Goal: Task Accomplishment & Management: Use online tool/utility

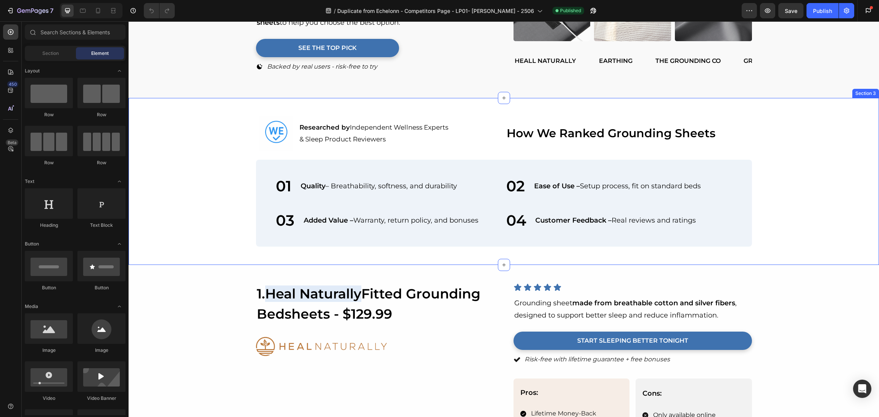
scroll to position [343, 0]
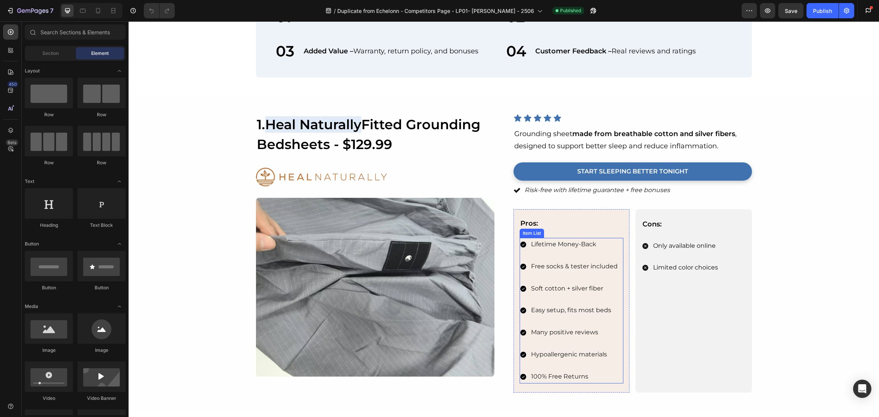
click at [502, 250] on div "Image 1. Heal Naturally Fitted Grounding Bedsheets - $129.99 Heading Image Imag…" at bounding box center [504, 253] width 496 height 279
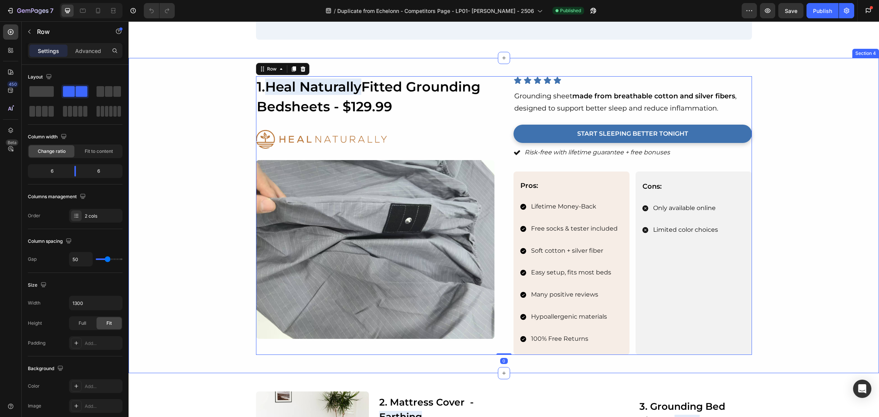
scroll to position [401, 0]
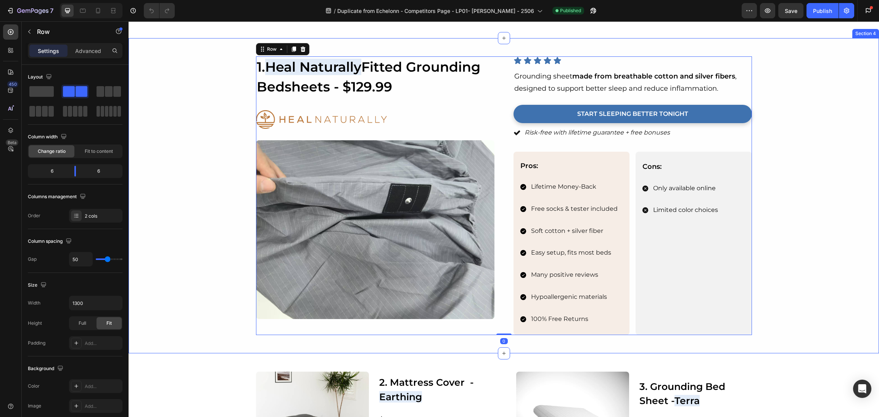
click at [817, 213] on div "Image 1. Heal Naturally Fitted Grounding Bedsheets - $129.99 Heading Image Imag…" at bounding box center [504, 195] width 732 height 279
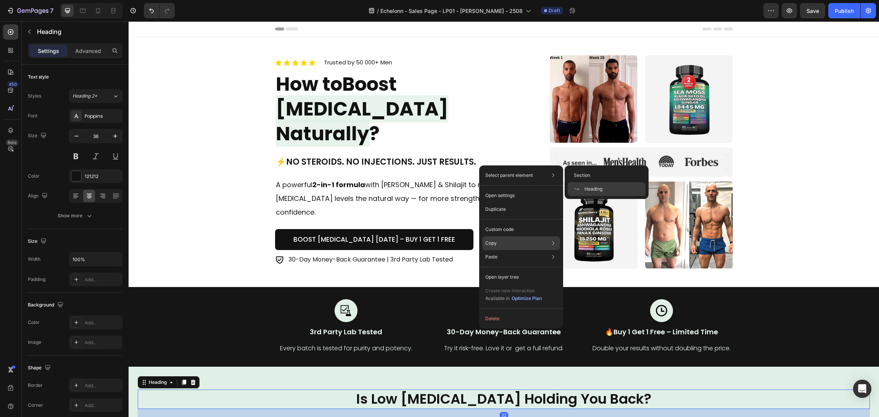
scroll to position [229, 0]
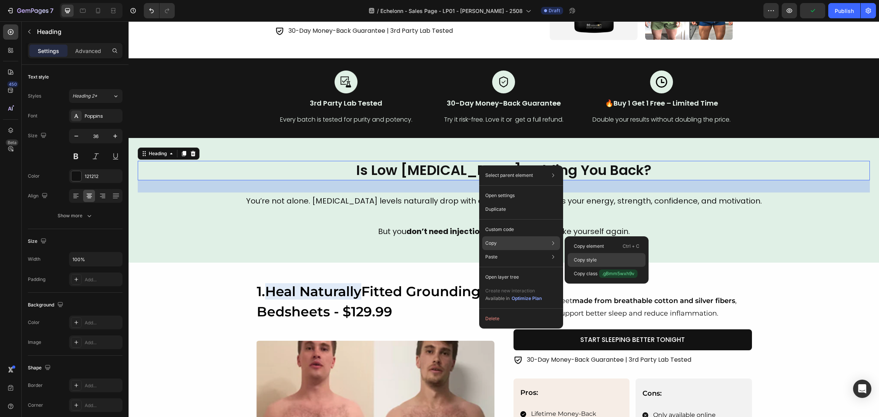
drag, startPoint x: 590, startPoint y: 254, endPoint x: 268, endPoint y: 269, distance: 322.1
click at [590, 267] on div "Copy style" at bounding box center [607, 274] width 78 height 14
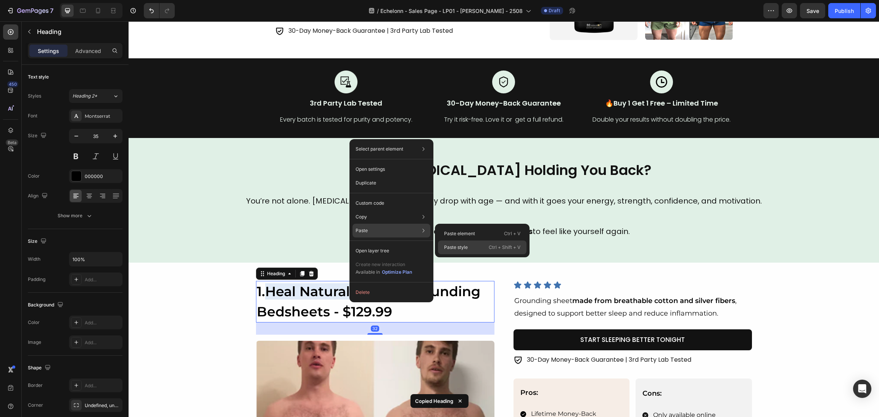
click at [473, 246] on div "Paste style Ctrl + Shift + V" at bounding box center [482, 248] width 89 height 14
type input "36"
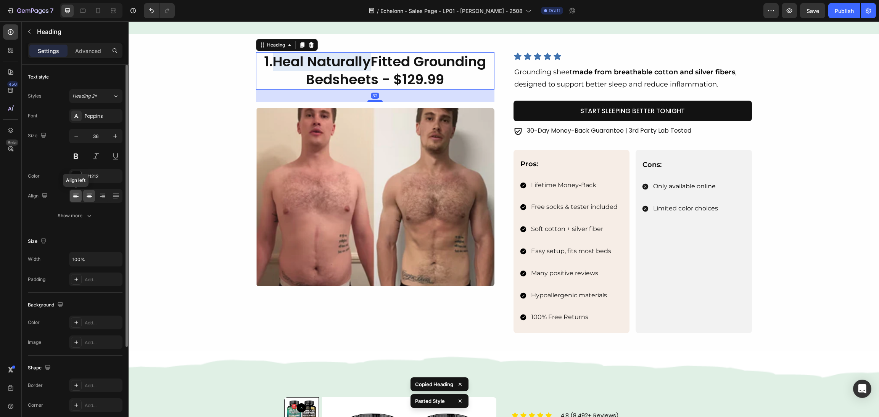
click at [76, 196] on icon at bounding box center [76, 196] width 8 height 8
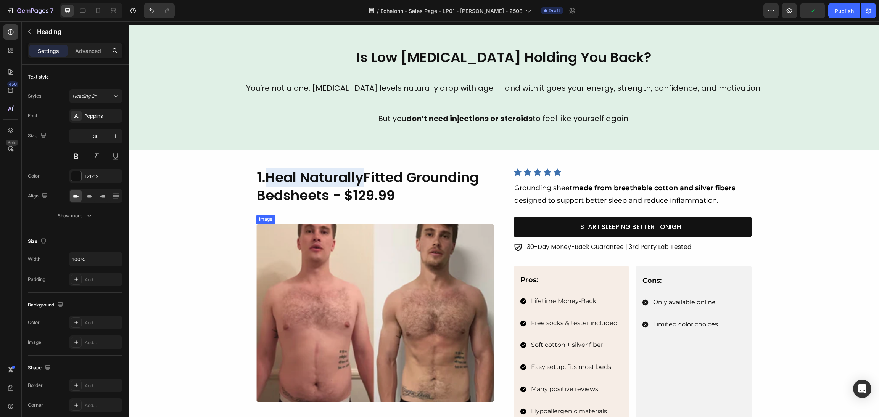
scroll to position [343, 0]
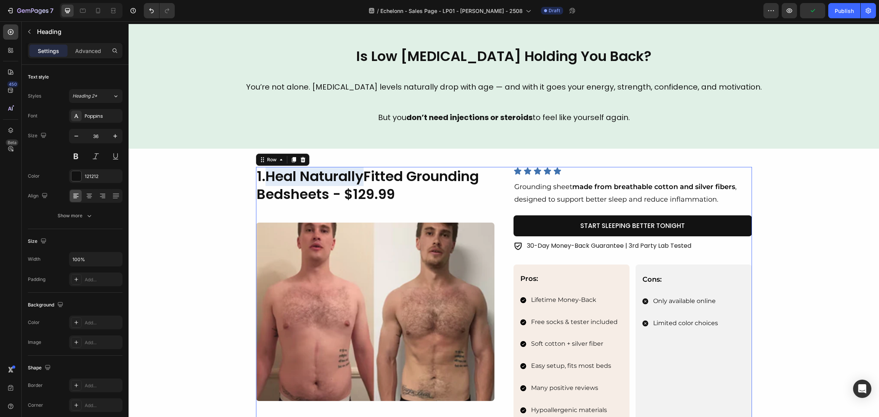
drag, startPoint x: 388, startPoint y: 206, endPoint x: 388, endPoint y: 202, distance: 4.3
click at [388, 205] on div "Image 1. Heal Naturally Fitted Grounding Bedsheets - $129.99 Heading Image" at bounding box center [375, 307] width 238 height 281
click at [386, 193] on h2 "1. Heal Naturally Fitted Grounding Bedsheets - $129.99" at bounding box center [375, 185] width 238 height 37
click at [401, 193] on p "1. Heal Naturally Fitted Grounding Bedsheets - $129.99" at bounding box center [375, 186] width 237 height 36
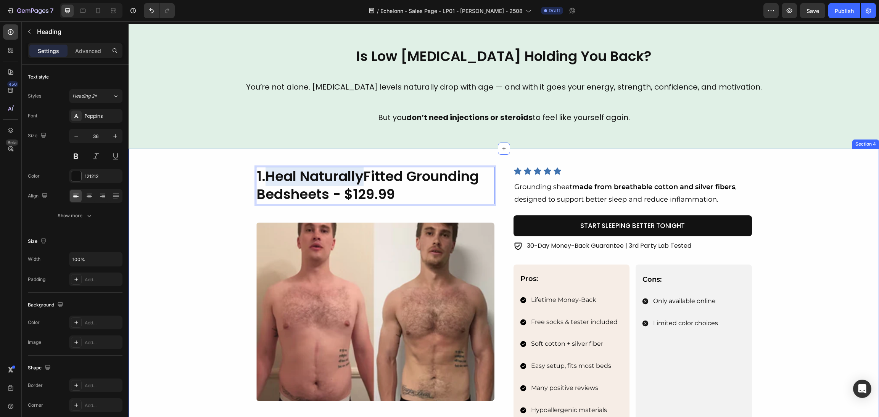
drag, startPoint x: 409, startPoint y: 195, endPoint x: 206, endPoint y: 174, distance: 203.3
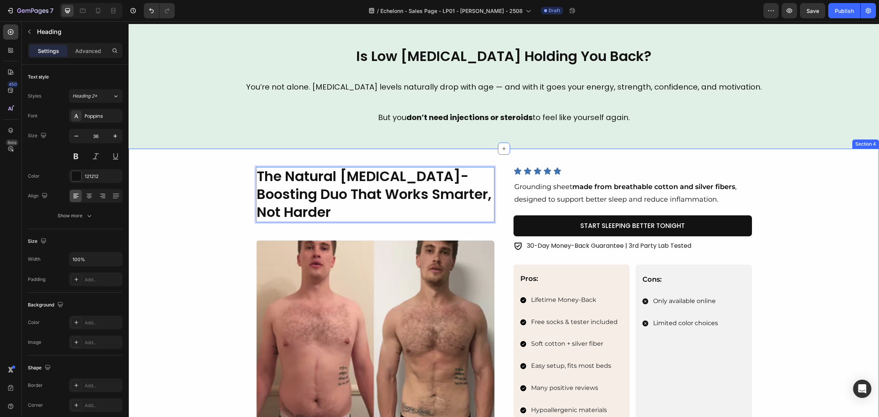
click at [493, 142] on div "Is Low Testosterone Holding You Back? Heading You’re not alone. Testosterone le…" at bounding box center [504, 86] width 751 height 125
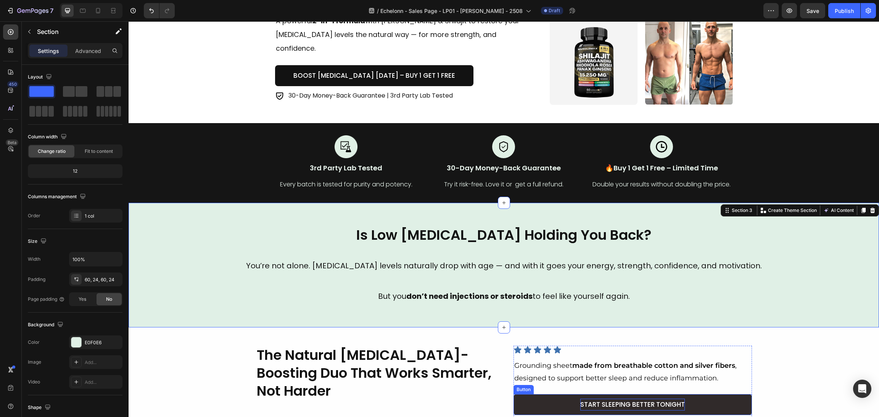
scroll to position [0, 0]
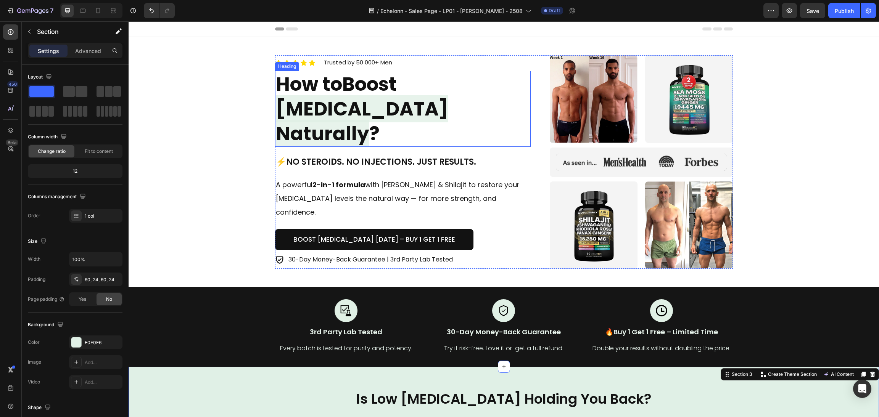
click at [395, 151] on div "Icon Icon Icon Icon Icon Icon List Trusted by 50 000+ Men Text block Row How to…" at bounding box center [403, 162] width 256 height 214
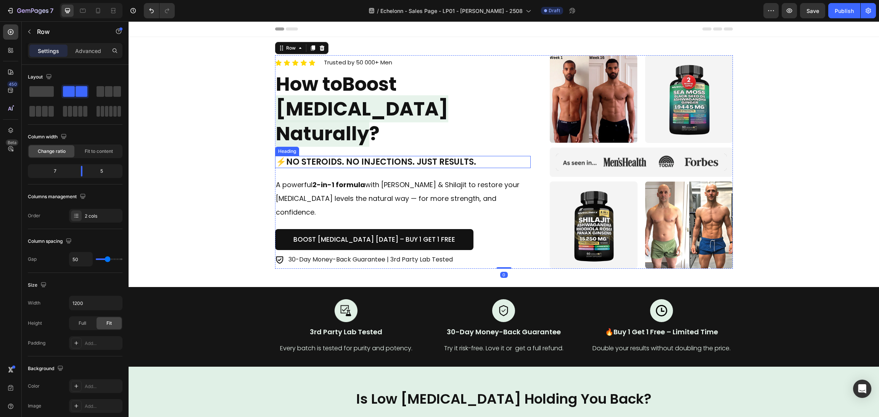
click at [353, 161] on h1 "⚡No Steroids. No Injections. Just Results." at bounding box center [403, 162] width 256 height 13
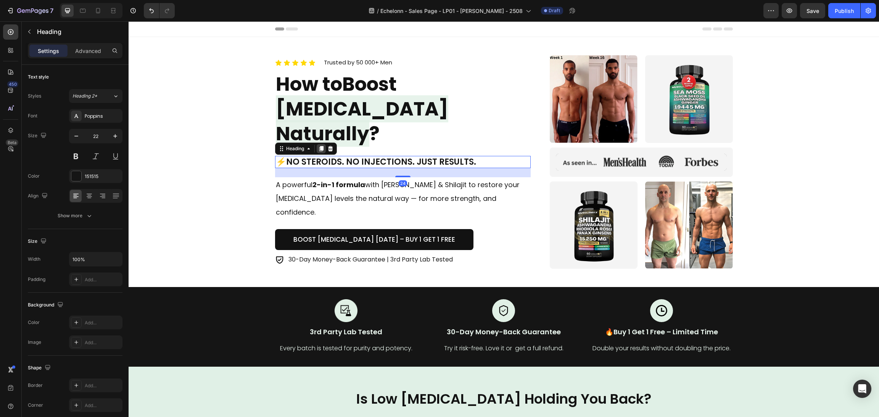
click at [319, 146] on icon at bounding box center [321, 148] width 4 height 5
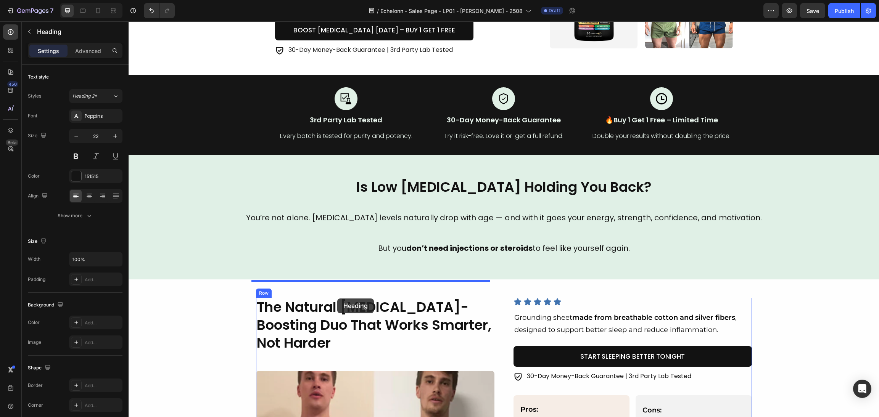
drag, startPoint x: 277, startPoint y: 156, endPoint x: 337, endPoint y: 299, distance: 154.6
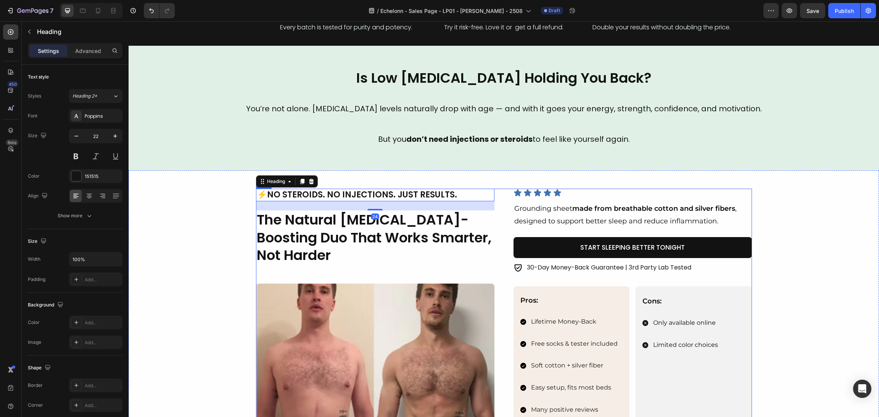
scroll to position [332, 0]
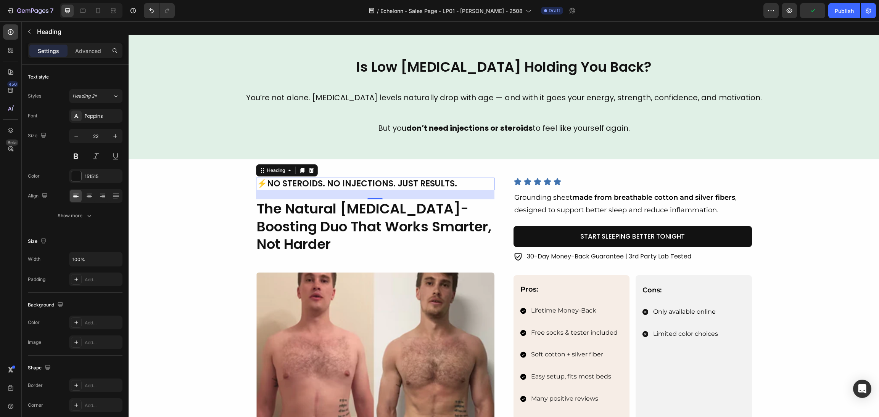
click at [436, 179] on h1 "⚡No Steroids. No Injections. Just Results." at bounding box center [375, 184] width 238 height 13
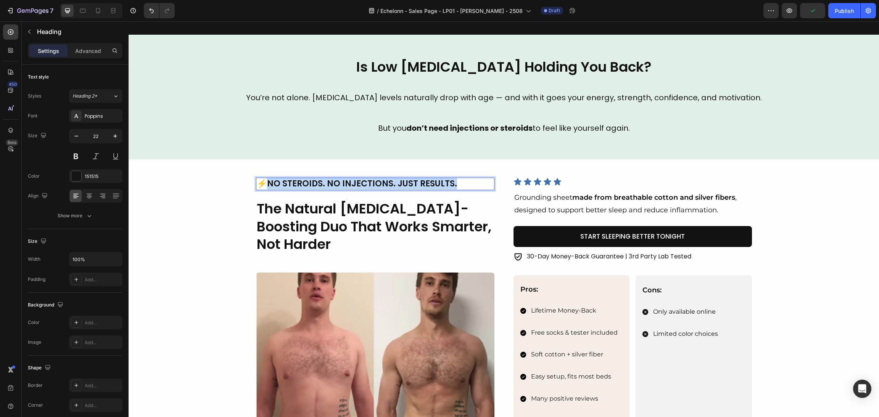
drag, startPoint x: 460, startPoint y: 184, endPoint x: 266, endPoint y: 180, distance: 194.3
click at [266, 180] on p "⚡No Steroids. No Injections. Just Results." at bounding box center [375, 184] width 237 height 11
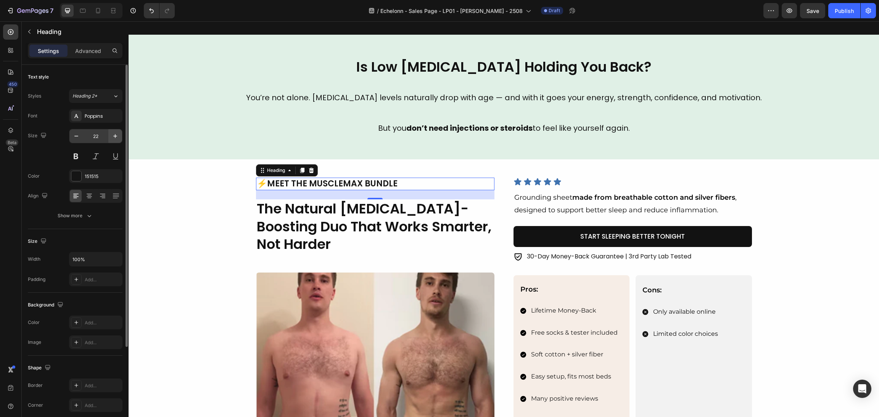
click at [110, 138] on button "button" at bounding box center [115, 136] width 14 height 14
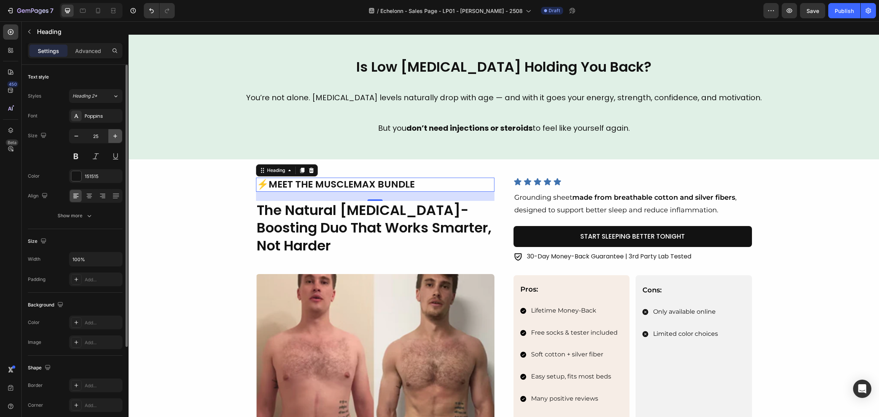
type input "26"
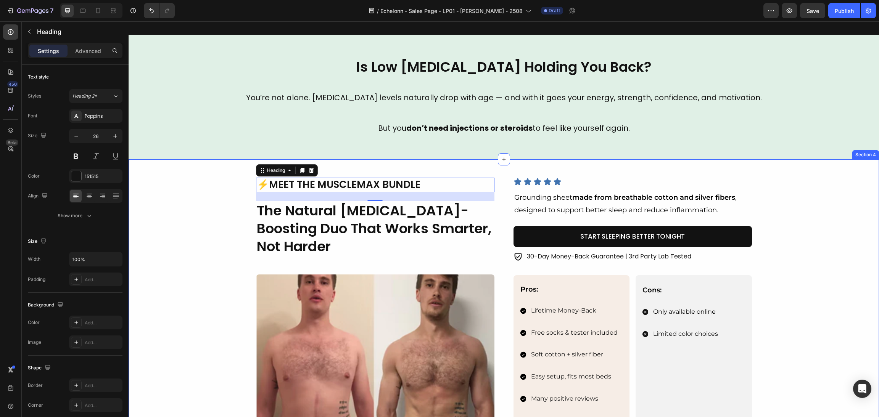
click at [164, 212] on div "Image ⚡Meet the MuscleMax Bundle Heading 24 The Natural Testosterone-Boosting D…" at bounding box center [504, 318] width 732 height 281
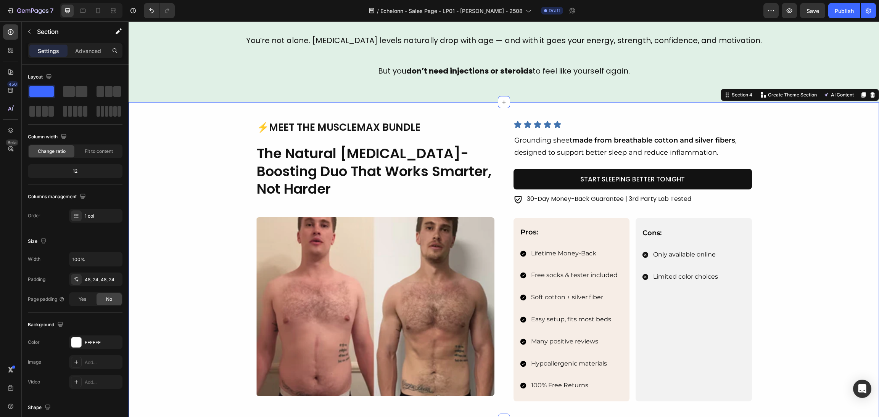
scroll to position [447, 0]
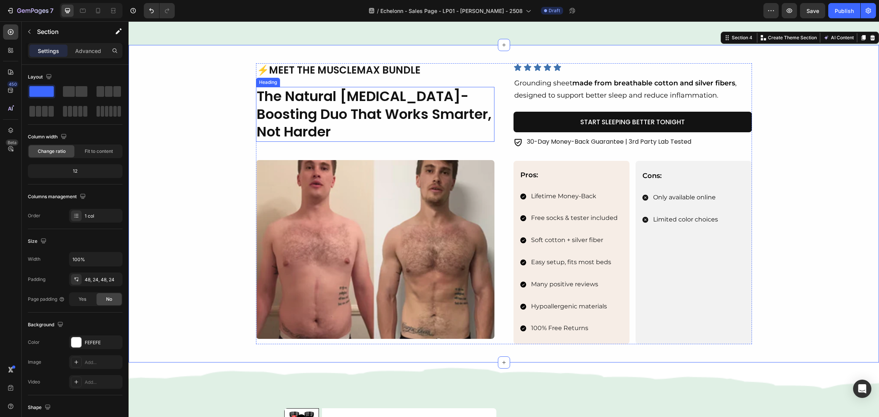
click at [359, 110] on h2 "The Natural Testosterone-Boosting Duo That Works Smarter, Not Harder" at bounding box center [375, 114] width 238 height 55
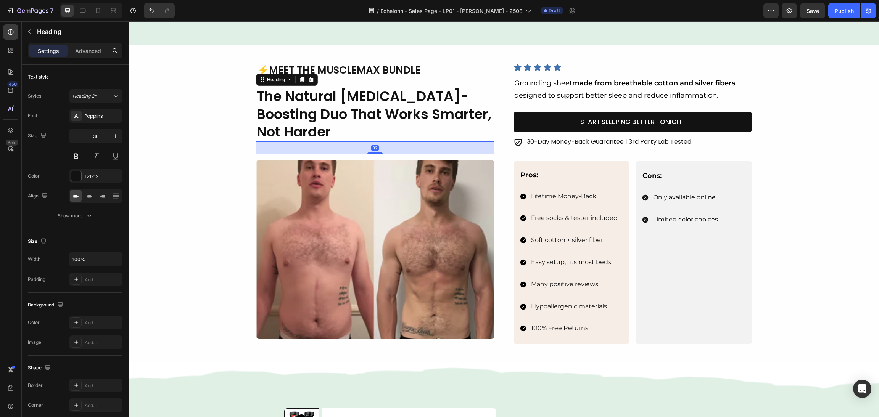
click at [356, 121] on h2 "The Natural Testosterone-Boosting Duo That Works Smarter, Not Harder" at bounding box center [375, 114] width 238 height 55
click at [397, 129] on p "The Natural Testosterone-Boosting Duo That Works Smarter, Not Harder" at bounding box center [375, 114] width 237 height 53
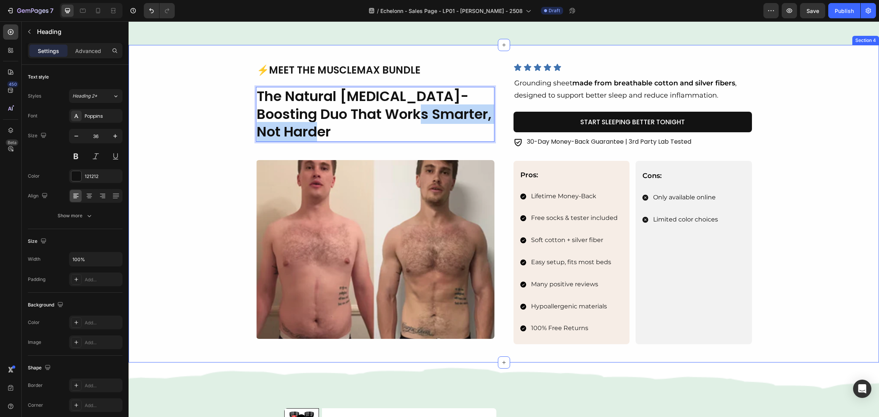
drag, startPoint x: 422, startPoint y: 135, endPoint x: 229, endPoint y: 138, distance: 192.7
click at [229, 138] on div "Image ⚡Meet the MuscleMax Bundle Heading The Natural Testosterone-Boosting Duo …" at bounding box center [504, 203] width 732 height 281
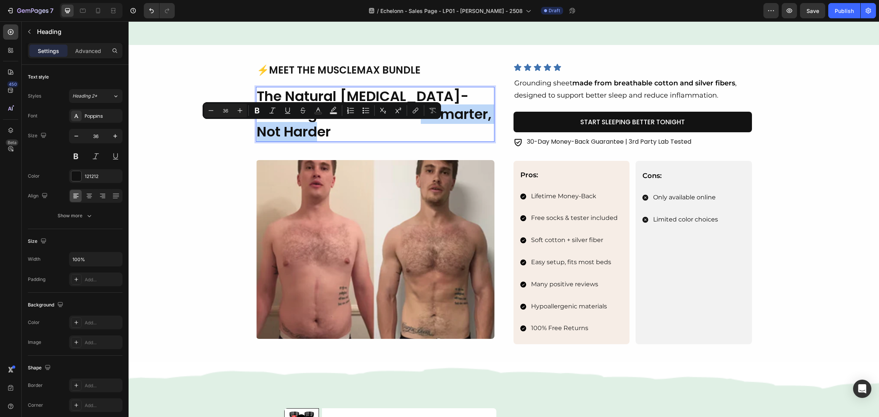
click at [410, 132] on p "The Natural Testosterone-Boosting Duo That Works Smarter, Not Harder" at bounding box center [375, 114] width 237 height 53
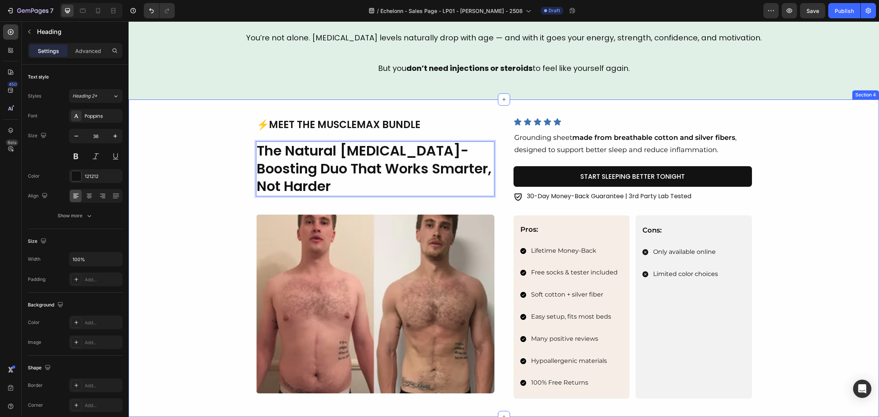
scroll to position [390, 0]
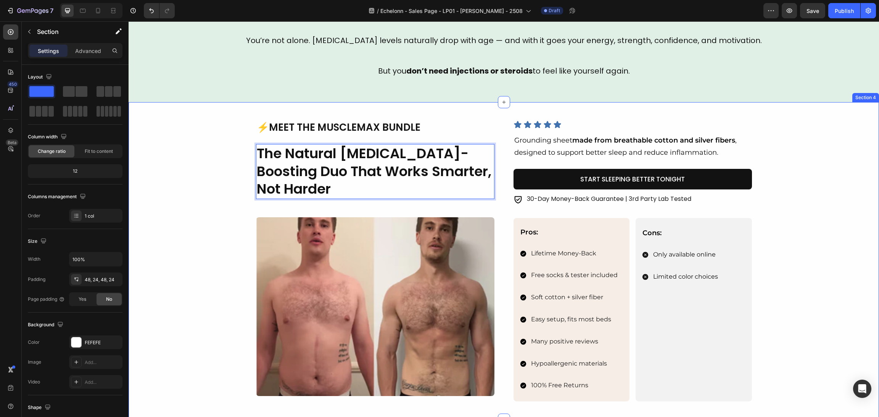
click at [188, 174] on div "Image ⚡Meet the MuscleMax Bundle Heading The Natural Testosterone-Boosting Duo …" at bounding box center [504, 261] width 732 height 281
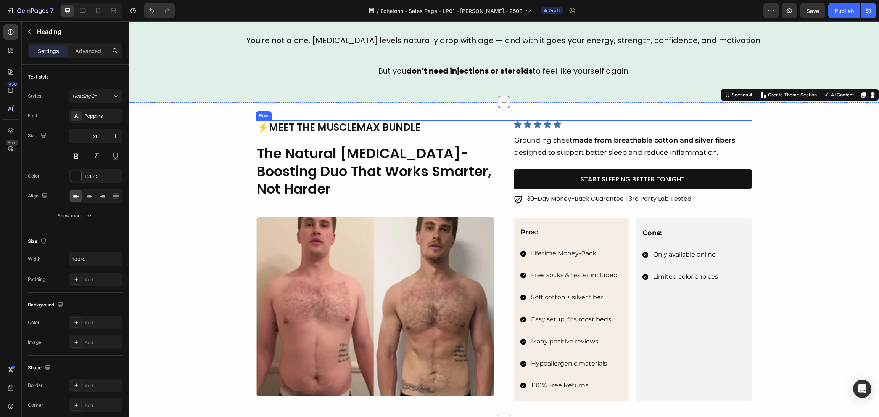
click at [367, 131] on p "⚡Meet the MuscleMax Bundle" at bounding box center [375, 127] width 237 height 13
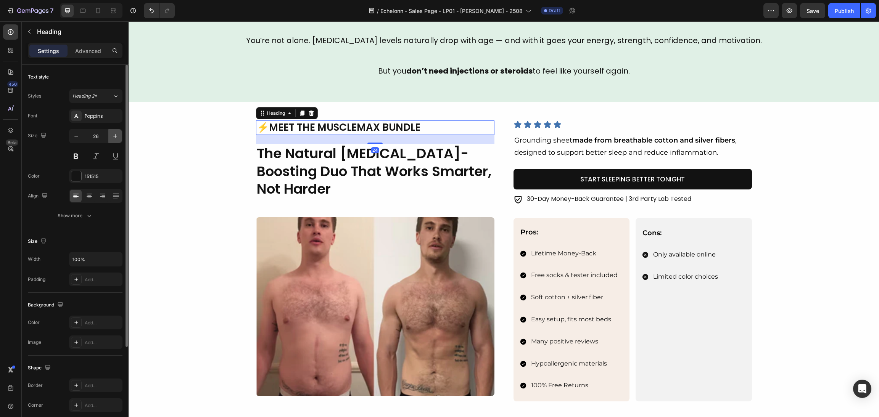
click at [116, 139] on icon "button" at bounding box center [115, 136] width 8 height 8
type input "27"
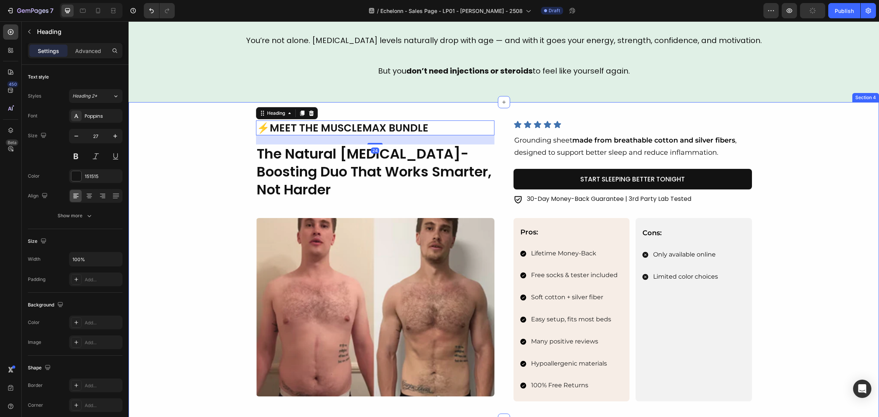
click at [160, 187] on div "Image ⚡Meet the MuscleMax Bundle Heading 24 The Natural Testosterone-Boosting D…" at bounding box center [504, 261] width 732 height 281
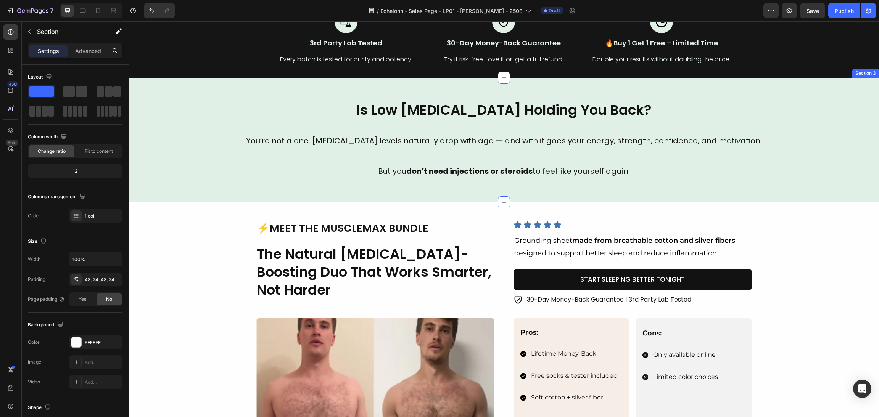
scroll to position [343, 0]
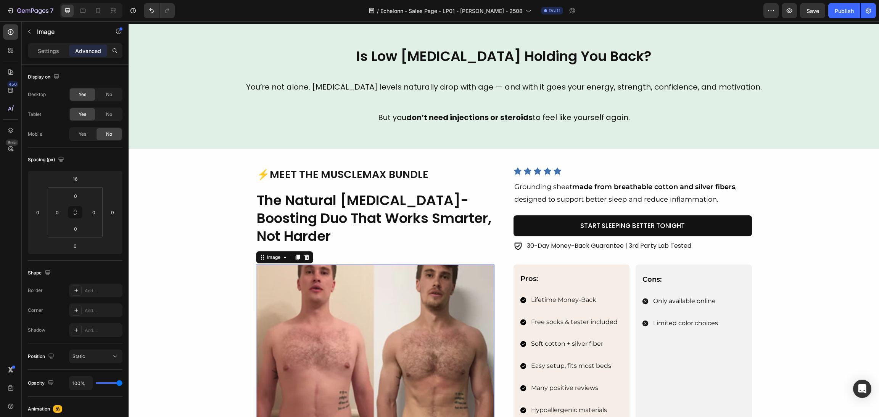
click at [431, 303] on img at bounding box center [375, 354] width 238 height 179
click at [49, 55] on div "Settings" at bounding box center [48, 51] width 38 height 12
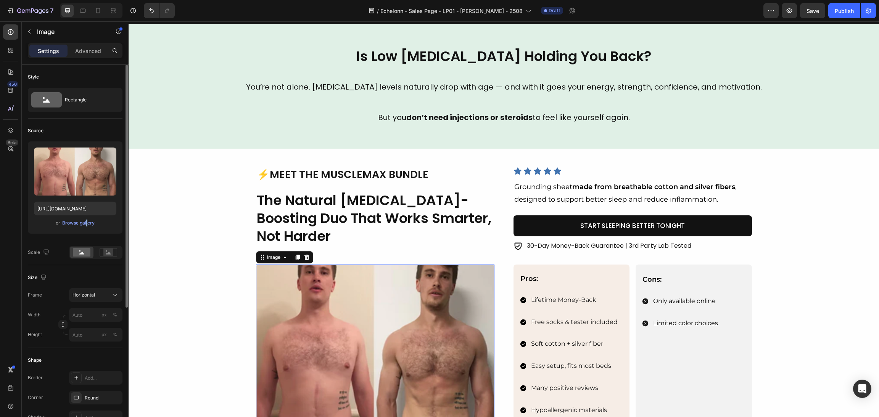
click at [84, 229] on div "Upload Image https://cdn.shopify.com/s/files/1/0870/6542/8248/files/gempages_54…" at bounding box center [75, 188] width 95 height 92
click at [84, 227] on button "Browse gallery" at bounding box center [78, 223] width 33 height 8
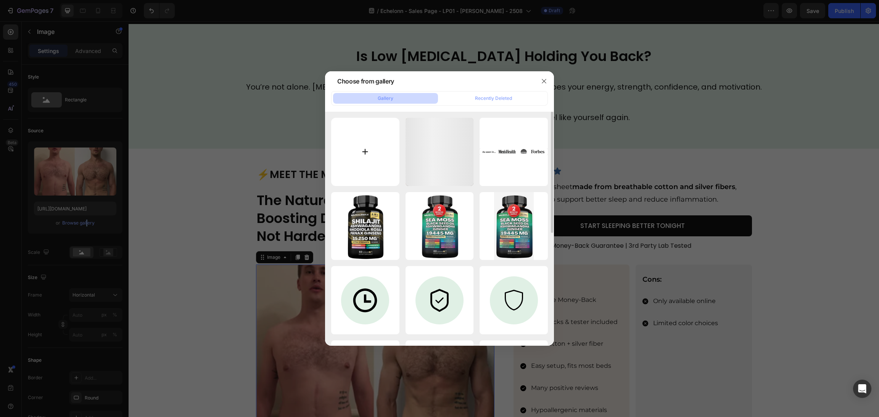
click at [368, 167] on input "file" at bounding box center [365, 152] width 68 height 68
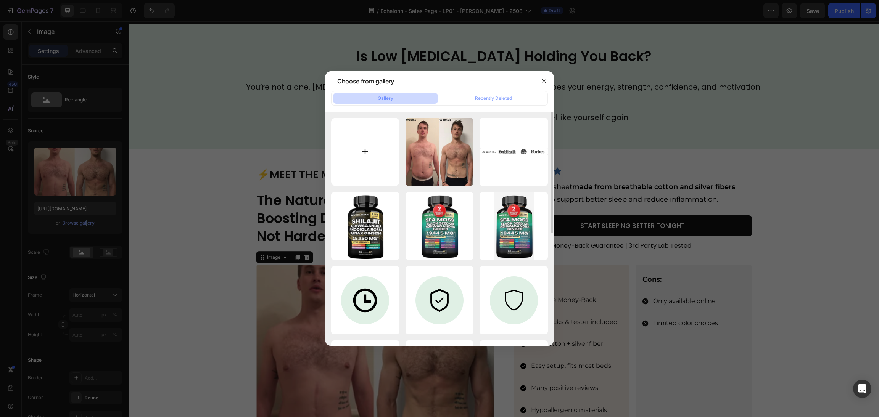
click at [383, 159] on input "file" at bounding box center [365, 152] width 68 height 68
type input "C:\fakepath\1_2d31d4ec-42cb-479f-8c53-9900d6a95752.png (2).png"
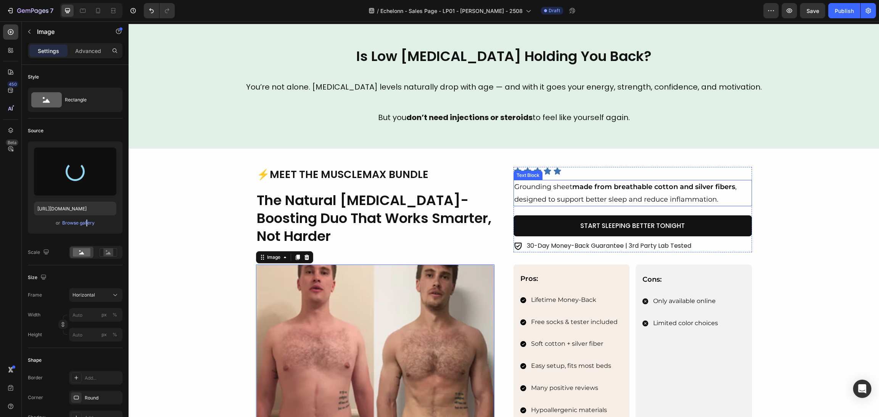
type input "https://cdn.shopify.com/s/files/1/0870/6542/8248/files/gempages_545224320612303…"
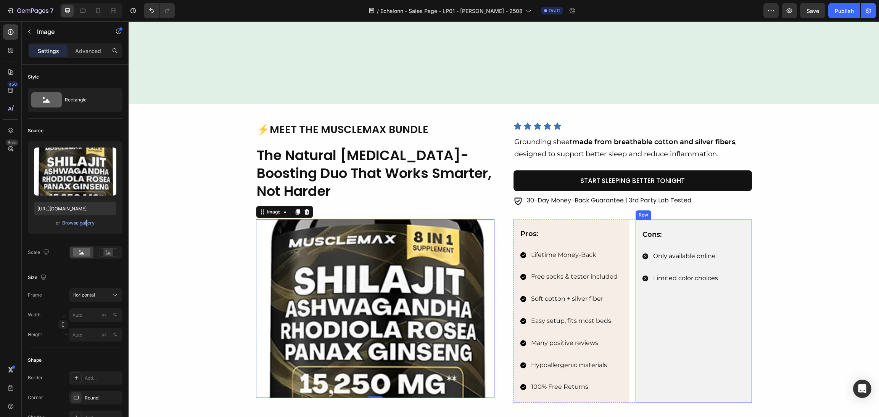
scroll to position [515, 0]
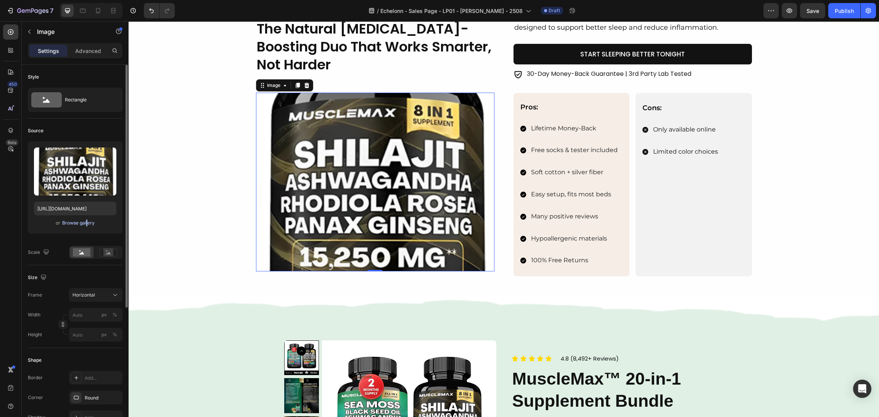
click at [82, 222] on div "Browse gallery" at bounding box center [78, 223] width 32 height 7
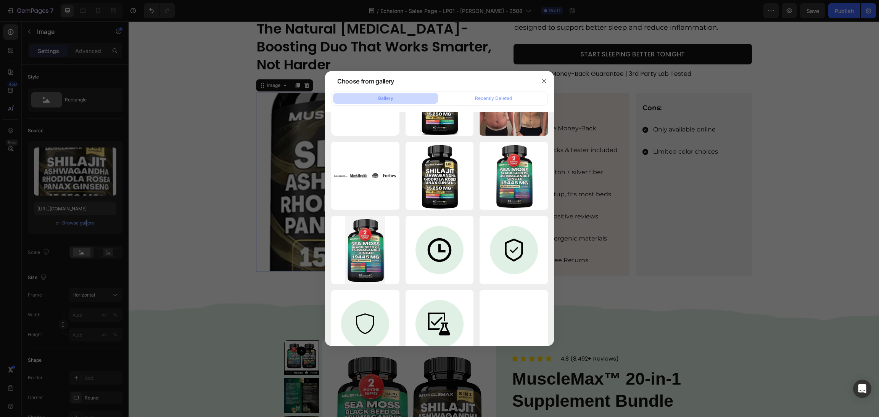
scroll to position [0, 0]
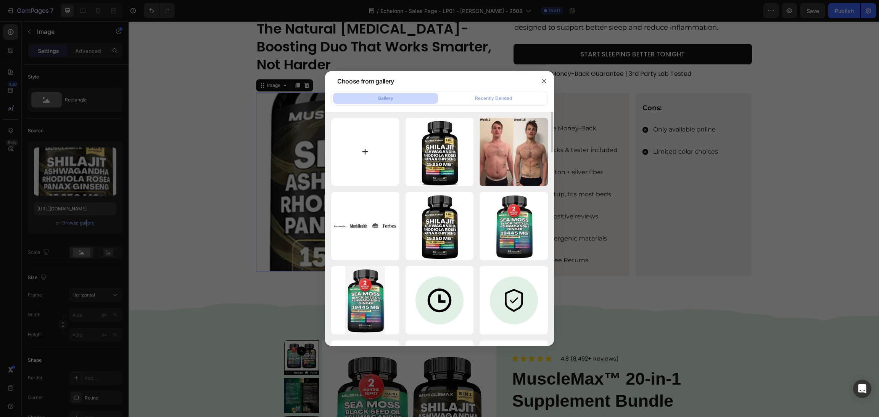
click at [380, 145] on input "file" at bounding box center [365, 152] width 68 height 68
click at [372, 120] on input "file" at bounding box center [365, 152] width 68 height 68
type input "C:\fakepath\1_2d31d4ec-42cb-479f-8c53-9900d6a95752.png (4).png"
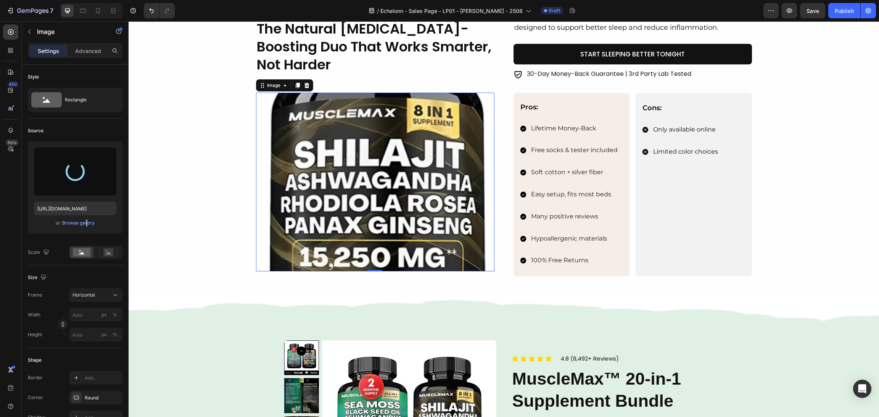
type input "https://cdn.shopify.com/s/files/1/0870/6542/8248/files/gempages_545224320612303…"
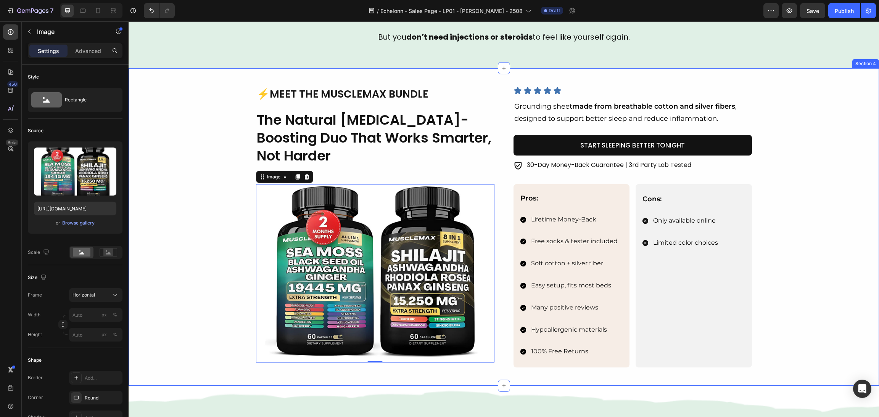
click at [816, 190] on div "Image ⚡Meet the MuscleMax Bundle Heading The Natural Testosterone-Boosting Duo …" at bounding box center [504, 227] width 732 height 281
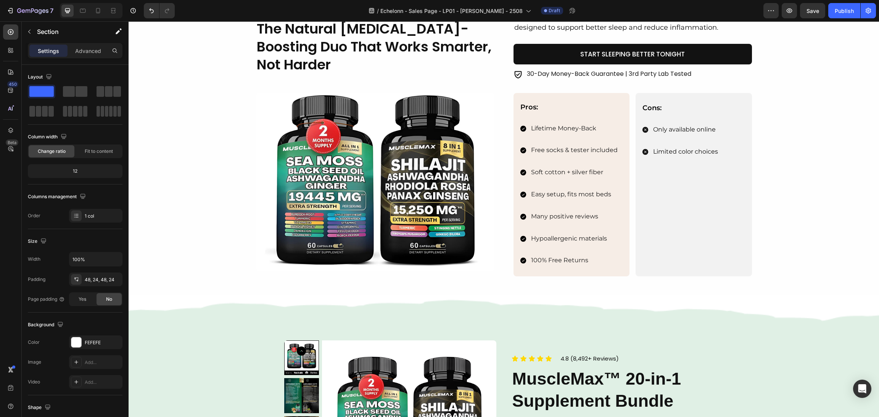
drag, startPoint x: 797, startPoint y: 218, endPoint x: 793, endPoint y: 211, distance: 8.6
click at [798, 218] on div "Image ⚡Meet the MuscleMax Bundle Heading The Natural Testosterone-Boosting Duo …" at bounding box center [504, 135] width 732 height 281
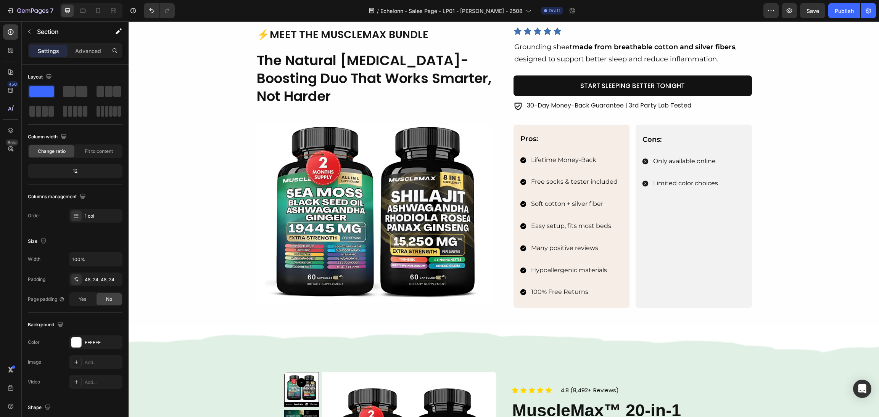
scroll to position [458, 0]
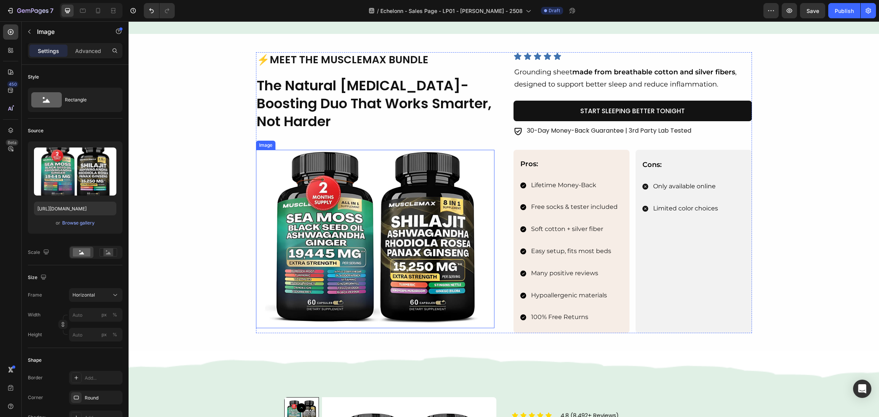
click at [406, 246] on img at bounding box center [375, 239] width 238 height 179
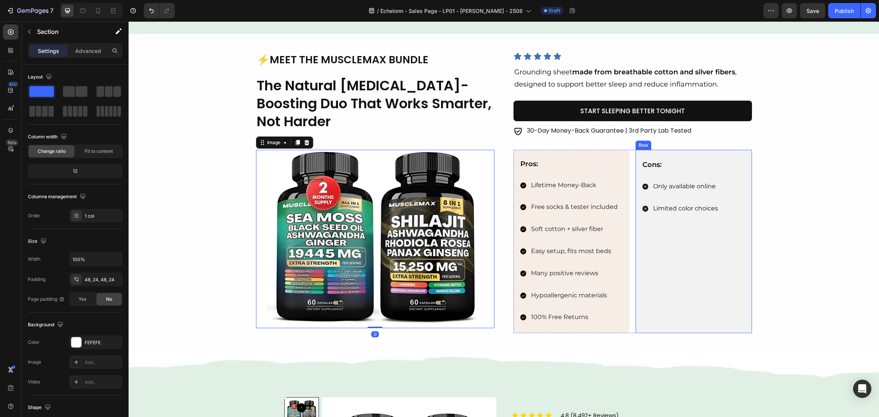
click at [757, 218] on div "Image ⚡Meet the MuscleMax Bundle Heading The Natural Testosterone-Boosting Duo …" at bounding box center [504, 192] width 732 height 281
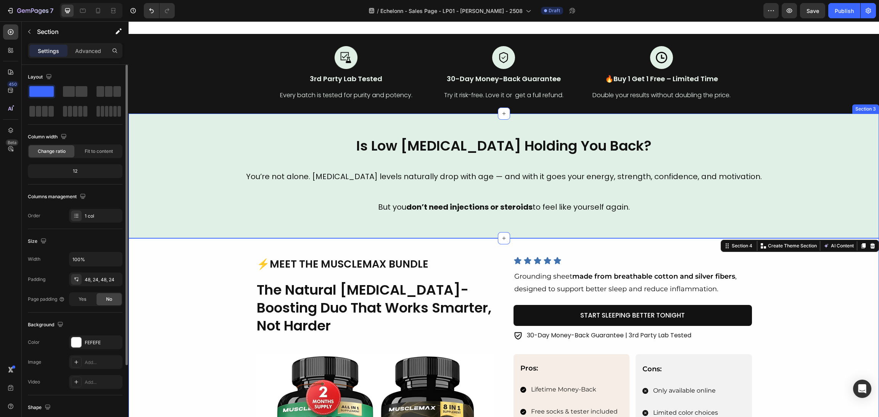
scroll to position [229, 0]
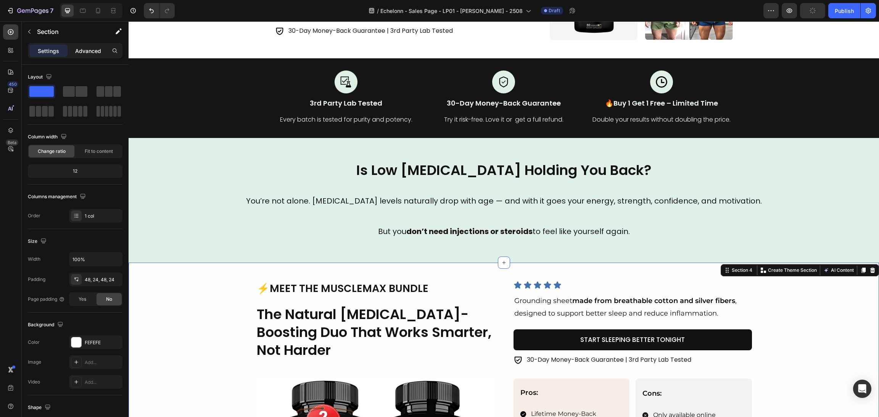
click at [90, 50] on p "Advanced" at bounding box center [88, 51] width 26 height 8
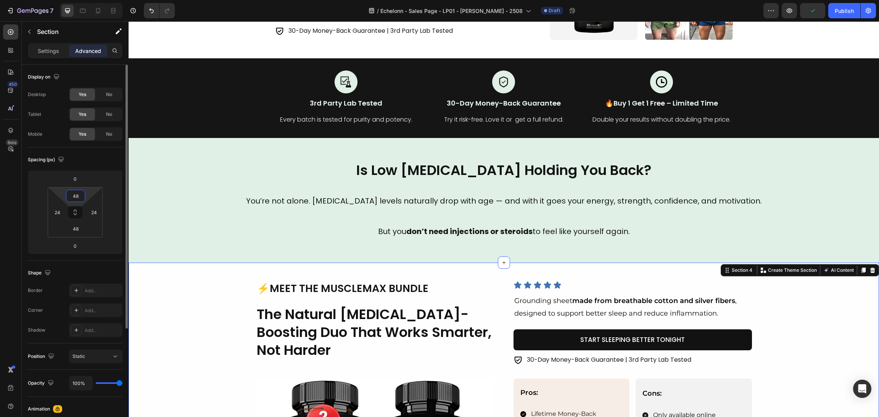
click at [77, 196] on input "48" at bounding box center [75, 195] width 15 height 11
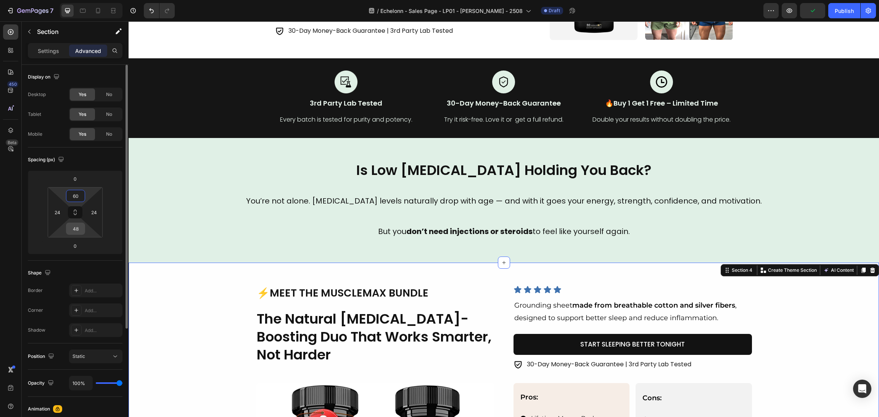
type input "60"
click at [72, 227] on input "48" at bounding box center [75, 228] width 15 height 11
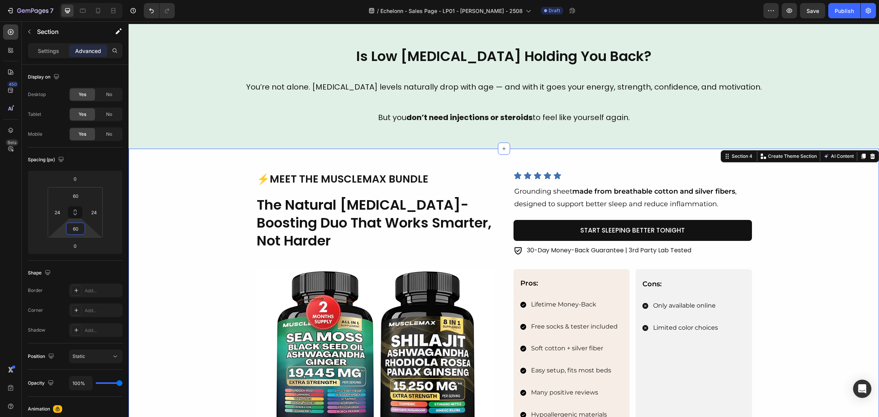
type input "60"
drag, startPoint x: 757, startPoint y: 239, endPoint x: 753, endPoint y: 227, distance: 12.6
click at [757, 239] on div "Image ⚡Meet the MuscleMax Bundle Heading The Natural Testosterone-Boosting Duo …" at bounding box center [504, 312] width 732 height 281
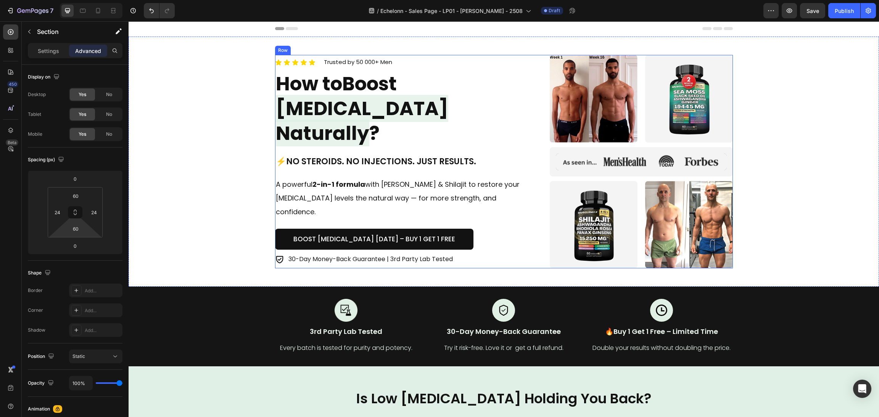
scroll to position [0, 0]
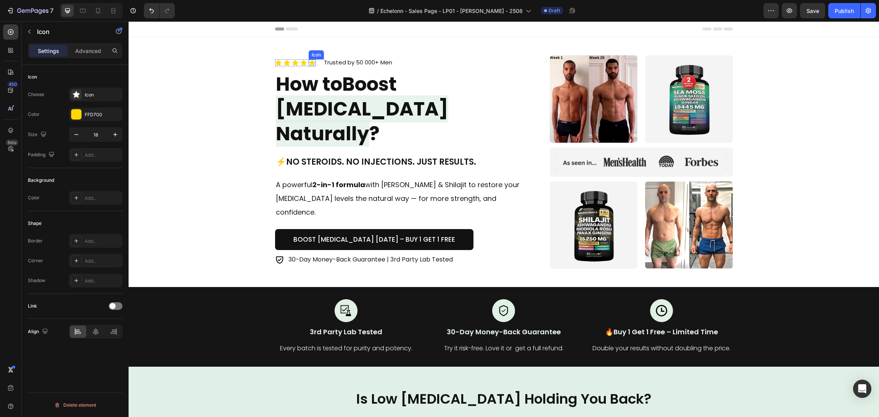
click at [311, 66] on icon at bounding box center [312, 63] width 7 height 7
click at [297, 68] on div "Icon Icon Icon Icon Icon 0 Icon List Trusted by 50 000+ Men Text block Row" at bounding box center [403, 63] width 256 height 10
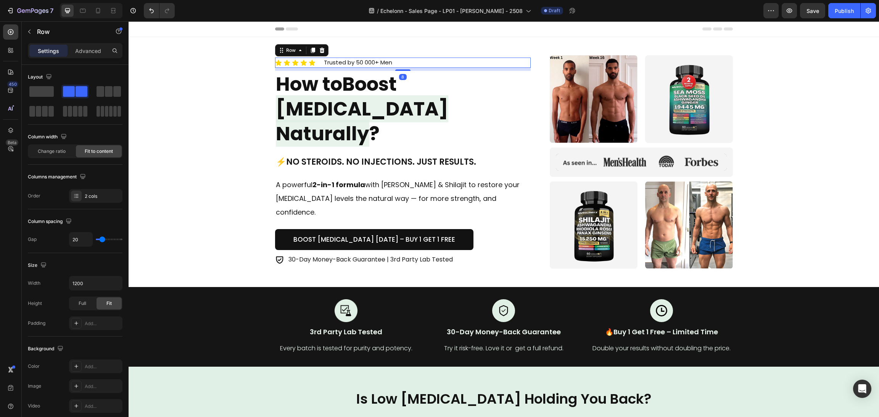
drag, startPoint x: 308, startPoint y: 68, endPoint x: 303, endPoint y: 73, distance: 7.6
click at [311, 53] on icon at bounding box center [313, 50] width 4 height 5
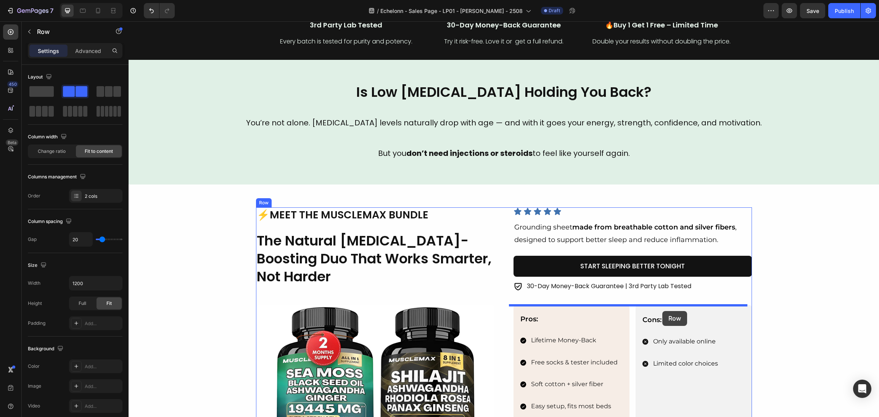
scroll to position [343, 0]
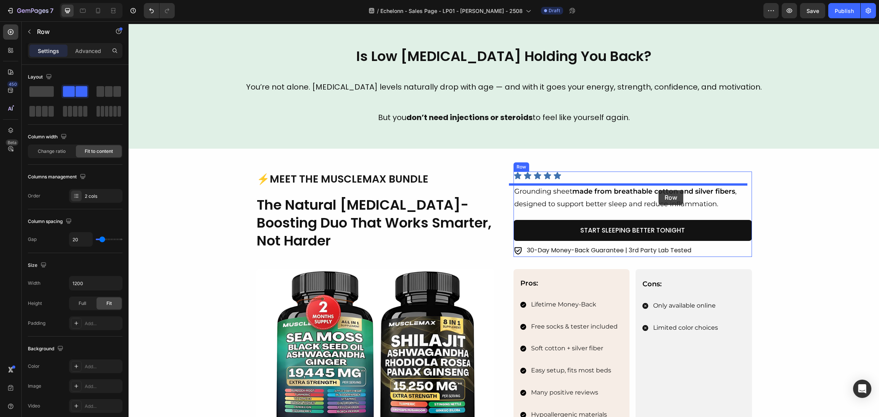
drag, startPoint x: 274, startPoint y: 78, endPoint x: 659, endPoint y: 190, distance: 401.2
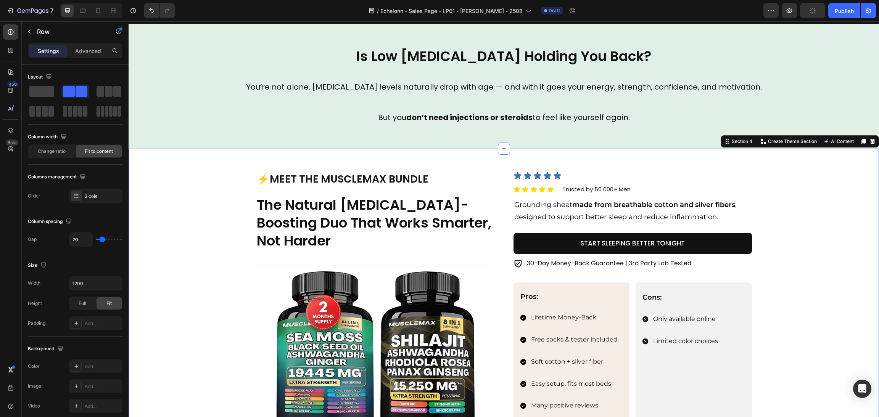
click at [621, 171] on div "Image ⚡Meet the MuscleMax Bundle Heading The Natural Testosterone-Boosting Duo …" at bounding box center [504, 319] width 751 height 340
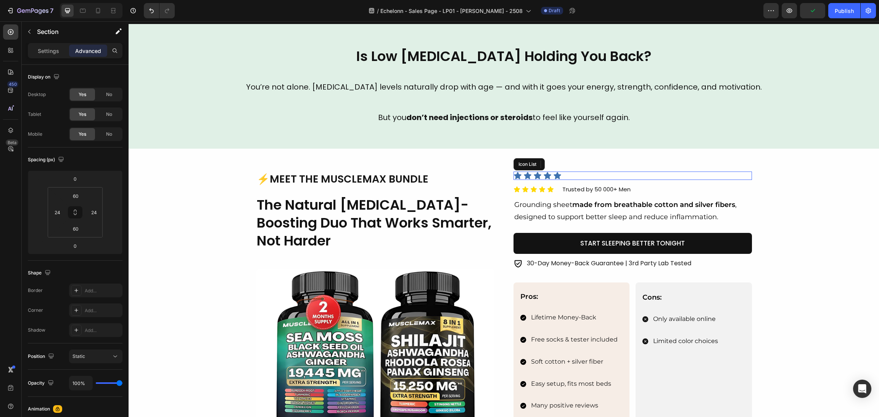
click at [610, 175] on div "Icon Icon Icon Icon Icon" at bounding box center [633, 176] width 238 height 8
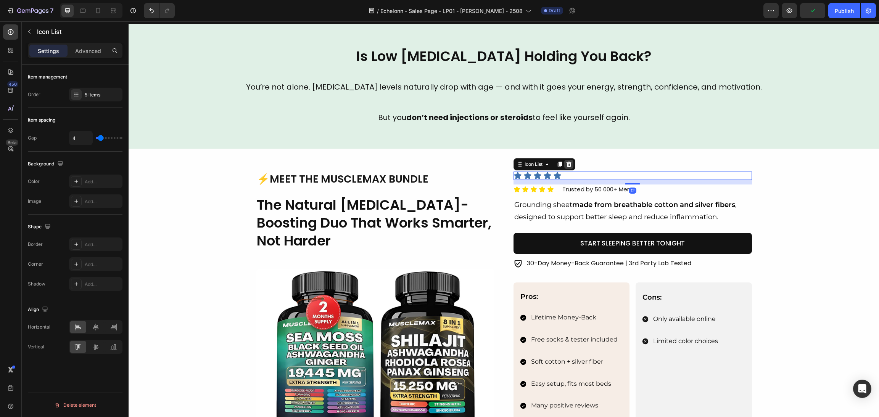
click at [566, 162] on icon at bounding box center [568, 164] width 5 height 5
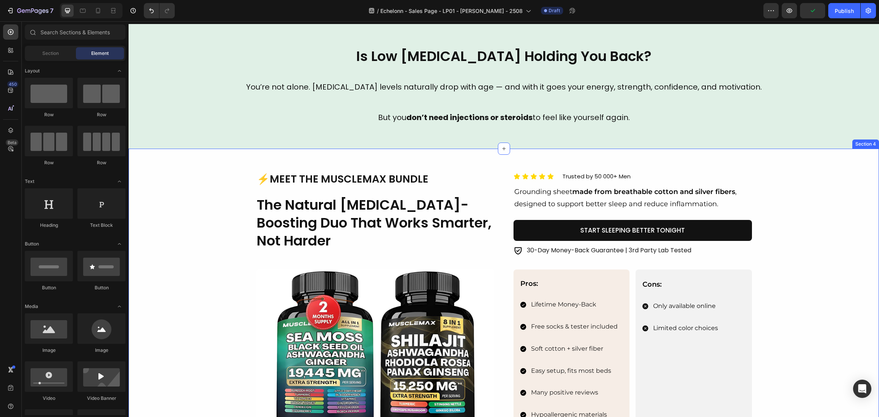
click at [788, 238] on div "Image ⚡Meet the MuscleMax Bundle Heading The Natural Testosterone-Boosting Duo …" at bounding box center [504, 313] width 732 height 282
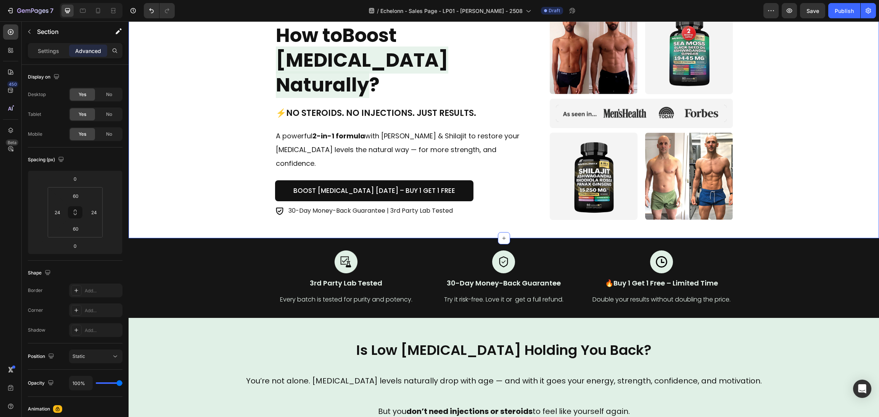
scroll to position [0, 0]
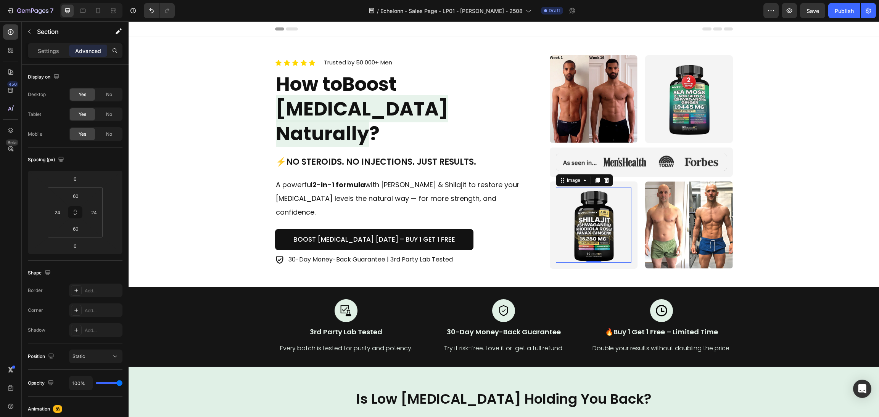
click at [626, 206] on img at bounding box center [594, 226] width 76 height 76
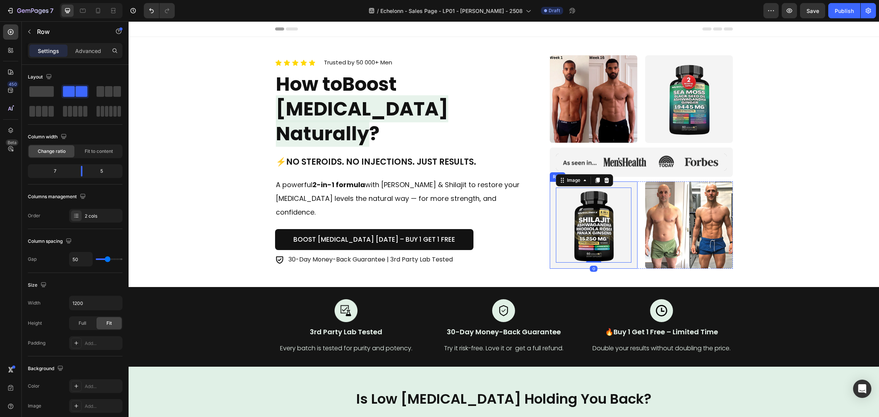
click at [623, 181] on div "Image Image Row Row Image Row Image 0 Row Image Row" at bounding box center [641, 162] width 183 height 214
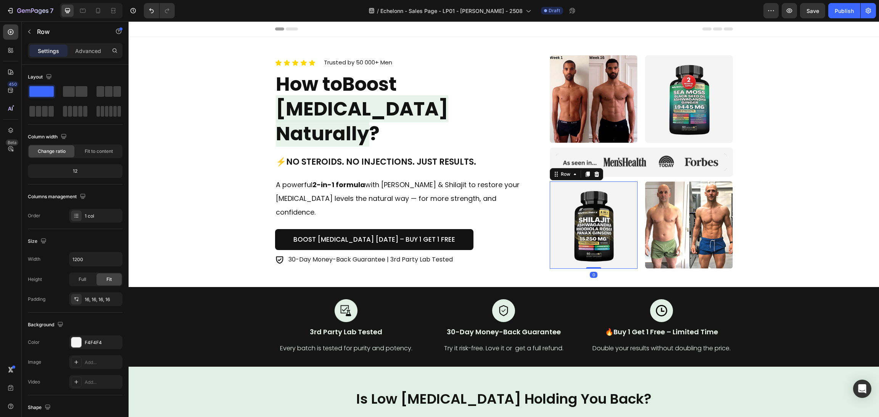
drag, startPoint x: 621, startPoint y: 184, endPoint x: 593, endPoint y: 186, distance: 28.3
click at [621, 184] on div "Image Row 0" at bounding box center [594, 226] width 88 height 88
click at [586, 175] on icon at bounding box center [588, 174] width 4 height 5
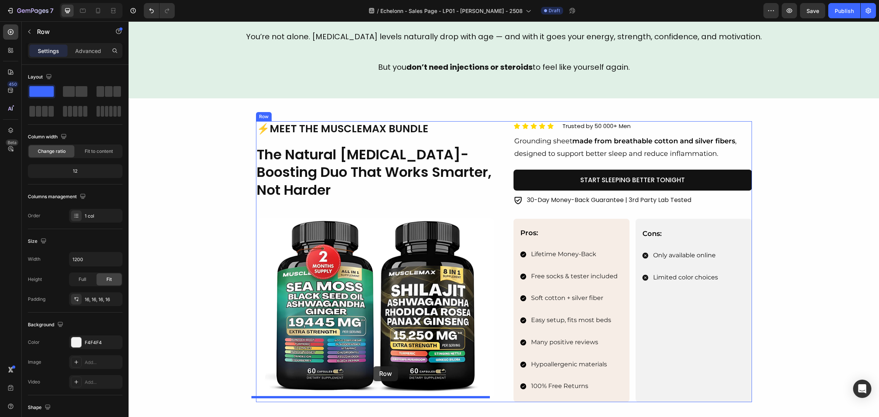
scroll to position [483, 0]
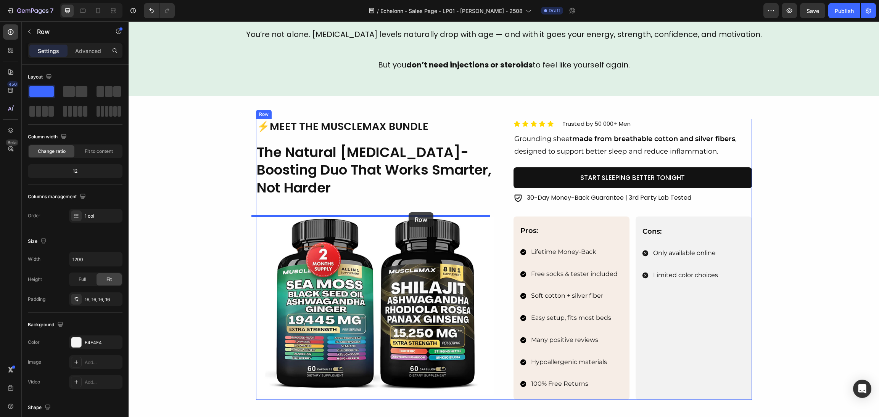
drag, startPoint x: 554, startPoint y: 264, endPoint x: 409, endPoint y: 213, distance: 154.7
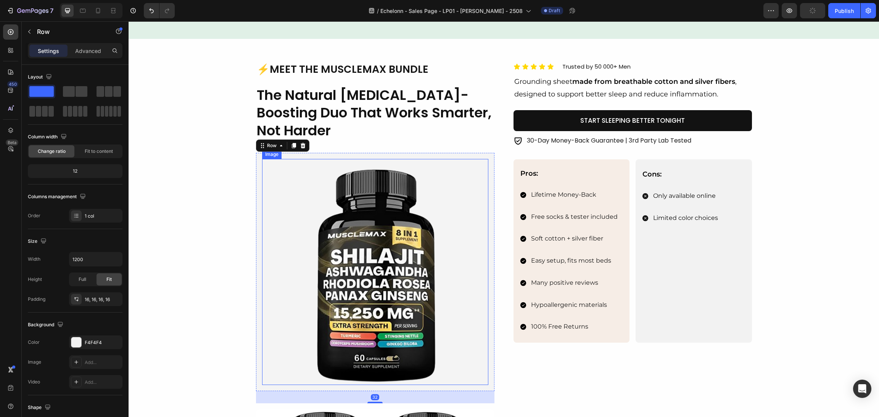
click at [424, 231] on img at bounding box center [375, 272] width 226 height 226
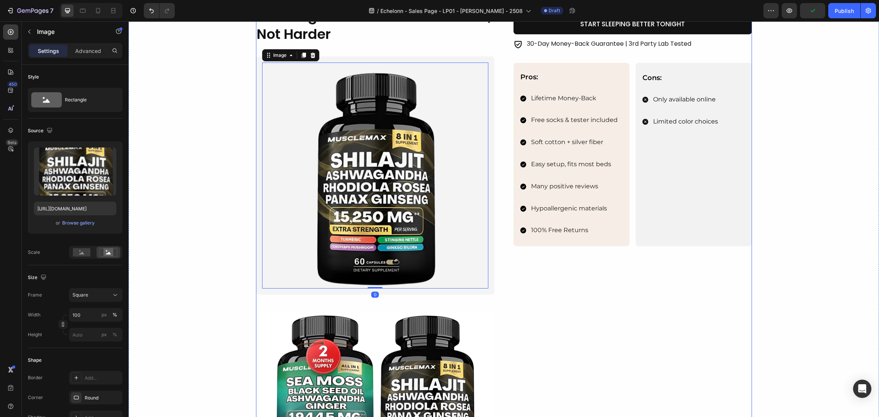
scroll to position [655, 0]
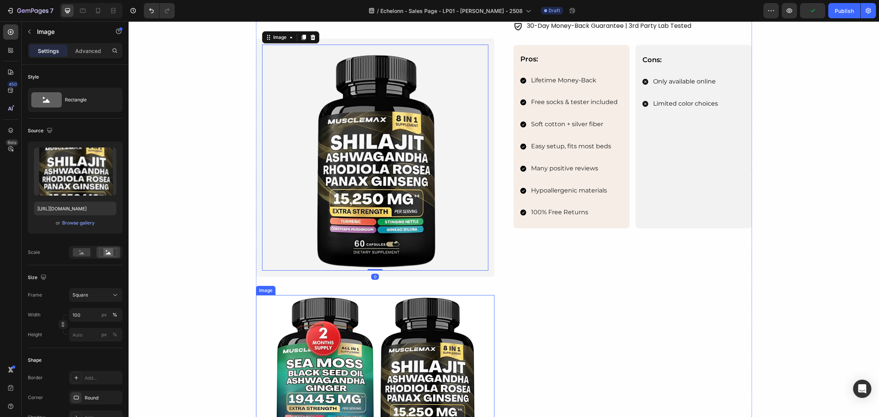
click at [418, 323] on img at bounding box center [375, 384] width 238 height 179
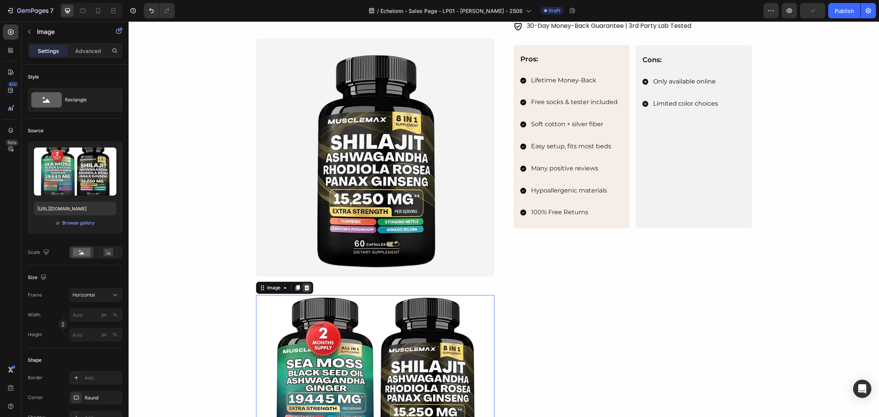
click at [304, 285] on icon at bounding box center [306, 287] width 5 height 5
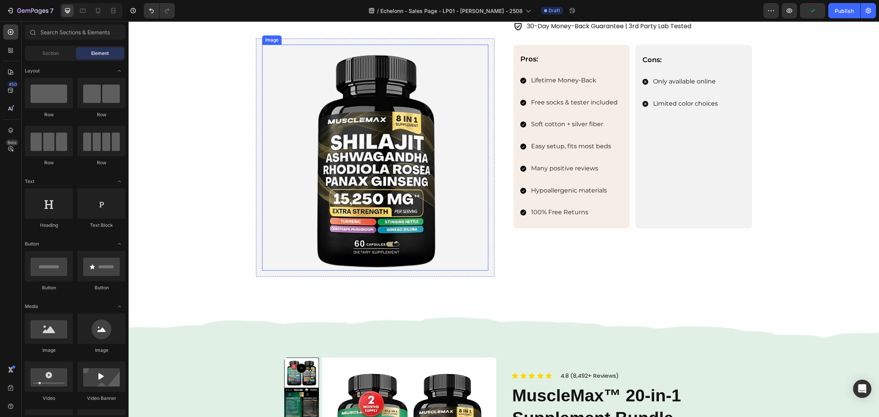
click at [402, 248] on img at bounding box center [375, 158] width 226 height 226
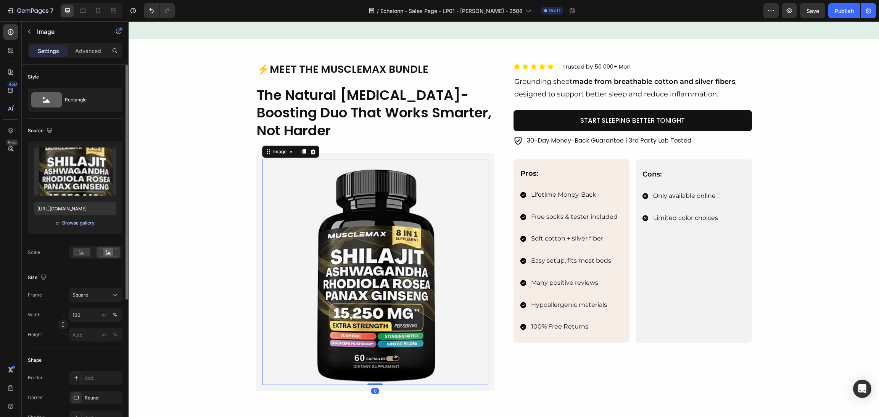
click at [83, 226] on div "Browse gallery" at bounding box center [78, 223] width 32 height 7
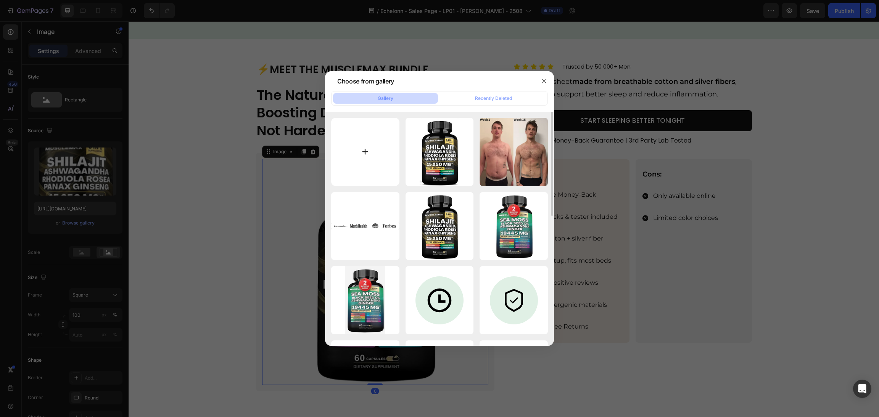
click at [380, 163] on input "file" at bounding box center [365, 152] width 68 height 68
type input "C:\fakepath\1_2d31d4ec-42cb-479f-8c53-9900d6a95752.png (4).png"
click at [228, 127] on div at bounding box center [439, 208] width 879 height 417
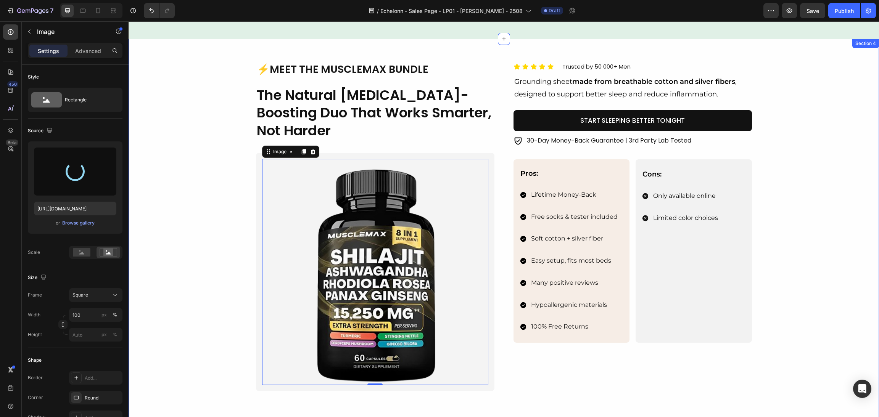
type input "https://cdn.shopify.com/s/files/1/0870/6542/8248/files/gempages_545224320612303…"
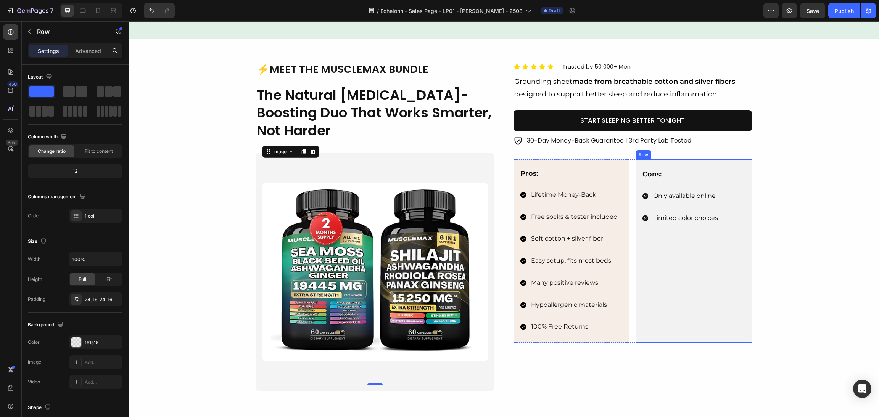
click at [739, 188] on div "Cons: Text Block Only available online Limited color choices Item List" at bounding box center [694, 251] width 104 height 165
click at [801, 203] on div "Image ⚡Meet the MuscleMax Bundle Heading The Natural Testosterone-Boosting Duo …" at bounding box center [504, 233] width 732 height 342
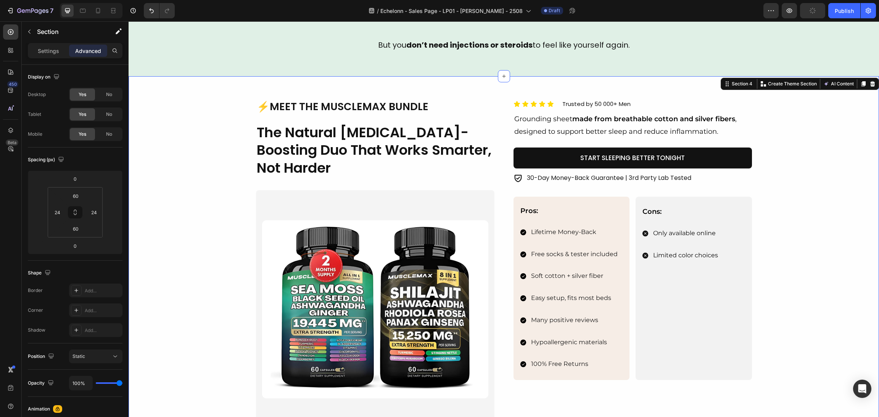
scroll to position [483, 0]
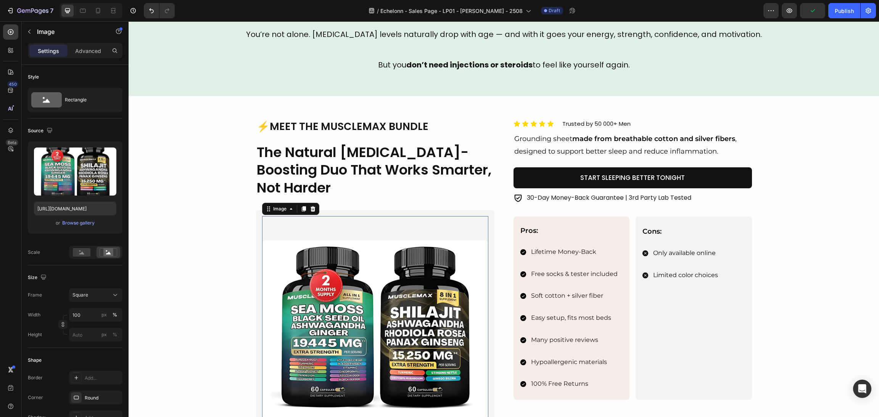
click at [416, 278] on img at bounding box center [375, 329] width 226 height 226
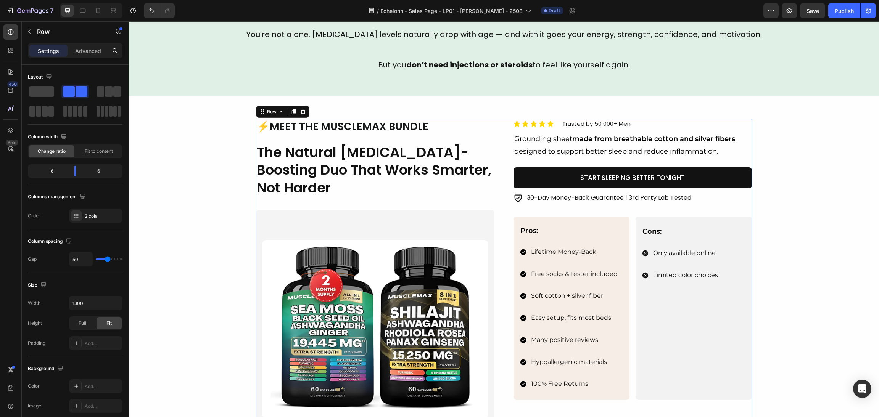
click at [462, 200] on div "Image ⚡Meet the MuscleMax Bundle Heading The Natural Testosterone-Boosting Duo …" at bounding box center [375, 290] width 238 height 342
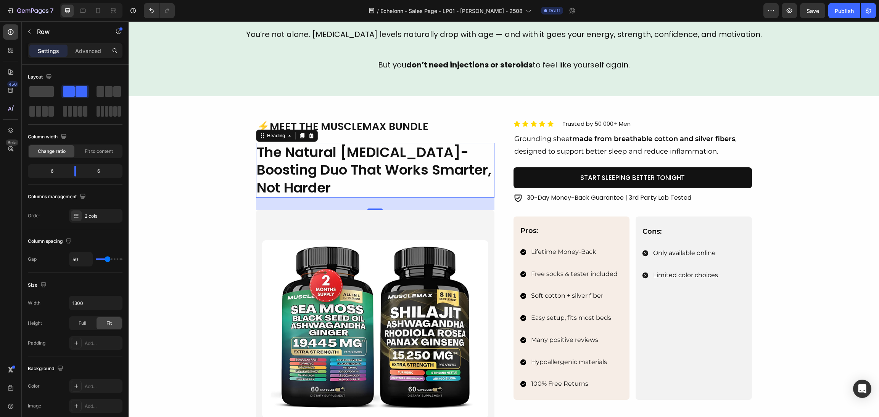
click at [409, 174] on h2 "The Natural Testosterone-Boosting Duo That Works Smarter, Not Harder" at bounding box center [375, 170] width 238 height 55
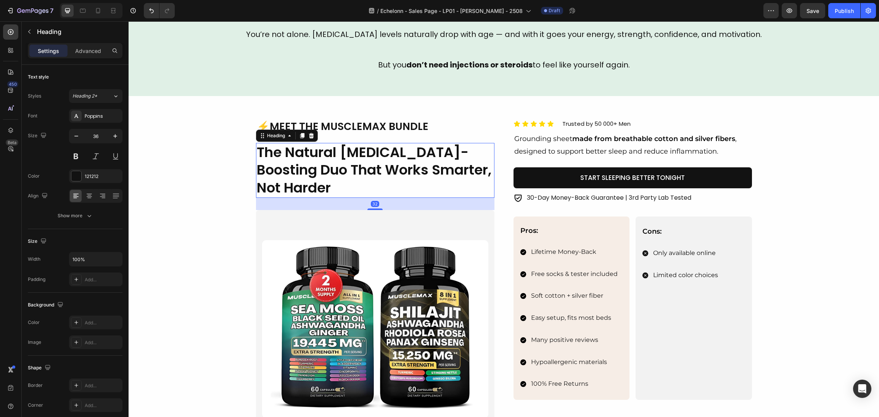
click at [422, 183] on h2 "The Natural Testosterone-Boosting Duo That Works Smarter, Not Harder" at bounding box center [375, 170] width 238 height 55
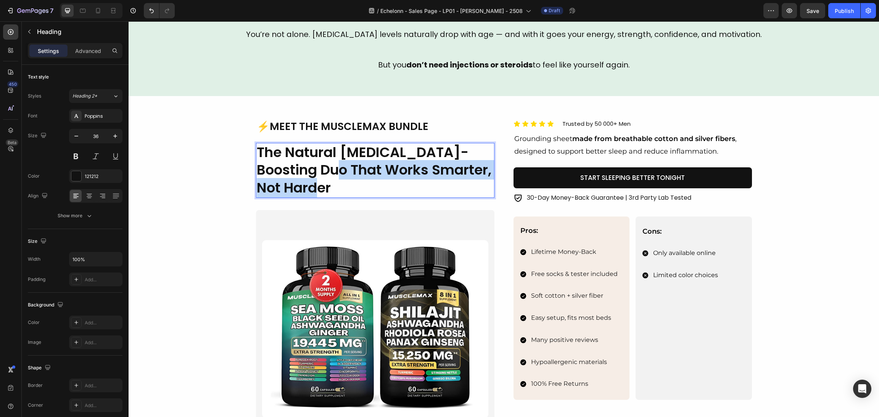
drag, startPoint x: 437, startPoint y: 190, endPoint x: 350, endPoint y: 168, distance: 89.8
click at [350, 168] on p "The Natural Testosterone-Boosting Duo That Works Smarter, Not Harder" at bounding box center [375, 170] width 237 height 53
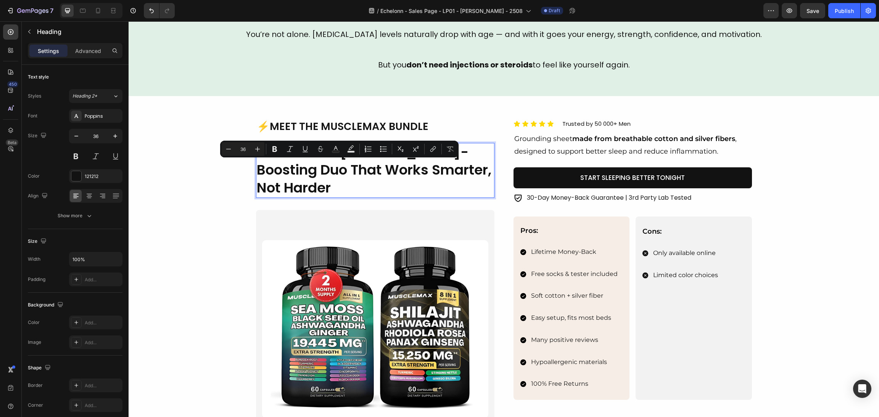
scroll to position [0, 0]
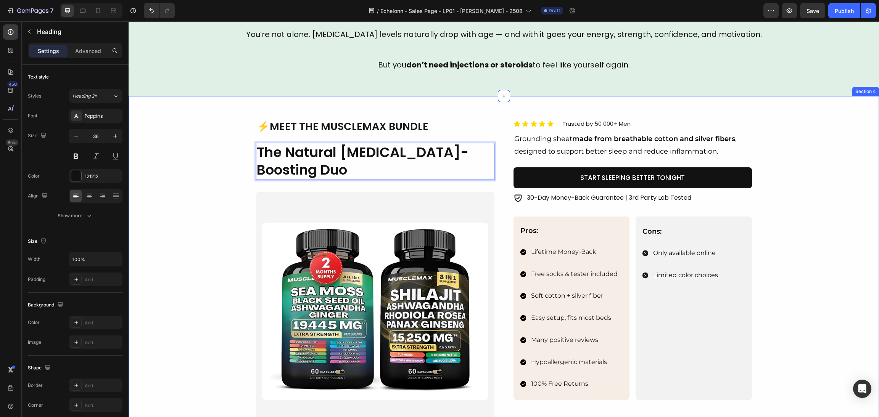
click at [214, 162] on div "Image ⚡Meet the MuscleMax Bundle Heading The Natural Testosterone-Boosting Duo …" at bounding box center [504, 281] width 732 height 324
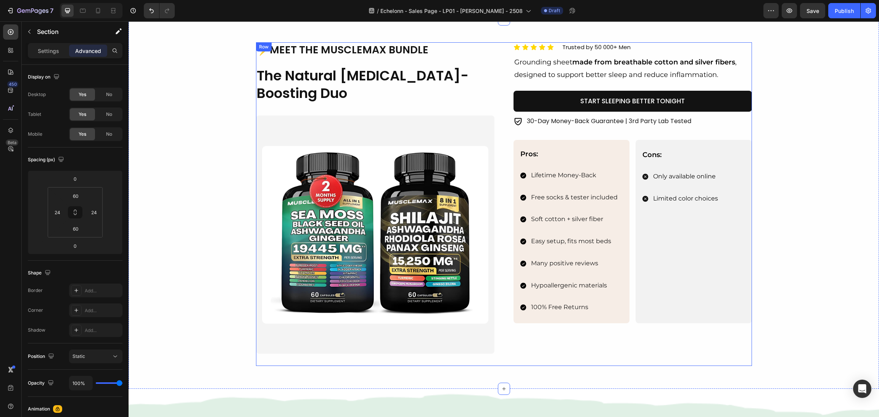
scroll to position [541, 0]
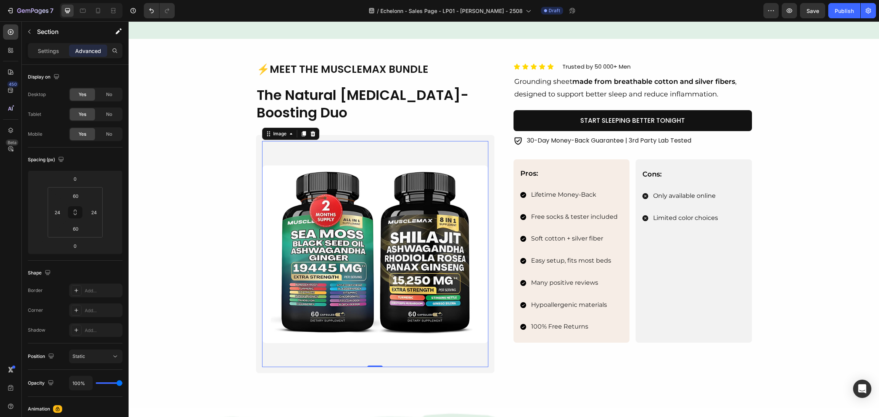
drag, startPoint x: 432, startPoint y: 282, endPoint x: 419, endPoint y: 286, distance: 13.2
click at [432, 282] on img at bounding box center [375, 254] width 226 height 226
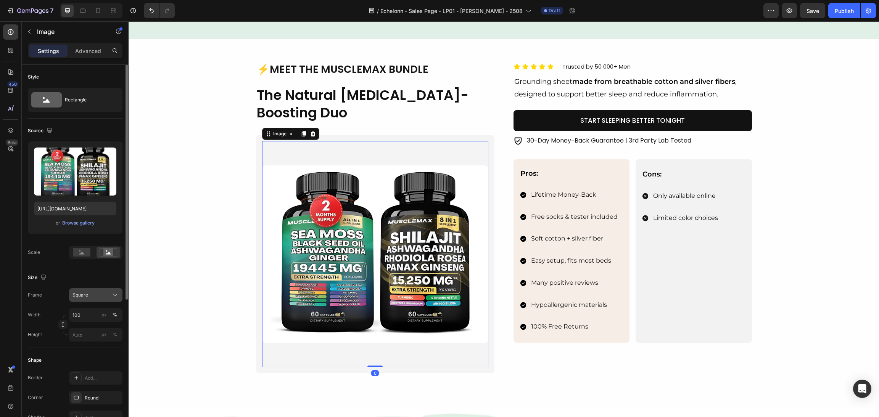
click at [90, 296] on div "Square" at bounding box center [91, 295] width 37 height 7
click at [89, 342] on span "Horizontal" at bounding box center [83, 343] width 23 height 8
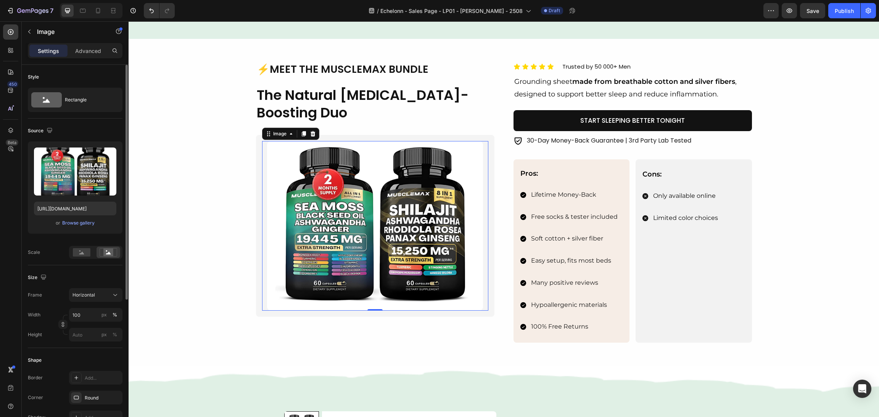
click at [450, 310] on img at bounding box center [375, 226] width 226 height 170
click at [495, 315] on div "Image ⚡Meet the MuscleMax Bundle Heading The Natural Testosterone-Boosting Duo …" at bounding box center [504, 203] width 496 height 282
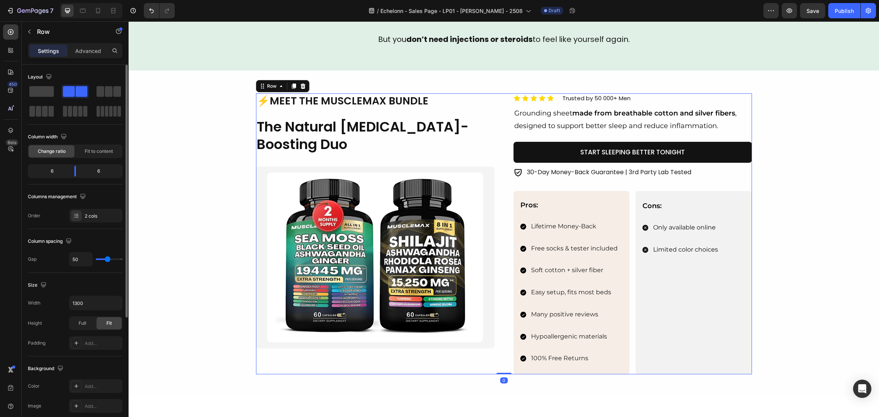
scroll to position [483, 0]
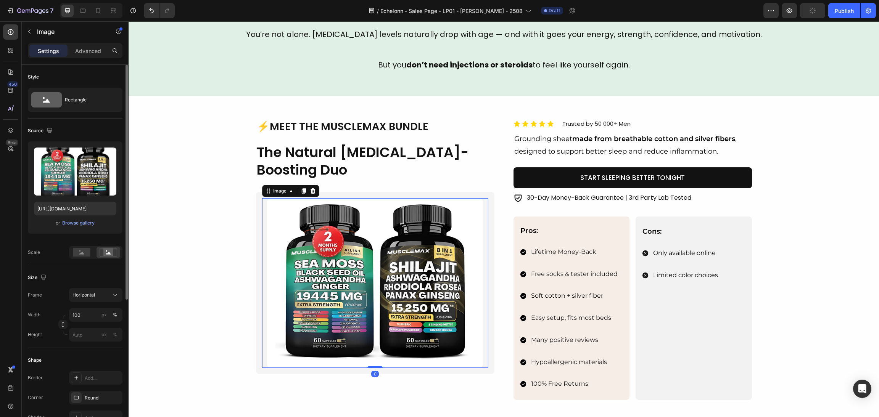
click at [473, 206] on img at bounding box center [375, 283] width 226 height 170
click at [475, 193] on div "Image 0 Row" at bounding box center [375, 283] width 238 height 182
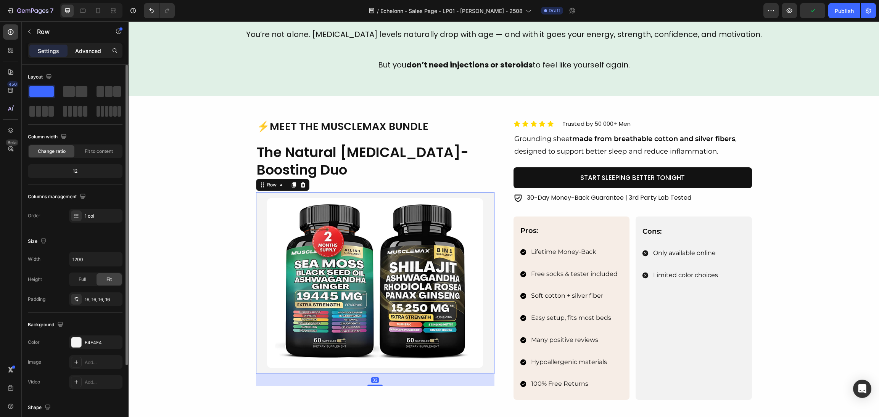
click at [92, 51] on p "Advanced" at bounding box center [88, 51] width 26 height 8
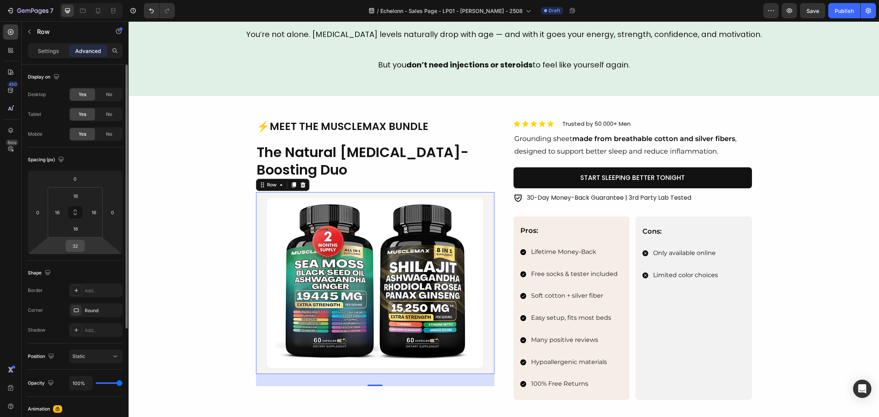
click at [73, 245] on input "32" at bounding box center [75, 245] width 15 height 11
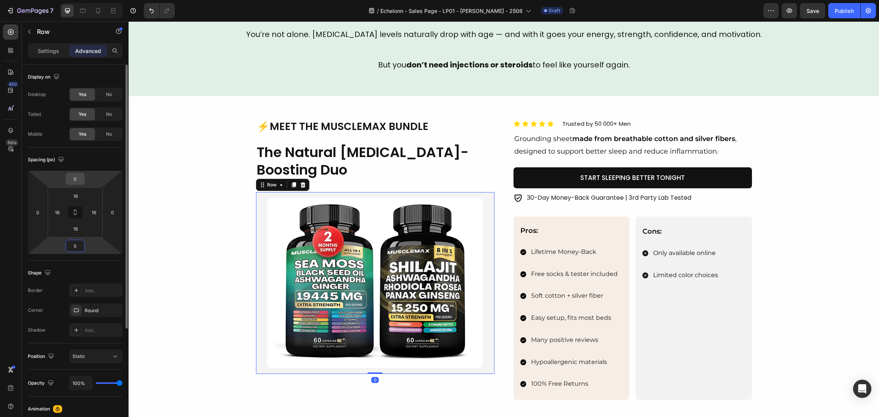
type input "0"
click at [77, 179] on input "0" at bounding box center [75, 178] width 15 height 11
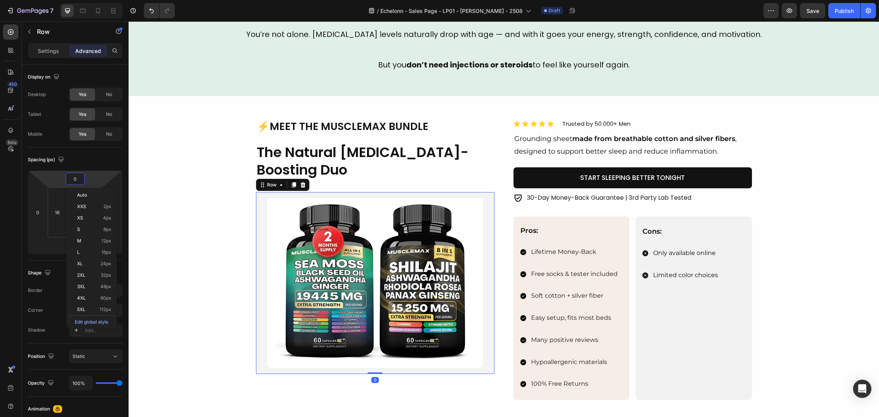
click at [294, 179] on div "Row" at bounding box center [282, 185] width 53 height 12
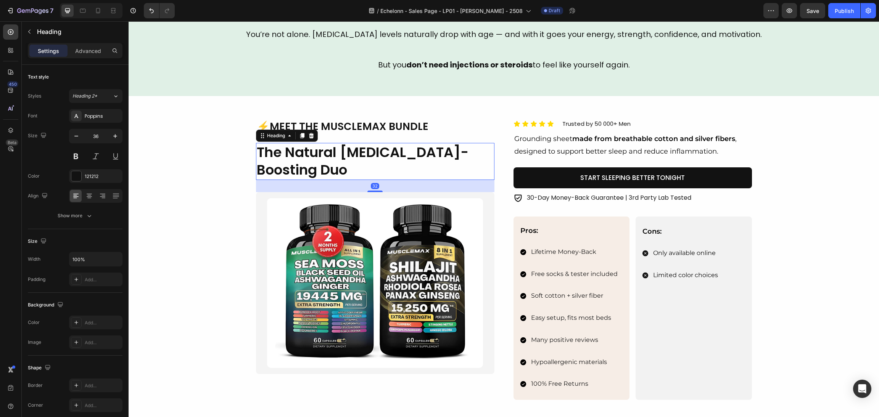
click at [311, 159] on p "The Natural Testosterone-Boosting Duo" at bounding box center [375, 162] width 237 height 36
click at [187, 193] on div "Image ⚡Meet the MuscleMax Bundle Heading The Natural Testosterone-Boosting Duo …" at bounding box center [504, 260] width 732 height 282
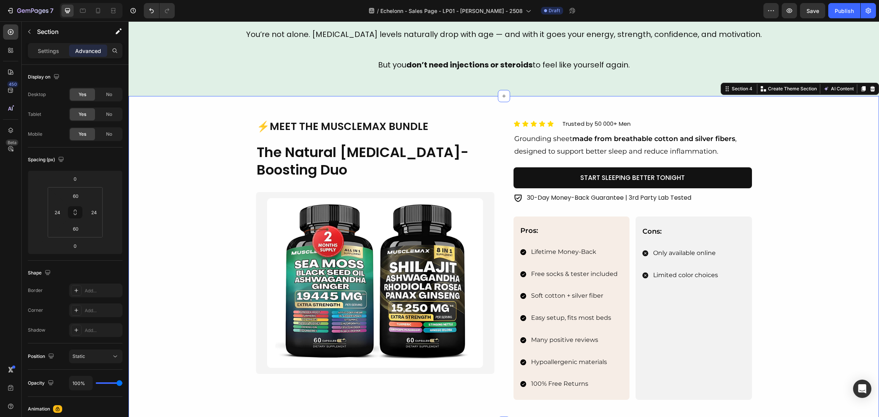
click at [767, 232] on div "Image ⚡Meet the MuscleMax Bundle Heading The Natural Testosterone-Boosting Duo …" at bounding box center [504, 260] width 732 height 282
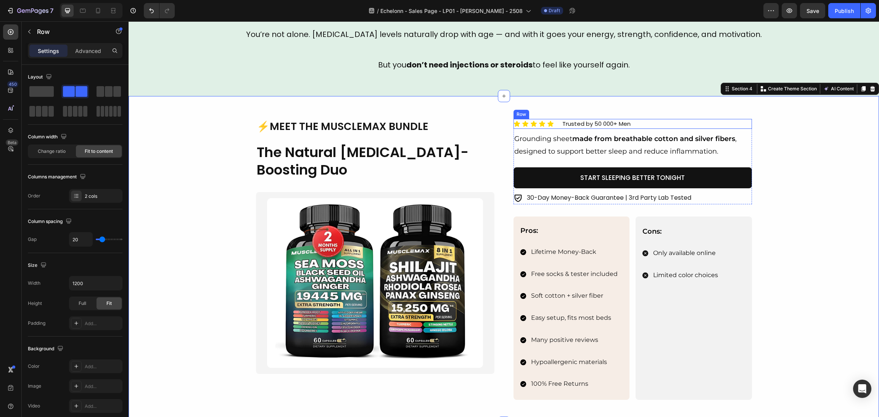
click at [636, 124] on div "Icon Icon Icon Icon Icon Icon List Trusted by 50 000+ Men Text block Row" at bounding box center [633, 124] width 238 height 10
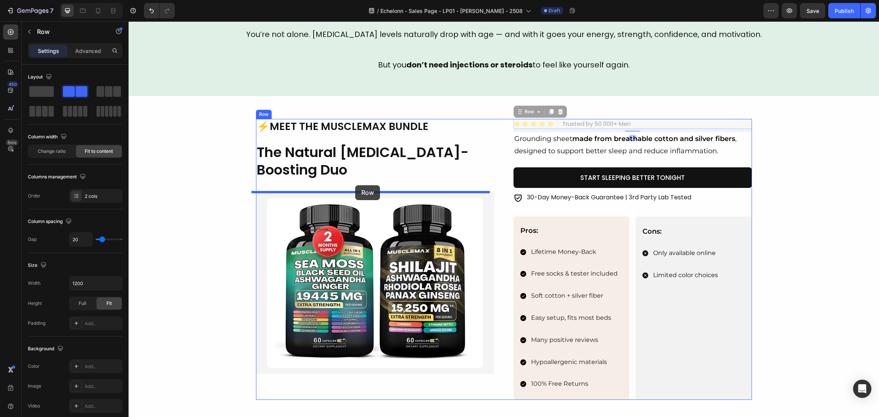
drag, startPoint x: 513, startPoint y: 110, endPoint x: 355, endPoint y: 185, distance: 175.1
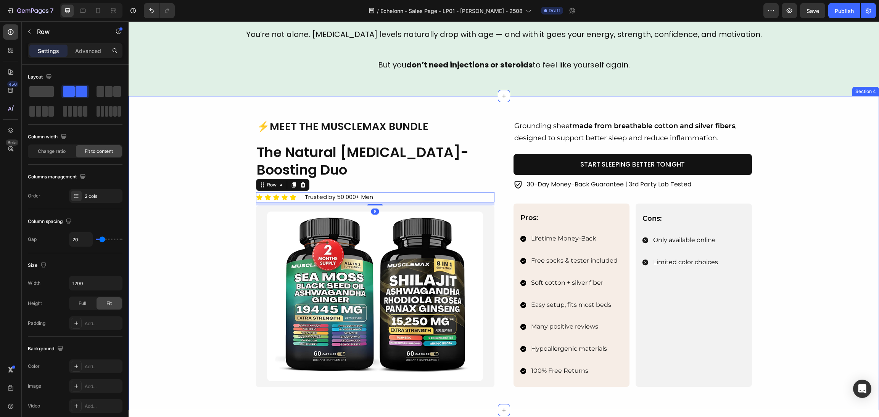
click at [158, 197] on div "Image ⚡Meet the MuscleMax Bundle Heading The Natural Testosterone-Boosting Duo …" at bounding box center [504, 253] width 732 height 269
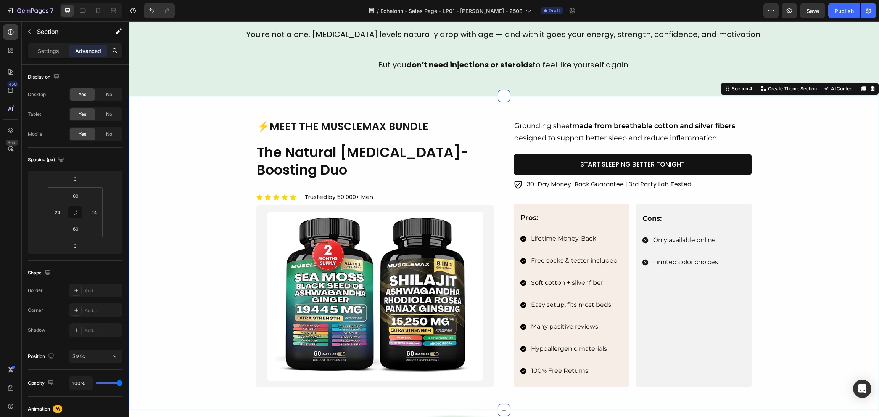
click at [790, 209] on div "Image ⚡Meet the MuscleMax Bundle Heading The Natural Testosterone-Boosting Duo …" at bounding box center [504, 253] width 732 height 269
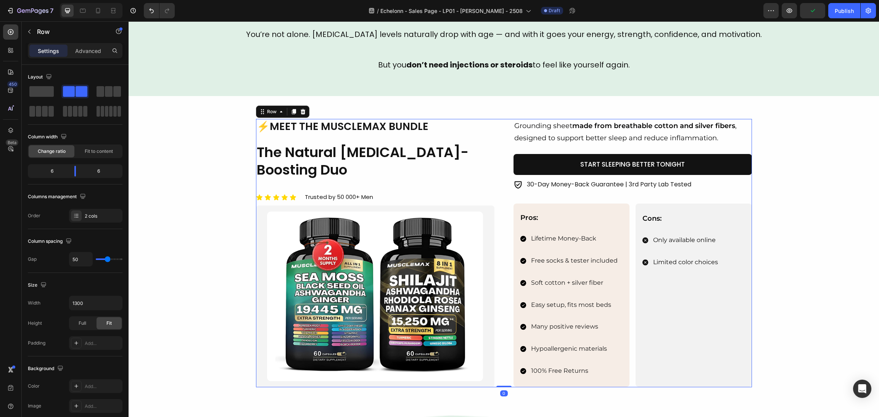
click at [494, 258] on div "Image ⚡Meet the MuscleMax Bundle Heading The Natural Testosterone-Boosting Duo …" at bounding box center [504, 253] width 496 height 269
click at [804, 211] on div "Image ⚡Meet the MuscleMax Bundle Heading The Natural Testosterone-Boosting Duo …" at bounding box center [504, 253] width 732 height 269
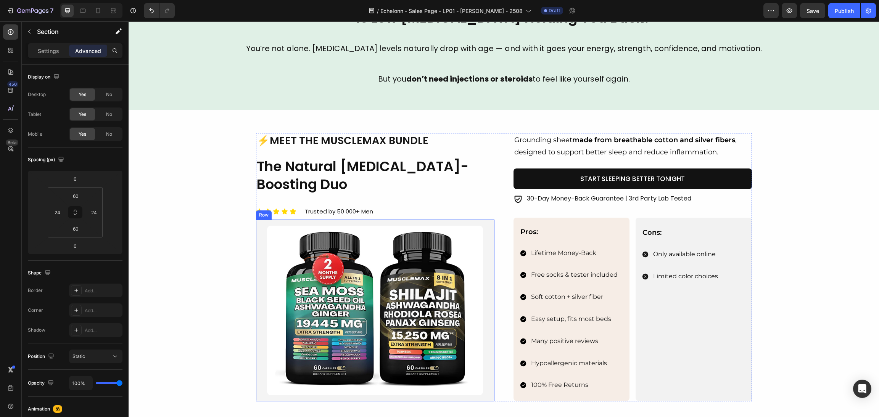
scroll to position [401, 0]
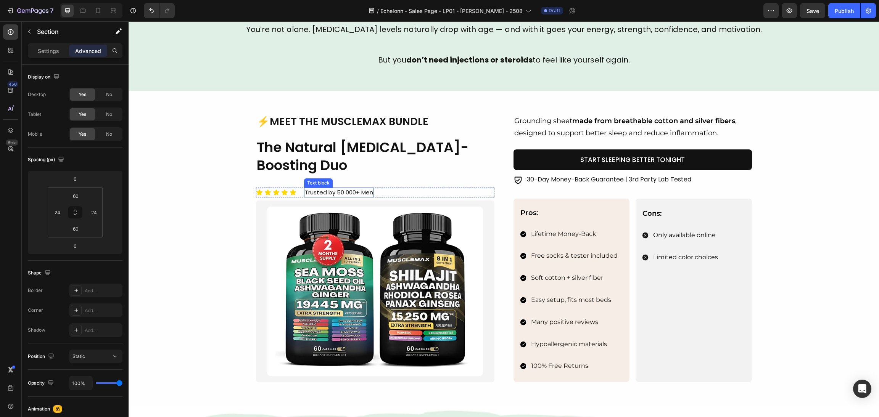
click at [343, 193] on p "Trusted by 50 000+ Men" at bounding box center [339, 193] width 68 height 9
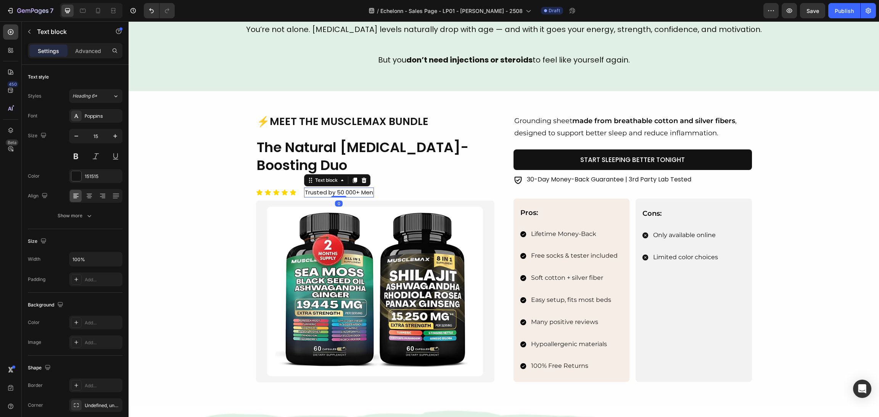
click at [349, 191] on p "Trusted by 50 000+ Men" at bounding box center [339, 193] width 68 height 9
click at [368, 191] on p "Trusted by 50 000+ Men" at bounding box center [339, 193] width 68 height 9
drag, startPoint x: 368, startPoint y: 191, endPoint x: 314, endPoint y: 193, distance: 54.2
click at [305, 191] on p "Trusted by 50 000+ Men" at bounding box center [339, 193] width 68 height 9
click at [201, 239] on div "Image ⚡Meet the MuscleMax Bundle Heading The Natural Testosterone-Boosting Duo …" at bounding box center [504, 248] width 732 height 269
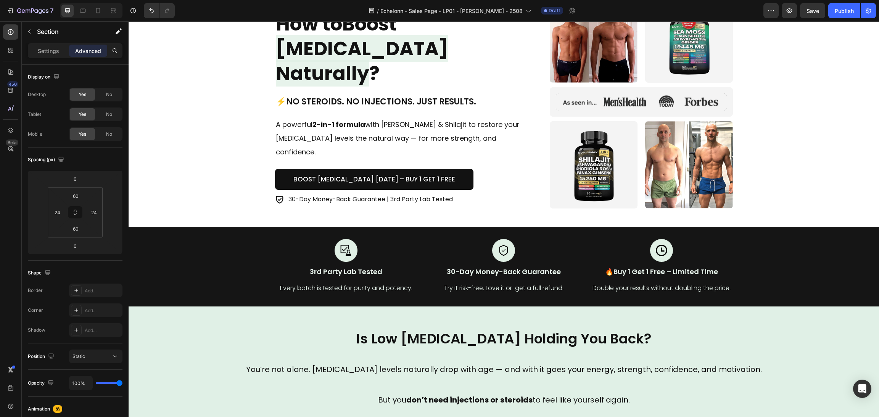
scroll to position [0, 0]
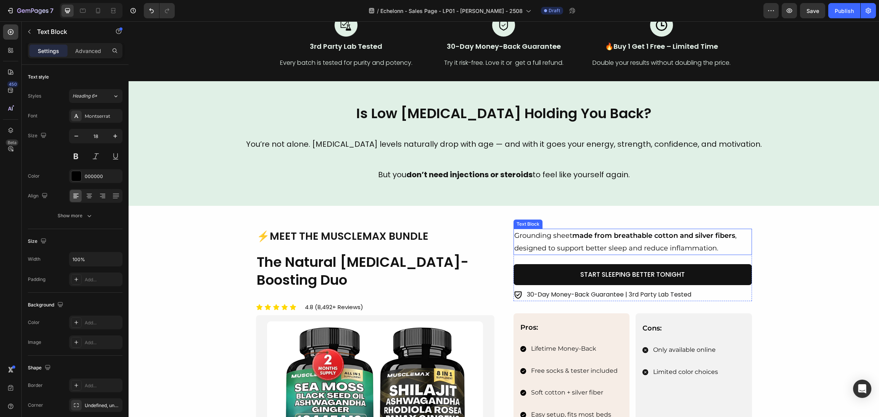
click at [624, 235] on strong "made from breathable cotton and silver fibers" at bounding box center [653, 236] width 163 height 8
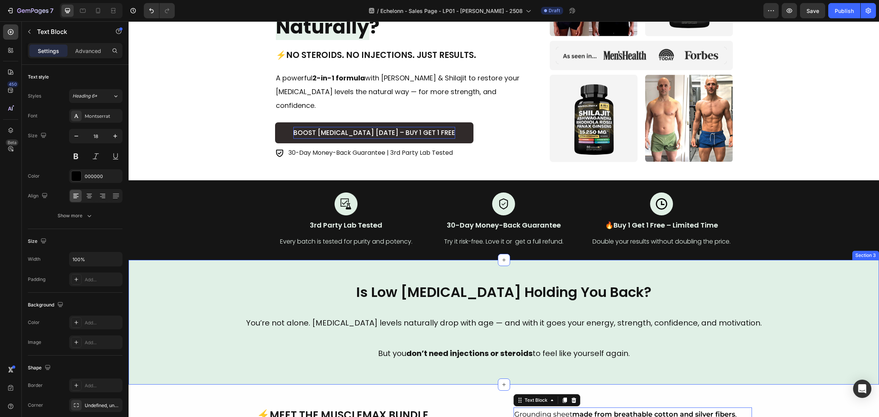
scroll to position [57, 0]
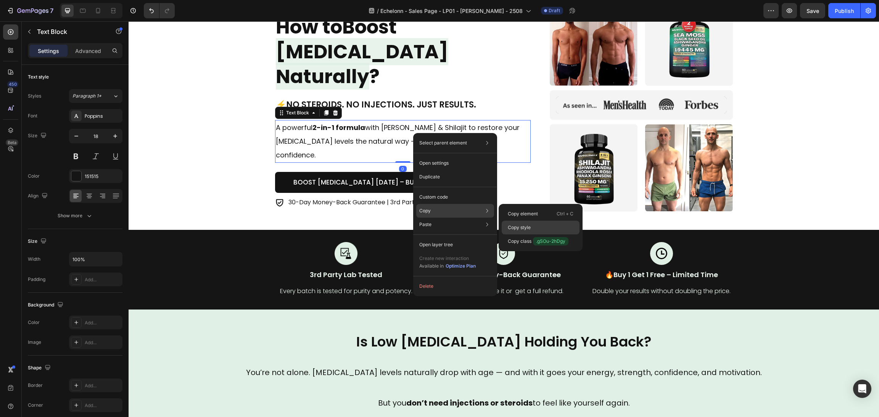
drag, startPoint x: 519, startPoint y: 225, endPoint x: 506, endPoint y: 235, distance: 16.6
click at [519, 225] on p "Copy style" at bounding box center [519, 227] width 23 height 7
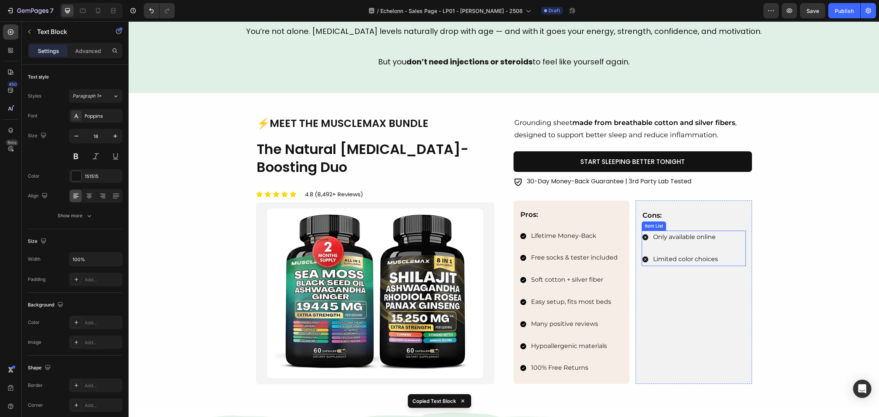
scroll to position [401, 0]
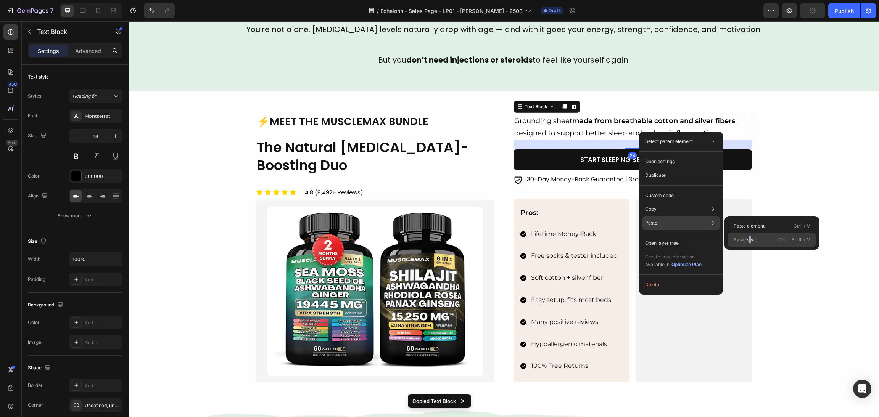
click at [750, 241] on p "Paste style" at bounding box center [746, 240] width 24 height 7
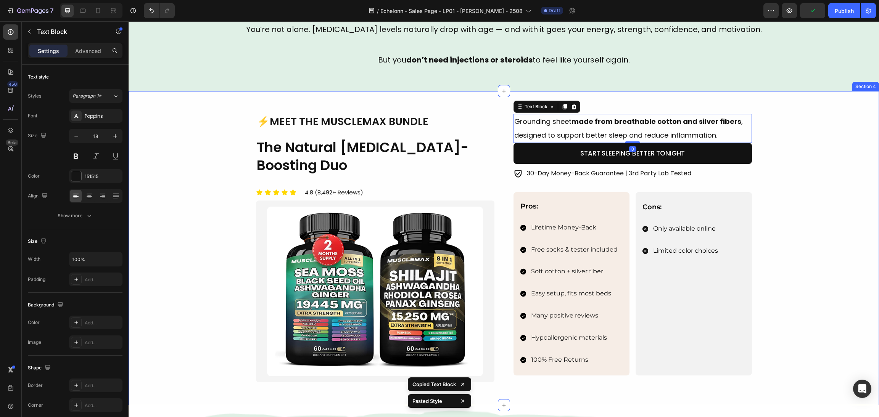
click at [782, 243] on div "Image ⚡Meet the MuscleMax Bundle Heading The Natural Testosterone-Boosting Duo …" at bounding box center [504, 248] width 732 height 269
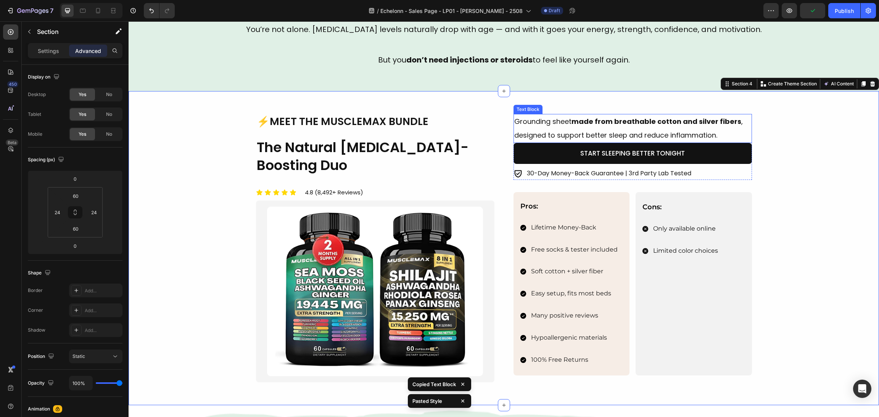
click at [690, 124] on strong "made from breathable cotton and silver fibers" at bounding box center [657, 122] width 170 height 10
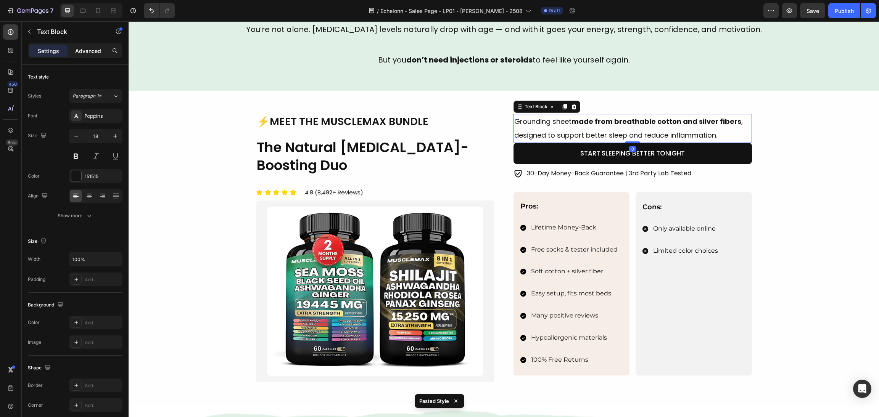
click at [89, 47] on p "Advanced" at bounding box center [88, 51] width 26 height 8
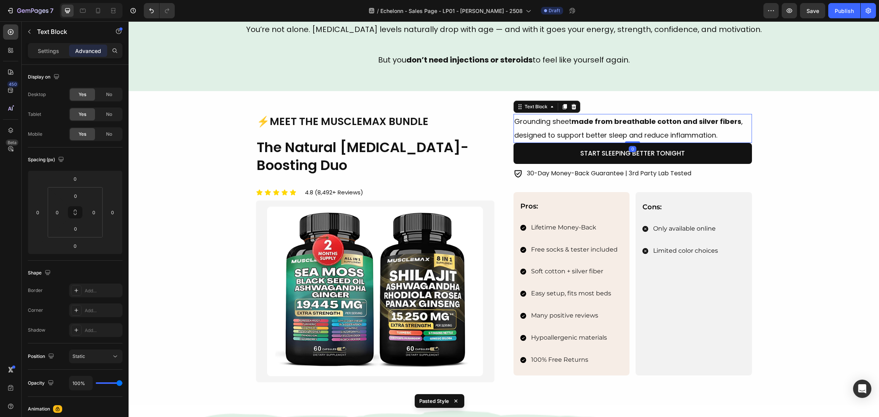
click at [70, 245] on input "0" at bounding box center [75, 245] width 15 height 11
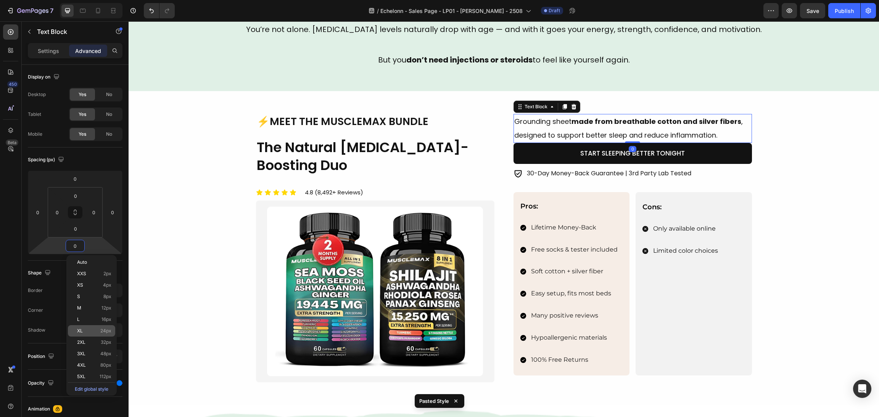
click at [88, 326] on div "XL 24px" at bounding box center [91, 331] width 47 height 11
type input "24"
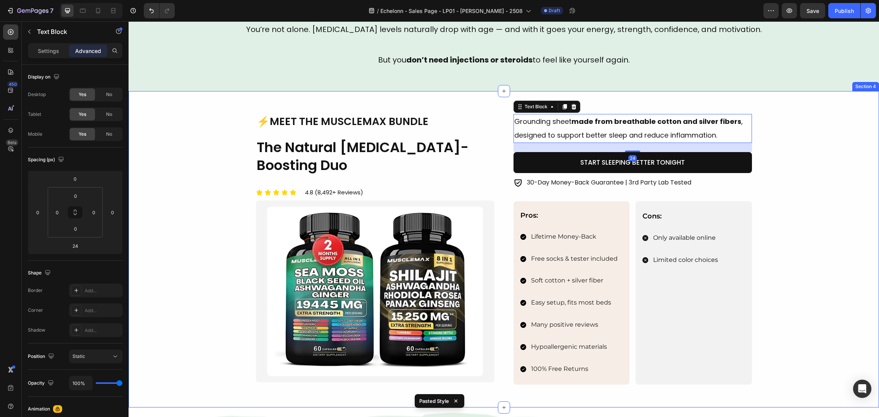
click at [811, 217] on div "Image ⚡Meet the MuscleMax Bundle Heading The Natural Testosterone-Boosting Duo …" at bounding box center [504, 249] width 732 height 271
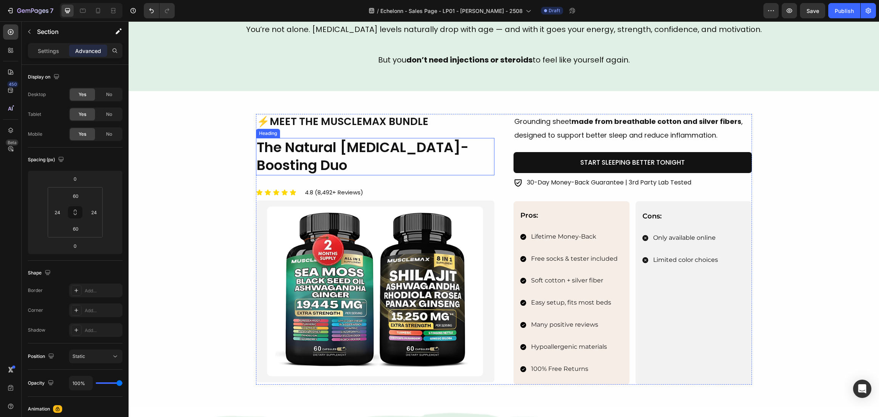
click at [327, 159] on h2 "The Natural Testosterone-Boosting Duo" at bounding box center [375, 156] width 238 height 37
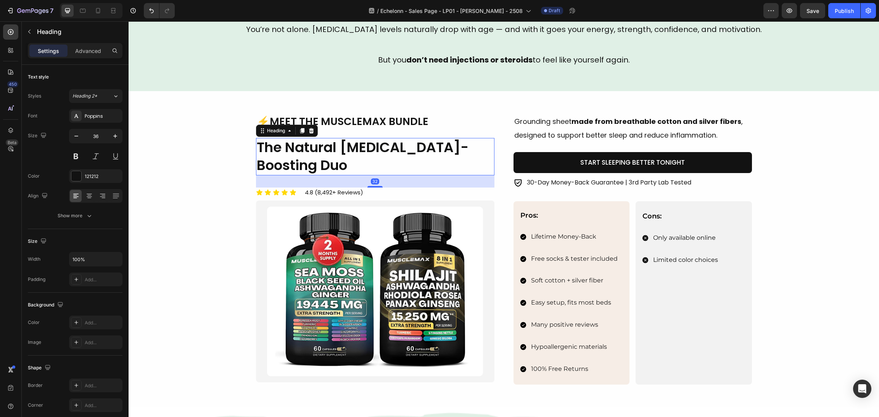
click at [335, 161] on h2 "The Natural Testosterone-Boosting Duo" at bounding box center [375, 156] width 238 height 37
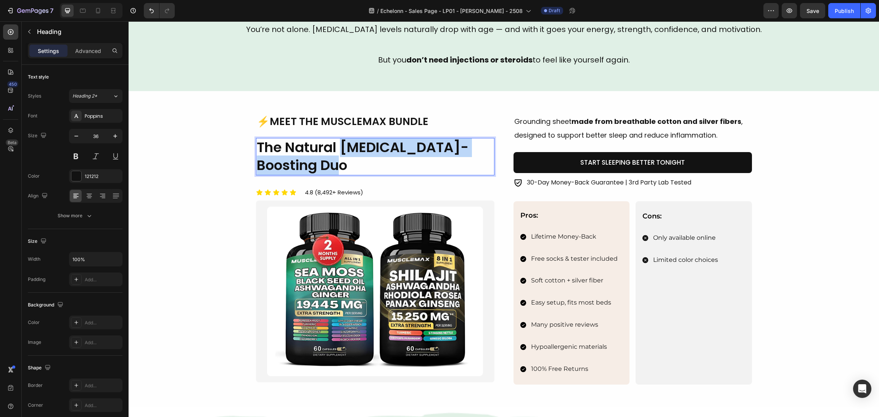
drag, startPoint x: 355, startPoint y: 167, endPoint x: 338, endPoint y: 142, distance: 30.3
click at [338, 142] on p "The Natural Testosterone-Boosting Duo" at bounding box center [375, 157] width 237 height 36
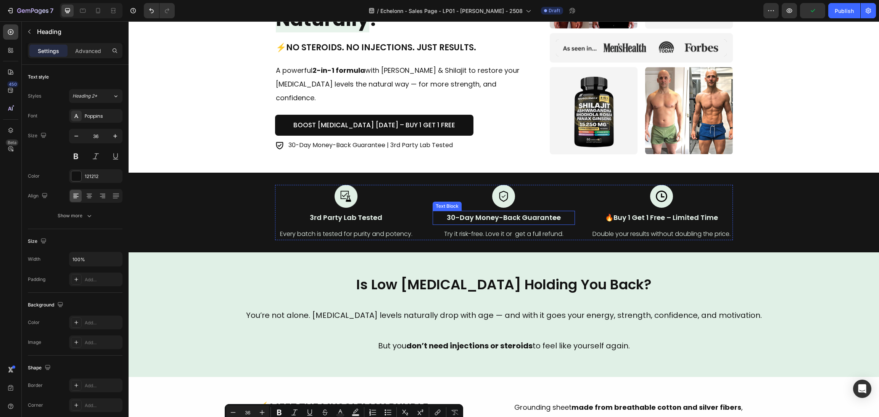
scroll to position [7, 0]
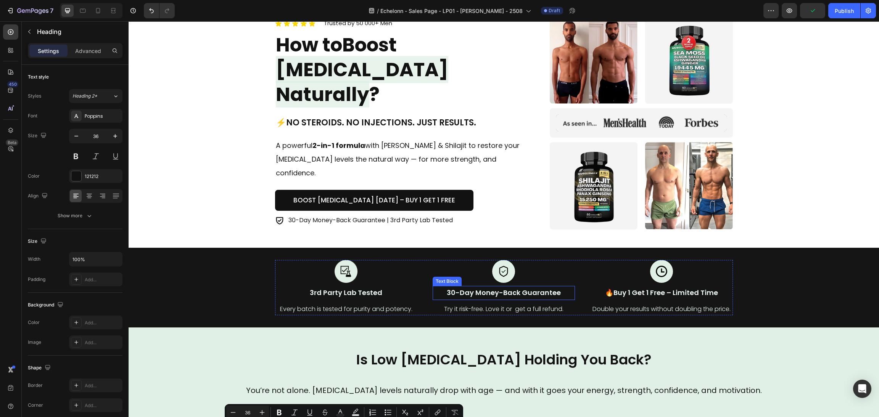
type input "16"
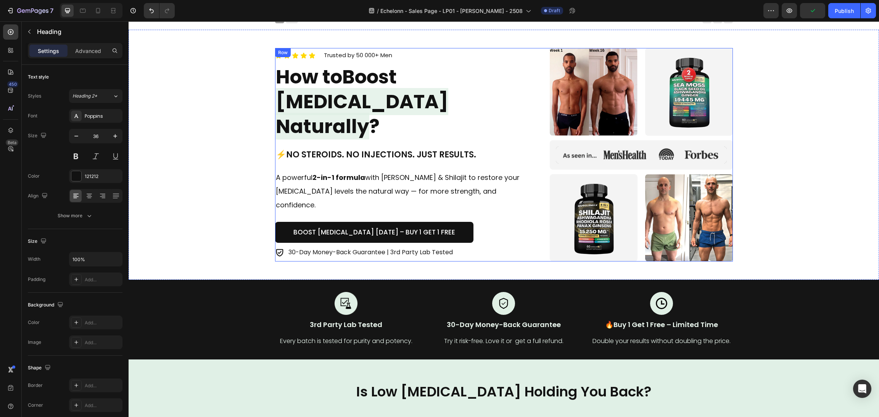
scroll to position [0, 0]
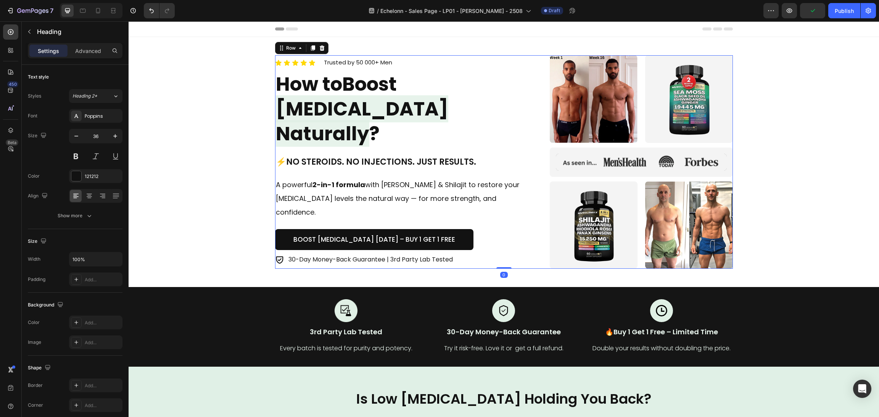
drag, startPoint x: 385, startPoint y: 145, endPoint x: 451, endPoint y: 132, distance: 67.4
click at [386, 145] on div "Icon Icon Icon Icon Icon Icon List Trusted by 50 000+ Men Text block Row How to…" at bounding box center [403, 162] width 256 height 214
click at [438, 132] on span "[MEDICAL_DATA] Naturally" at bounding box center [362, 121] width 172 height 52
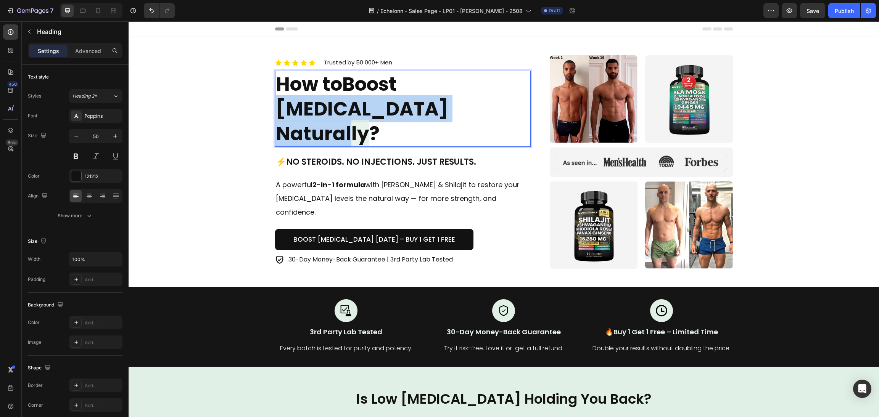
drag, startPoint x: 497, startPoint y: 128, endPoint x: 208, endPoint y: 124, distance: 289.3
click at [208, 124] on div "Icon Icon Icon Icon Icon Icon List Trusted by 50 000+ Men Text block Row How to…" at bounding box center [504, 162] width 732 height 214
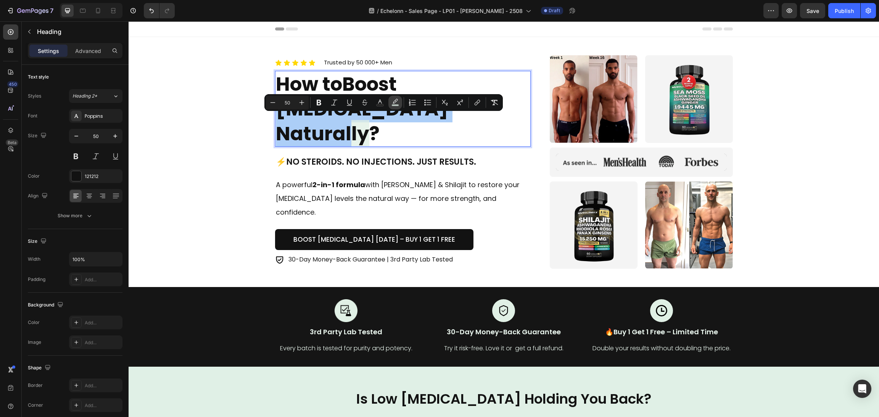
click at [396, 100] on icon "Editor contextual toolbar" at bounding box center [396, 103] width 8 height 8
type input "E0F0E5"
type input "77"
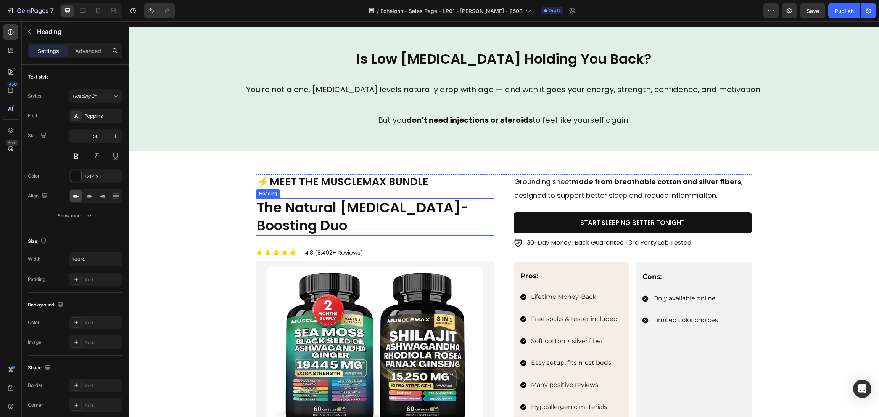
scroll to position [343, 0]
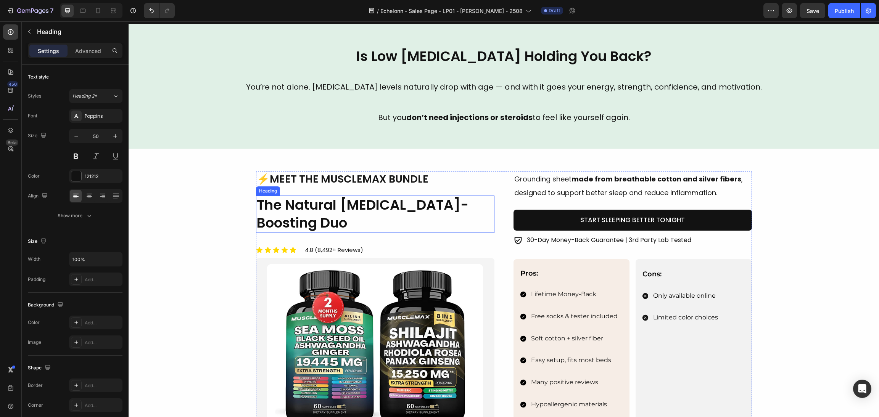
click at [362, 216] on h2 "The Natural Testosterone-Boosting Duo" at bounding box center [375, 214] width 238 height 37
type input "16"
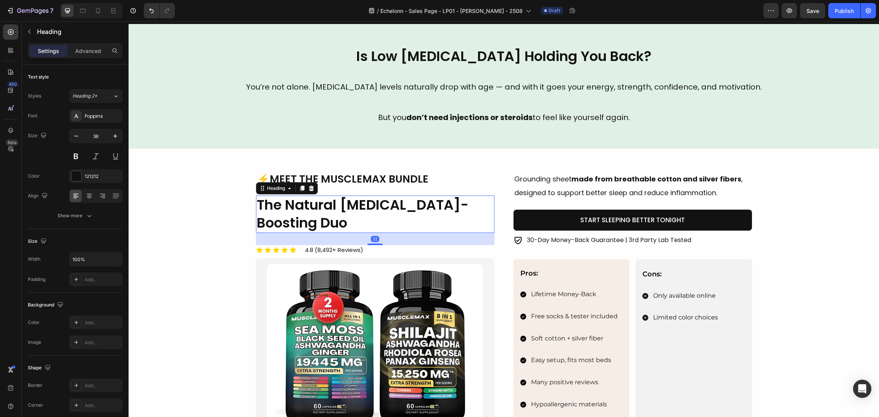
click at [374, 217] on h2 "The Natural Testosterone-Boosting Duo" at bounding box center [375, 214] width 238 height 37
drag, startPoint x: 364, startPoint y: 221, endPoint x: 356, endPoint y: 221, distance: 8.8
click at [359, 221] on p "The Natural Testosterone-Boosting Duo" at bounding box center [375, 215] width 237 height 36
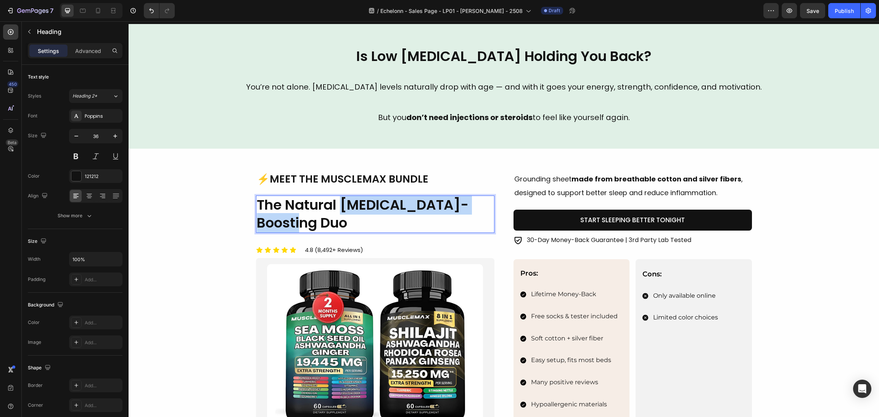
drag, startPoint x: 310, startPoint y: 221, endPoint x: 338, endPoint y: 209, distance: 30.4
click at [338, 209] on p "The Natural Testosterone-Boosting Duo" at bounding box center [375, 215] width 237 height 36
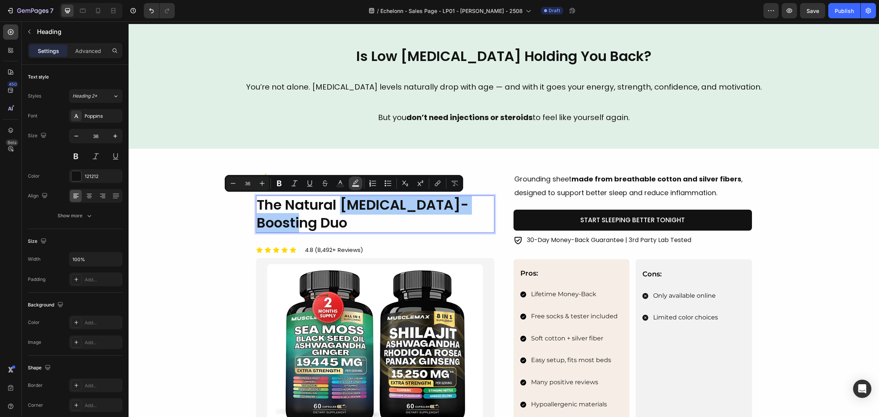
click at [351, 187] on button "Text Background Color" at bounding box center [356, 184] width 14 height 14
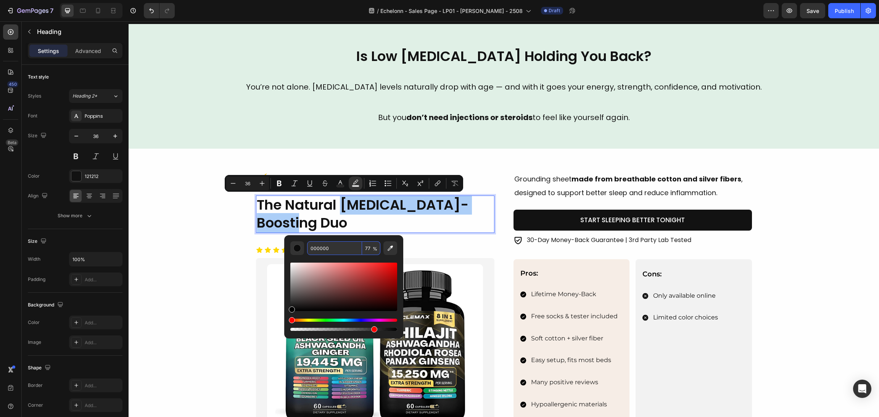
paste input "E0F0E5"
type input "E0F0E5"
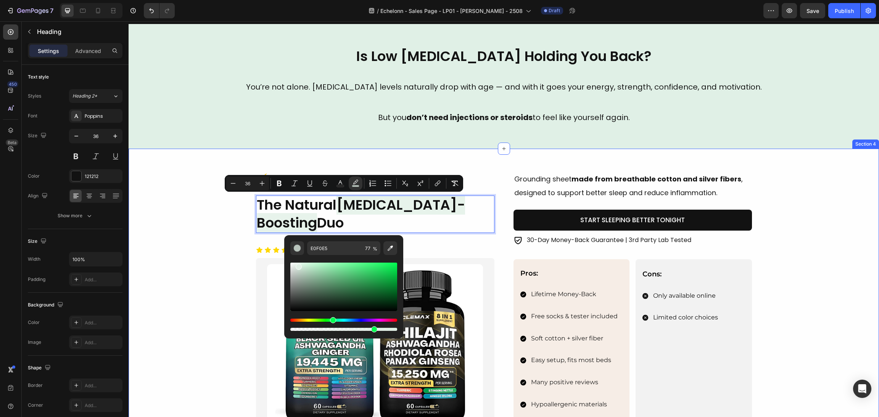
click at [168, 202] on div "Image ⚡Meet the MuscleMax Bundle Heading The Natural Testosterone-Boosting Duo …" at bounding box center [504, 307] width 732 height 271
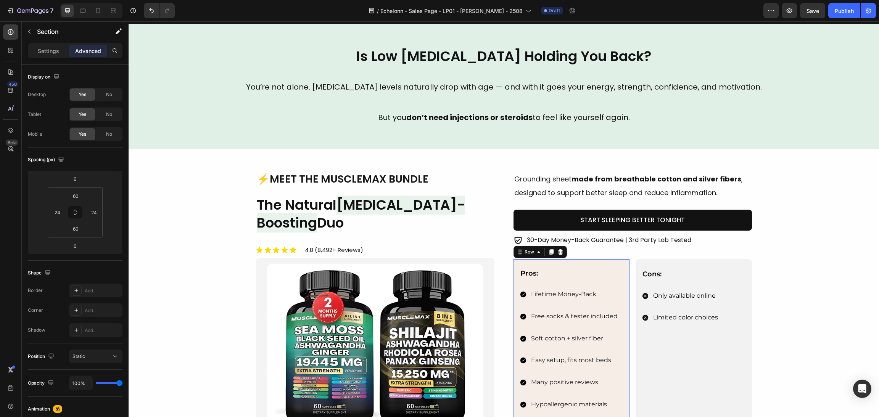
click at [607, 264] on div "Pros: Text Block Lifetime Money-Back Free socks & tester included Soft cotton +…" at bounding box center [572, 351] width 116 height 184
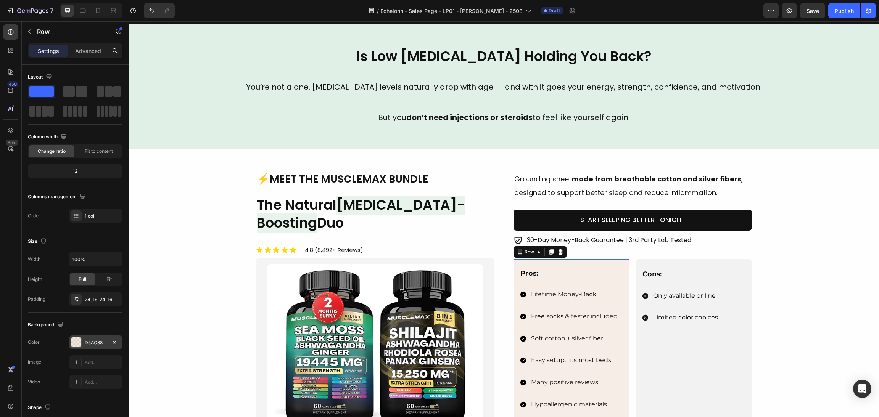
click at [75, 340] on div at bounding box center [76, 343] width 10 height 10
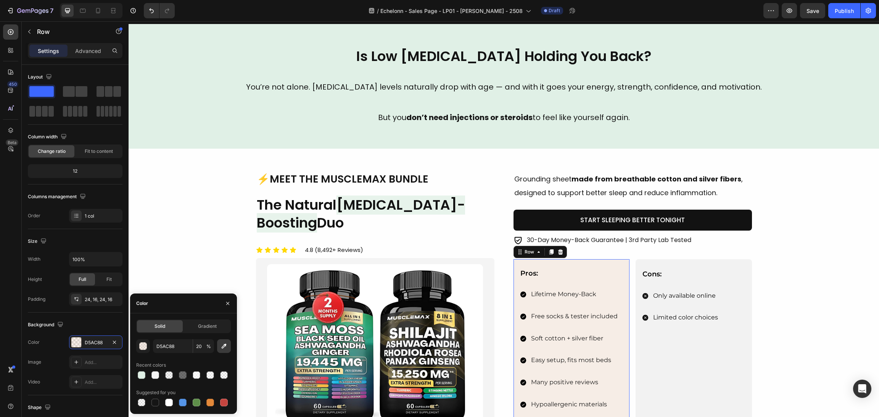
click at [219, 346] on button "button" at bounding box center [224, 347] width 14 height 14
type input "E0F0E6"
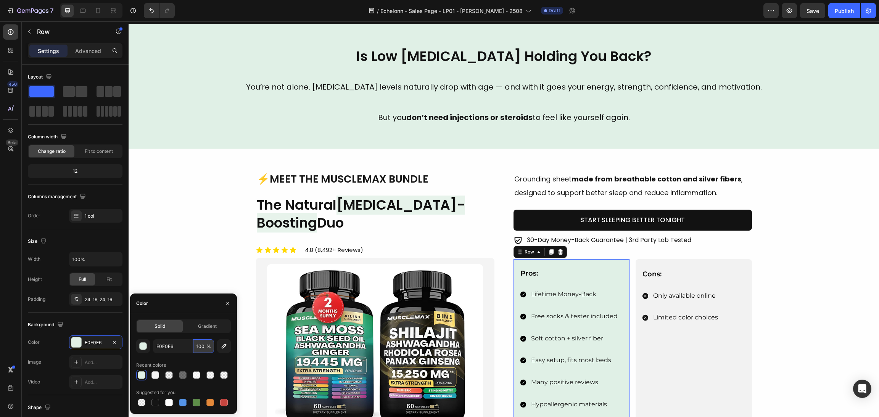
click at [200, 349] on input "100" at bounding box center [203, 347] width 21 height 14
type input "77"
click at [780, 303] on div "Image ⚡Meet the MuscleMax Bundle Heading The Natural Testosterone-Boosting Duo …" at bounding box center [504, 307] width 732 height 271
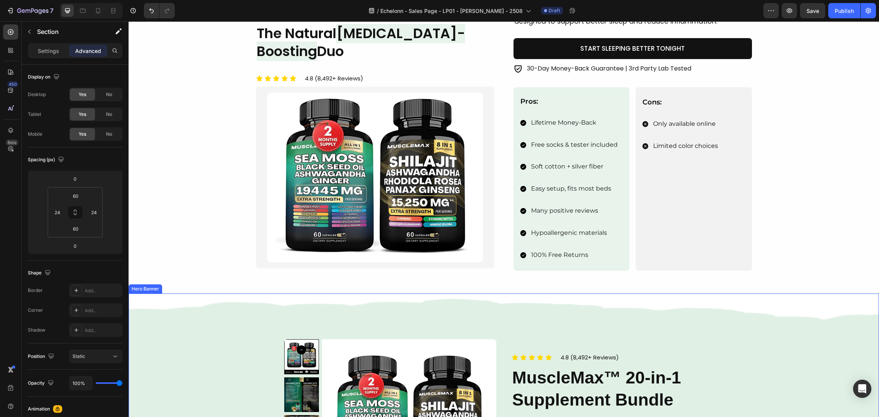
scroll to position [401, 0]
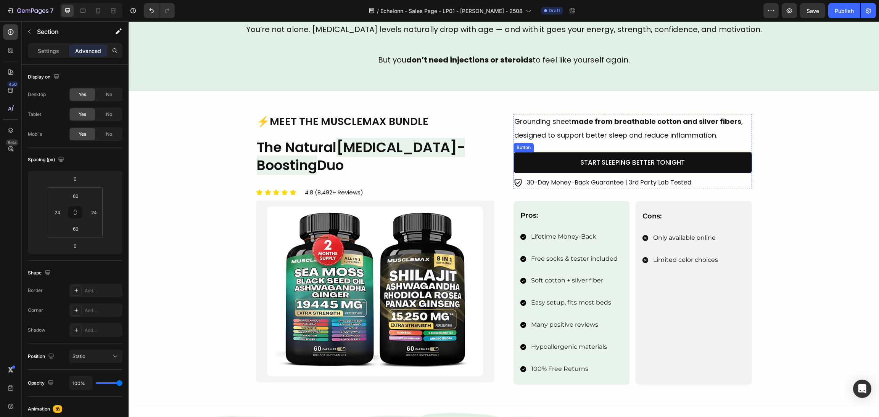
click at [665, 132] on p "Grounding sheet made from breathable cotton and silver fibers , designed to sup…" at bounding box center [632, 128] width 237 height 27
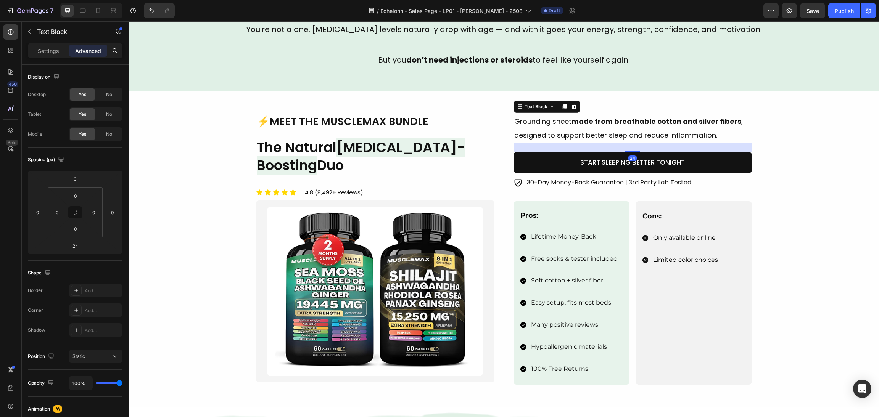
click at [685, 130] on p "Grounding sheet made from breathable cotton and silver fibers , designed to sup…" at bounding box center [632, 128] width 237 height 27
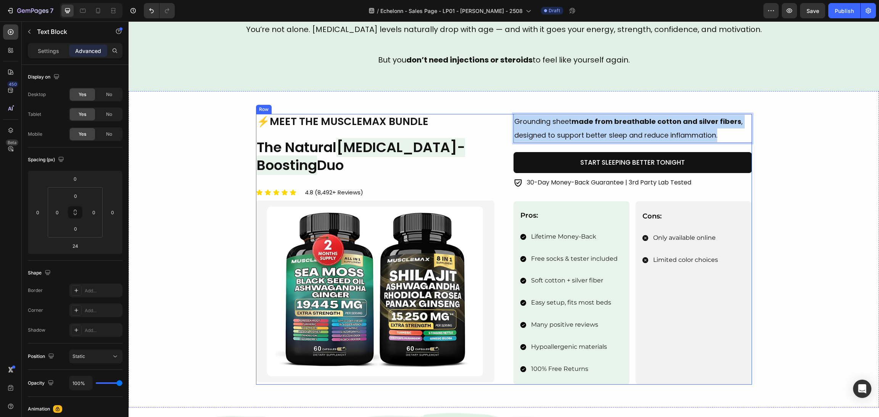
drag, startPoint x: 718, startPoint y: 133, endPoint x: 516, endPoint y: 119, distance: 202.3
click at [507, 117] on div "Image ⚡Meet the MuscleMax Bundle Heading The Natural Testosterone-Boosting Duo …" at bounding box center [504, 249] width 496 height 271
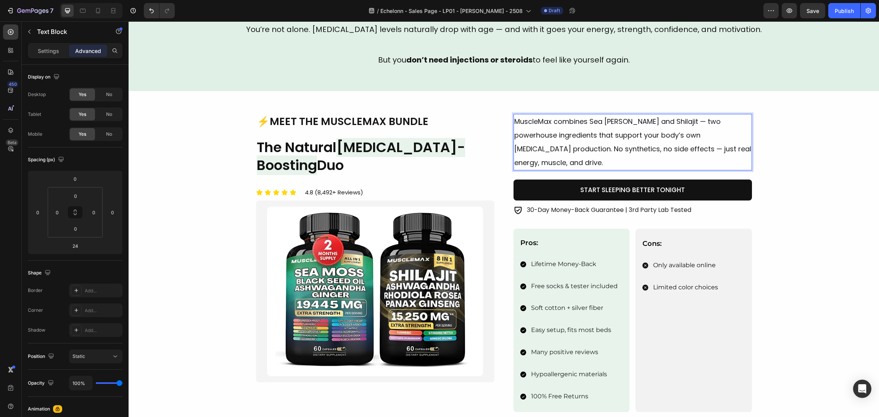
click at [656, 119] on p "MuscleMax combines Sea Moss and Shilajit — two powerhouse ingredients that supp…" at bounding box center [632, 142] width 237 height 55
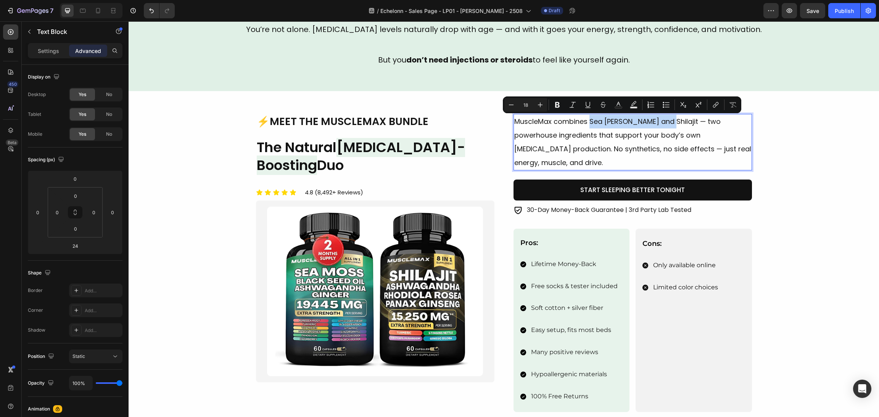
drag, startPoint x: 659, startPoint y: 121, endPoint x: 585, endPoint y: 122, distance: 74.0
click at [585, 122] on p "MuscleMax combines Sea Moss and Shilajit — two powerhouse ingredients that supp…" at bounding box center [632, 142] width 237 height 55
click at [551, 104] on button "Bold" at bounding box center [558, 105] width 14 height 14
click at [604, 149] on p "MuscleMax combines Sea Moss and Shilajit — two powerhouse ingredients that supp…" at bounding box center [632, 142] width 237 height 55
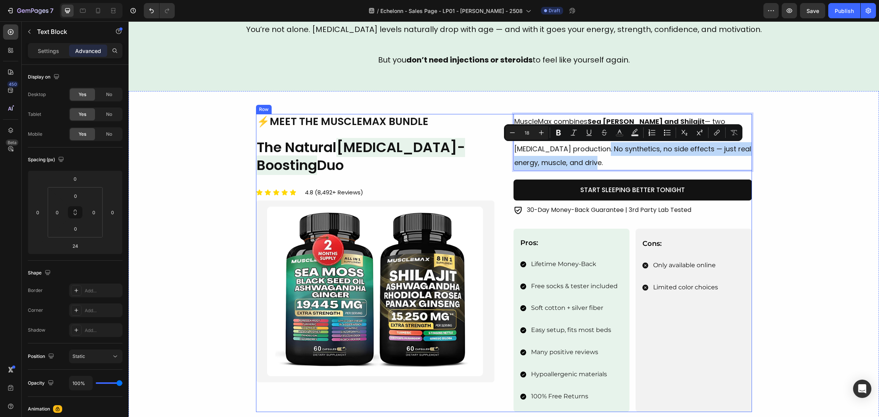
drag, startPoint x: 743, startPoint y: 147, endPoint x: 495, endPoint y: 145, distance: 248.0
click at [495, 145] on div "Image ⚡Meet the MuscleMax Bundle Heading The Natural Testosterone-Boosting Duo …" at bounding box center [504, 263] width 496 height 298
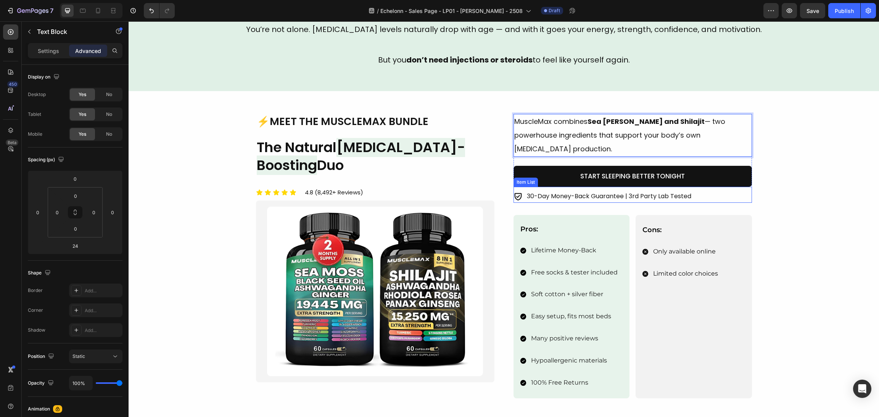
click at [770, 181] on div "Image ⚡Meet the MuscleMax Bundle Heading The Natural Testosterone-Boosting Duo …" at bounding box center [504, 256] width 732 height 285
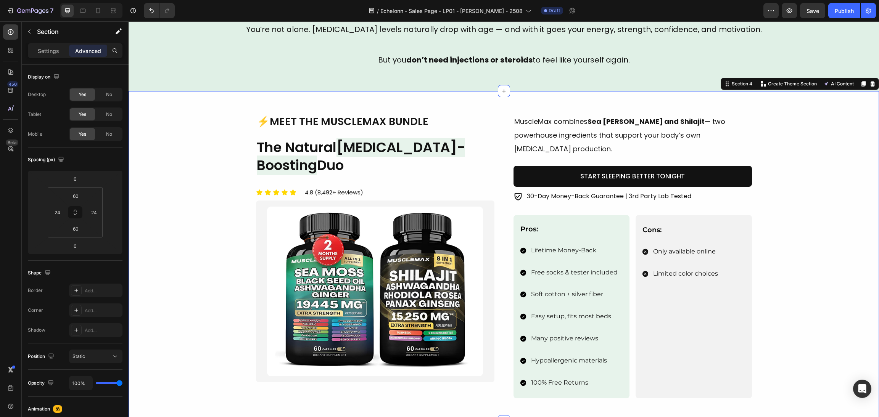
scroll to position [458, 0]
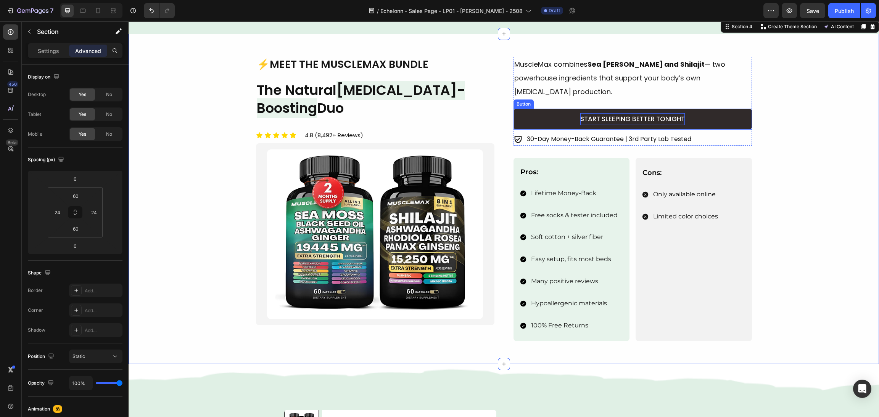
click at [674, 114] on span "Start Sleeping Better Tonight" at bounding box center [632, 118] width 105 height 9
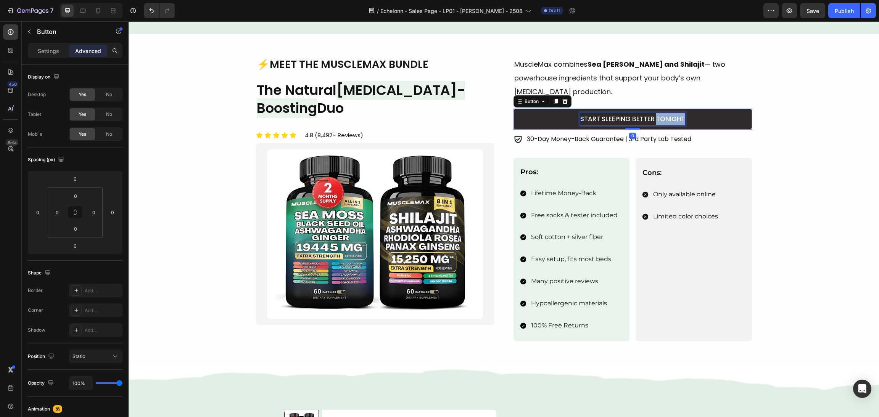
drag, startPoint x: 674, startPoint y: 101, endPoint x: 678, endPoint y: 101, distance: 4.2
click at [674, 114] on span "Start Sleeping Better Tonight" at bounding box center [632, 118] width 105 height 9
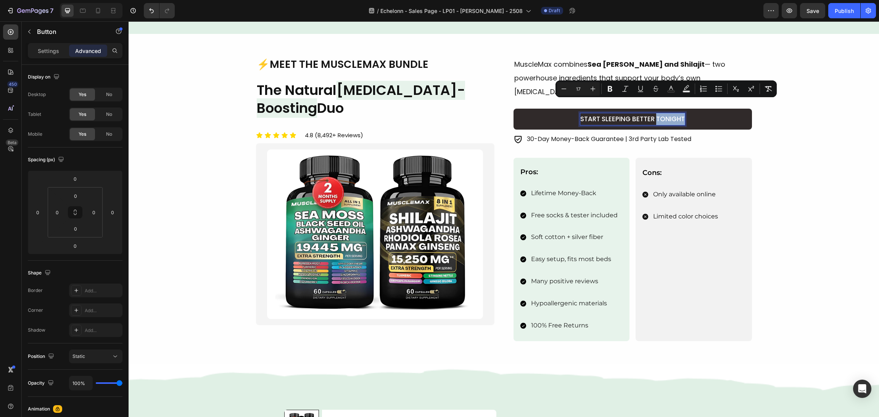
click at [679, 114] on span "Start Sleeping Better Tonight" at bounding box center [632, 118] width 105 height 9
click at [680, 114] on span "Start Sleeping Better Tonight" at bounding box center [632, 118] width 105 height 9
click at [679, 114] on span "Start Sleeping Better Tonight" at bounding box center [632, 118] width 105 height 9
click at [681, 109] on link "Start Sleeping Better Tonight" at bounding box center [633, 119] width 238 height 21
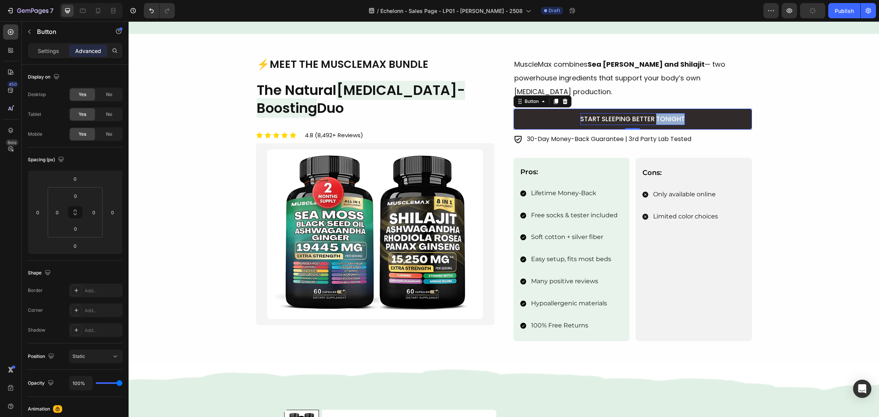
click at [675, 114] on span "Start Sleeping Better Tonight" at bounding box center [632, 118] width 105 height 9
click at [633, 114] on span "Start Sleeping Better Tonight" at bounding box center [632, 118] width 105 height 9
drag, startPoint x: 578, startPoint y: 105, endPoint x: 603, endPoint y: 109, distance: 25.1
click at [603, 114] on span "Start Sleeping Better Tonight" at bounding box center [632, 118] width 105 height 9
click at [580, 114] on span "Start Sleeping Better Tonight" at bounding box center [632, 118] width 105 height 9
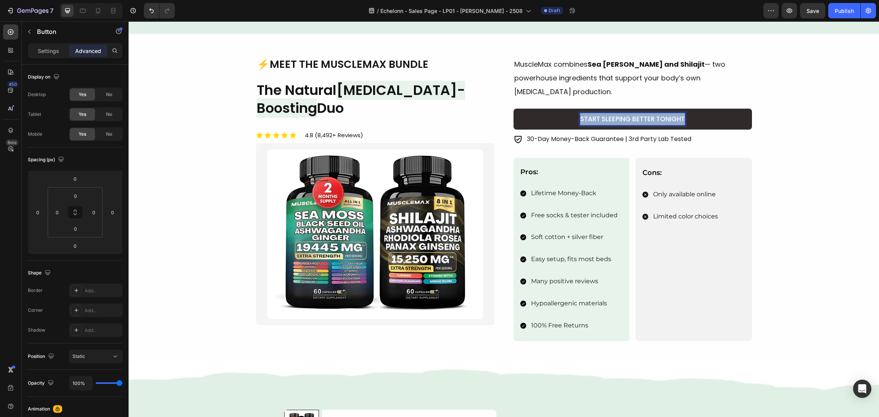
drag, startPoint x: 576, startPoint y: 105, endPoint x: 715, endPoint y: 112, distance: 138.7
click at [717, 112] on link "Start Sleeping Better Tonight" at bounding box center [633, 119] width 238 height 21
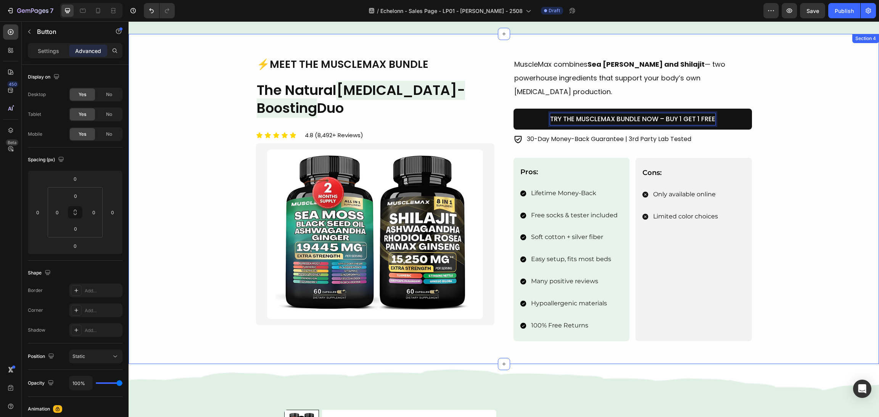
click at [833, 172] on div "Image ⚡Meet the MuscleMax Bundle Heading The Natural Testosterone-Boosting Duo …" at bounding box center [504, 199] width 732 height 285
click at [672, 134] on p "30-Day Money-Back Guarantee | 3rd Party Lab Tested" at bounding box center [609, 139] width 164 height 11
click at [676, 134] on p "30-Day Money-Back Guarantee | 3rd Party Lab Tested" at bounding box center [609, 139] width 164 height 11
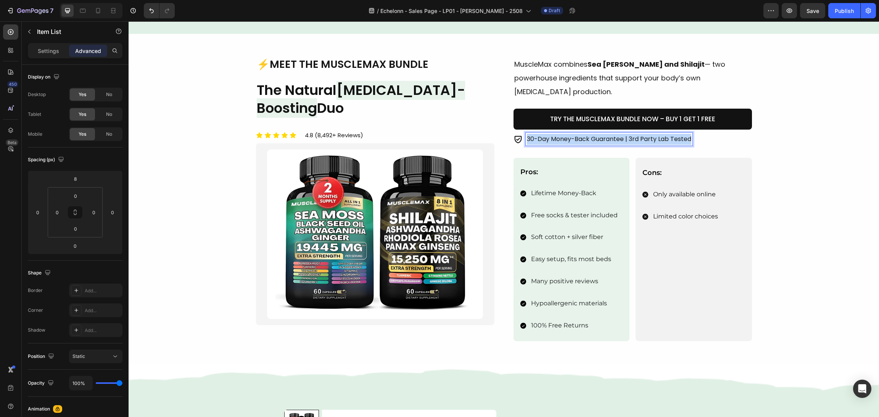
drag, startPoint x: 686, startPoint y: 126, endPoint x: 463, endPoint y: 142, distance: 223.5
click at [456, 142] on div "Image ⚡Meet the MuscleMax Bundle Heading The Natural Testosterone-Boosting Duo …" at bounding box center [504, 199] width 496 height 285
click at [776, 179] on div "Image ⚡Meet the MuscleMax Bundle Heading The Natural Testosterone-Boosting Duo …" at bounding box center [504, 199] width 732 height 285
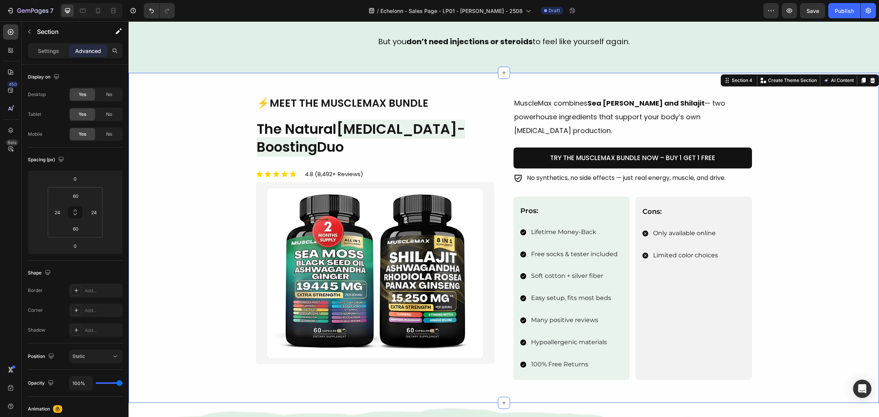
scroll to position [401, 0]
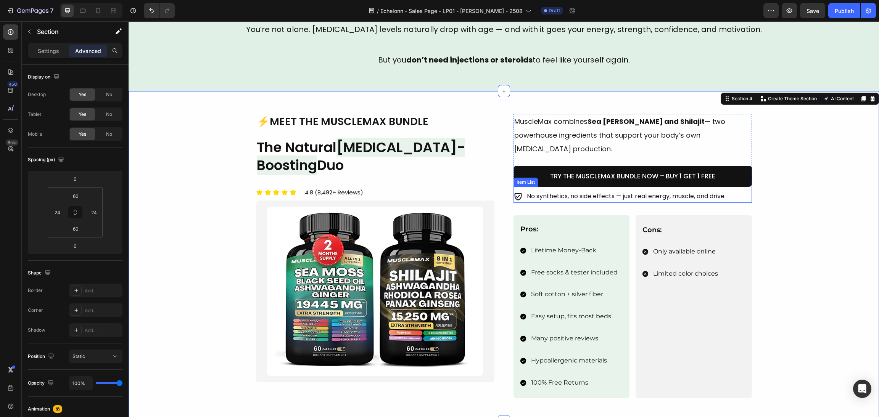
click at [514, 193] on icon at bounding box center [517, 197] width 7 height 8
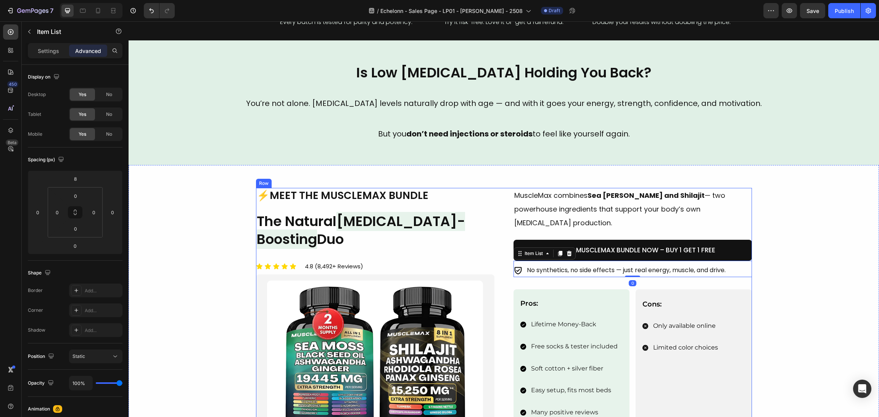
scroll to position [286, 0]
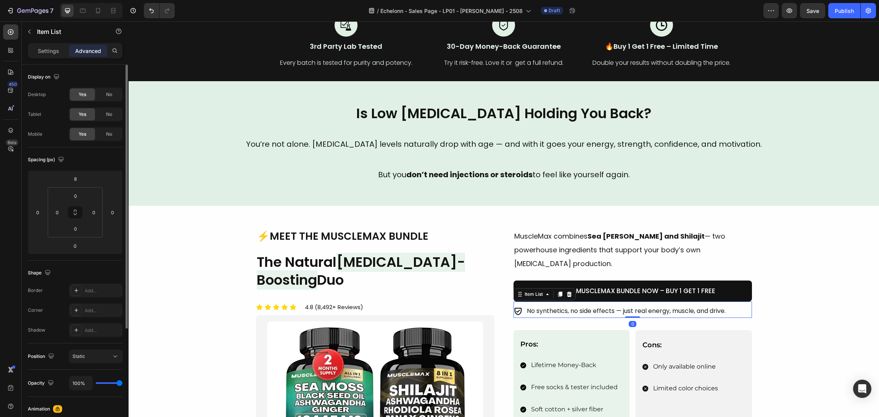
click at [42, 52] on p "Settings" at bounding box center [48, 51] width 21 height 8
type input "8"
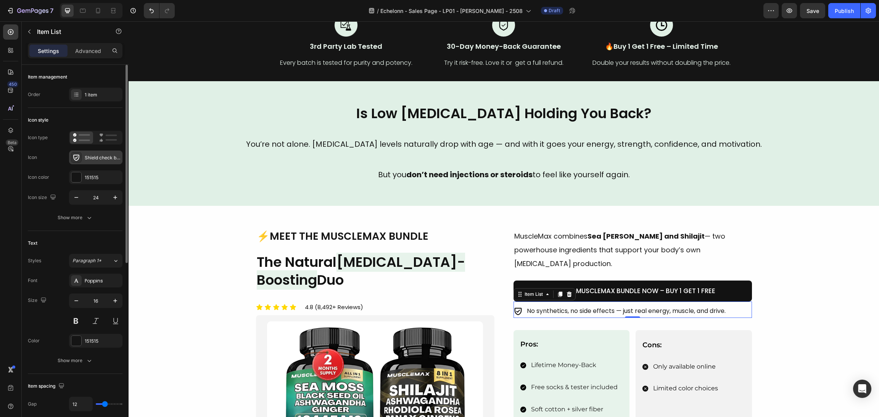
click at [93, 155] on div "Shield check bold" at bounding box center [103, 158] width 36 height 7
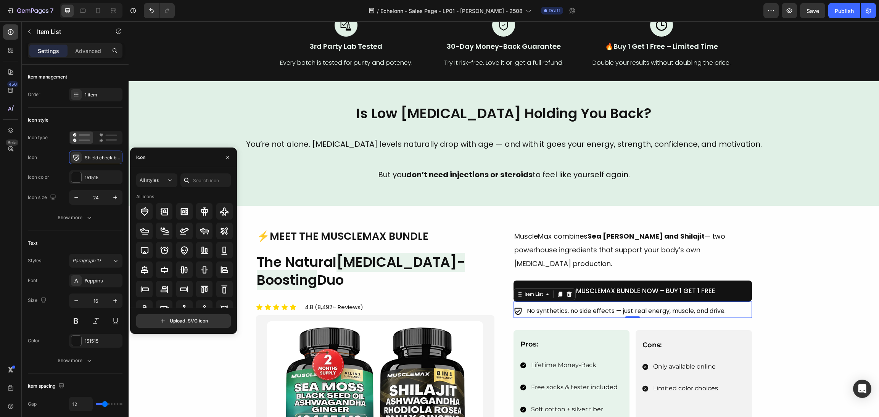
click at [182, 183] on div at bounding box center [186, 181] width 12 height 14
click at [198, 184] on input "text" at bounding box center [205, 181] width 50 height 14
type input "energy"
click at [147, 212] on icon at bounding box center [144, 211] width 9 height 9
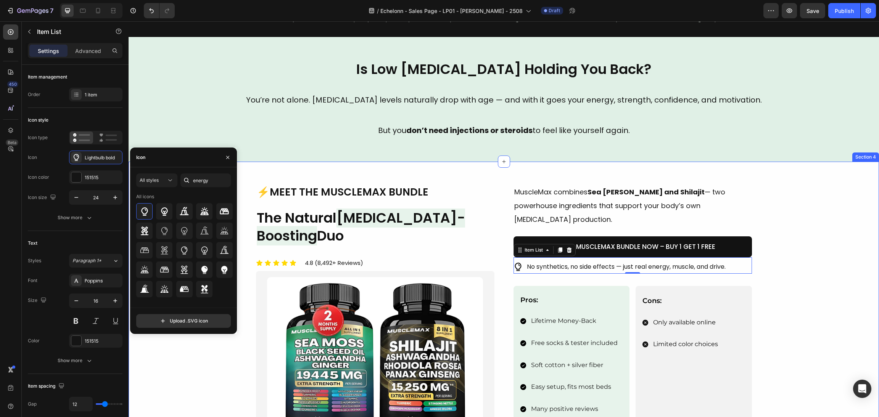
click at [787, 255] on div "Image ⚡Meet the MuscleMax Bundle Heading The Natural Testosterone-Boosting Duo …" at bounding box center [504, 327] width 732 height 285
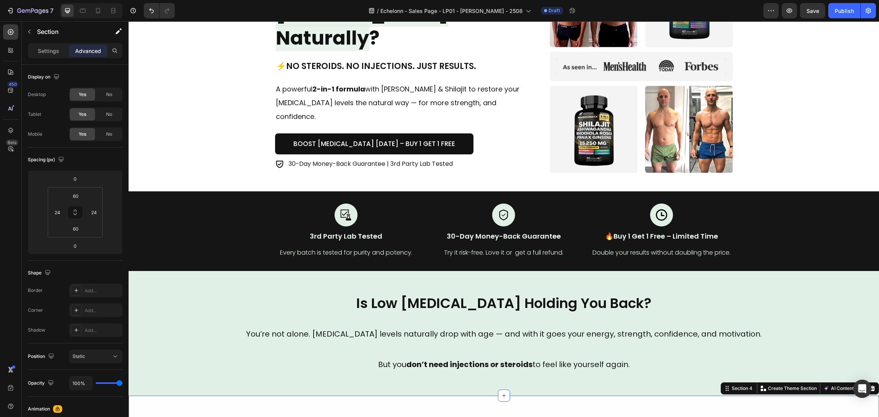
scroll to position [0, 0]
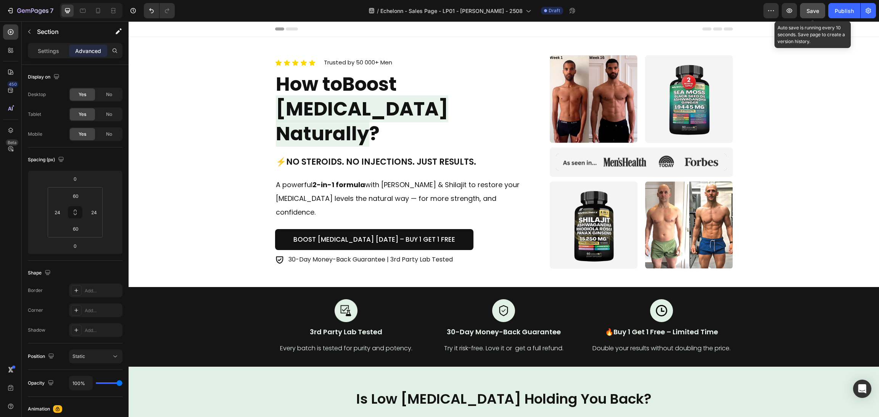
click at [809, 9] on span "Save" at bounding box center [813, 11] width 13 height 6
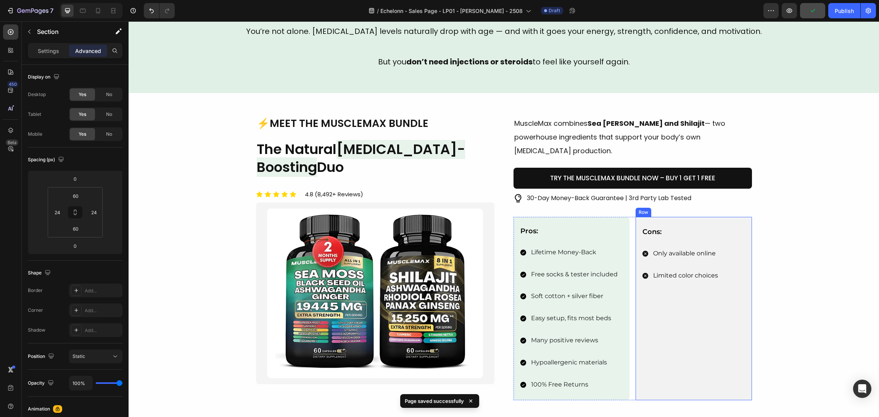
scroll to position [458, 0]
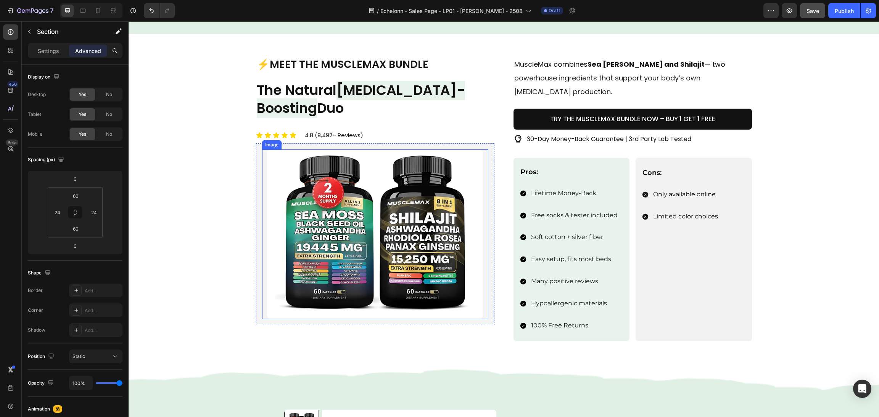
click at [331, 277] on img at bounding box center [375, 235] width 226 height 170
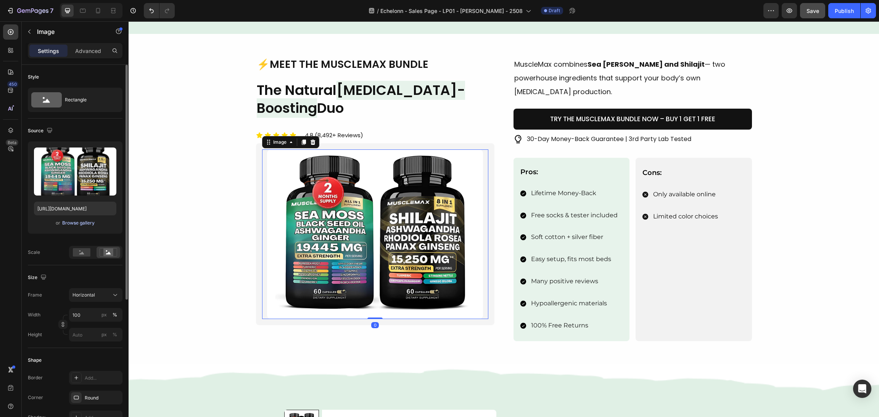
click at [93, 220] on button "Browse gallery" at bounding box center [78, 223] width 33 height 8
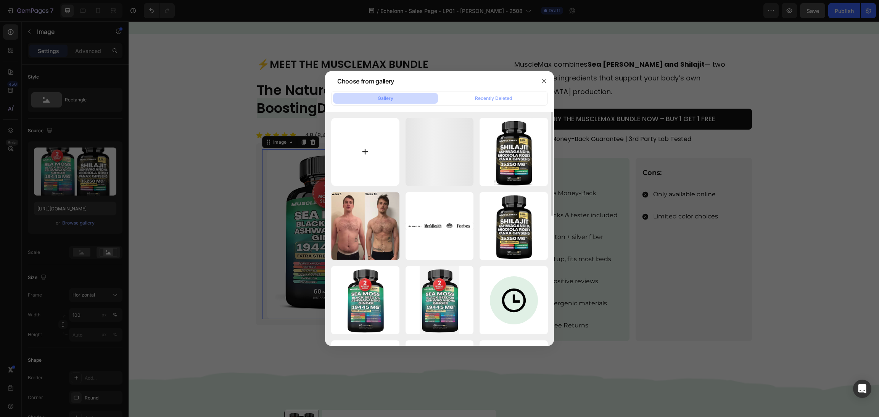
click at [378, 140] on input "file" at bounding box center [365, 152] width 68 height 68
type input "C:\fakepath\1_2d31d4ec-42cb-479f-8c53-9900d6a95752.png__4_-removebg-preview.png"
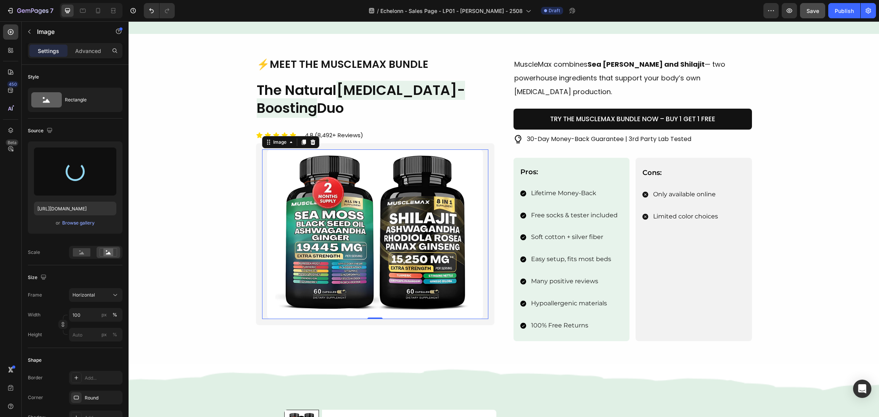
type input "https://cdn.shopify.com/s/files/1/0870/6542/8248/files/gempages_545224320612303…"
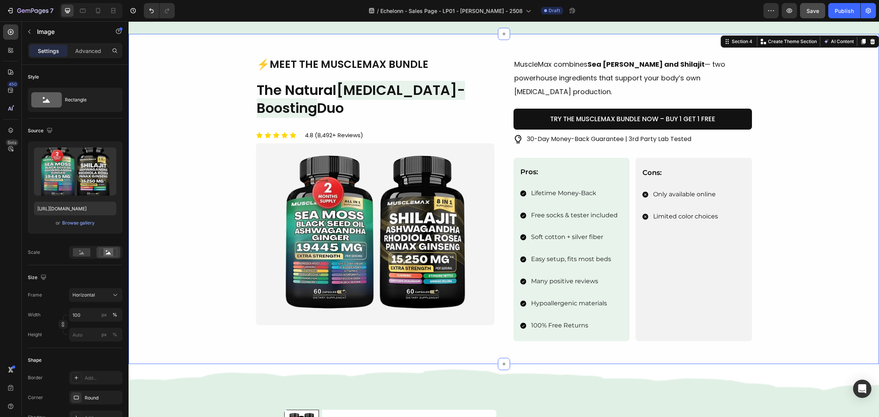
click at [166, 138] on div "Image ⚡Meet the MuscleMax Bundle Heading The Natural Testosterone-Boosting Duo …" at bounding box center [504, 199] width 732 height 285
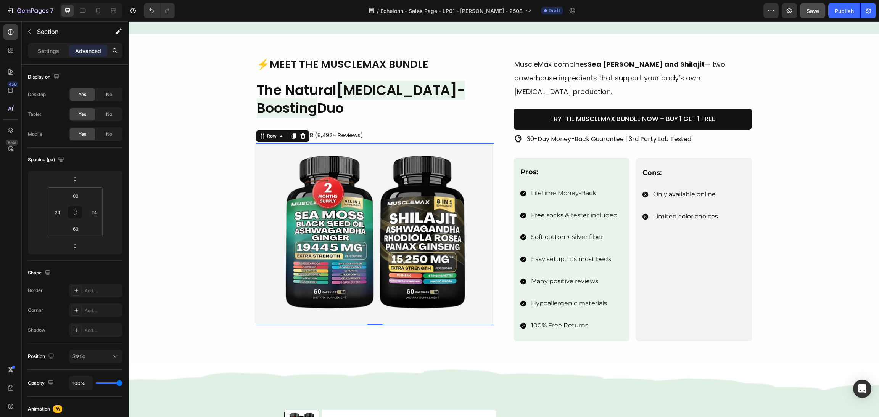
click at [402, 148] on div "Image Row 0" at bounding box center [375, 234] width 238 height 182
click at [387, 131] on div "Icon Icon Icon Icon Icon Icon List 4.8 (8,492+ Reviews) Text block Row 0" at bounding box center [375, 136] width 238 height 10
click at [385, 147] on div "Image Row" at bounding box center [375, 234] width 238 height 182
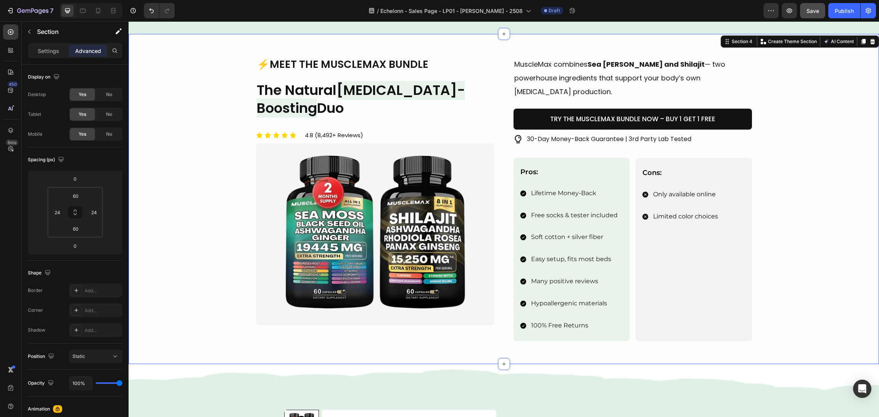
click at [198, 155] on div "Image ⚡Meet the MuscleMax Bundle Heading The Natural Testosterone-Boosting Duo …" at bounding box center [504, 199] width 732 height 285
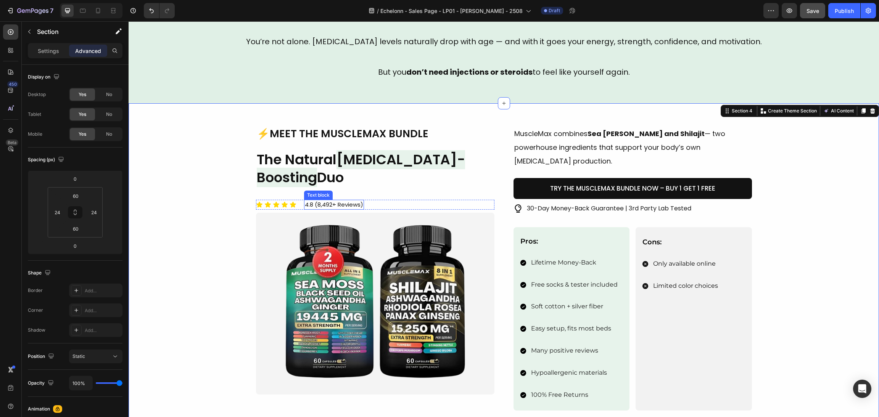
scroll to position [401, 0]
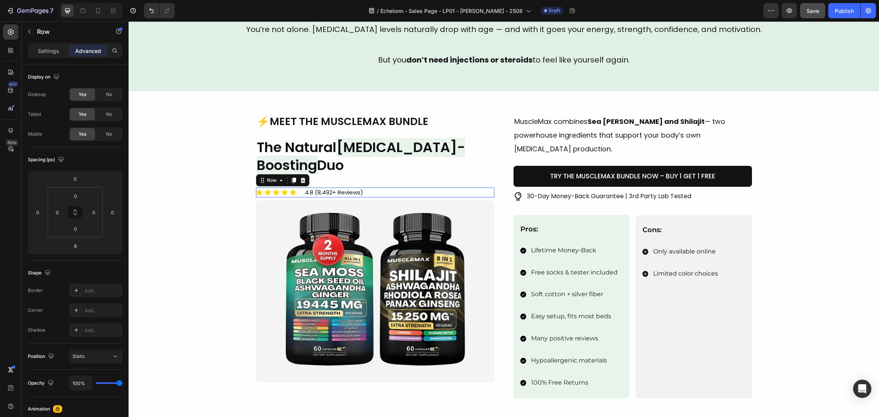
click at [402, 193] on div "Icon Icon Icon Icon Icon Icon List 4.8 (8,492+ Reviews) Text block Row 0" at bounding box center [375, 193] width 238 height 10
click at [73, 245] on input "8" at bounding box center [75, 245] width 15 height 11
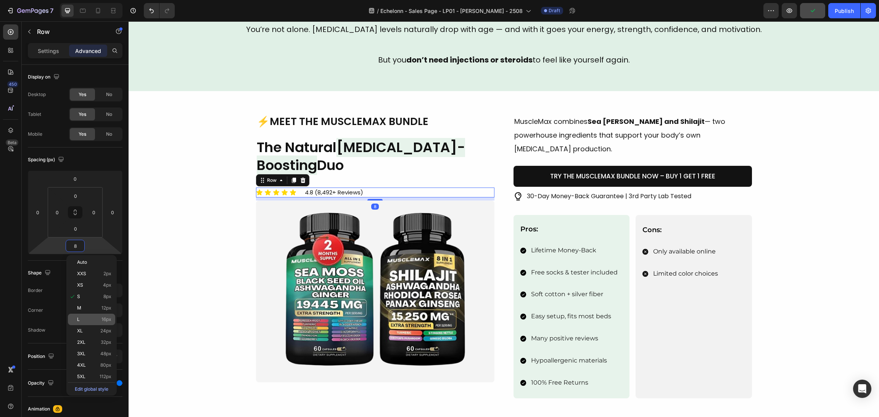
click at [94, 322] on p "L 16px" at bounding box center [94, 319] width 34 height 5
type input "16"
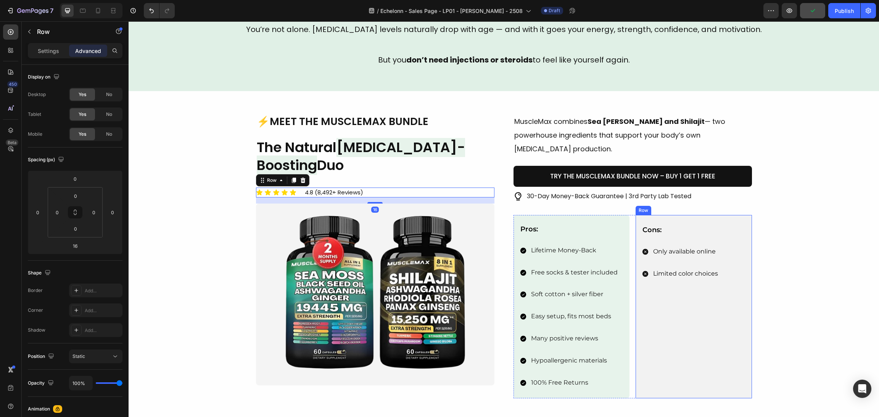
click at [789, 266] on div "Image ⚡Meet the MuscleMax Bundle Heading The Natural Testosterone-Boosting Duo …" at bounding box center [504, 256] width 732 height 285
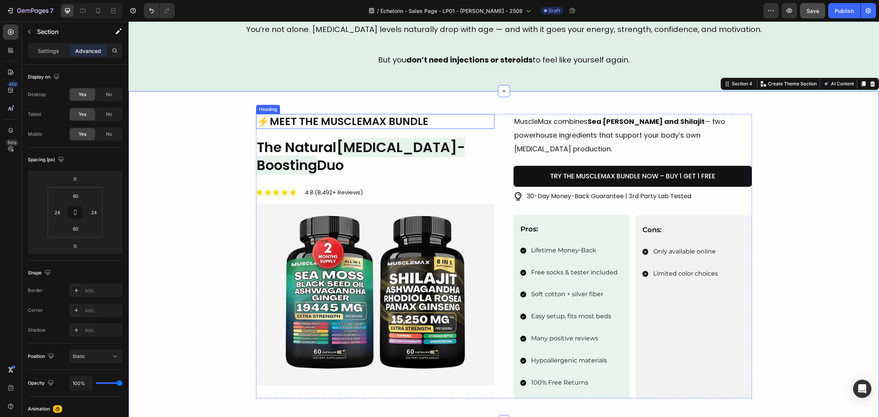
click at [295, 121] on h1 "⚡Meet the MuscleMax Bundle" at bounding box center [375, 121] width 238 height 15
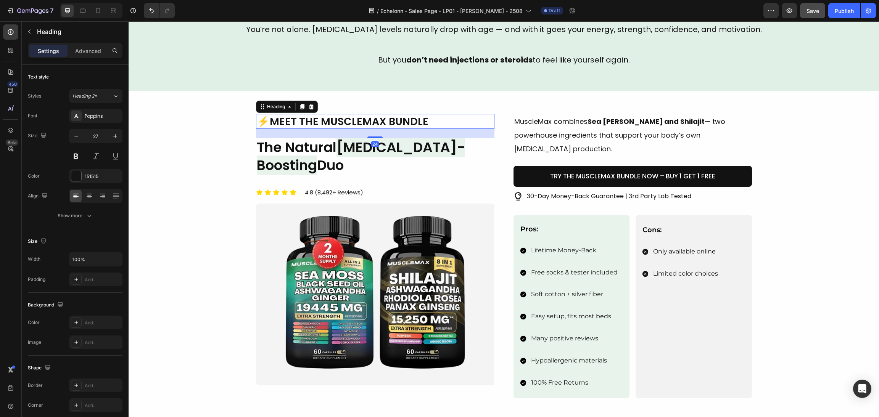
click at [285, 124] on h1 "⚡Meet the MuscleMax Bundle" at bounding box center [375, 121] width 238 height 15
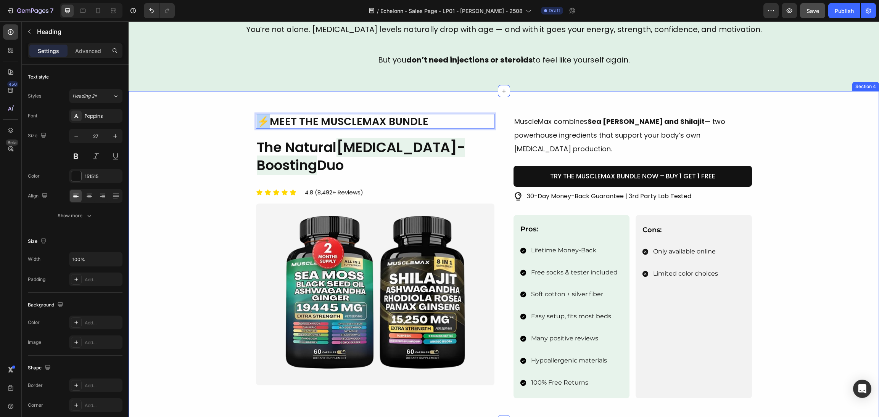
drag, startPoint x: 266, startPoint y: 123, endPoint x: 246, endPoint y: 121, distance: 20.4
click at [246, 121] on div "Image ⚡Meet the MuscleMax Bundle Heading 24 The Natural Testosterone-Boosting D…" at bounding box center [504, 256] width 732 height 285
click at [165, 163] on div "Image Meet the MuscleMax Bundle Heading 24 The Natural Testosterone-Boosting Du…" at bounding box center [504, 256] width 732 height 285
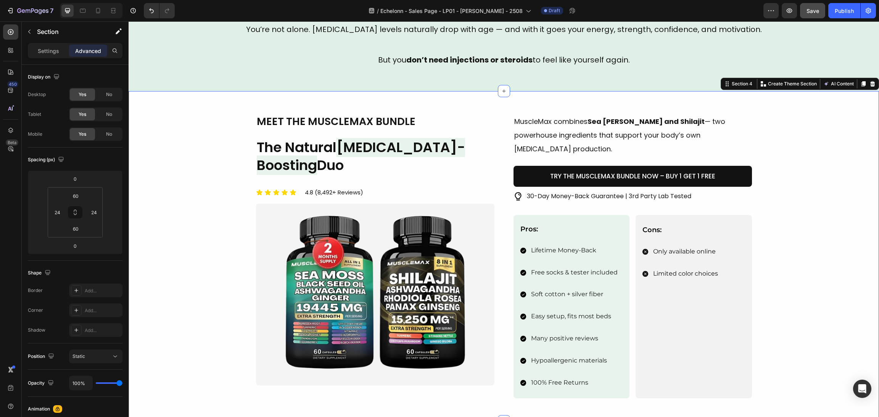
click at [390, 115] on p "Meet the MuscleMax Bundle" at bounding box center [375, 121] width 237 height 13
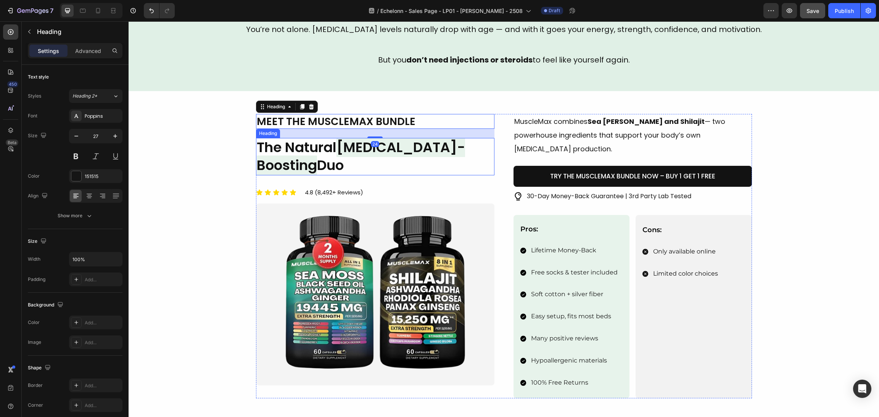
click at [353, 156] on span "Testosterone-Boosting" at bounding box center [361, 156] width 208 height 37
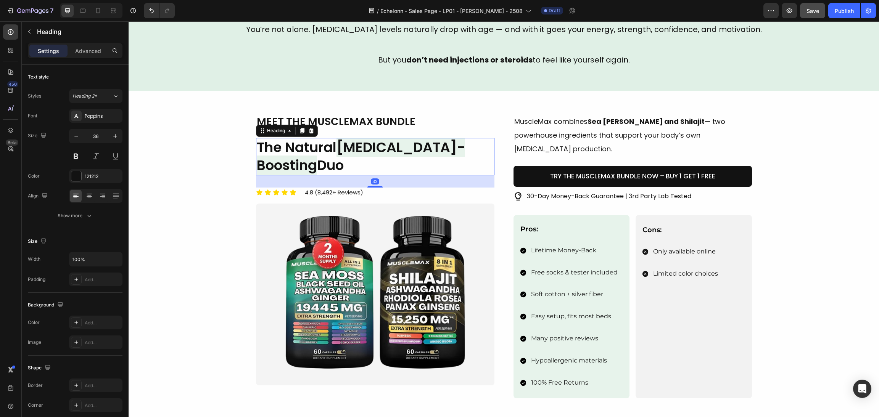
click at [375, 170] on h2 "The Natural Testosterone-Boosting Duo" at bounding box center [375, 156] width 238 height 37
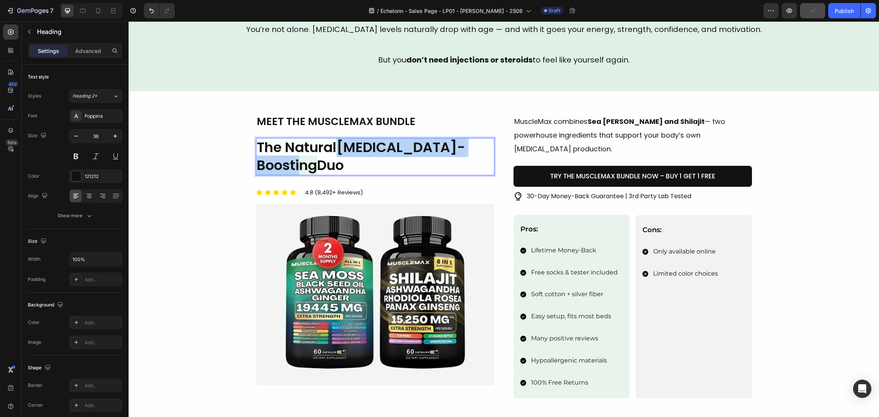
drag, startPoint x: 310, startPoint y: 164, endPoint x: 337, endPoint y: 147, distance: 31.7
click at [337, 147] on span "Testosterone-Boosting" at bounding box center [361, 156] width 208 height 37
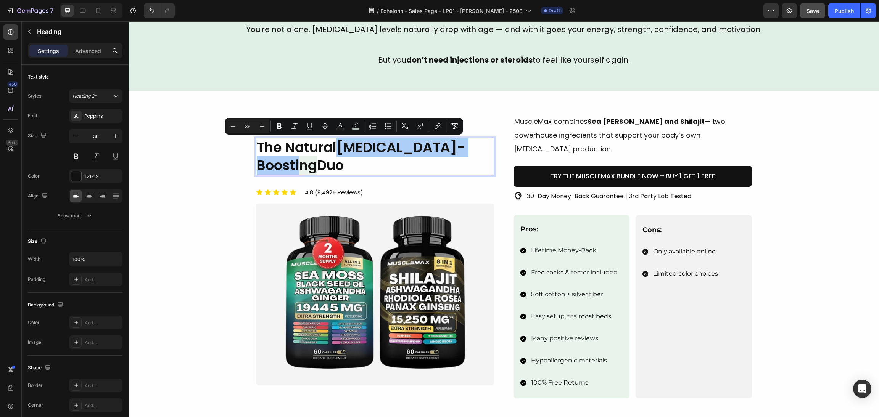
drag, startPoint x: 209, startPoint y: 126, endPoint x: 333, endPoint y: 131, distance: 123.7
click at [333, 131] on div "Minus 36 Plus Bold Italic Underline Strikethrough Text Color color Numbered Lis…" at bounding box center [343, 126] width 235 height 14
click at [353, 129] on rect "Editor contextual toolbar" at bounding box center [355, 129] width 7 height 2
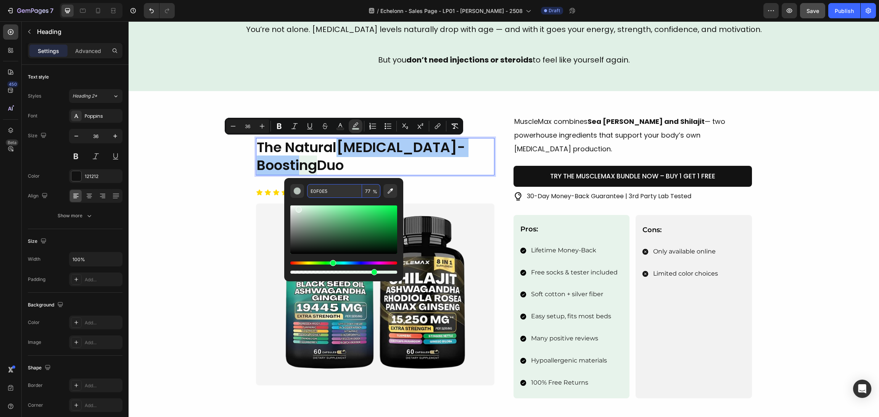
paste input "No synthetics, no side effects — just real energy, muscle, and drive."
type input "No synthetics, no side effects — just real energy, muscle, and drive."
click at [192, 197] on div "Image Meet the MuscleMax Bundle Heading The Natural Testosterone-Boosting Duo H…" at bounding box center [504, 256] width 732 height 285
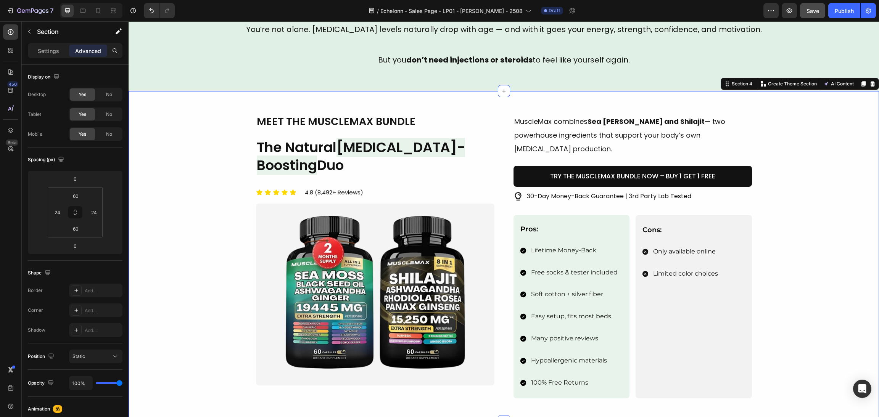
click at [396, 113] on div "Image Meet the MuscleMax Bundle Heading The Natural Testosterone-Boosting Duo H…" at bounding box center [504, 256] width 751 height 330
click at [410, 120] on p "Meet the MuscleMax Bundle" at bounding box center [375, 121] width 237 height 13
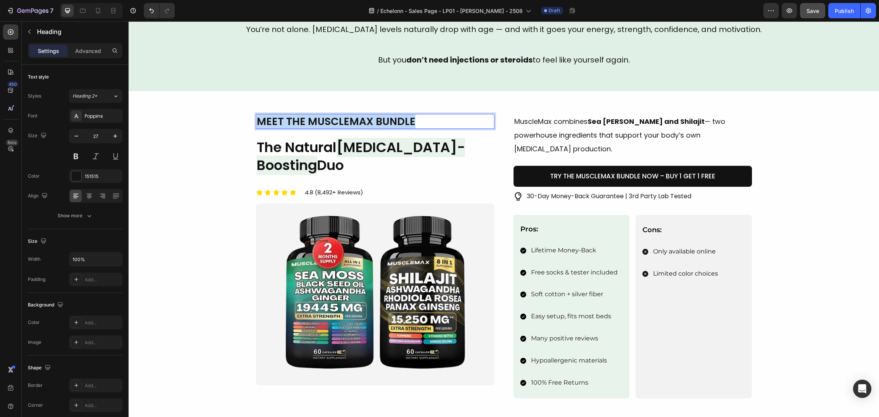
drag, startPoint x: 425, startPoint y: 123, endPoint x: 172, endPoint y: 126, distance: 253.0
click at [164, 129] on div "Image Meet the MuscleMax Bundle Heading 24 The Natural Testosterone-Boosting Du…" at bounding box center [504, 256] width 732 height 285
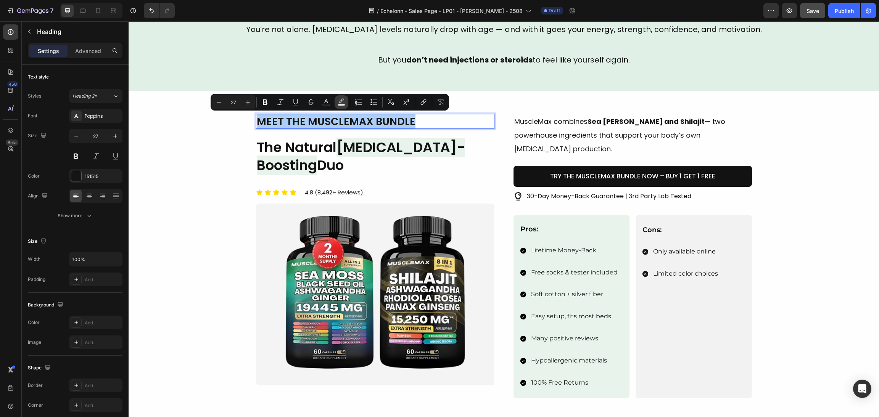
click at [347, 105] on button "Text Background Color" at bounding box center [342, 102] width 14 height 14
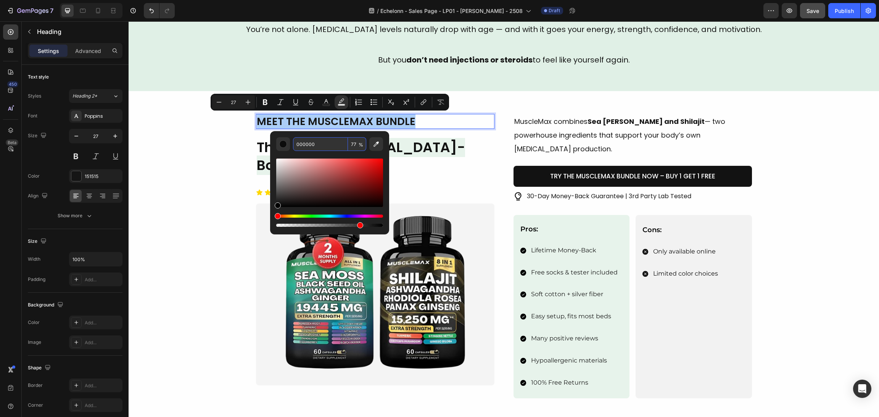
drag, startPoint x: 347, startPoint y: 144, endPoint x: 317, endPoint y: 144, distance: 29.8
click at [317, 144] on input "000000" at bounding box center [320, 144] width 55 height 14
paste input "No synthetics, no side effects — just real energy, muscle, and drive."
type input "000000"
click at [195, 160] on div "Image Meet the MuscleMax Bundle Heading 24 The Natural Testosterone-Boosting Du…" at bounding box center [504, 256] width 732 height 285
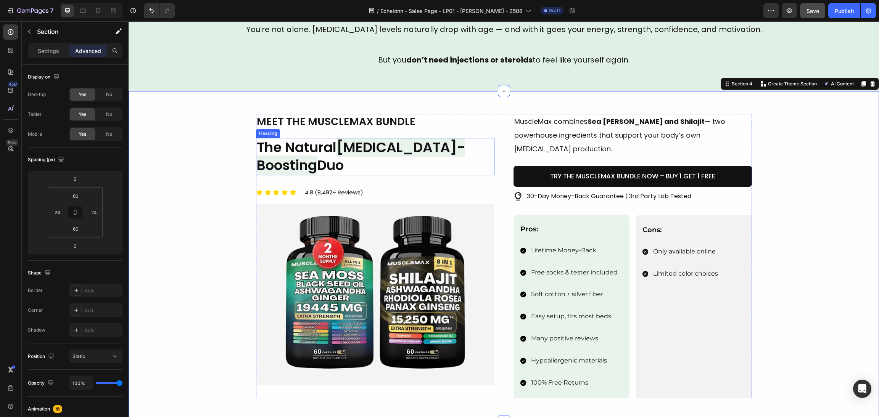
click at [390, 127] on p "Meet the MuscleMax Bundle" at bounding box center [375, 121] width 237 height 13
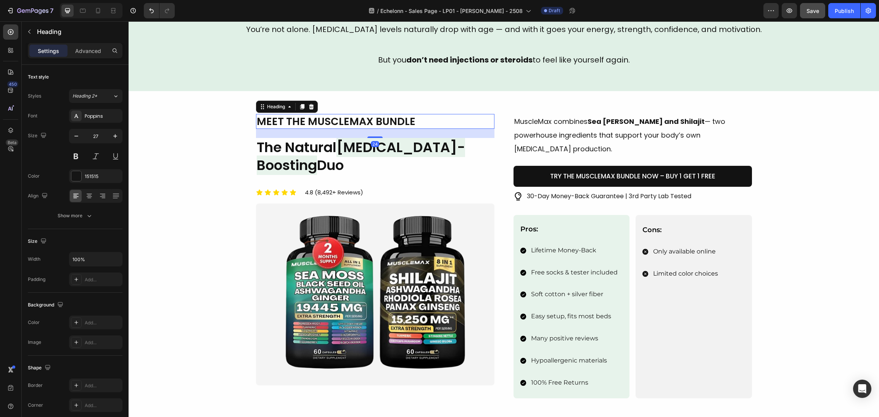
click at [415, 122] on p "Meet the MuscleMax Bundle" at bounding box center [375, 121] width 237 height 13
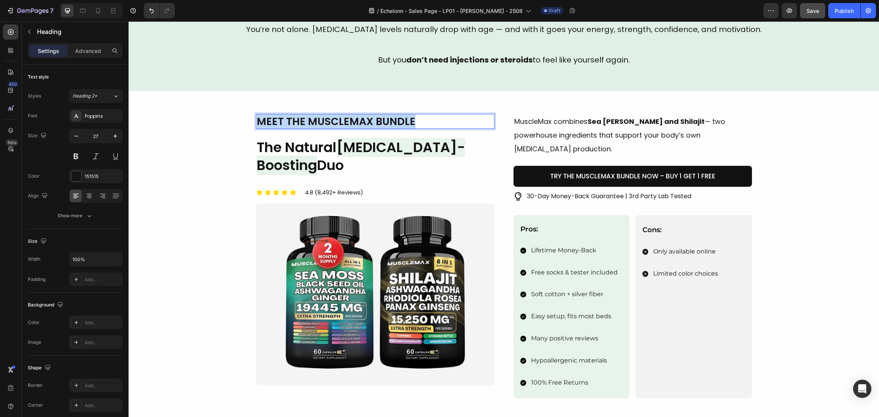
drag, startPoint x: 425, startPoint y: 122, endPoint x: 228, endPoint y: 115, distance: 197.4
click at [179, 119] on div "Image Meet the MuscleMax Bundle Heading 24 The Natural Testosterone-Boosting Du…" at bounding box center [504, 256] width 732 height 285
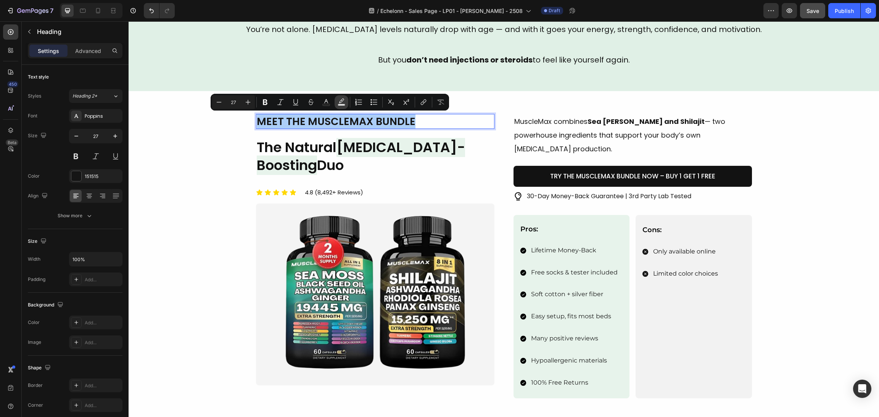
click at [343, 103] on icon "Editor contextual toolbar" at bounding box center [342, 102] width 8 height 8
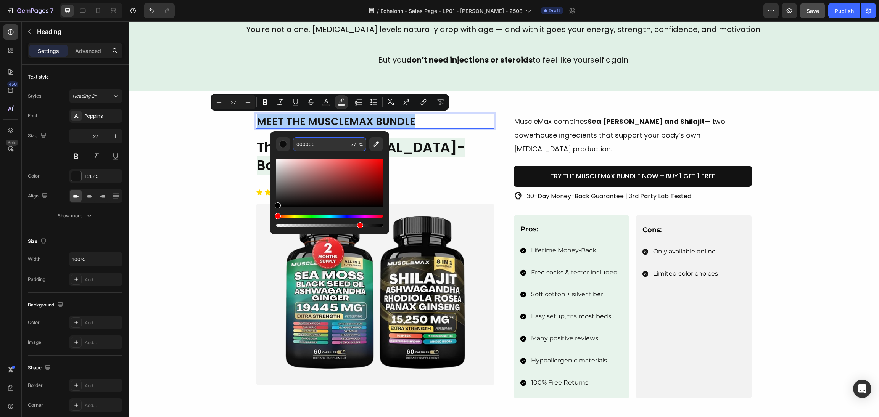
paste input "No synthetics, no side effects — just real energy, muscle, and drive."
type input "000000"
click at [203, 153] on div "Image Meet the MuscleMax Bundle Heading 24 The Natural Testosterone-Boosting Du…" at bounding box center [504, 256] width 732 height 285
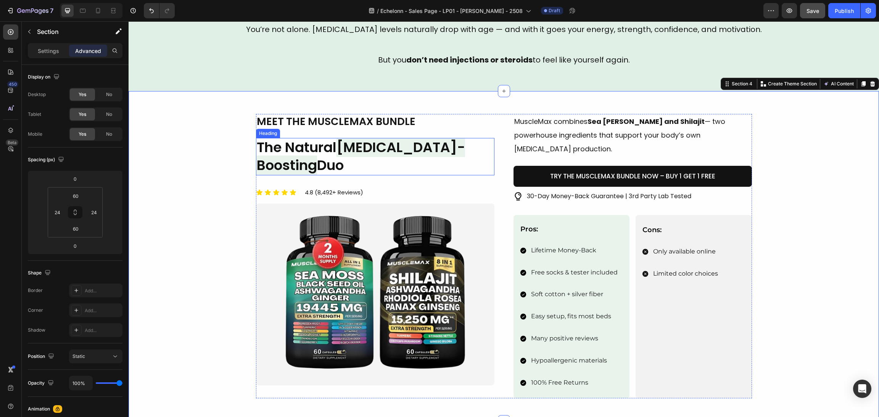
click at [385, 147] on span "Testosterone-Boosting" at bounding box center [361, 156] width 208 height 37
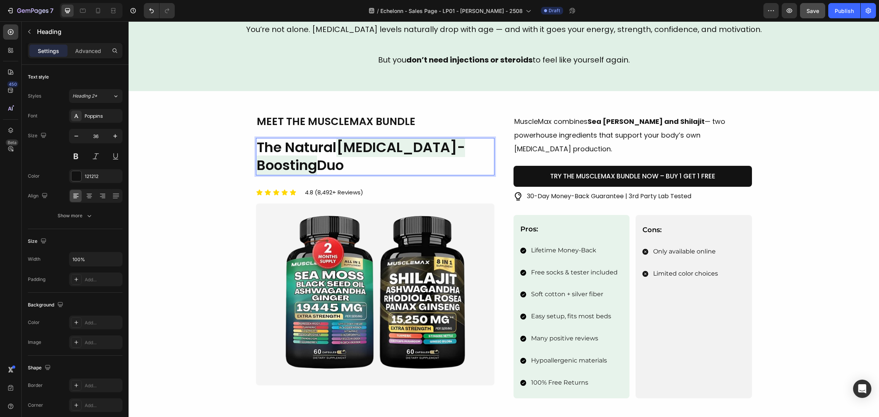
click at [311, 158] on span "Testosterone-Boosting" at bounding box center [361, 156] width 208 height 37
drag, startPoint x: 314, startPoint y: 165, endPoint x: 339, endPoint y: 146, distance: 31.4
click at [339, 146] on p "The Natural Testosterone-Boosting Duo" at bounding box center [375, 157] width 237 height 36
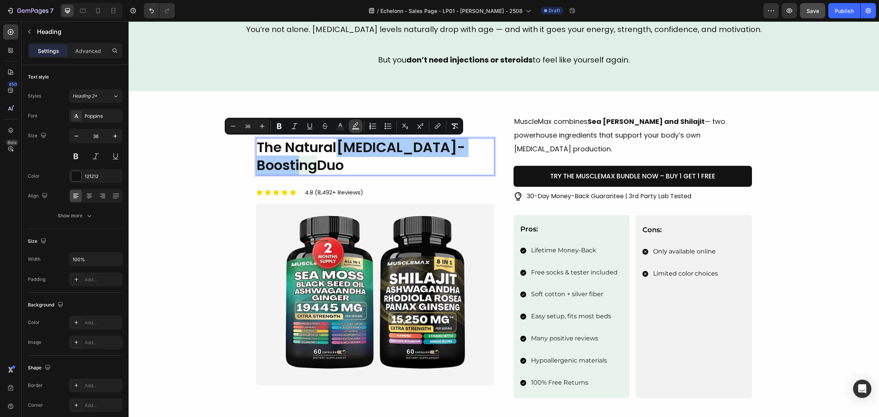
click at [354, 128] on rect "Editor contextual toolbar" at bounding box center [355, 129] width 7 height 2
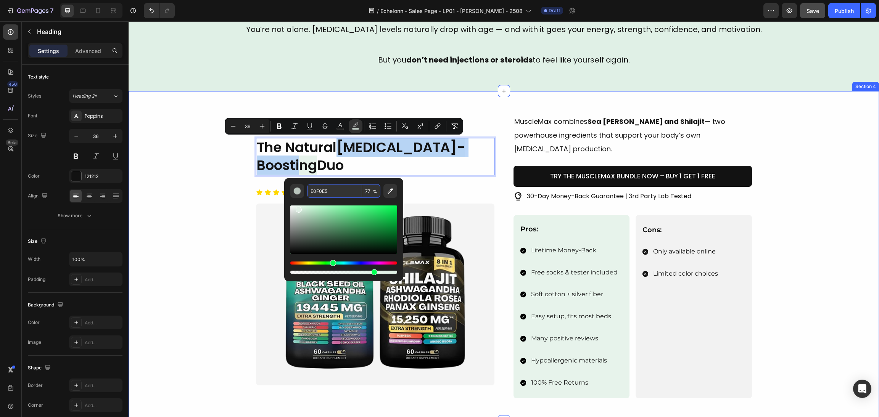
click at [317, 95] on div "Image Meet the MuscleMax Bundle Heading The Natural Testosterone-Boosting Duo H…" at bounding box center [504, 256] width 751 height 330
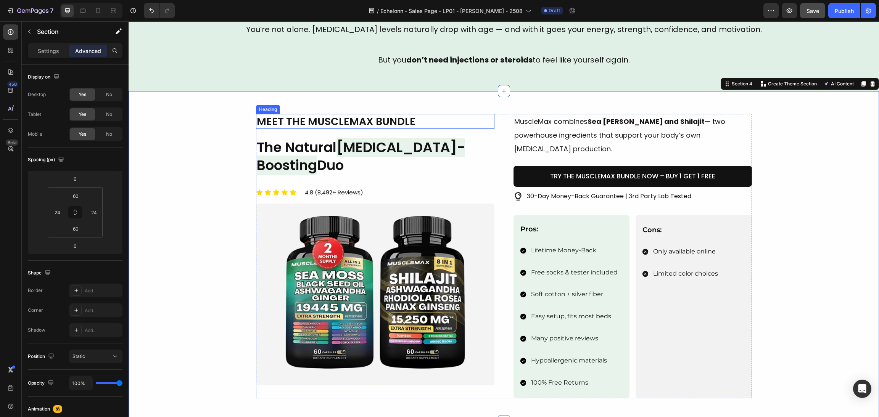
click at [366, 122] on p "Meet the MuscleMax Bundle" at bounding box center [375, 121] width 237 height 13
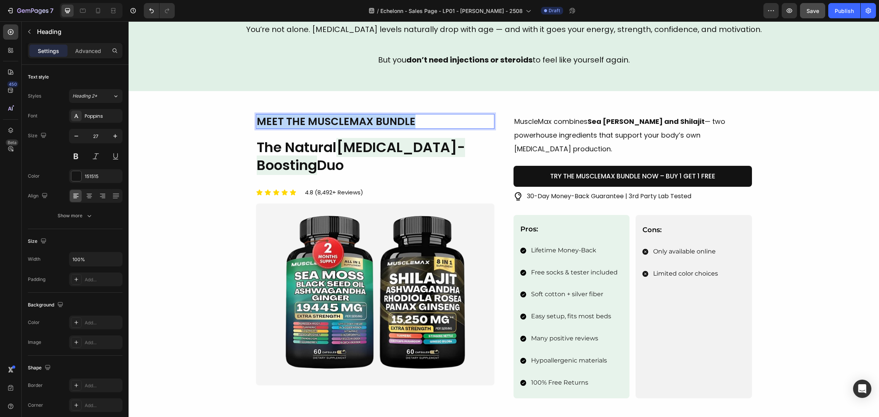
drag, startPoint x: 419, startPoint y: 120, endPoint x: 143, endPoint y: 124, distance: 275.9
click at [143, 124] on div "Image Meet the MuscleMax Bundle Heading 24 The Natural Testosterone-Boosting Du…" at bounding box center [504, 256] width 732 height 285
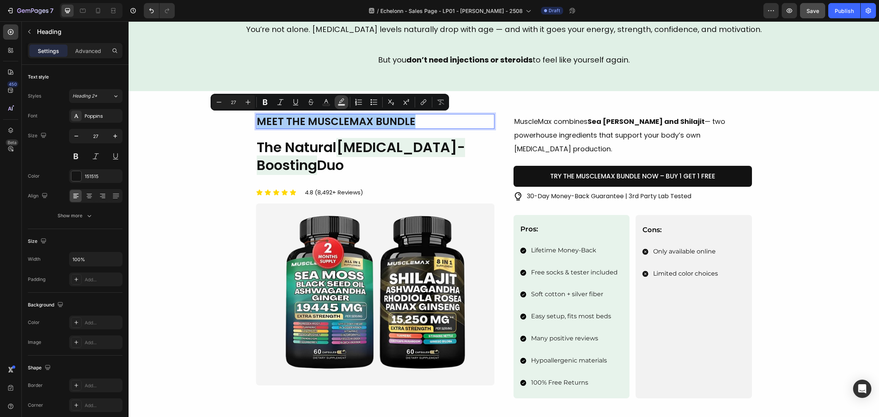
click at [342, 104] on rect "Editor contextual toolbar" at bounding box center [341, 105] width 7 height 2
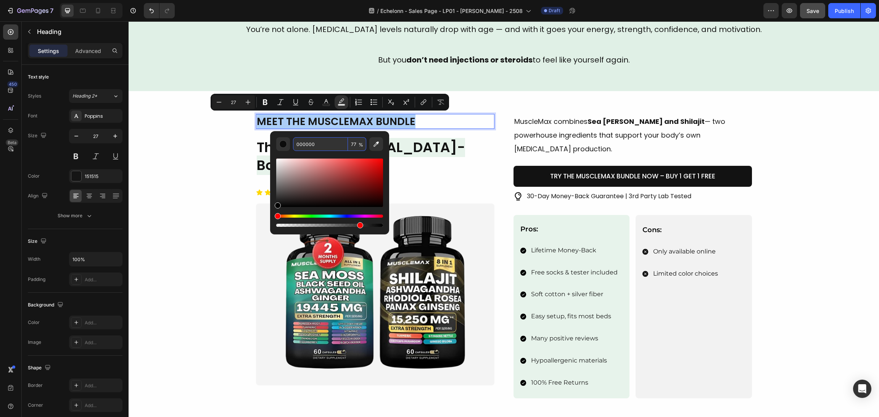
paste input "E0F0E5"
type input "E0F0E5"
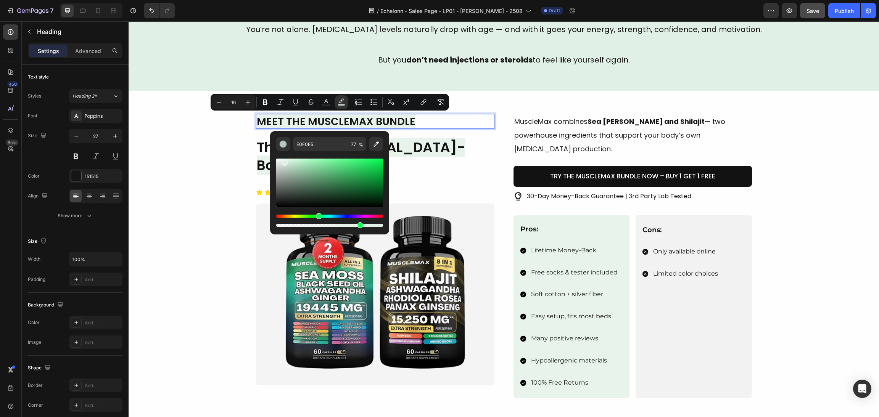
click at [198, 158] on div "Image Meet the MuscleMax Bundle Heading 24 The Natural Testosterone-Boosting Du…" at bounding box center [504, 256] width 732 height 285
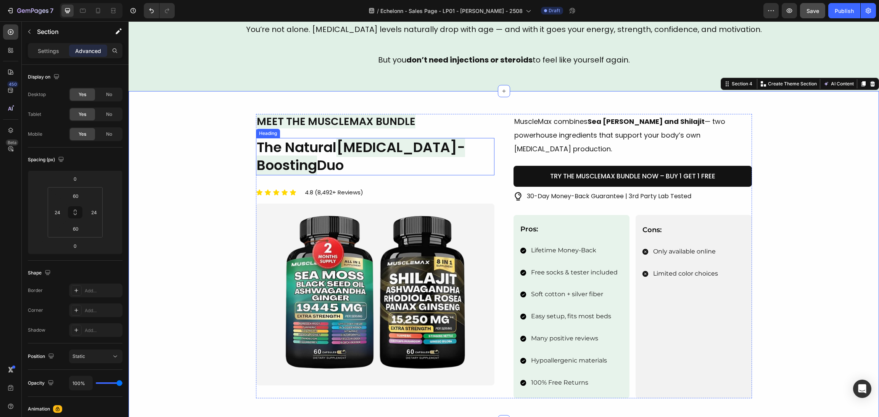
click at [327, 155] on p "The Natural Testosterone-Boosting Duo" at bounding box center [375, 157] width 237 height 36
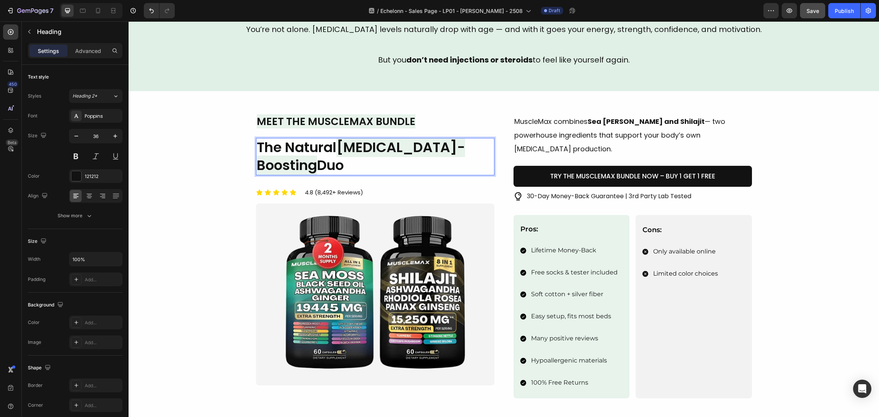
drag, startPoint x: 309, startPoint y: 164, endPoint x: 319, endPoint y: 162, distance: 9.7
click at [313, 163] on span "Testosterone-Boosting" at bounding box center [361, 156] width 208 height 37
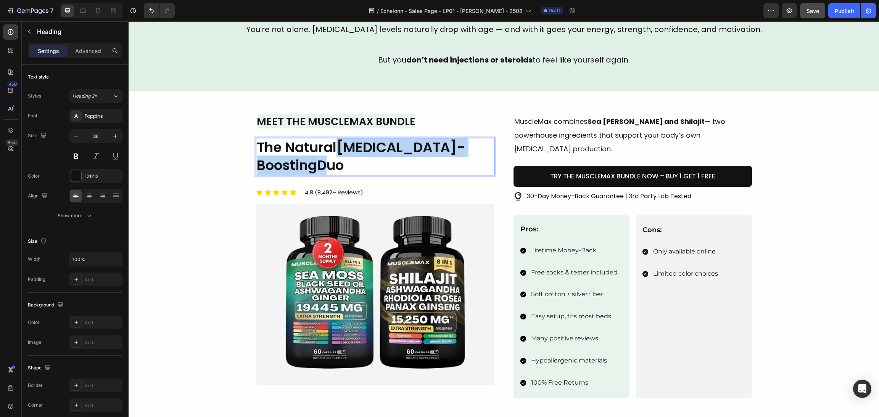
drag, startPoint x: 317, startPoint y: 161, endPoint x: 337, endPoint y: 149, distance: 23.2
click at [337, 149] on p "The Natural Testosterone-Boosting Duo" at bounding box center [375, 157] width 237 height 36
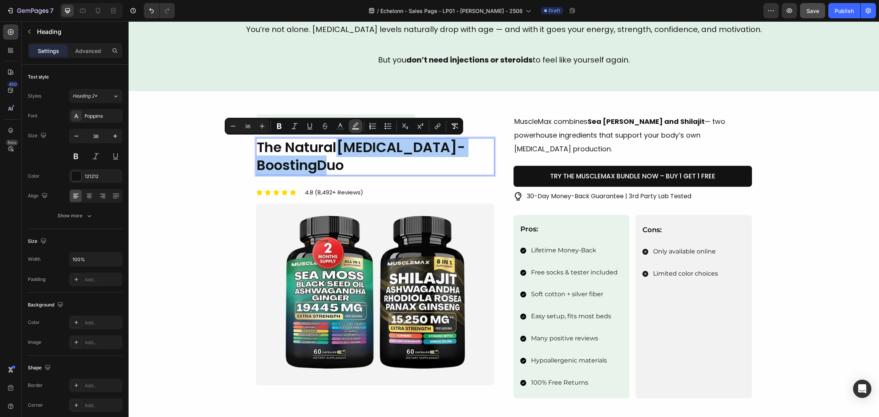
click at [354, 126] on icon "Editor contextual toolbar" at bounding box center [355, 124] width 5 height 5
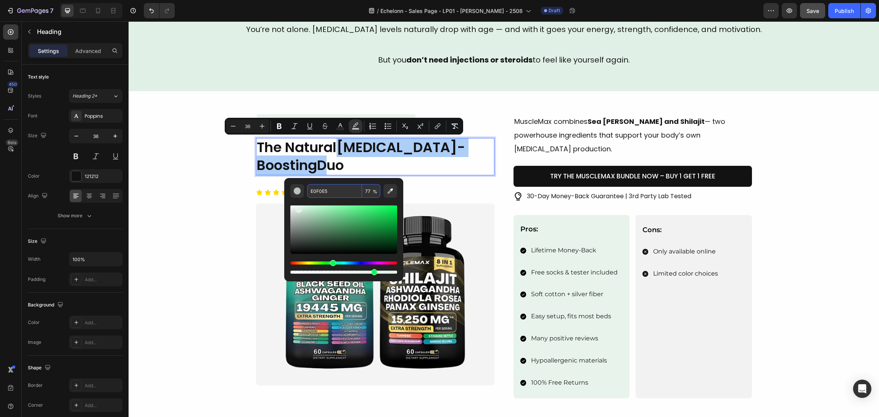
click at [372, 187] on input "77" at bounding box center [371, 191] width 18 height 14
type input "0"
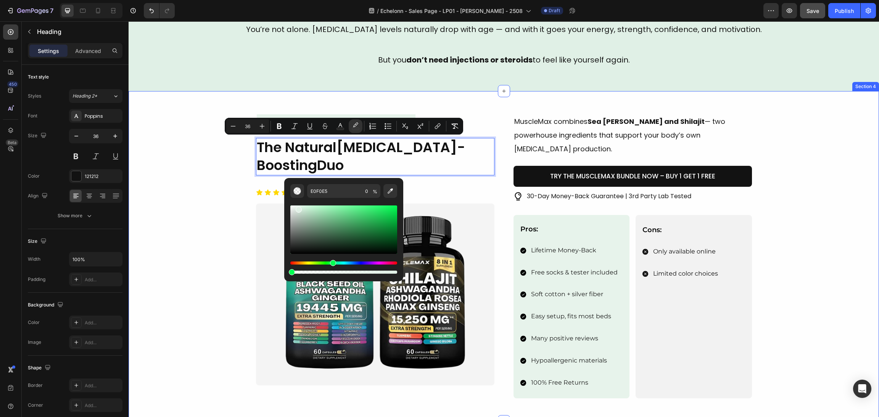
click at [202, 160] on div "Image ⁠⁠⁠⁠⁠⁠⁠ Meet the MuscleMax Bundle Heading The Natural Testosterone-Boosti…" at bounding box center [504, 256] width 732 height 285
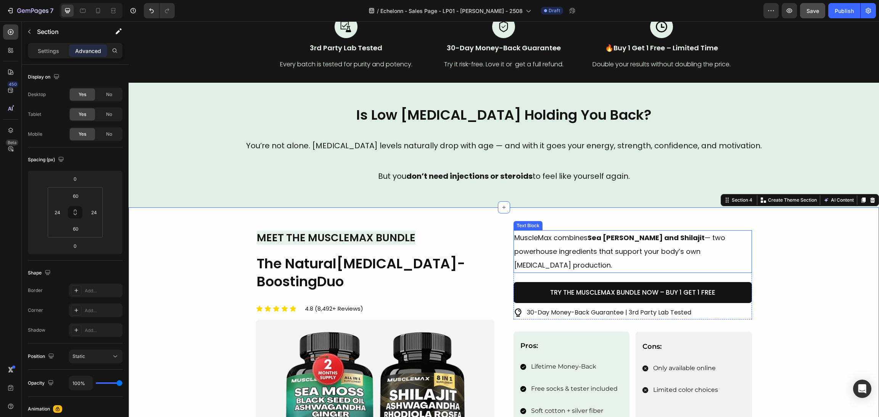
scroll to position [286, 0]
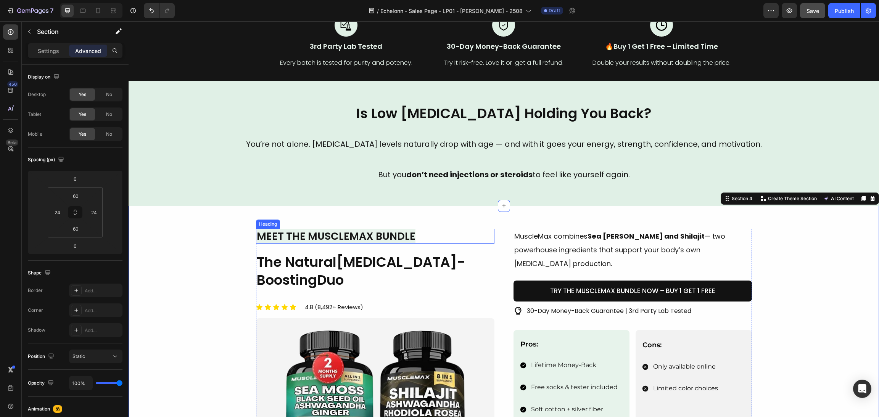
drag, startPoint x: 417, startPoint y: 236, endPoint x: 408, endPoint y: 236, distance: 9.5
click at [417, 236] on p "⁠⁠⁠⁠⁠⁠⁠ Meet the MuscleMax Bundle" at bounding box center [375, 236] width 237 height 13
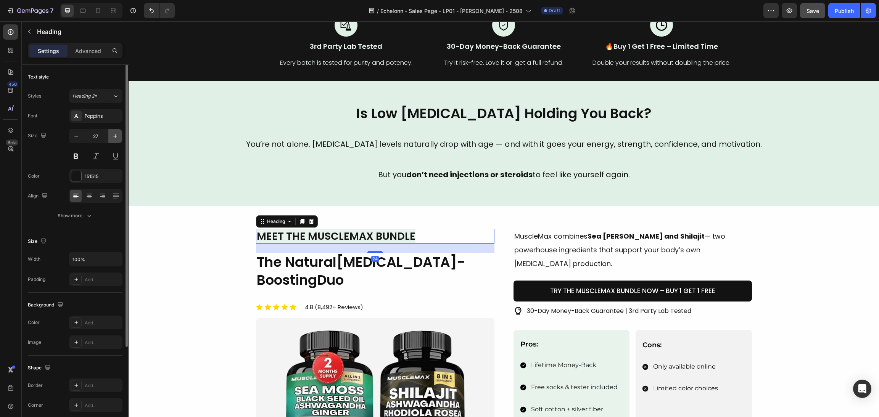
click at [120, 135] on button "button" at bounding box center [115, 136] width 14 height 14
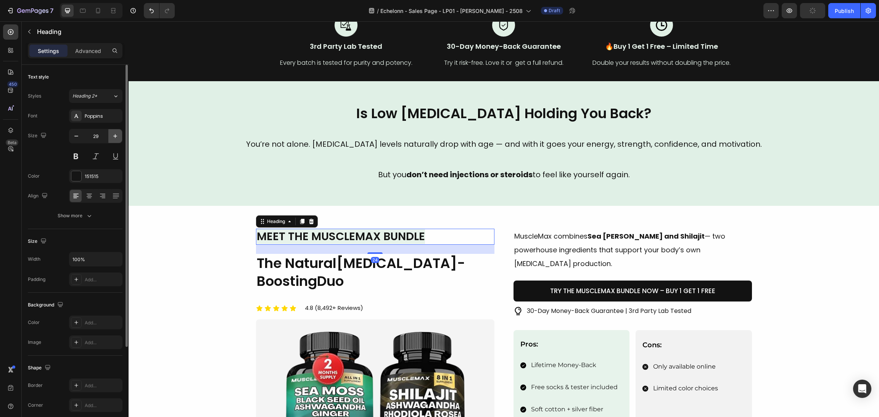
click at [116, 135] on icon "button" at bounding box center [115, 136] width 8 height 8
type input "30"
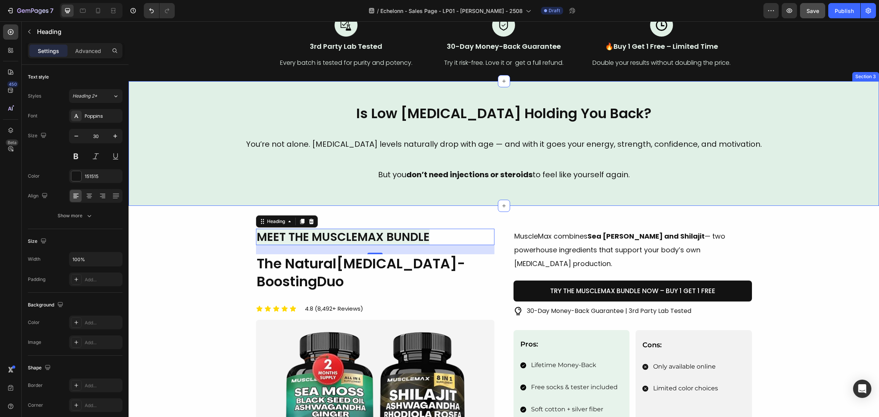
click at [190, 200] on div "Is Low Testosterone Holding You Back? Heading You’re not alone. Testosterone le…" at bounding box center [504, 143] width 751 height 125
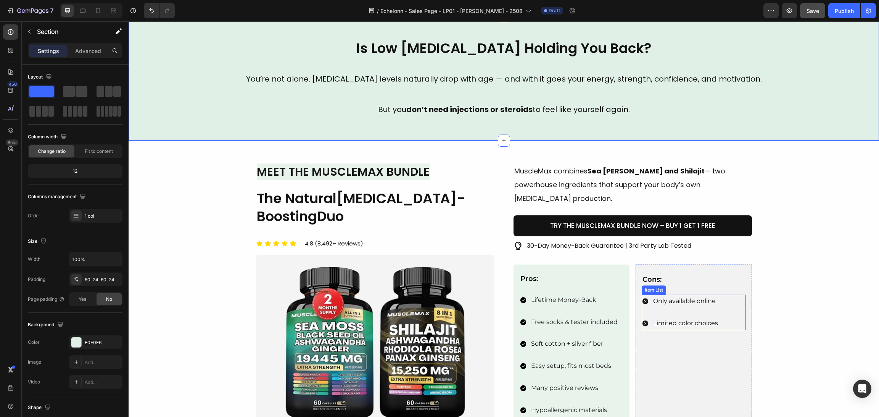
scroll to position [401, 0]
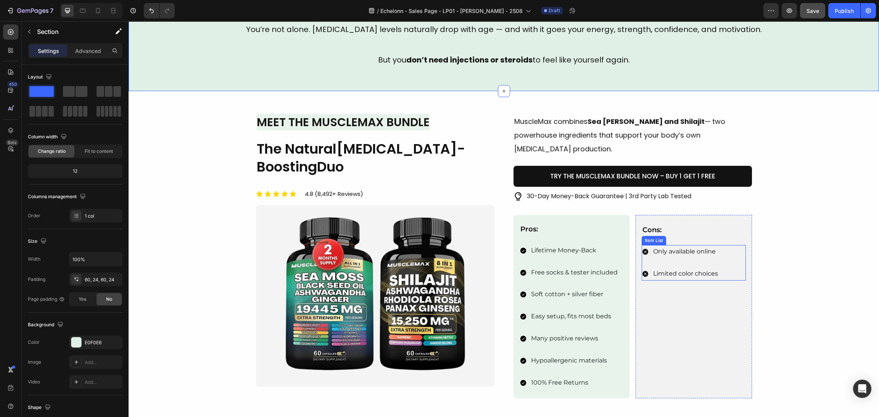
click at [594, 267] on p "Free socks & tester included" at bounding box center [574, 272] width 87 height 11
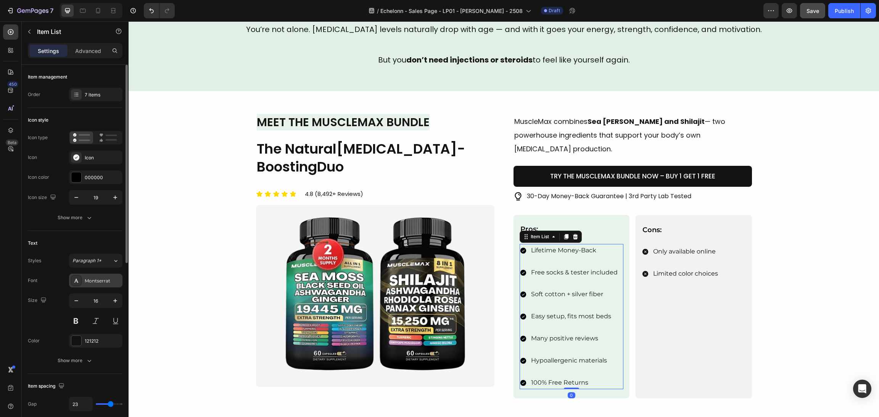
click at [94, 282] on div "Montserrat" at bounding box center [103, 281] width 36 height 7
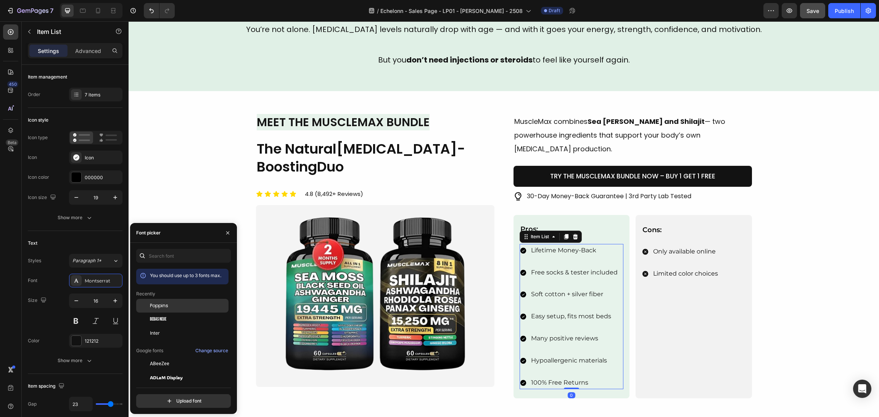
click at [176, 305] on div "Poppins" at bounding box center [188, 306] width 77 height 7
click at [658, 251] on div "Only available online Limited color choices" at bounding box center [680, 262] width 77 height 35
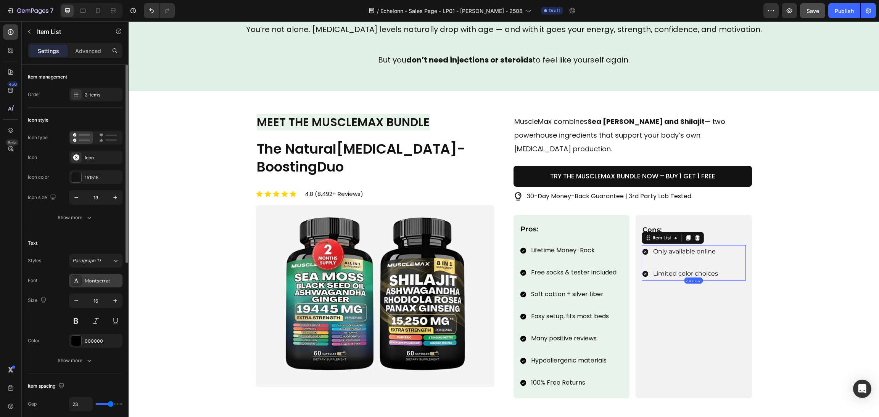
click at [91, 278] on div "Montserrat" at bounding box center [103, 281] width 36 height 7
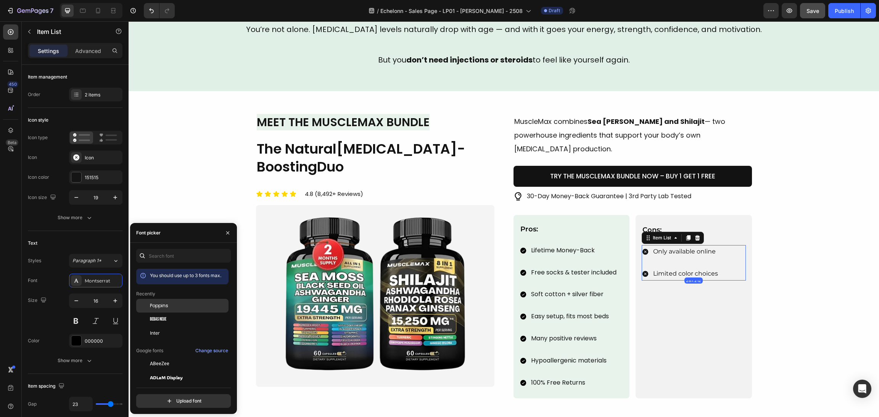
click at [160, 357] on div "Poppins" at bounding box center [182, 364] width 92 height 14
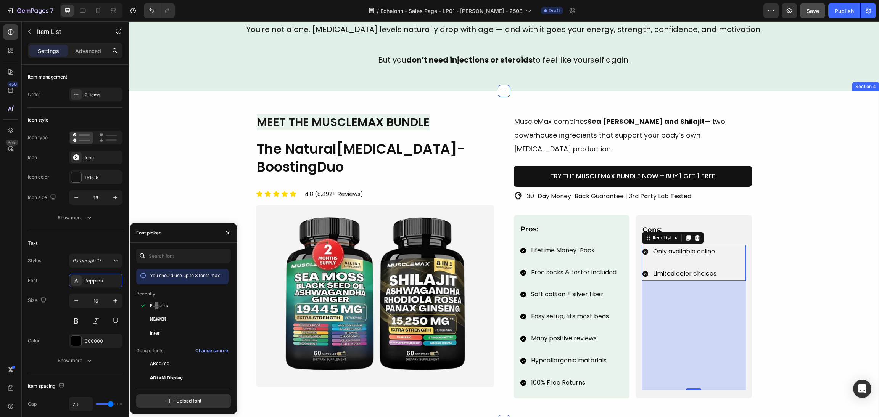
click at [843, 258] on div "Image Meet the MuscleMax Bundle Heading The Natural Testosterone-Boosting Duo H…" at bounding box center [504, 256] width 732 height 285
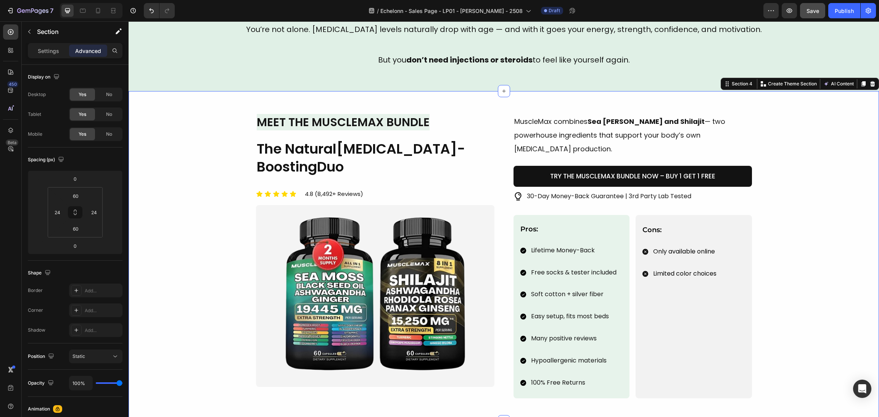
scroll to position [458, 0]
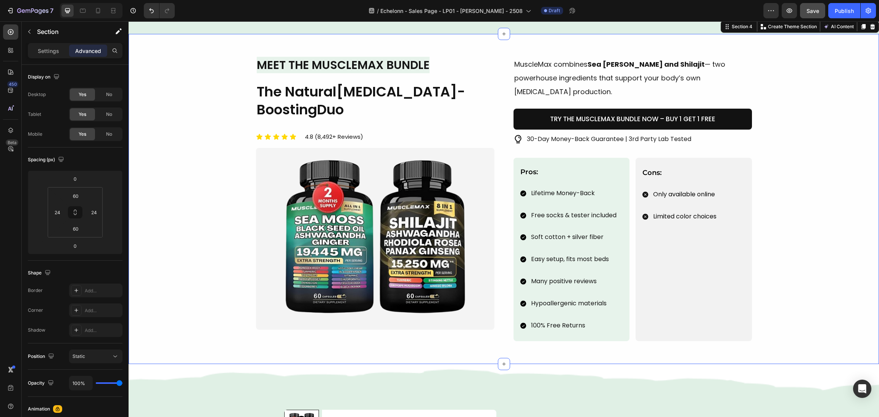
click at [848, 200] on div "Image Meet the MuscleMax Bundle Heading The Natural Testosterone-Boosting Duo H…" at bounding box center [504, 199] width 732 height 285
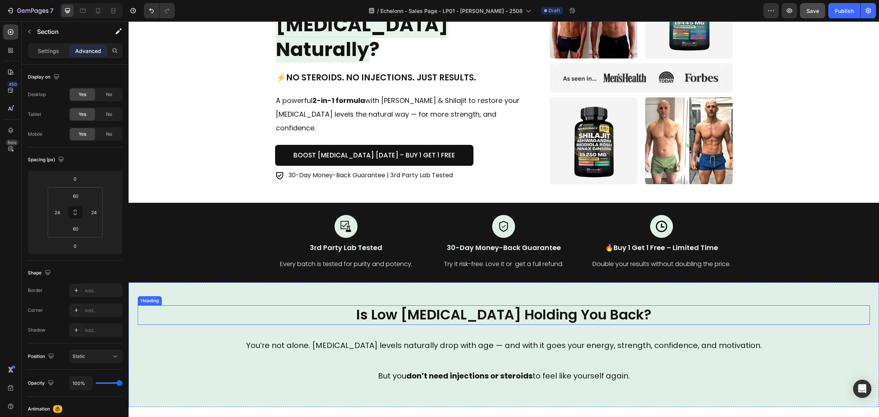
scroll to position [114, 0]
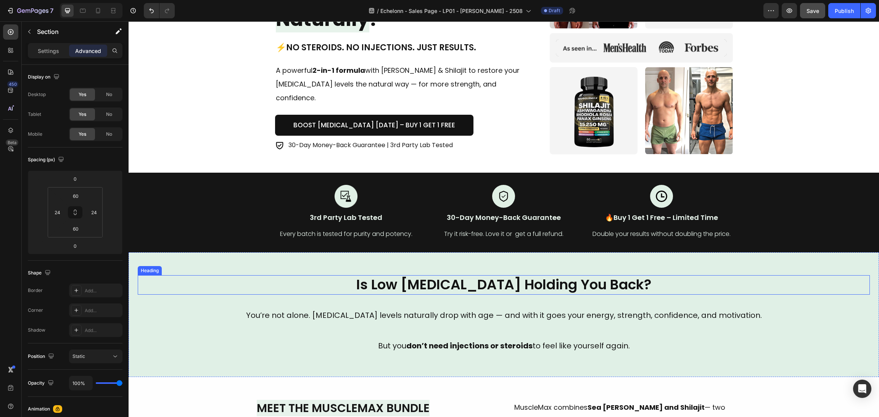
click at [550, 284] on h2 "Is Low Testosterone Holding You Back?" at bounding box center [504, 285] width 732 height 19
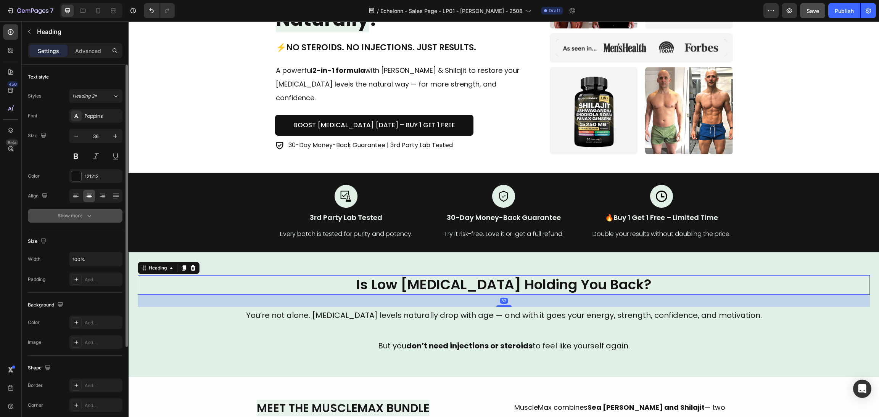
click at [70, 218] on div "Show more" at bounding box center [75, 216] width 35 height 8
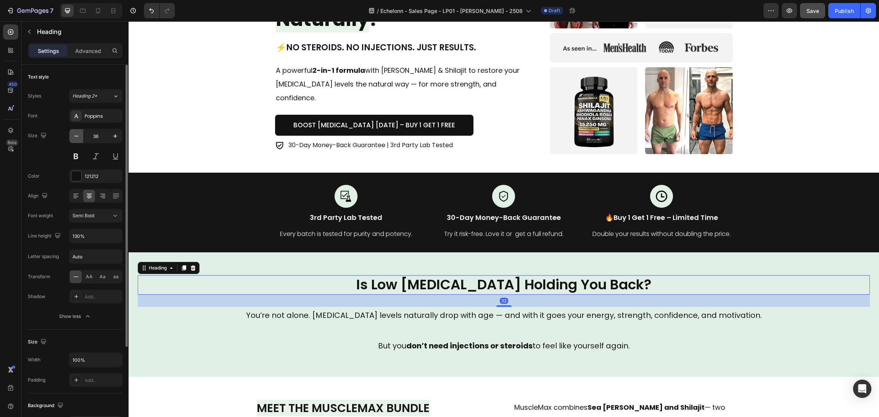
click at [79, 137] on icon "button" at bounding box center [77, 136] width 8 height 8
type input "34"
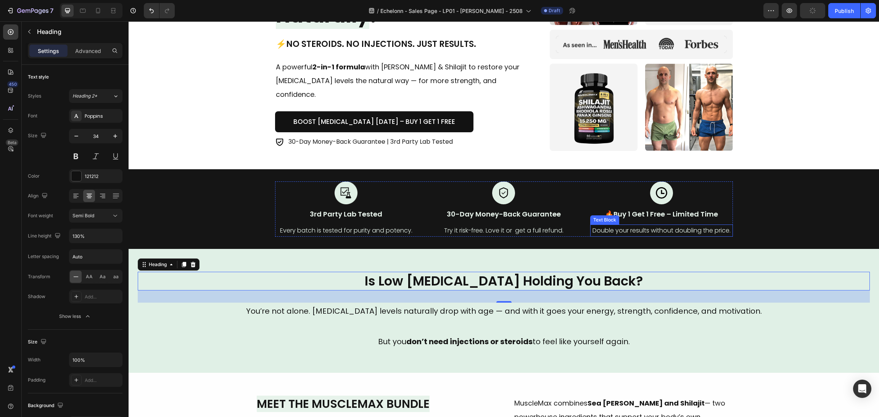
scroll to position [229, 0]
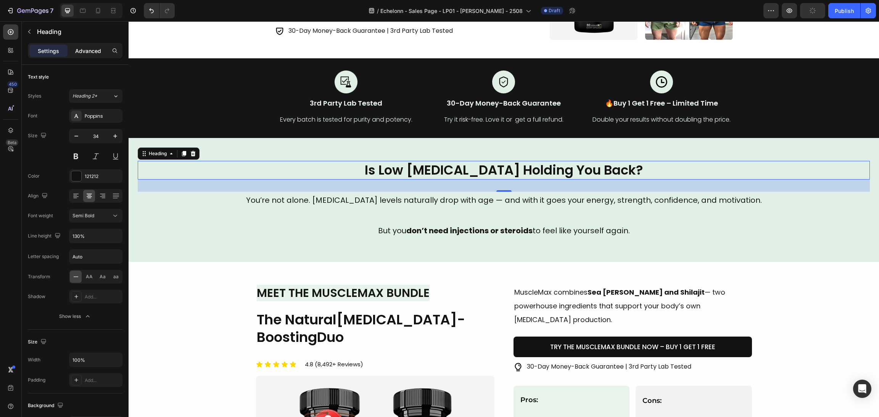
click at [84, 53] on p "Advanced" at bounding box center [88, 51] width 26 height 8
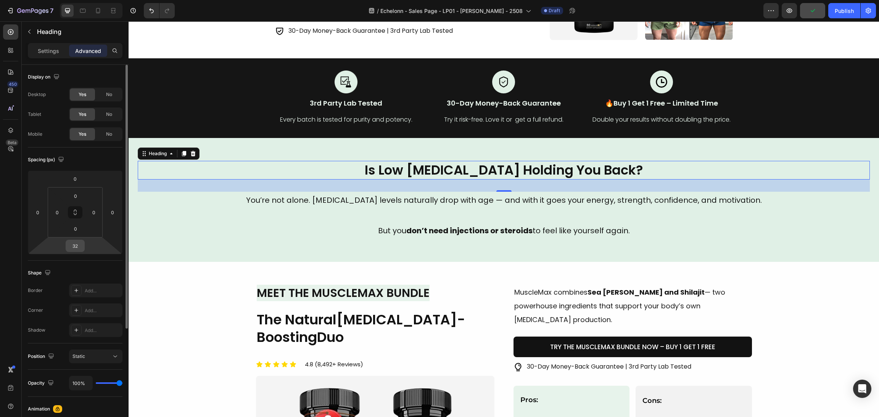
click at [79, 245] on input "32" at bounding box center [75, 245] width 15 height 11
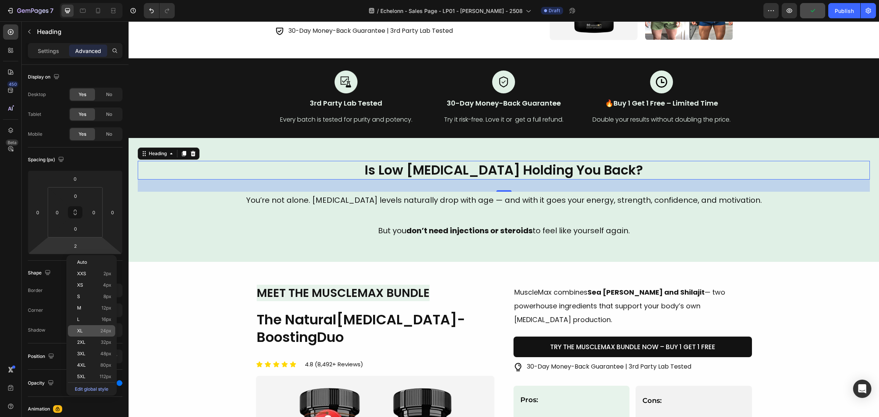
click at [91, 333] on p "XL 24px" at bounding box center [94, 331] width 34 height 5
type input "24"
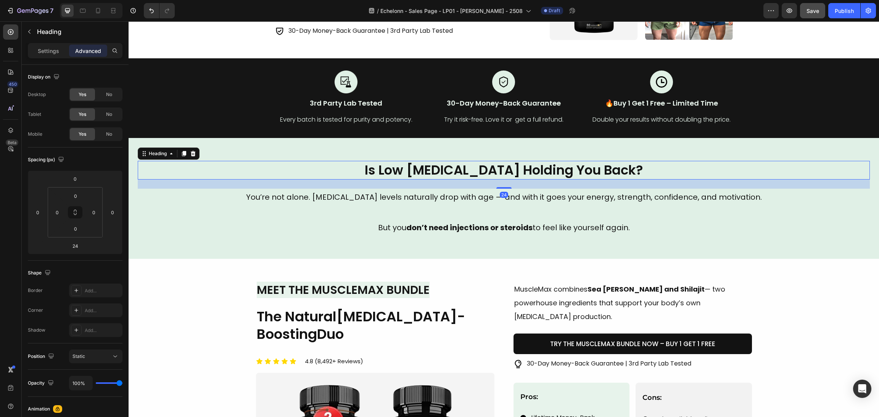
click at [238, 305] on div "Image Meet the MuscleMax Bundle Heading The Natural Testosterone-Boosting Duo H…" at bounding box center [504, 424] width 732 height 285
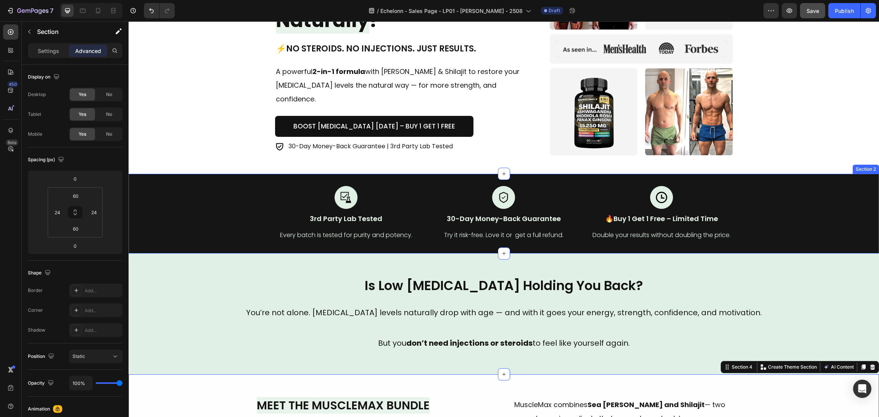
scroll to position [0, 0]
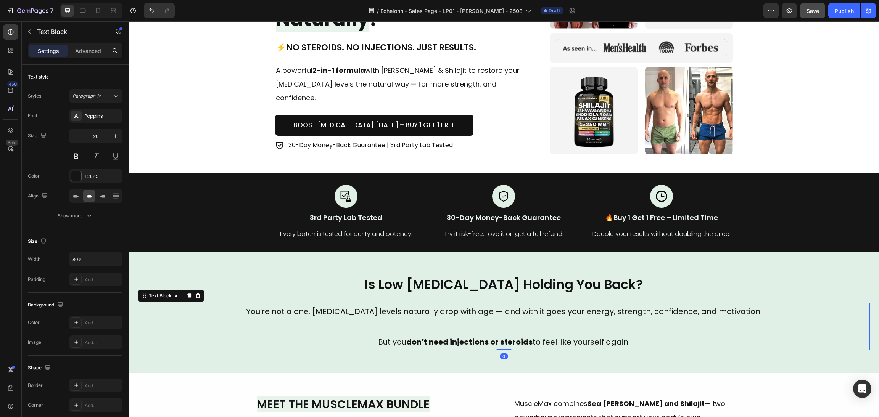
click at [513, 324] on p at bounding box center [504, 326] width 584 height 15
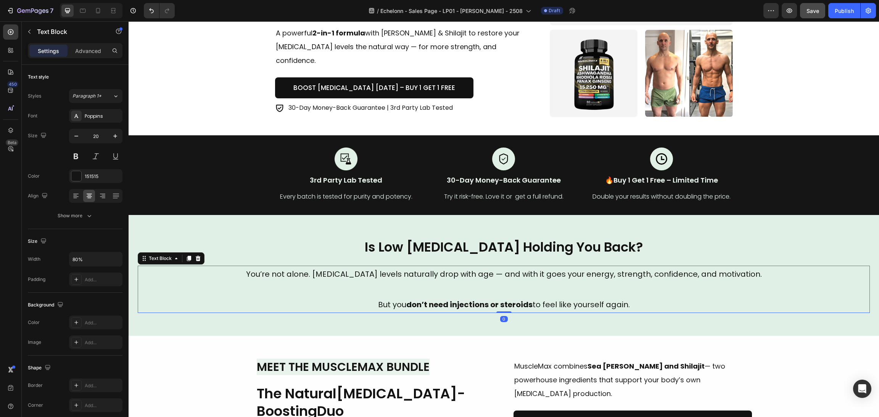
scroll to position [229, 0]
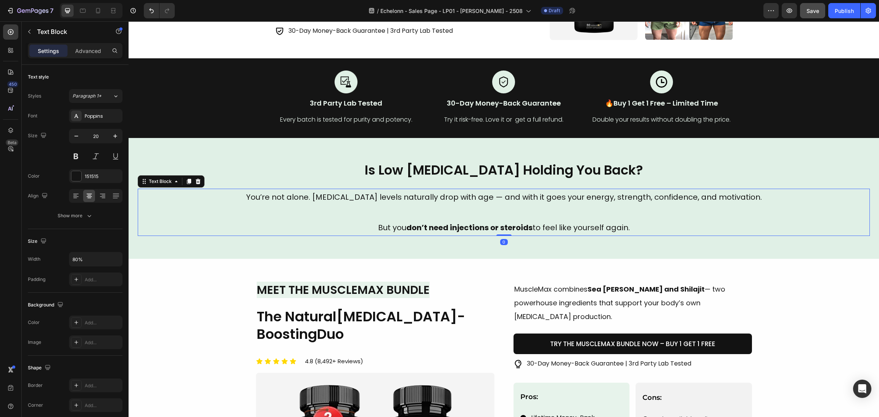
click at [660, 208] on p at bounding box center [504, 212] width 584 height 15
click at [777, 265] on div "Image Meet the MuscleMax Bundle Heading The Natural Testosterone-Boosting Duo H…" at bounding box center [504, 424] width 751 height 330
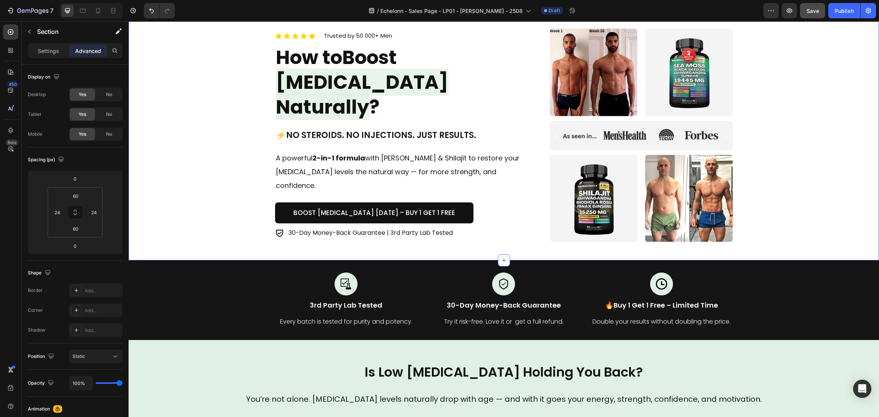
scroll to position [0, 0]
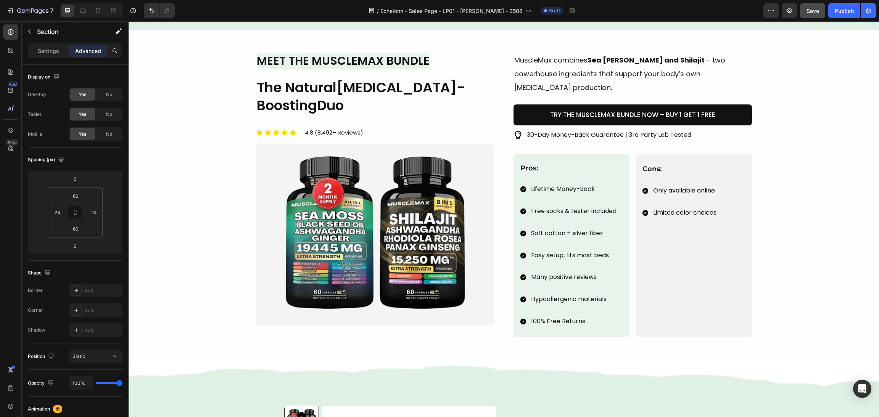
click at [793, 182] on div "Image Meet the MuscleMax Bundle Heading The Natural Testosterone-Boosting Duo H…" at bounding box center [504, 195] width 732 height 285
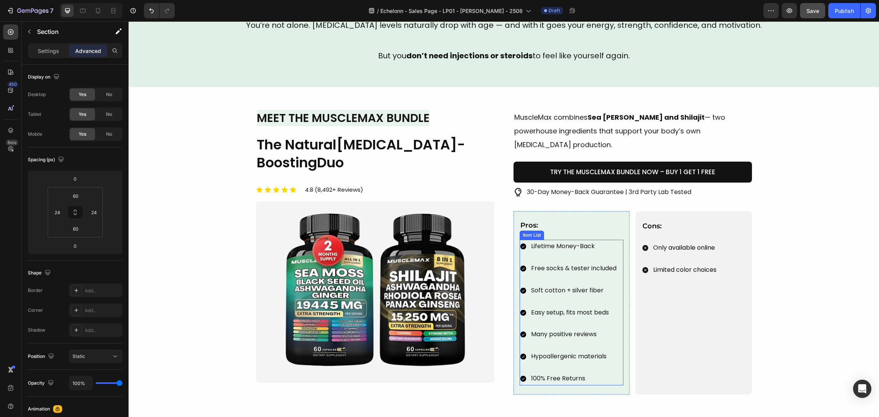
click at [540, 263] on p "Free socks & tester included" at bounding box center [573, 268] width 85 height 11
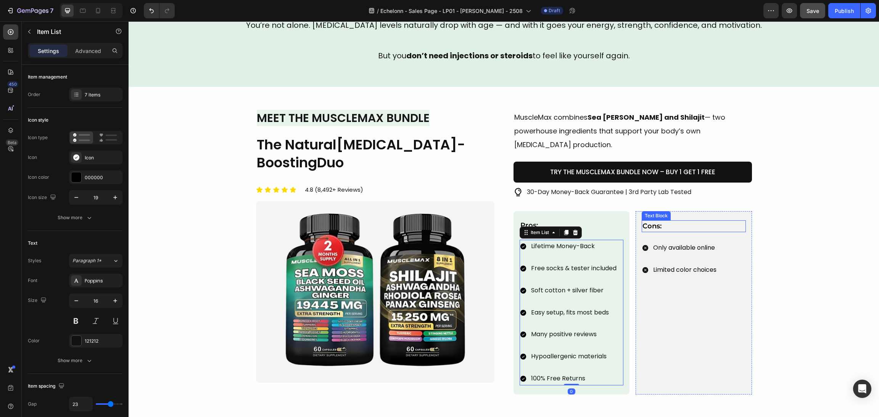
click at [658, 221] on div "Cons:" at bounding box center [694, 227] width 104 height 12
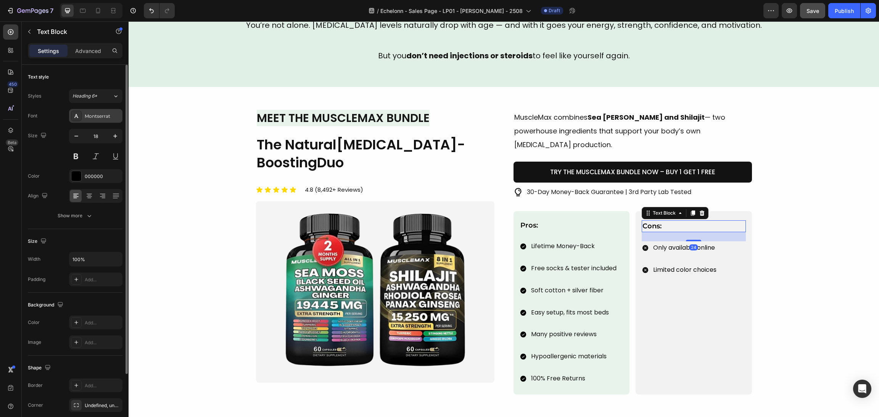
click at [103, 119] on div "Montserrat" at bounding box center [103, 116] width 36 height 7
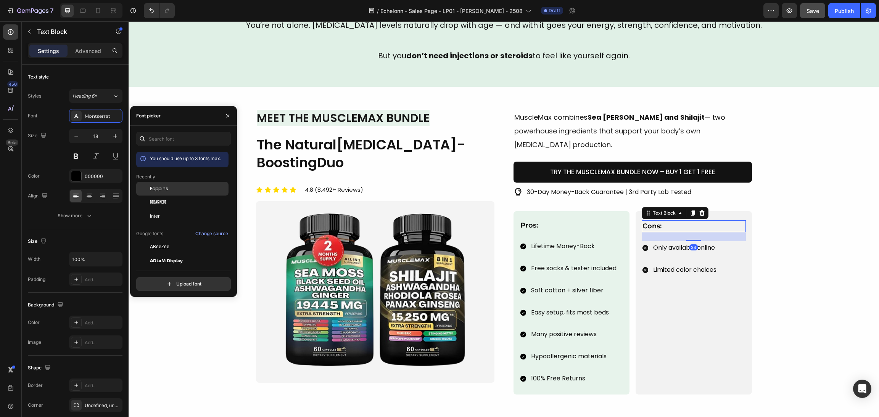
click at [172, 240] on div "Poppins" at bounding box center [182, 247] width 92 height 14
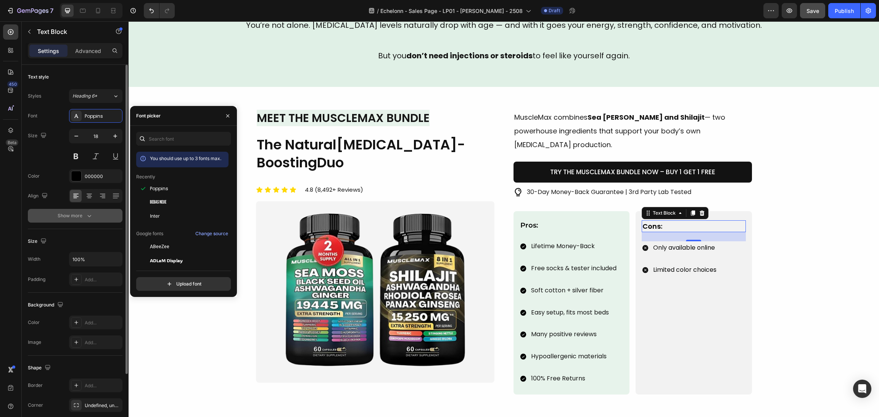
click at [104, 211] on button "Show more" at bounding box center [75, 216] width 95 height 14
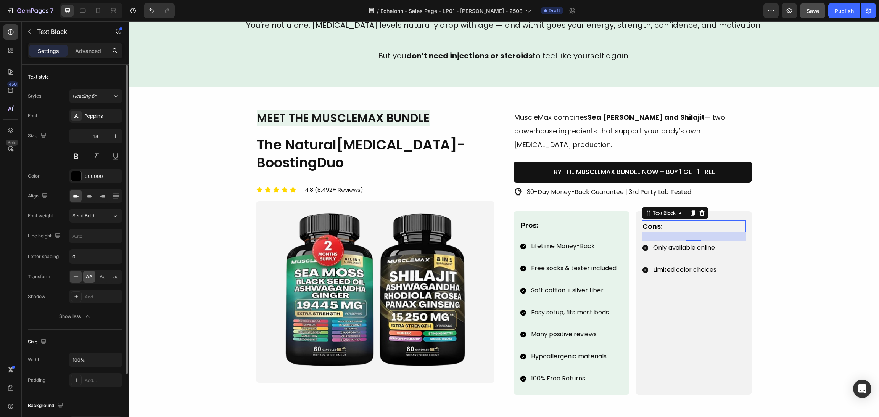
click at [86, 277] on span "AA" at bounding box center [89, 277] width 7 height 7
click at [118, 135] on icon "button" at bounding box center [115, 136] width 8 height 8
type input "20"
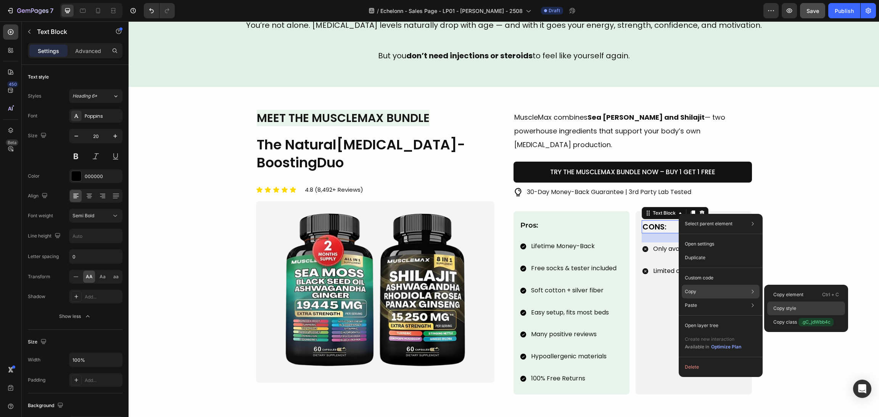
click at [791, 316] on div "Copy style" at bounding box center [806, 323] width 78 height 14
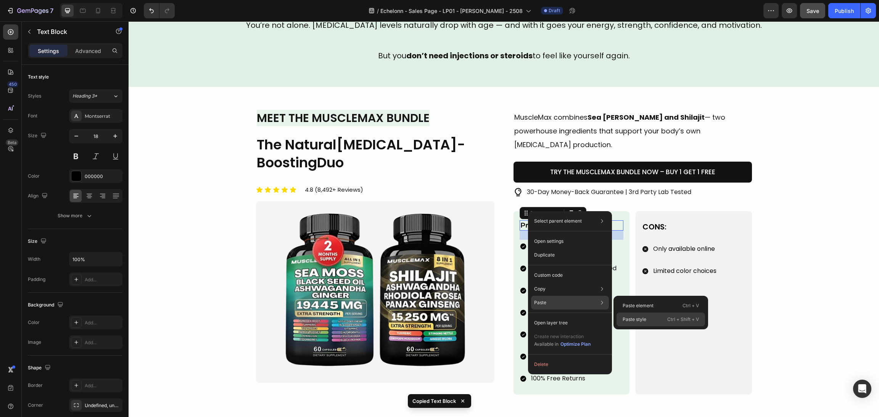
click at [649, 321] on div "Paste style Ctrl + Shift + V" at bounding box center [661, 320] width 89 height 14
type input "20"
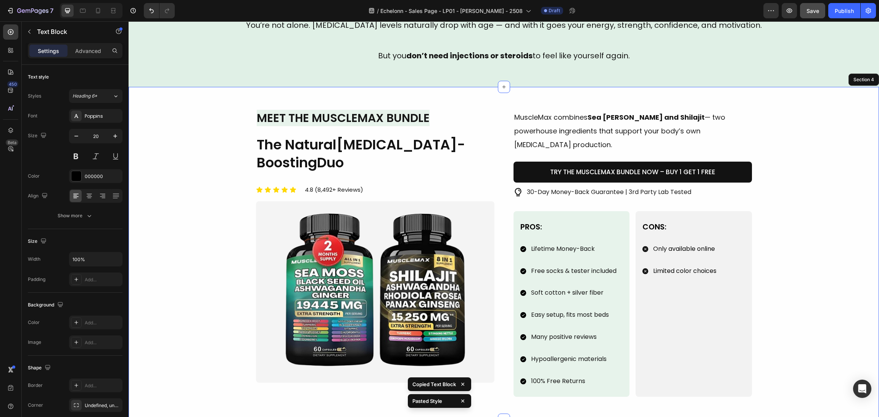
click at [786, 271] on div "Image Meet the MuscleMax Bundle Heading The Natural Testosterone-Boosting Duo H…" at bounding box center [504, 253] width 732 height 287
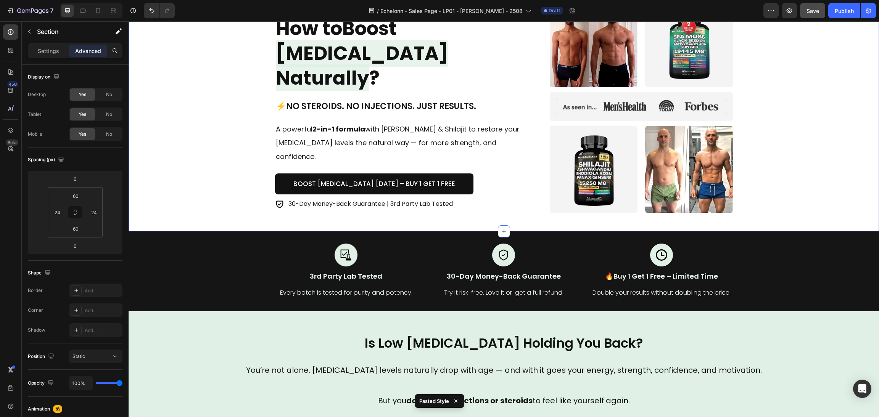
scroll to position [0, 0]
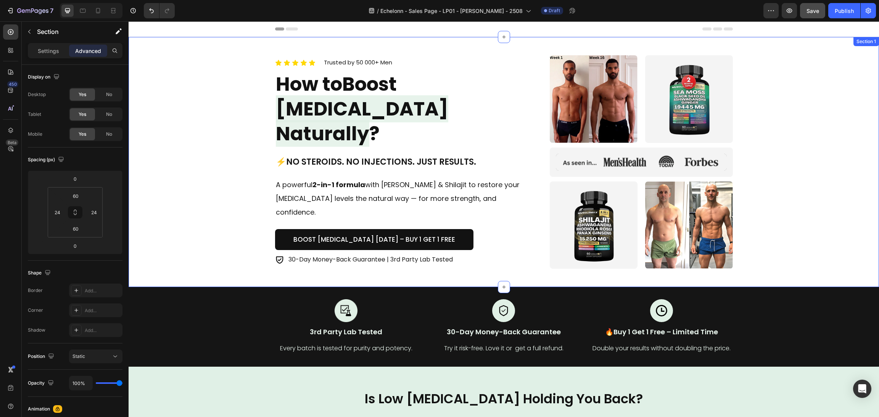
click at [275, 255] on icon at bounding box center [279, 259] width 9 height 9
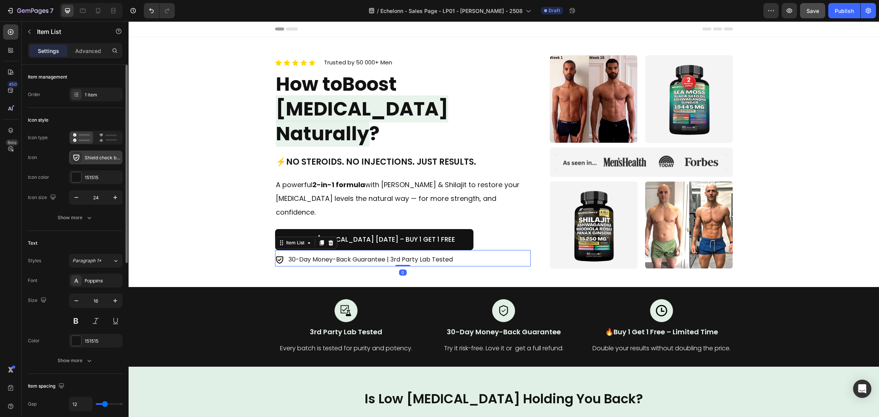
click at [95, 158] on div "Shield check bold" at bounding box center [103, 158] width 36 height 7
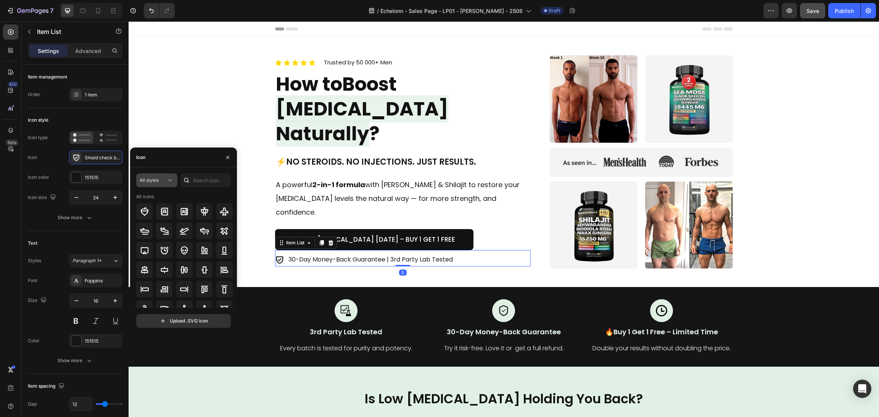
click at [164, 179] on div "All styles" at bounding box center [153, 180] width 27 height 7
click at [150, 252] on div "Filled" at bounding box center [143, 257] width 63 height 15
click at [220, 176] on input "text" at bounding box center [205, 181] width 50 height 14
type input "shield"
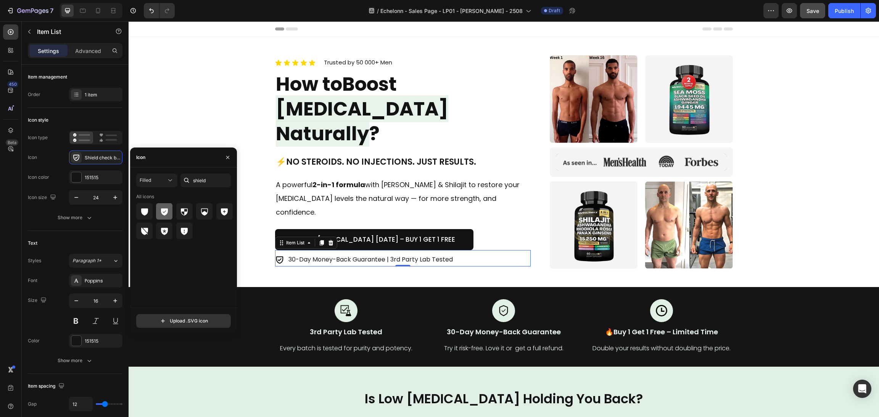
click at [170, 206] on div at bounding box center [164, 211] width 16 height 16
click at [263, 216] on div "Icon Icon Icon Icon Icon Icon List Trusted by 50 000+ Men Text block Row How to…" at bounding box center [504, 162] width 732 height 214
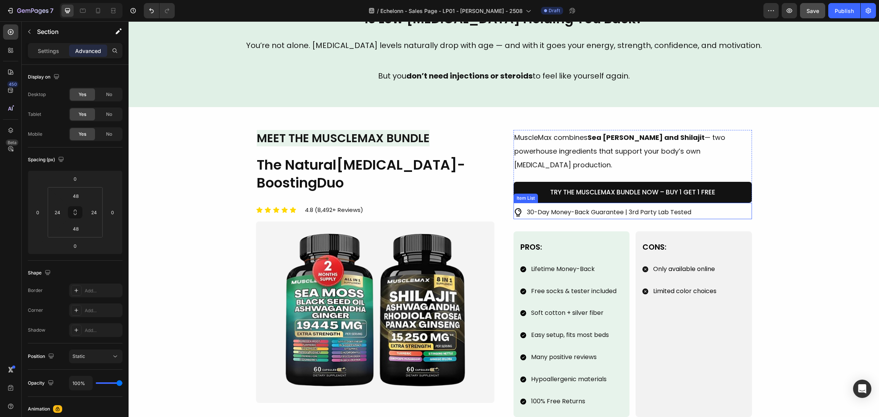
scroll to position [401, 0]
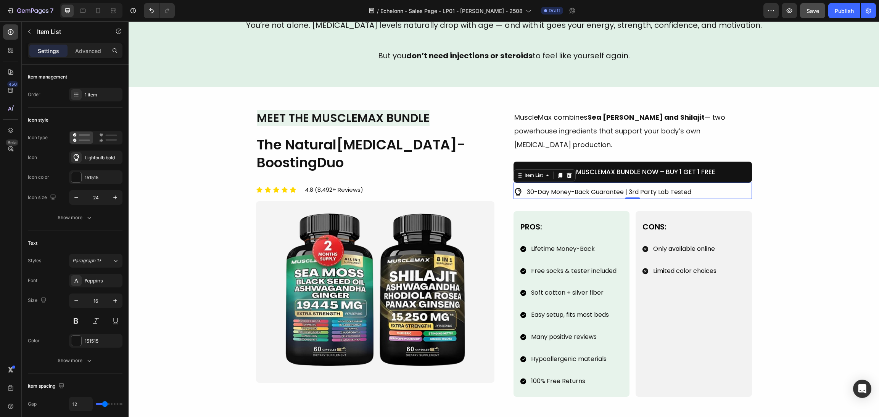
click at [526, 186] on div "30-Day Money-Back Guarantee | 3rd Party Lab Tested" at bounding box center [609, 192] width 167 height 13
click at [804, 188] on div "Image Meet the MuscleMax Bundle Heading The Natural Testosterone-Boosting Duo H…" at bounding box center [504, 253] width 732 height 287
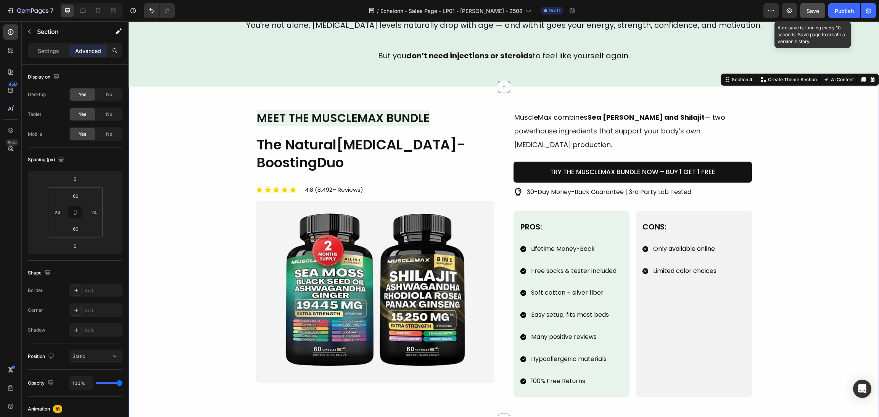
click at [810, 5] on button "Save" at bounding box center [812, 10] width 25 height 15
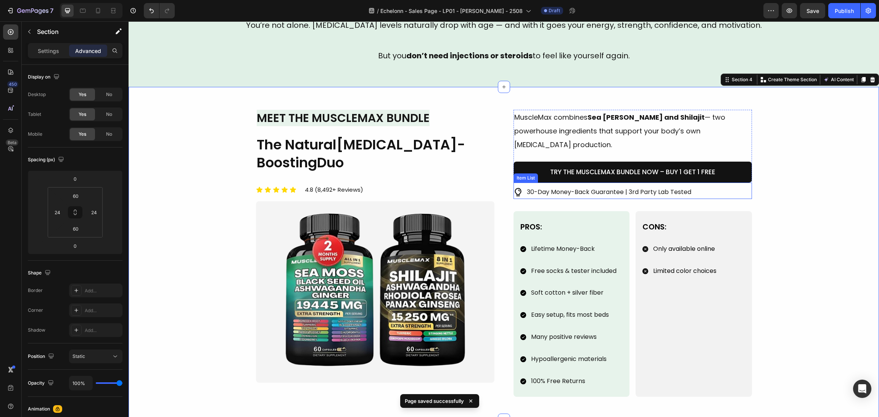
click at [681, 187] on p "30-Day Money-Back Guarantee | 3rd Party Lab Tested" at bounding box center [609, 192] width 164 height 11
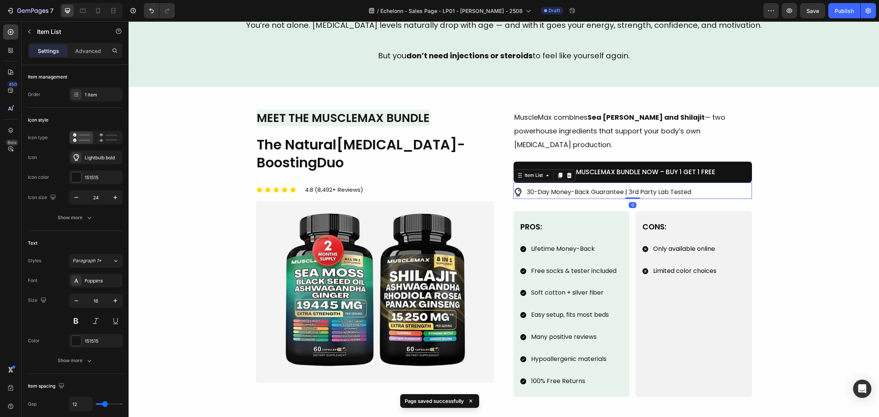
click at [681, 187] on p "30-Day Money-Back Guarantee | 3rd Party Lab Tested" at bounding box center [609, 192] width 164 height 11
drag, startPoint x: 687, startPoint y: 179, endPoint x: 538, endPoint y: 176, distance: 148.8
click at [534, 186] on div "30-Day Money-Back Guarantee | 3rd Party Lab Tested" at bounding box center [609, 192] width 167 height 13
click at [529, 187] on p "30-Day Money-Back Guarantee | 3rd Party Lab Tested" at bounding box center [609, 192] width 164 height 11
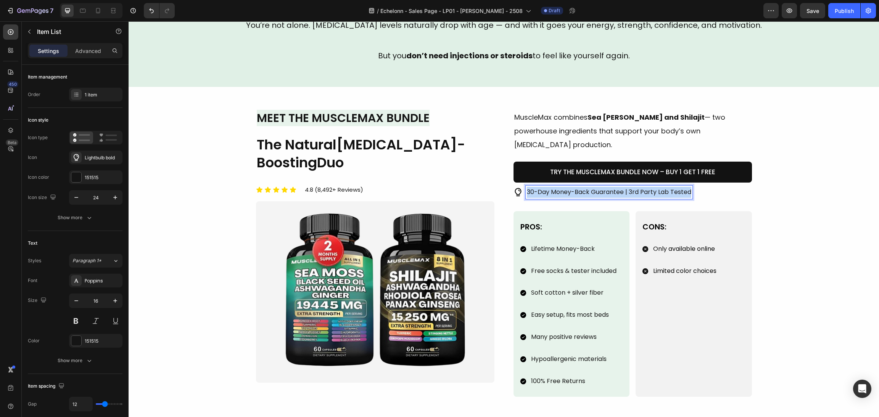
drag, startPoint x: 523, startPoint y: 181, endPoint x: 827, endPoint y: 179, distance: 303.4
click at [520, 186] on div "No synthetics, no side effects — just real energy, muscle, and drive." at bounding box center [620, 192] width 213 height 13
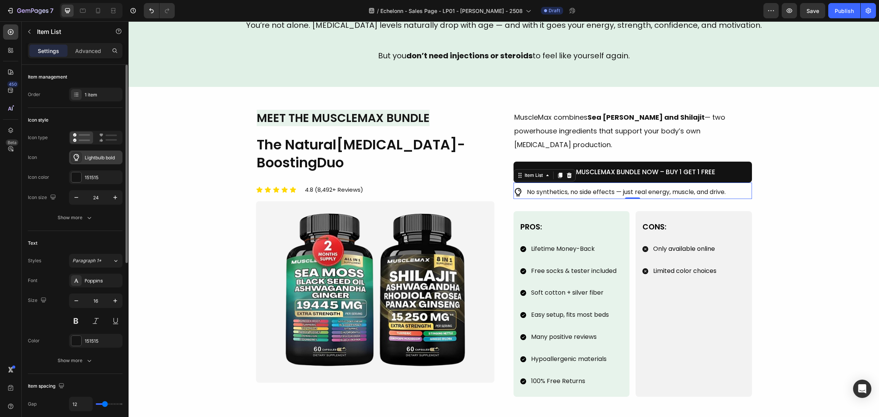
click at [104, 155] on div "Lightbulb bold" at bounding box center [103, 158] width 36 height 7
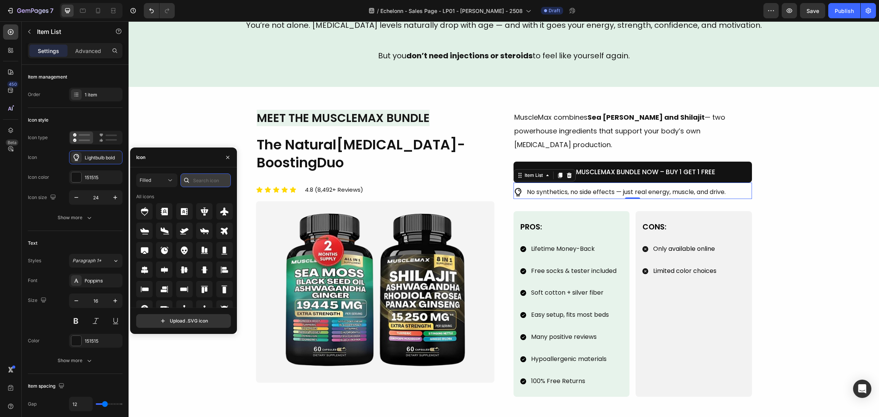
click at [214, 183] on input "text" at bounding box center [205, 181] width 50 height 14
type input "s"
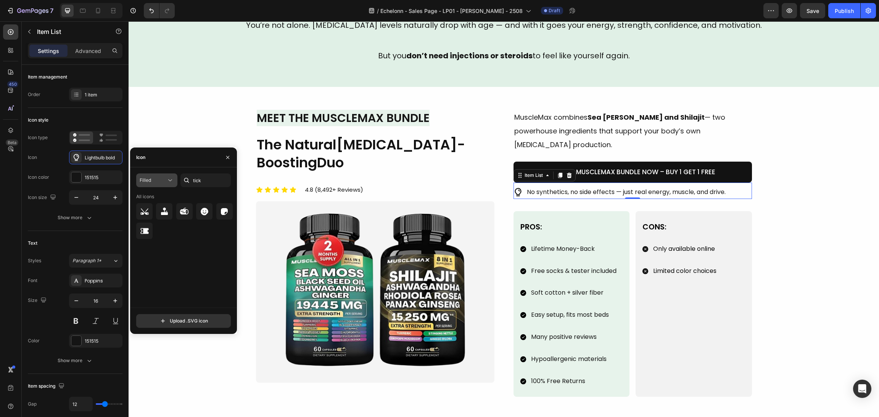
click at [165, 179] on div "Filled" at bounding box center [153, 180] width 27 height 7
click at [151, 242] on p "Bold" at bounding box center [149, 243] width 44 height 8
click at [168, 174] on button "Bold" at bounding box center [156, 181] width 41 height 14
click at [151, 261] on p "Filled" at bounding box center [149, 257] width 44 height 8
type input "check"
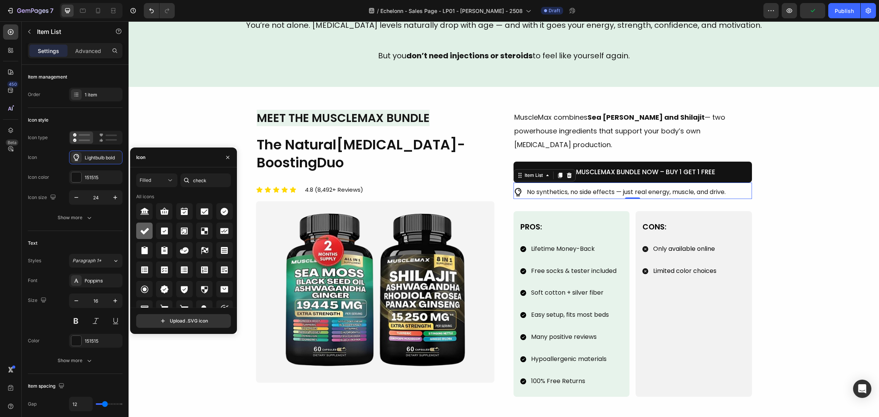
click at [146, 229] on icon at bounding box center [144, 231] width 9 height 9
click at [813, 229] on div "Image Meet the MuscleMax Bundle Heading The Natural Testosterone-Boosting Duo H…" at bounding box center [504, 253] width 732 height 287
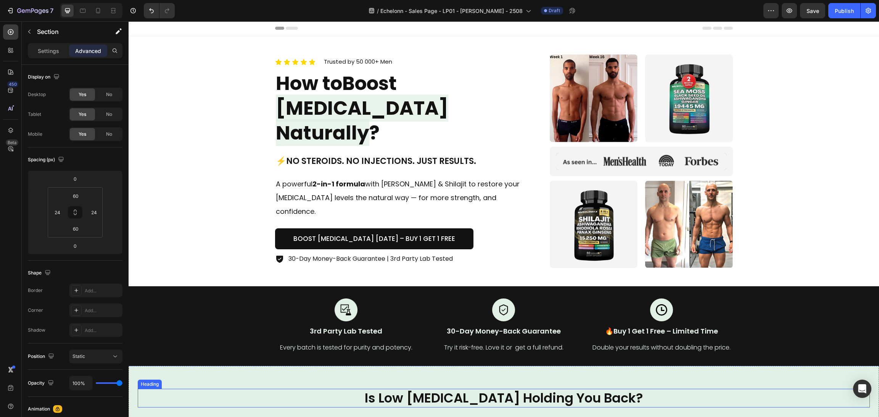
scroll to position [0, 0]
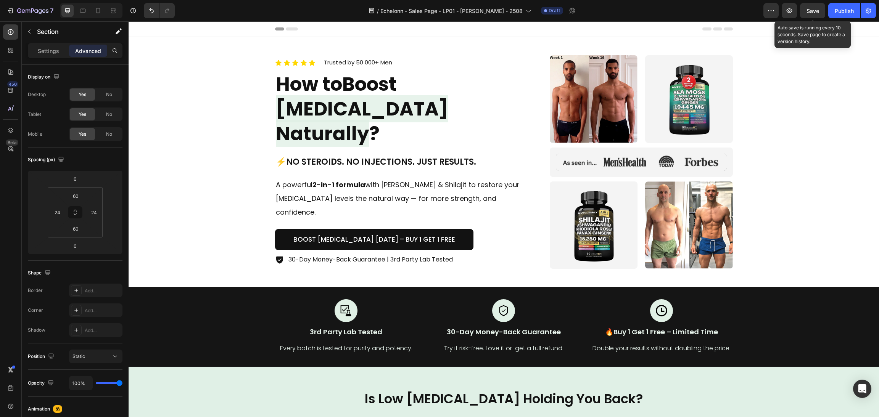
click at [814, 20] on div "7 / Echelonn - Sales Page - LP01 - Sasha - 2508 Draft Preview Save Auto save is…" at bounding box center [439, 11] width 879 height 22
click at [809, 15] on button "Save" at bounding box center [812, 10] width 25 height 15
click at [790, 14] on icon "button" at bounding box center [790, 11] width 8 height 8
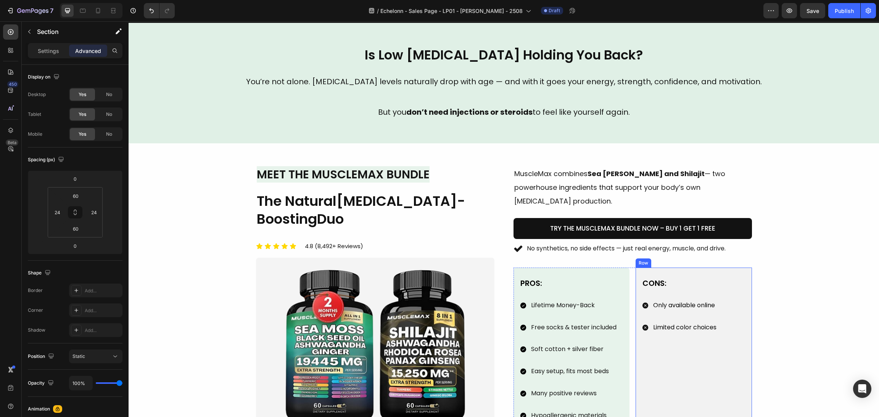
scroll to position [401, 0]
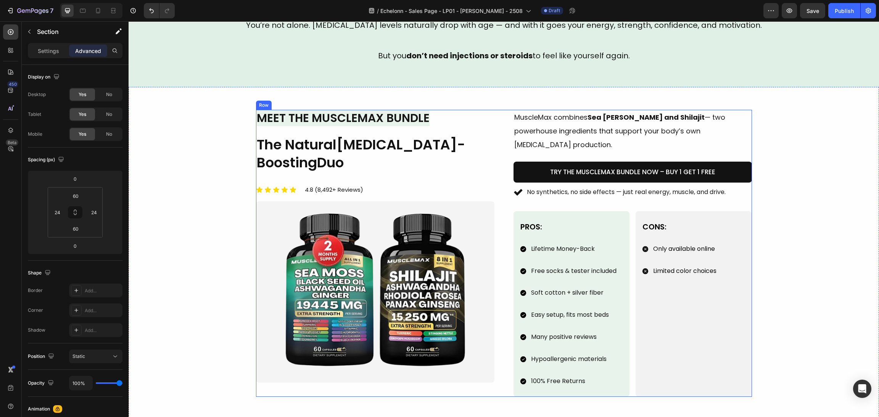
click at [703, 187] on p "No synthetics, no side effects — just real energy, muscle, and drive." at bounding box center [626, 192] width 199 height 11
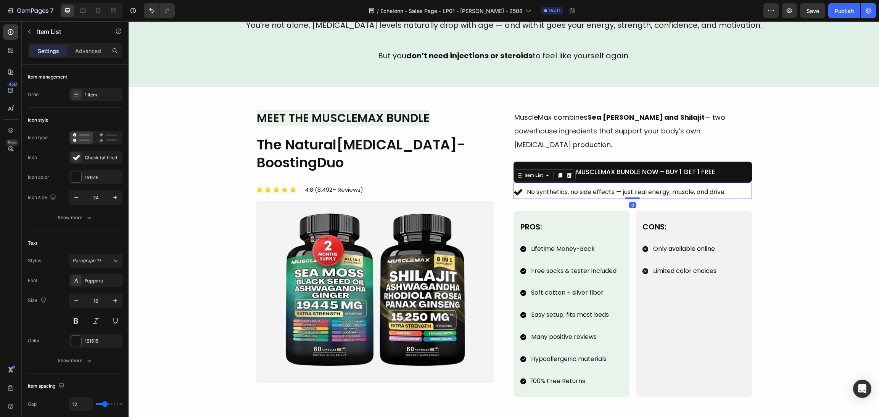
click at [711, 187] on p "No synthetics, no side effects — just real energy, muscle, and drive." at bounding box center [626, 192] width 199 height 11
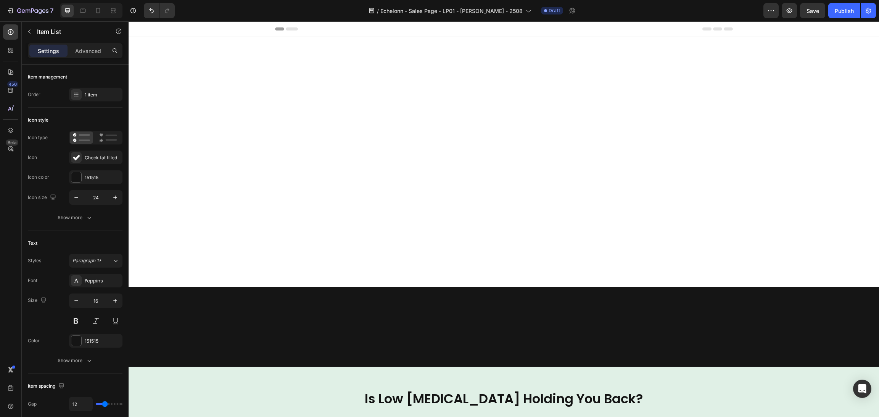
scroll to position [401, 0]
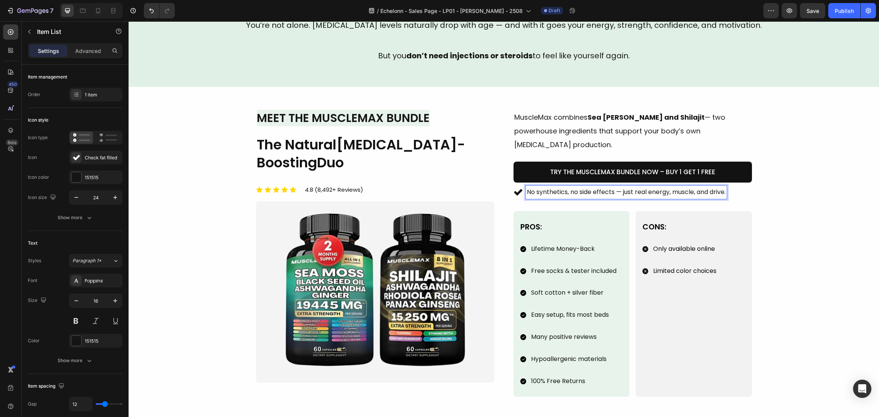
click at [704, 187] on p "No synthetics, no side effects — just real energy, muscle, and drive." at bounding box center [626, 192] width 199 height 11
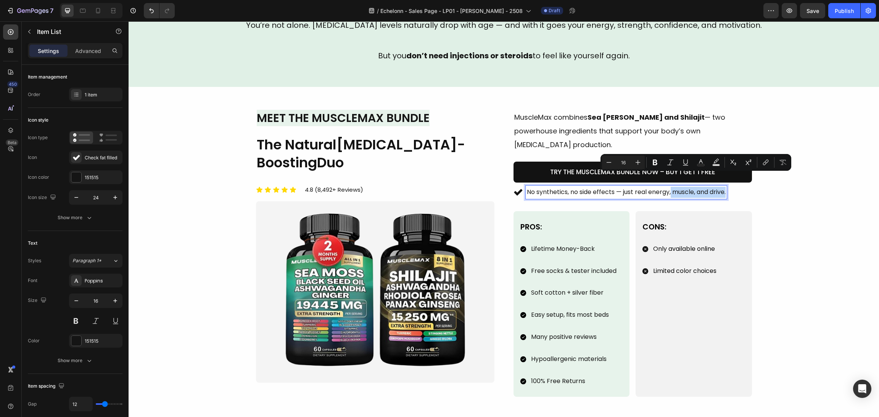
drag, startPoint x: 725, startPoint y: 181, endPoint x: 668, endPoint y: 185, distance: 57.0
click at [668, 186] on div "No synthetics, no side effects — just real energy, muscle, and drive." at bounding box center [626, 192] width 201 height 13
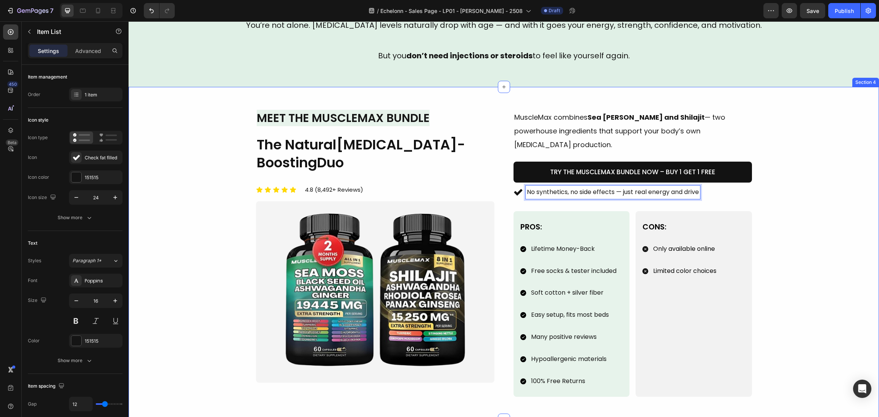
click at [772, 191] on div "Image Meet the MuscleMax Bundle Heading The Natural Testosterone-Boosting Duo H…" at bounding box center [504, 253] width 732 height 287
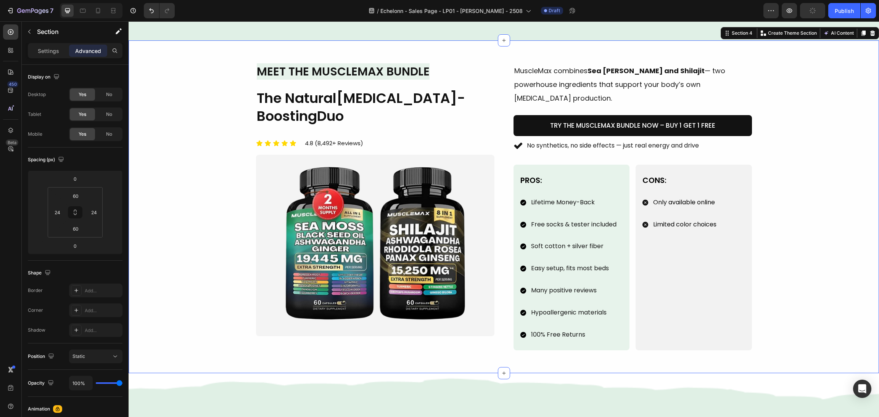
scroll to position [489, 0]
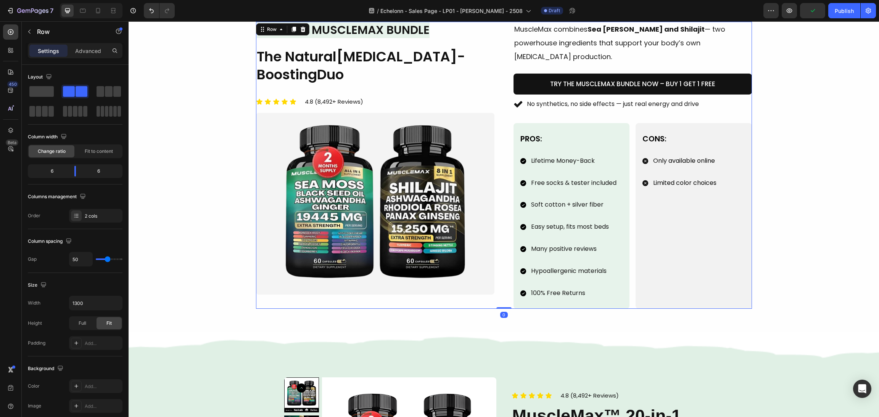
click at [501, 262] on div "Image Meet the MuscleMax Bundle Heading The Natural Testosterone-Boosting Duo H…" at bounding box center [504, 165] width 496 height 287
click at [83, 323] on span "Full" at bounding box center [83, 323] width 8 height 7
click at [99, 325] on div "Fit" at bounding box center [109, 323] width 25 height 12
click at [83, 324] on span "Full" at bounding box center [83, 323] width 8 height 7
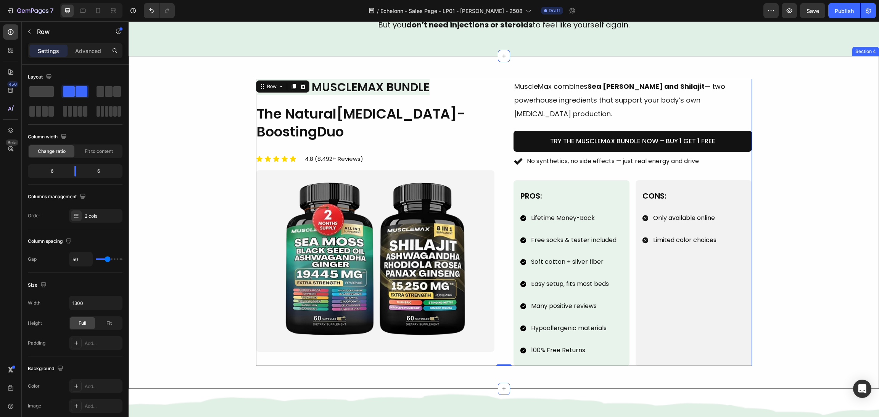
click at [776, 268] on div "Image Meet the MuscleMax Bundle Heading The Natural Testosterone-Boosting Duo H…" at bounding box center [504, 222] width 732 height 287
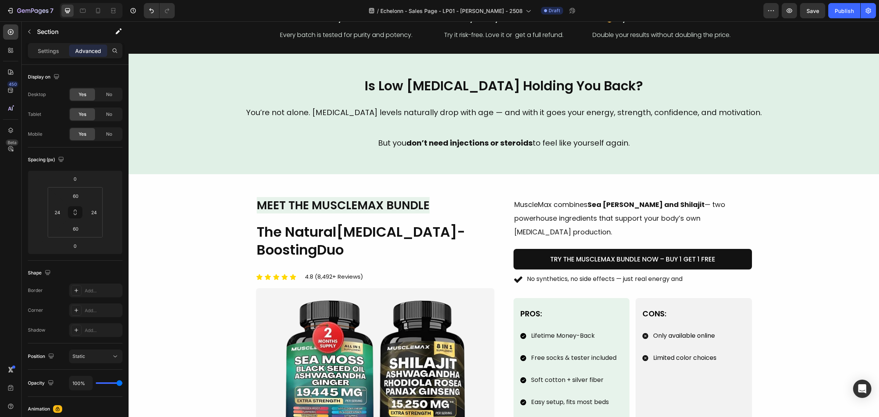
scroll to position [114, 0]
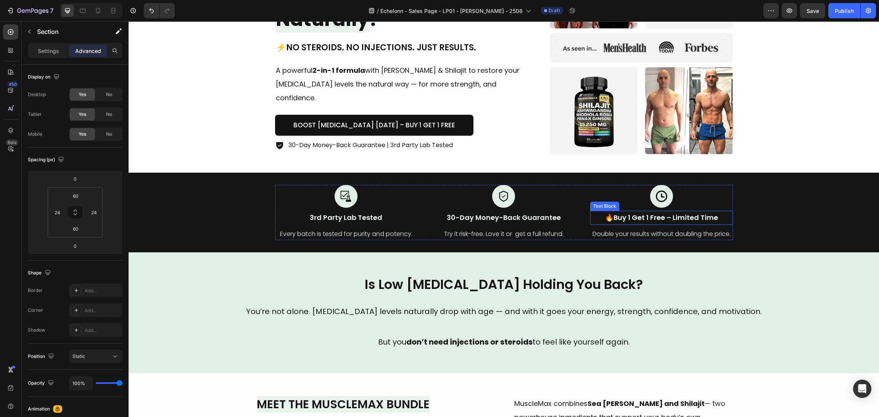
click at [616, 223] on p "🔥Buy 1 Get 1 Free – Limited Time" at bounding box center [661, 218] width 141 height 12
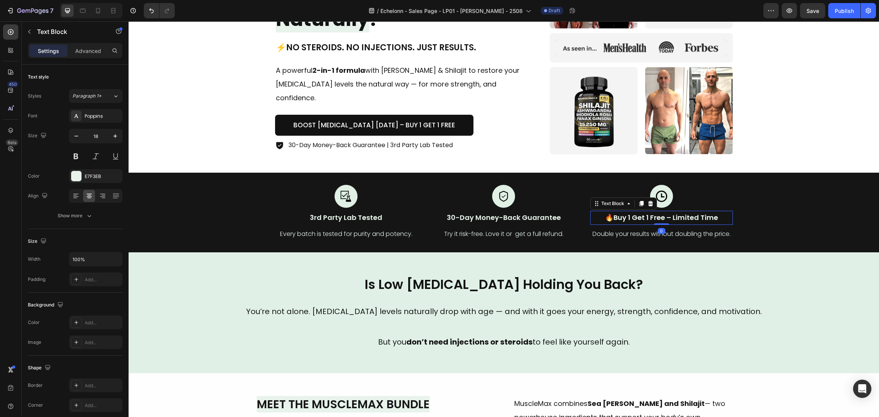
click at [610, 221] on p "🔥Buy 1 Get 1 Free – Limited Time" at bounding box center [661, 218] width 141 height 12
drag, startPoint x: 607, startPoint y: 220, endPoint x: 603, endPoint y: 219, distance: 4.1
click at [603, 219] on p "🔥Buy 1 Get 1 Free – Limited Time" at bounding box center [661, 218] width 141 height 12
copy p "🔥B"
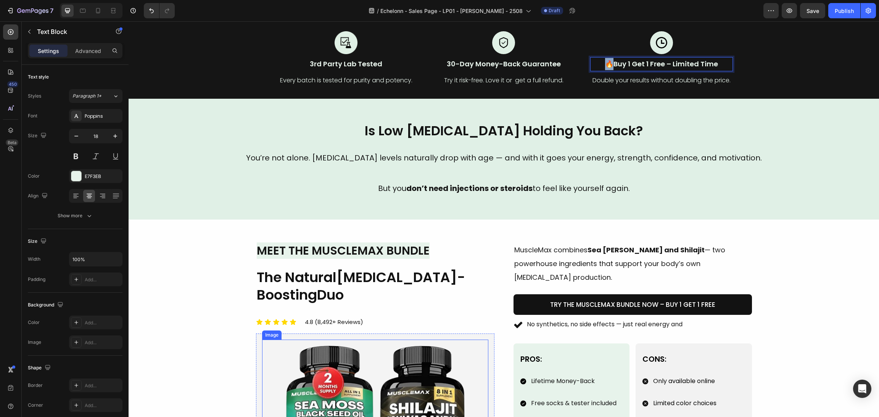
scroll to position [343, 0]
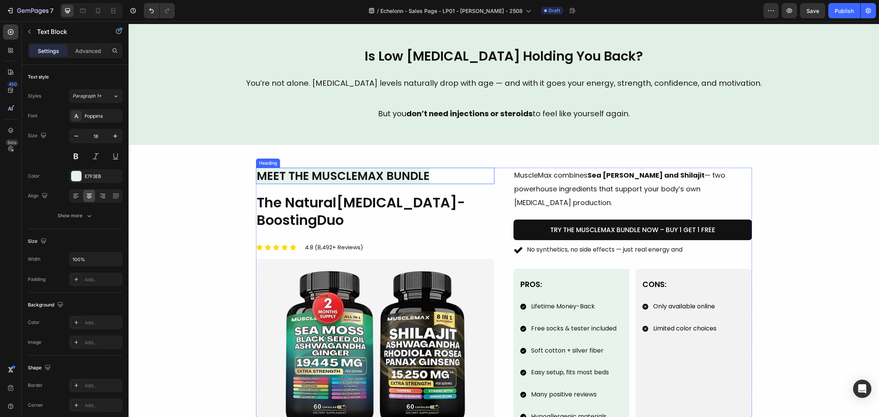
click at [256, 166] on div "Heading" at bounding box center [268, 163] width 24 height 9
drag, startPoint x: 268, startPoint y: 171, endPoint x: 237, endPoint y: 169, distance: 31.3
click at [237, 169] on div "Image 🔥Meet the MuscleMax Bundle Heading 24 The Natural Testosterone-Boosting D…" at bounding box center [504, 311] width 732 height 287
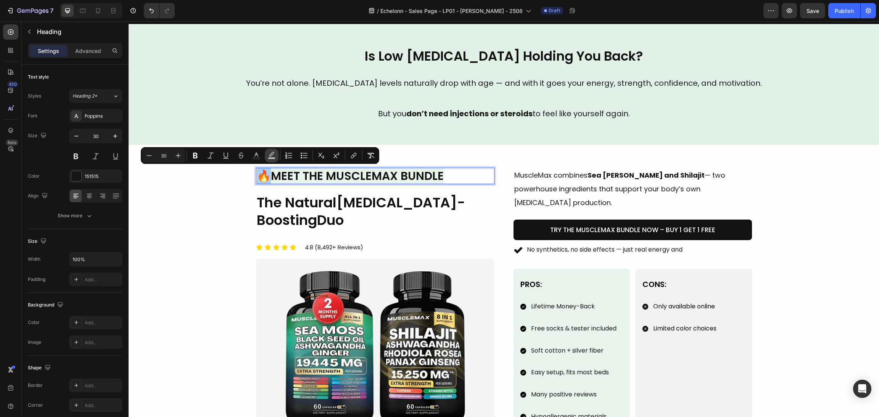
click at [271, 156] on icon "Editor contextual toolbar" at bounding box center [271, 154] width 5 height 5
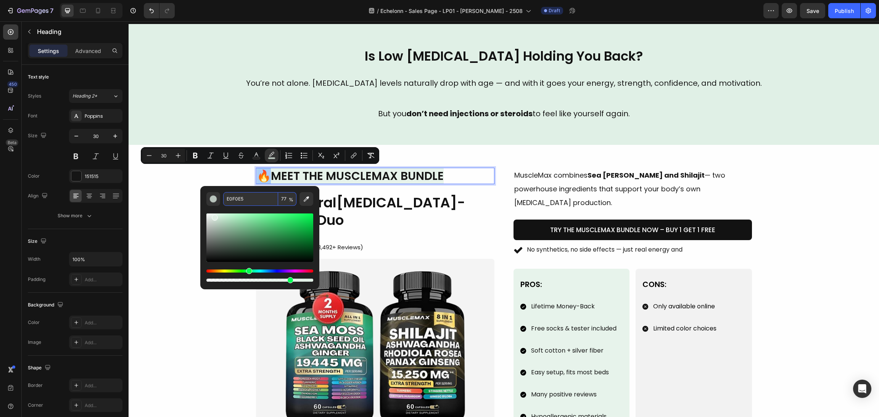
click at [289, 199] on span "%" at bounding box center [291, 200] width 5 height 8
click at [285, 197] on input "77" at bounding box center [287, 199] width 18 height 14
type input "0"
click at [848, 261] on div "Image 🔥 Meet the MuscleMax Bundle Heading 24 The Natural Testosterone-Boosting …" at bounding box center [504, 311] width 732 height 287
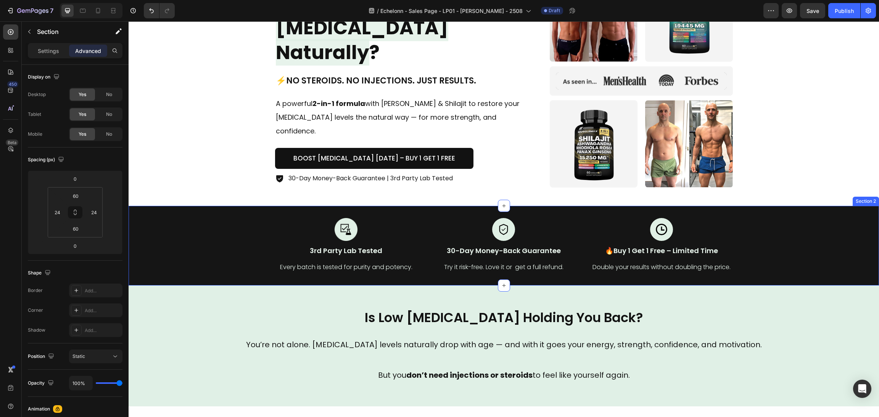
scroll to position [229, 0]
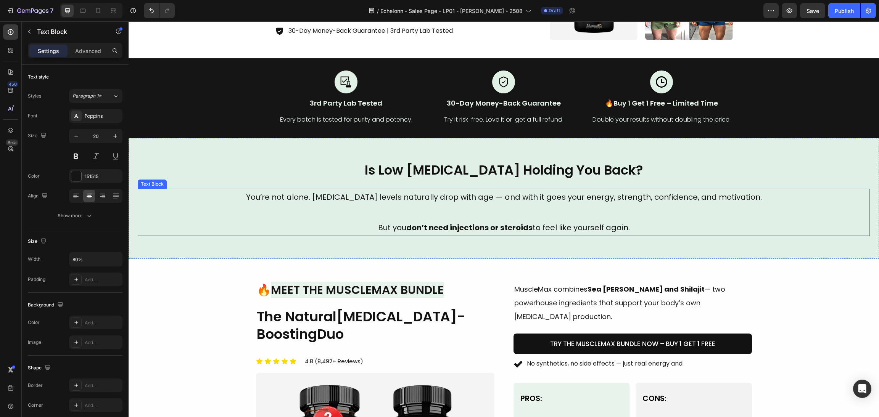
click at [692, 207] on p at bounding box center [504, 212] width 584 height 15
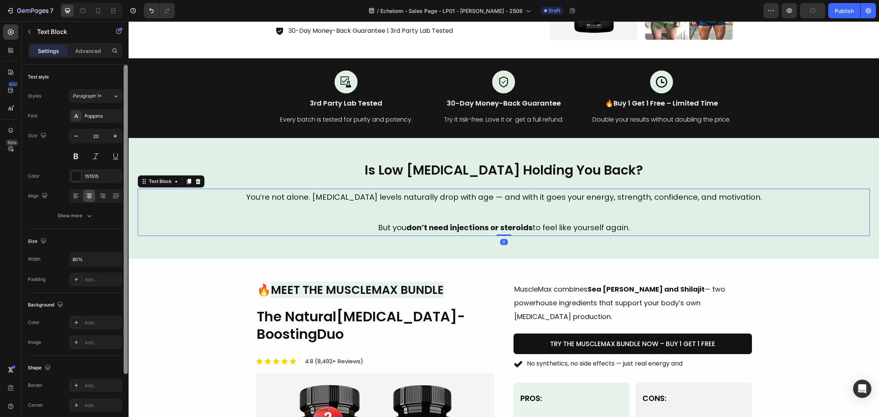
scroll to position [78, 0]
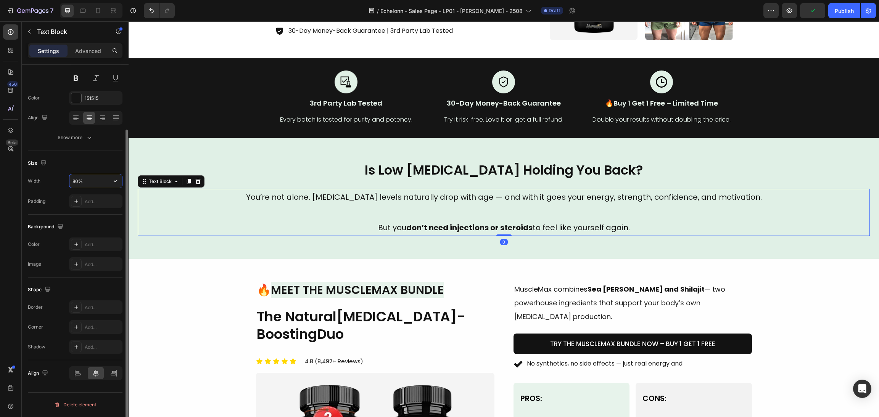
click at [74, 181] on input "80%" at bounding box center [95, 181] width 53 height 14
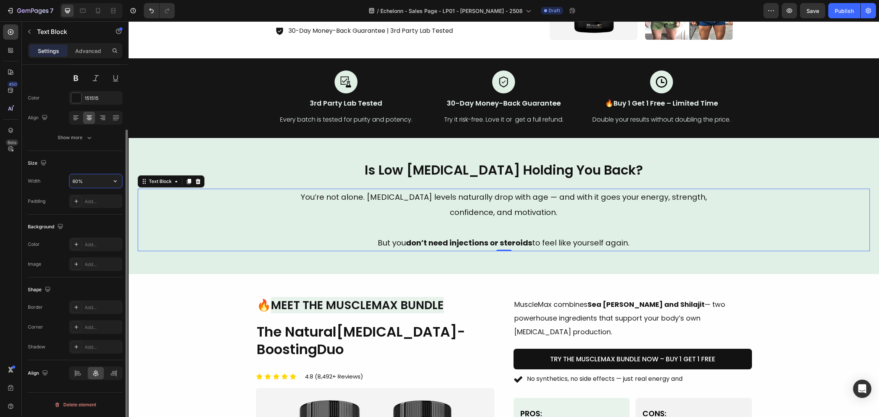
drag, startPoint x: 77, startPoint y: 183, endPoint x: 64, endPoint y: 177, distance: 14.9
click at [64, 177] on div "Width 60%" at bounding box center [75, 181] width 95 height 15
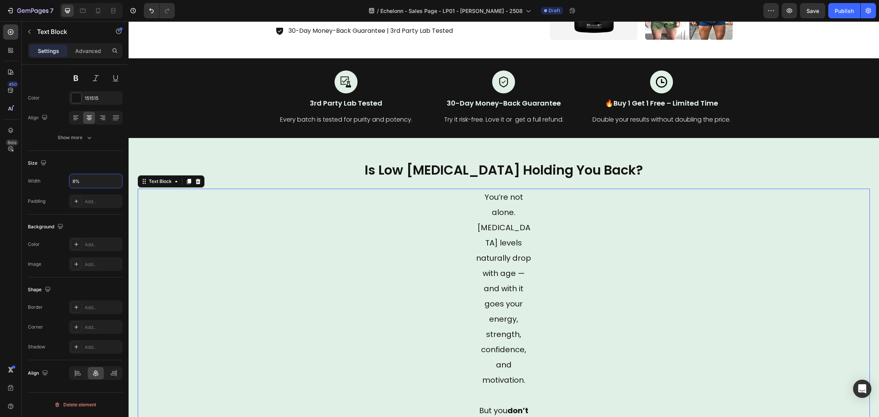
type input "80%"
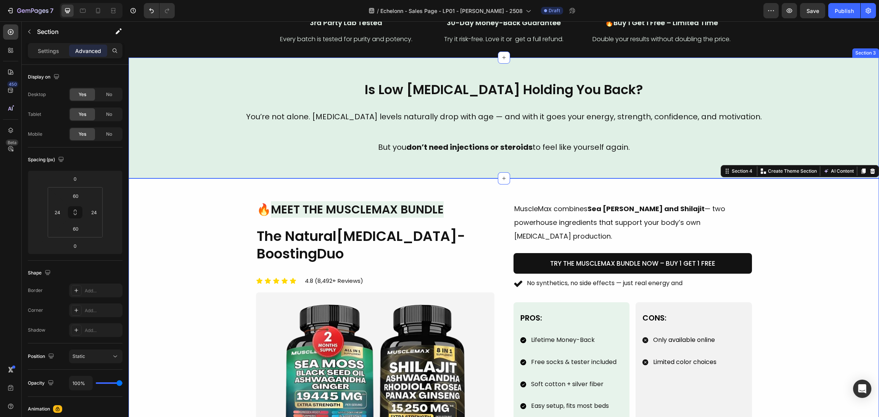
scroll to position [286, 0]
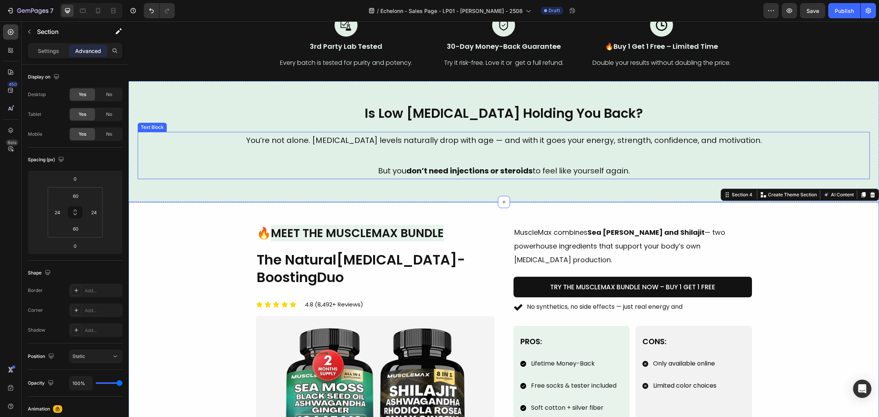
click at [398, 159] on p at bounding box center [504, 155] width 584 height 15
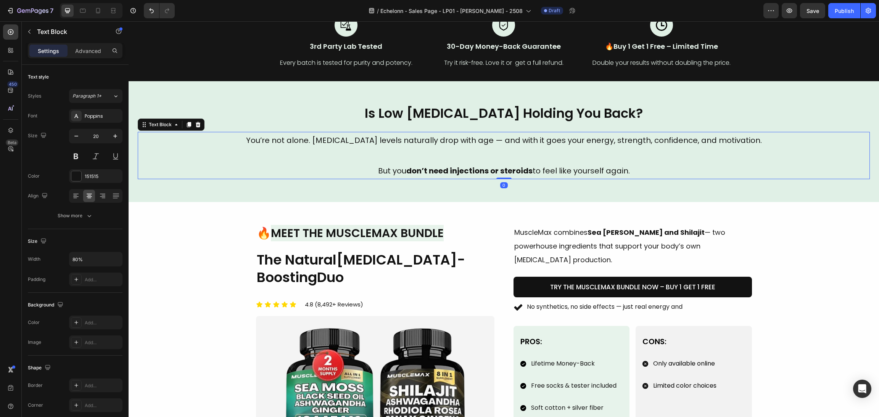
click at [358, 170] on p "But you don’t need injections or steroids to feel like yourself again." at bounding box center [504, 170] width 584 height 15
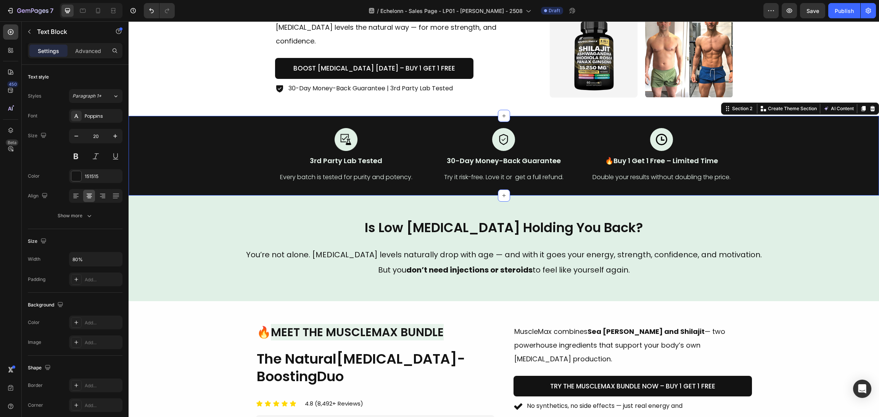
click at [766, 177] on div "Image 3rd Party Lab Tested Text Block Every batch is tested for purity and pote…" at bounding box center [504, 155] width 732 height 55
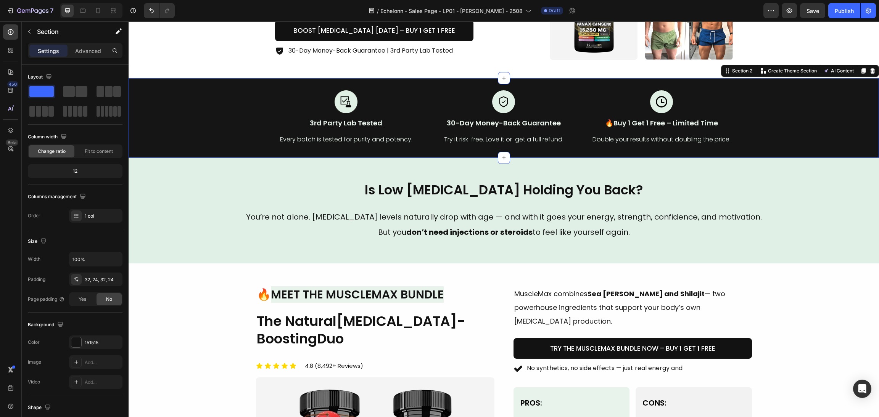
scroll to position [229, 0]
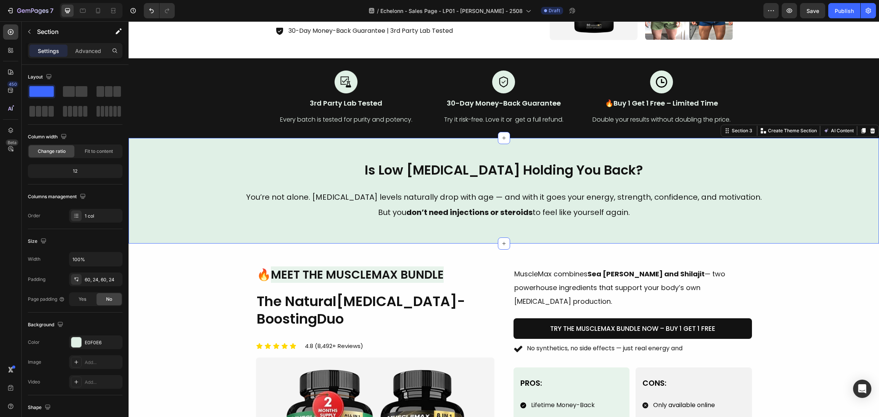
click at [757, 241] on div "Is Low Testosterone Holding You Back? Heading You’re not alone. Testosterone le…" at bounding box center [504, 190] width 751 height 105
click at [244, 149] on div "Is Low Testosterone Holding You Back? Heading You’re not alone. Testosterone le…" at bounding box center [504, 190] width 751 height 105
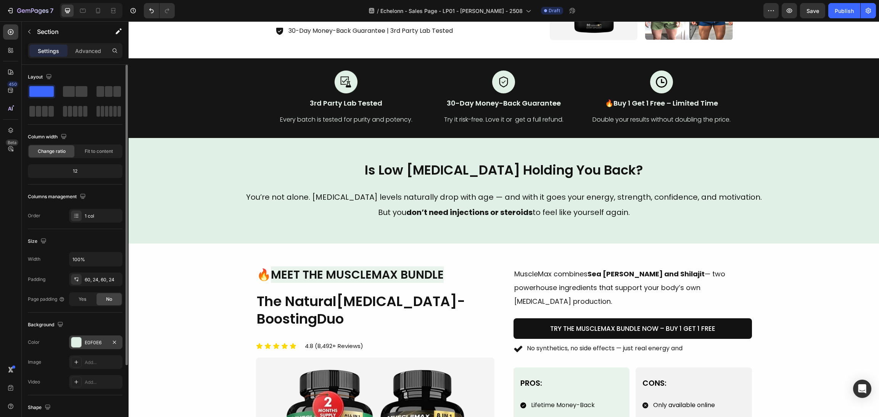
click at [73, 337] on div "E0F0E6" at bounding box center [95, 343] width 53 height 14
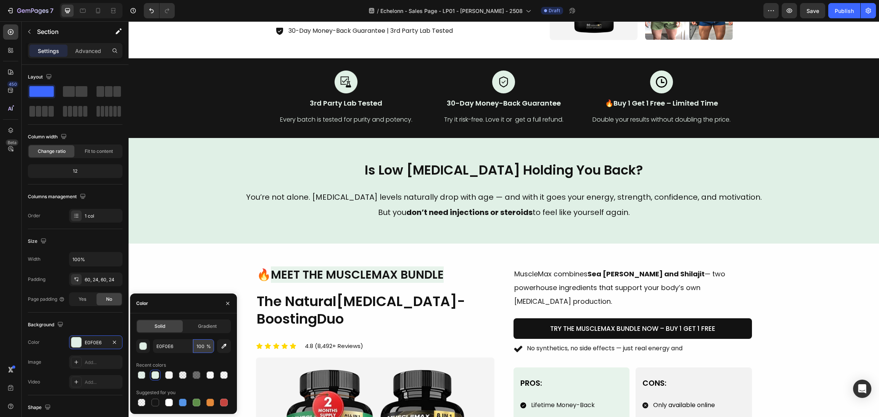
click at [203, 346] on input "100" at bounding box center [203, 347] width 21 height 14
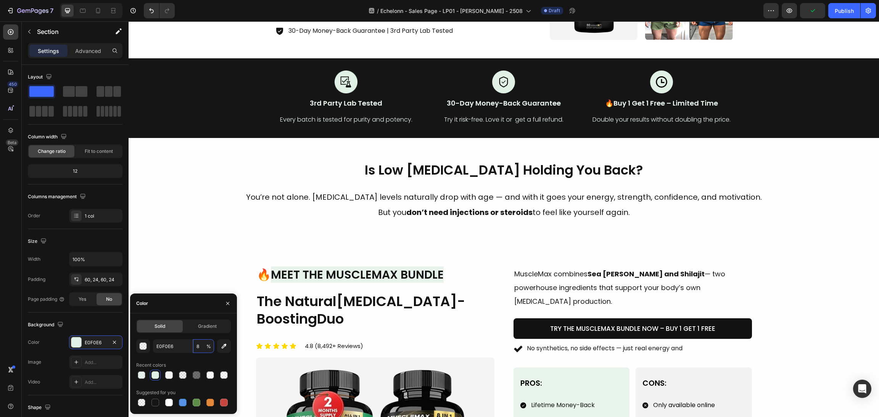
type input "80"
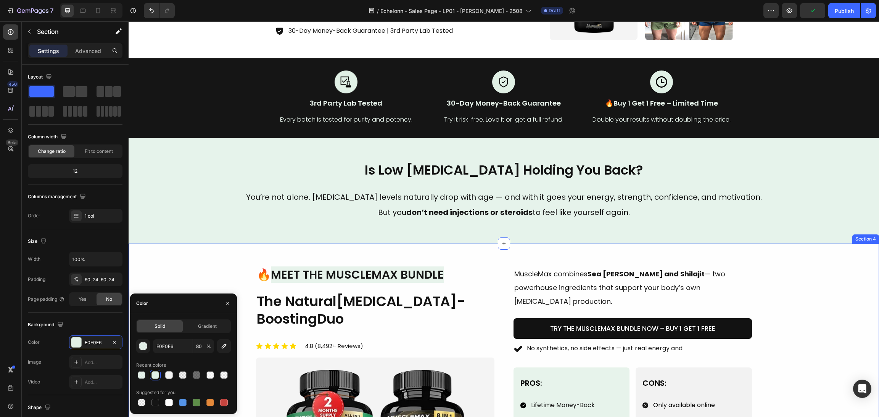
click at [817, 252] on div "Image 🔥 Meet the MuscleMax Bundle Heading The Natural Testosterone-Boosting Duo…" at bounding box center [504, 410] width 751 height 333
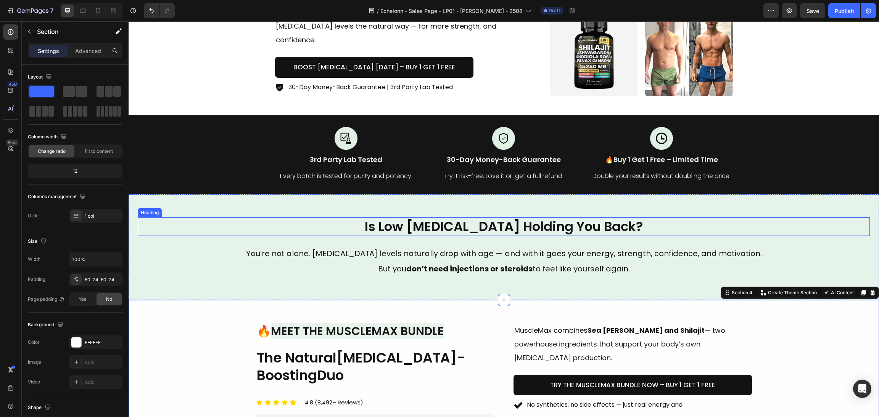
scroll to position [171, 0]
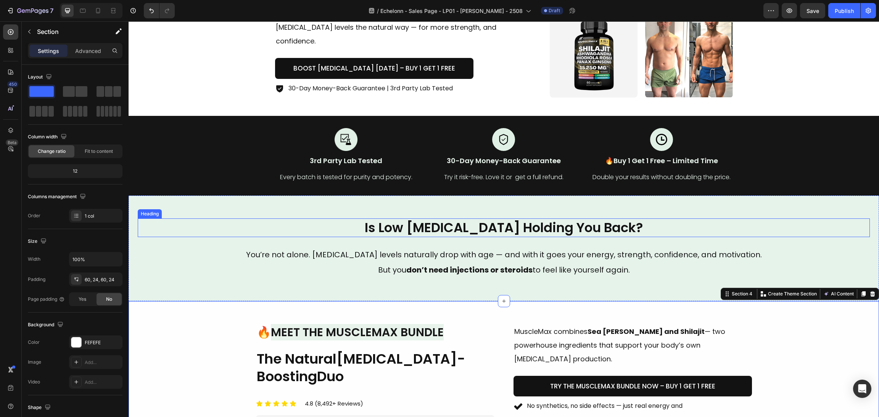
click at [436, 222] on h2 "Is Low Testosterone Holding You Back?" at bounding box center [504, 228] width 732 height 18
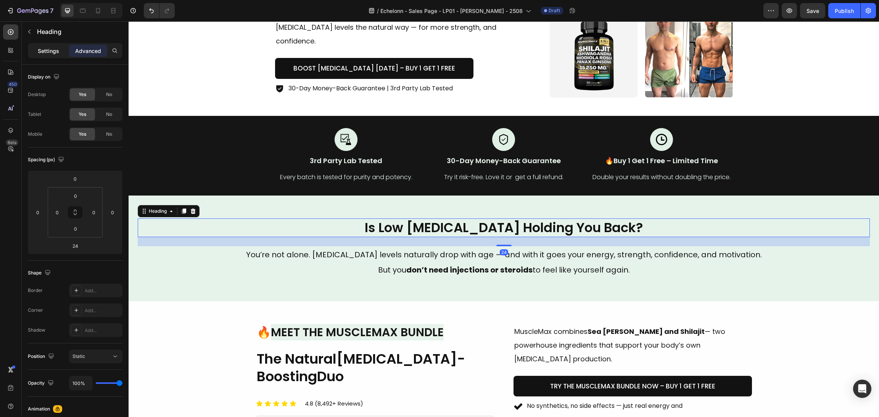
click at [55, 51] on p "Settings" at bounding box center [48, 51] width 21 height 8
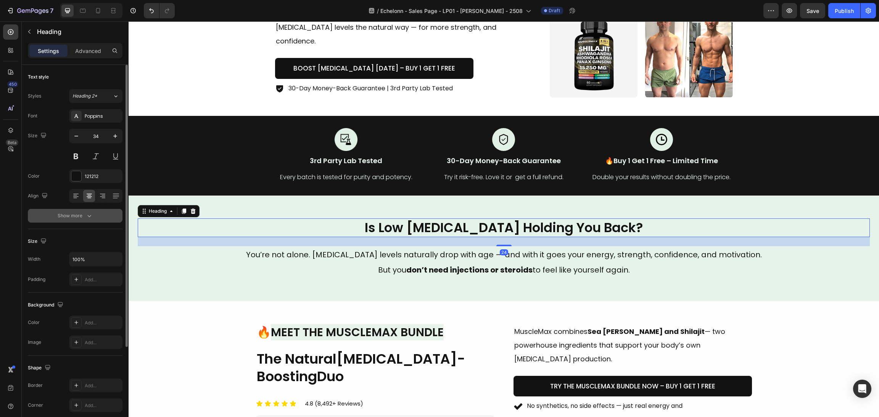
click at [79, 213] on div "Show more" at bounding box center [75, 216] width 35 height 8
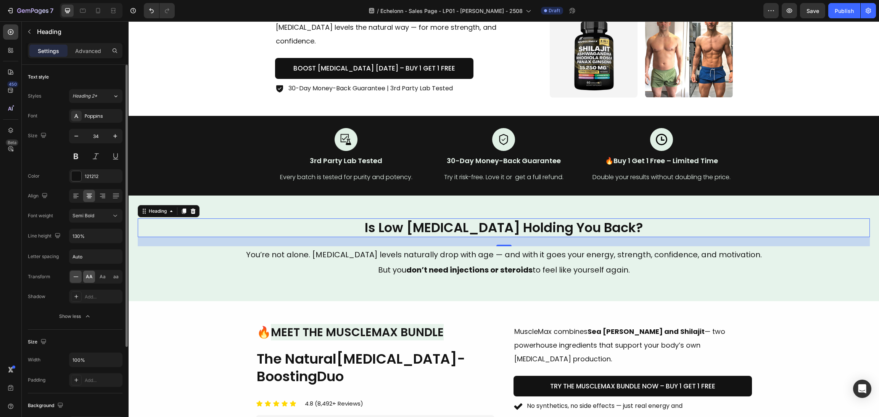
click at [86, 283] on div "AA" at bounding box center [89, 277] width 12 height 12
click at [73, 133] on icon "button" at bounding box center [77, 136] width 8 height 8
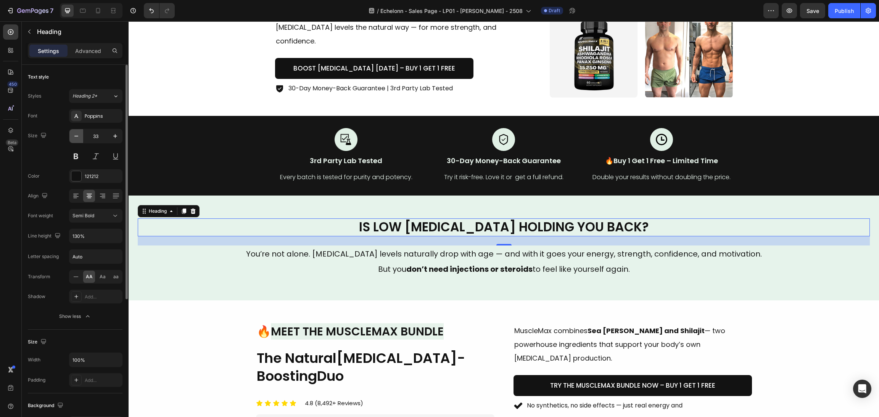
drag, startPoint x: 73, startPoint y: 133, endPoint x: 74, endPoint y: 137, distance: 4.5
click at [74, 137] on icon "button" at bounding box center [77, 136] width 8 height 8
type input "31"
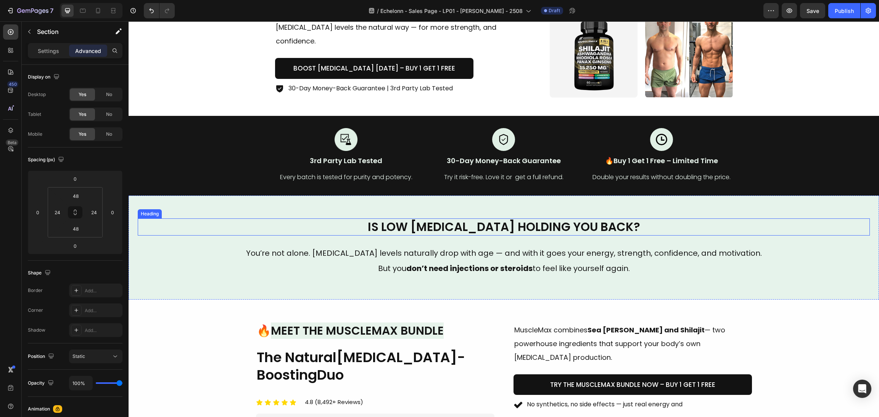
click at [485, 219] on h2 "Is Low Testosterone Holding You Back?" at bounding box center [504, 227] width 732 height 17
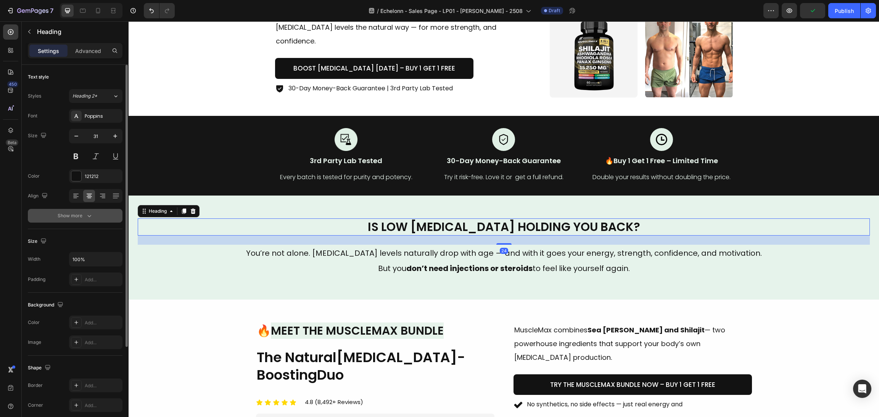
click at [72, 216] on div "Show more" at bounding box center [75, 216] width 35 height 8
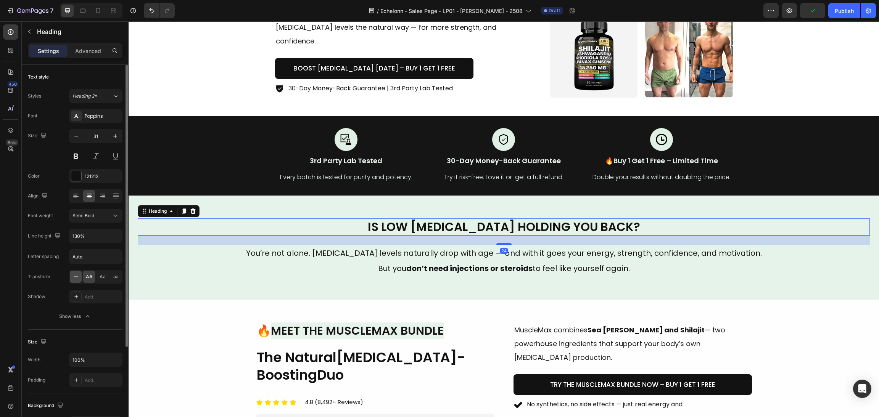
click at [75, 277] on icon at bounding box center [76, 277] width 8 height 8
click at [110, 142] on button "button" at bounding box center [115, 136] width 14 height 14
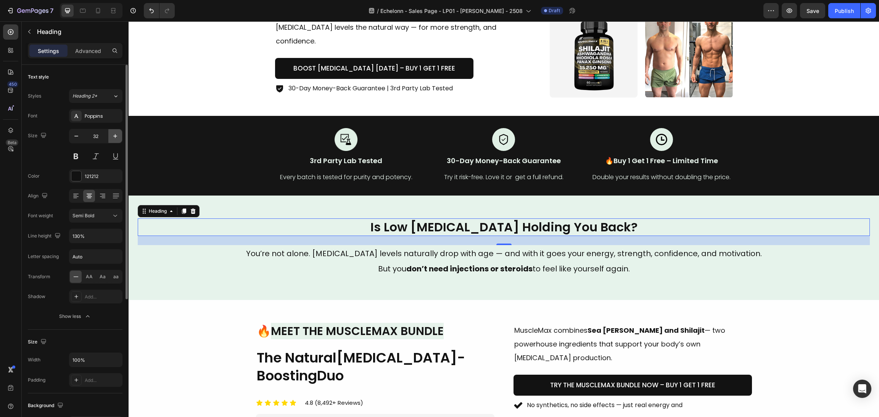
click at [110, 142] on button "button" at bounding box center [115, 136] width 14 height 14
type input "33"
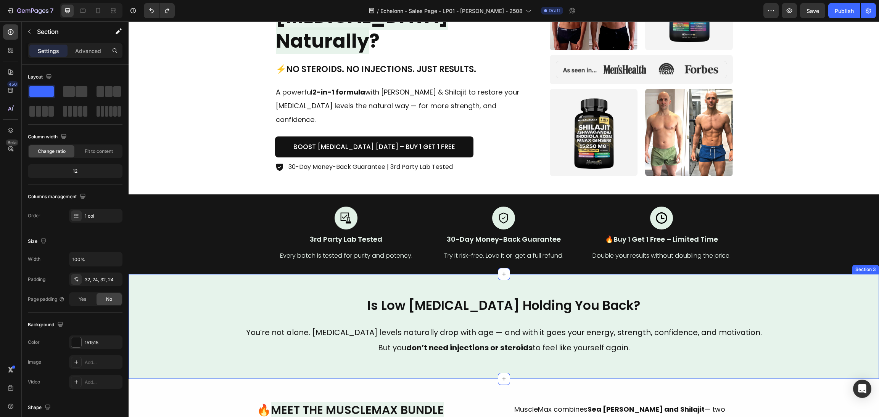
scroll to position [92, 0]
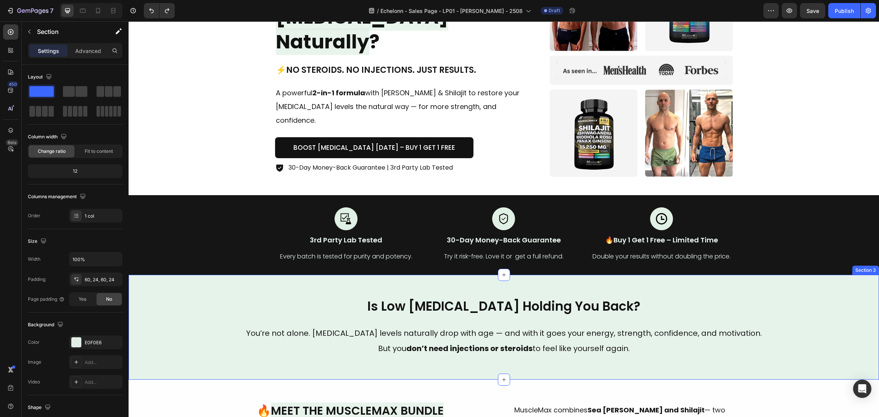
click at [189, 290] on div "Is Low Testosterone Holding You Back? Heading You’re not alone. Testosterone le…" at bounding box center [504, 327] width 751 height 105
click at [74, 341] on div at bounding box center [76, 343] width 10 height 10
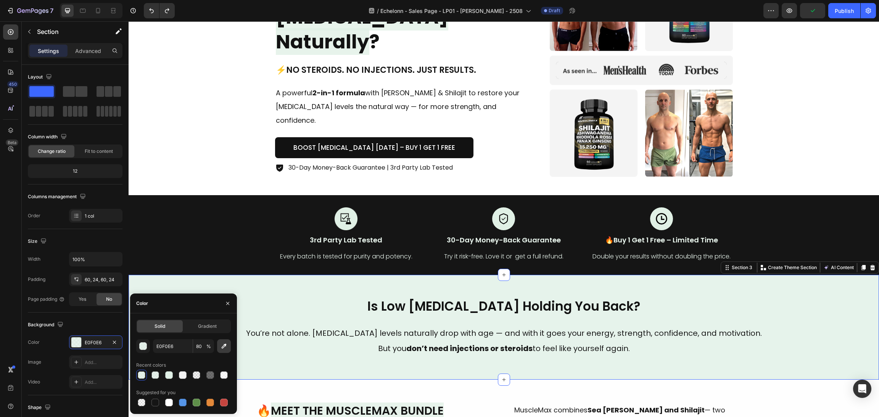
click at [220, 344] on icon "button" at bounding box center [224, 347] width 8 height 8
type input "F4F4F4"
type input "100"
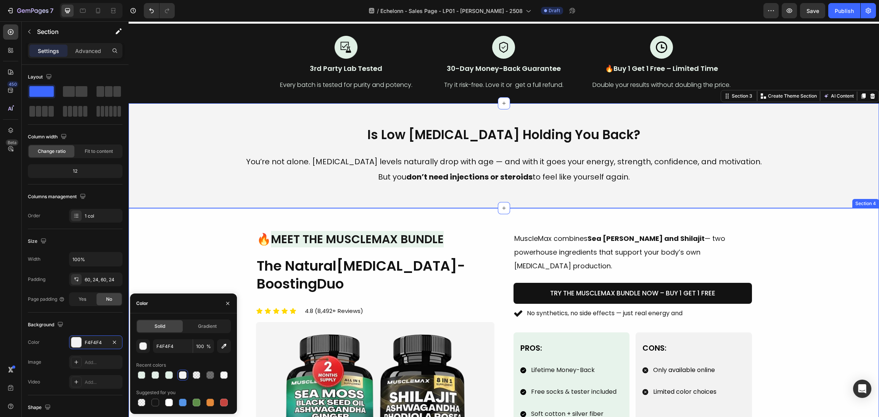
click at [856, 249] on div "Image 🔥 Meet the MuscleMax Bundle Heading The Natural Testosterone-Boosting Duo…" at bounding box center [504, 374] width 732 height 287
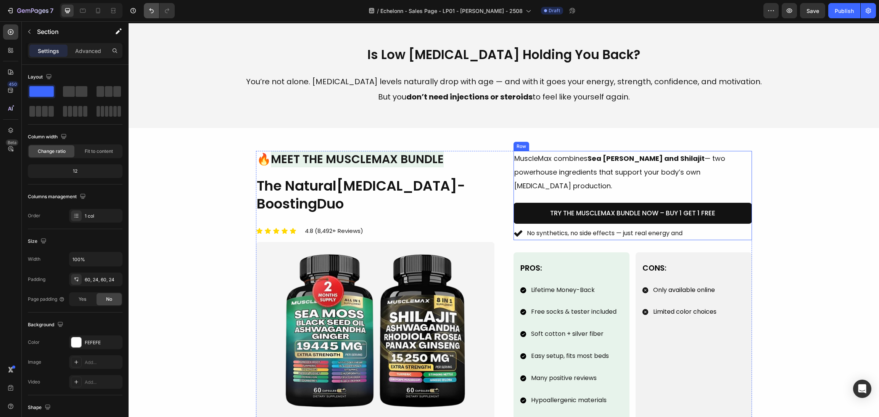
scroll to position [343, 0]
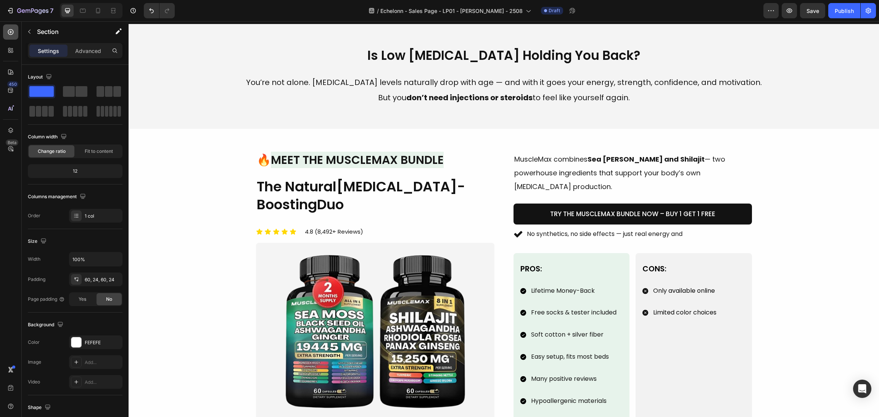
click at [6, 26] on div at bounding box center [10, 31] width 15 height 15
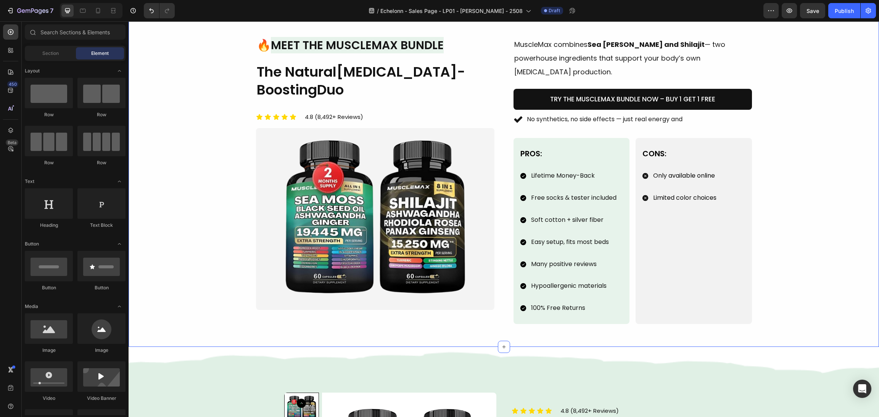
click at [817, 191] on div "Image 🔥 Meet the MuscleMax Bundle Heading The Natural Testosterone-Boosting Duo…" at bounding box center [504, 180] width 732 height 287
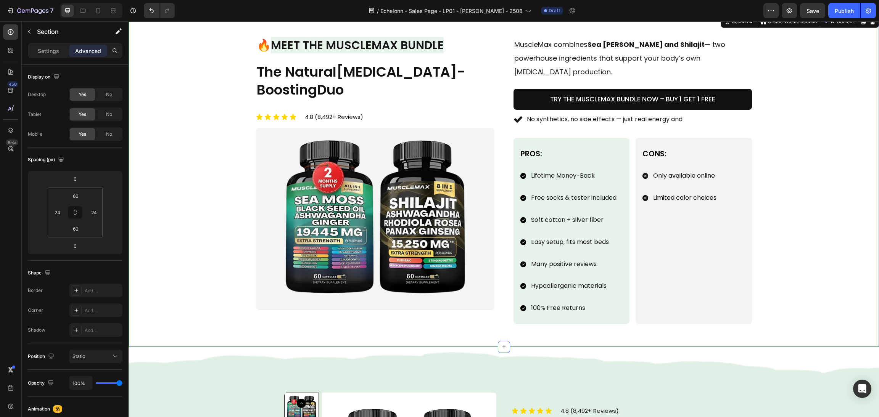
scroll to position [401, 0]
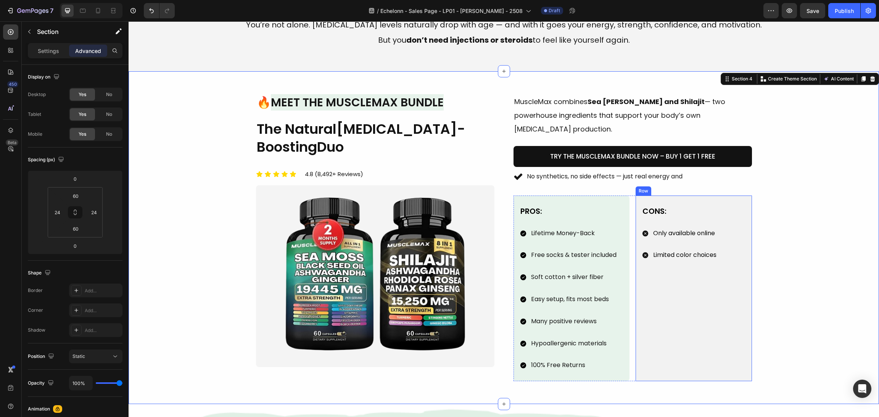
click at [732, 262] on div "Cons: Text Block Only available online Limited color choices Item List" at bounding box center [694, 289] width 104 height 168
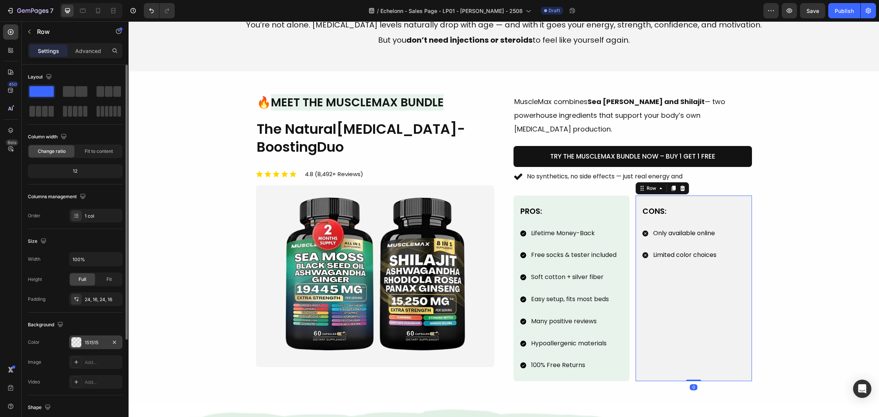
click at [71, 338] on div at bounding box center [76, 342] width 11 height 11
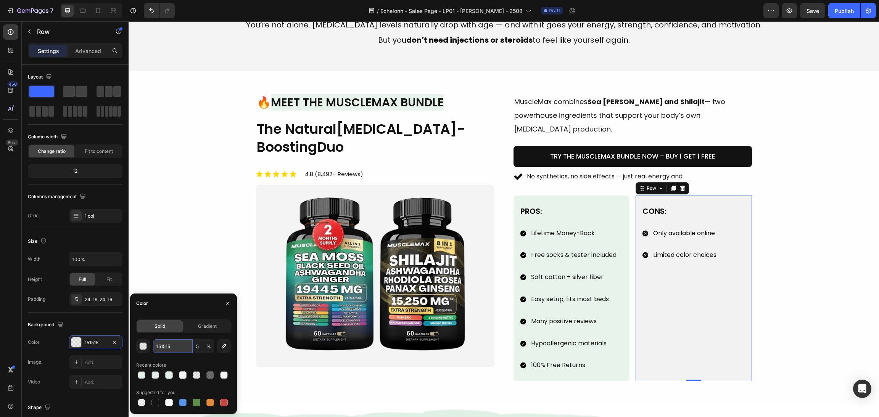
click at [174, 345] on input "151515" at bounding box center [173, 347] width 40 height 14
type input "f4f"
type input "100"
type input "F4F4F4"
click at [810, 189] on div "Image 🔥 Meet the MuscleMax Bundle Heading The Natural Testosterone-Boosting Duo…" at bounding box center [504, 237] width 732 height 287
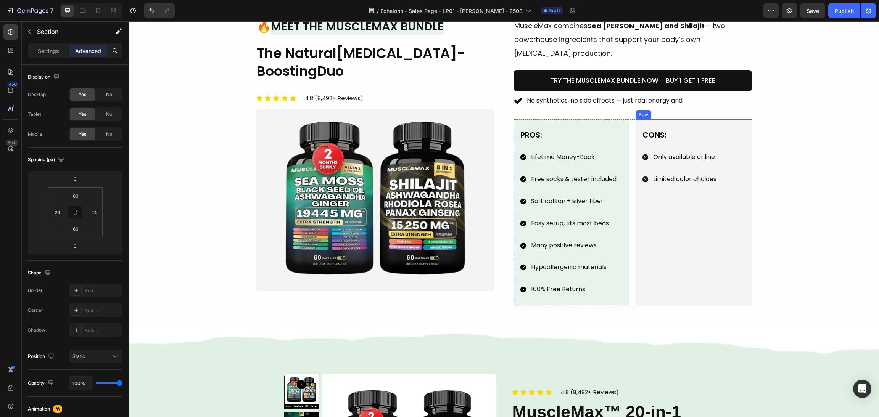
scroll to position [458, 0]
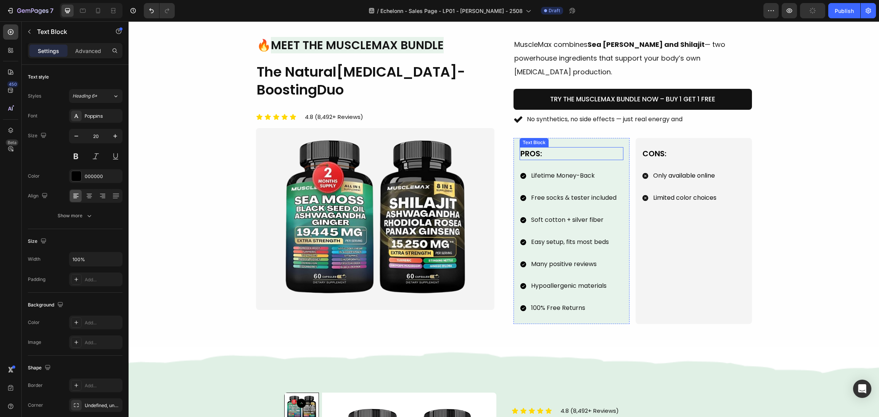
click at [617, 147] on div "Pros:" at bounding box center [572, 153] width 104 height 13
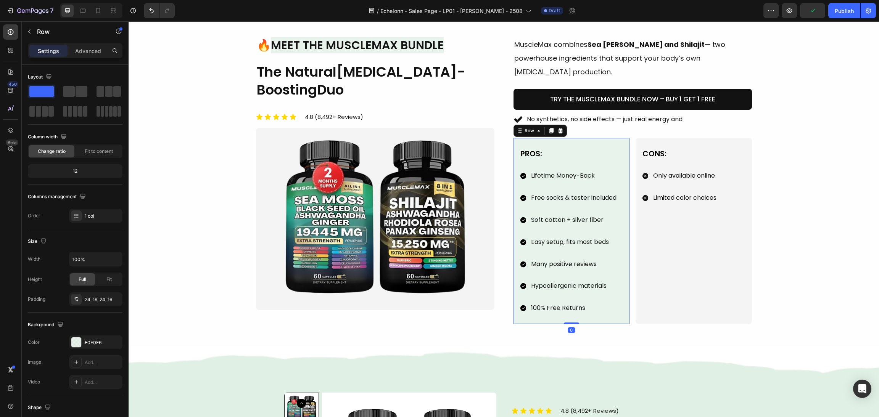
click at [615, 138] on div "Pros: Text Block Lifetime Money-Back Free socks & tester included Soft cotton +…" at bounding box center [572, 231] width 116 height 186
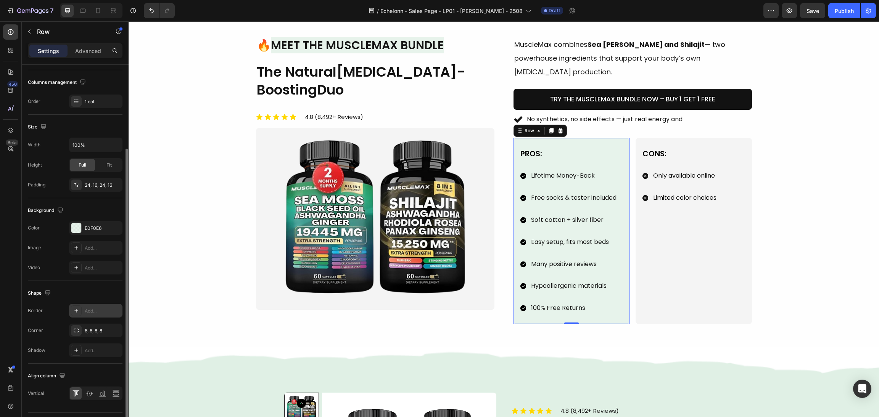
click at [77, 311] on icon at bounding box center [76, 311] width 4 height 4
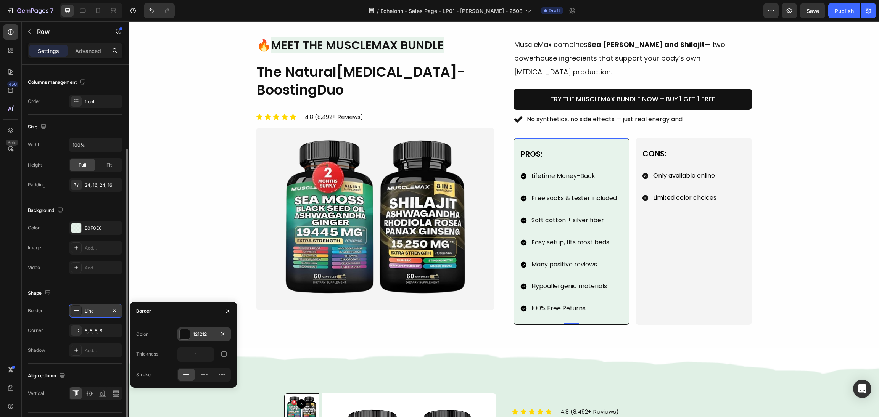
click at [187, 330] on div at bounding box center [185, 335] width 10 height 10
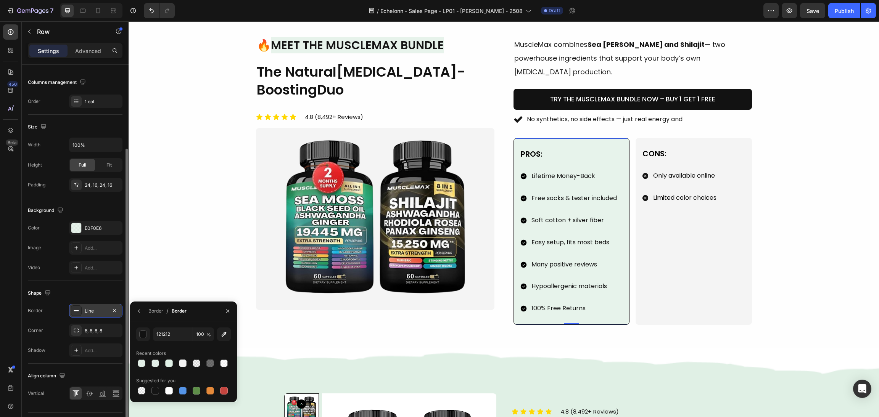
click at [195, 392] on div at bounding box center [197, 391] width 8 height 8
type input "5E8E49"
click at [807, 237] on div "Image 🔥 Meet the MuscleMax Bundle Heading The Natural Testosterone-Boosting Duo…" at bounding box center [504, 181] width 732 height 288
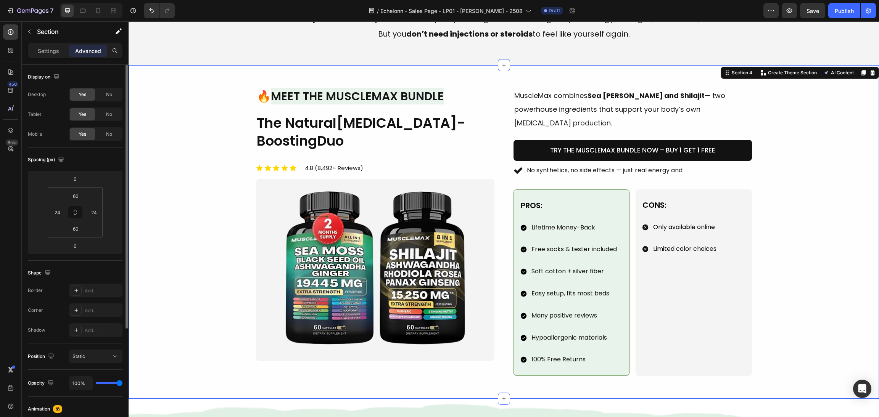
scroll to position [401, 0]
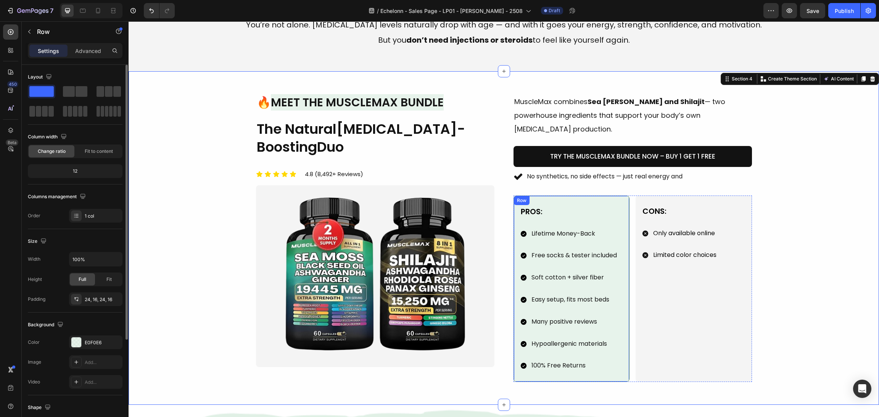
click at [609, 196] on div "Pros: Text Block Lifetime Money-Back Free socks & tester included Soft cotton +…" at bounding box center [572, 289] width 116 height 187
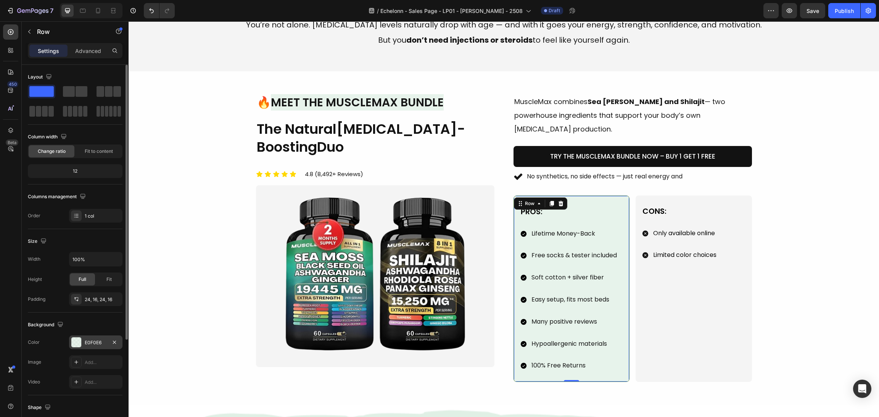
scroll to position [114, 0]
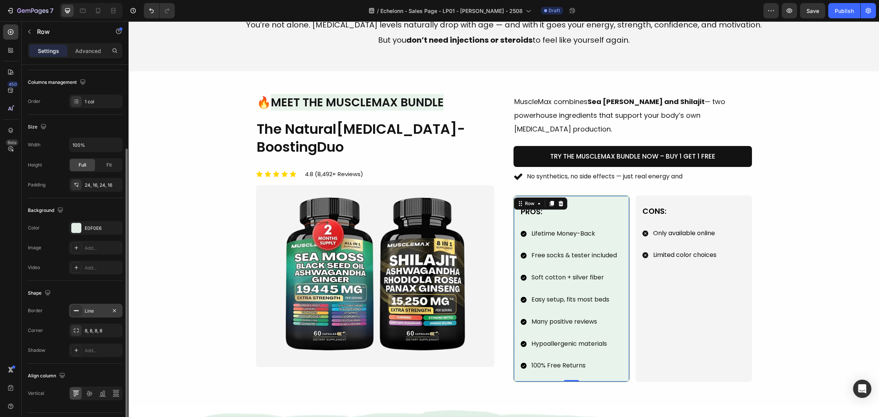
click at [73, 310] on icon at bounding box center [76, 311] width 6 height 6
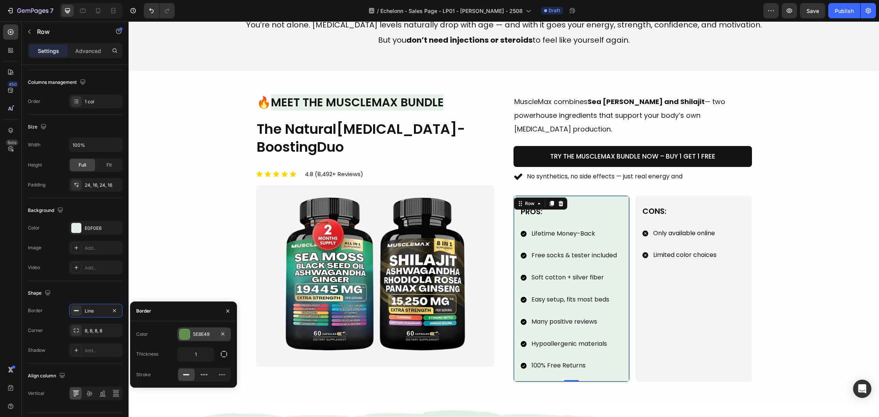
click at [179, 333] on div "5E8E49" at bounding box center [203, 335] width 53 height 14
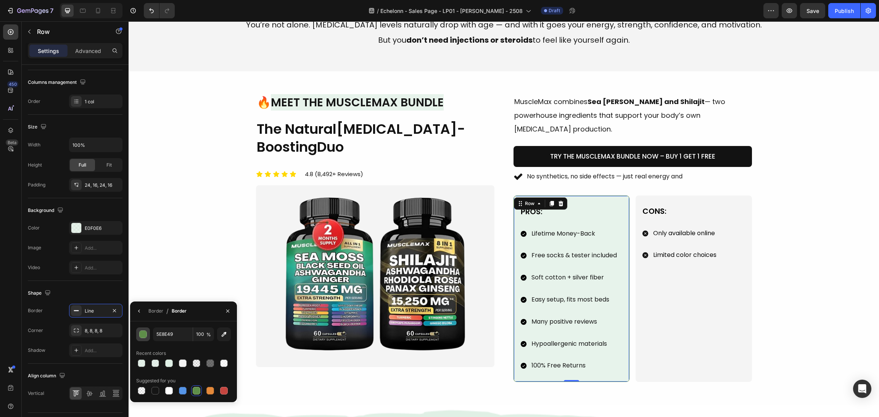
click at [141, 333] on div "button" at bounding box center [144, 335] width 8 height 8
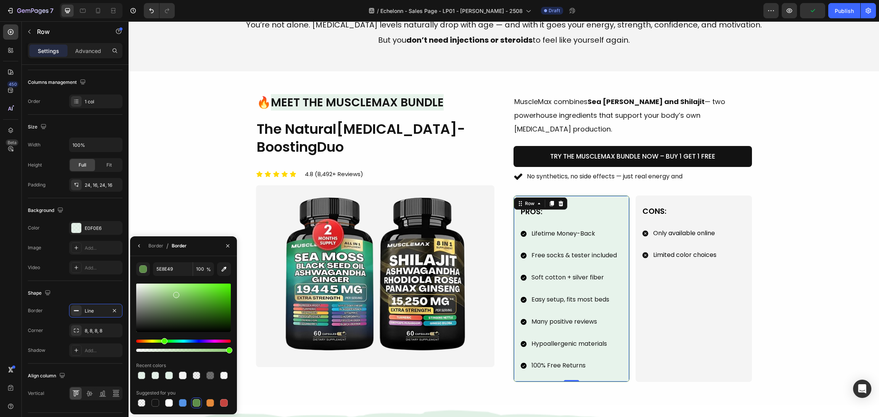
click at [175, 294] on div at bounding box center [183, 308] width 95 height 48
click at [171, 293] on div at bounding box center [183, 308] width 95 height 48
click at [793, 258] on div "Image 🔥 Meet the MuscleMax Bundle Heading The Natural Testosterone-Boosting Duo…" at bounding box center [504, 238] width 732 height 288
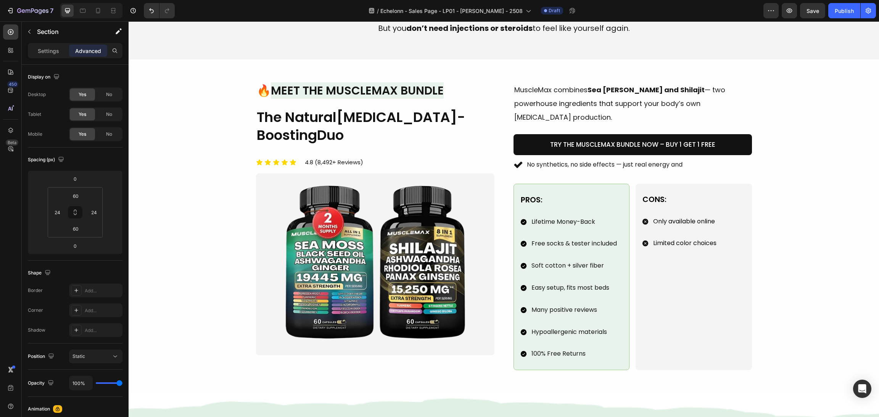
scroll to position [401, 0]
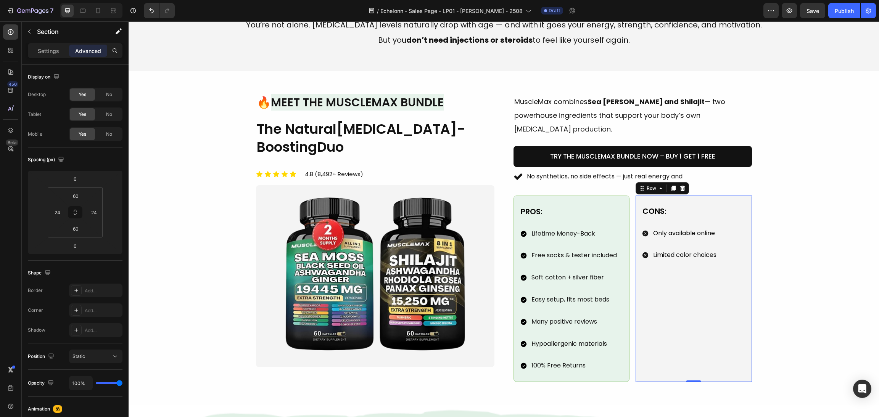
click at [727, 288] on div "Cons: Text Block Only available online Limited color choices Item List" at bounding box center [694, 289] width 104 height 169
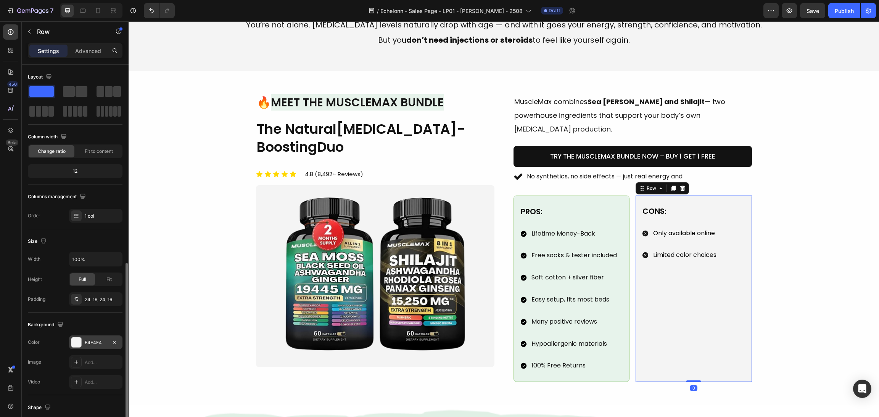
scroll to position [114, 0]
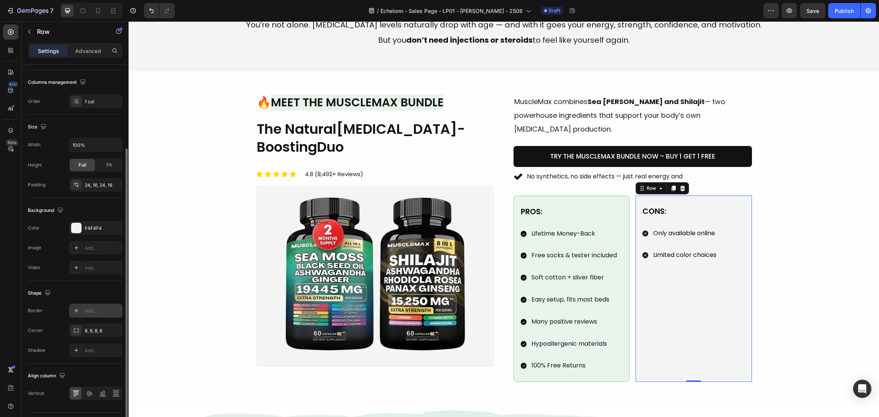
click at [71, 310] on div at bounding box center [76, 311] width 11 height 11
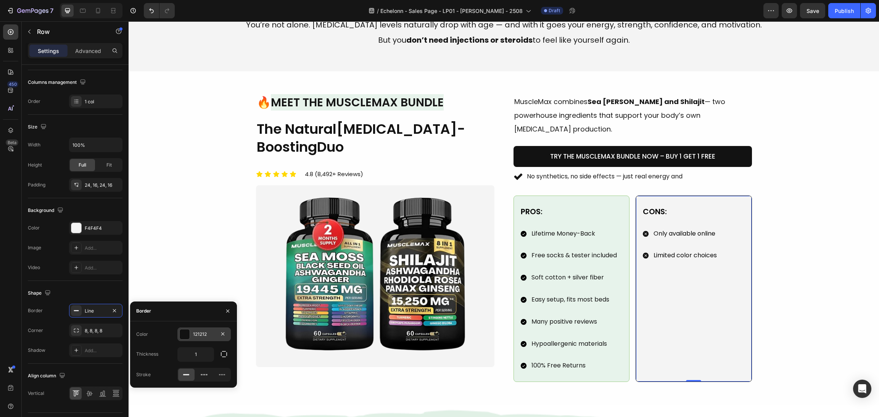
click at [186, 332] on div at bounding box center [185, 335] width 10 height 10
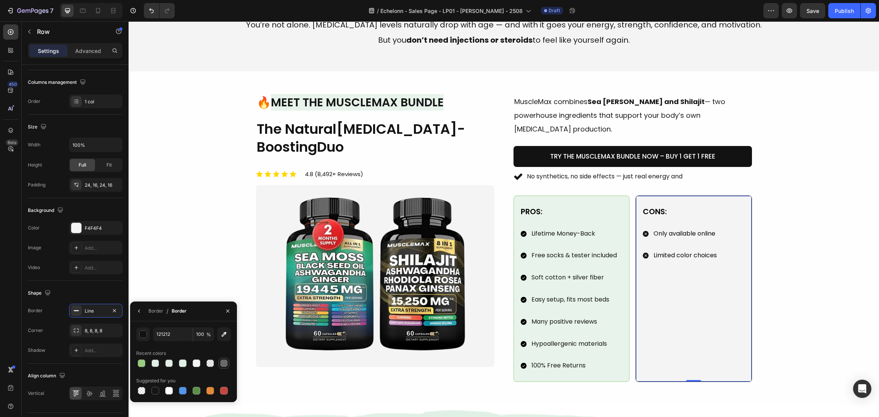
click at [224, 360] on div at bounding box center [224, 364] width 8 height 8
type input "60"
click at [784, 250] on div "Image 🔥 Meet the MuscleMax Bundle Heading The Natural Testosterone-Boosting Duo…" at bounding box center [504, 238] width 732 height 288
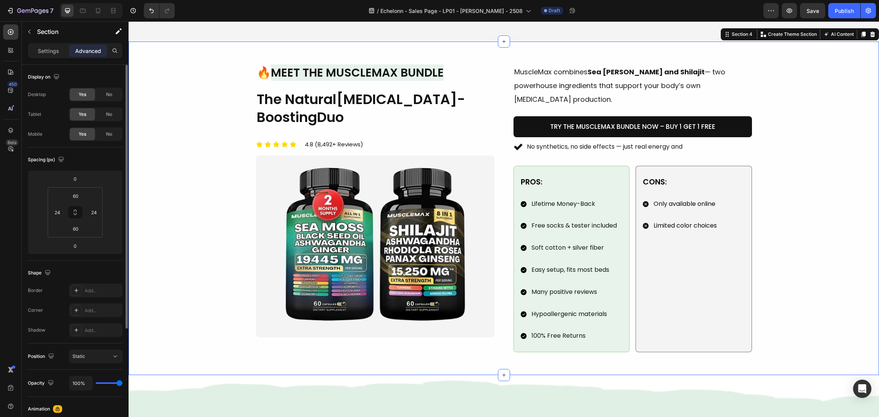
scroll to position [458, 0]
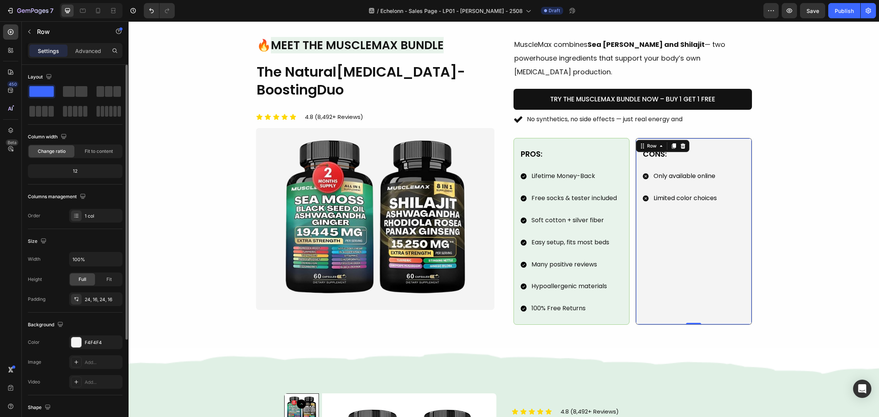
click at [738, 248] on div "Cons: Text Block Only available online Limited color choices Item List" at bounding box center [693, 232] width 103 height 168
click at [74, 347] on div at bounding box center [76, 343] width 10 height 10
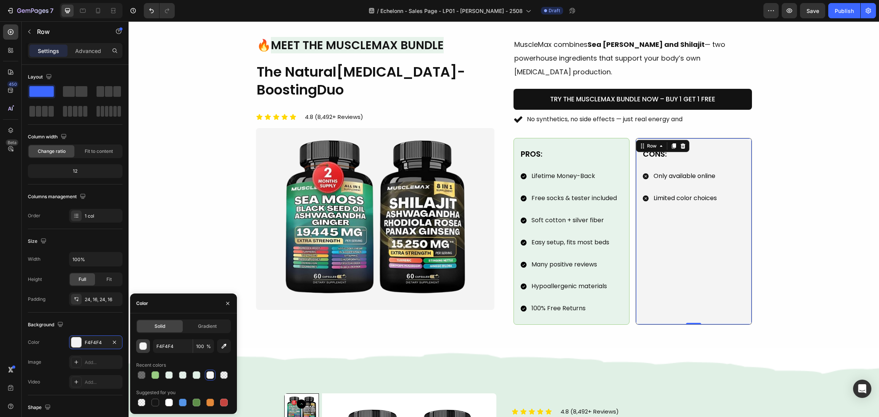
click at [140, 346] on div "button" at bounding box center [144, 347] width 8 height 8
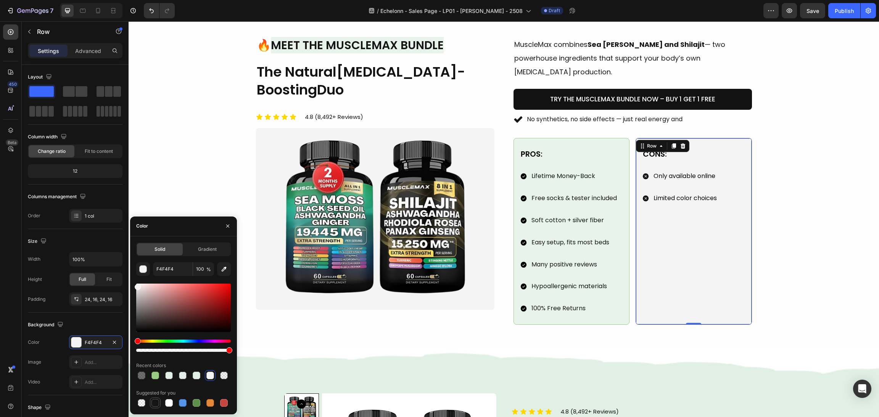
click at [155, 400] on div at bounding box center [155, 404] width 8 height 8
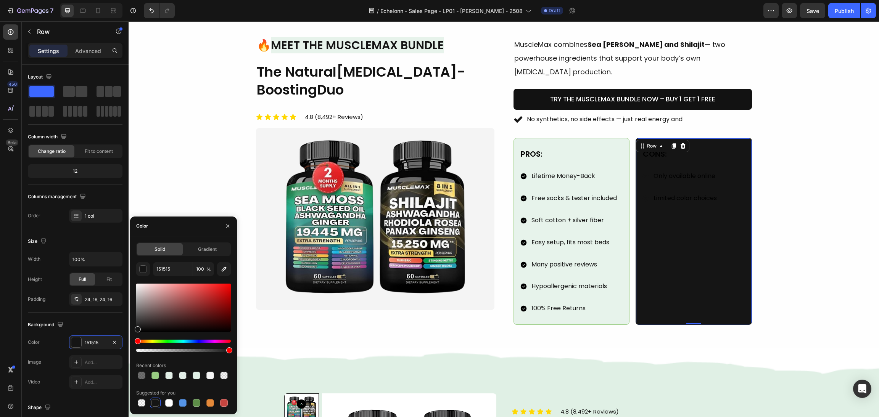
type input "F4F4F4"
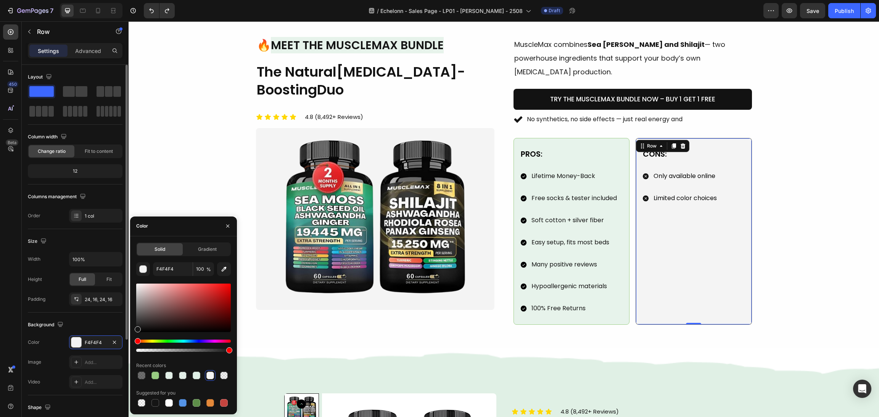
scroll to position [114, 0]
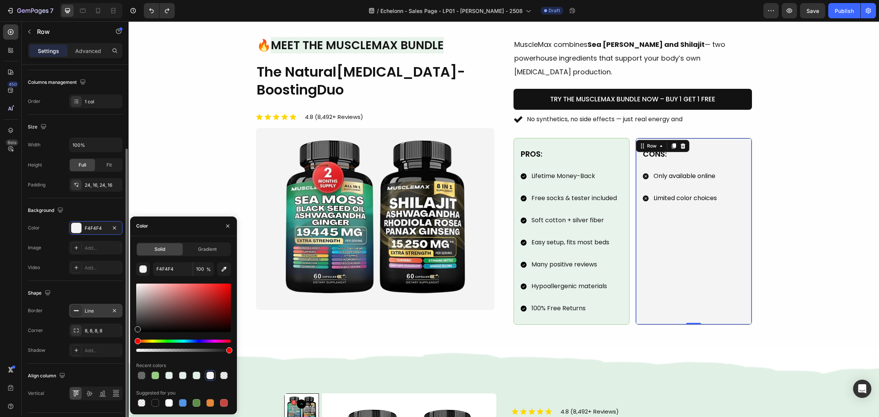
click at [75, 309] on icon at bounding box center [76, 311] width 6 height 6
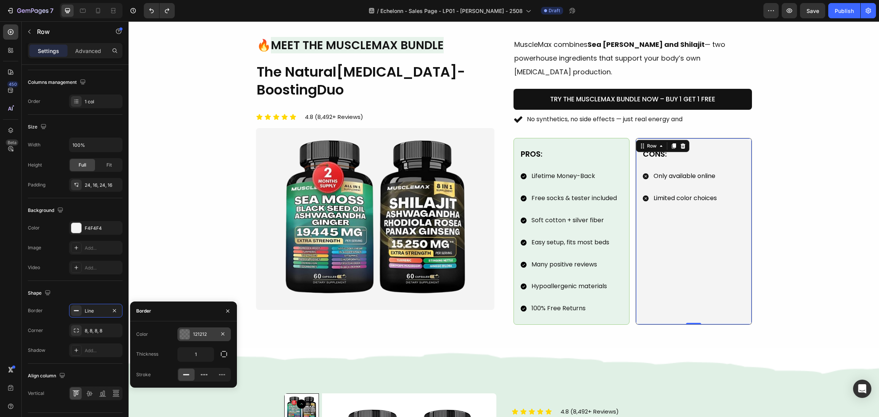
click at [187, 335] on div at bounding box center [185, 335] width 10 height 10
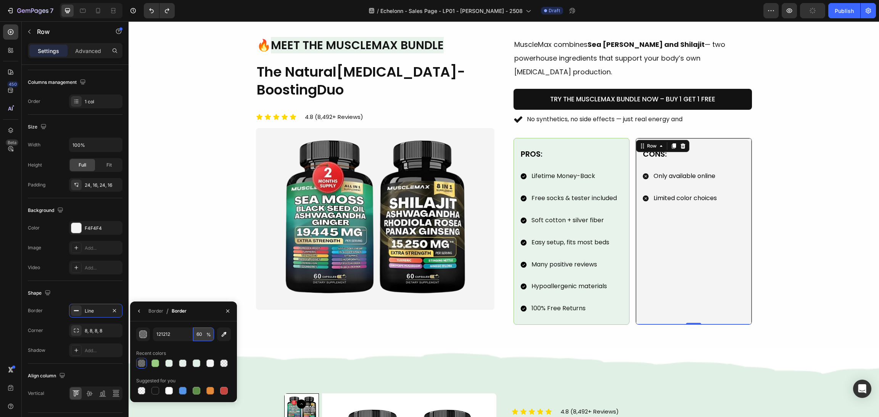
click at [0, 0] on input "60" at bounding box center [0, 0] width 0 height 0
type input "30"
click at [817, 179] on div "Image 🔥 Meet the MuscleMax Bundle Heading The Natural Testosterone-Boosting Duo…" at bounding box center [504, 181] width 732 height 288
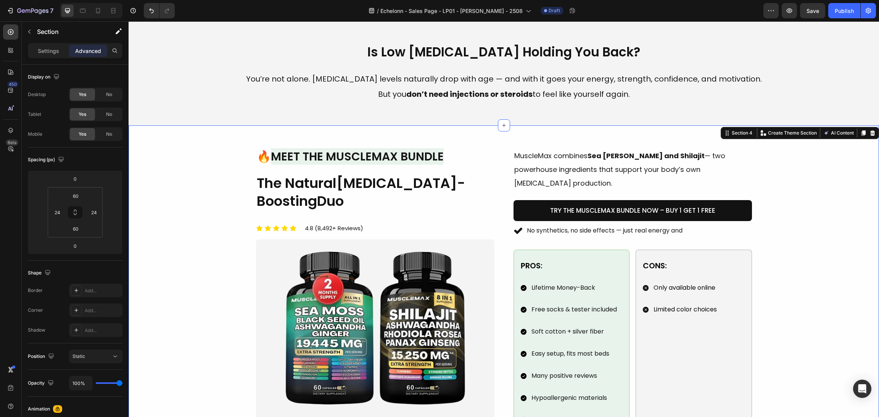
scroll to position [401, 0]
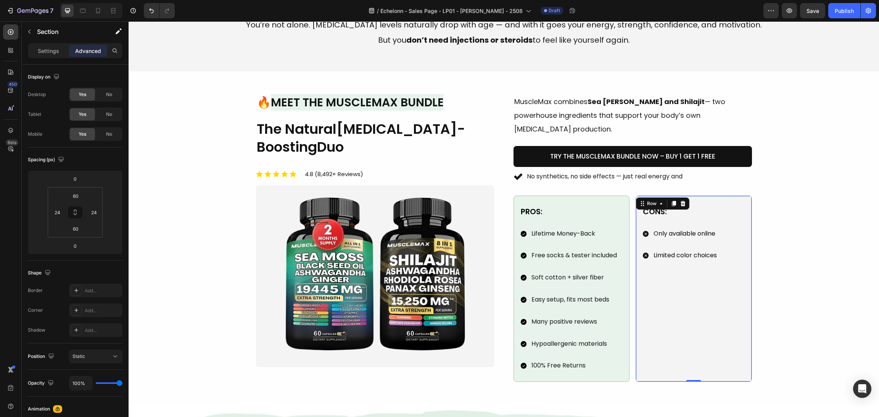
click at [741, 266] on div "Cons: Text Block Only available online Limited color choices Item List" at bounding box center [693, 289] width 103 height 168
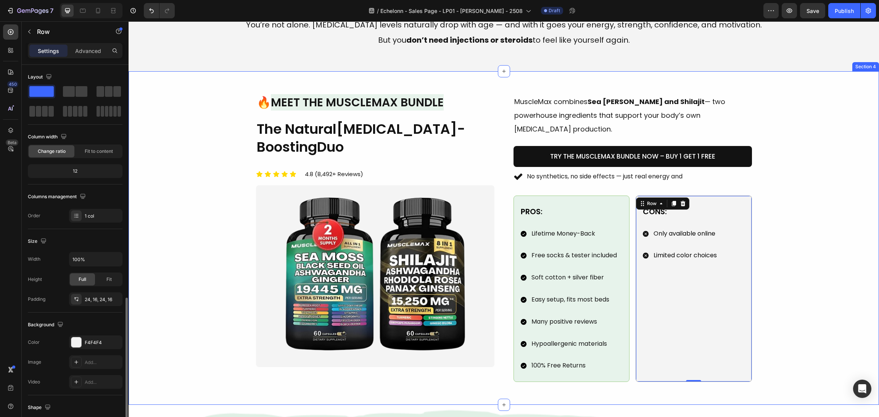
scroll to position [134, 0]
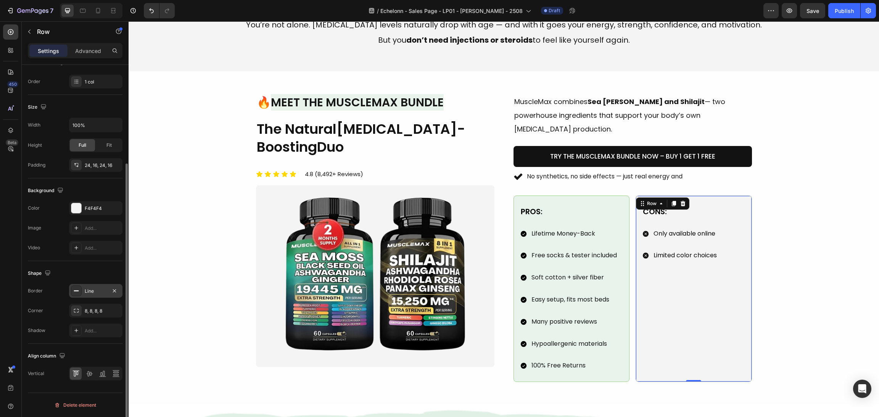
click at [73, 295] on div at bounding box center [76, 291] width 11 height 11
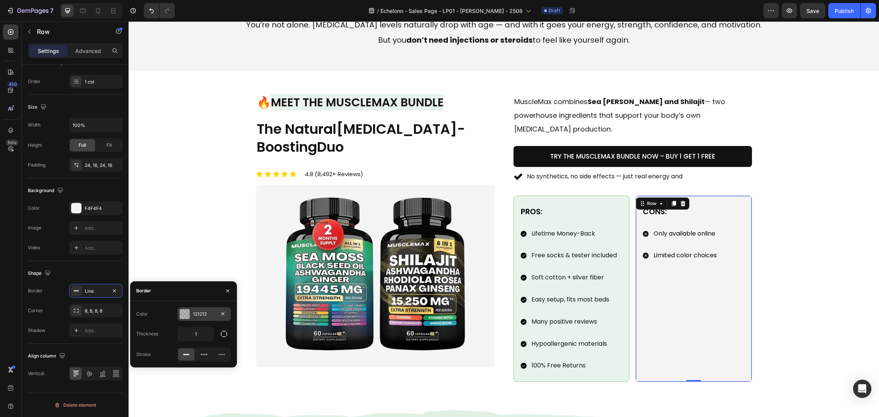
click at [183, 312] on div at bounding box center [185, 314] width 10 height 10
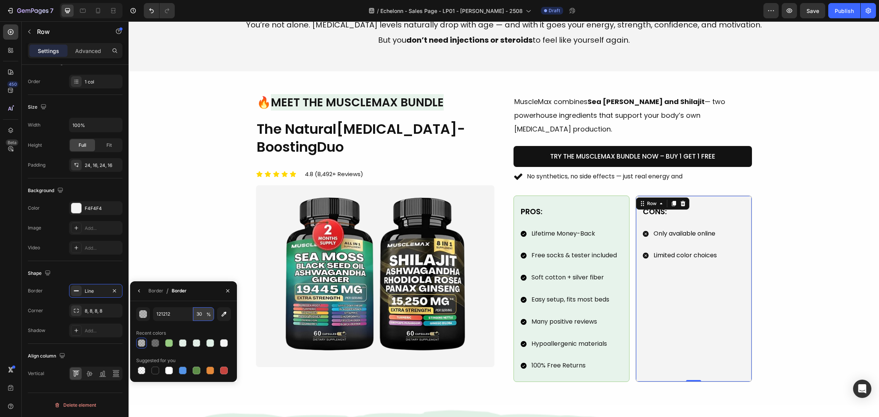
click at [200, 312] on input "30" at bounding box center [203, 315] width 21 height 14
type input "20"
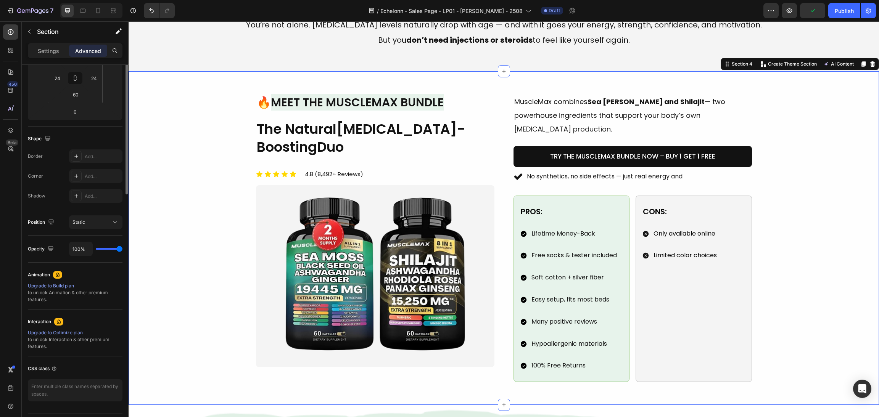
scroll to position [0, 0]
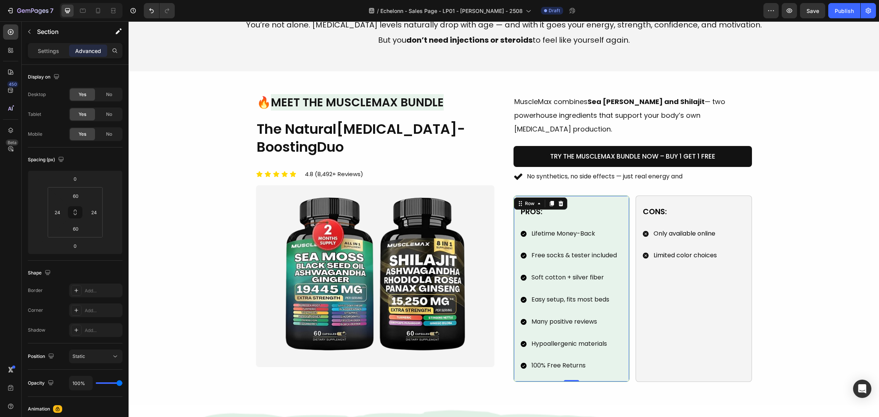
click at [610, 196] on div "Pros: Text Block Lifetime Money-Back Free socks & tester included Soft cotton +…" at bounding box center [572, 289] width 116 height 187
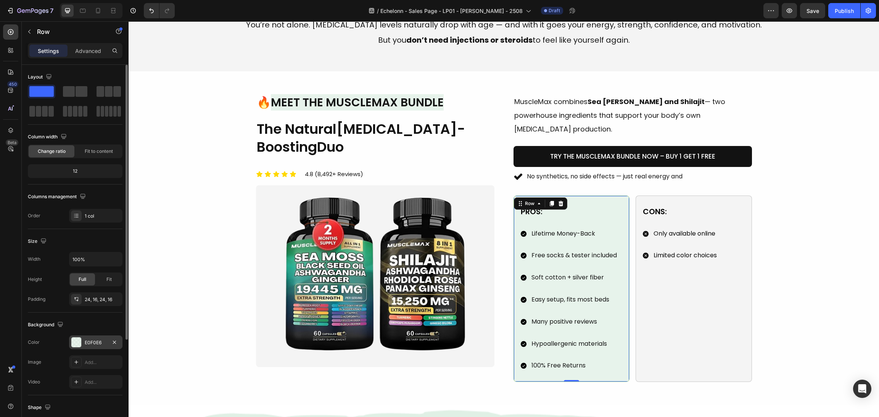
click at [72, 339] on div at bounding box center [76, 343] width 10 height 10
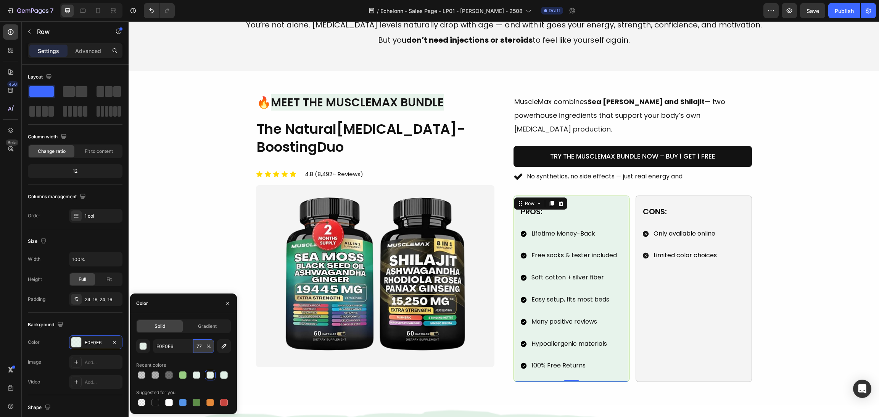
click at [201, 342] on input "77" at bounding box center [203, 347] width 21 height 14
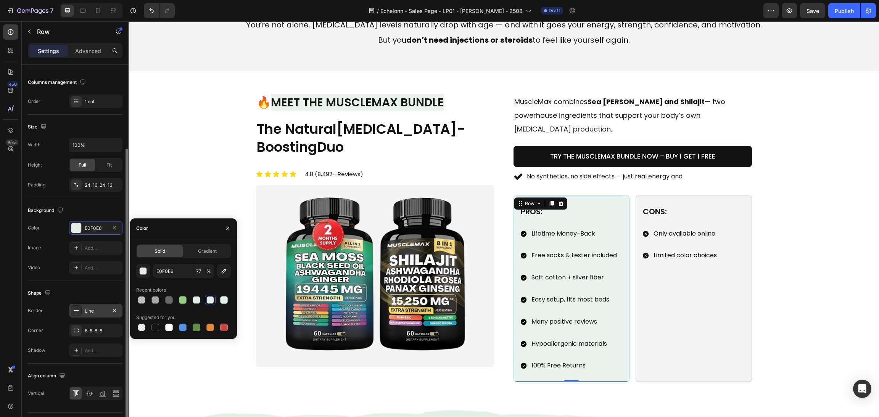
click at [79, 306] on div at bounding box center [76, 311] width 11 height 11
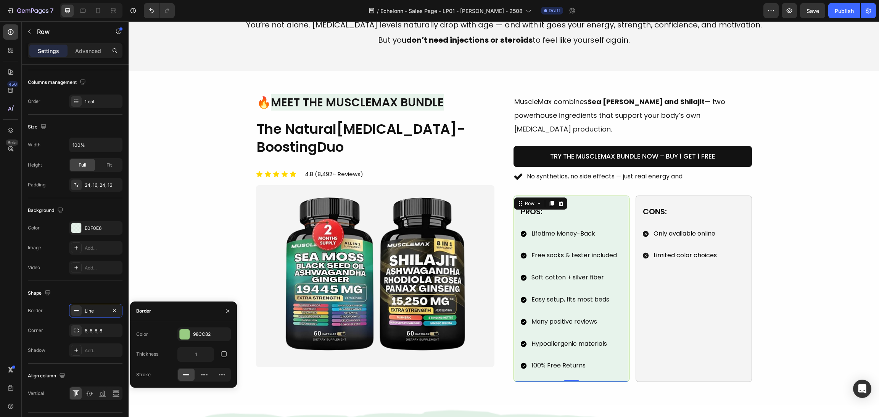
click at [177, 335] on div "Color 98CC82" at bounding box center [183, 335] width 95 height 14
click at [182, 336] on div at bounding box center [185, 335] width 10 height 10
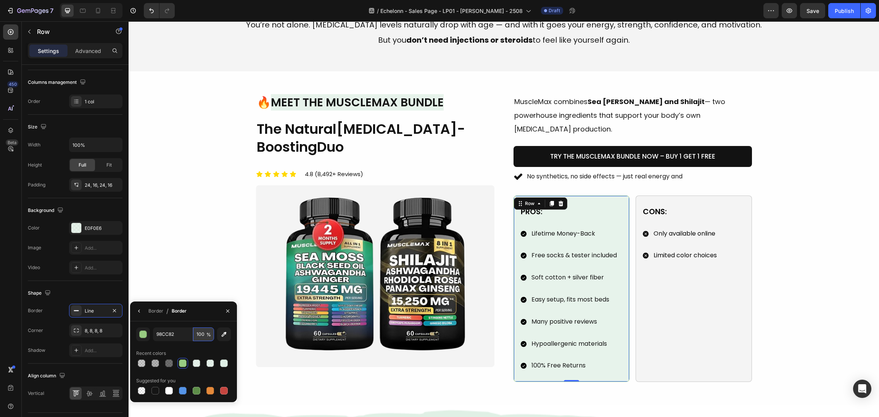
click at [0, 0] on input "100" at bounding box center [0, 0] width 0 height 0
type input "80"
click at [771, 288] on div "Image 🔥 Meet the MuscleMax Bundle Heading The Natural Testosterone-Boosting Duo…" at bounding box center [504, 238] width 732 height 288
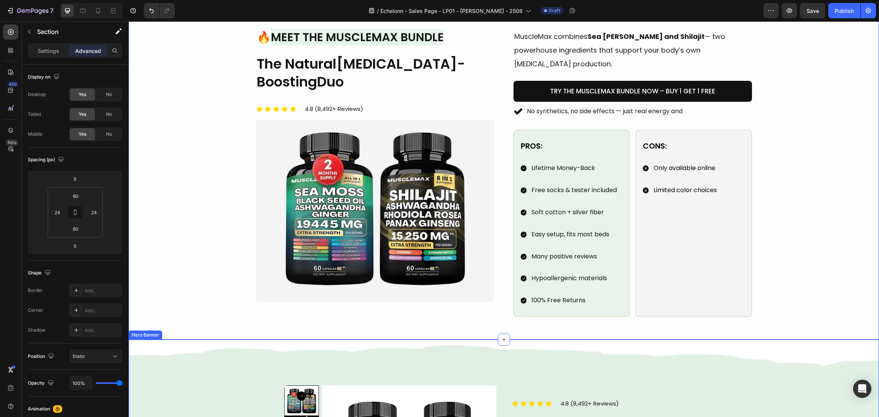
scroll to position [409, 0]
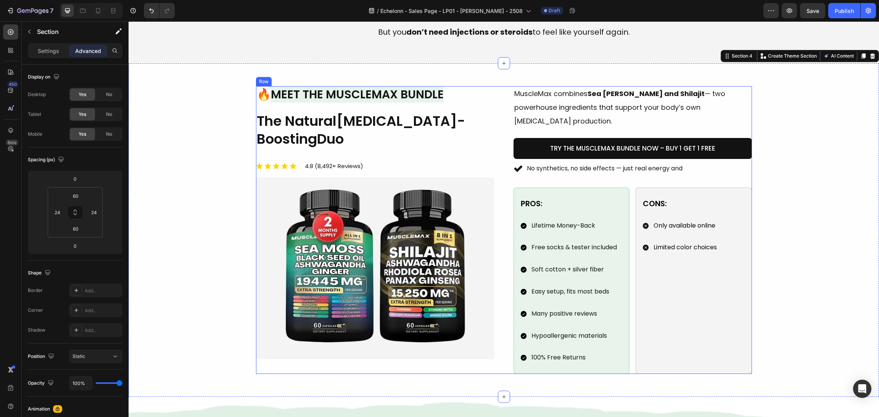
click at [498, 324] on div "Image 🔥 Meet the MuscleMax Bundle Heading The Natural Testosterone-Boosting Duo…" at bounding box center [504, 230] width 496 height 288
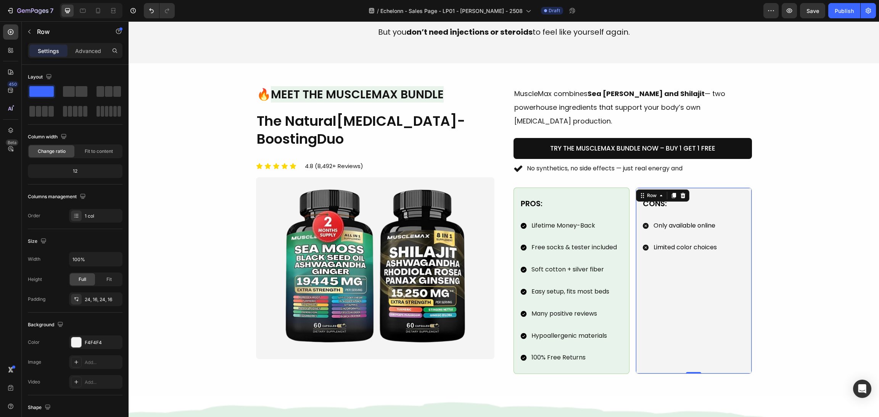
click at [636, 211] on div "Cons: Text Block Only available online Limited color choices Item List Row 0" at bounding box center [694, 281] width 116 height 187
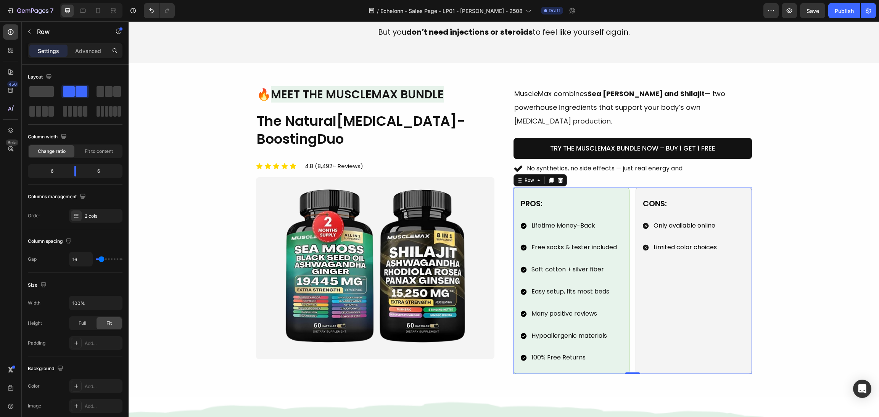
click at [628, 206] on div "Pros: Text Block Lifetime Money-Back Free socks & tester included Soft cotton +…" at bounding box center [633, 281] width 238 height 187
click at [95, 49] on p "Advanced" at bounding box center [88, 51] width 26 height 8
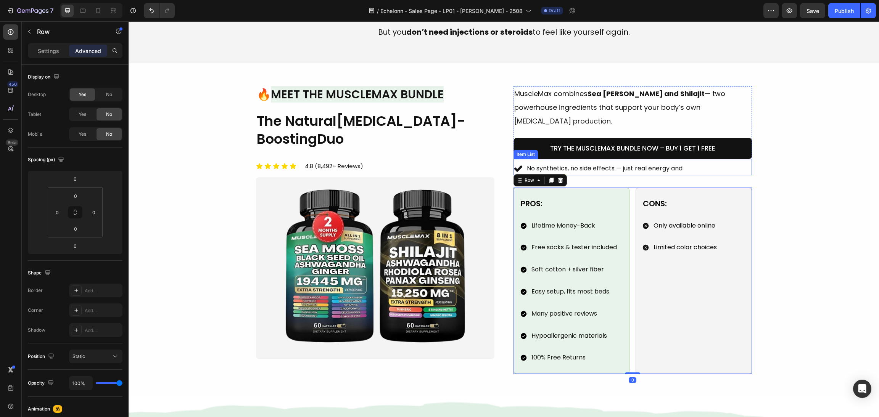
click at [690, 162] on div "No synthetics, no side effects — just real energy and" at bounding box center [633, 168] width 238 height 13
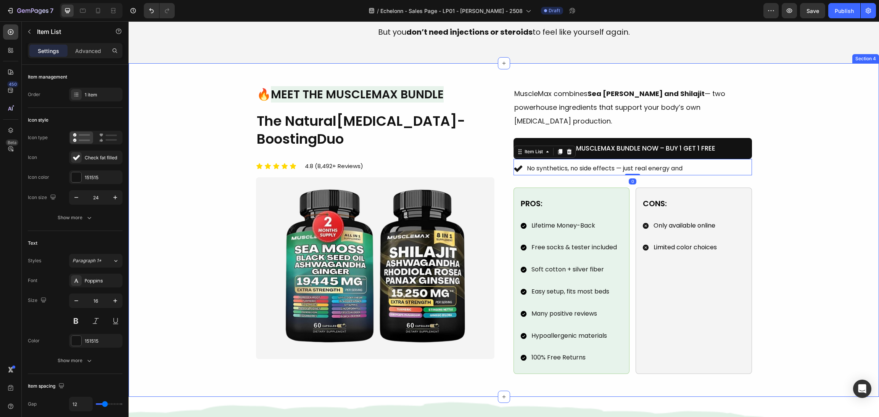
click at [814, 158] on div "Image 🔥 Meet the MuscleMax Bundle Heading The Natural Testosterone-Boosting Duo…" at bounding box center [504, 230] width 732 height 288
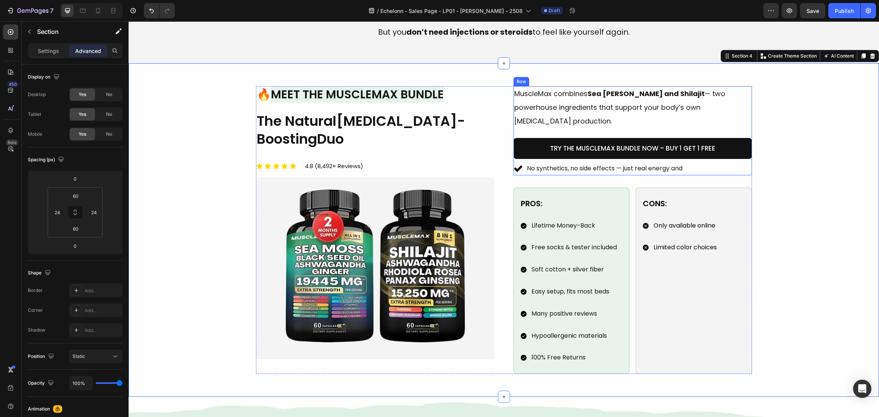
click at [724, 118] on div "MuscleMax combines Sea Moss and Shilajit — two powerhouse ingredients that supp…" at bounding box center [633, 130] width 238 height 89
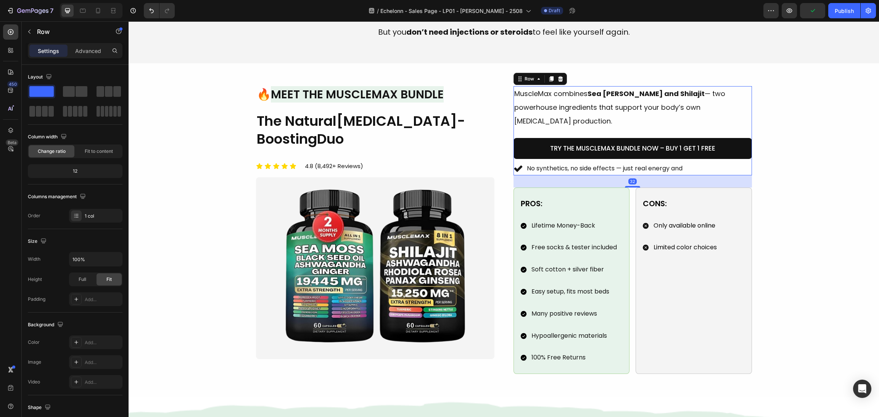
drag, startPoint x: 93, startPoint y: 53, endPoint x: 92, endPoint y: 63, distance: 9.5
click at [93, 53] on p "Advanced" at bounding box center [88, 51] width 26 height 8
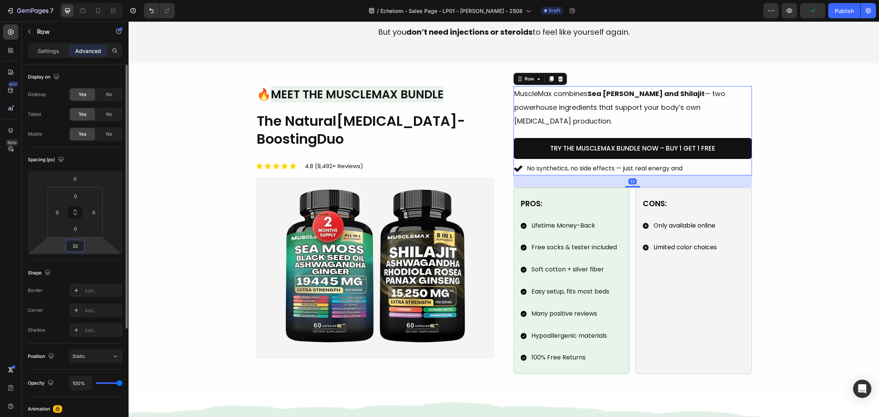
click at [73, 243] on input "32" at bounding box center [75, 245] width 15 height 11
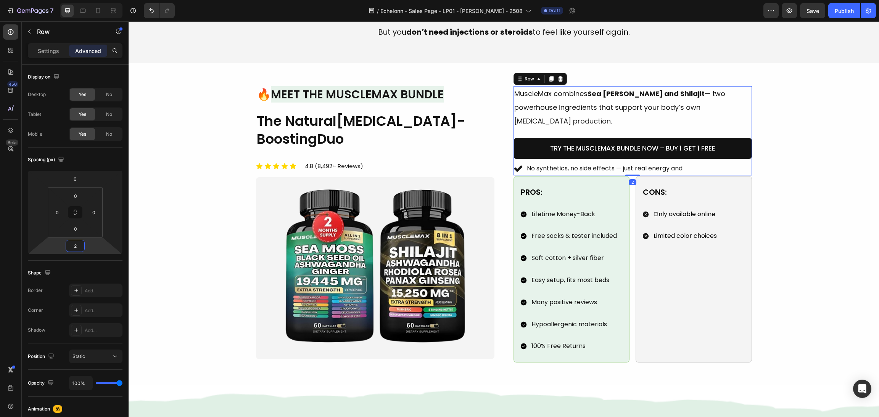
type input "25"
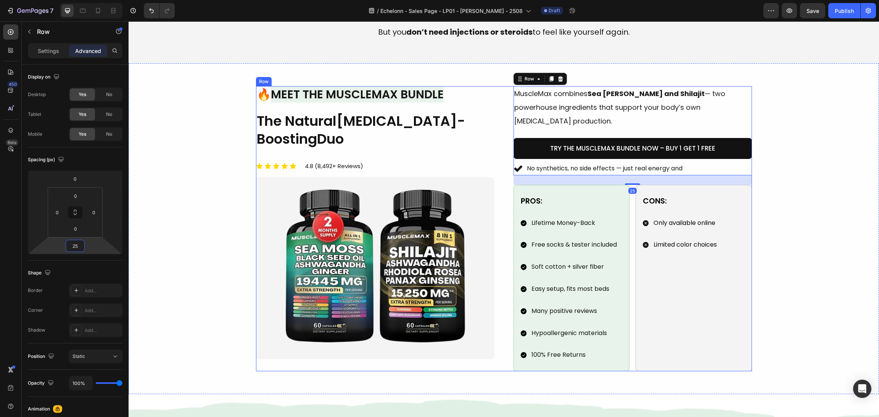
click at [502, 319] on div "Image 🔥 Meet the MuscleMax Bundle Heading The Natural Testosterone-Boosting Duo…" at bounding box center [504, 228] width 496 height 285
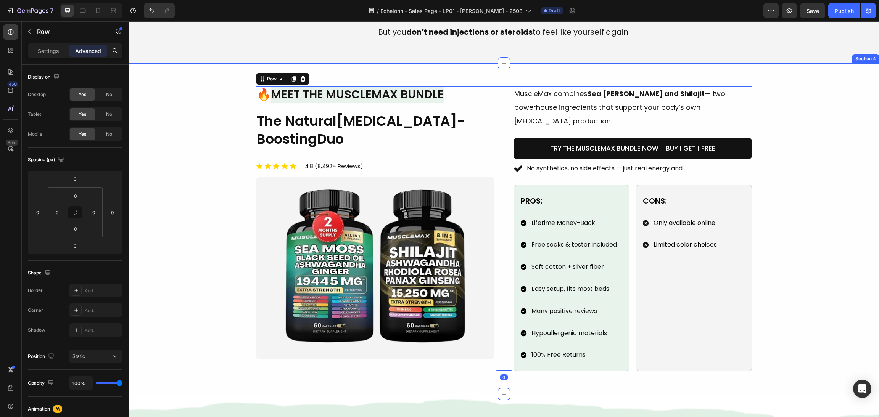
click at [866, 200] on div "Image 🔥 Meet the MuscleMax Bundle Heading The Natural Testosterone-Boosting Duo…" at bounding box center [504, 228] width 751 height 331
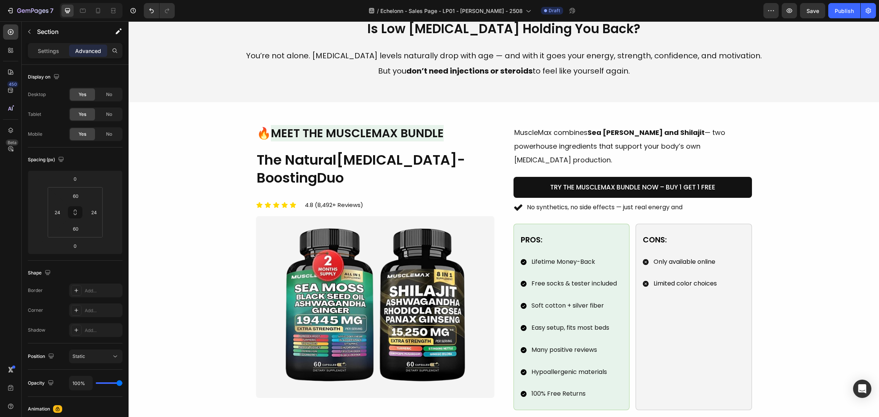
scroll to position [343, 0]
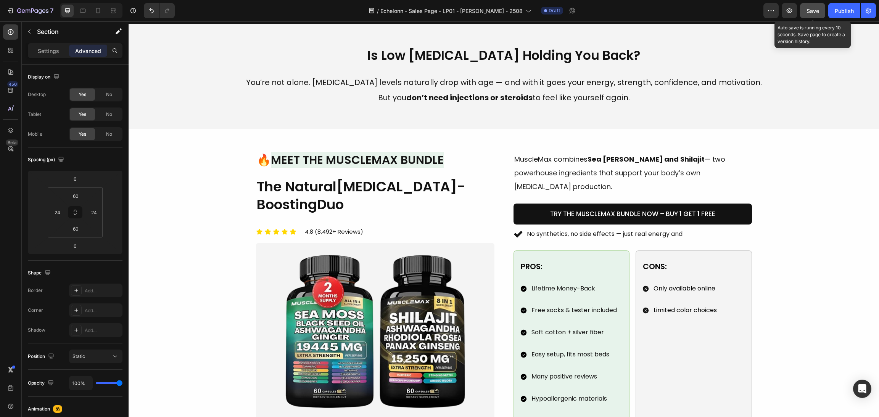
click at [807, 8] on span "Save" at bounding box center [813, 11] width 13 height 6
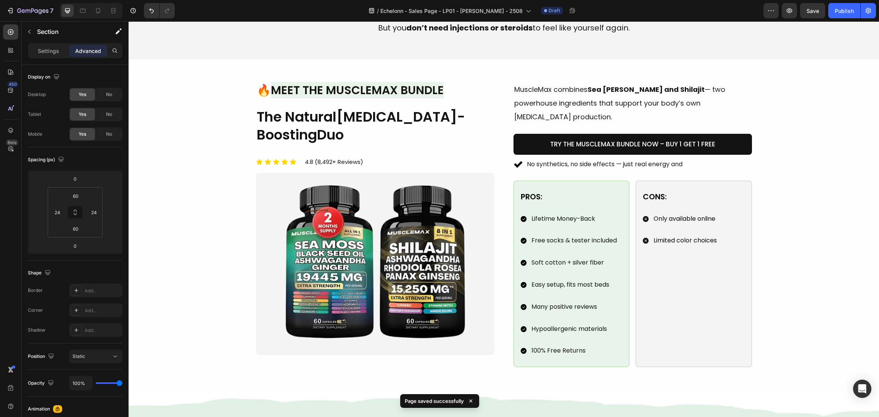
scroll to position [401, 0]
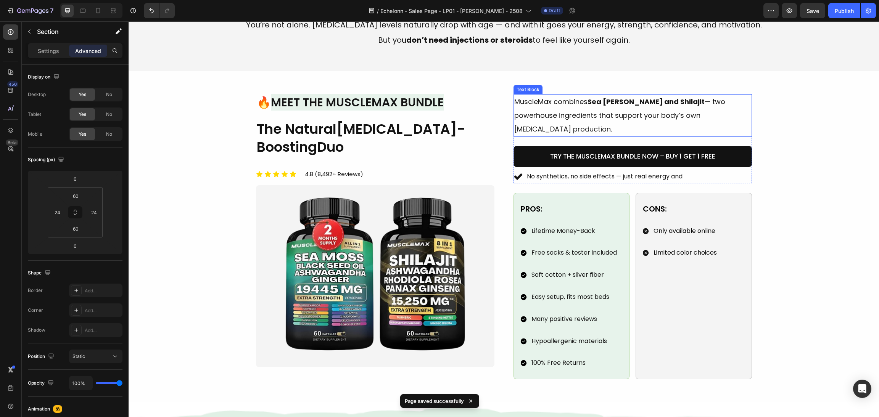
click at [558, 101] on p "MuscleMax combines Sea Moss and Shilajit — two powerhouse ingredients that supp…" at bounding box center [632, 115] width 237 height 41
click at [543, 104] on p "MuscleMax combines Sea Moss and Shilajit — two powerhouse ingredients that supp…" at bounding box center [632, 115] width 237 height 41
drag, startPoint x: 546, startPoint y: 102, endPoint x: 456, endPoint y: 96, distance: 91.0
click at [444, 99] on div "Image 🔥 Meet the MuscleMax Bundle Heading The Natural Testosterone-Boosting Duo…" at bounding box center [504, 236] width 496 height 285
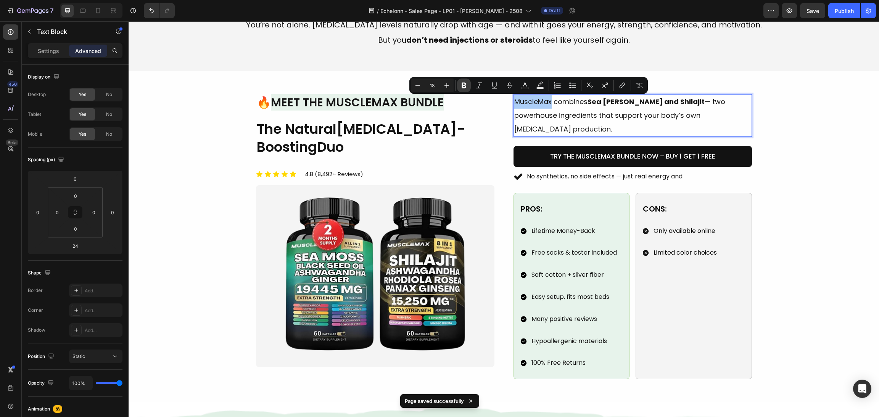
click at [461, 87] on icon "Editor contextual toolbar" at bounding box center [464, 86] width 8 height 8
click at [825, 186] on div "Image 🔥 Meet the MuscleMax Bundle Heading The Natural Testosterone-Boosting Duo…" at bounding box center [504, 236] width 732 height 285
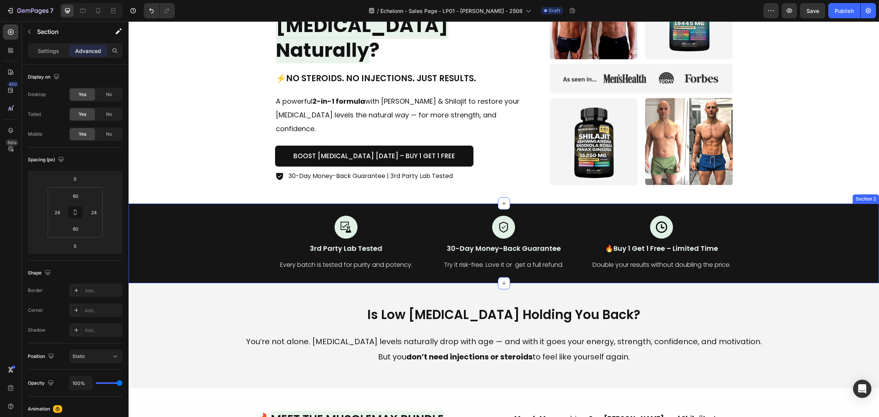
scroll to position [171, 0]
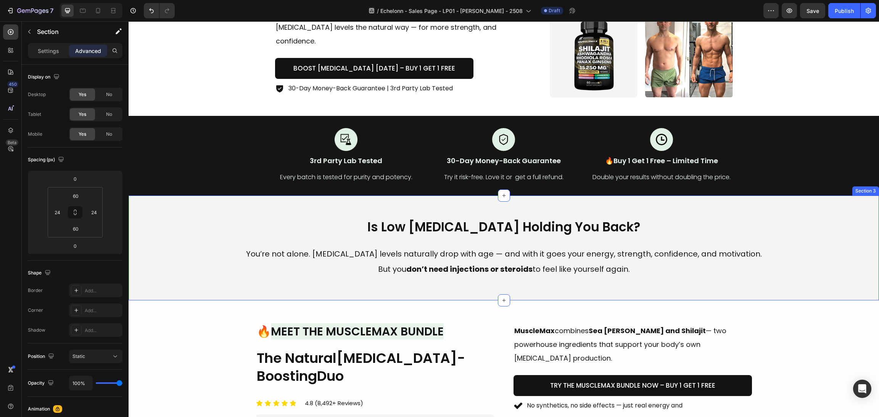
click at [797, 279] on div "Is Low Testosterone Holding You Back? Heading You’re not alone. Testosterone le…" at bounding box center [504, 248] width 751 height 105
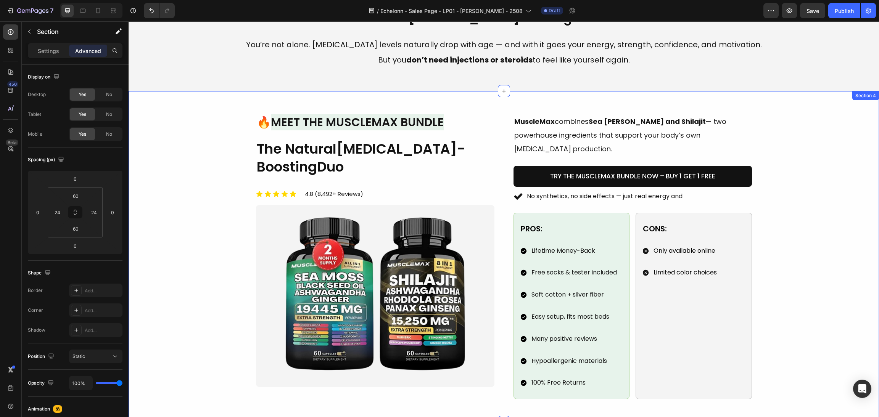
scroll to position [401, 0]
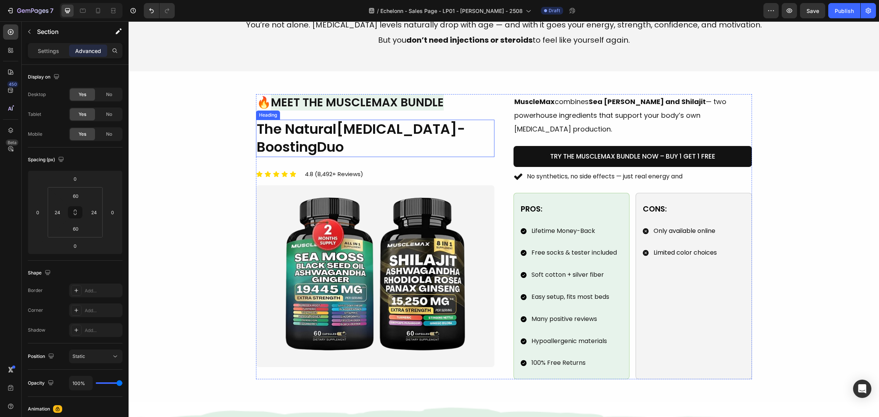
click at [398, 135] on span "Testosterone-Boosting" at bounding box center [361, 137] width 208 height 37
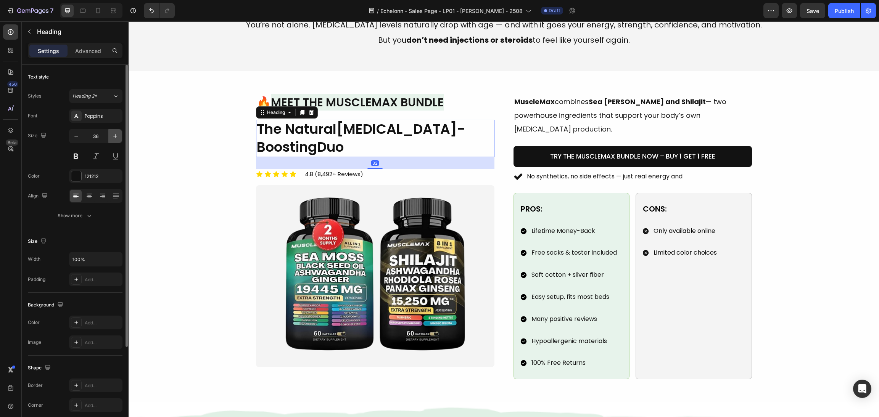
click at [109, 136] on button "button" at bounding box center [115, 136] width 14 height 14
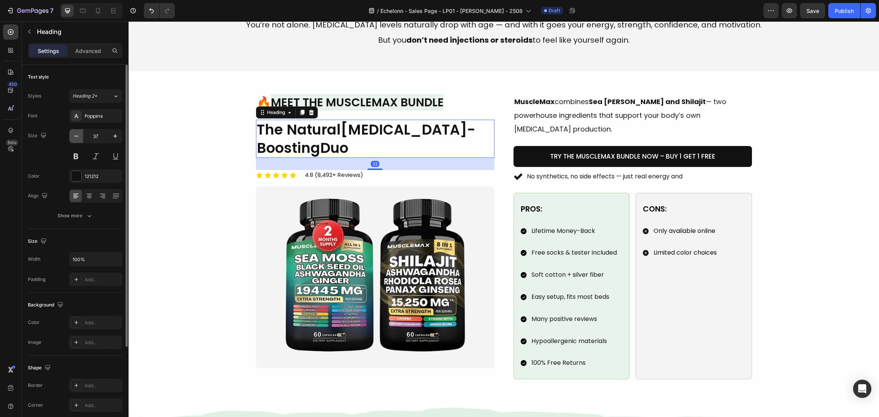
click at [76, 135] on icon "button" at bounding box center [77, 136] width 8 height 8
type input "36"
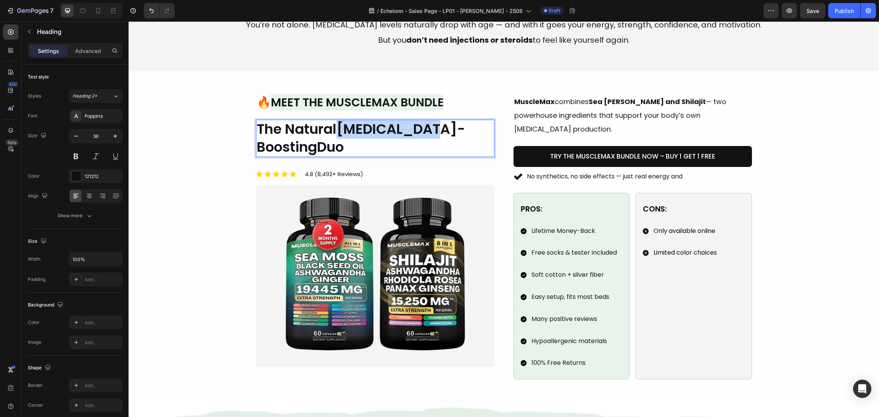
click at [340, 133] on span "Testosterone-Boosting" at bounding box center [361, 137] width 208 height 37
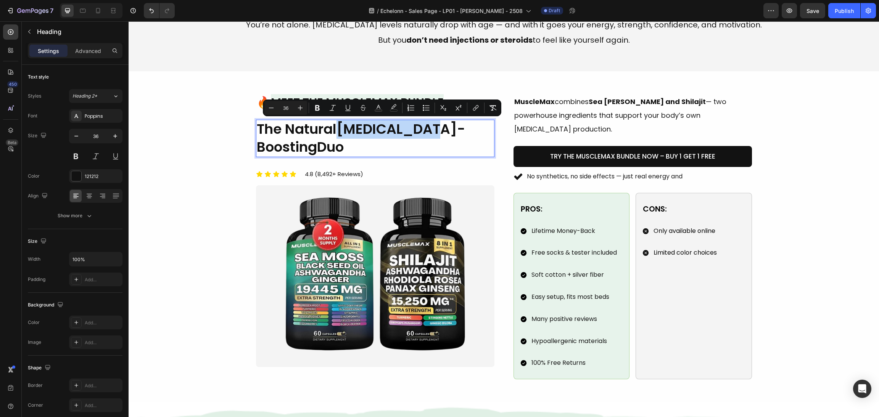
click at [340, 131] on span "Testosterone-Boosting" at bounding box center [361, 137] width 208 height 37
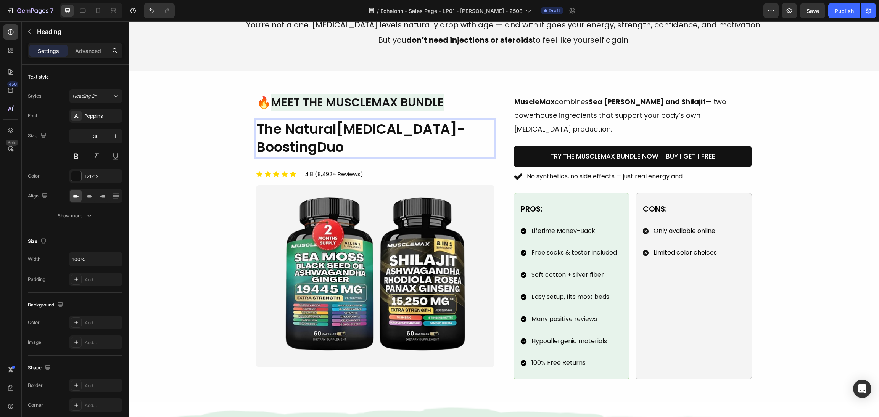
click at [340, 129] on span "Testosterone-Boosting" at bounding box center [361, 137] width 208 height 37
click at [340, 131] on span "Testosterone-Boosting" at bounding box center [361, 137] width 208 height 37
click at [339, 130] on span "Testosterone-Boosting" at bounding box center [361, 137] width 208 height 37
click at [340, 130] on span "Testosterone-Boosting" at bounding box center [361, 137] width 208 height 37
click at [339, 128] on span "Testosterone-Boosting" at bounding box center [361, 137] width 208 height 37
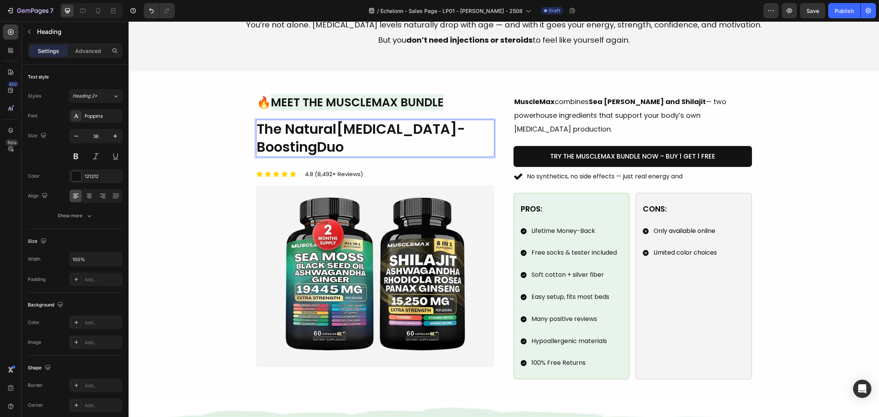
click at [340, 130] on span "Testosterone-Boosting" at bounding box center [361, 137] width 208 height 37
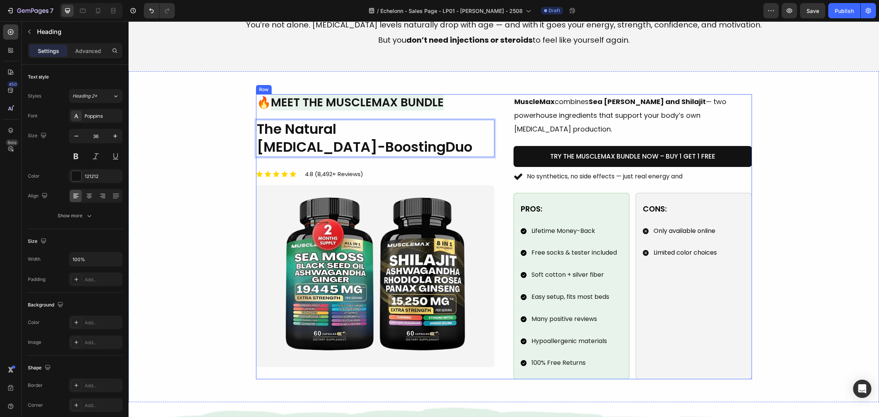
click at [216, 166] on div "Image 🔥 Meet the MuscleMax Bundle Heading The Natural ⁠⁠⁠⁠⁠⁠⁠ Testosterone-Boos…" at bounding box center [504, 236] width 732 height 285
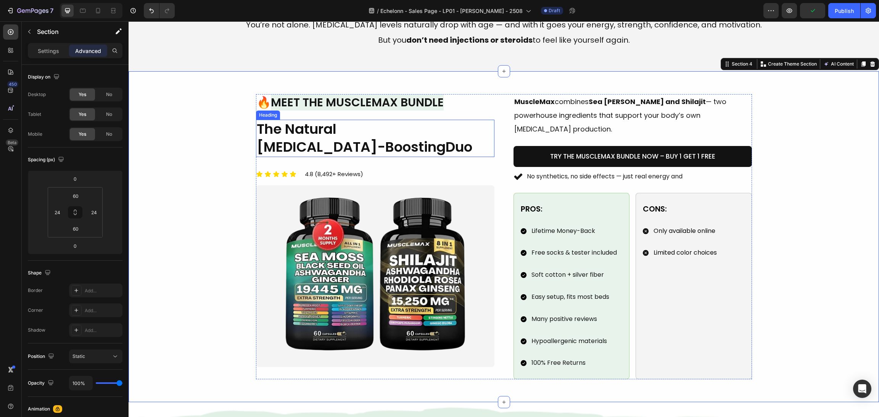
click at [289, 138] on span "Testosterone-Boosting" at bounding box center [351, 146] width 189 height 19
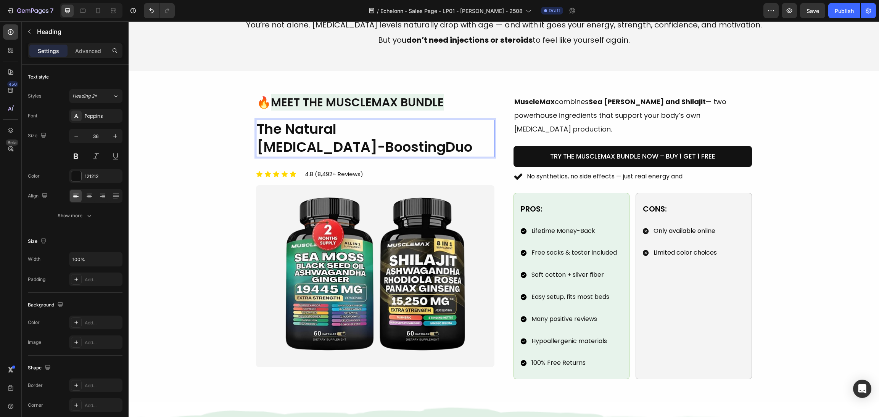
click at [277, 130] on p "The Natural Testosterone-Boosting Duo" at bounding box center [375, 139] width 237 height 36
click at [386, 138] on span "Testosterone-Boosting" at bounding box center [351, 146] width 189 height 19
click at [356, 121] on p "The Real Natural Testosterone-Boosting Duo" at bounding box center [375, 139] width 237 height 36
drag, startPoint x: 398, startPoint y: 128, endPoint x: 316, endPoint y: 134, distance: 81.5
click at [316, 134] on p "The Real Natural Testosterone-Boosting Duo" at bounding box center [375, 139] width 237 height 36
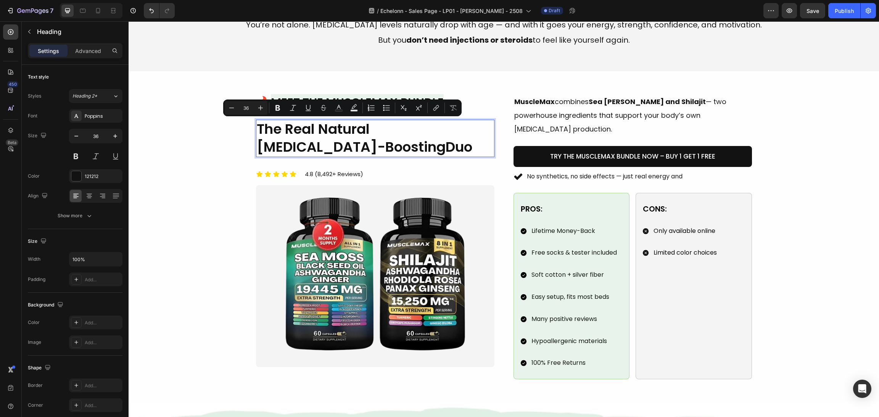
click at [182, 187] on div "Image 🔥 Meet the MuscleMax Bundle Heading The Real Natural Testosterone-Boostin…" at bounding box center [504, 236] width 732 height 285
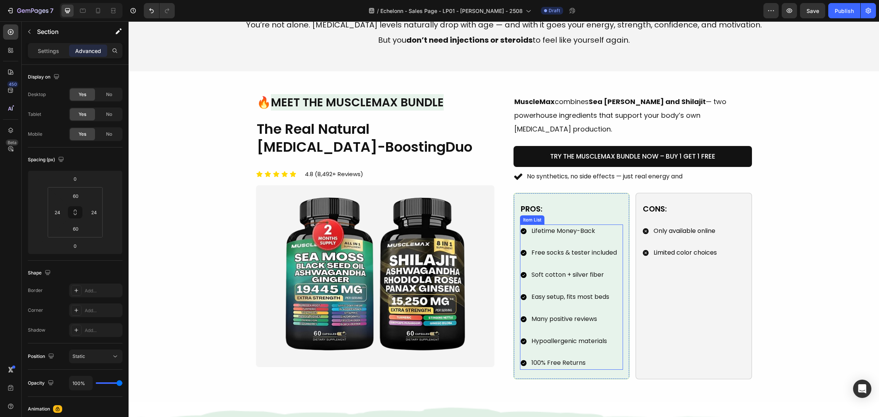
click at [573, 227] on span "Lifetime Money-Back" at bounding box center [564, 231] width 64 height 9
click at [577, 227] on span "Lifetime Money-Back" at bounding box center [564, 231] width 64 height 9
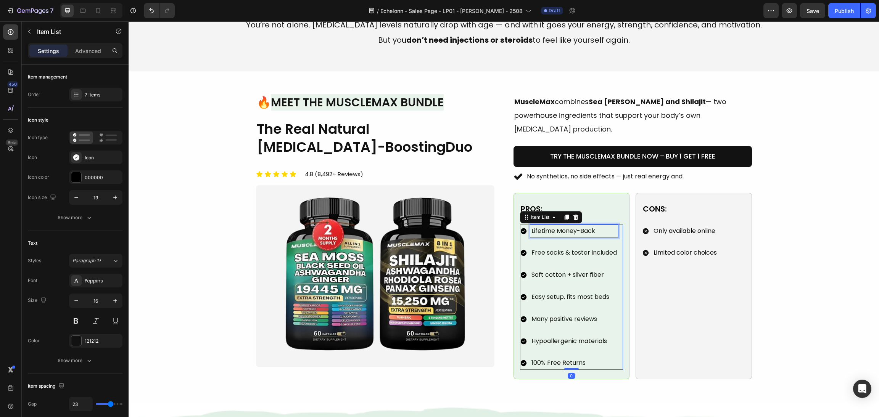
click at [596, 226] on p "Lifetime Money-Back" at bounding box center [574, 231] width 85 height 11
drag, startPoint x: 601, startPoint y: 218, endPoint x: 517, endPoint y: 216, distance: 84.4
click at [520, 225] on div "Lifetime Money-Back" at bounding box center [569, 231] width 98 height 13
click at [592, 248] on span "Free socks & tester included" at bounding box center [574, 252] width 85 height 9
click at [610, 248] on span "Free socks & tester included" at bounding box center [574, 252] width 85 height 9
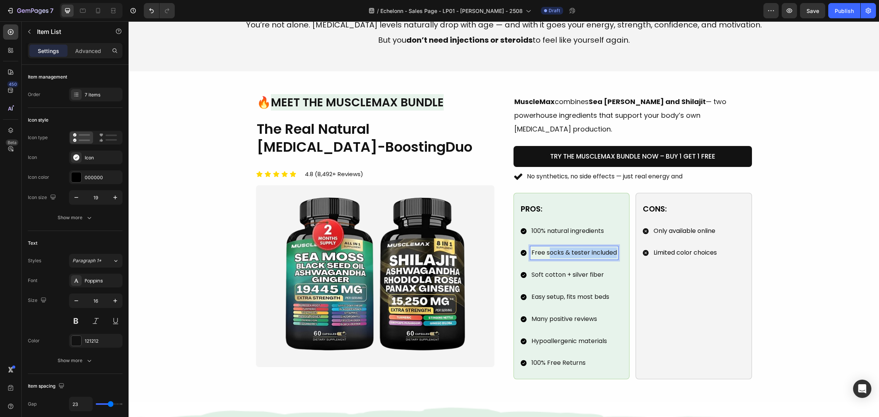
drag, startPoint x: 611, startPoint y: 240, endPoint x: 562, endPoint y: 243, distance: 48.9
click at [504, 243] on div "Image 🔥 Meet the MuscleMax Bundle Heading The Real Natural Testosterone-Boostin…" at bounding box center [504, 236] width 496 height 285
click at [596, 270] on p "Soft cotton + silver fiber" at bounding box center [574, 275] width 85 height 11
drag, startPoint x: 603, startPoint y: 256, endPoint x: 608, endPoint y: 261, distance: 6.2
click at [604, 270] on p "Soft cotton + silver fiber" at bounding box center [574, 275] width 85 height 11
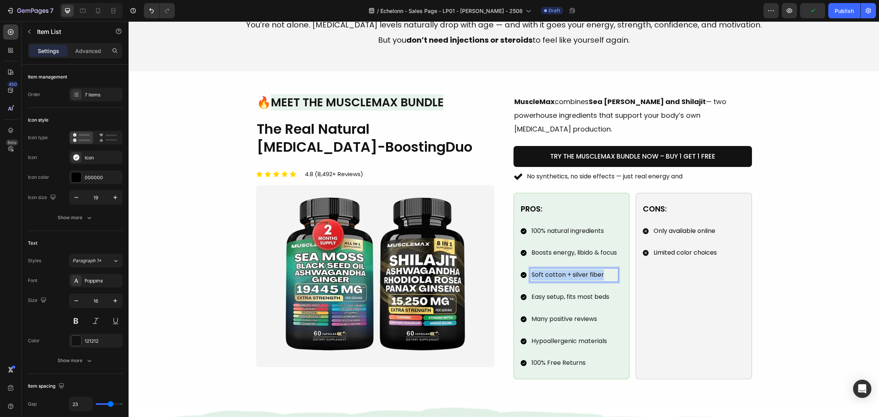
drag, startPoint x: 608, startPoint y: 261, endPoint x: 503, endPoint y: 257, distance: 105.4
click at [499, 256] on div "Image 🔥 Meet the MuscleMax Bundle Heading The Real Natural Testosterone-Boostin…" at bounding box center [504, 236] width 496 height 285
click at [579, 275] on div "100% natural ingredients Boosts energy, libido & focus Boosts energy, libido & …" at bounding box center [569, 298] width 98 height 146
click at [597, 292] on p "Easy setup, fits most beds" at bounding box center [574, 297] width 85 height 11
click at [608, 292] on p "Easy setup, fits most beds" at bounding box center [574, 297] width 85 height 11
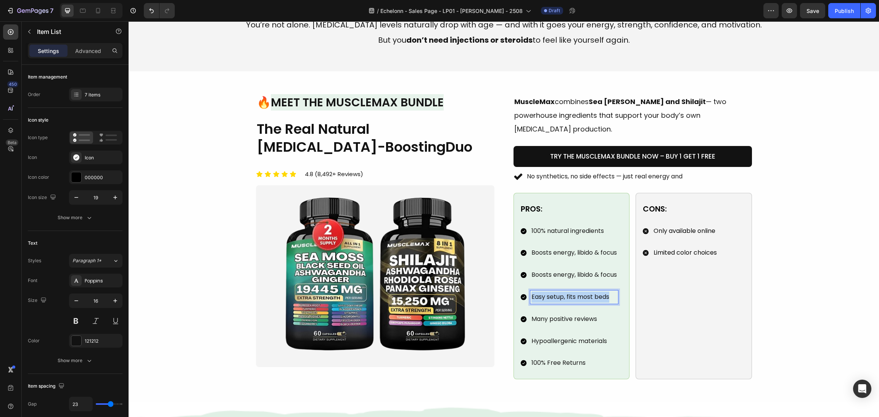
drag, startPoint x: 608, startPoint y: 284, endPoint x: 575, endPoint y: 282, distance: 32.9
click at [473, 282] on div "Image 🔥 Meet the MuscleMax Bundle Heading The Real Natural Testosterone-Boostin…" at bounding box center [504, 236] width 496 height 285
click at [587, 314] on p "Many positive reviews" at bounding box center [574, 319] width 85 height 11
click at [604, 314] on p "Many positive reviews" at bounding box center [574, 319] width 85 height 11
drag, startPoint x: 574, startPoint y: 305, endPoint x: 500, endPoint y: 306, distance: 73.7
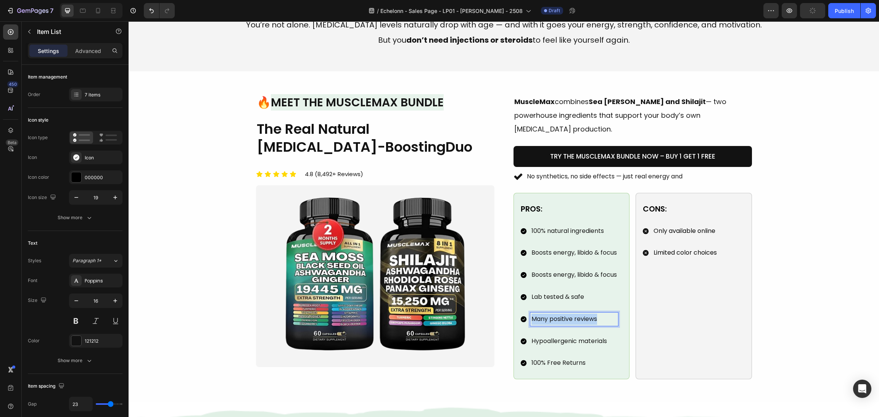
click at [491, 305] on div "Image 🔥 Meet the MuscleMax Bundle Heading The Real Natural Testosterone-Boostin…" at bounding box center [504, 236] width 496 height 285
click at [697, 225] on div "Only available online Limited color choices" at bounding box center [680, 242] width 76 height 35
click at [701, 226] on p "Only available online" at bounding box center [685, 231] width 63 height 11
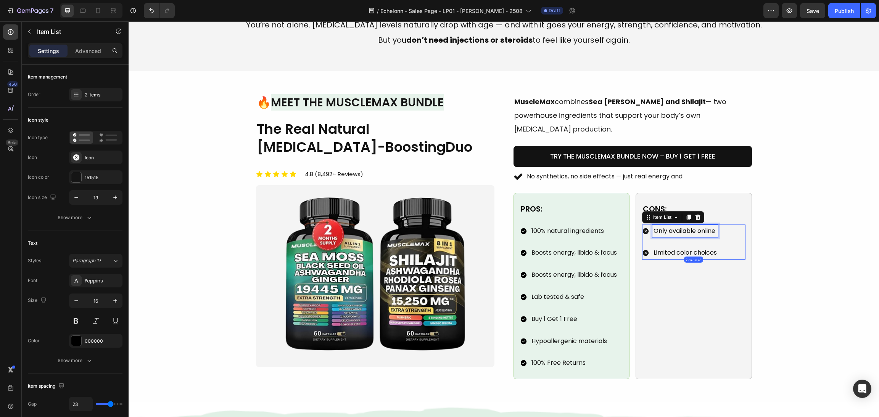
click at [708, 227] on span "Only available online" at bounding box center [685, 231] width 62 height 9
click at [708, 248] on p "Limited color choices" at bounding box center [685, 253] width 63 height 11
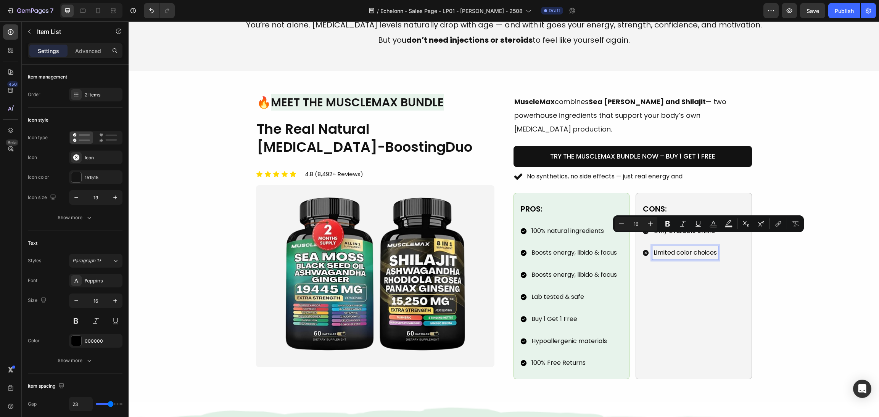
click at [713, 248] on p "Limited color choices" at bounding box center [685, 253] width 63 height 11
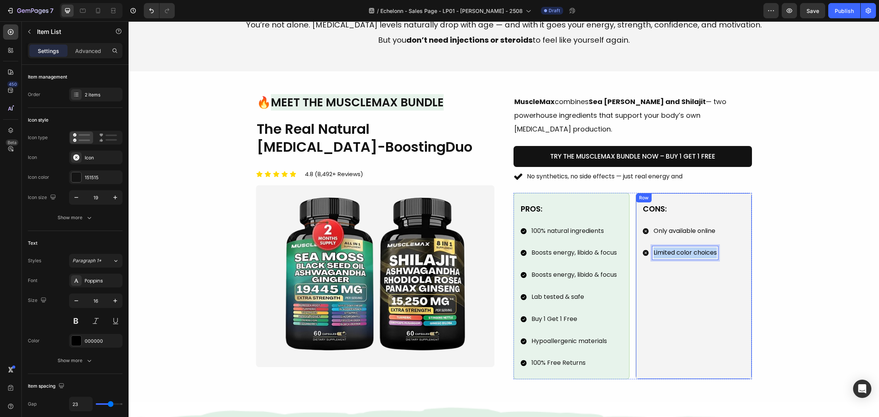
drag, startPoint x: 704, startPoint y: 241, endPoint x: 632, endPoint y: 238, distance: 71.8
click at [636, 238] on div "Cons: Text Block Only available online Limited color choices Item List 290.812 …" at bounding box center [694, 286] width 116 height 187
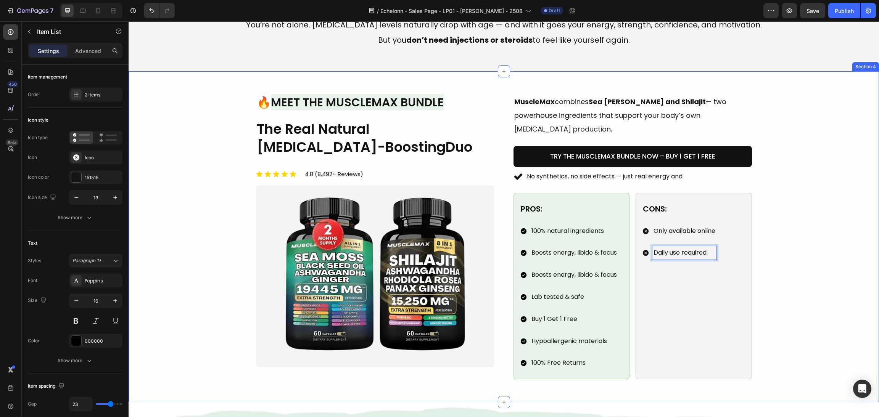
click at [782, 252] on div "Image 🔥 Meet the MuscleMax Bundle Heading The Real Natural Testosterone-Boostin…" at bounding box center [504, 236] width 732 height 285
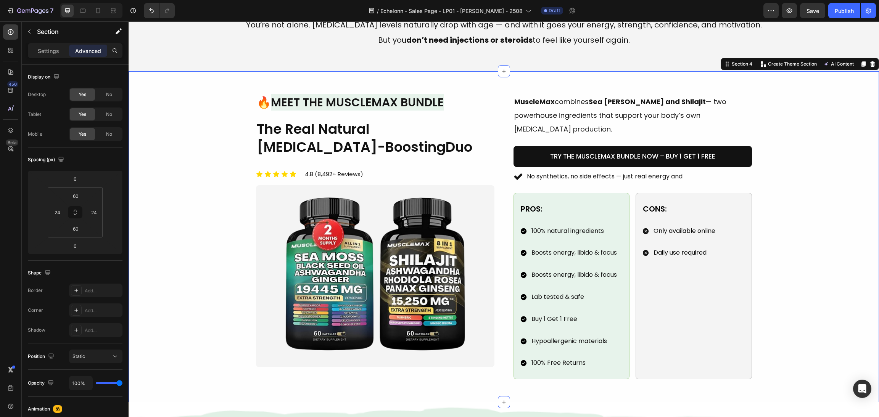
scroll to position [458, 0]
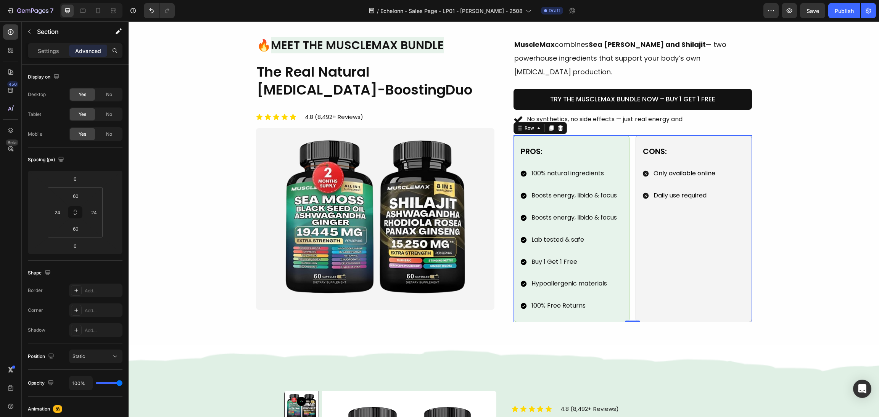
click at [626, 227] on div "Pros: Text Block 100% natural ingredients Boosts energy, libido & focus Boosts …" at bounding box center [633, 228] width 238 height 187
click at [608, 235] on p "Lab tested & safe" at bounding box center [574, 240] width 85 height 11
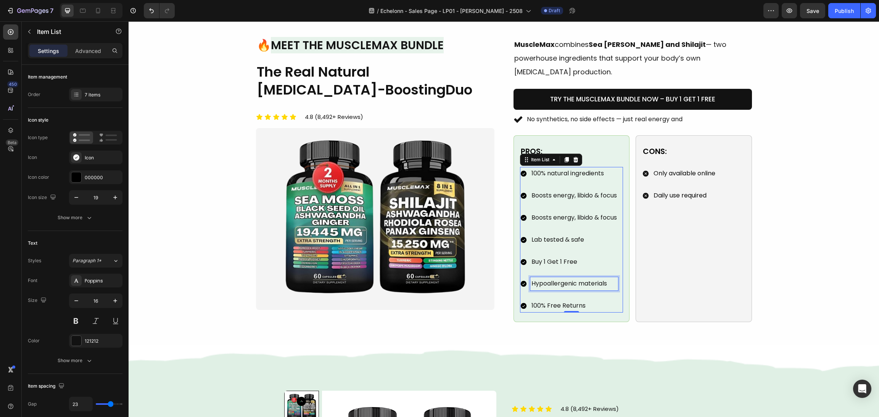
click at [596, 279] on p "Hypoallergenic materials" at bounding box center [574, 284] width 85 height 11
drag, startPoint x: 598, startPoint y: 273, endPoint x: 519, endPoint y: 266, distance: 79.7
click at [514, 263] on div "Pros: Text Block 100% natural ingredients Boosts energy, libido & focus Boosts …" at bounding box center [572, 228] width 116 height 187
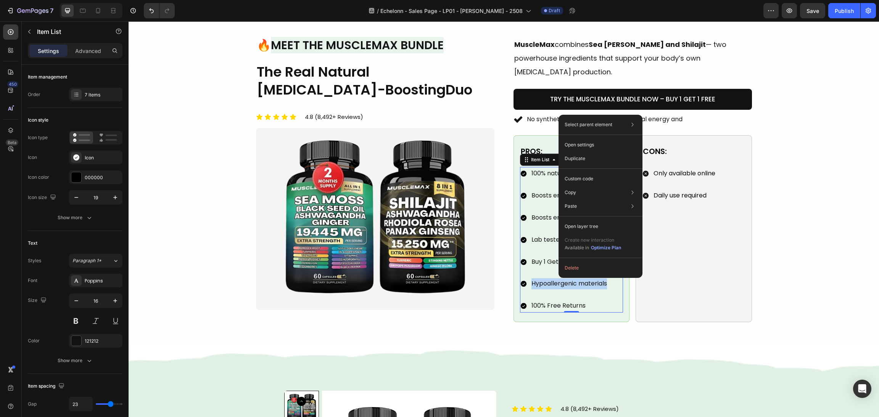
click at [544, 258] on div "100% natural ingredients Boosts energy, libido & focus Boosts energy, libido & …" at bounding box center [569, 240] width 98 height 146
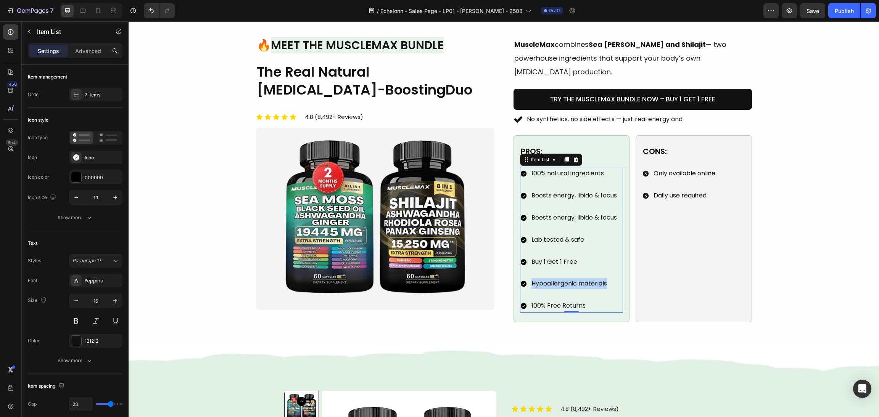
click at [584, 279] on p "Hypoallergenic materials" at bounding box center [574, 284] width 85 height 11
click at [600, 279] on p "Hypoallergenic materials" at bounding box center [574, 284] width 85 height 11
drag, startPoint x: 608, startPoint y: 270, endPoint x: 496, endPoint y: 272, distance: 112.2
click at [496, 272] on div "Image 🔥 Meet the MuscleMax Bundle Heading The Real Natural Testosterone-Boostin…" at bounding box center [504, 179] width 496 height 285
click at [570, 301] on p "100% Free Returns" at bounding box center [574, 306] width 85 height 11
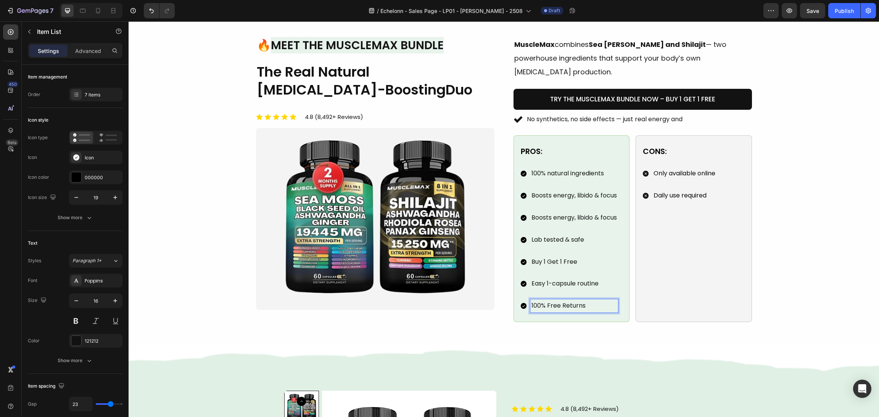
drag, startPoint x: 569, startPoint y: 289, endPoint x: 593, endPoint y: 292, distance: 23.8
click at [570, 301] on p "100% Free Returns" at bounding box center [574, 306] width 85 height 11
drag, startPoint x: 594, startPoint y: 292, endPoint x: 507, endPoint y: 292, distance: 87.4
click at [507, 292] on div "Image 🔥 Meet the MuscleMax Bundle Heading The Real Natural Testosterone-Boostin…" at bounding box center [504, 179] width 496 height 285
click at [791, 188] on div "Image 🔥 Meet the MuscleMax Bundle Heading The Real Natural Testosterone-Boostin…" at bounding box center [504, 179] width 732 height 285
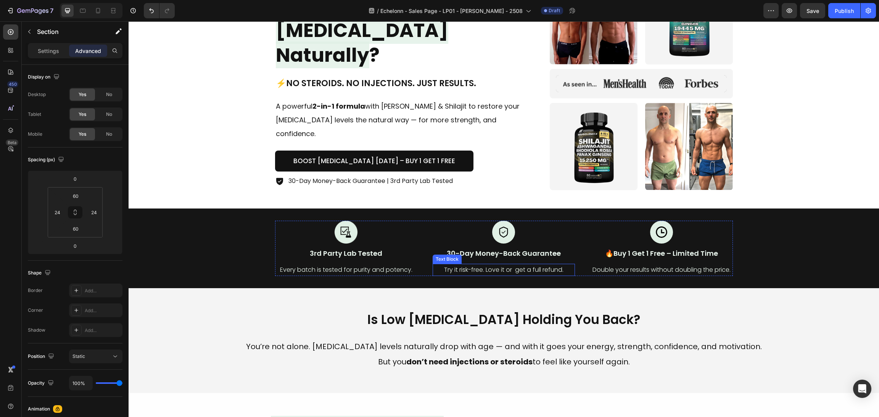
scroll to position [171, 0]
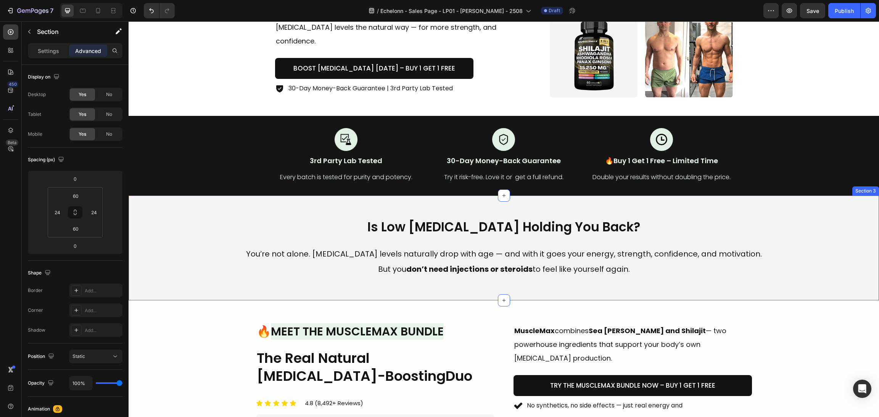
click at [218, 235] on h2 "Is Low Testosterone Holding You Back?" at bounding box center [504, 228] width 732 height 18
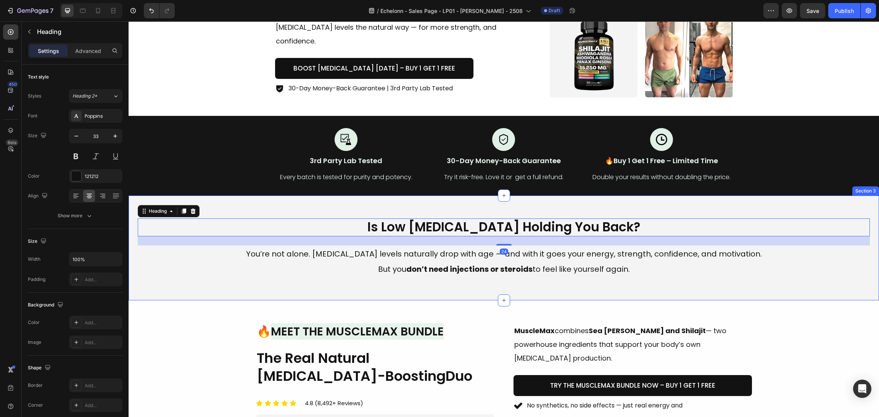
click at [156, 284] on div "Is Low Testosterone Holding You Back? Heading 24 You’re not alone. Testosterone…" at bounding box center [504, 248] width 751 height 105
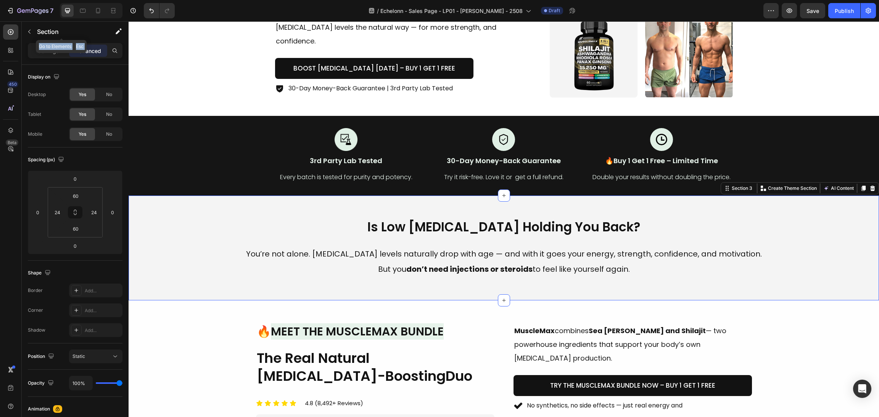
click at [47, 44] on div "Sections(18) Elements(83) Section Element Hero Section Product Detail Brands Tr…" at bounding box center [75, 219] width 107 height 396
click at [48, 56] on div "Settings" at bounding box center [48, 51] width 38 height 12
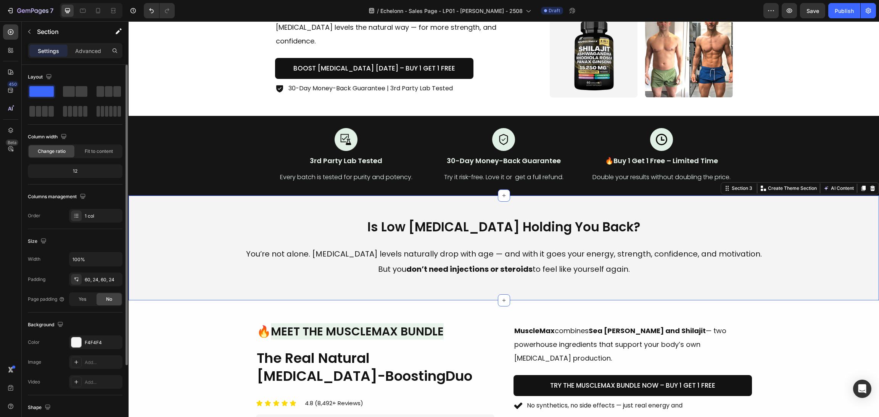
scroll to position [57, 0]
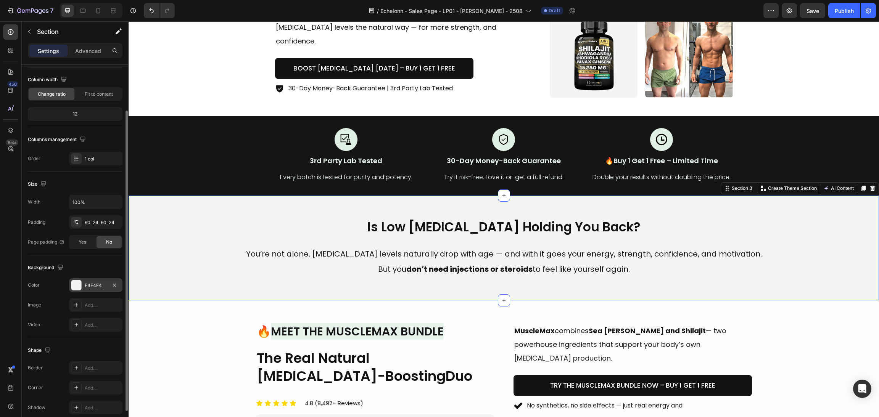
click at [76, 286] on div at bounding box center [76, 285] width 10 height 10
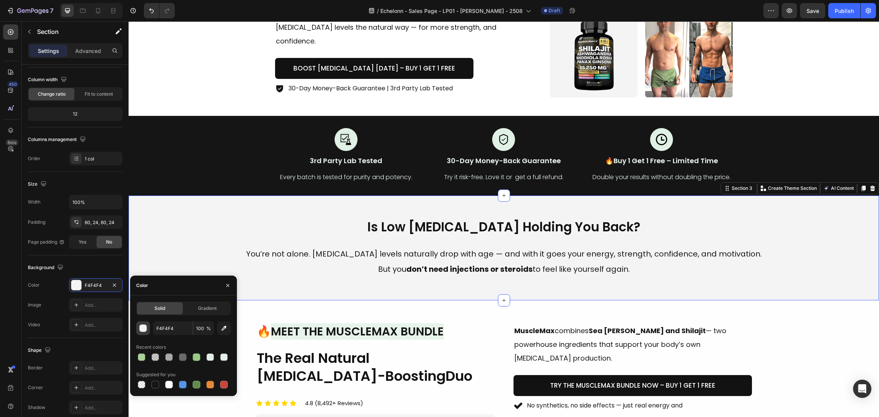
click at [146, 329] on div "button" at bounding box center [144, 329] width 8 height 8
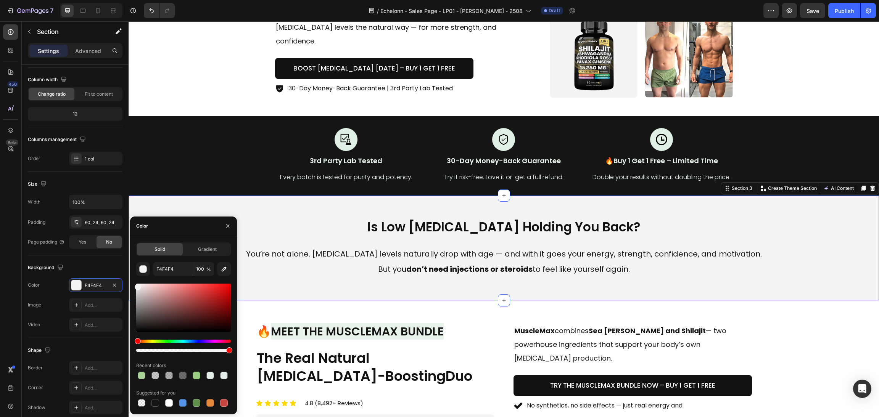
click at [140, 296] on div at bounding box center [183, 308] width 95 height 48
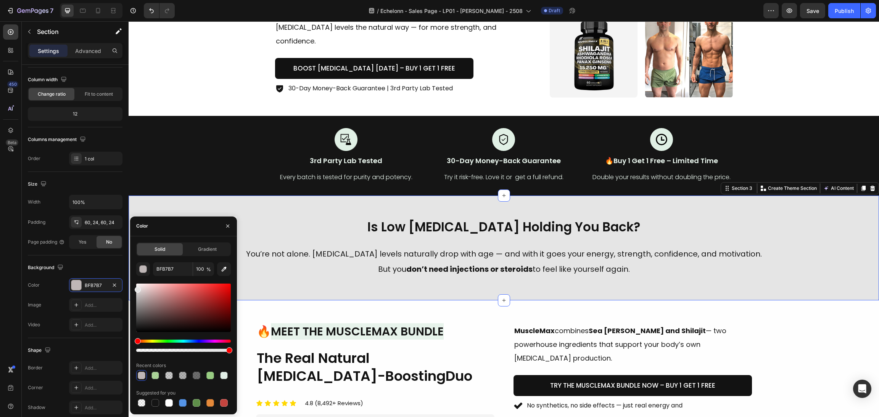
click at [137, 288] on div at bounding box center [183, 308] width 95 height 48
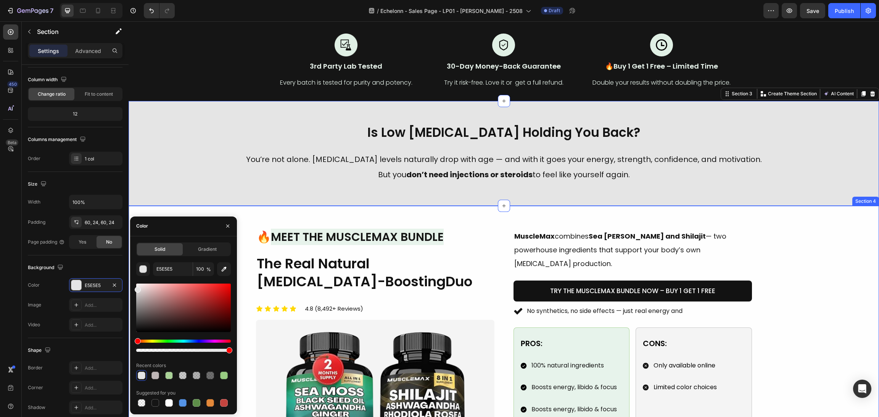
scroll to position [286, 0]
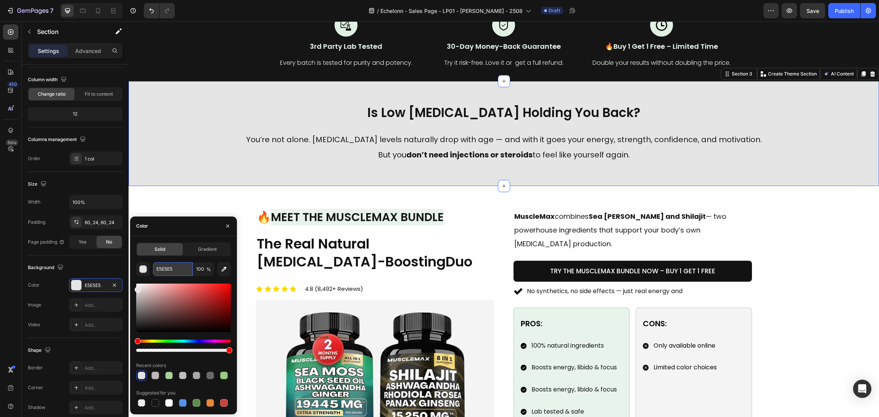
click at [172, 270] on input "E5E5E5" at bounding box center [173, 270] width 40 height 14
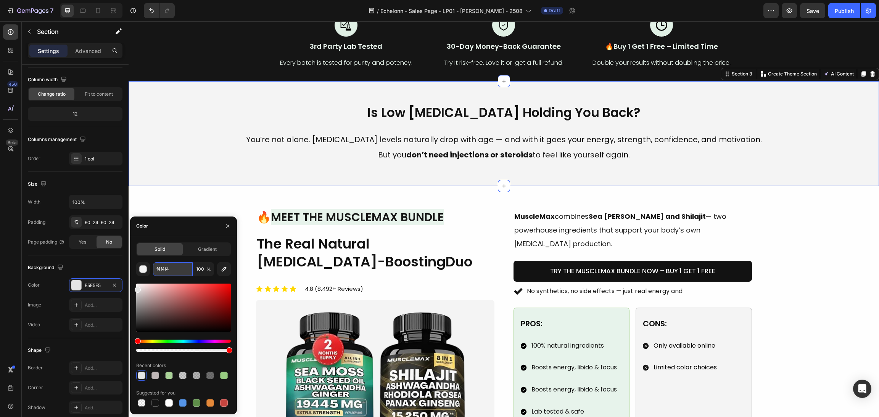
type input "F4F4F4"
click at [75, 365] on icon at bounding box center [76, 368] width 6 height 6
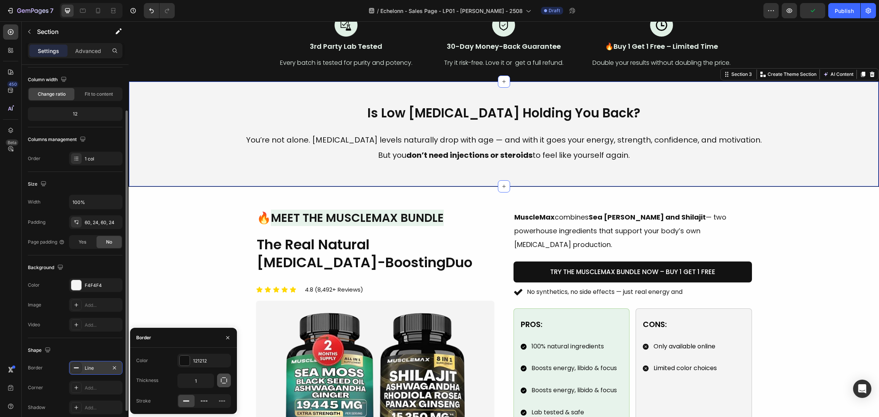
click at [222, 379] on icon "button" at bounding box center [224, 381] width 8 height 8
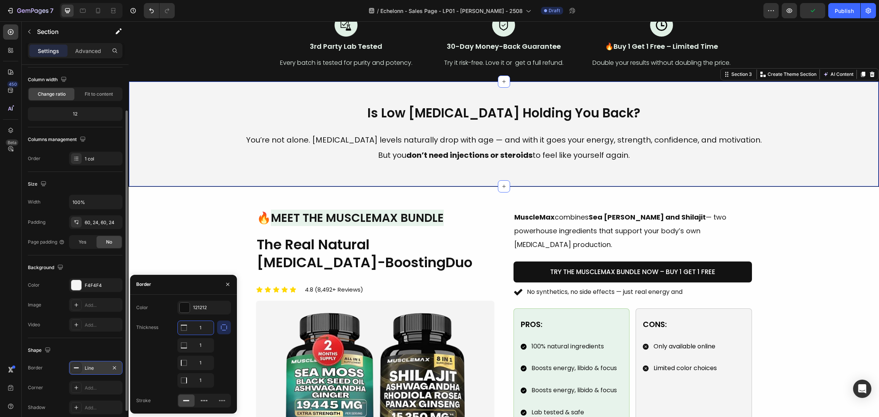
click at [194, 328] on input "1" at bounding box center [196, 328] width 36 height 14
type input "0"
click at [200, 345] on input "1" at bounding box center [196, 346] width 36 height 14
click at [203, 335] on input "1" at bounding box center [196, 328] width 36 height 14
type input "0"
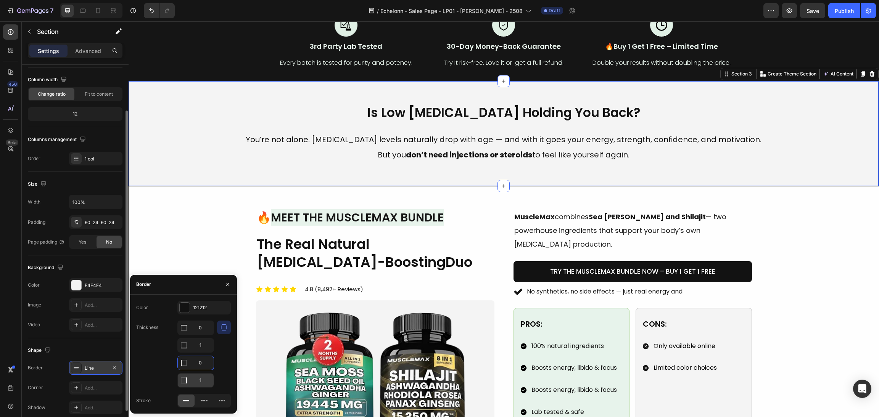
click at [203, 335] on input "1" at bounding box center [196, 328] width 36 height 14
type input "0"
click at [184, 309] on div at bounding box center [185, 308] width 10 height 10
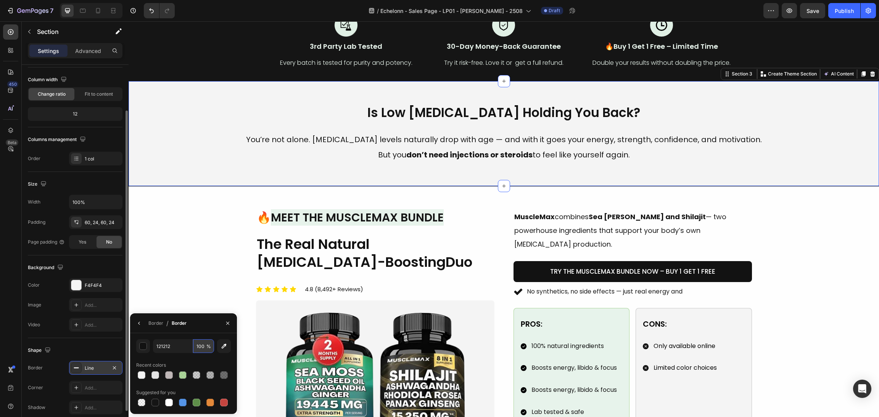
click at [0, 0] on input "100" at bounding box center [0, 0] width 0 height 0
type input "30"
click at [828, 222] on div "Image 🔥 Meet the MuscleMax Bundle Heading The Real Natural Testosterone-Boostin…" at bounding box center [504, 351] width 732 height 285
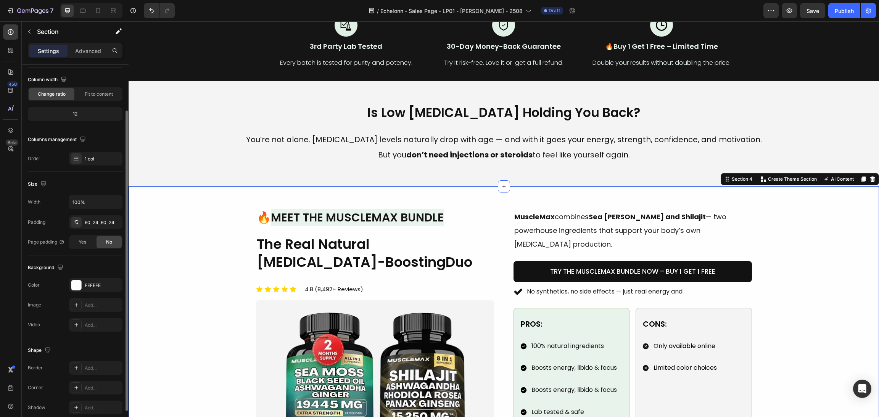
click at [857, 298] on div "Image 🔥 Meet the MuscleMax Bundle Heading The Real Natural Testosterone-Boostin…" at bounding box center [504, 351] width 732 height 285
click at [205, 284] on div "Image 🔥 Meet the MuscleMax Bundle Heading The Real Natural Testosterone-Boostin…" at bounding box center [504, 351] width 732 height 285
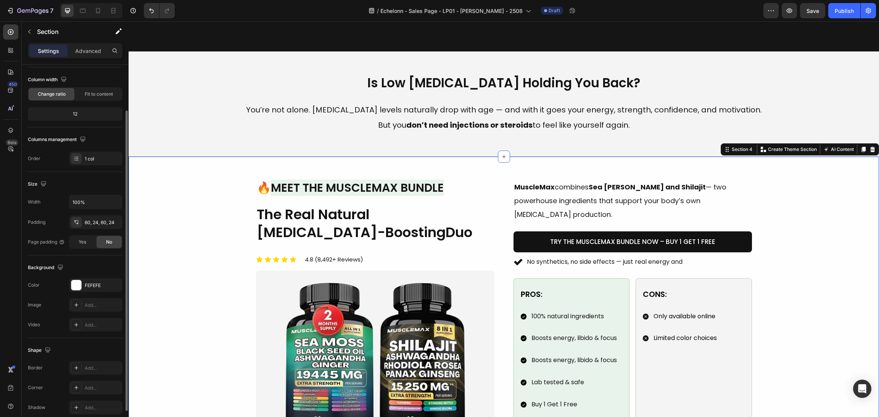
scroll to position [516, 0]
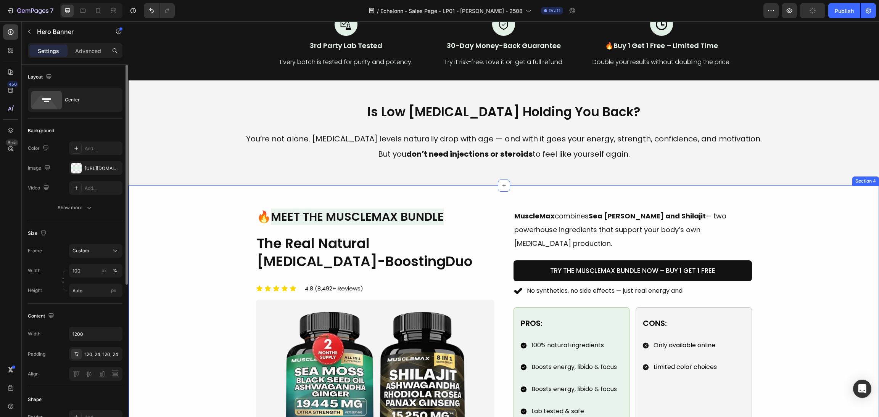
scroll to position [229, 0]
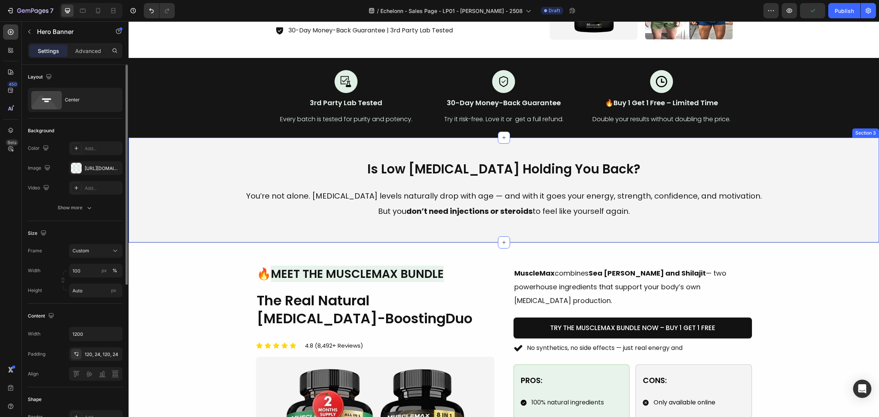
click at [253, 156] on div "Is Low Testosterone Holding You Back? Heading You’re not alone. Testosterone le…" at bounding box center [504, 190] width 751 height 105
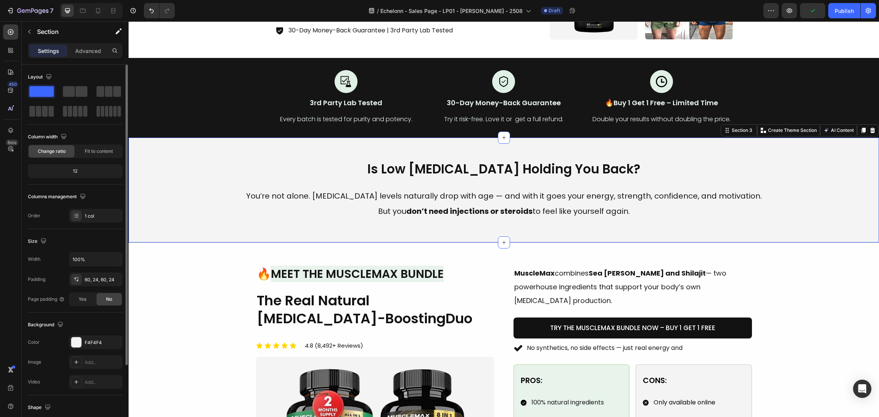
scroll to position [91, 0]
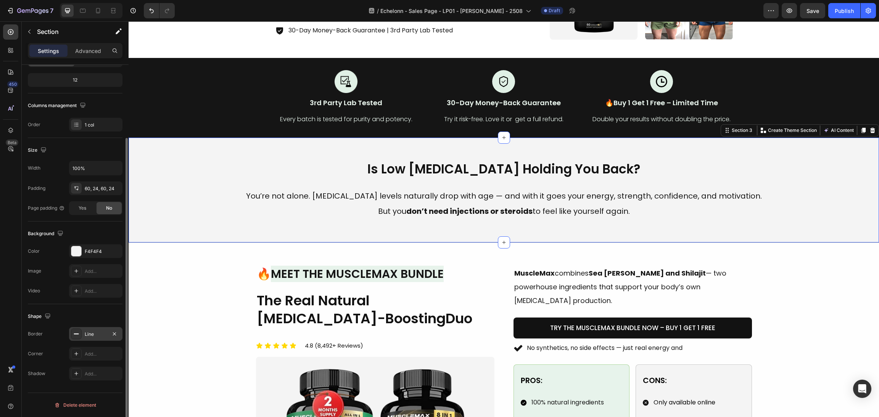
click at [81, 337] on div at bounding box center [76, 334] width 11 height 11
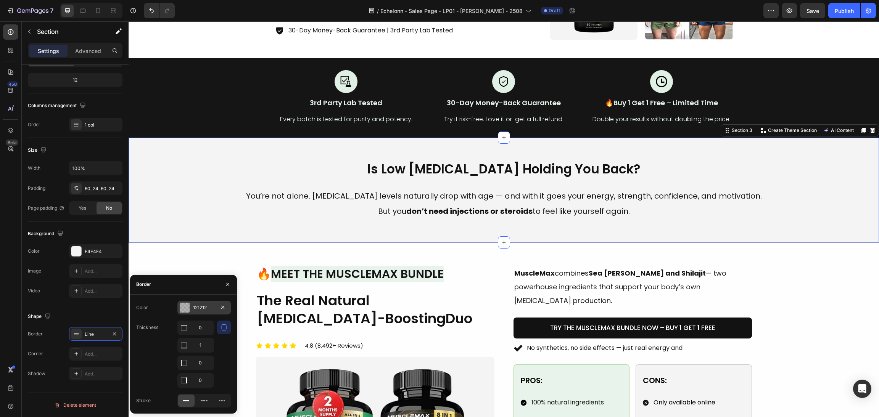
click at [184, 309] on div at bounding box center [185, 308] width 10 height 10
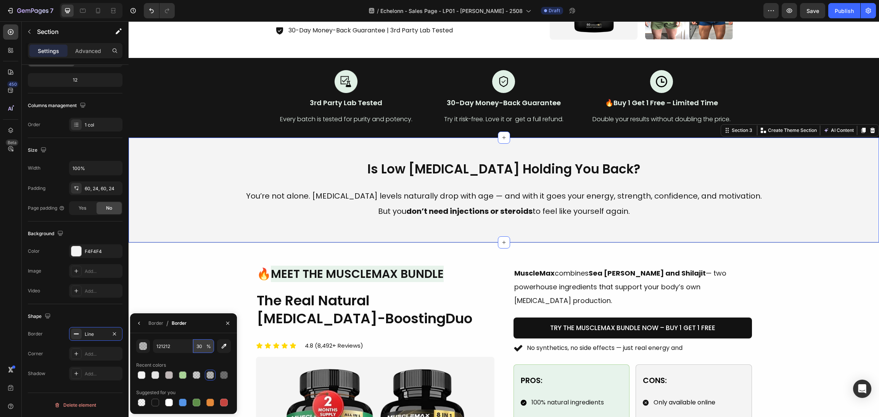
click at [200, 346] on input "30" at bounding box center [203, 347] width 21 height 14
type input "20"
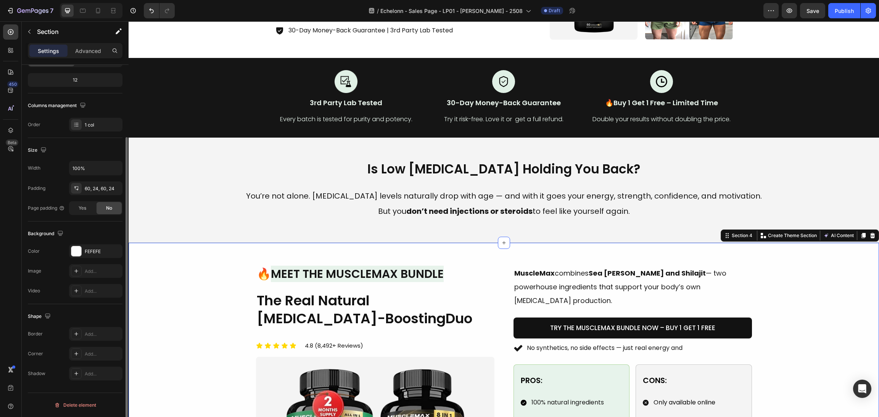
click at [822, 306] on div "Image 🔥 Meet the MuscleMax Bundle Heading The Real Natural Testosterone-Boostin…" at bounding box center [504, 408] width 732 height 285
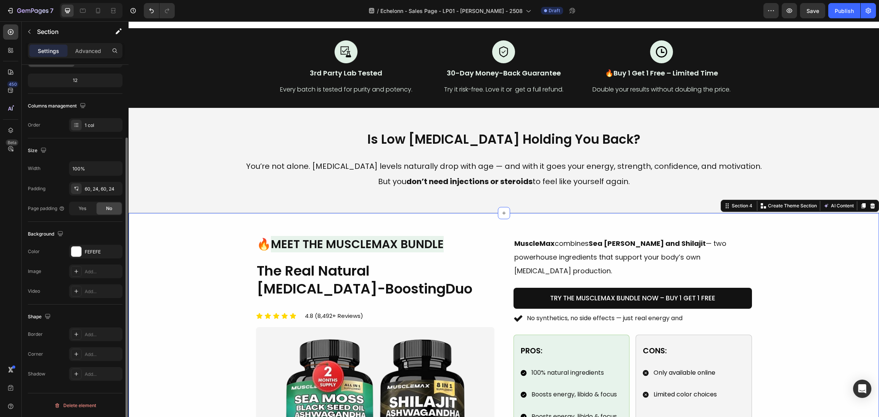
scroll to position [287, 0]
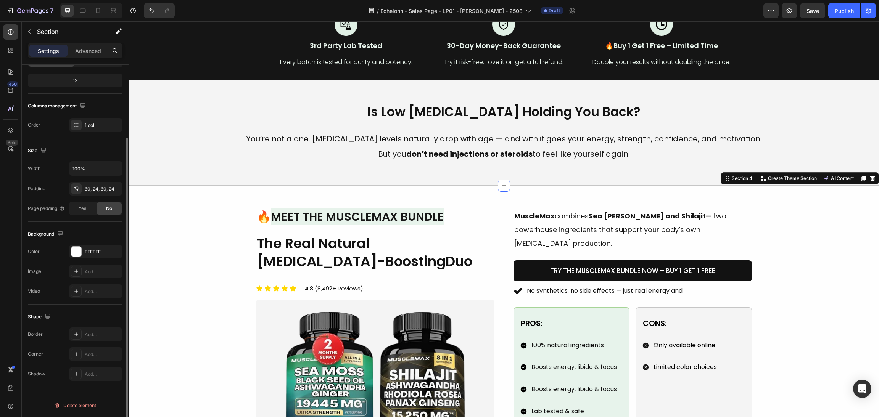
click at [404, 300] on div "Image Row" at bounding box center [375, 391] width 238 height 182
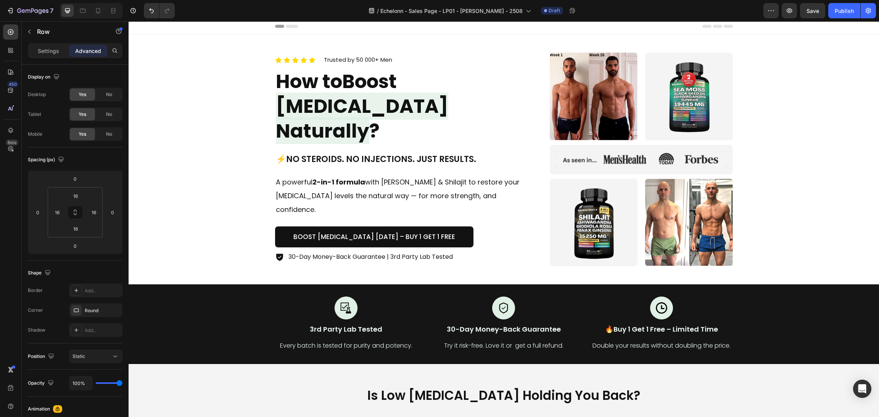
scroll to position [0, 0]
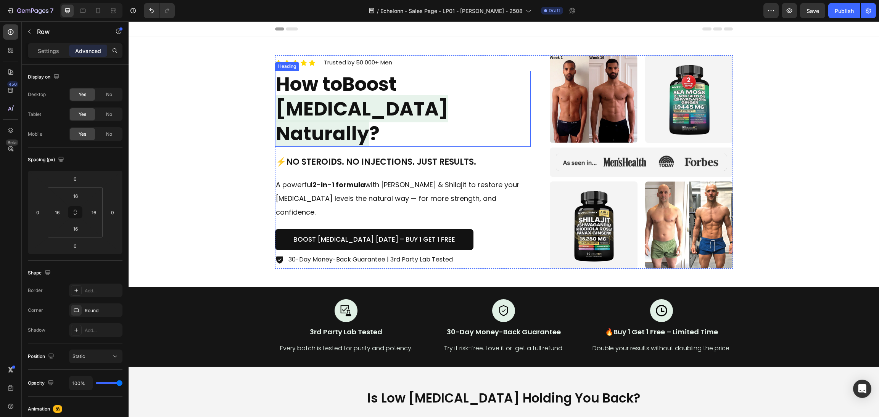
click at [448, 121] on span "Testosterone Naturally" at bounding box center [362, 121] width 172 height 52
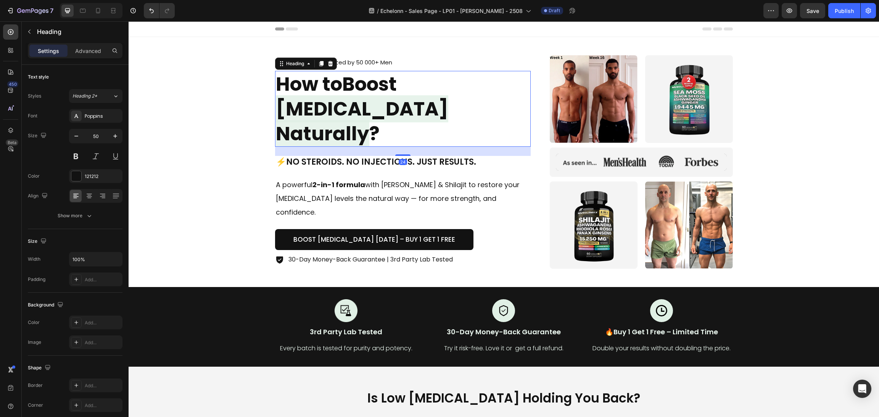
click at [448, 132] on span "Testosterone Naturally" at bounding box center [362, 121] width 172 height 52
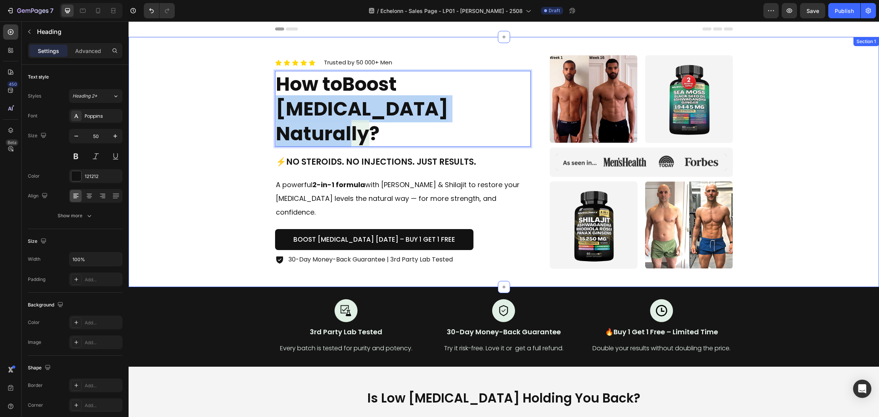
drag, startPoint x: 496, startPoint y: 131, endPoint x: 198, endPoint y: 136, distance: 298.5
click at [198, 136] on div "Icon Icon Icon Icon Icon Icon List Trusted by 50 000+ Men Text block Row How to…" at bounding box center [504, 162] width 732 height 214
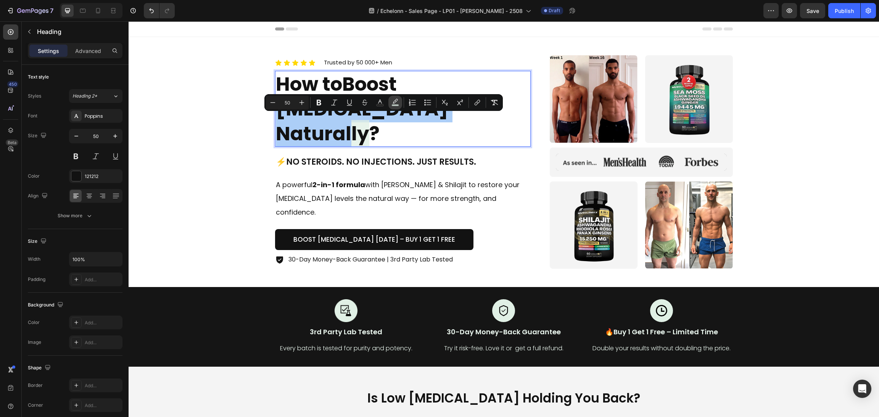
click at [395, 104] on icon "Editor contextual toolbar" at bounding box center [396, 103] width 8 height 8
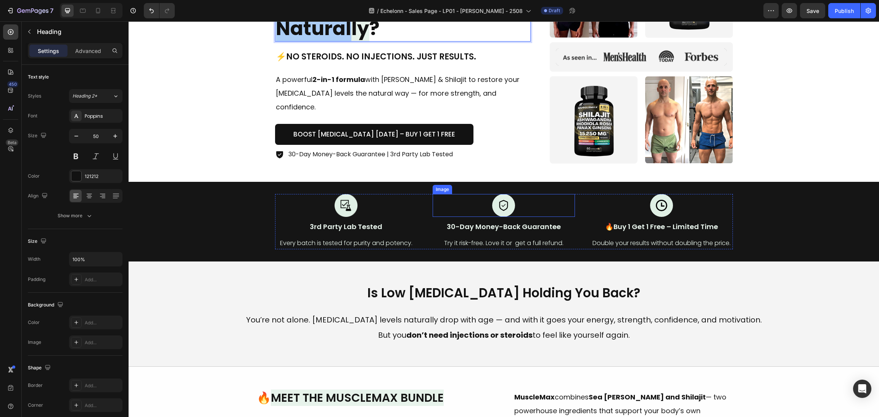
scroll to position [286, 0]
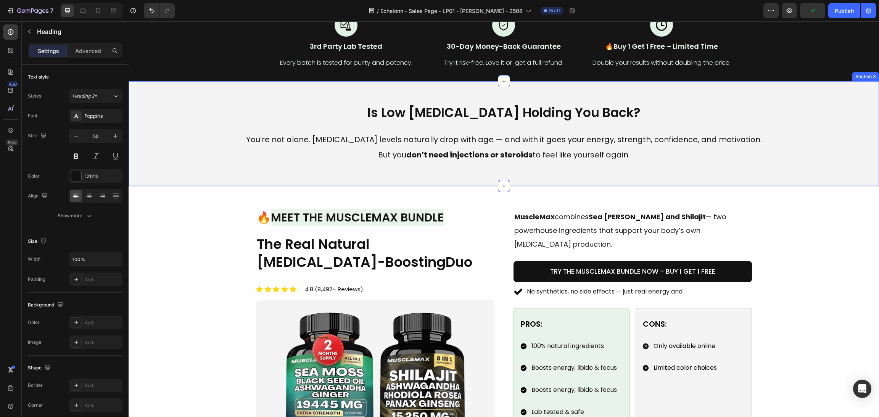
click at [458, 103] on div "Is Low Testosterone Holding You Back? Heading You’re not alone. Testosterone le…" at bounding box center [504, 133] width 751 height 105
type input "16"
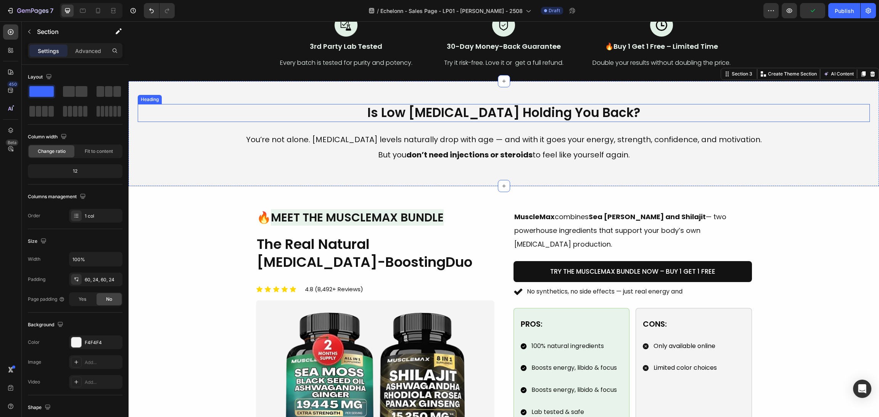
click at [467, 114] on h2 "Is Low Testosterone Holding You Back?" at bounding box center [504, 113] width 732 height 18
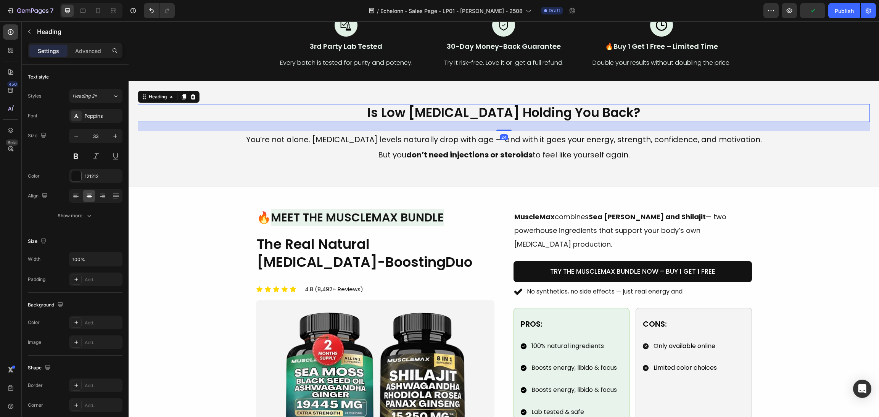
click at [487, 113] on h2 "Is Low Testosterone Holding You Back?" at bounding box center [504, 113] width 732 height 18
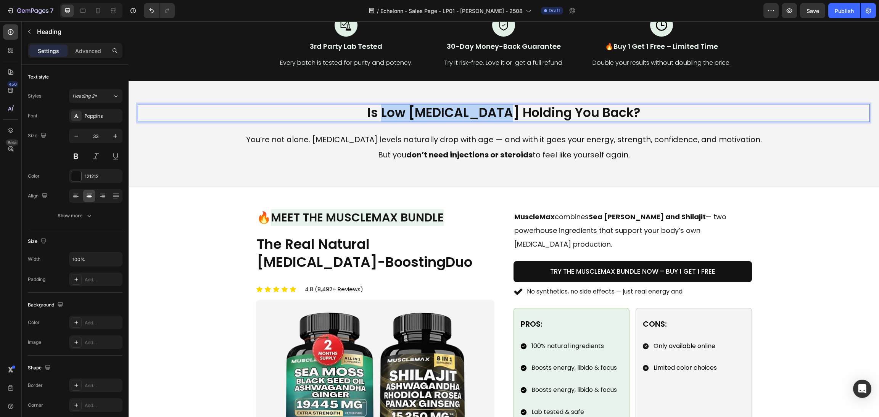
drag, startPoint x: 504, startPoint y: 115, endPoint x: 392, endPoint y: 114, distance: 111.8
click at [392, 114] on p "Is Low Testosterone Holding You Back?" at bounding box center [504, 113] width 731 height 16
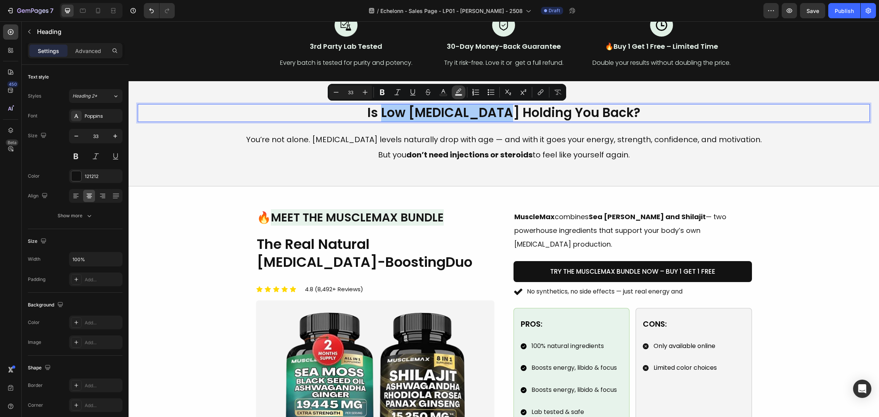
click at [461, 95] on rect "Editor contextual toolbar" at bounding box center [458, 95] width 7 height 2
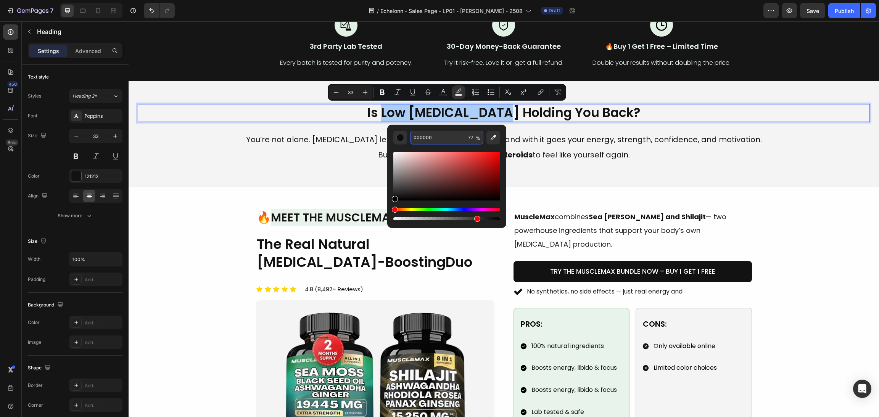
paste input "E0F0E5"
type input "E0F0E5"
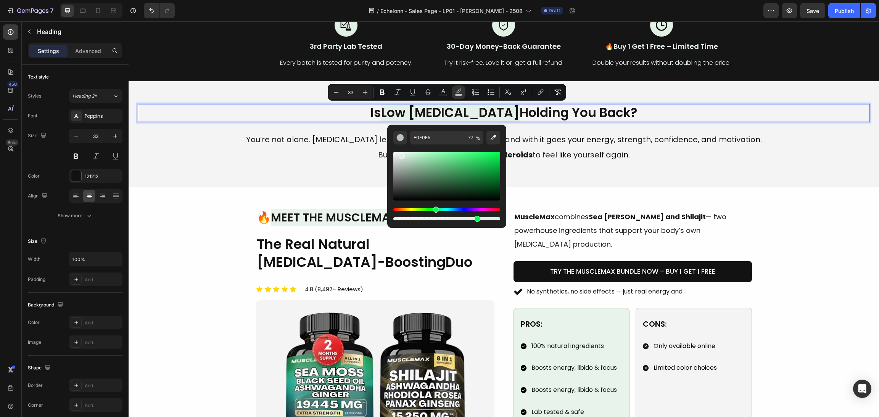
click at [497, 110] on span "Low Testosterone" at bounding box center [450, 113] width 139 height 18
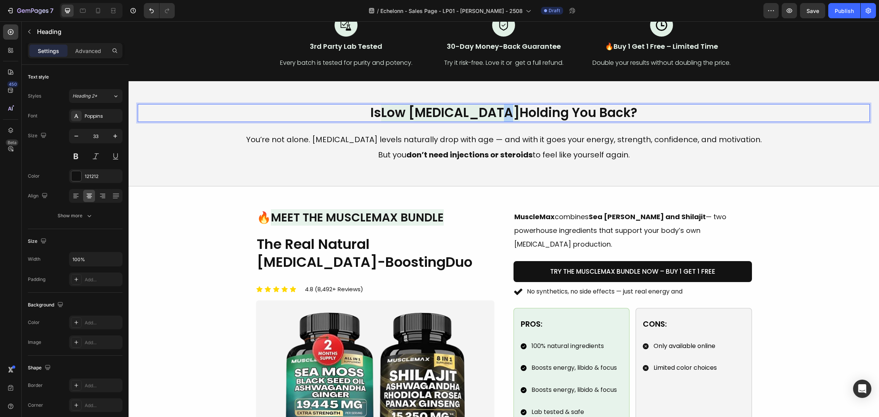
drag, startPoint x: 504, startPoint y: 113, endPoint x: 500, endPoint y: 112, distance: 4.6
click at [500, 112] on p "Is Low Testosterone Holding You Back?" at bounding box center [504, 113] width 731 height 16
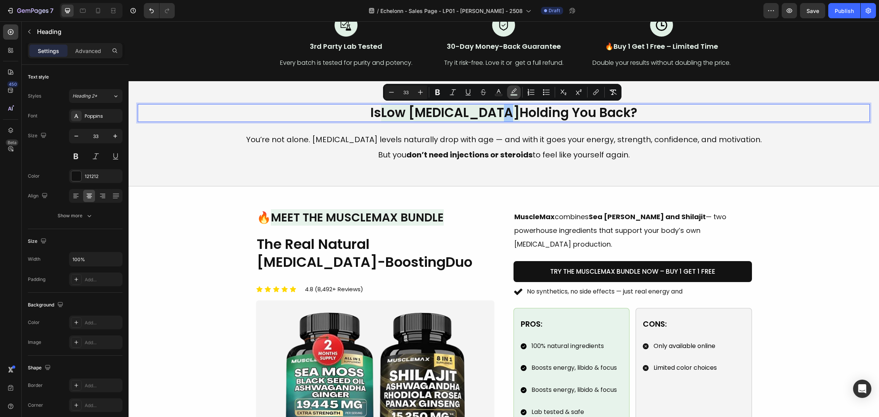
click at [520, 92] on button "color" at bounding box center [514, 92] width 14 height 14
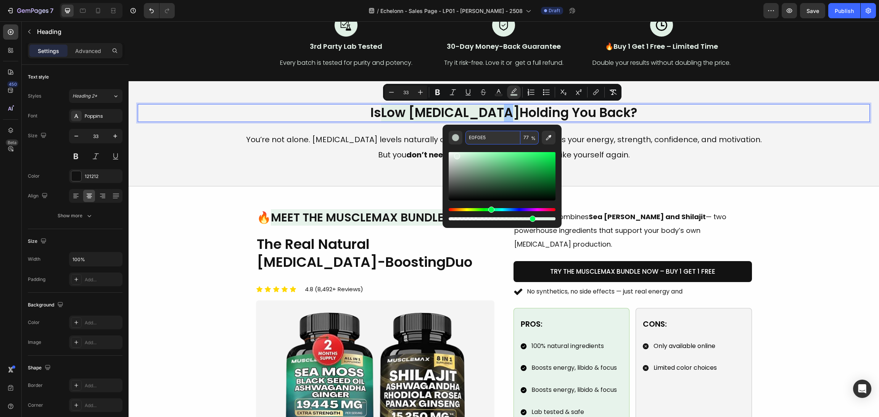
click at [528, 133] on input "77" at bounding box center [529, 138] width 18 height 14
type input "0"
click at [121, 136] on div "33" at bounding box center [95, 136] width 53 height 15
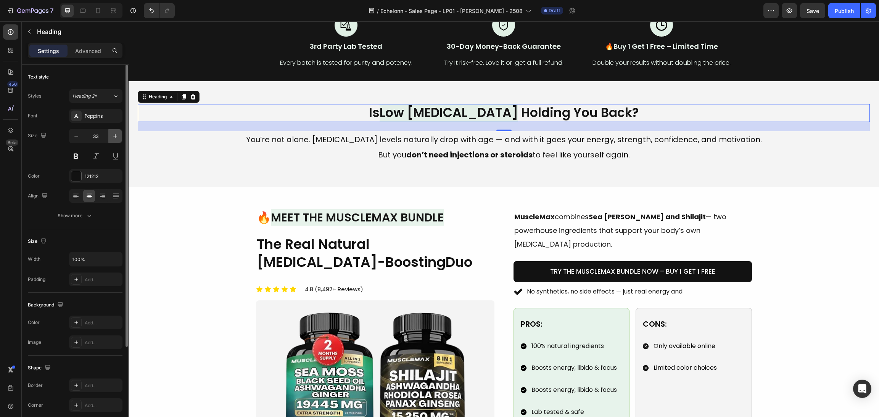
click at [121, 136] on button "button" at bounding box center [115, 136] width 14 height 14
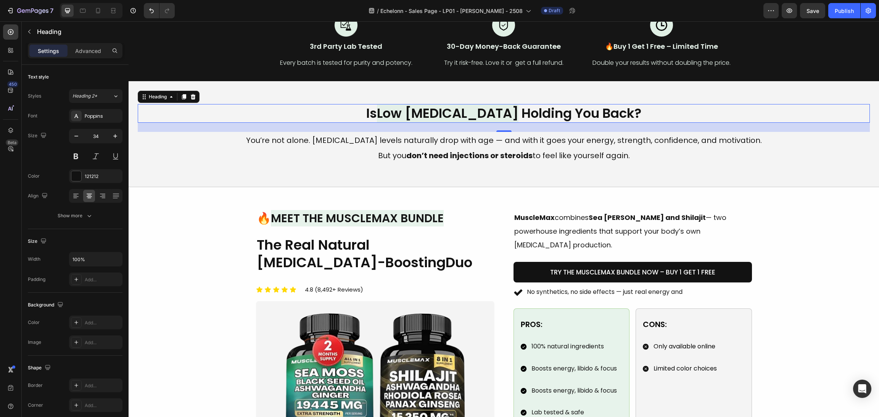
type input "35"
click at [184, 220] on div "Image 🔥 Meet the MuscleMax Bundle Heading The Real Natural Testosterone-Boostin…" at bounding box center [504, 353] width 732 height 285
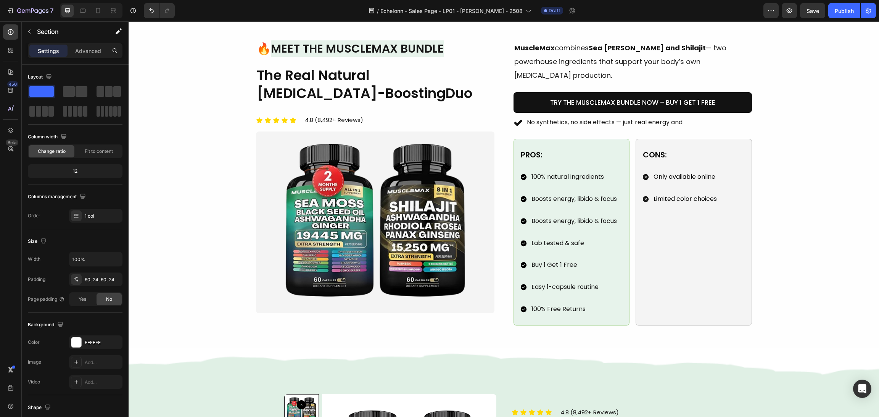
scroll to position [458, 0]
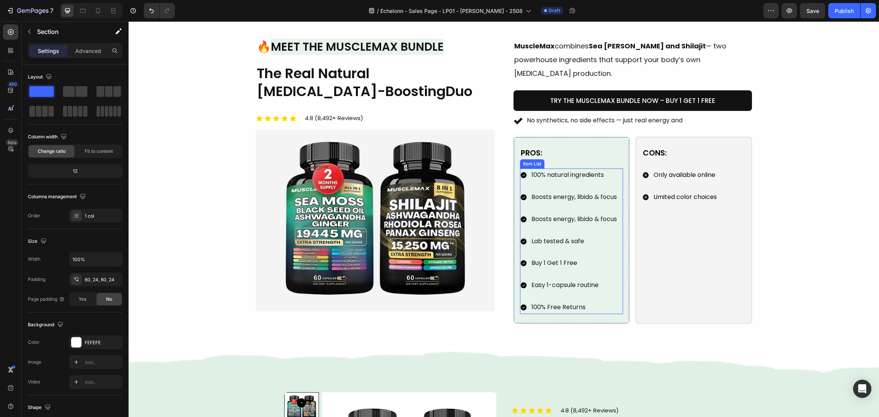
click at [570, 302] on p "100% Free Returns" at bounding box center [574, 307] width 85 height 11
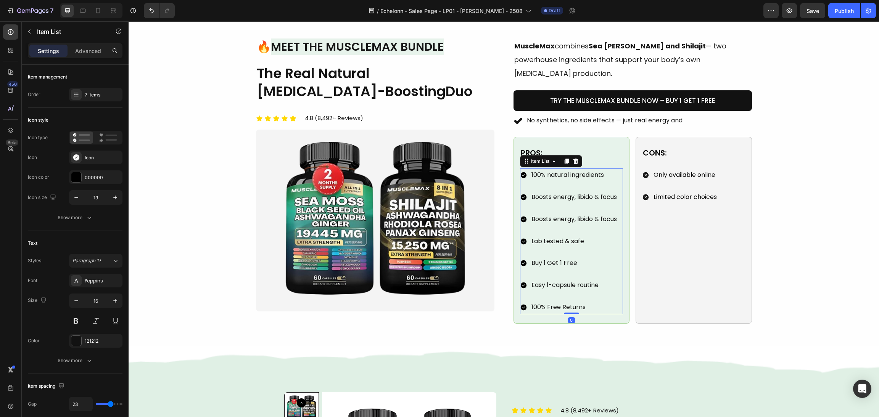
click at [580, 302] on p "100% Free Returns" at bounding box center [574, 307] width 85 height 11
click at [587, 302] on p "100% Free Returns" at bounding box center [574, 307] width 85 height 11
drag, startPoint x: 589, startPoint y: 295, endPoint x: 504, endPoint y: 294, distance: 85.1
click at [504, 294] on div "Image 🔥 Meet the MuscleMax Bundle Heading The Real Natural Testosterone-Boostin…" at bounding box center [504, 181] width 496 height 285
click at [779, 188] on div "Image 🔥 Meet the MuscleMax Bundle Heading The Real Natural Testosterone-Boostin…" at bounding box center [504, 181] width 732 height 285
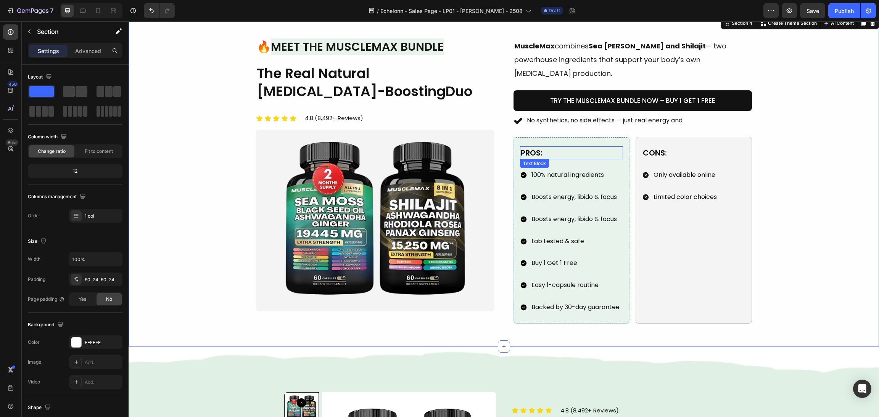
click at [521, 147] on div "Pros:" at bounding box center [571, 153] width 103 height 13
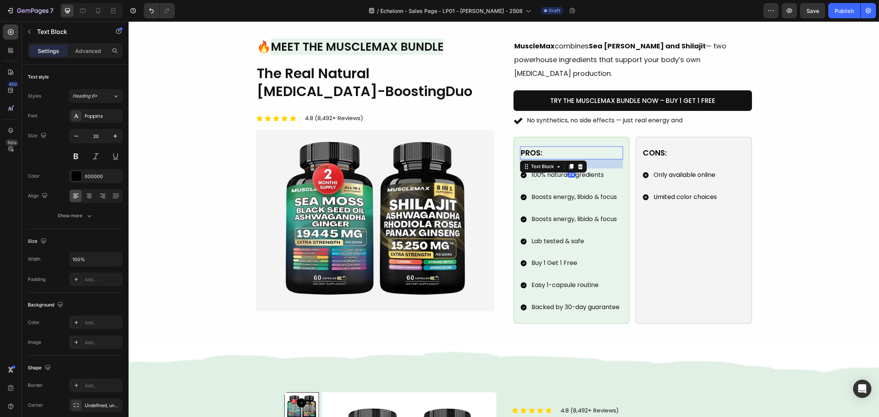
click at [520, 147] on div "Pros:" at bounding box center [571, 153] width 103 height 13
click at [783, 127] on div "Image 🔥 Meet the MuscleMax Bundle Heading The Real Natural Testosterone-Boostin…" at bounding box center [504, 181] width 732 height 285
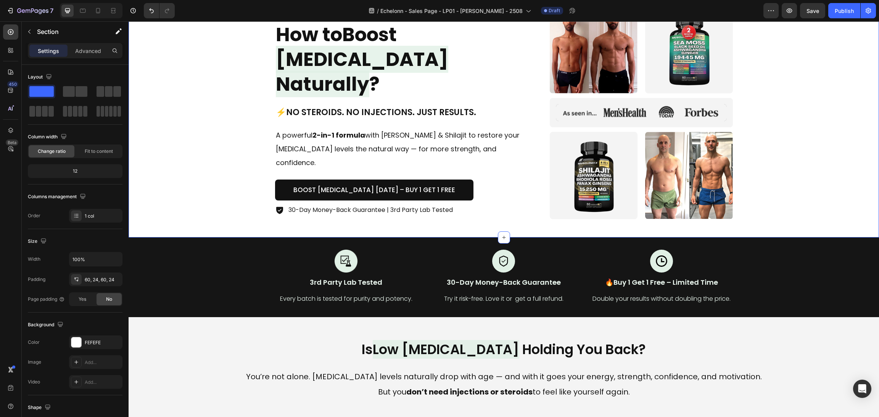
scroll to position [0, 0]
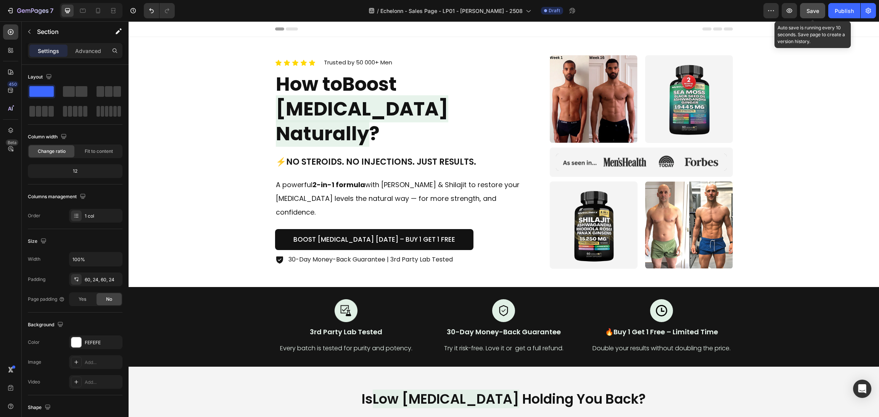
click at [806, 12] on button "Save" at bounding box center [812, 10] width 25 height 15
click at [787, 10] on icon "button" at bounding box center [790, 11] width 8 height 8
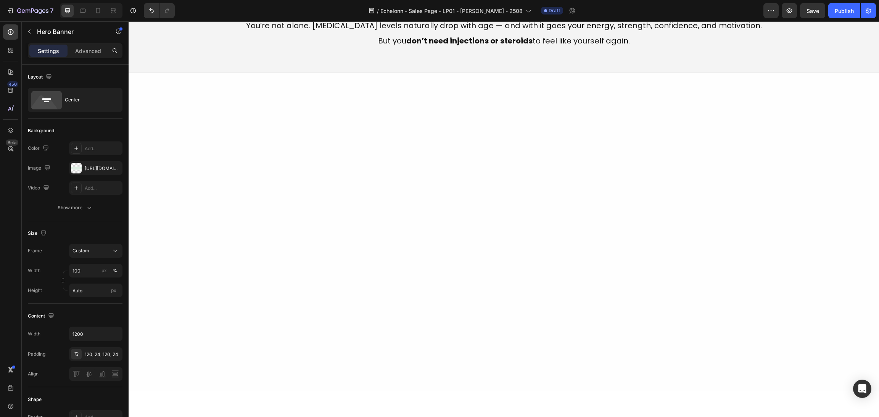
scroll to position [9, 0]
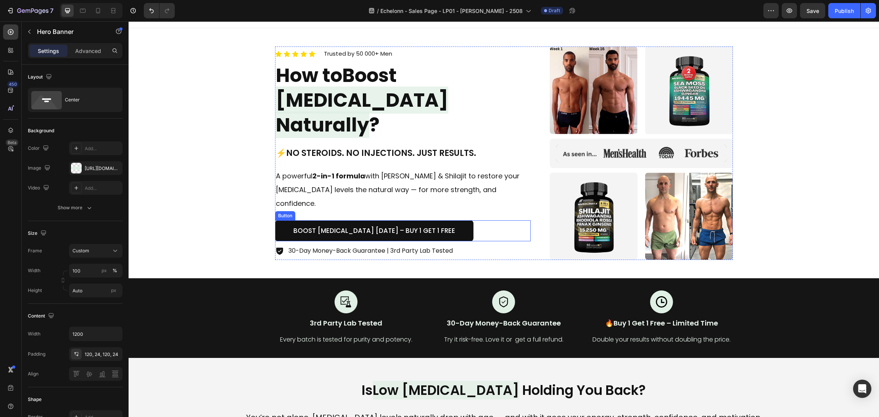
click at [479, 221] on div "Boost Testosterone Today – Buy 1 Get 1 Free Button" at bounding box center [403, 231] width 256 height 21
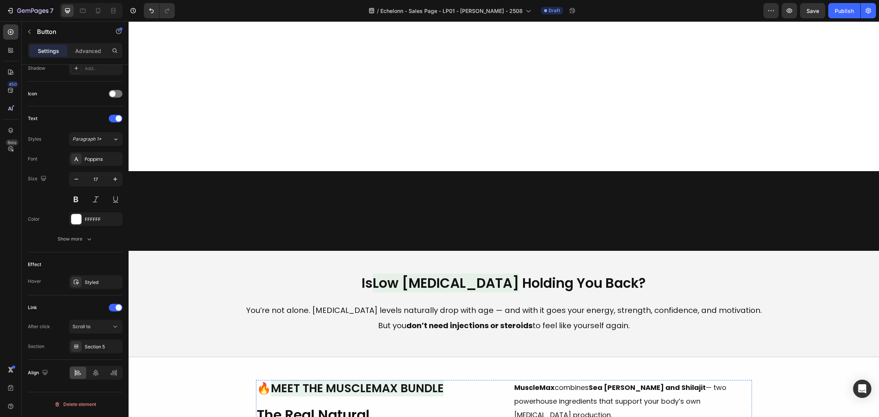
scroll to position [352, 0]
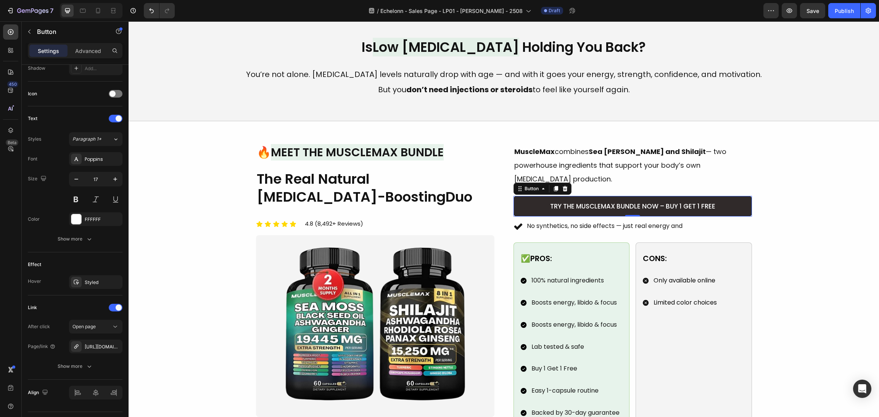
click at [733, 196] on link "Try the MuscleMax Bundle Now – Buy 1 Get 1 Free" at bounding box center [633, 206] width 238 height 21
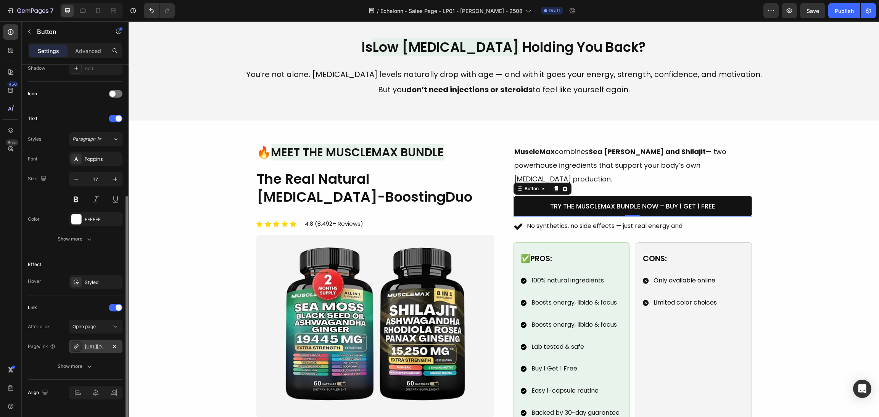
click at [94, 348] on div "https://shophealnaturally.com/heal-naturally-fitted-grounding-bedsheet-2?varian…" at bounding box center [96, 347] width 22 height 7
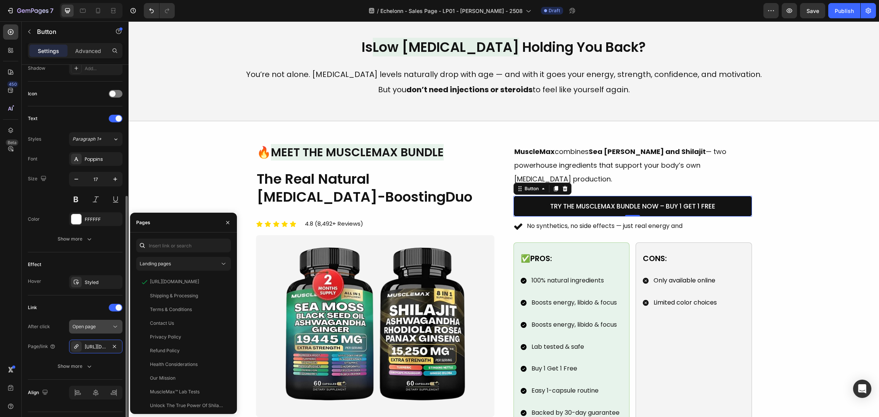
click at [91, 330] on span "Open page" at bounding box center [84, 327] width 23 height 6
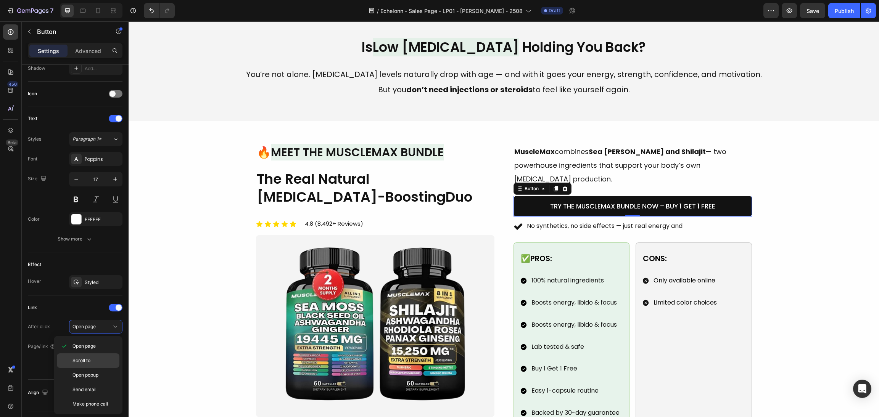
click at [91, 362] on p "Scroll to" at bounding box center [95, 361] width 44 height 7
click at [99, 348] on div "Add..." at bounding box center [103, 347] width 36 height 7
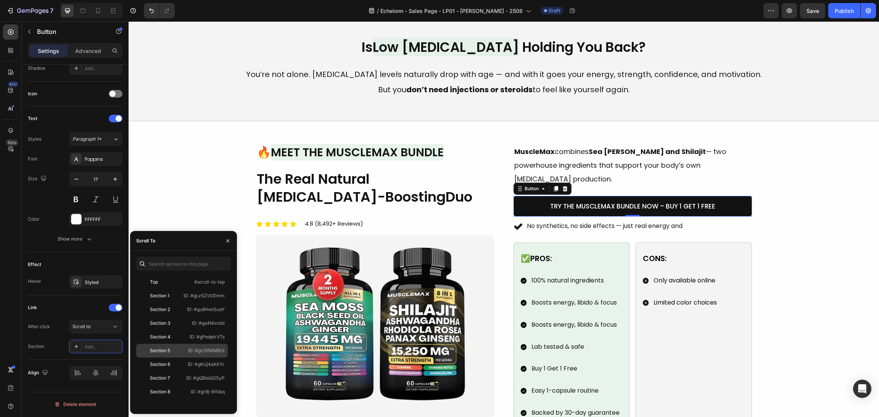
click at [180, 358] on div "Section 5 ID: #grOlfMMBtX" at bounding box center [182, 365] width 92 height 14
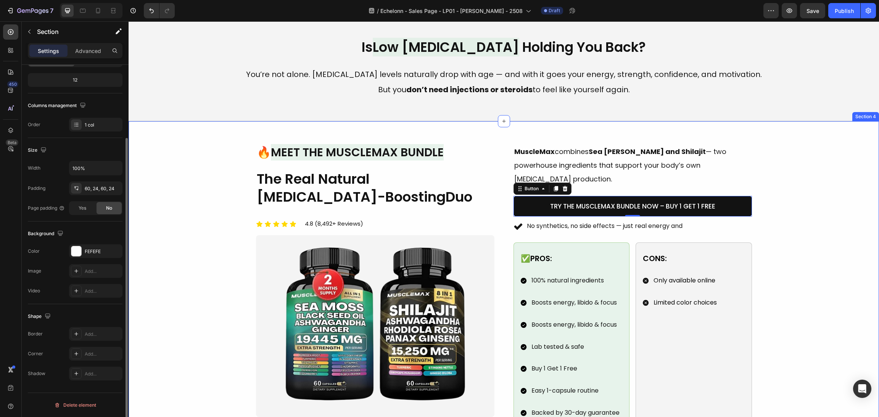
click at [767, 232] on div "Image 🔥 Meet the MuscleMax Bundle Heading The Real Natural Testosterone-Boostin…" at bounding box center [504, 286] width 732 height 285
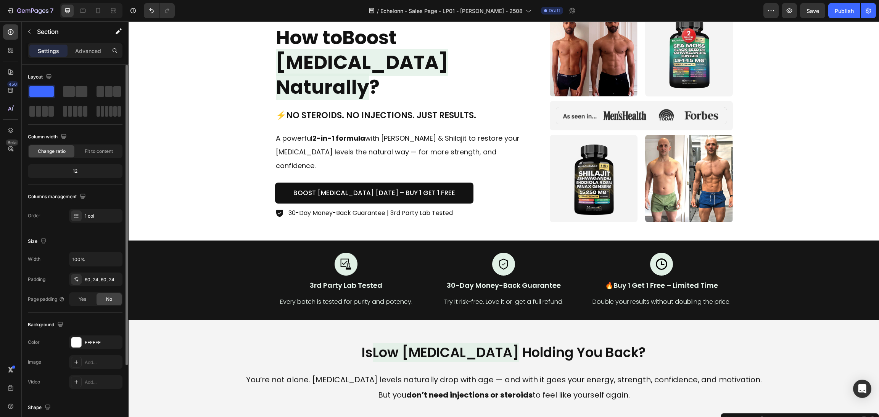
scroll to position [0, 0]
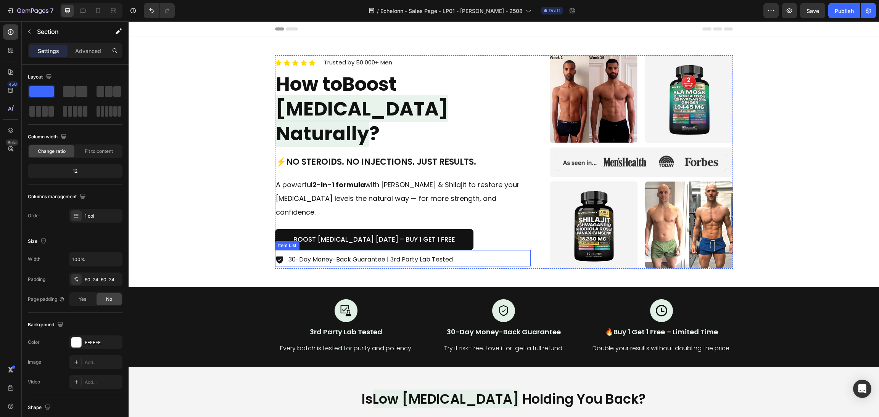
click at [276, 257] on icon at bounding box center [279, 260] width 7 height 7
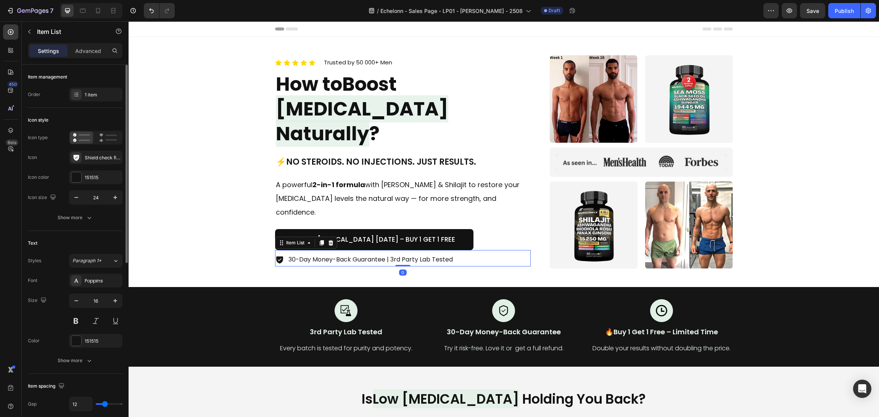
click at [92, 165] on div "Icon type Icon Shield check filled Icon color 151515 Icon size 24" at bounding box center [75, 168] width 95 height 74
click at [94, 159] on div "Shield check filled" at bounding box center [103, 158] width 36 height 7
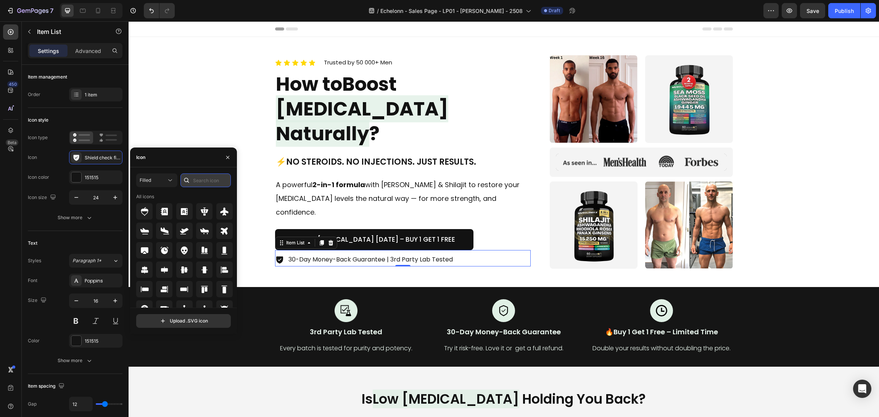
click at [197, 181] on input "text" at bounding box center [205, 181] width 50 height 14
type input "t"
type input "check"
click at [145, 233] on icon at bounding box center [144, 231] width 8 height 6
click at [222, 100] on div "Icon Icon Icon Icon Icon Icon List Trusted by 50 000+ Men Text block Row How to…" at bounding box center [504, 162] width 732 height 214
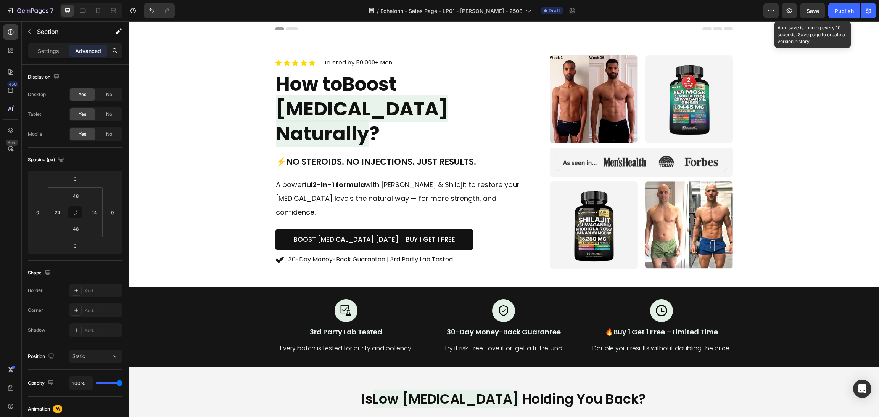
drag, startPoint x: 811, startPoint y: 9, endPoint x: 809, endPoint y: 19, distance: 10.5
click at [811, 9] on span "Save" at bounding box center [813, 11] width 13 height 6
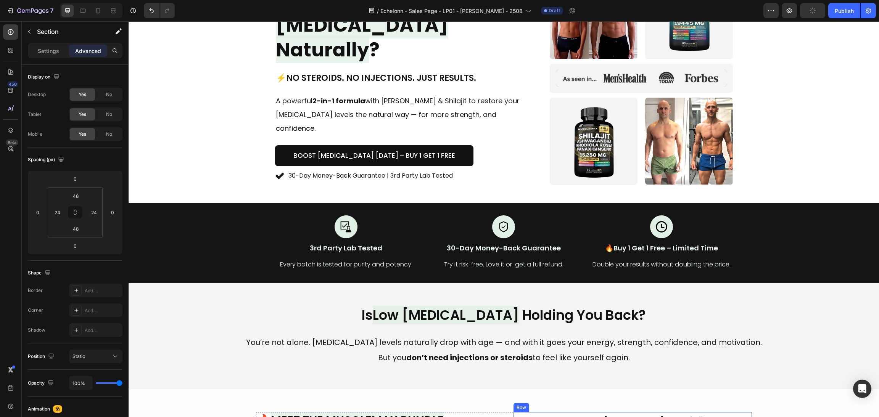
scroll to position [171, 0]
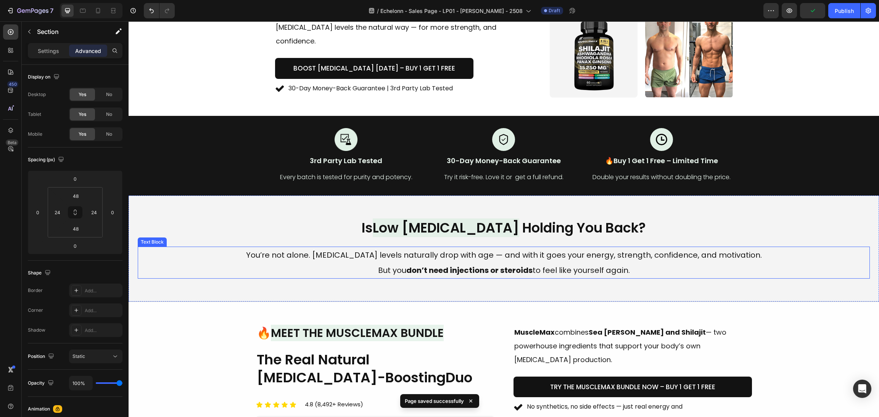
click at [474, 277] on p "But you don’t need injections or steroids to feel like yourself again." at bounding box center [504, 270] width 584 height 15
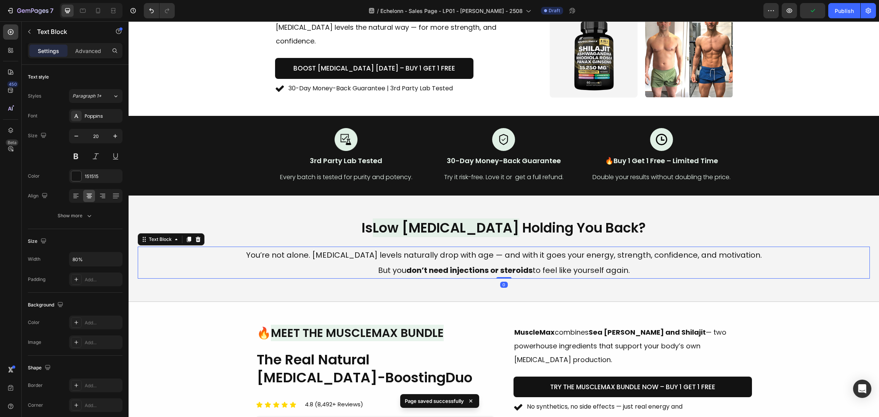
click at [470, 273] on strong "don’t need injections or steroids" at bounding box center [469, 270] width 126 height 11
click at [655, 269] on p "But you don’t need injections or steroids to feel like yourself again." at bounding box center [504, 270] width 584 height 15
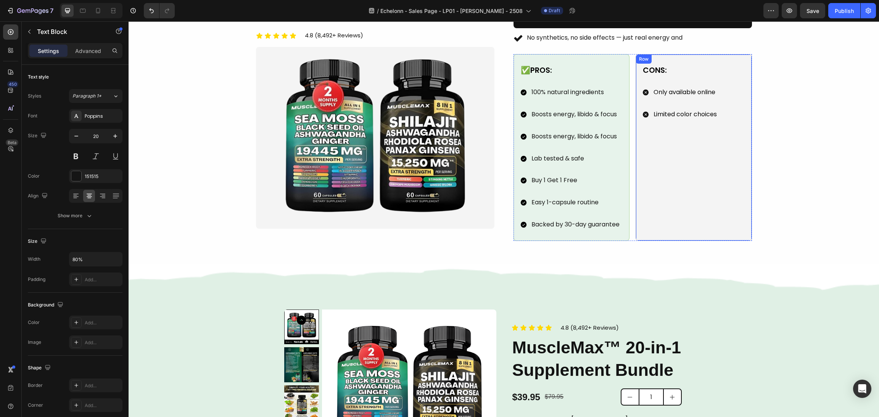
scroll to position [630, 0]
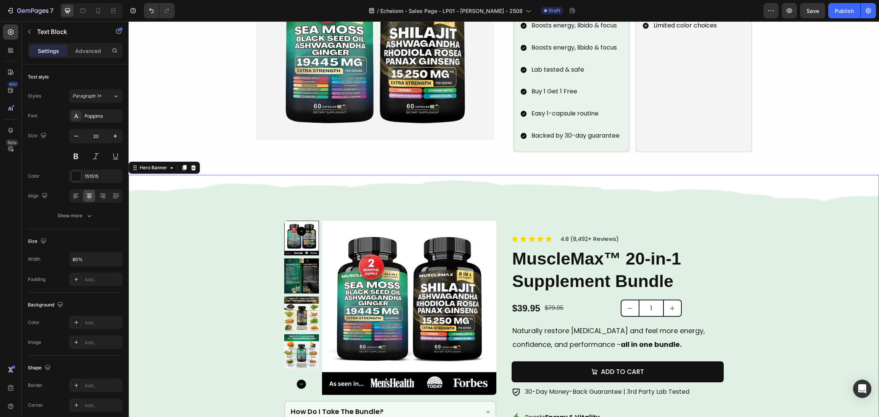
click at [599, 184] on div "Product Images How Do I Take The Bundle? Full Ingredients List Risk-Free Guaran…" at bounding box center [504, 347] width 458 height 344
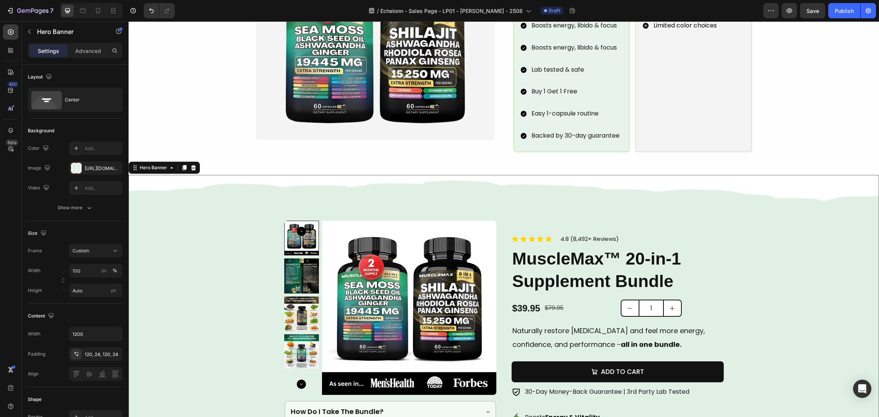
click at [184, 162] on div "Hero Banner" at bounding box center [164, 168] width 71 height 12
click at [184, 165] on icon at bounding box center [184, 167] width 4 height 5
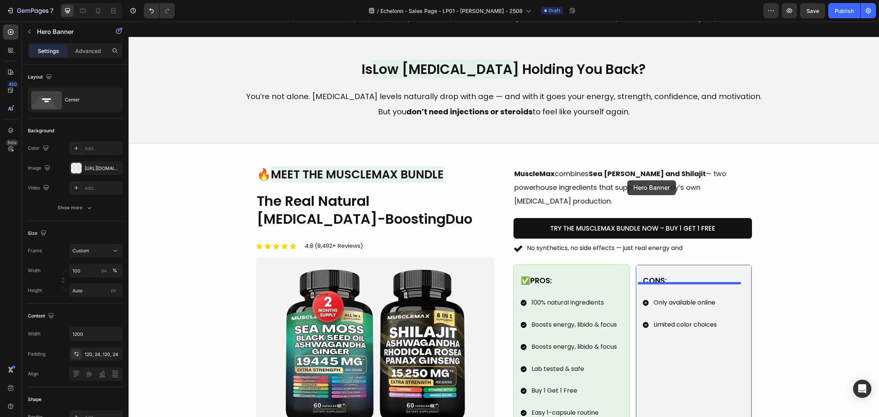
scroll to position [318, 0]
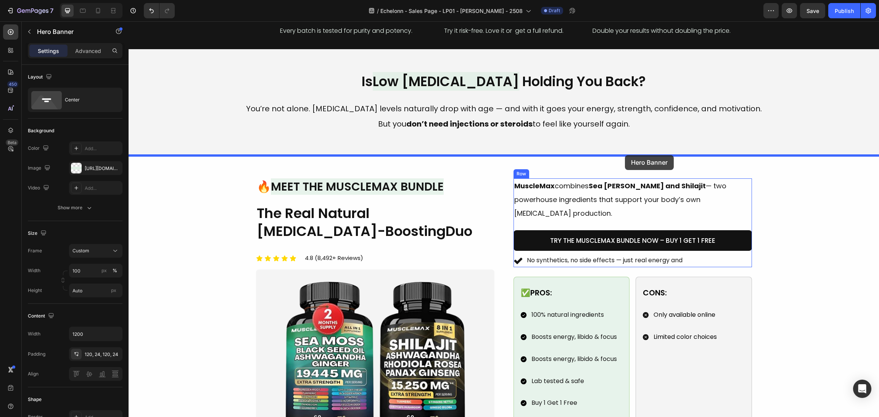
drag, startPoint x: 135, startPoint y: 185, endPoint x: 626, endPoint y: 157, distance: 491.2
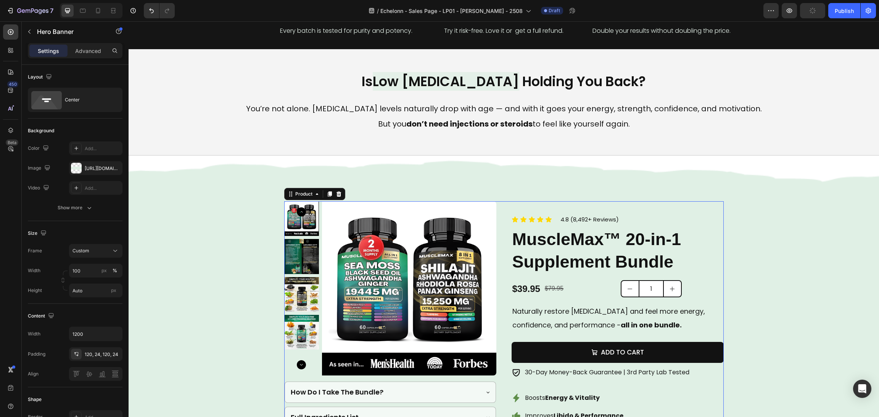
click at [500, 273] on div "Product Images How Do I Take The Bundle? Full Ingredients List Risk-Free Guaran…" at bounding box center [504, 327] width 440 height 253
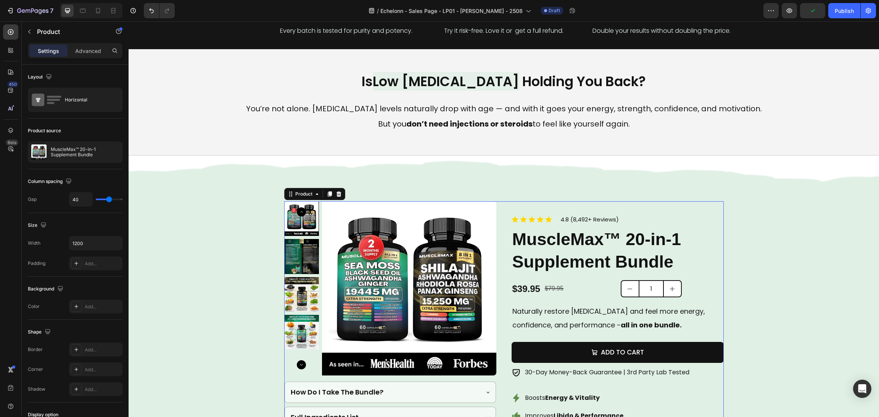
click at [340, 195] on div "Product" at bounding box center [314, 194] width 61 height 12
click at [335, 189] on div "Product" at bounding box center [314, 194] width 61 height 12
click at [334, 189] on div "Product" at bounding box center [314, 194] width 61 height 12
click at [333, 190] on div "Product" at bounding box center [314, 194] width 61 height 12
click at [336, 193] on icon at bounding box center [338, 194] width 5 height 5
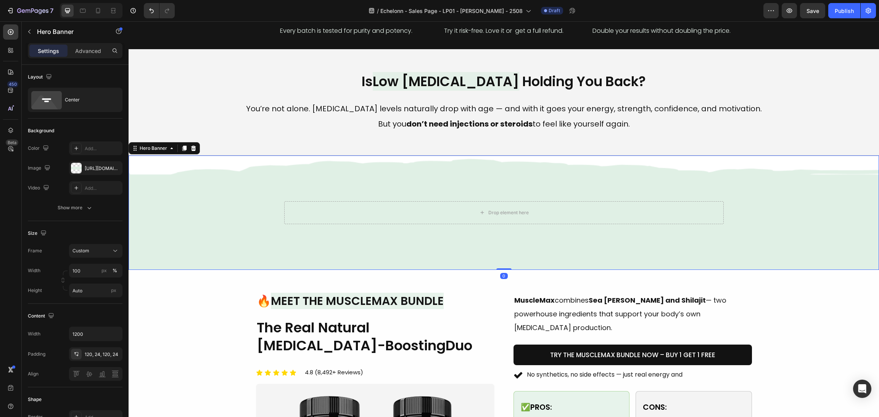
click at [179, 187] on div "Background Image" at bounding box center [504, 213] width 751 height 114
click at [83, 168] on div "https://cdn.shopify.com/s/files/1/0870/6542/8248/files/gempages_545224320612303…" at bounding box center [95, 168] width 53 height 14
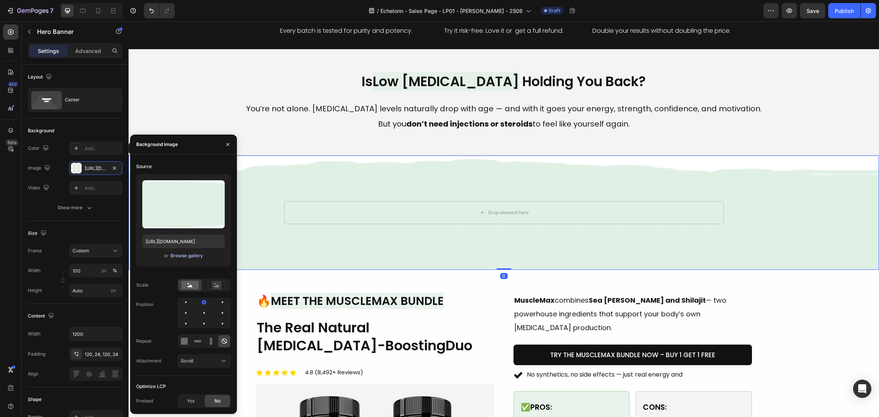
click at [196, 253] on div "Browse gallery" at bounding box center [187, 256] width 32 height 7
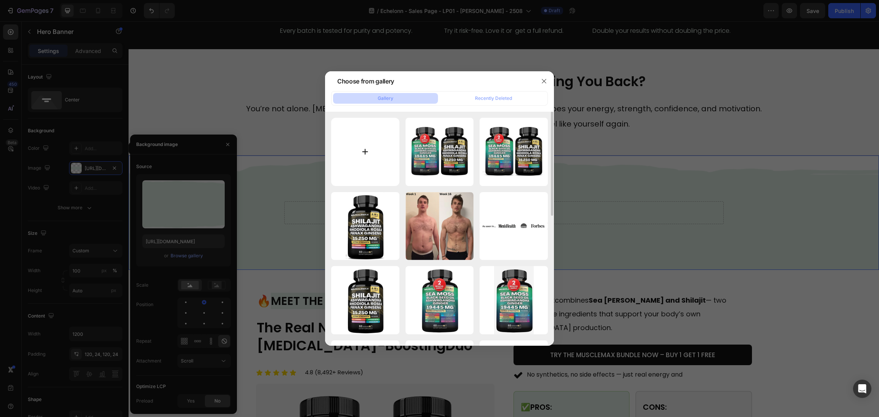
click at [358, 142] on input "file" at bounding box center [365, 152] width 68 height 68
type input "C:\fakepath\Без названия (5).webp"
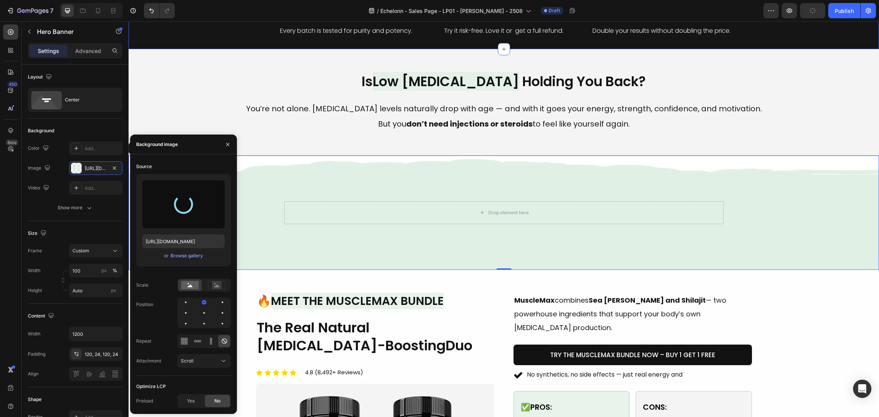
type input "https://cdn.shopify.com/s/files/1/0870/6542/8248/files/gempages_545224320612303…"
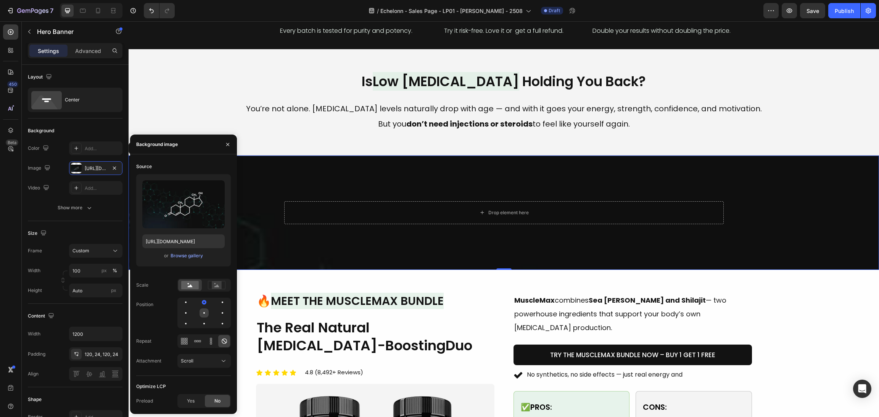
click at [218, 312] on div at bounding box center [222, 313] width 9 height 9
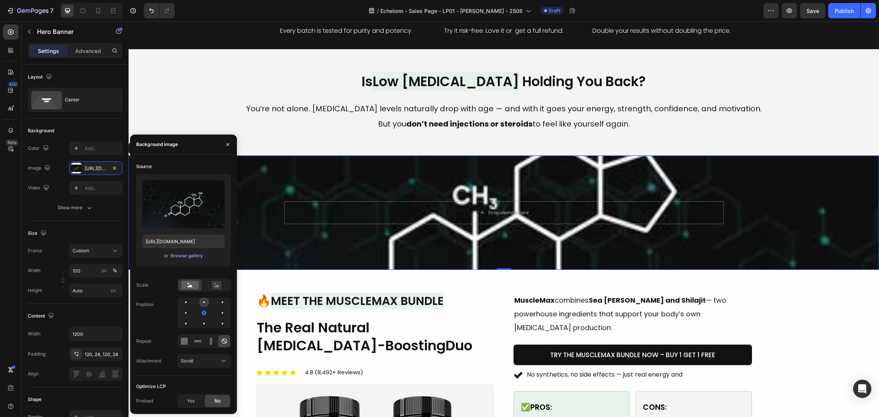
click at [218, 300] on div at bounding box center [222, 302] width 9 height 9
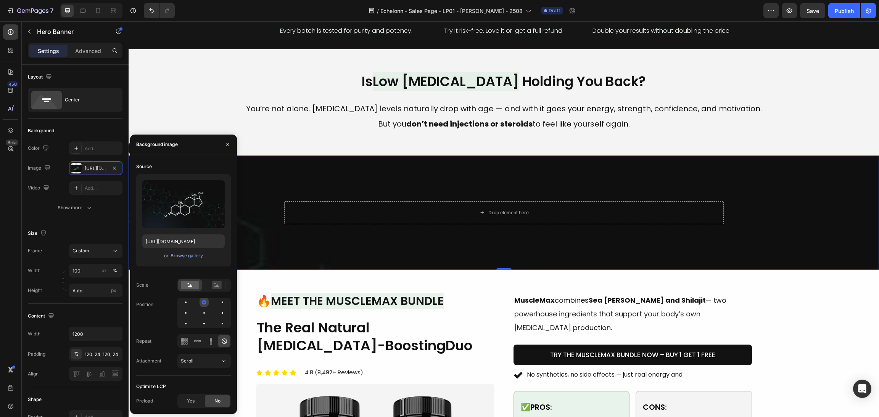
click at [218, 306] on div at bounding box center [222, 302] width 9 height 9
click at [203, 313] on div at bounding box center [204, 314] width 2 height 2
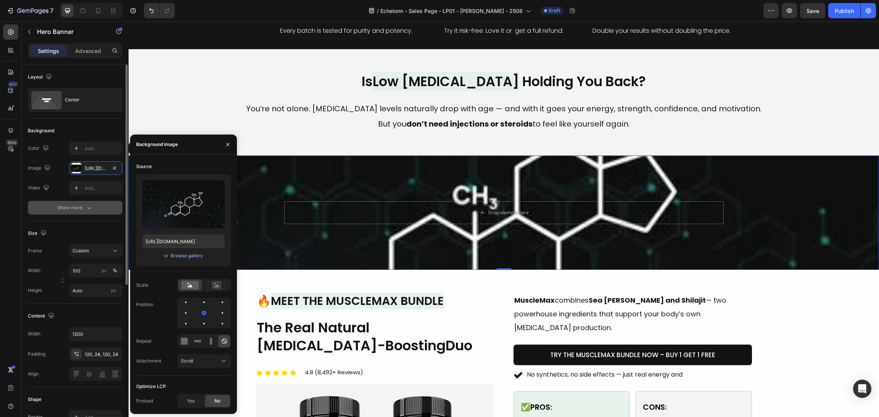
click at [71, 207] on div "Show more" at bounding box center [75, 208] width 35 height 8
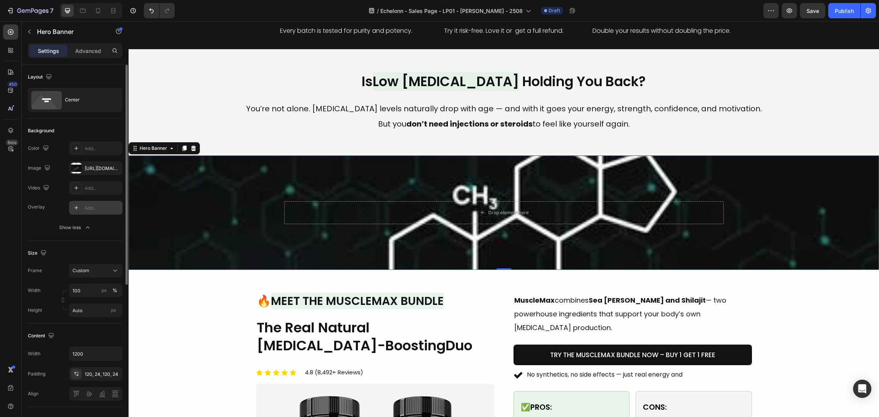
click at [76, 208] on icon at bounding box center [76, 208] width 6 height 6
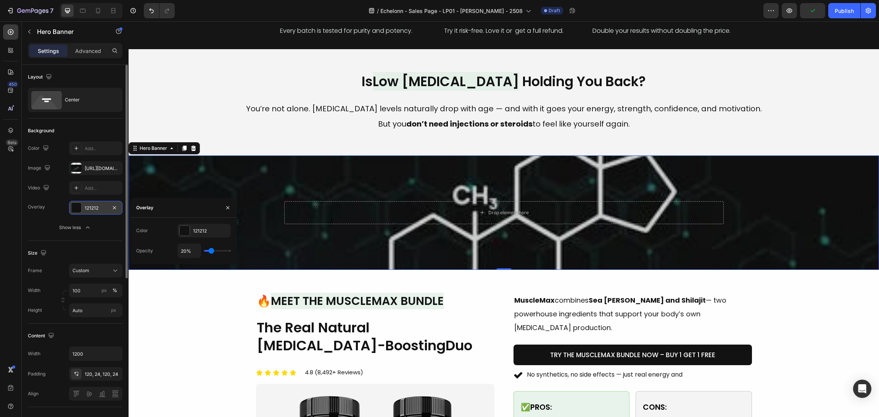
type input "8%"
type input "8"
type input "12%"
type input "12"
type input "21%"
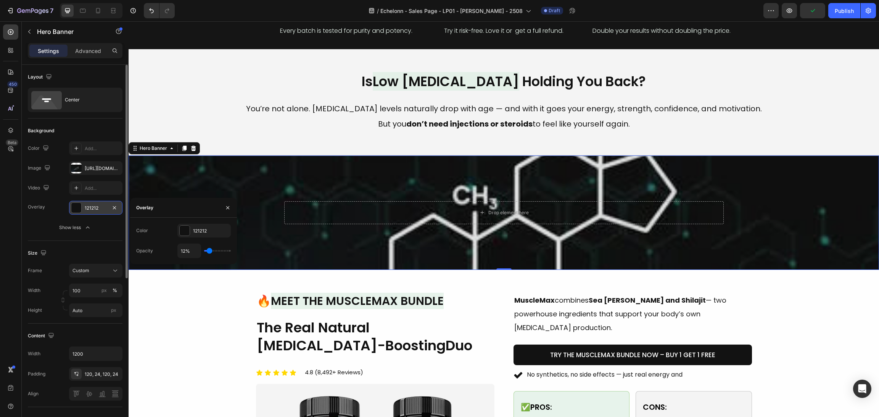
type input "21"
type input "26%"
type input "26"
type input "41%"
type input "41"
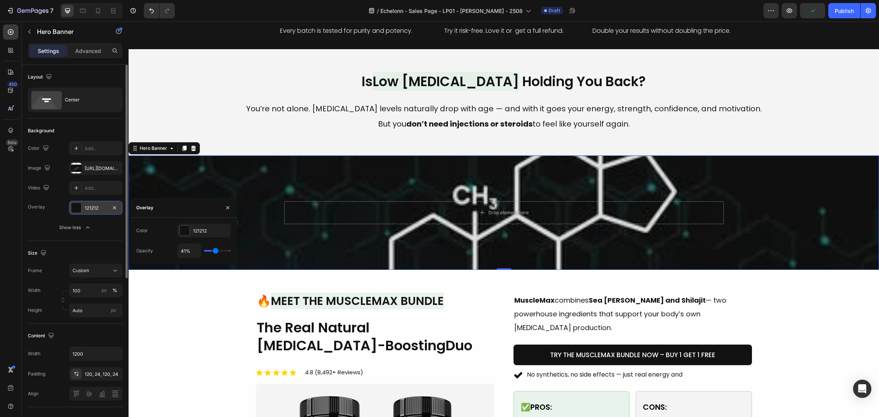
type input "52%"
type input "52"
type input "72%"
type input "72"
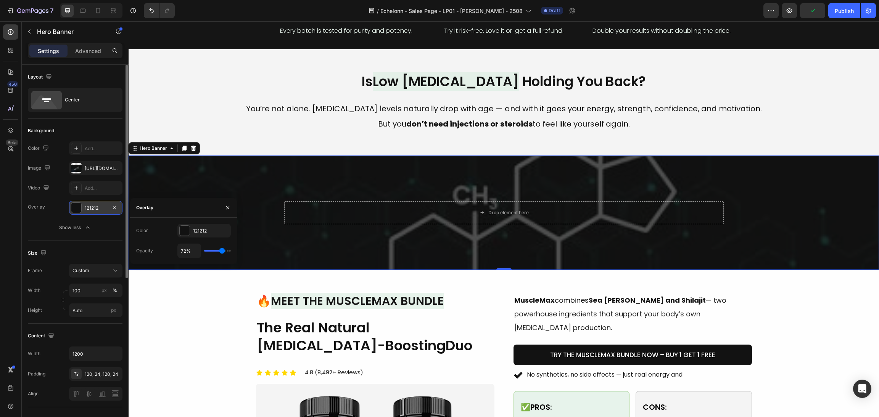
type input "74%"
type input "74"
type input "77%"
type input "77"
type input "81%"
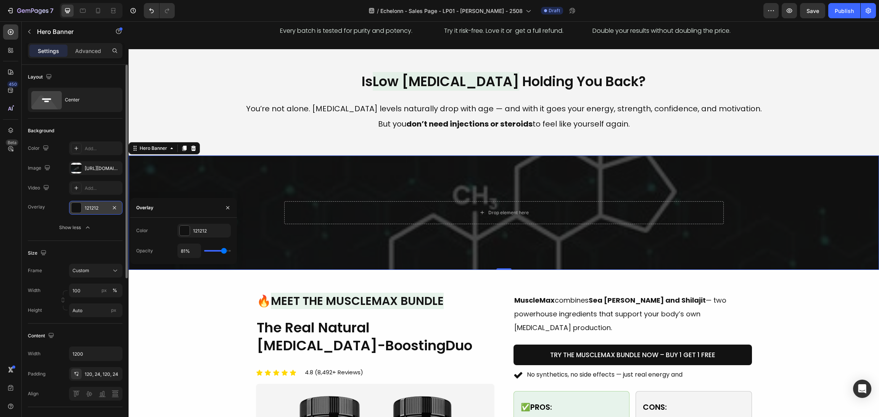
drag, startPoint x: 208, startPoint y: 251, endPoint x: 224, endPoint y: 255, distance: 16.0
type input "81"
click at [224, 252] on input "range" at bounding box center [217, 251] width 27 height 2
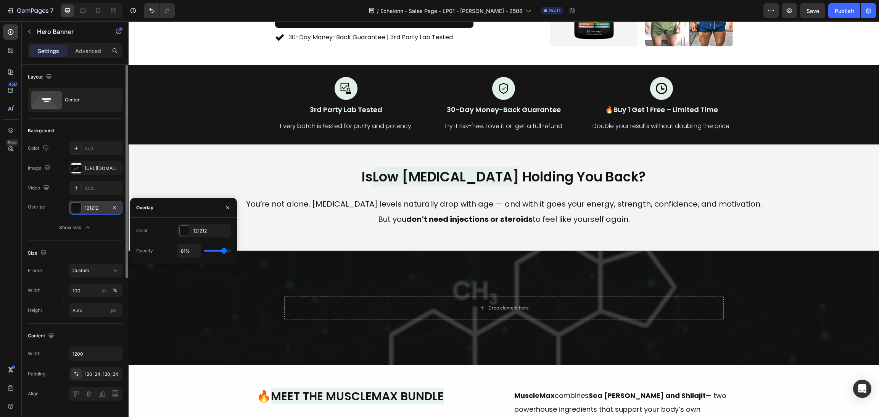
scroll to position [229, 0]
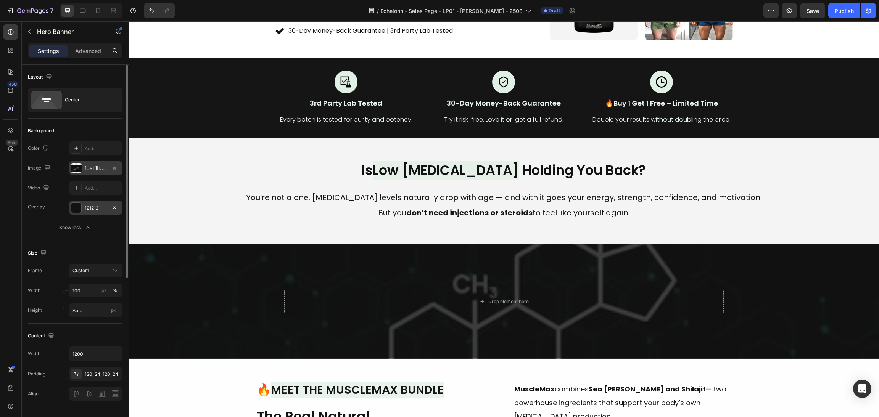
click at [79, 168] on div at bounding box center [76, 168] width 11 height 11
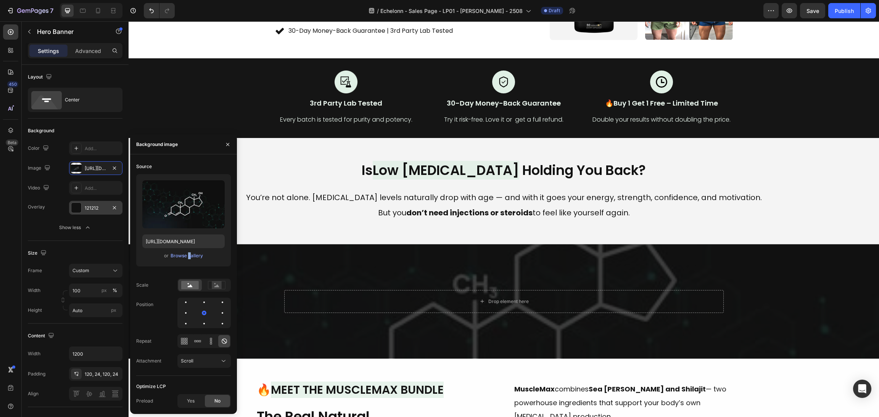
click at [186, 260] on div "or Browse gallery" at bounding box center [183, 255] width 82 height 9
click at [186, 259] on div "Browse gallery" at bounding box center [187, 256] width 32 height 7
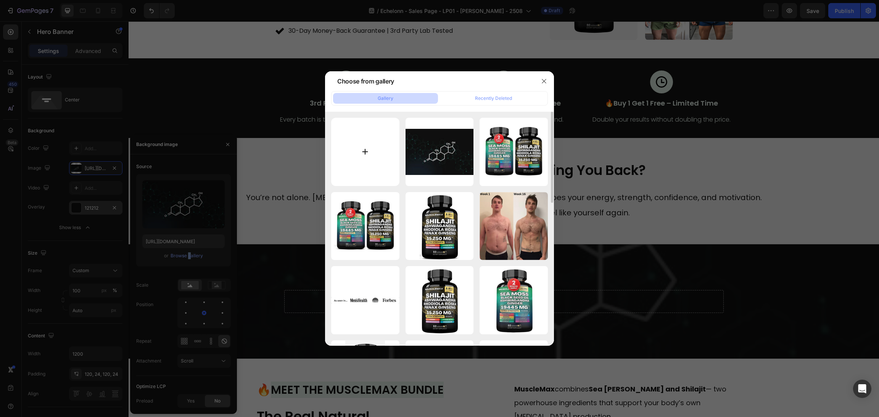
click at [375, 136] on input "file" at bounding box center [365, 152] width 68 height 68
type input "C:\fakepath\istockphoto-1292729469-612x612.jpg"
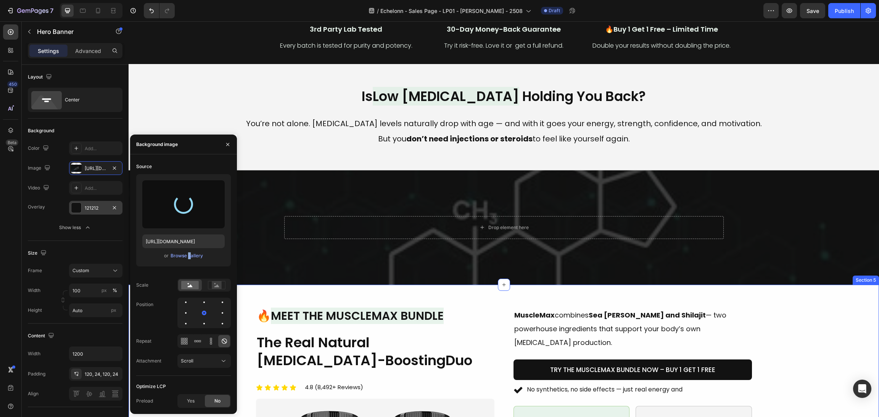
scroll to position [286, 0]
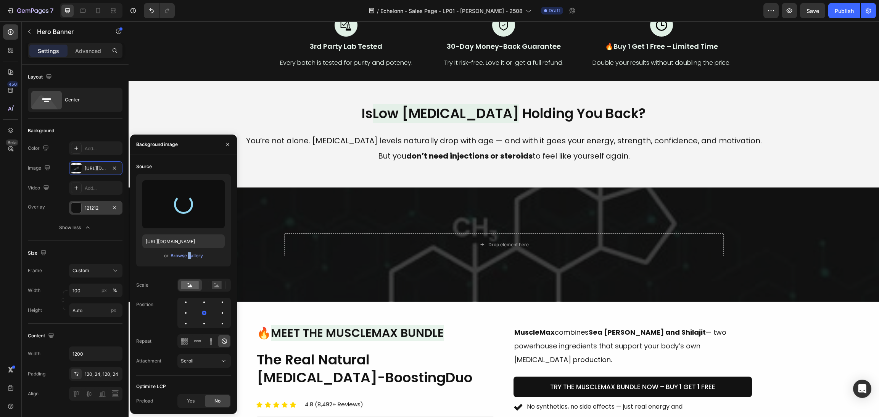
type input "https://cdn.shopify.com/s/files/1/0870/6542/8248/files/gempages_545224320612303…"
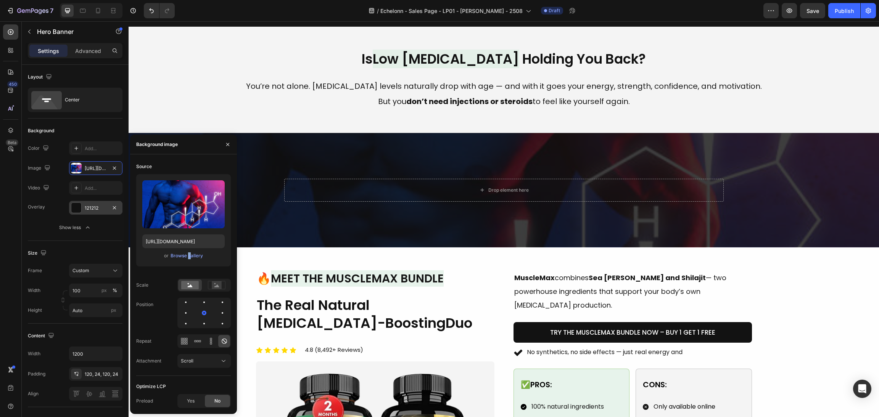
scroll to position [343, 0]
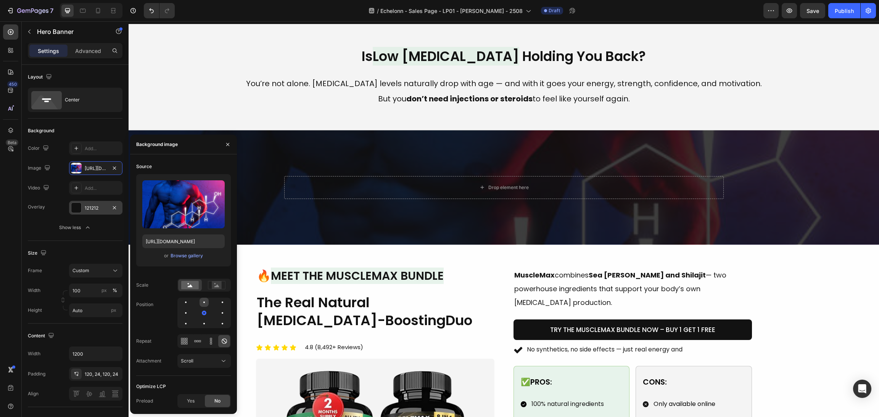
click at [218, 302] on div at bounding box center [222, 302] width 9 height 9
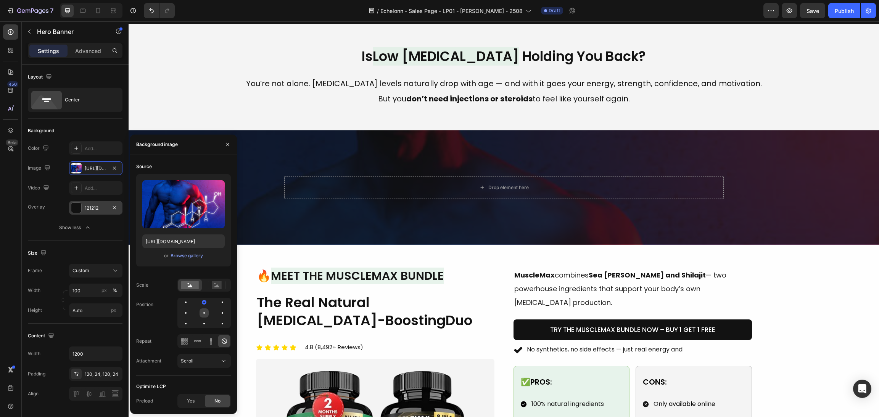
click at [218, 312] on div at bounding box center [222, 313] width 9 height 9
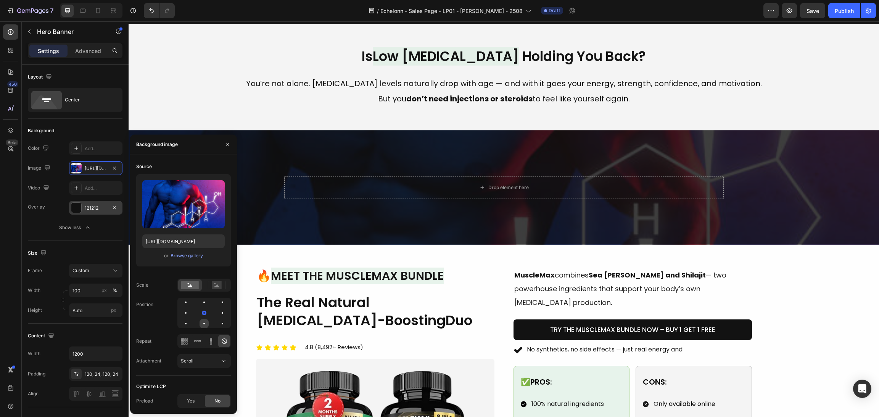
click at [218, 323] on div at bounding box center [222, 323] width 9 height 9
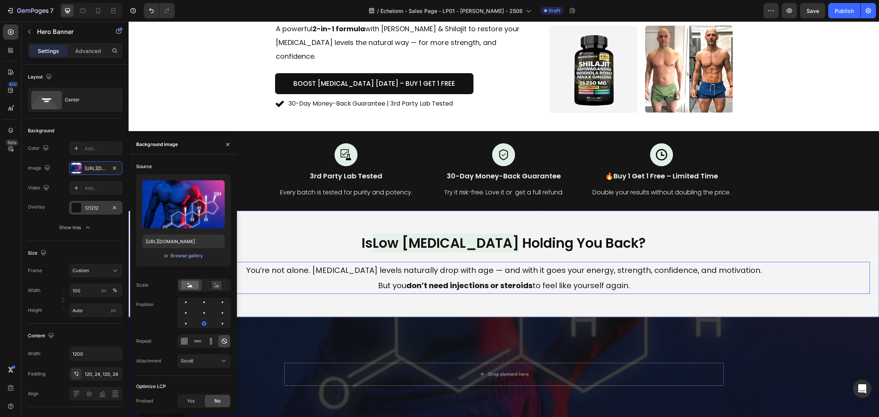
scroll to position [229, 0]
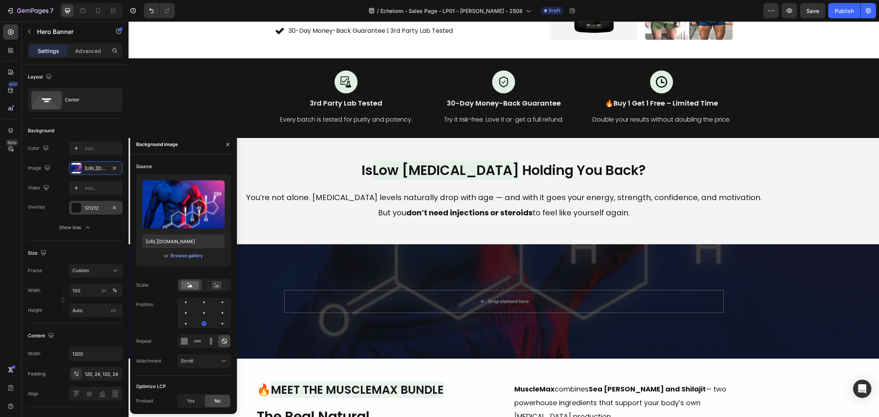
click at [184, 251] on div "or Browse gallery" at bounding box center [183, 255] width 82 height 9
click at [187, 255] on div "Browse gallery" at bounding box center [187, 256] width 32 height 7
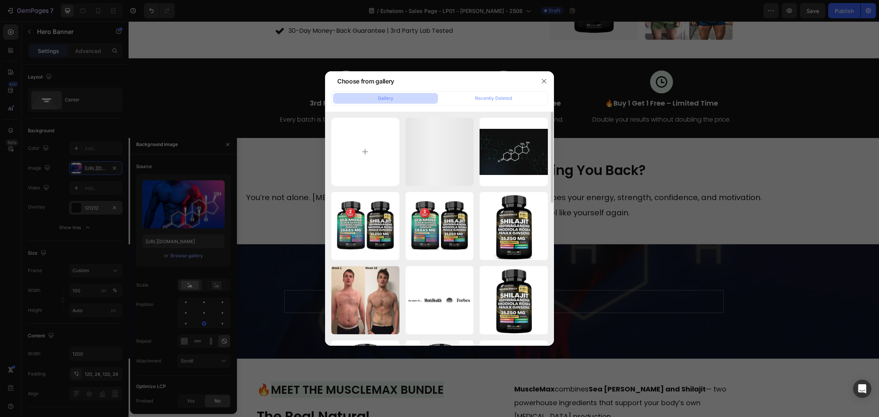
click at [401, 150] on div "istockphoto-129272946...12.jpg 36.58 kb Без названия (5).webp 5.37 kb 1_2d31d4e…" at bounding box center [439, 412] width 217 height 588
click at [384, 140] on input "file" at bounding box center [365, 152] width 68 height 68
type input "C:\fakepath\Testosterone-Replacement.webp"
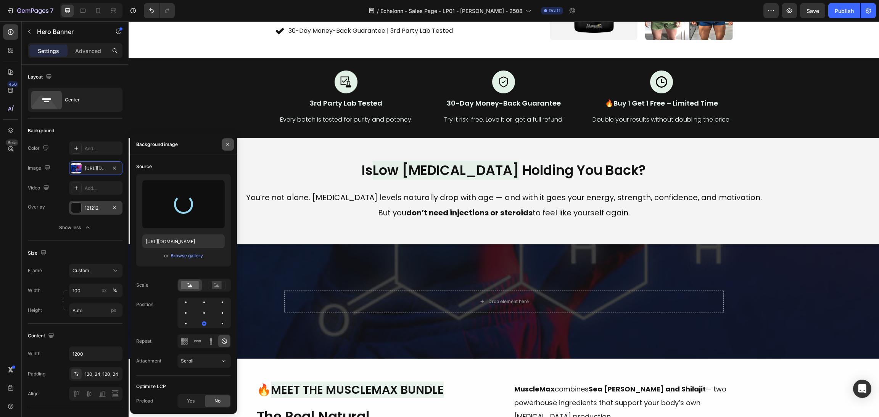
type input "https://cdn.shopify.com/s/files/1/0870/6542/8248/files/gempages_545224320612303…"
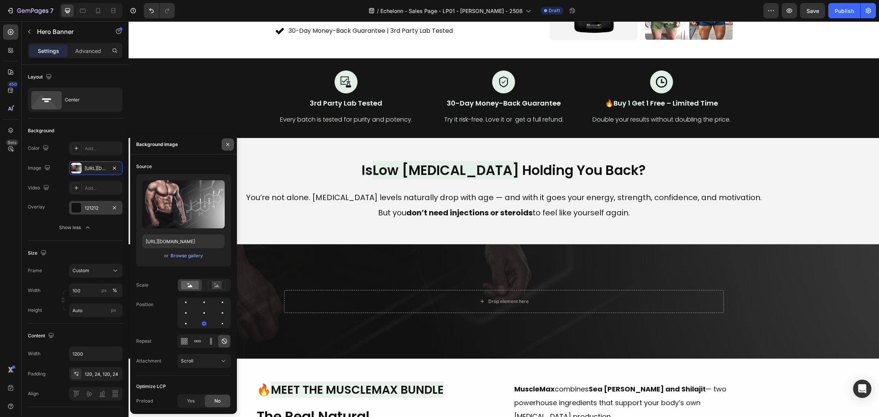
click at [225, 142] on icon "button" at bounding box center [228, 145] width 6 height 6
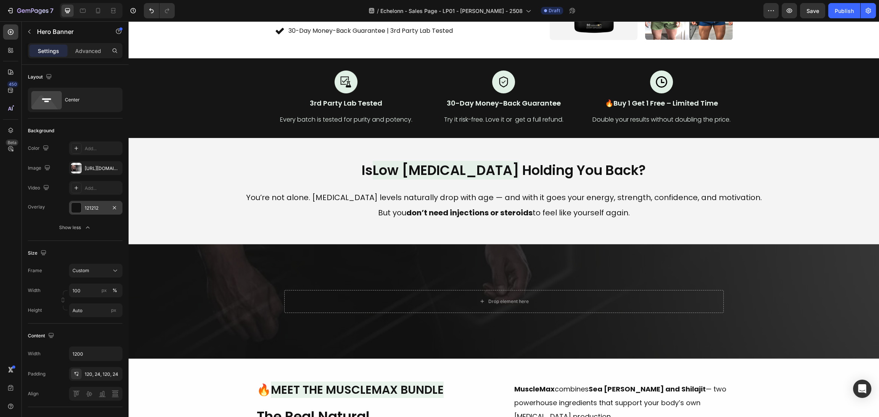
click at [269, 282] on div "Overlay" at bounding box center [504, 302] width 751 height 114
click at [82, 170] on div "https://cdn.shopify.com/s/files/1/0870/6542/8248/files/gempages_545224320612303…" at bounding box center [95, 168] width 53 height 14
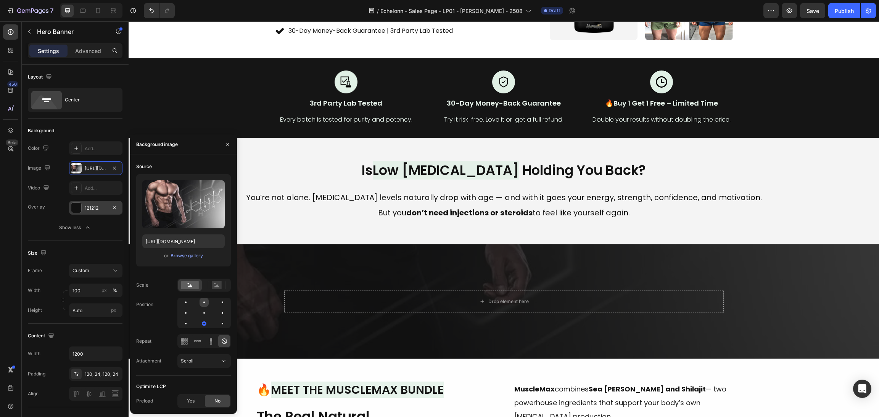
click at [218, 300] on div at bounding box center [222, 302] width 9 height 9
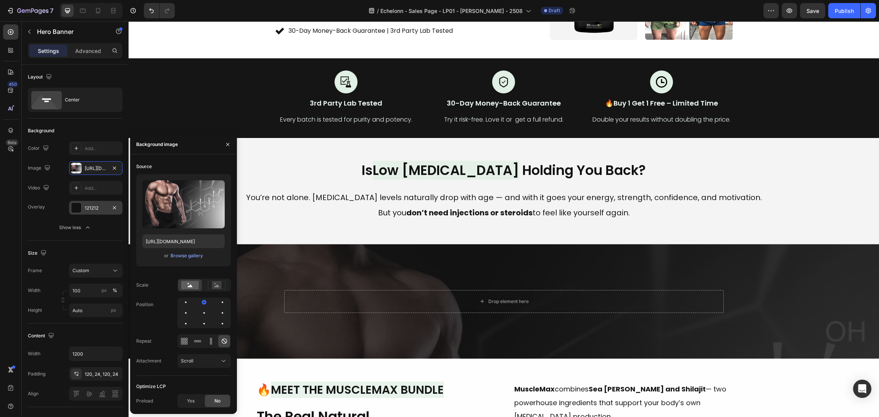
click at [216, 316] on div at bounding box center [203, 313] width 53 height 31
click at [216, 315] on div at bounding box center [203, 313] width 53 height 31
click at [190, 319] on div at bounding box center [185, 323] width 9 height 9
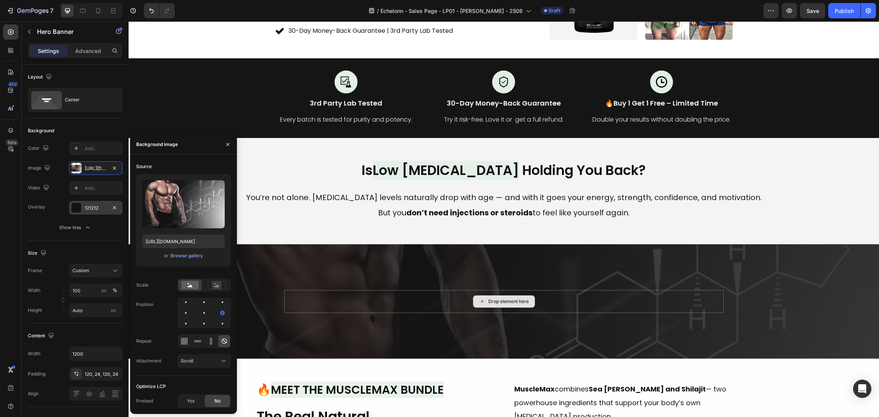
scroll to position [286, 0]
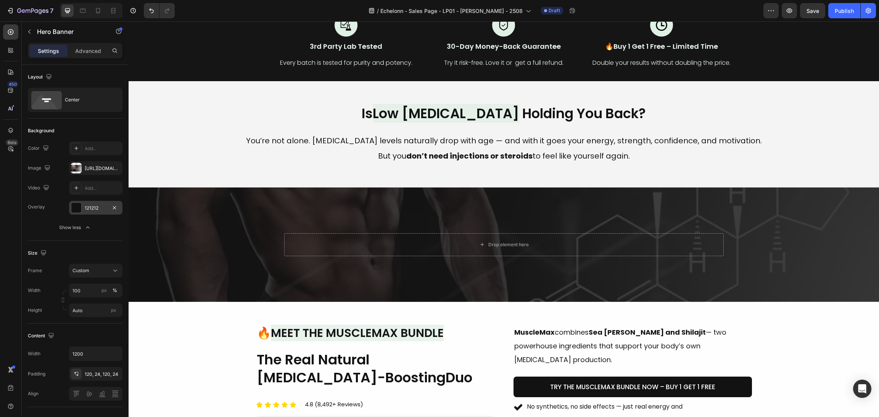
click at [754, 292] on div "Overlay" at bounding box center [504, 245] width 751 height 114
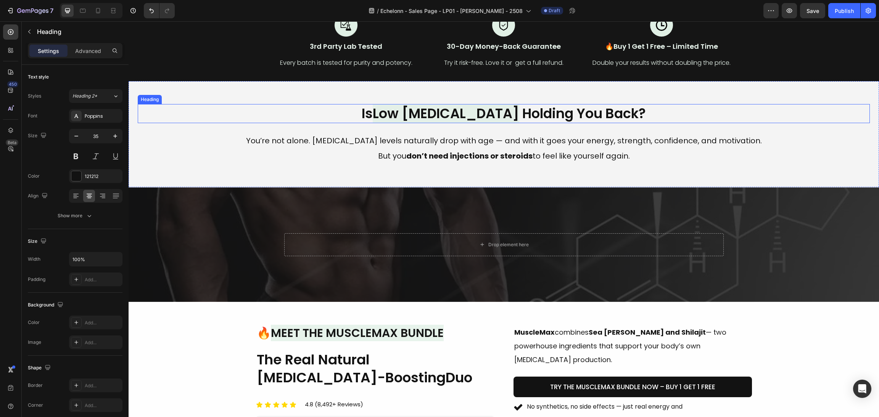
click at [717, 119] on h2 "Is Low Testosterone Holding You Back?" at bounding box center [504, 113] width 732 height 19
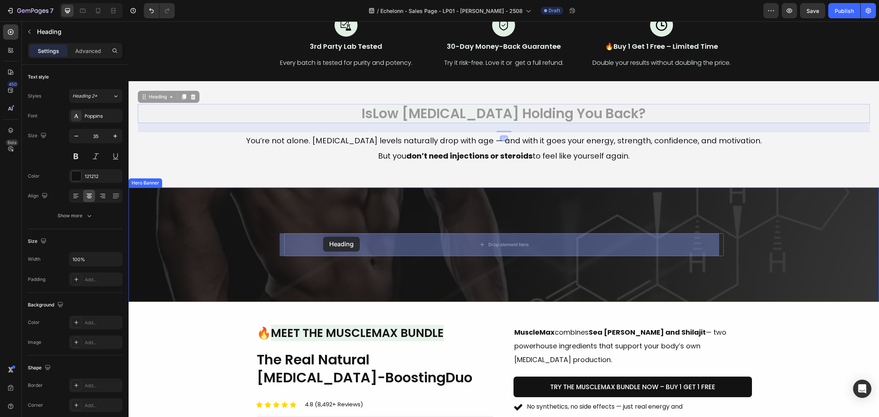
drag, startPoint x: 147, startPoint y: 98, endPoint x: 318, endPoint y: 234, distance: 218.5
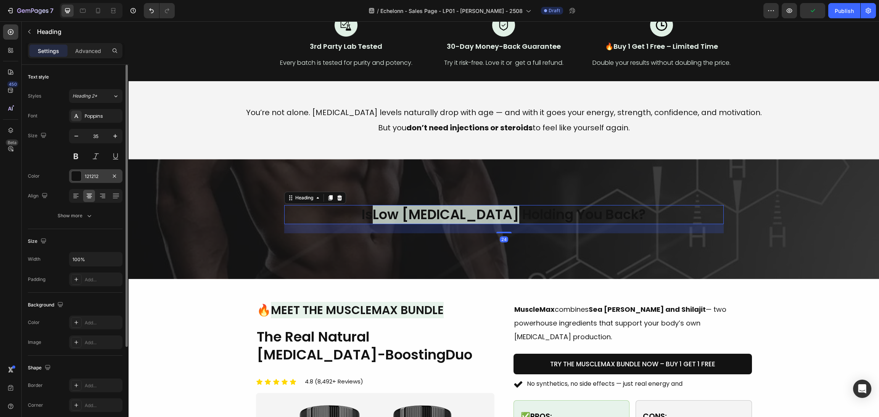
click at [79, 171] on div at bounding box center [76, 176] width 11 height 11
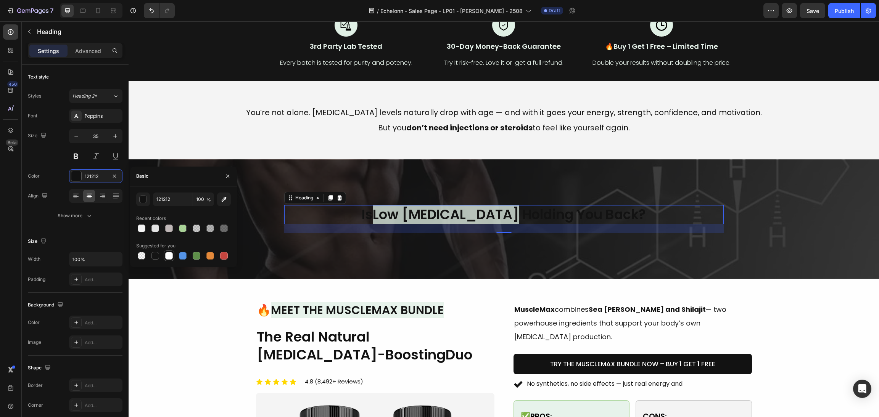
click at [170, 255] on div at bounding box center [169, 256] width 8 height 8
type input "FFFFFF"
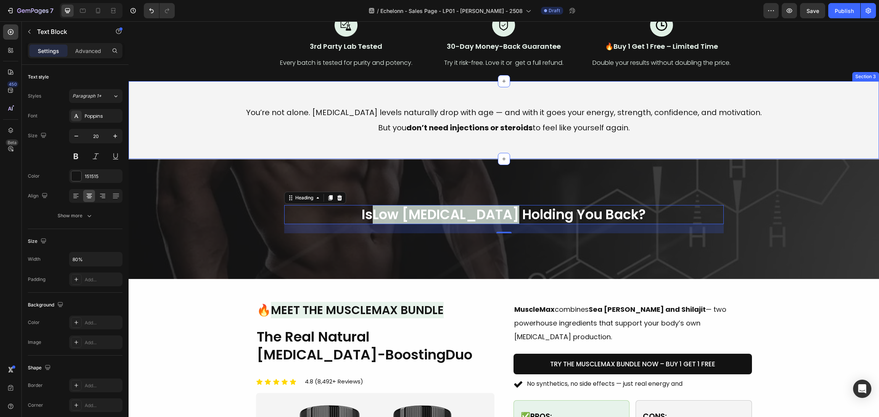
click at [356, 133] on p "But you don’t need injections or steroids to feel like yourself again." at bounding box center [504, 127] width 584 height 15
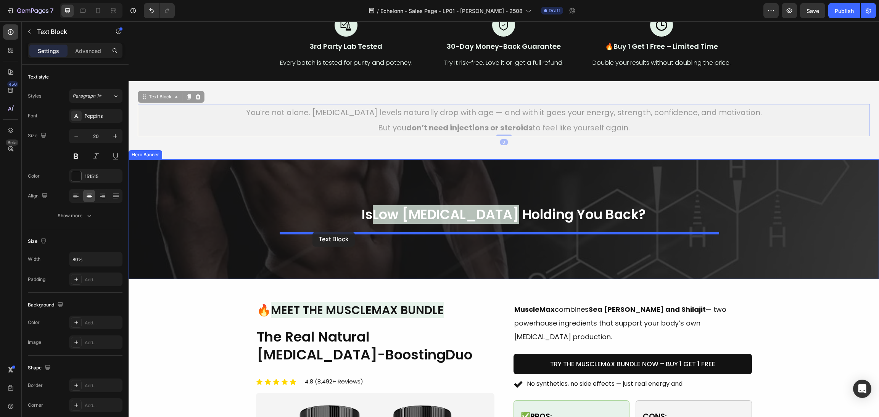
drag, startPoint x: 144, startPoint y: 97, endPoint x: 313, endPoint y: 232, distance: 215.8
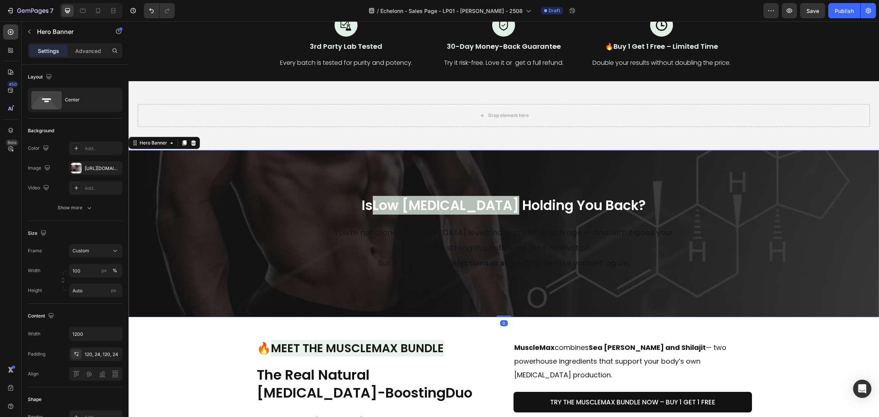
click at [211, 222] on div "Overlay" at bounding box center [504, 233] width 751 height 167
click at [76, 210] on div "Show more" at bounding box center [75, 208] width 35 height 8
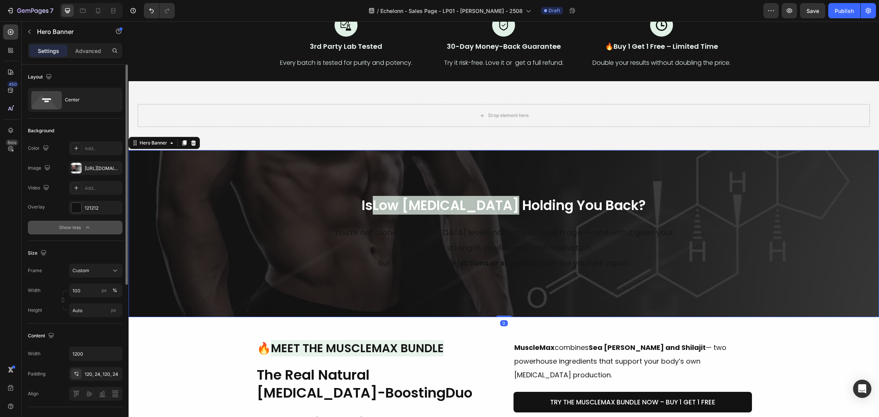
drag, startPoint x: 71, startPoint y: 209, endPoint x: 100, endPoint y: 229, distance: 34.1
click at [71, 209] on div at bounding box center [76, 208] width 10 height 10
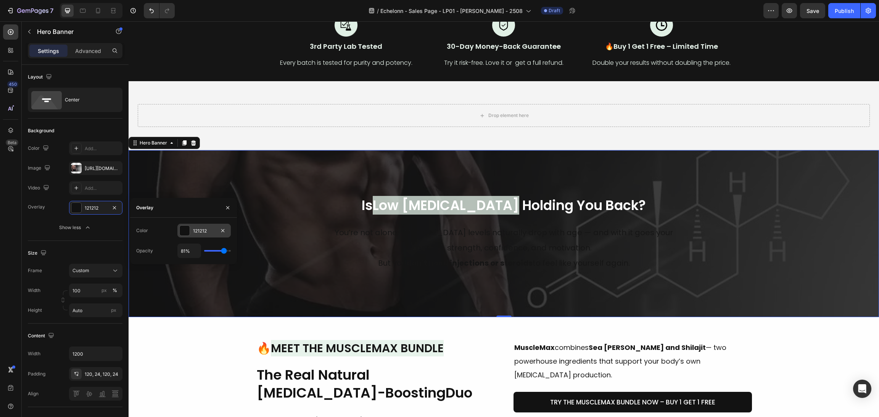
click at [184, 229] on div at bounding box center [185, 231] width 10 height 10
click at [221, 233] on icon "button" at bounding box center [224, 231] width 8 height 8
type input "F4F4F4"
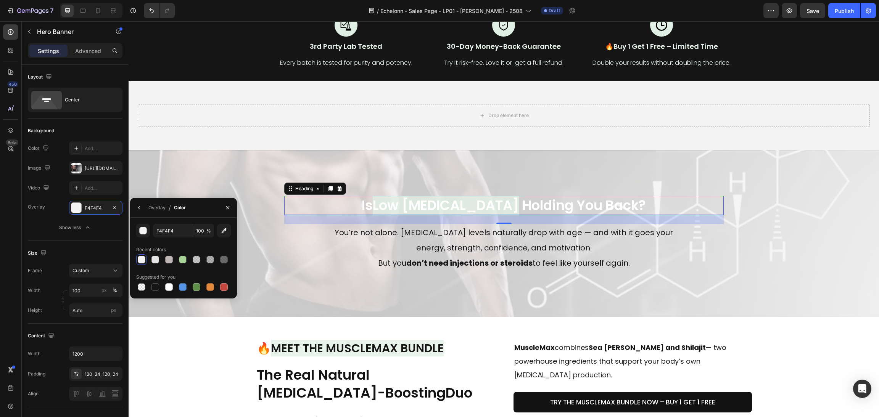
click at [569, 211] on h2 "Is Low Testosterone Holding You Back?" at bounding box center [504, 205] width 440 height 19
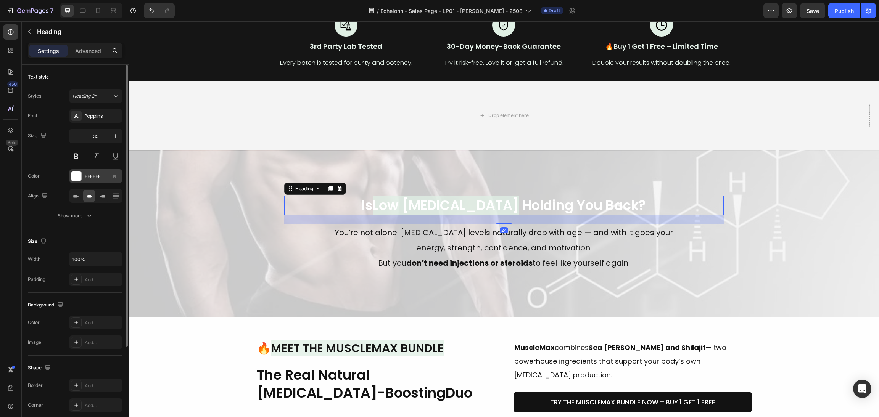
click at [80, 172] on div at bounding box center [76, 176] width 10 height 10
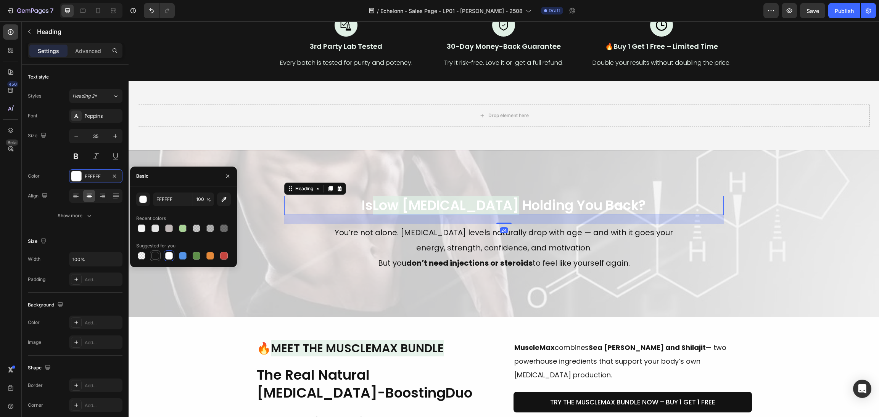
click at [160, 255] on div at bounding box center [183, 256] width 95 height 11
click at [155, 252] on div at bounding box center [155, 256] width 8 height 8
type input "151515"
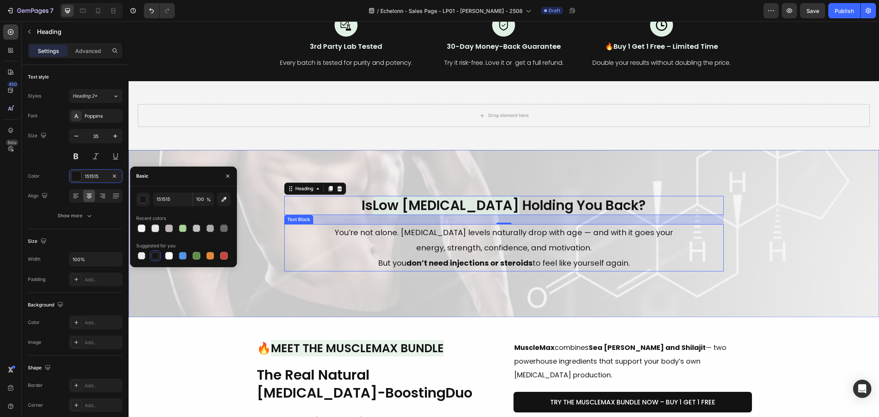
click at [403, 253] on p "You’re not alone. Testosterone levels naturally drop with age — and with it goe…" at bounding box center [504, 240] width 350 height 31
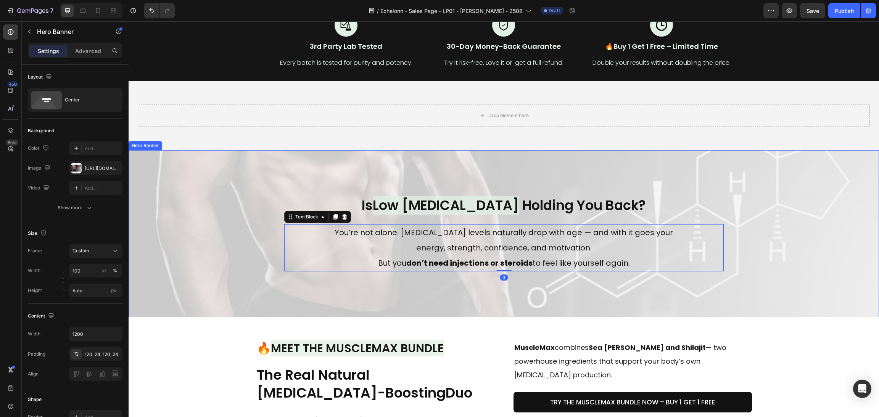
click at [334, 279] on div "Is Low Testosterone Holding You Back? Heading You’re not alone. Testosterone le…" at bounding box center [504, 233] width 458 height 167
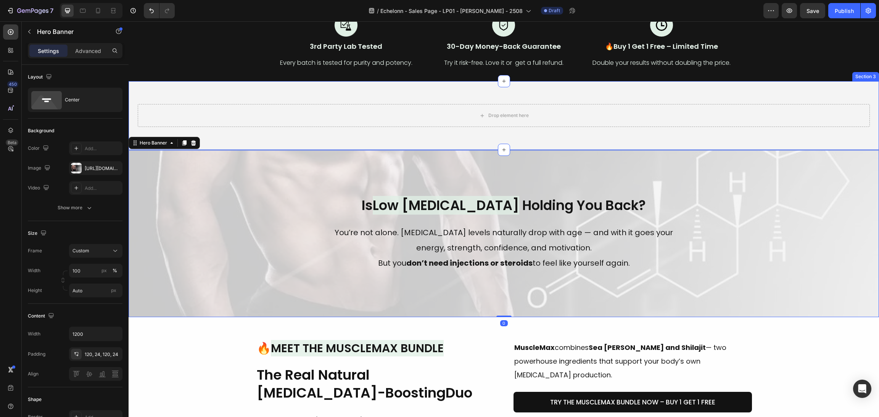
click at [417, 119] on div "Drop element here" at bounding box center [504, 115] width 732 height 23
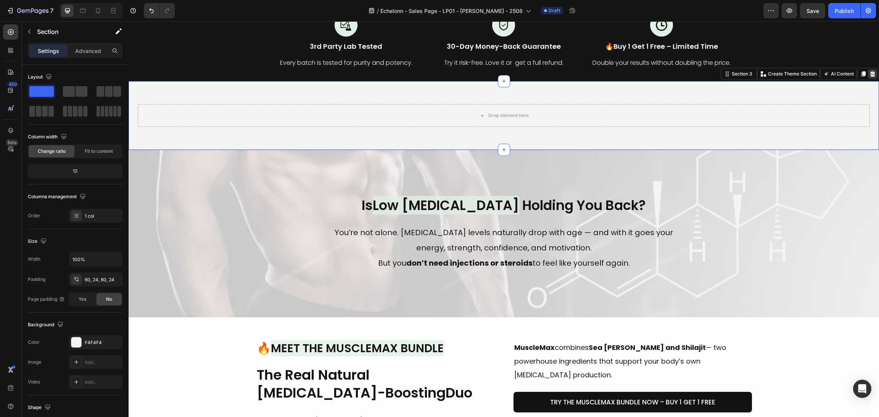
click at [868, 76] on div at bounding box center [872, 73] width 9 height 9
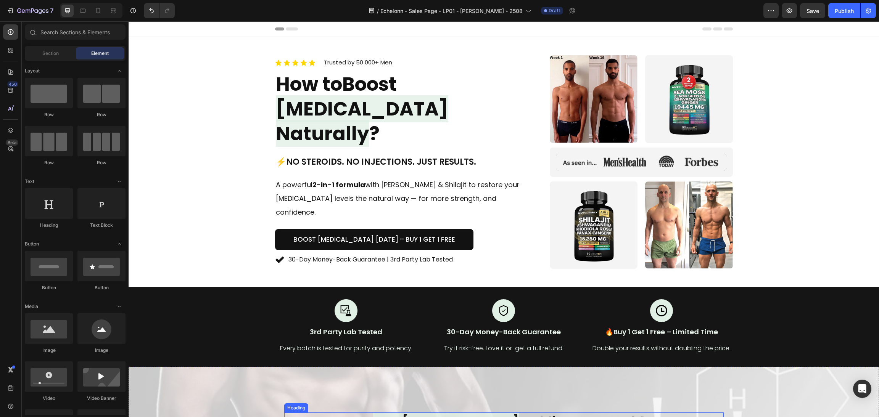
scroll to position [114, 0]
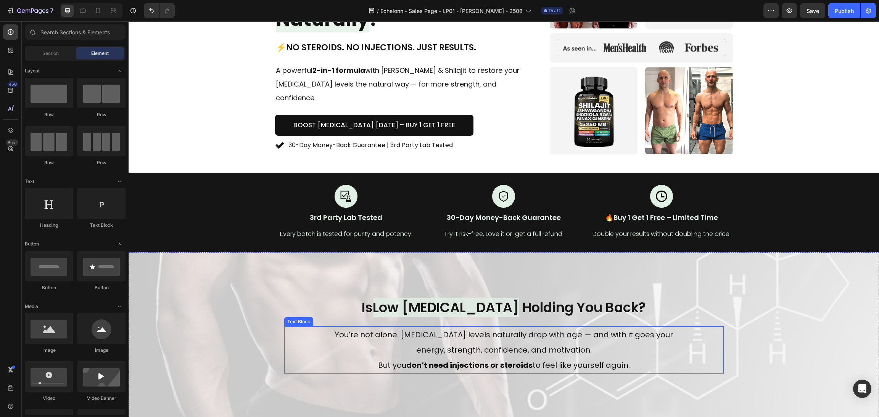
click at [284, 338] on div "You’re not alone. Testosterone levels naturally drop with age — and with it goe…" at bounding box center [504, 350] width 440 height 47
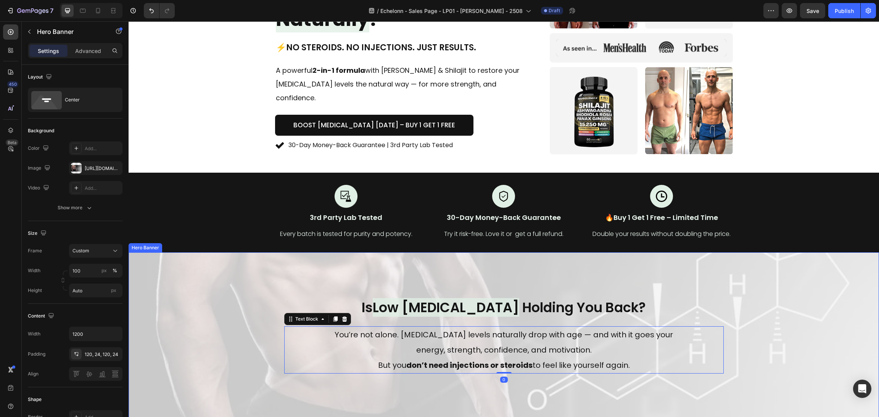
click at [222, 297] on div "Overlay" at bounding box center [504, 336] width 751 height 167
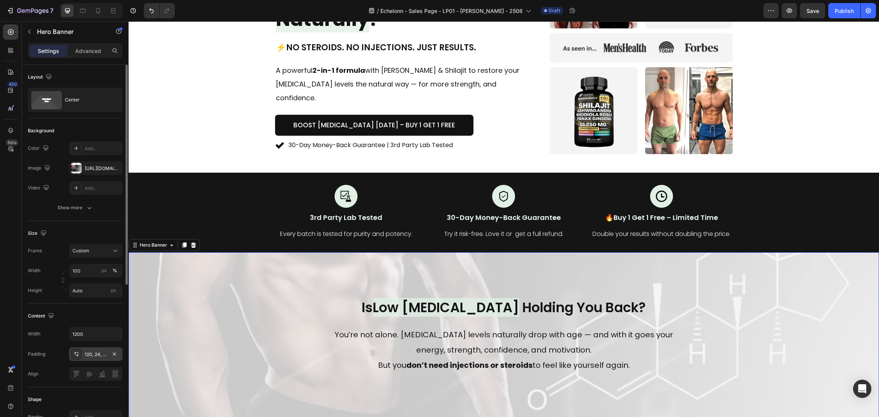
click at [98, 357] on div "120, 24, 120, 24" at bounding box center [96, 354] width 22 height 7
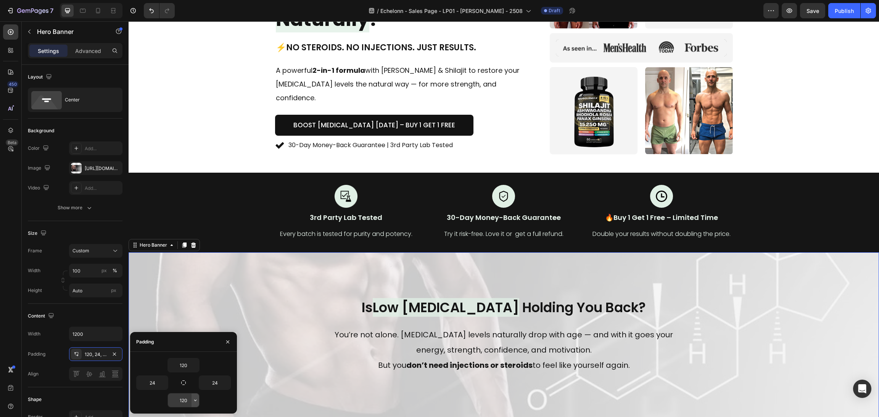
click at [197, 399] on icon "button" at bounding box center [195, 401] width 6 height 6
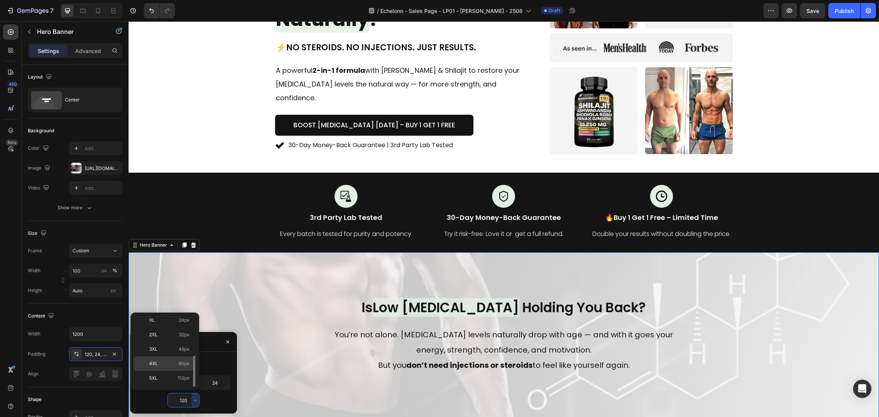
click at [184, 363] on span "80px" at bounding box center [184, 364] width 11 height 7
type input "80"
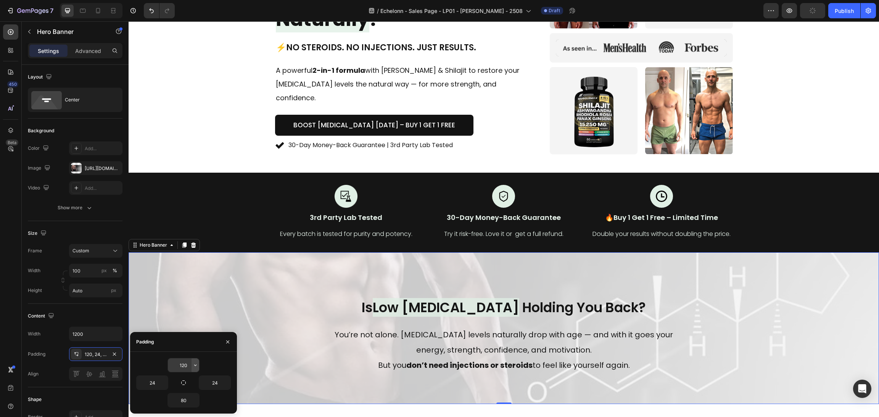
click at [193, 360] on button "button" at bounding box center [196, 366] width 8 height 14
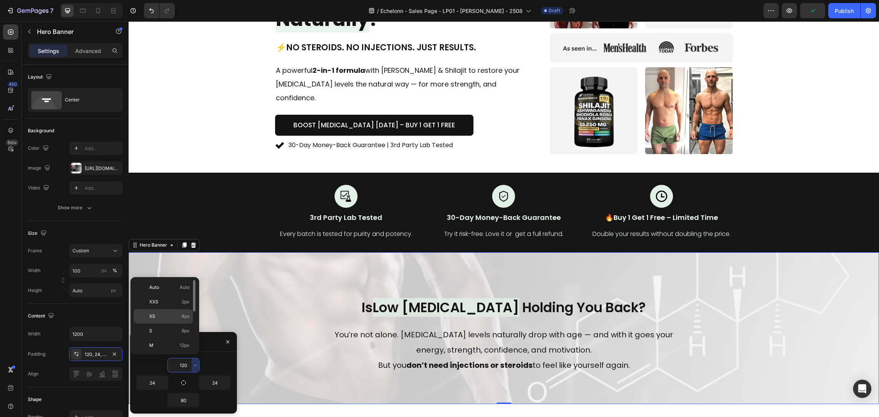
scroll to position [57, 0]
click at [179, 332] on span "32px" at bounding box center [184, 332] width 11 height 7
type input "32"
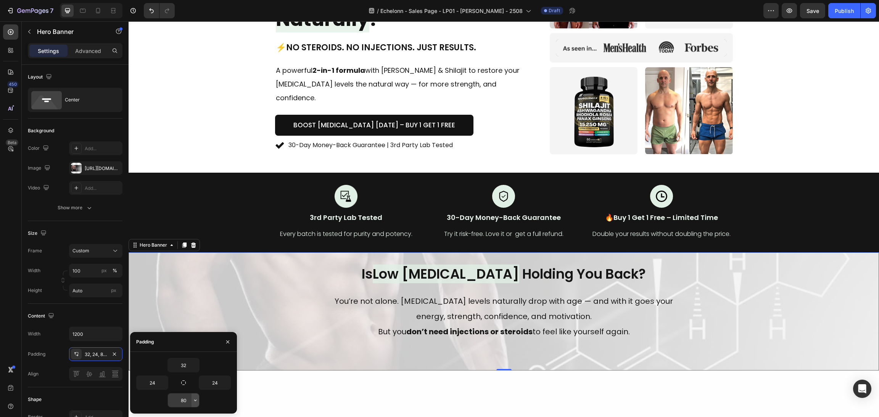
click at [192, 401] on icon "button" at bounding box center [195, 401] width 6 height 6
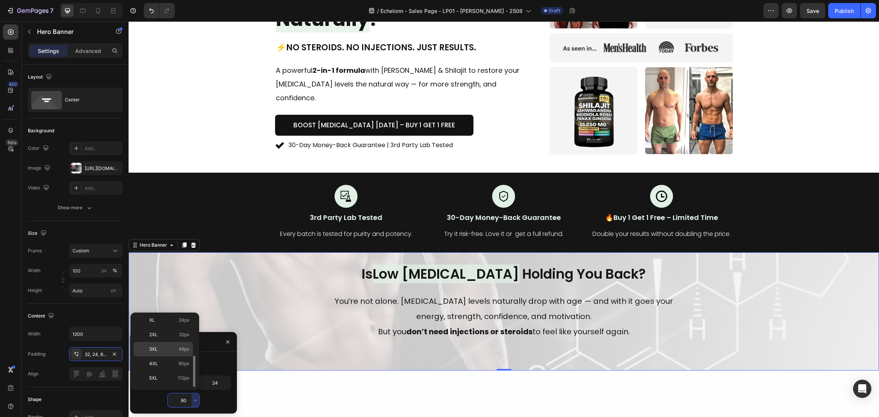
click at [175, 351] on p "3XL 48px" at bounding box center [169, 349] width 40 height 7
type input "48"
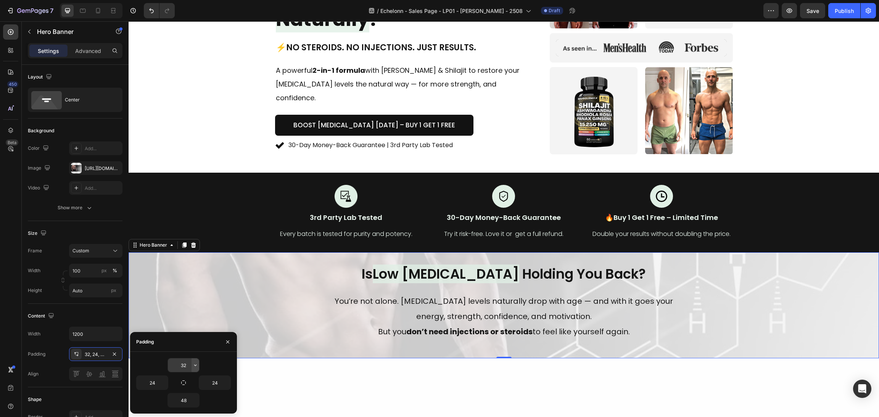
click at [192, 364] on icon "button" at bounding box center [195, 366] width 6 height 6
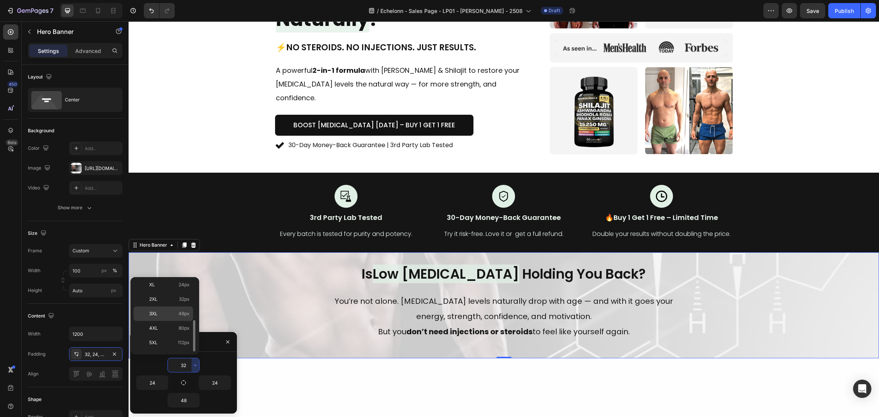
click at [175, 317] on p "3XL 48px" at bounding box center [169, 314] width 40 height 7
type input "48"
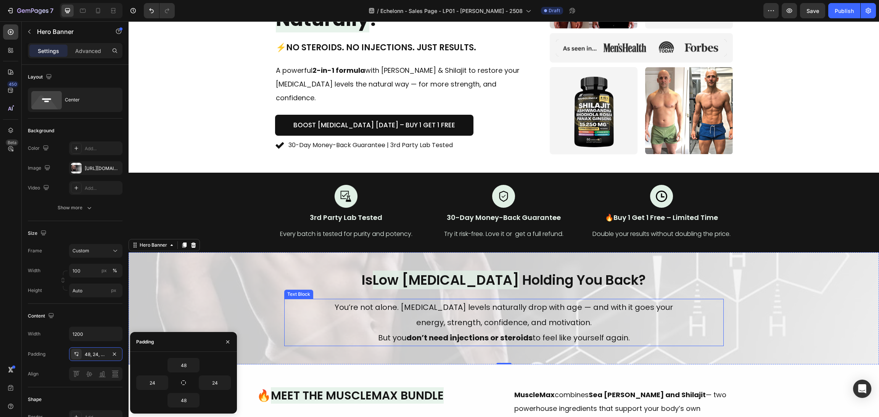
scroll to position [229, 0]
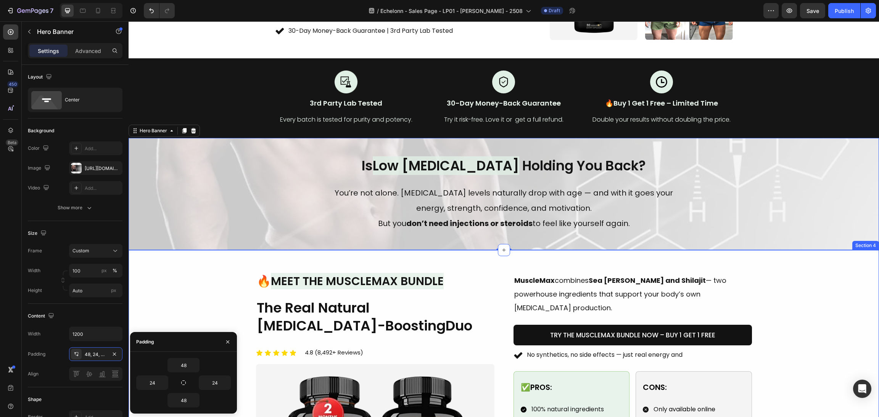
click at [831, 262] on div "Image 🔥 Meet the MuscleMax Bundle Heading The Real Natural Testosterone-Boostin…" at bounding box center [504, 415] width 751 height 331
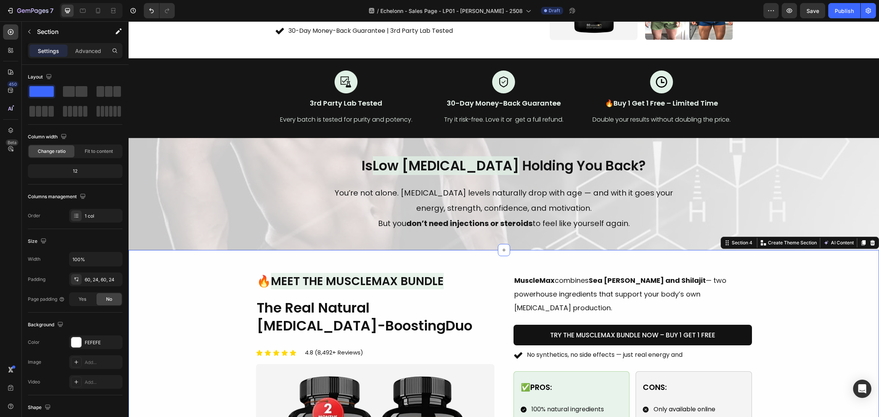
click at [809, 306] on div "Image 🔥 Meet the MuscleMax Bundle Heading The Real Natural Testosterone-Boostin…" at bounding box center [504, 415] width 732 height 285
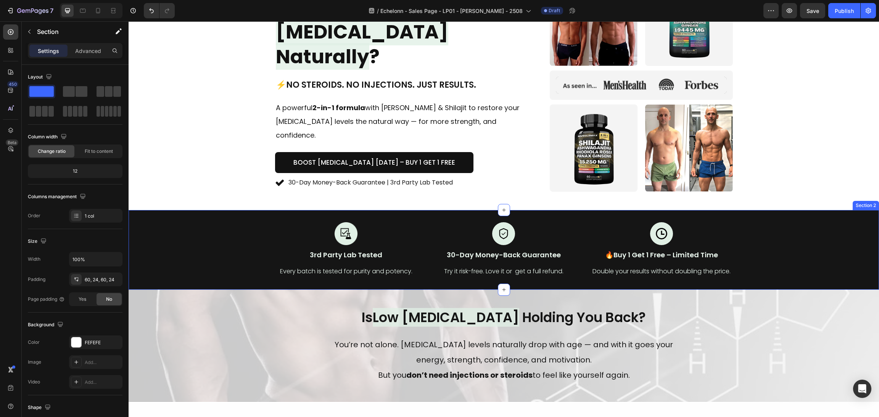
scroll to position [57, 0]
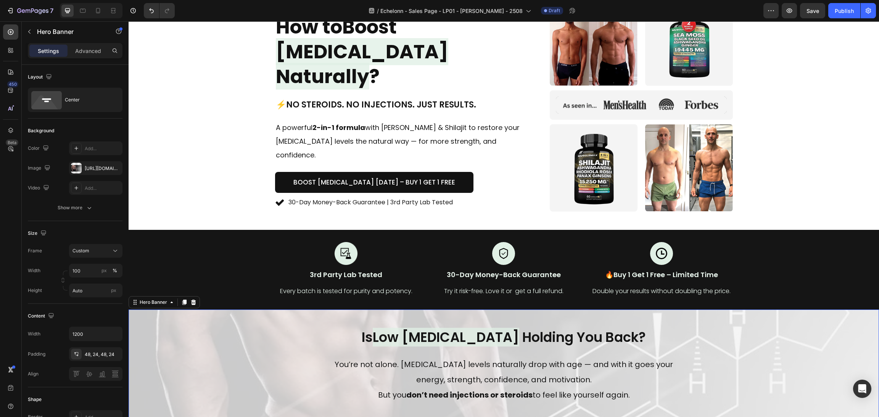
drag, startPoint x: 189, startPoint y: 351, endPoint x: 235, endPoint y: 289, distance: 76.7
click at [189, 351] on div "Overlay" at bounding box center [504, 366] width 751 height 112
click at [77, 209] on div "Show more" at bounding box center [75, 208] width 35 height 8
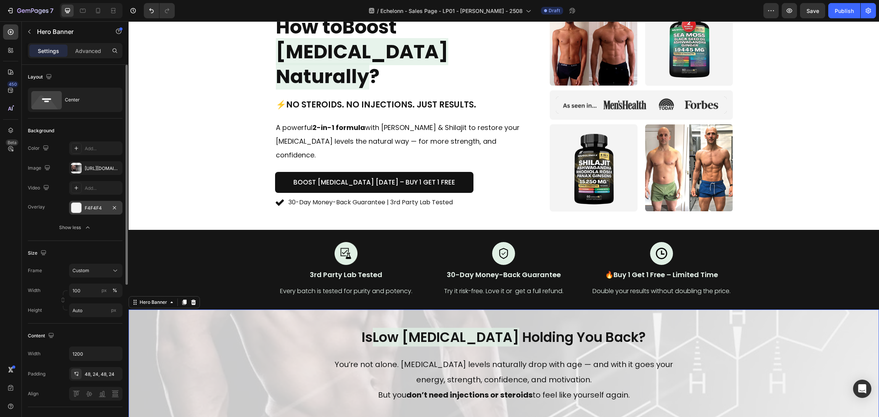
click at [73, 206] on div at bounding box center [76, 208] width 10 height 10
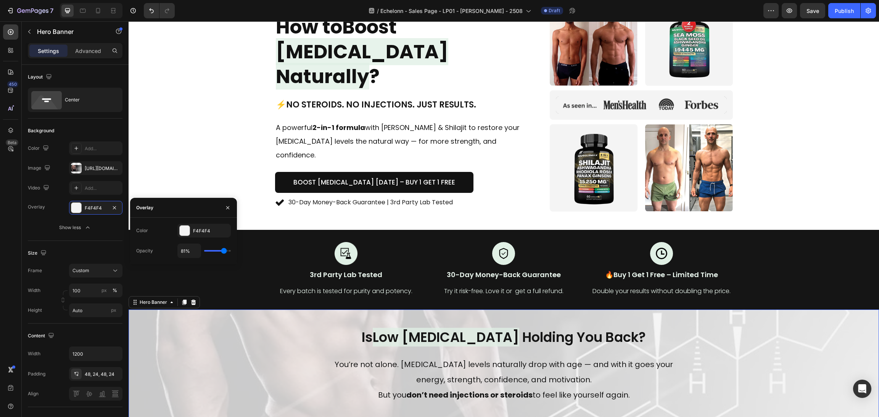
type input "86%"
type input "86"
type input "99%"
type input "99"
type input "100%"
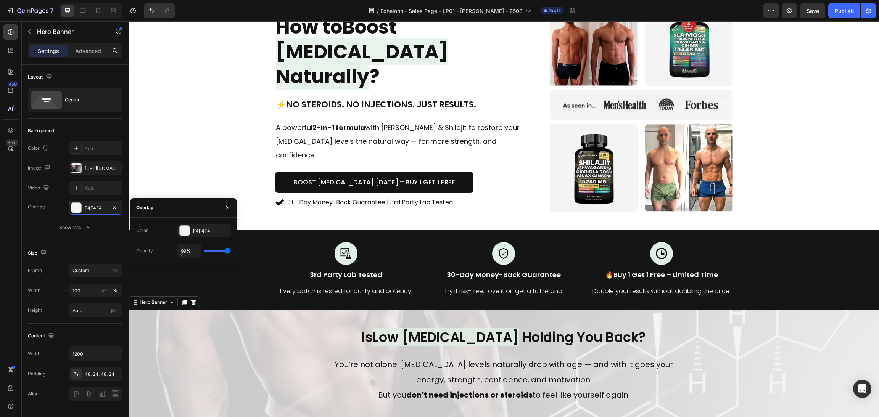
type input "100"
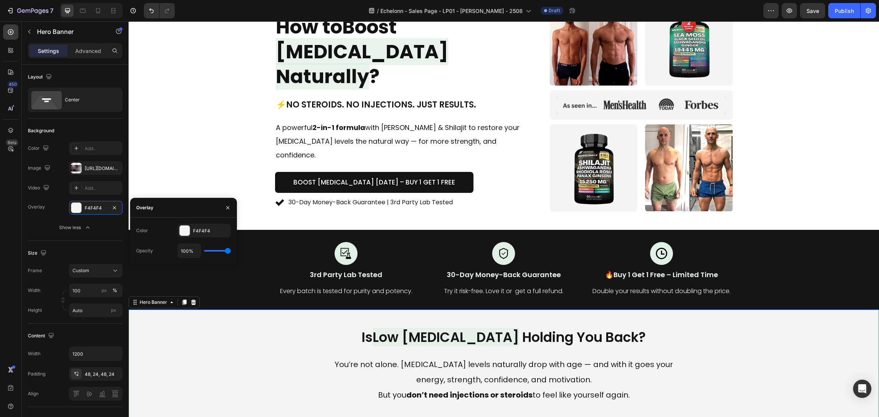
type input "97%"
type input "97"
type input "94%"
type input "94"
type input "92%"
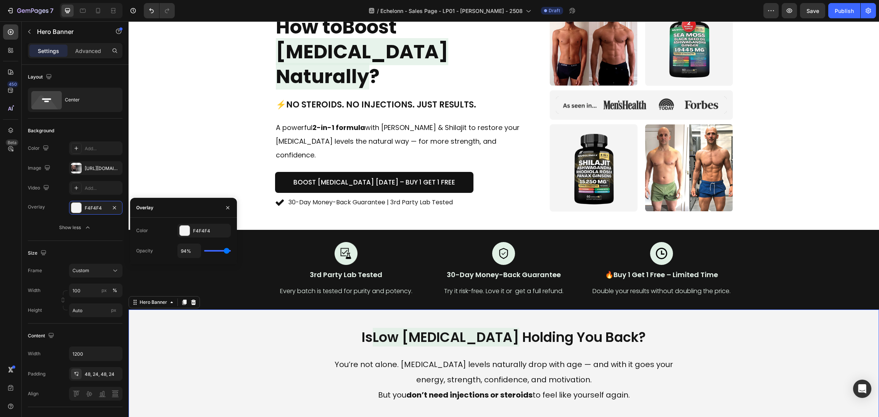
type input "92"
type input "90%"
type input "90"
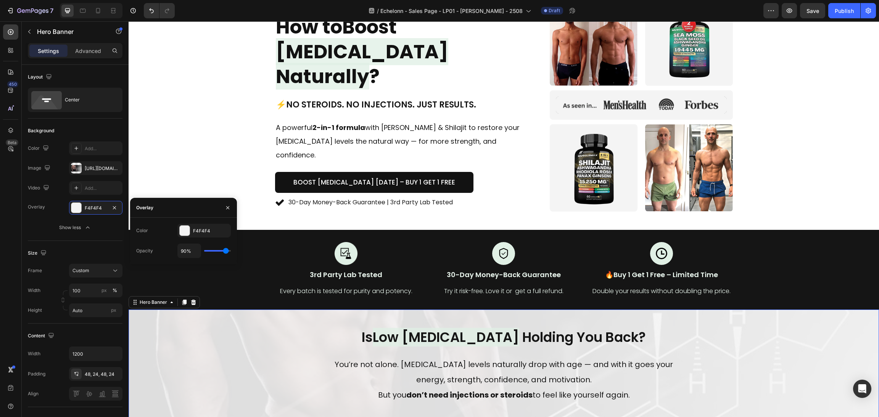
type input "86%"
type input "86"
type input "83%"
type input "83"
type input "81%"
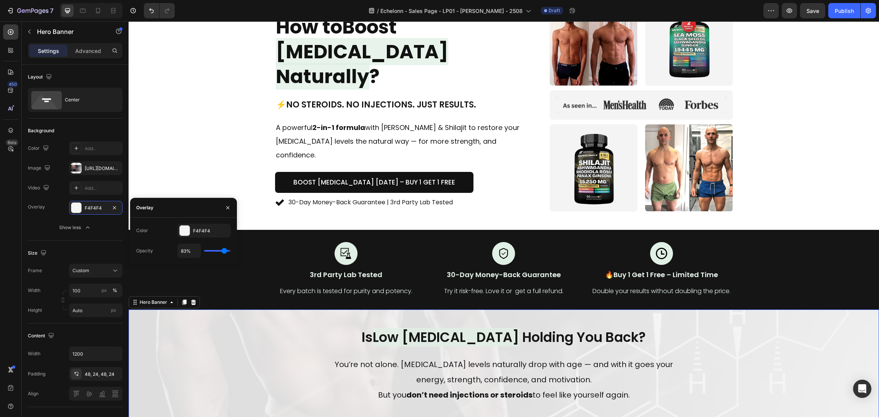
type input "81"
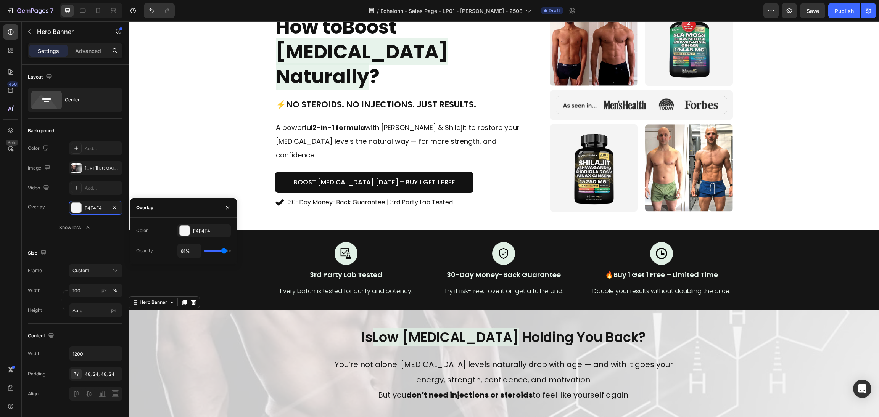
type input "86%"
type input "86"
type input "88%"
type input "88"
type input "90%"
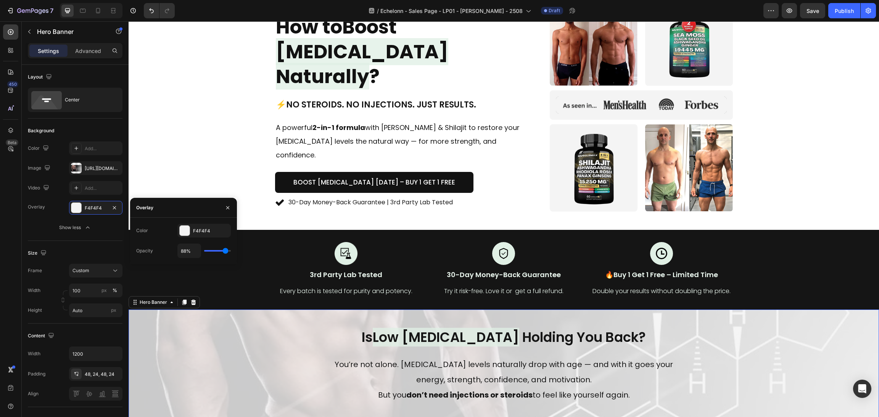
type input "90"
type input "92%"
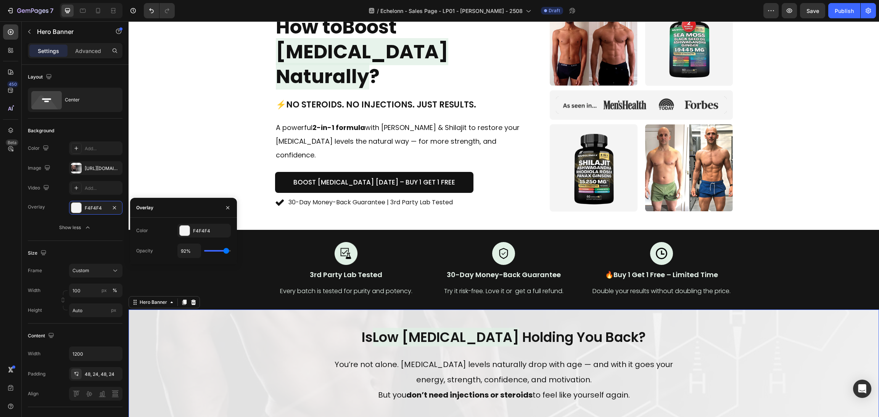
type input "92"
click at [226, 252] on input "range" at bounding box center [217, 251] width 27 height 2
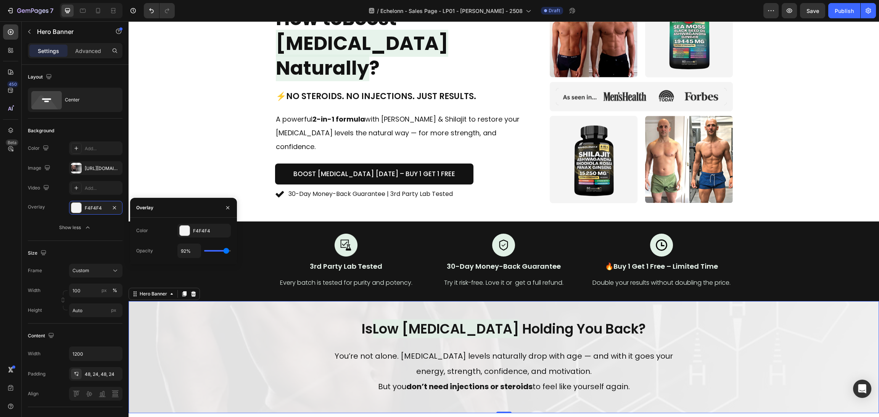
scroll to position [114, 0]
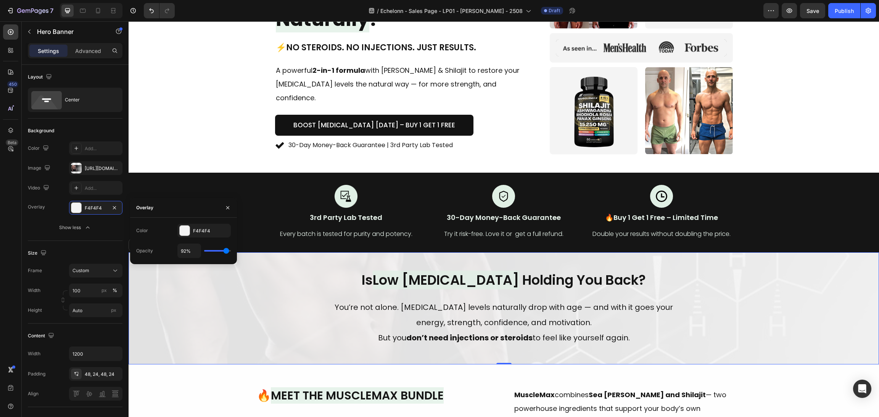
type input "88%"
type input "88"
type input "81%"
type input "81"
type input "72%"
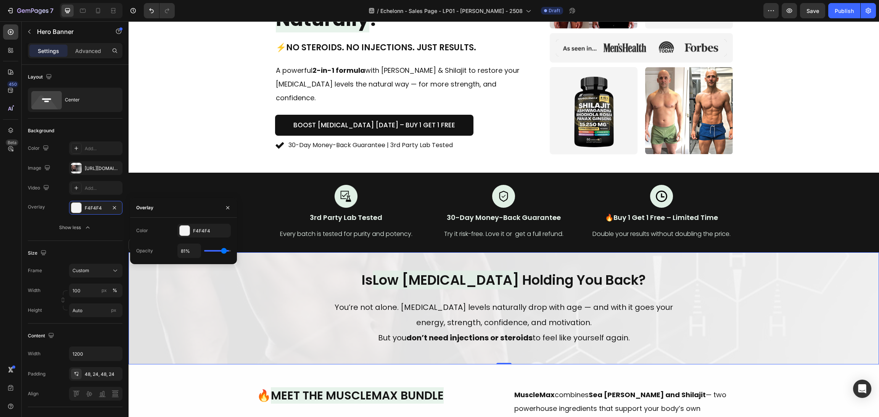
type input "72"
type input "70%"
type input "70"
type input "68%"
type input "68"
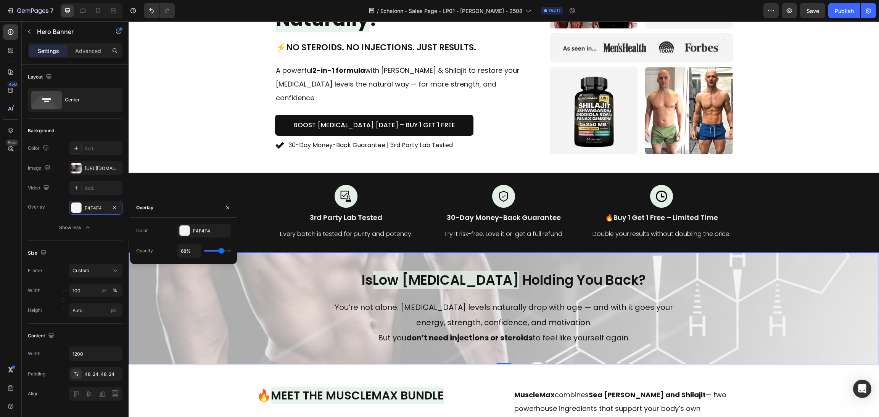
type input "70%"
type input "70"
type input "72%"
type input "72"
type input "74%"
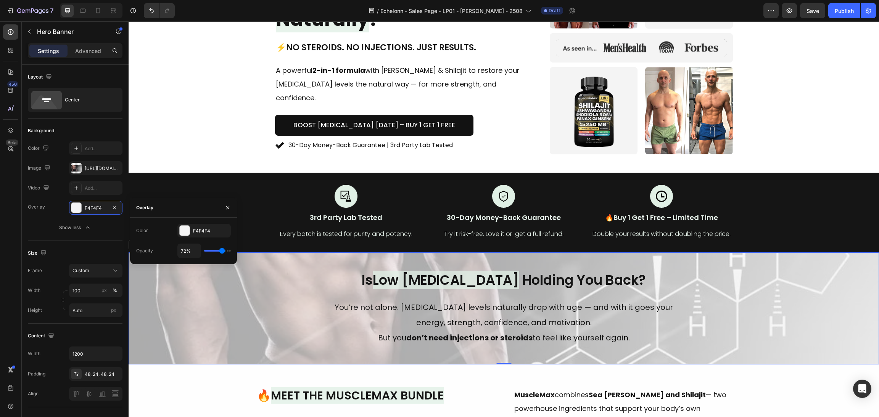
type input "74"
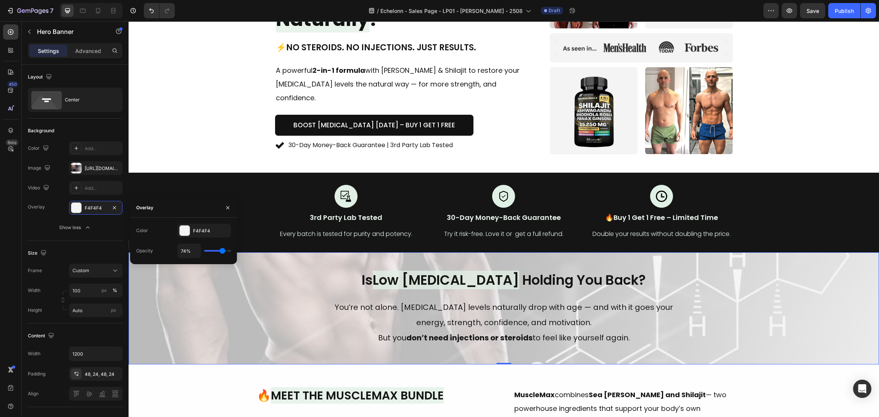
type input "79%"
type input "79"
type input "81%"
type input "81"
type input "83%"
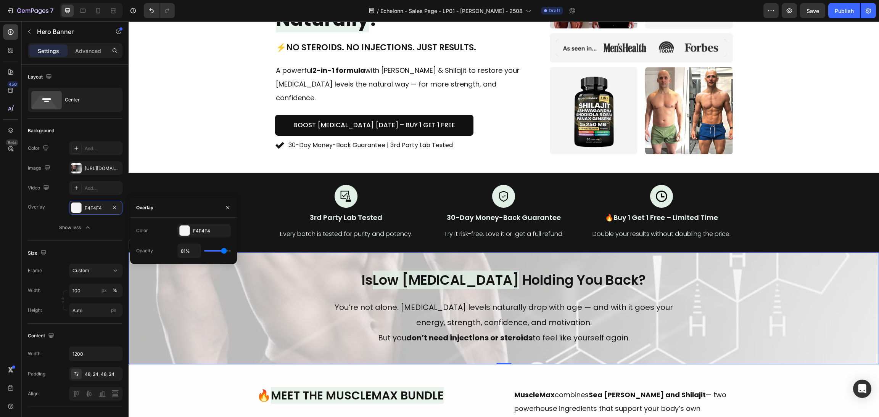
type input "83"
type input "86%"
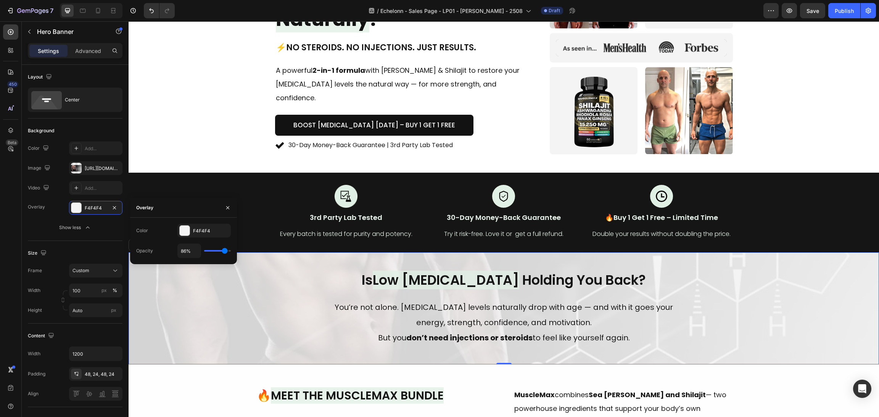
type input "86"
click at [225, 250] on input "range" at bounding box center [217, 251] width 27 height 2
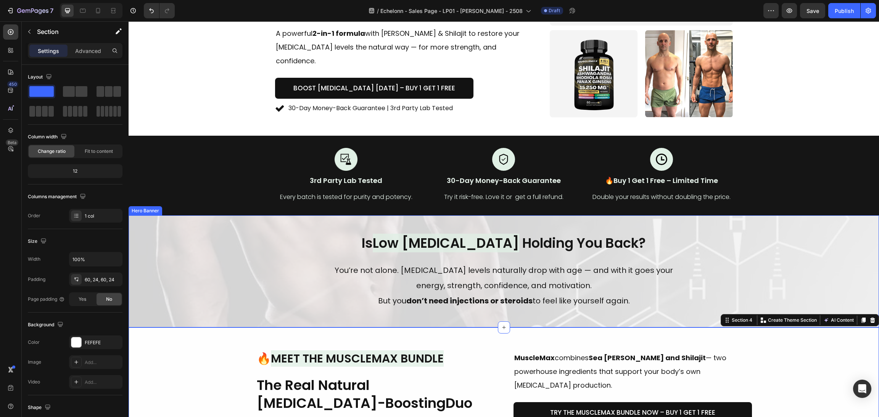
scroll to position [171, 0]
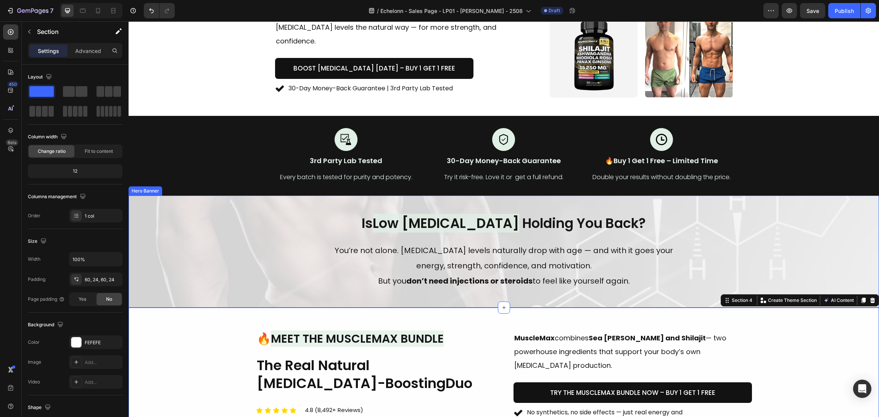
click at [257, 257] on div "Overlay" at bounding box center [504, 252] width 751 height 112
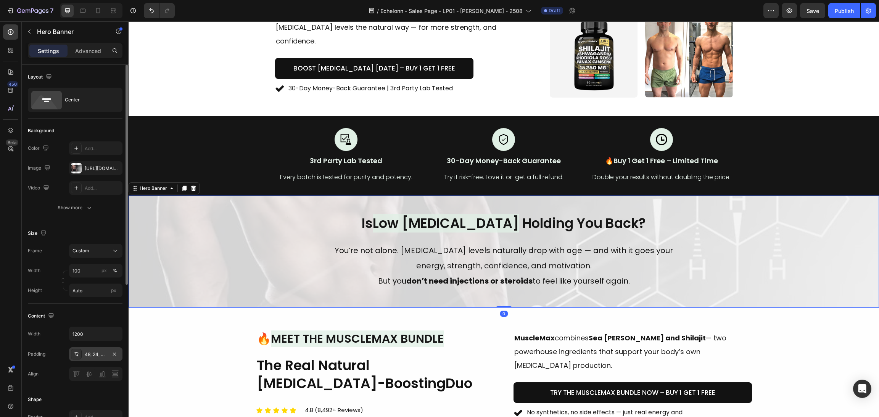
click at [98, 355] on div "48, 24, 48, 24" at bounding box center [96, 354] width 22 height 7
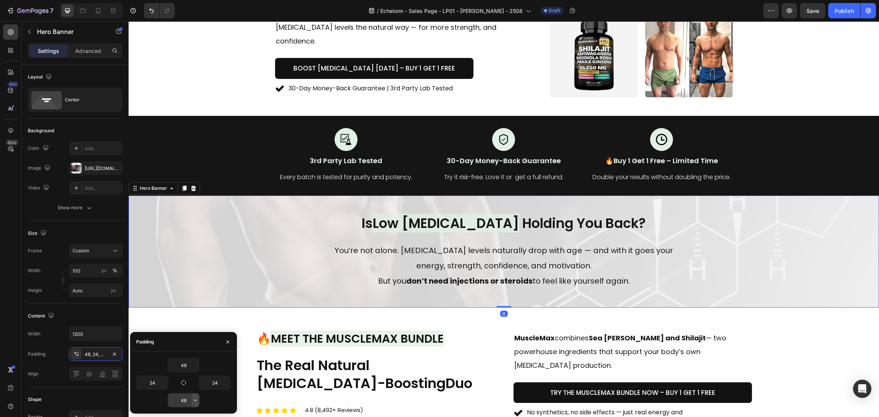
click at [195, 396] on button "button" at bounding box center [196, 401] width 8 height 14
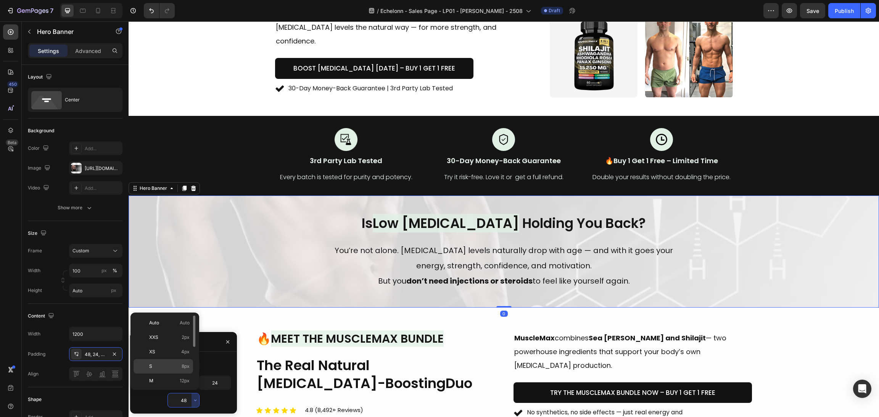
scroll to position [90, 0]
click at [176, 363] on p "4XL 80px" at bounding box center [169, 364] width 40 height 7
type input "80"
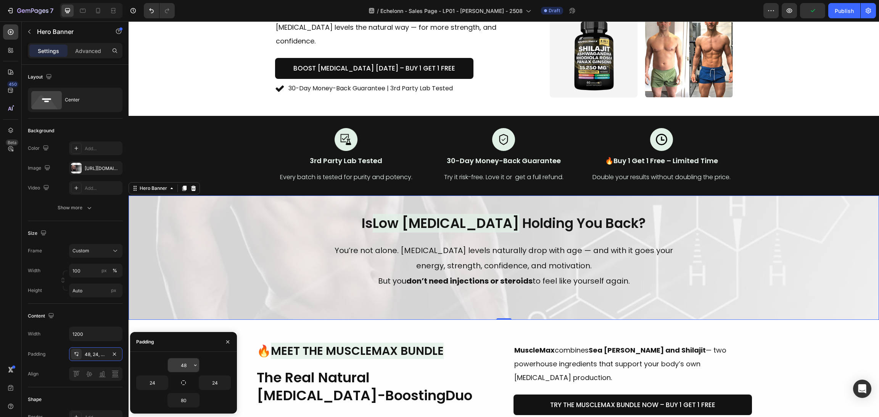
click at [192, 366] on icon "button" at bounding box center [195, 366] width 6 height 6
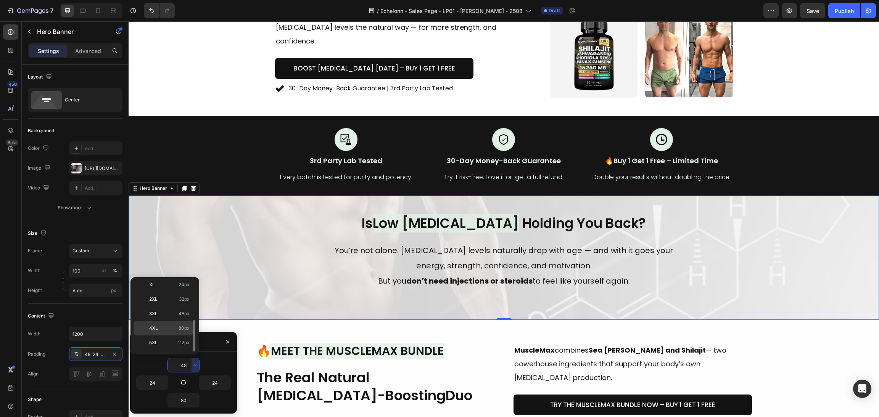
click at [175, 330] on p "4XL 80px" at bounding box center [169, 328] width 40 height 7
type input "80"
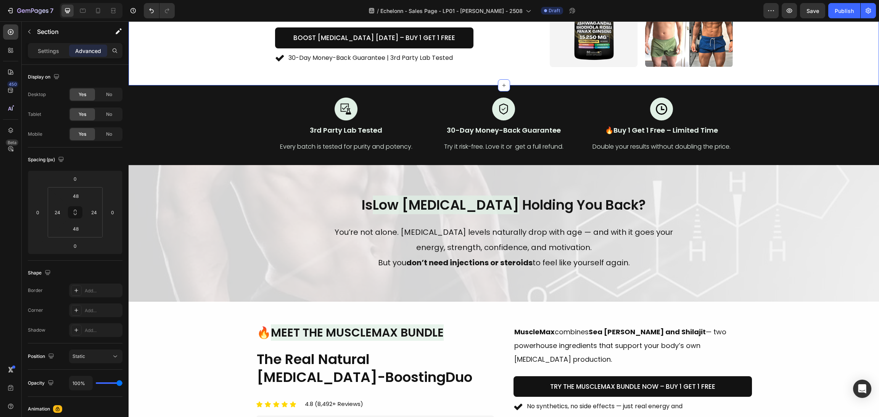
scroll to position [229, 0]
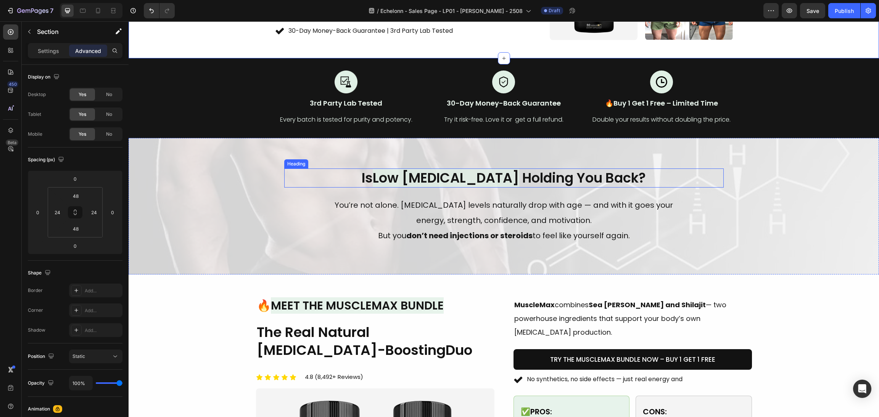
click at [550, 175] on h2 "Is Low Testosterone Holding You Back?" at bounding box center [504, 178] width 440 height 19
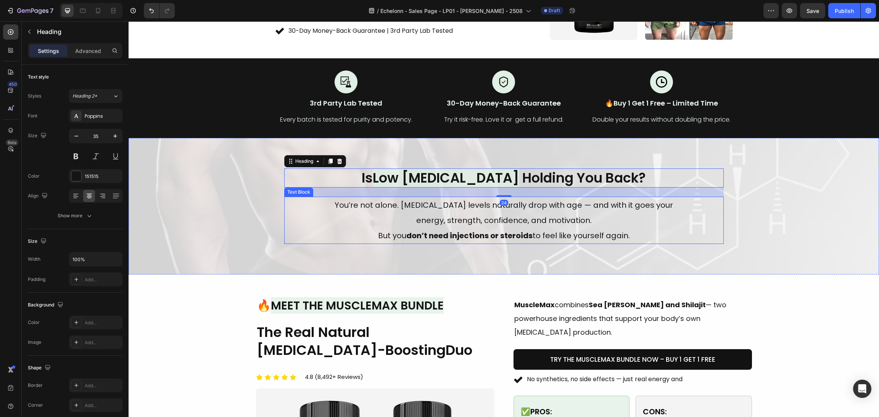
click at [544, 218] on p "You’re not alone. Testosterone levels naturally drop with age — and with it goe…" at bounding box center [504, 213] width 350 height 31
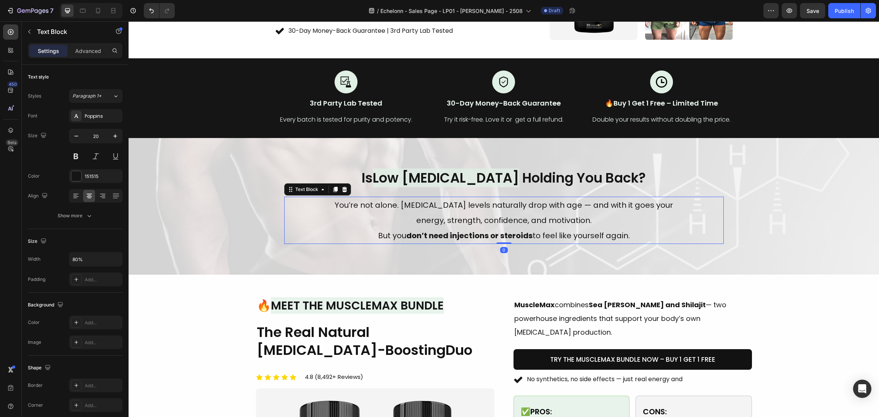
click at [509, 196] on div "Is Low Testosterone Holding You Back? Heading You’re not alone. Testosterone le…" at bounding box center [504, 207] width 440 height 76
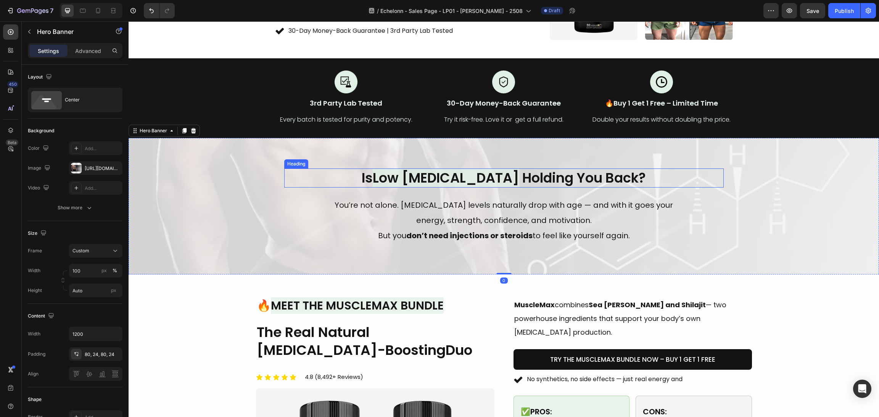
click at [512, 183] on h2 "Is Low Testosterone Holding You Back?" at bounding box center [504, 178] width 440 height 19
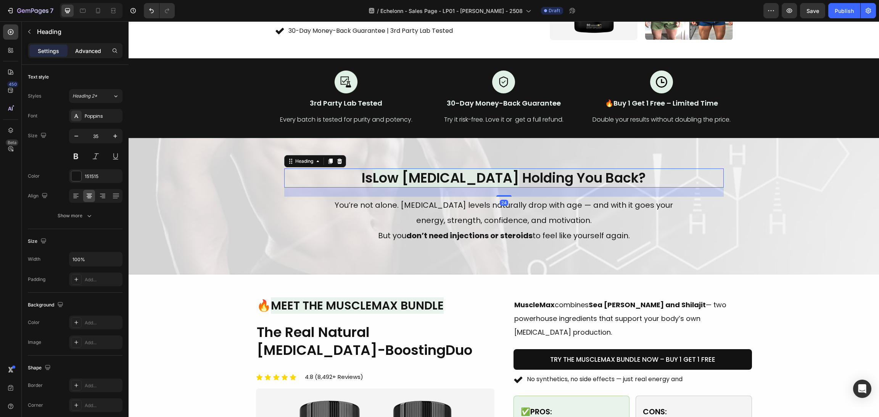
click at [86, 55] on div "Advanced" at bounding box center [88, 51] width 38 height 12
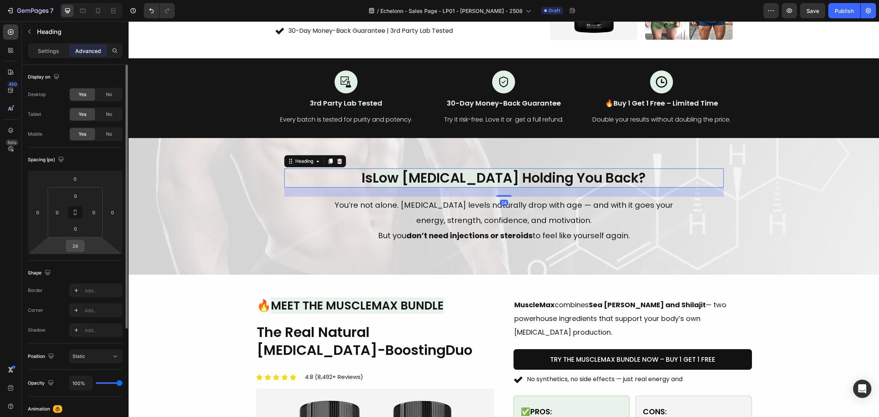
click at [75, 248] on input "24" at bounding box center [75, 245] width 15 height 11
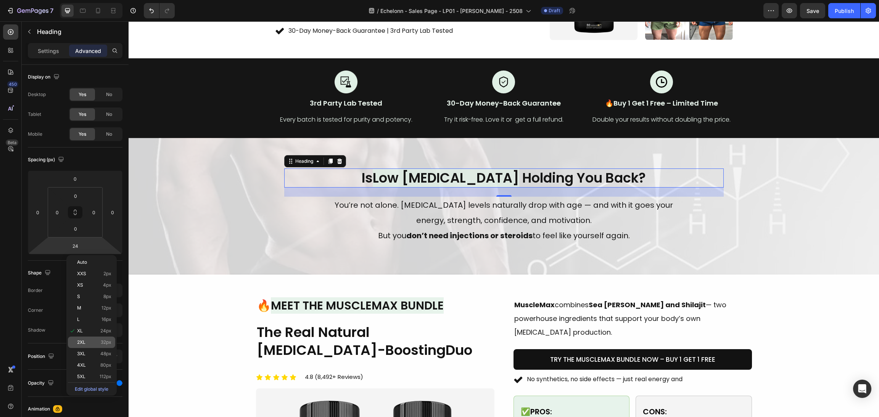
click at [91, 344] on p "2XL 32px" at bounding box center [94, 342] width 34 height 5
type input "32"
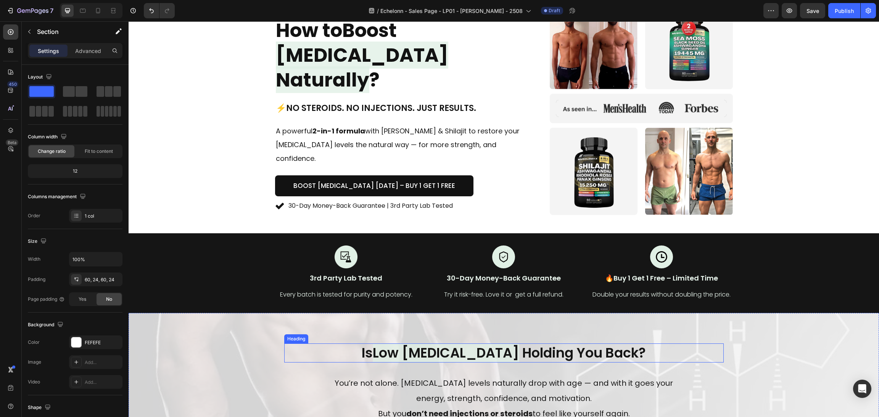
scroll to position [114, 0]
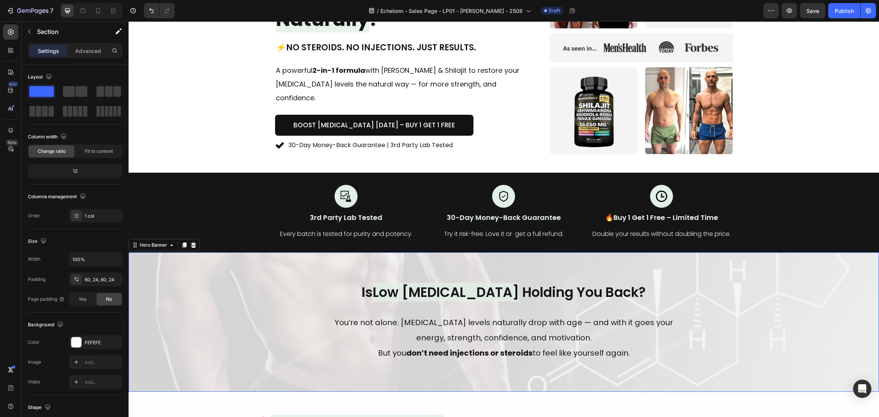
click at [275, 300] on div "Is Low Testosterone Holding You Back? Heading You’re not alone. Testosterone le…" at bounding box center [504, 323] width 458 height 140
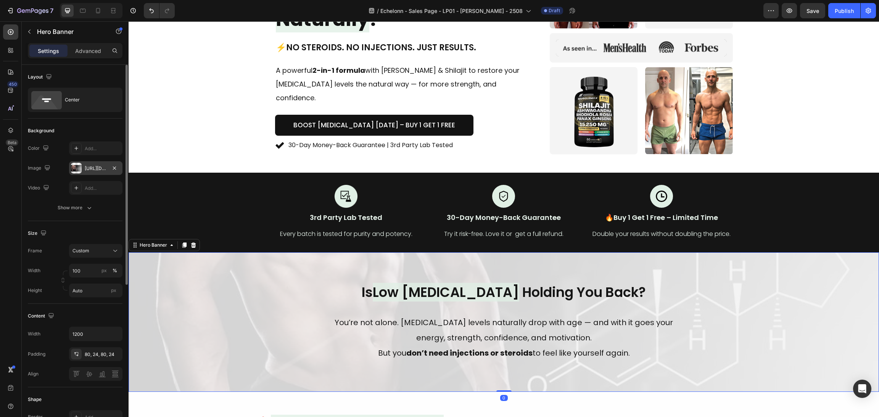
click at [77, 163] on div "https://cdn.shopify.com/s/files/1/0870/6542/8248/files/gempages_545224320612303…" at bounding box center [95, 168] width 53 height 14
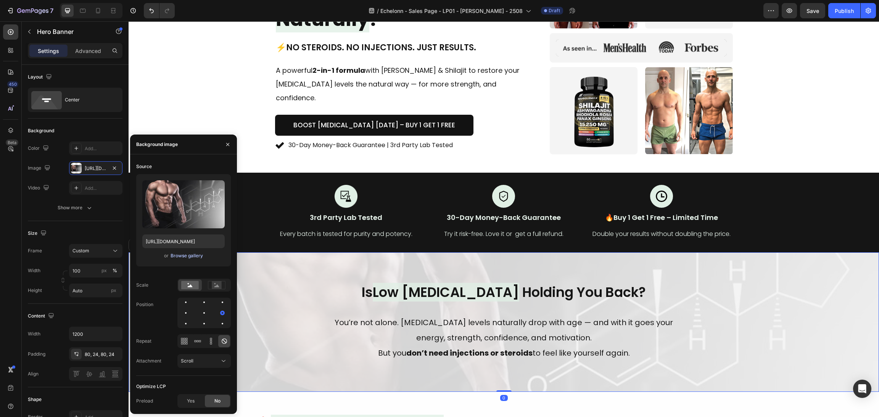
click at [198, 261] on div "Upload Image https://cdn.shopify.com/s/files/1/0870/6542/8248/files/gempages_54…" at bounding box center [183, 220] width 95 height 92
click at [198, 255] on div "Browse gallery" at bounding box center [187, 256] width 32 height 7
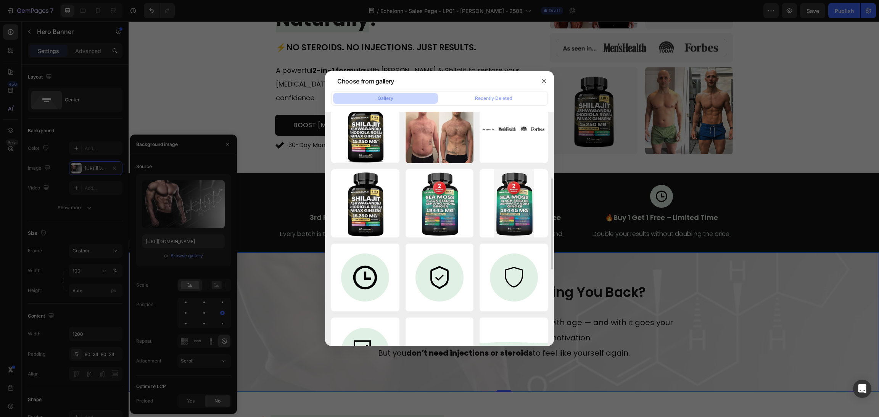
scroll to position [0, 0]
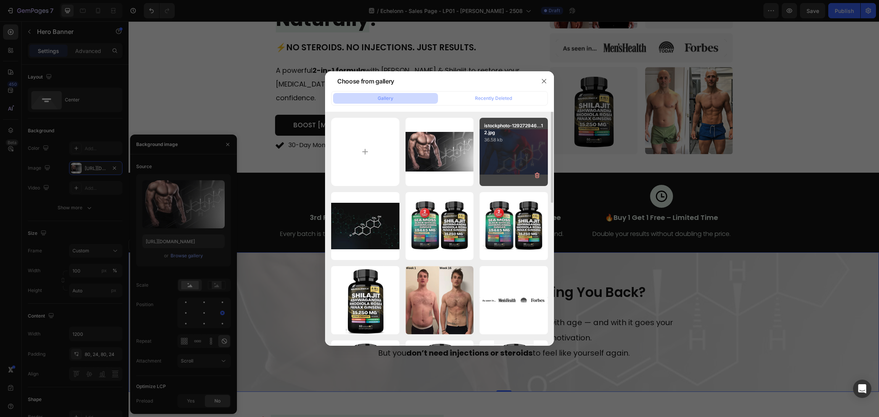
click at [498, 145] on div "istockphoto-129272946...12.jpg 36.58 kb" at bounding box center [514, 152] width 68 height 68
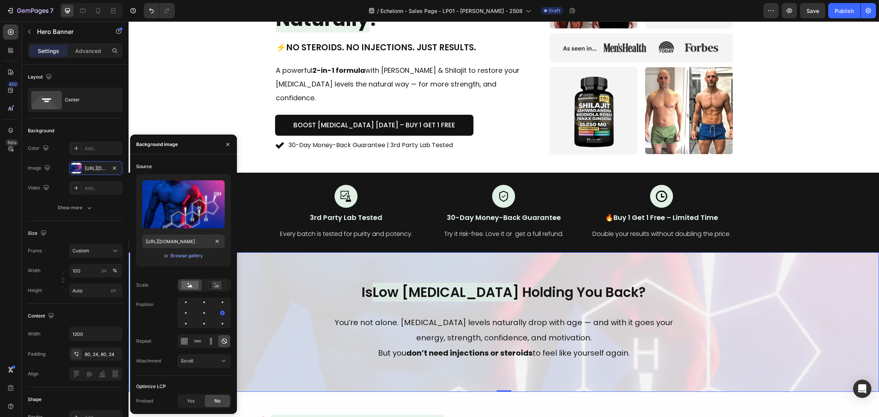
click at [184, 250] on div "Upload Image https://cdn.shopify.com/s/files/1/0870/6542/8248/files/gempages_54…" at bounding box center [183, 220] width 95 height 92
click at [185, 254] on div "Browse gallery" at bounding box center [187, 256] width 32 height 7
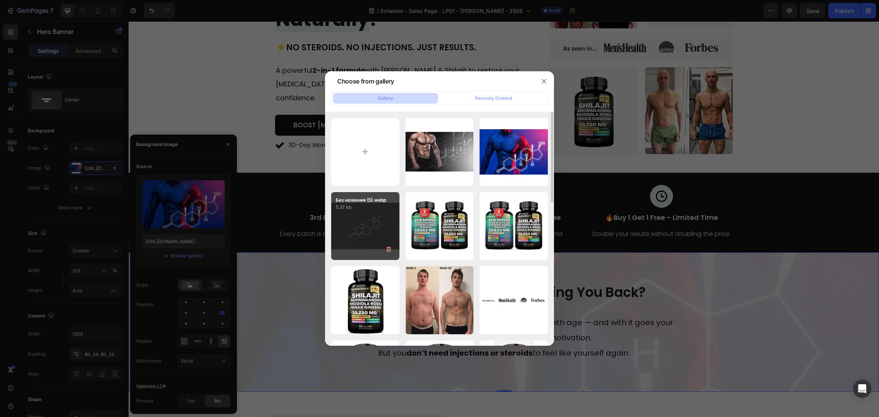
drag, startPoint x: 348, startPoint y: 223, endPoint x: 370, endPoint y: 224, distance: 22.2
click at [348, 223] on div "Без названия (5).webp 5.37 kb" at bounding box center [365, 226] width 68 height 68
type input "https://cdn.shopify.com/s/files/1/0870/6542/8248/files/gempages_545224320612303…"
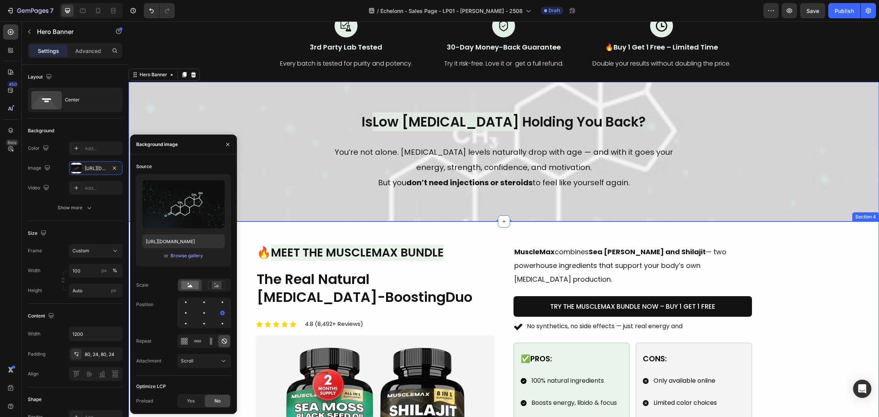
scroll to position [229, 0]
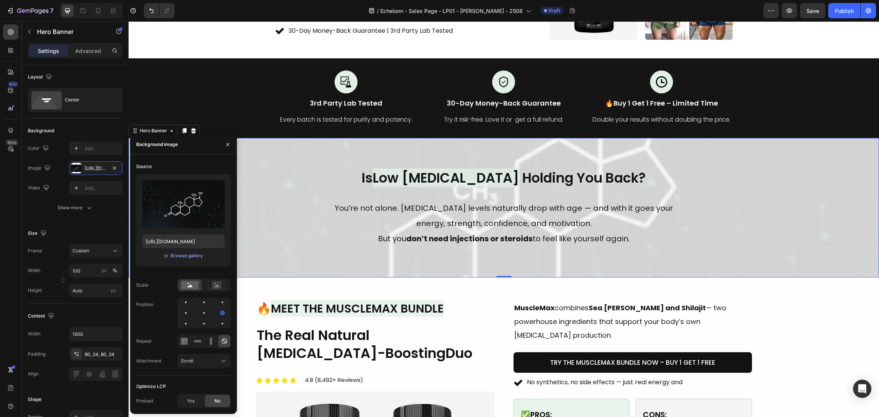
click at [227, 137] on div at bounding box center [228, 144] width 18 height 19
click at [227, 142] on icon "button" at bounding box center [228, 145] width 6 height 6
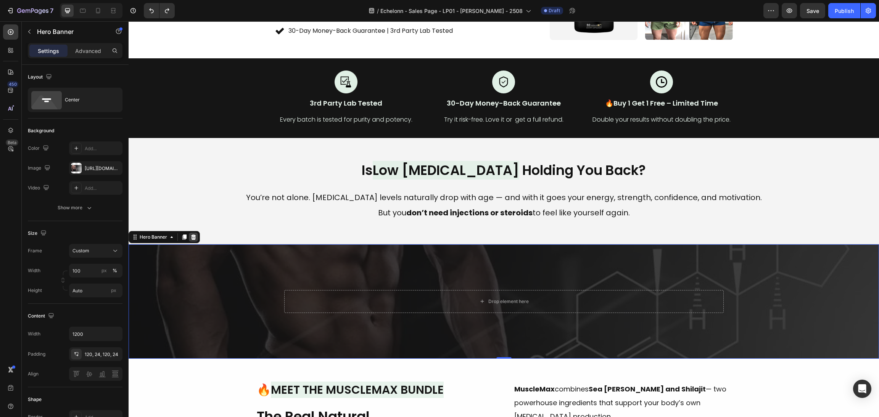
click at [195, 239] on icon at bounding box center [193, 237] width 5 height 5
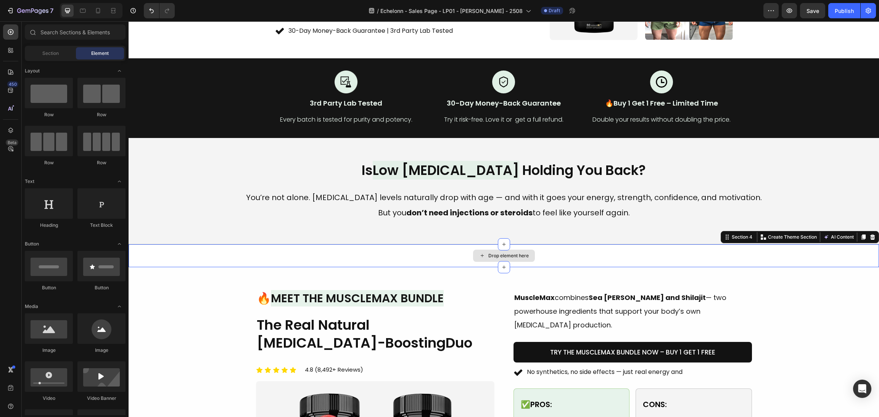
click at [616, 264] on div "Drop element here" at bounding box center [504, 256] width 751 height 23
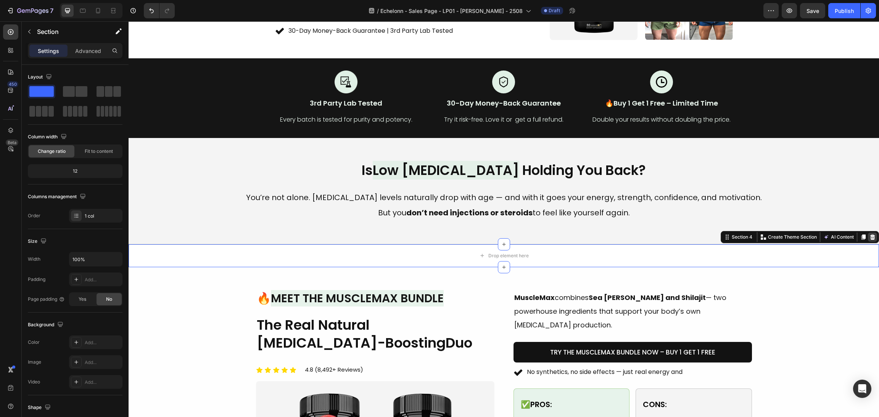
click at [870, 235] on icon at bounding box center [872, 237] width 5 height 5
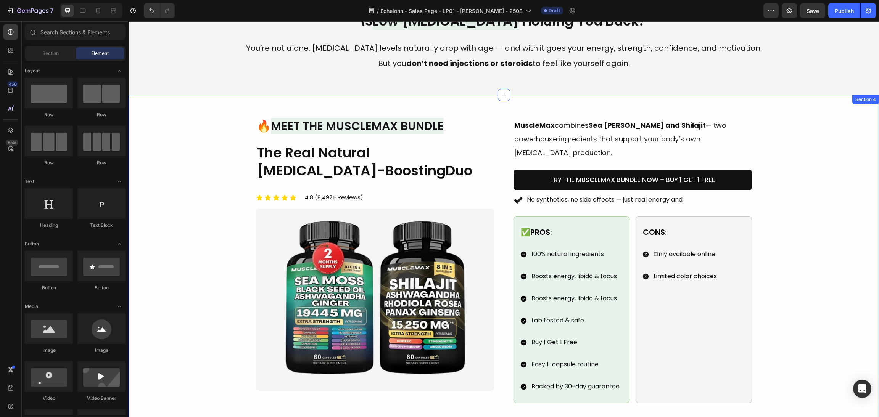
scroll to position [344, 0]
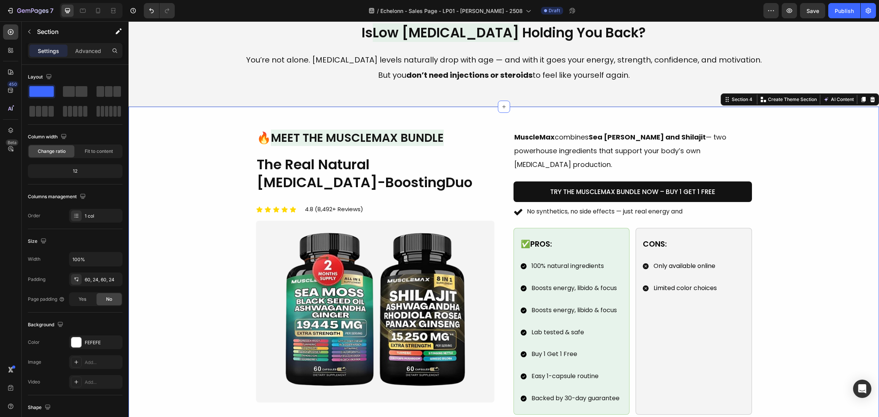
click at [819, 218] on div "Image 🔥 Meet the MuscleMax Bundle Heading The Real Natural Testosterone-Boostin…" at bounding box center [504, 272] width 732 height 285
click at [859, 102] on div at bounding box center [863, 99] width 9 height 9
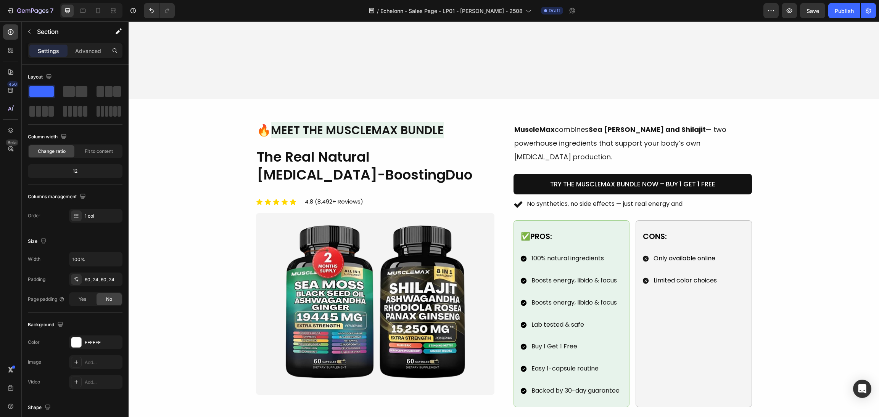
scroll to position [722, 0]
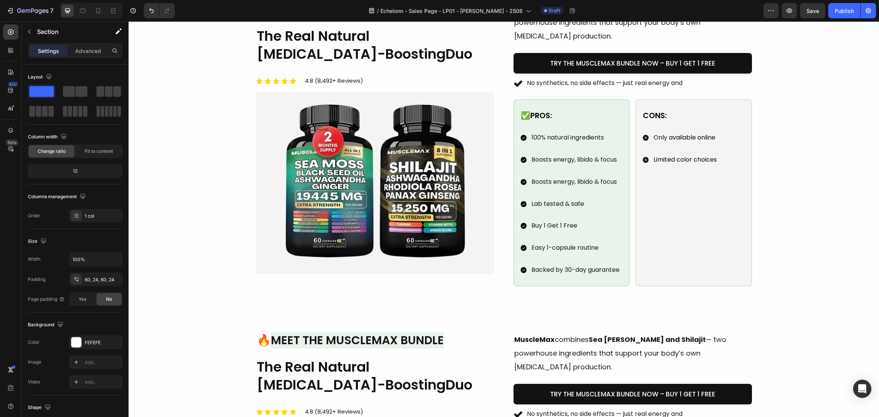
scroll to position [550, 0]
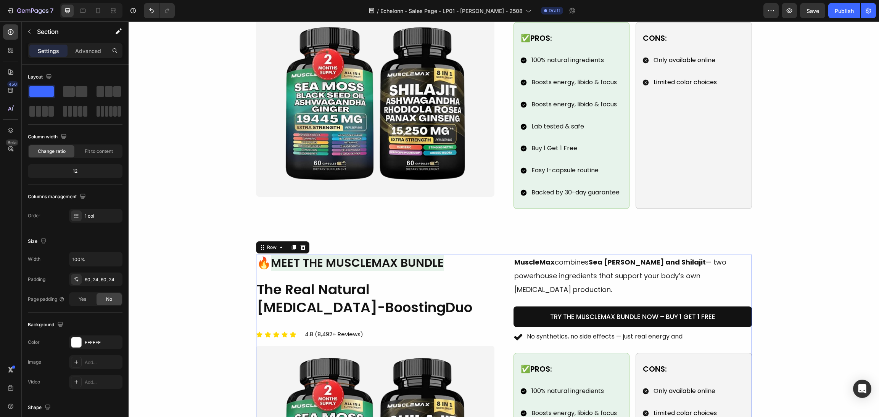
click at [502, 268] on div "Image 🔥 Meet the MuscleMax Bundle Heading The Real Natural Testosterone-Boostin…" at bounding box center [504, 397] width 496 height 285
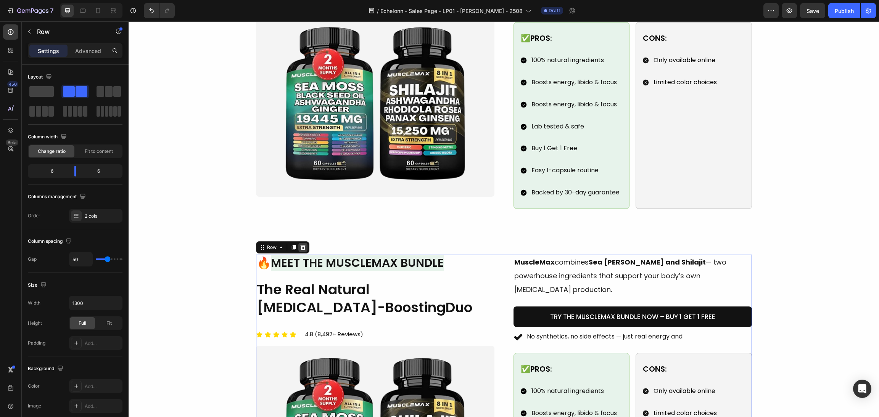
click at [300, 245] on icon at bounding box center [303, 248] width 6 height 6
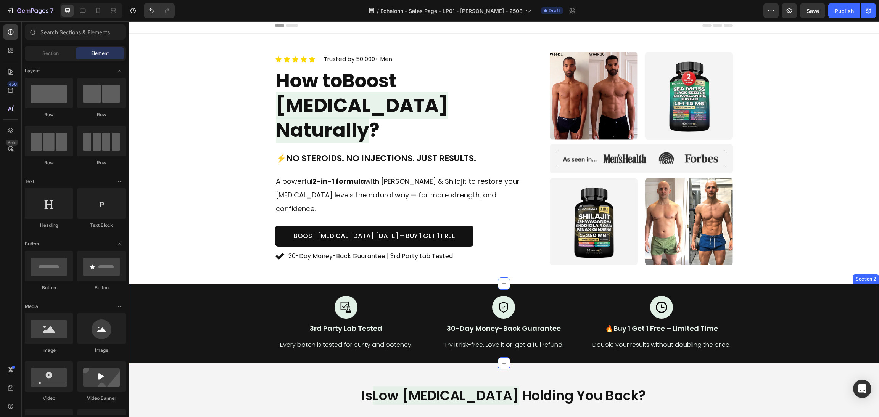
scroll to position [0, 0]
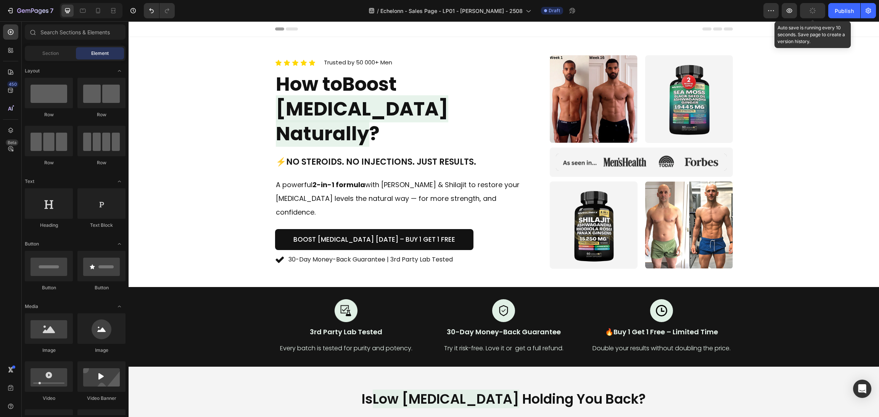
click at [812, 15] on button "button" at bounding box center [812, 10] width 25 height 15
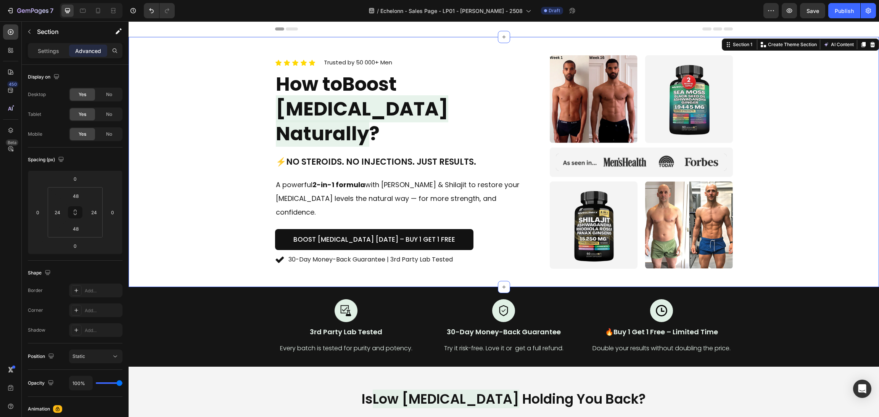
click at [799, 191] on div "Icon Icon Icon Icon Icon Icon List Trusted by 50 000+ Men Text block Row How to…" at bounding box center [504, 162] width 732 height 214
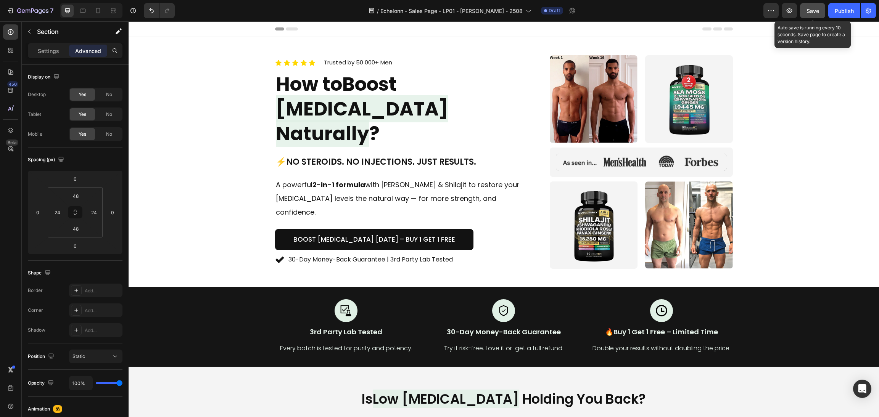
click at [810, 14] on div "Save" at bounding box center [813, 11] width 13 height 8
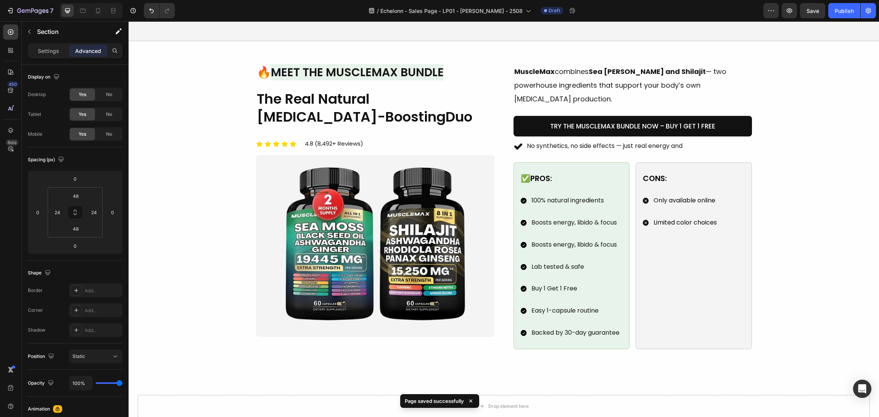
scroll to position [572, 0]
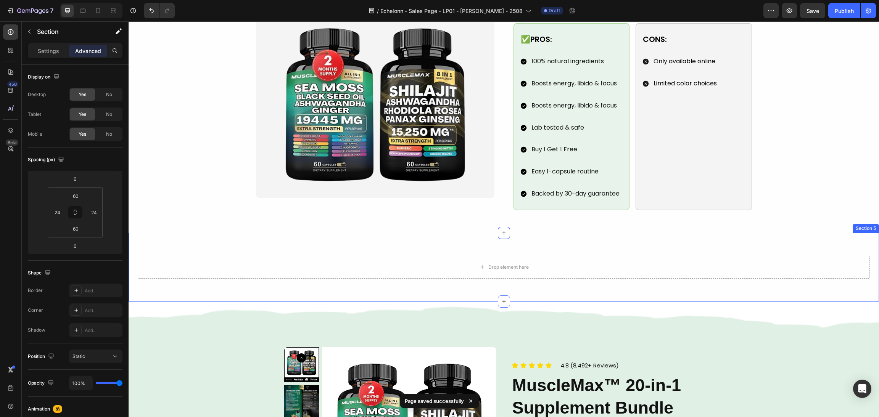
click at [564, 236] on div "Drop element here Section 5" at bounding box center [504, 267] width 751 height 69
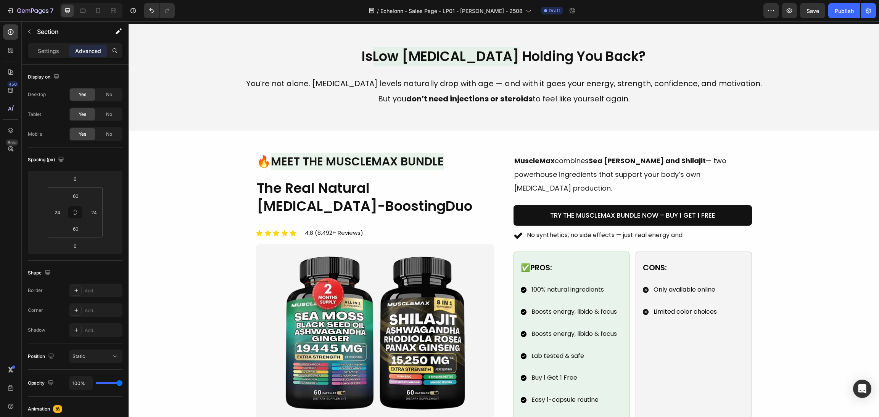
scroll to position [401, 0]
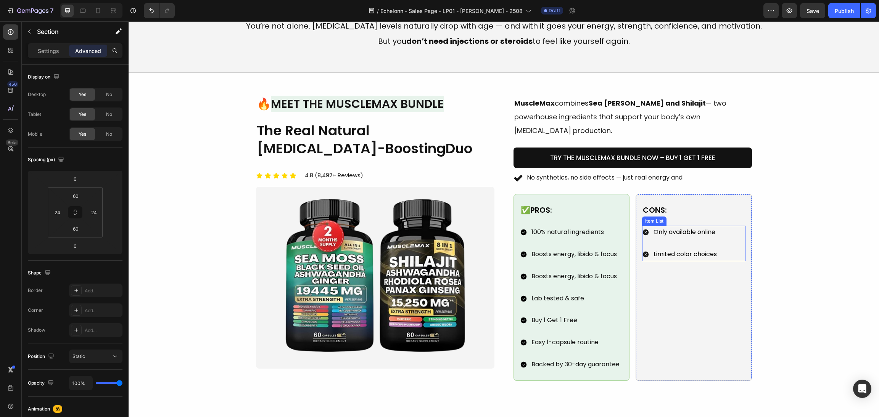
click at [692, 232] on div "Only available online Limited color choices" at bounding box center [680, 243] width 76 height 35
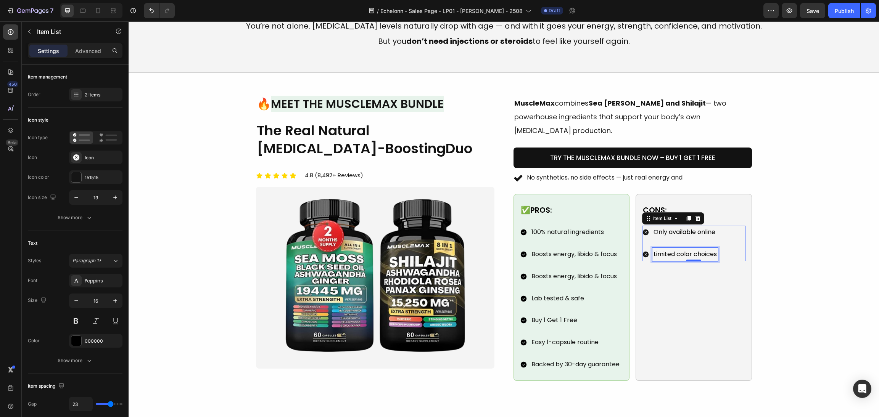
click at [712, 249] on p "Limited color choices" at bounding box center [685, 254] width 63 height 11
click at [711, 249] on p "Limited color choices" at bounding box center [685, 254] width 63 height 11
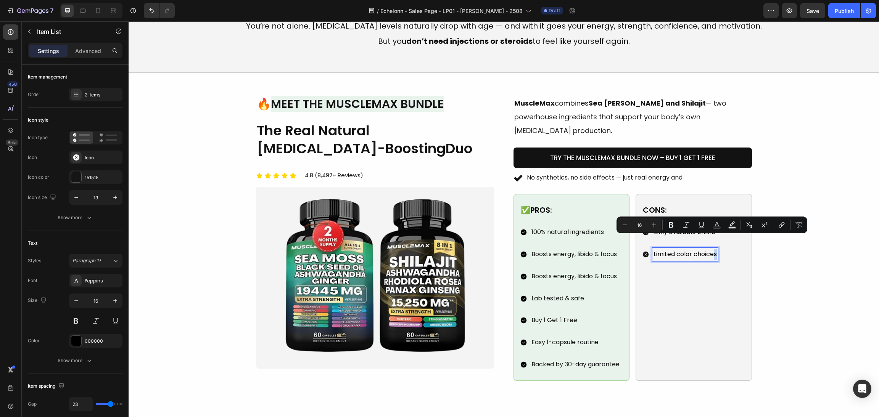
click at [713, 249] on p "Limited color choices" at bounding box center [685, 254] width 63 height 11
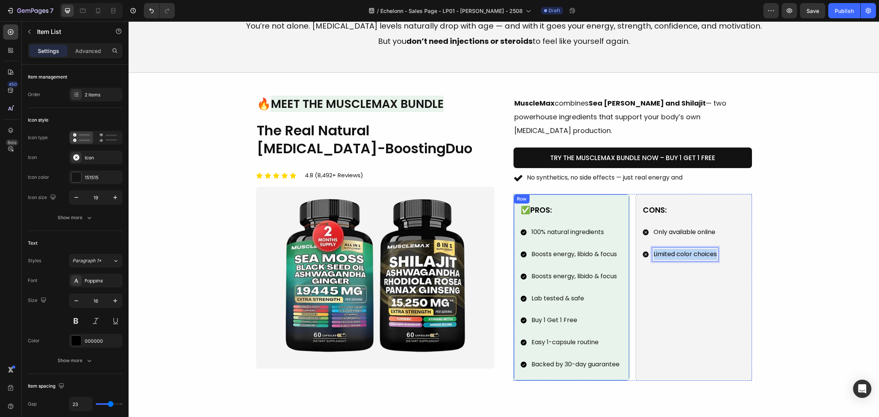
drag, startPoint x: 714, startPoint y: 241, endPoint x: 617, endPoint y: 245, distance: 97.7
click at [617, 245] on div "✅Pros: Text Block 100% natural ingredients Boosts energy, libido & focus Boosts…" at bounding box center [633, 287] width 238 height 187
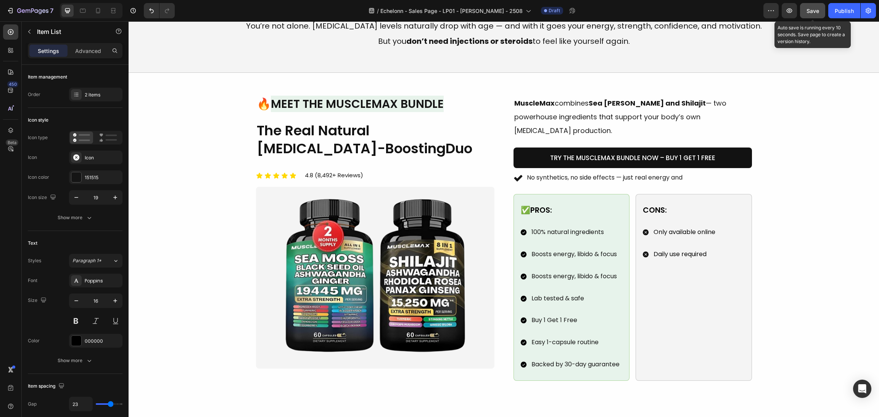
click at [805, 15] on button "Save" at bounding box center [812, 10] width 25 height 15
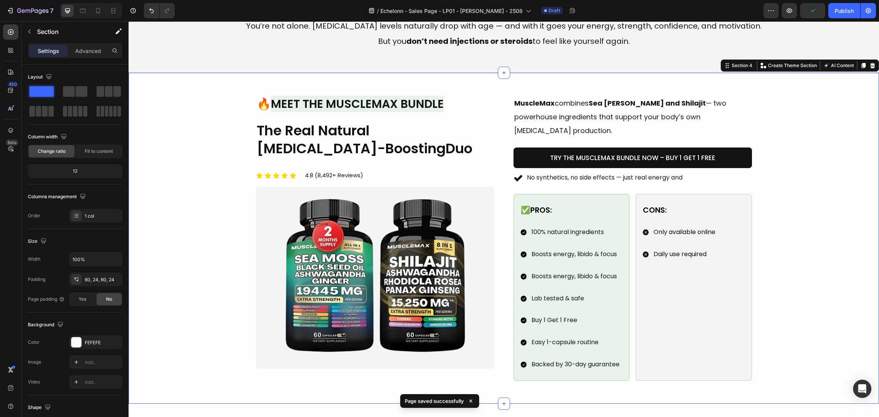
click at [653, 172] on p "No synthetics, no side effects — just real energy and" at bounding box center [605, 177] width 156 height 11
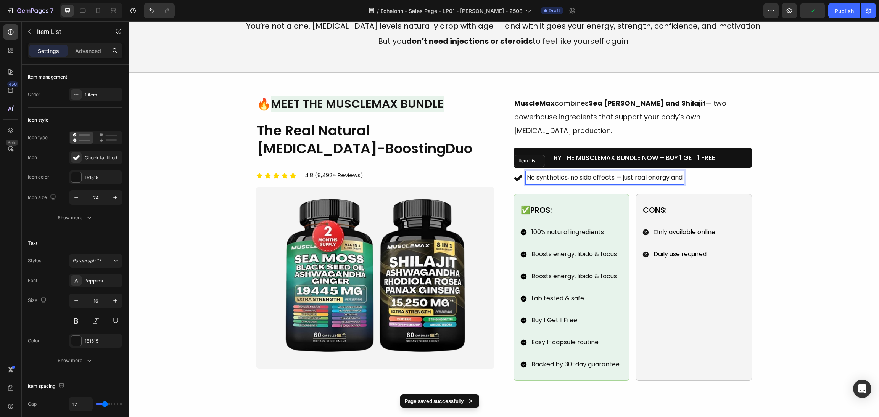
click at [679, 172] on p "No synthetics, no side effects — just real energy and" at bounding box center [605, 177] width 156 height 11
click at [680, 172] on p "No synthetics, no side effects — just real energy and" at bounding box center [605, 177] width 156 height 11
click at [683, 171] on div "No synthetics, no side effects — just real energy and" at bounding box center [633, 177] width 238 height 13
click at [680, 172] on p "No synthetics, no side effects — just real energy and" at bounding box center [605, 177] width 156 height 11
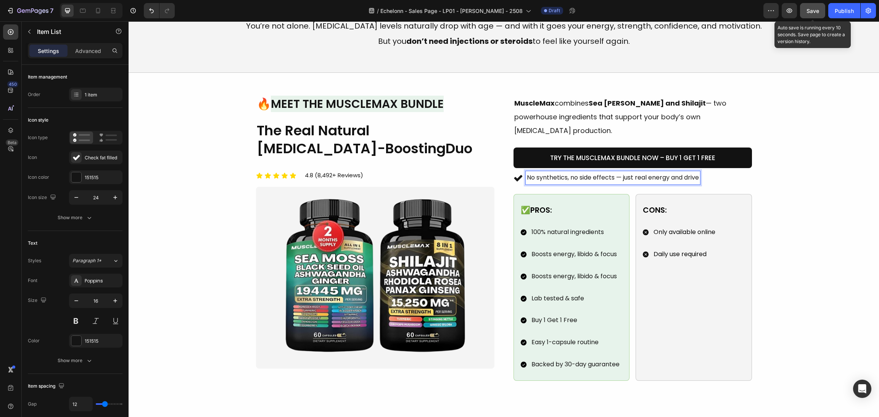
click at [805, 13] on button "Save" at bounding box center [812, 10] width 25 height 15
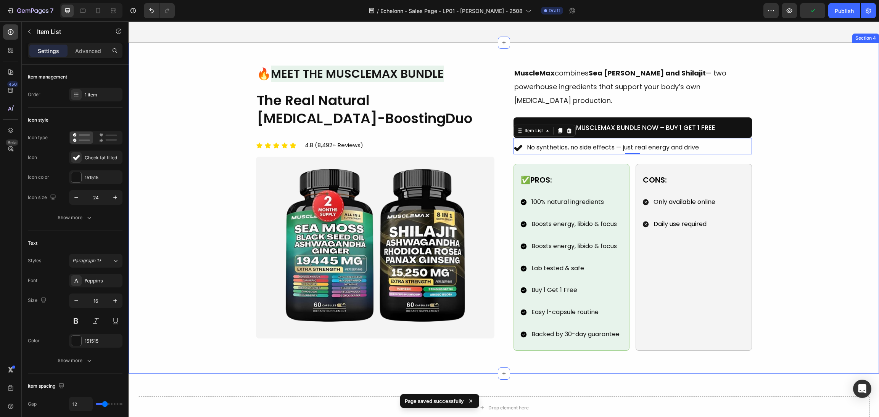
scroll to position [458, 0]
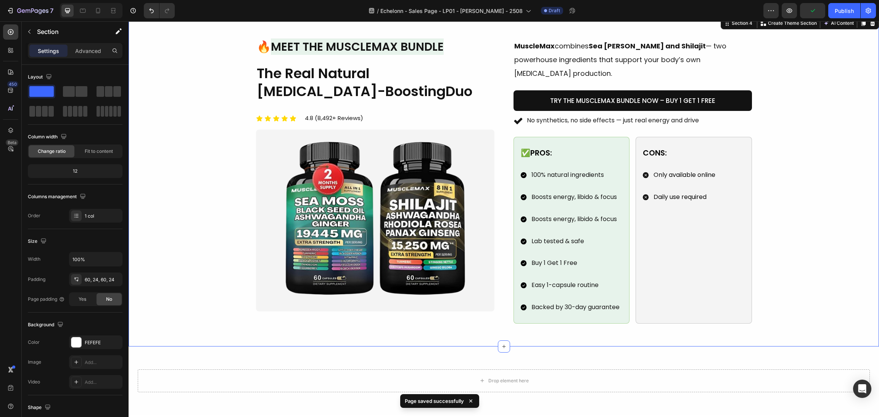
click at [802, 113] on div "Image 🔥 Meet the MuscleMax Bundle Heading The Real Natural Testosterone-Boostin…" at bounding box center [504, 181] width 732 height 285
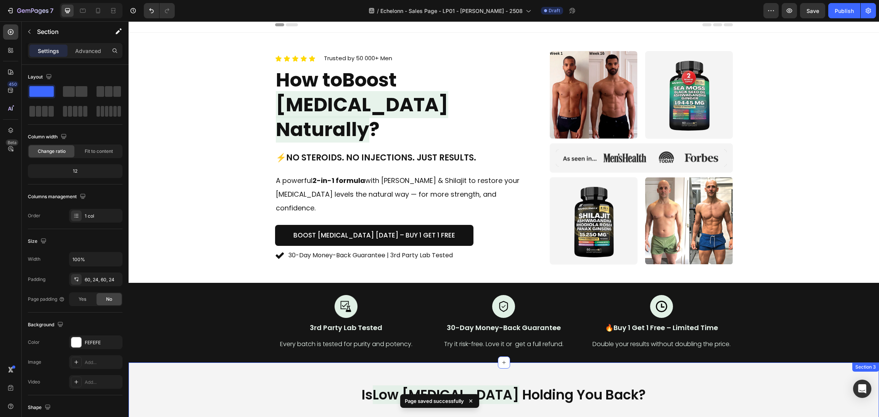
scroll to position [0, 0]
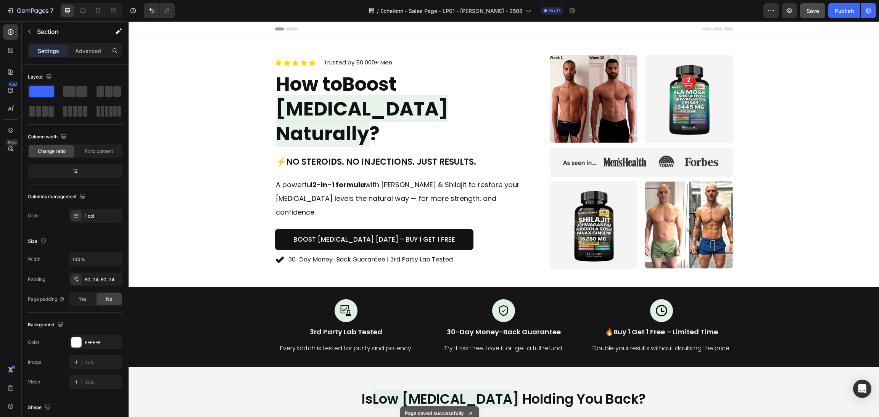
click at [812, 10] on span "Save" at bounding box center [813, 11] width 13 height 6
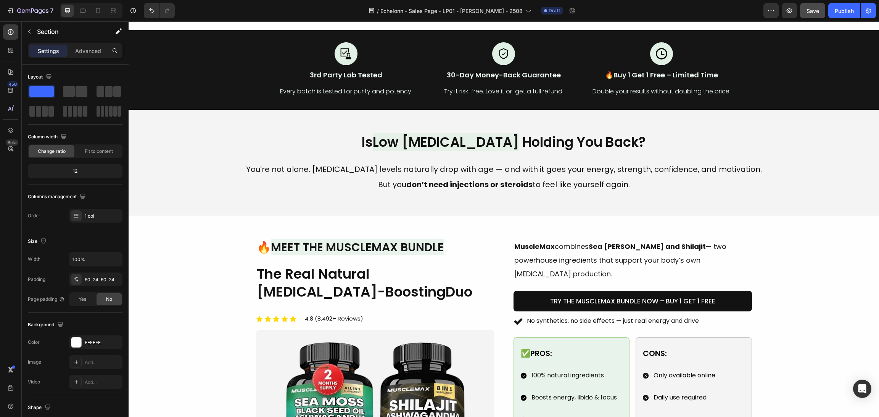
scroll to position [203, 0]
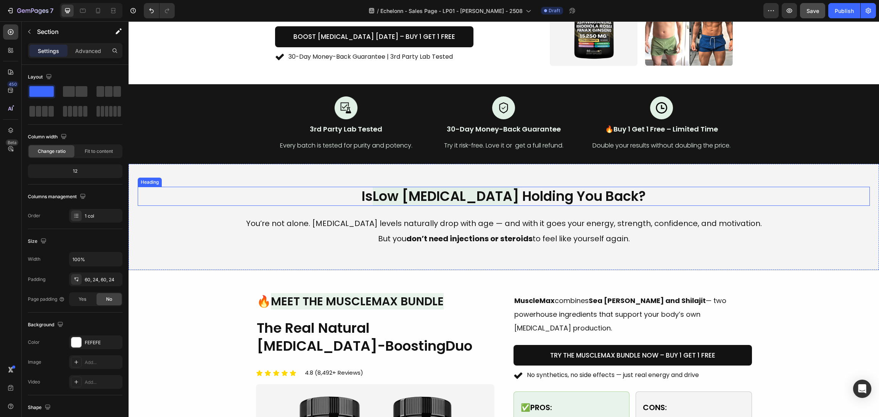
click at [548, 200] on h2 "Is Low Testosterone Holding You Back?" at bounding box center [504, 196] width 732 height 19
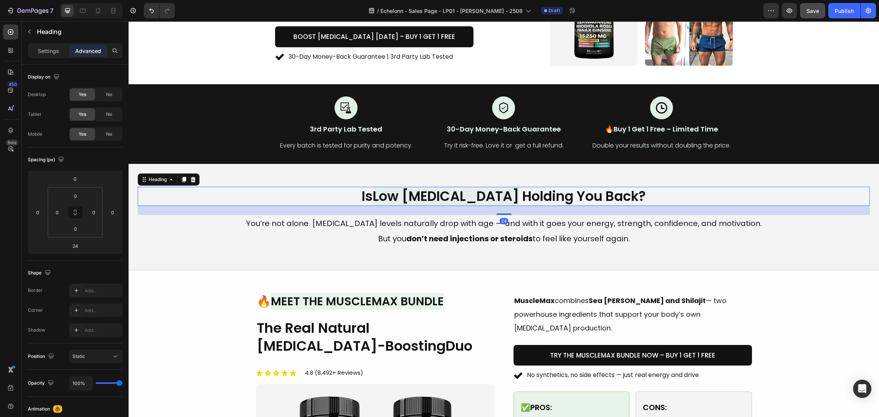
click at [180, 185] on div "Heading" at bounding box center [169, 180] width 62 height 12
click at [182, 180] on icon at bounding box center [184, 179] width 4 height 5
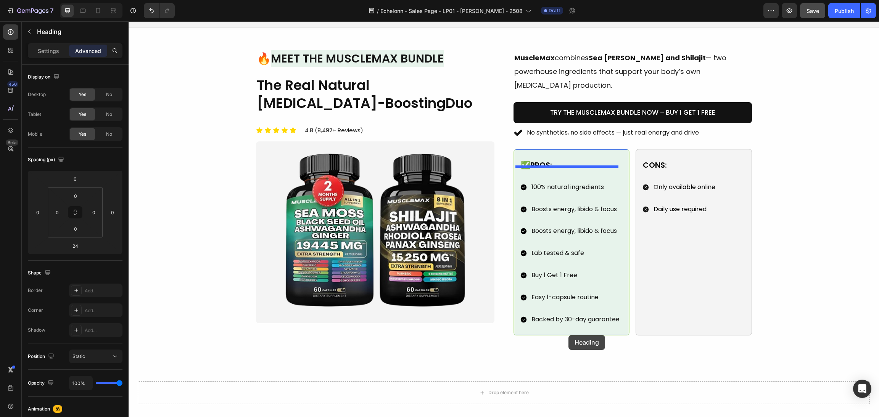
scroll to position [547, 0]
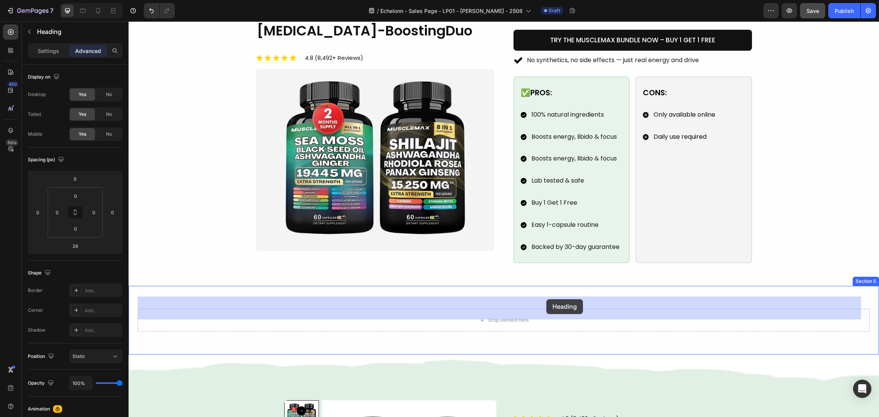
drag, startPoint x: 143, startPoint y: 207, endPoint x: 546, endPoint y: 300, distance: 413.4
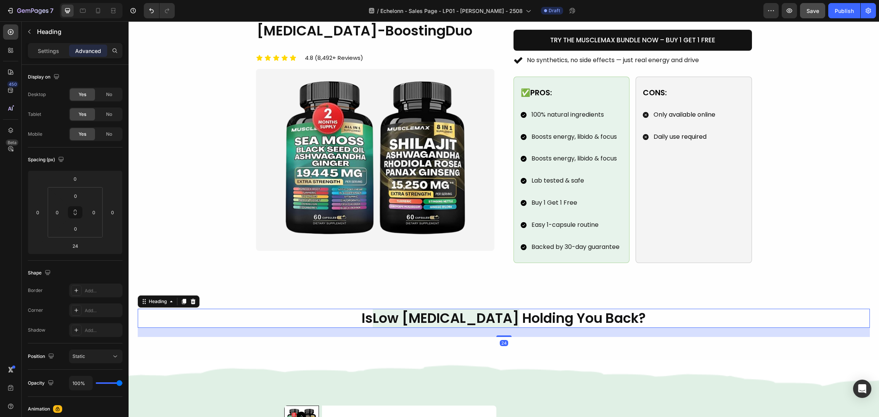
scroll to position [604, 0]
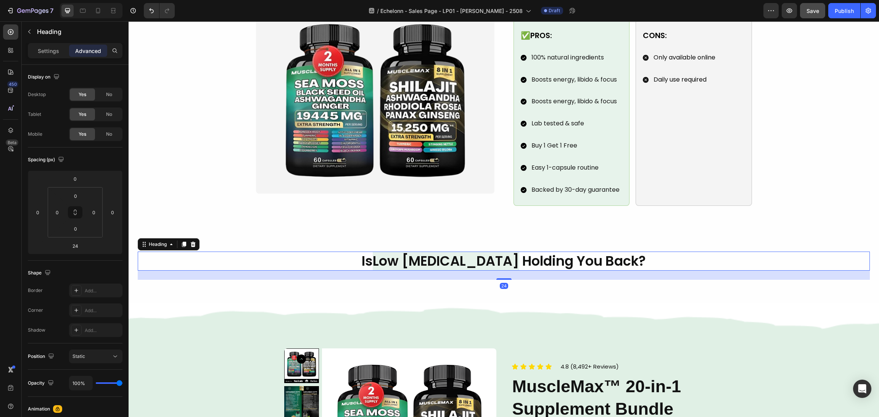
click at [638, 277] on div "Is Low Testosterone Holding You Back? Heading 24 Section 5" at bounding box center [504, 266] width 751 height 74
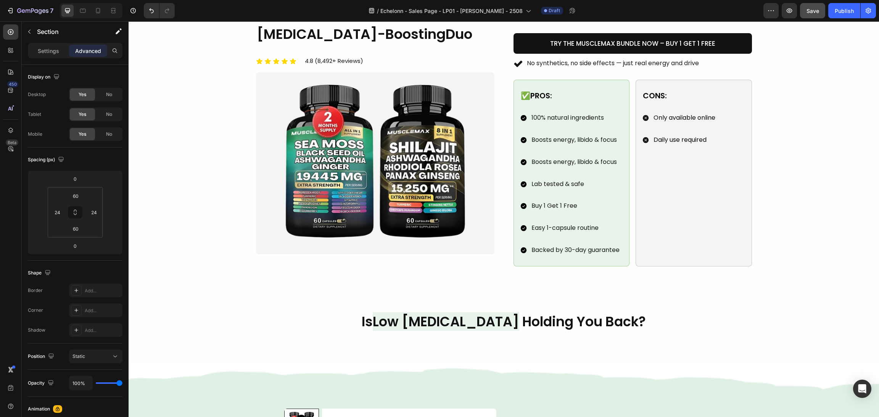
scroll to position [573, 0]
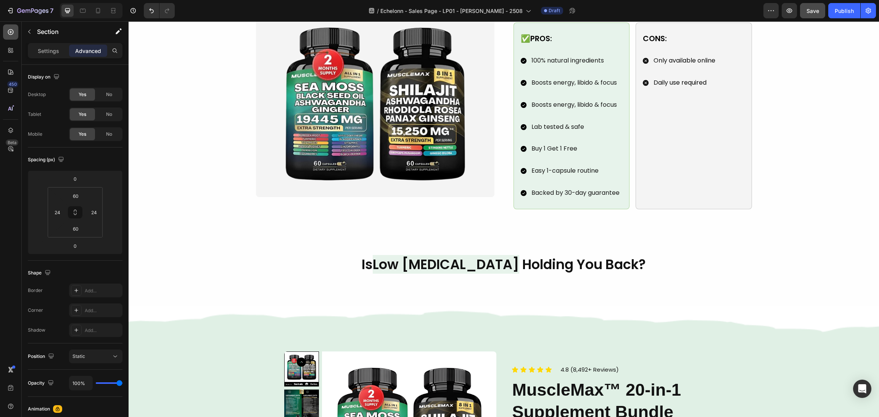
click at [10, 36] on div at bounding box center [10, 31] width 15 height 15
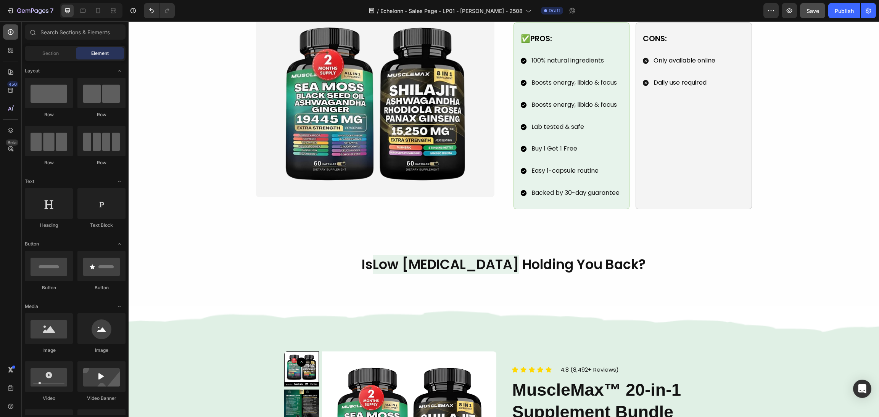
click at [16, 36] on div at bounding box center [10, 31] width 15 height 15
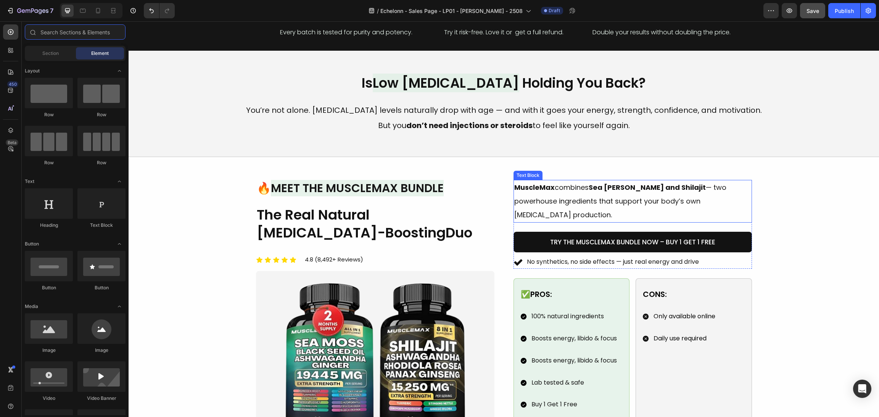
scroll to position [171, 0]
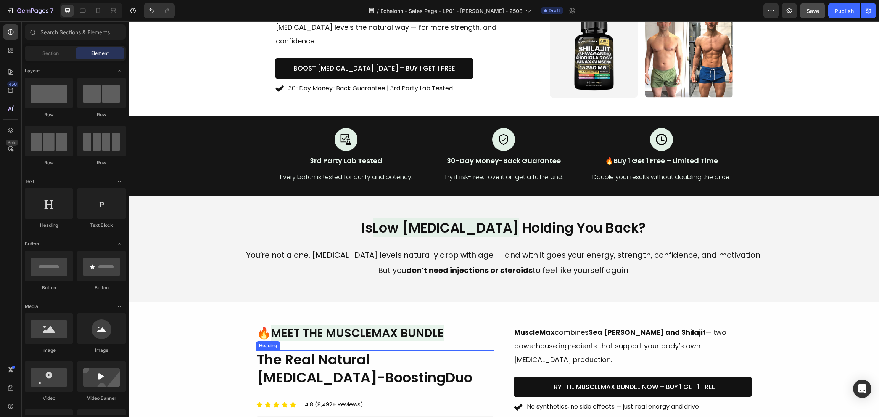
click at [350, 369] on span "[MEDICAL_DATA]-Boosting" at bounding box center [351, 377] width 189 height 19
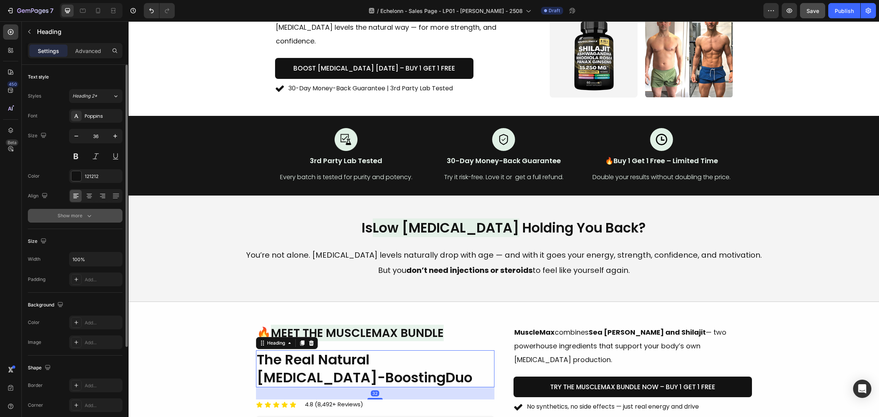
click at [91, 215] on icon "button" at bounding box center [89, 216] width 8 height 8
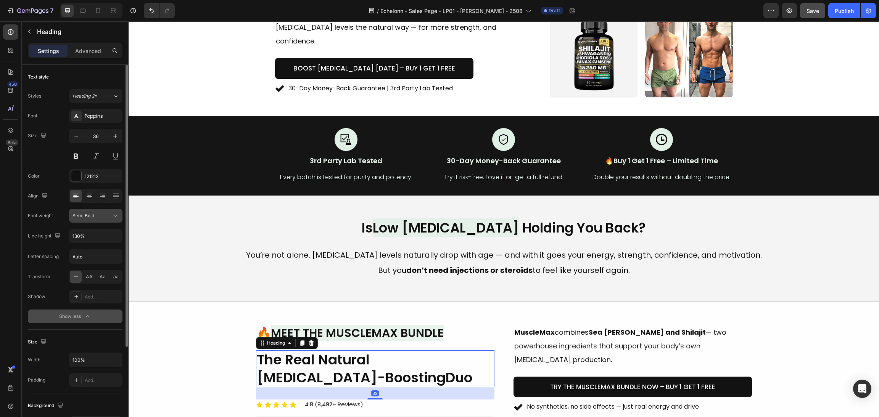
click at [90, 219] on span "Semi Bold" at bounding box center [84, 216] width 22 height 7
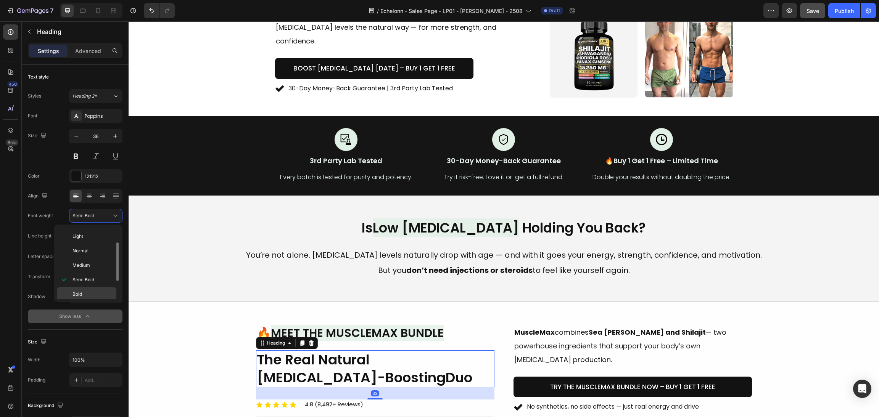
click at [97, 292] on p "Bold" at bounding box center [93, 294] width 40 height 7
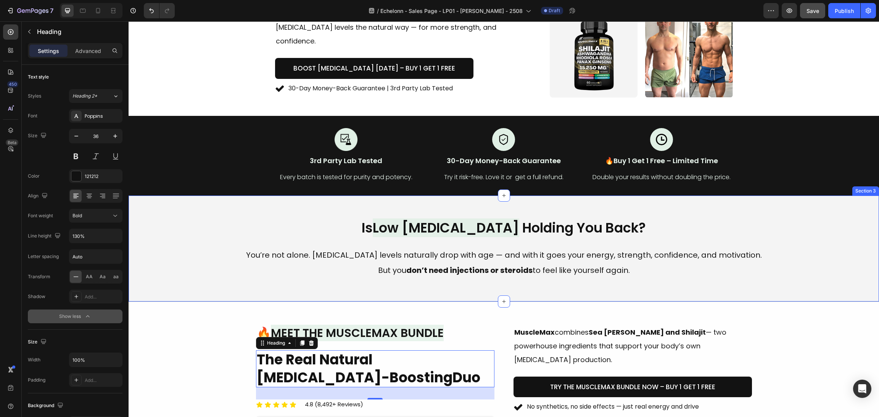
click at [272, 250] on p "You’re not alone. [MEDICAL_DATA] levels naturally drop with age — and with it g…" at bounding box center [504, 255] width 584 height 15
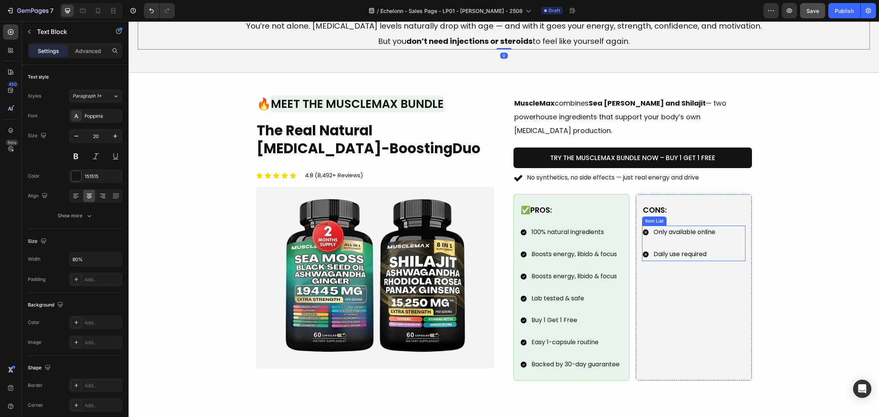
scroll to position [171, 0]
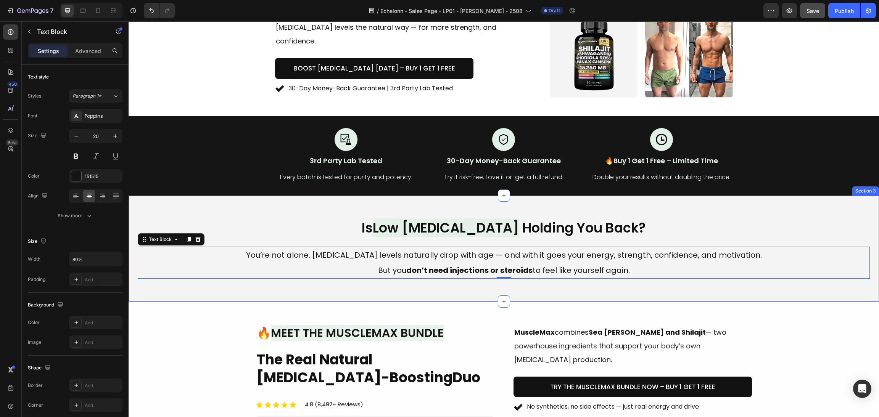
click at [574, 216] on div "Is Low Testosterone Holding You Back? Heading You’re not alone. Testosterone le…" at bounding box center [504, 249] width 751 height 106
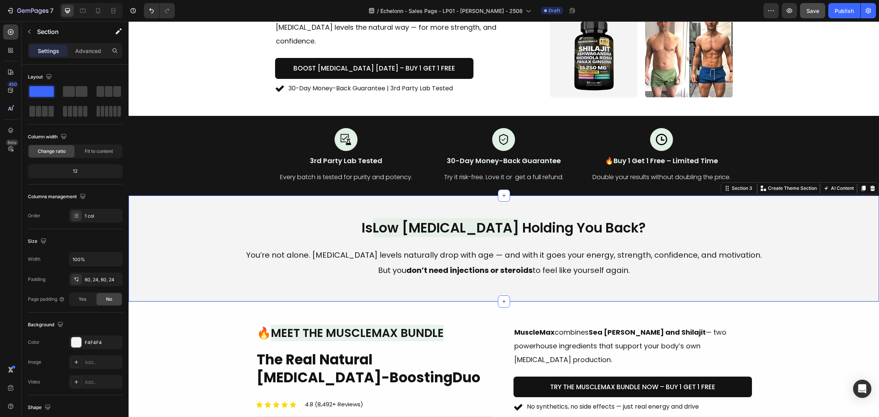
click at [574, 218] on div "Is Low Testosterone Holding You Back? Heading You’re not alone. Testosterone le…" at bounding box center [504, 249] width 751 height 106
click at [573, 222] on h2 "Is Low Testosterone Holding You Back?" at bounding box center [504, 228] width 732 height 19
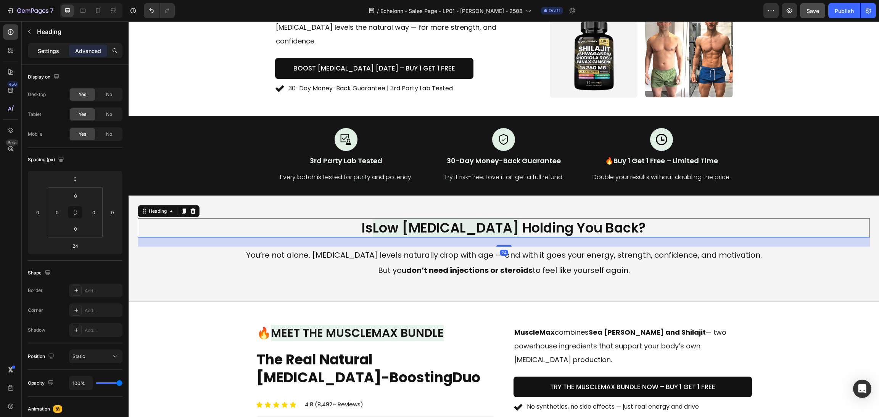
click at [52, 48] on p "Settings" at bounding box center [48, 51] width 21 height 8
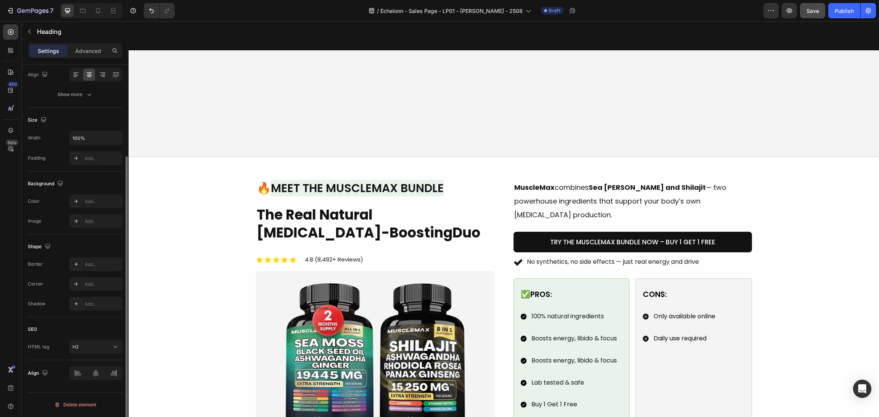
scroll to position [458, 0]
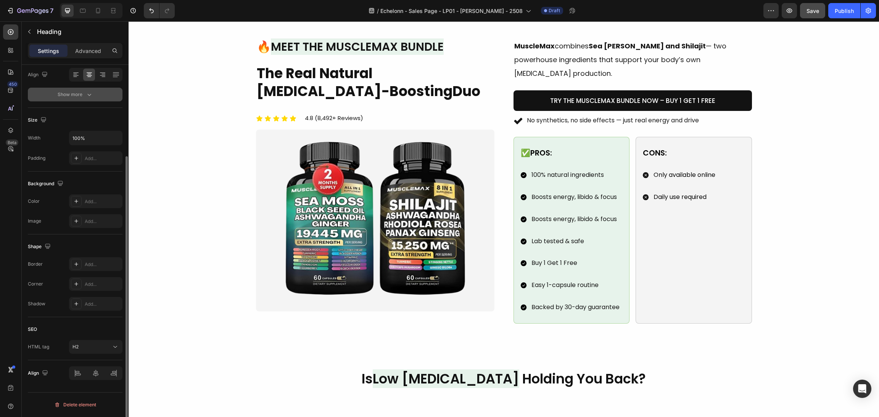
click at [72, 95] on div "Show more" at bounding box center [75, 95] width 35 height 8
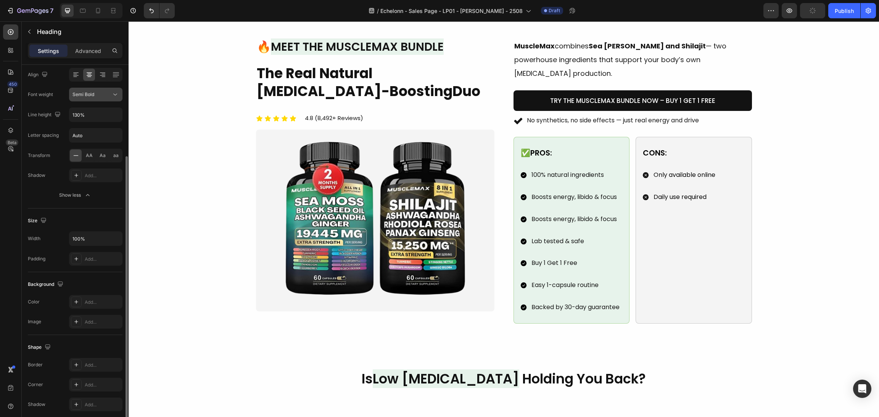
click at [95, 100] on button "Semi Bold" at bounding box center [95, 95] width 53 height 14
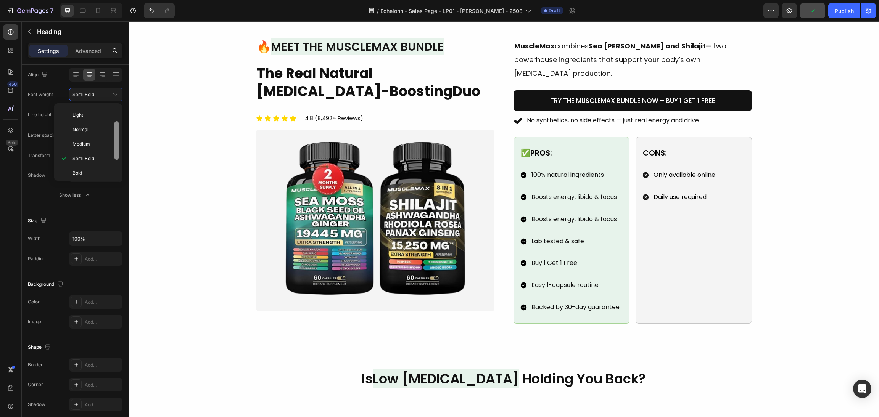
drag, startPoint x: 95, startPoint y: 172, endPoint x: 115, endPoint y: 177, distance: 20.7
click at [93, 171] on p "Bold" at bounding box center [93, 173] width 40 height 7
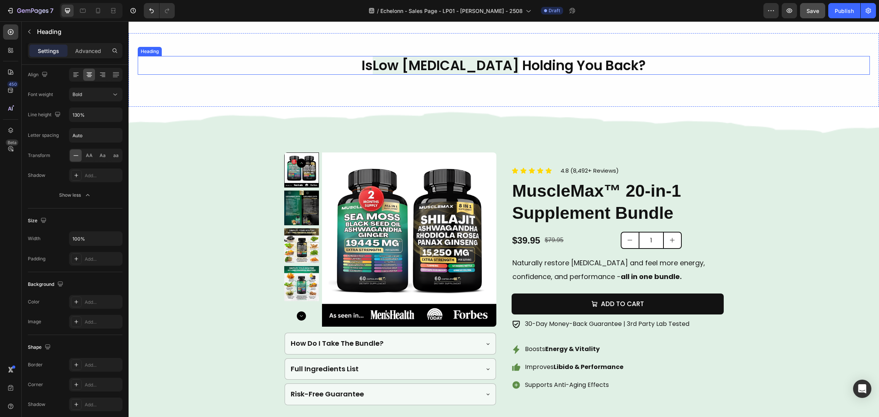
scroll to position [687, 0]
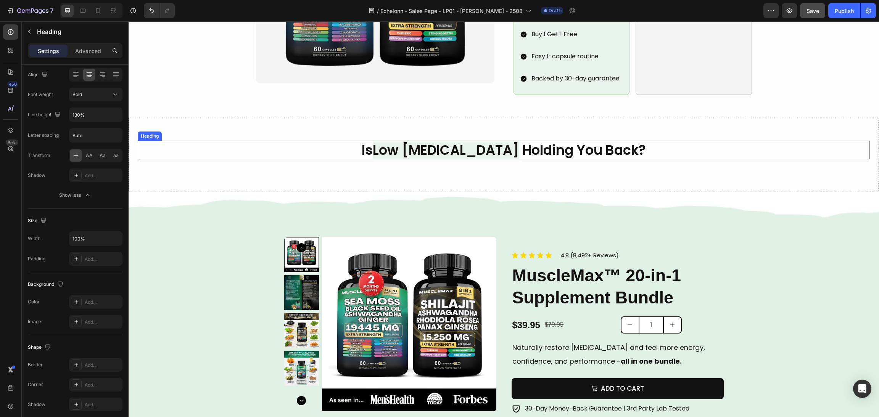
click at [573, 146] on h2 "Is Low Testosterone Holding You Back?" at bounding box center [504, 150] width 732 height 19
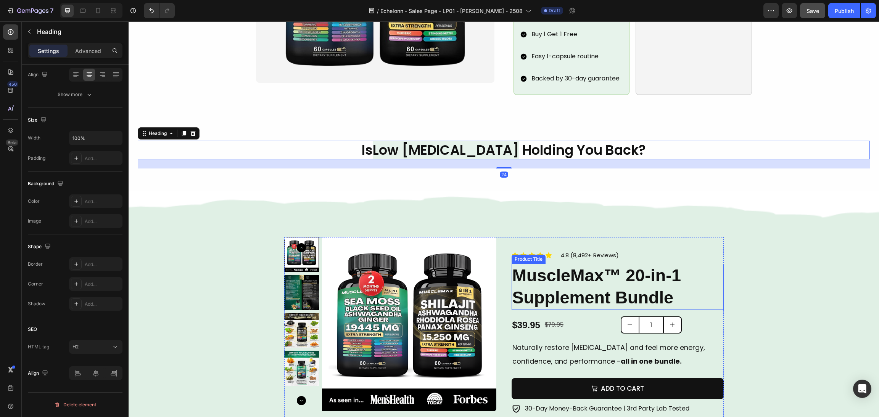
click at [569, 272] on h2 "MuscleMax™ 20-in-1 Supplement Bundle" at bounding box center [618, 287] width 212 height 46
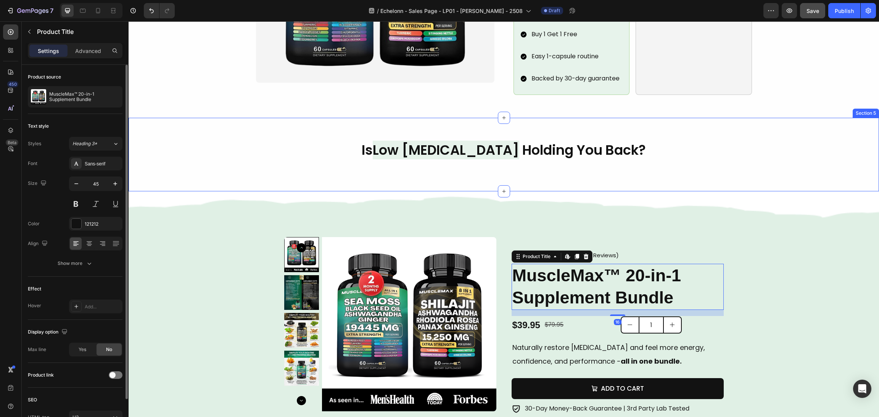
click at [534, 147] on h2 "Is Low Testosterone Holding You Back?" at bounding box center [504, 150] width 732 height 19
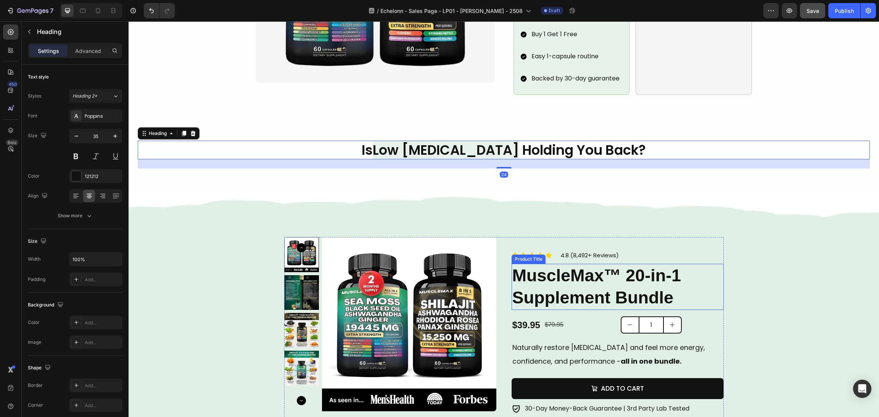
click at [541, 278] on h2 "MuscleMax™ 20-in-1 Supplement Bundle" at bounding box center [618, 287] width 212 height 46
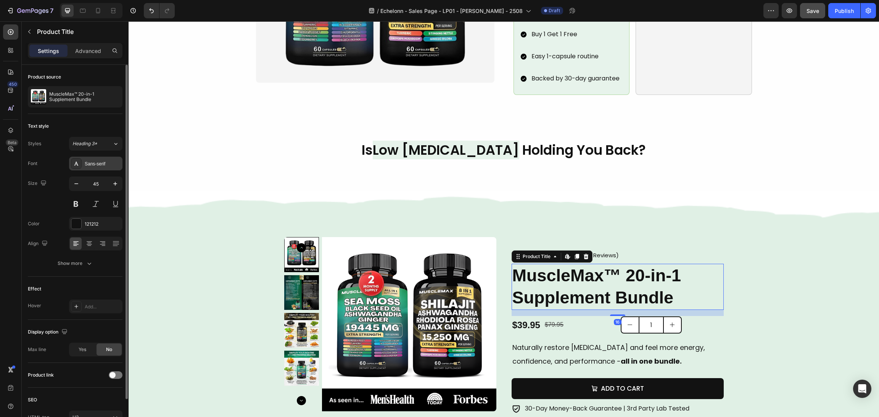
click at [99, 167] on div "Sans-serif" at bounding box center [103, 164] width 36 height 7
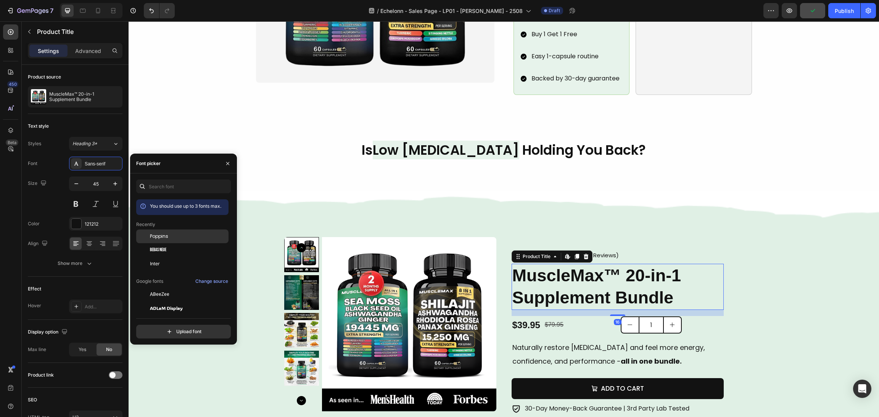
click at [159, 240] on span "Poppins" at bounding box center [159, 236] width 18 height 7
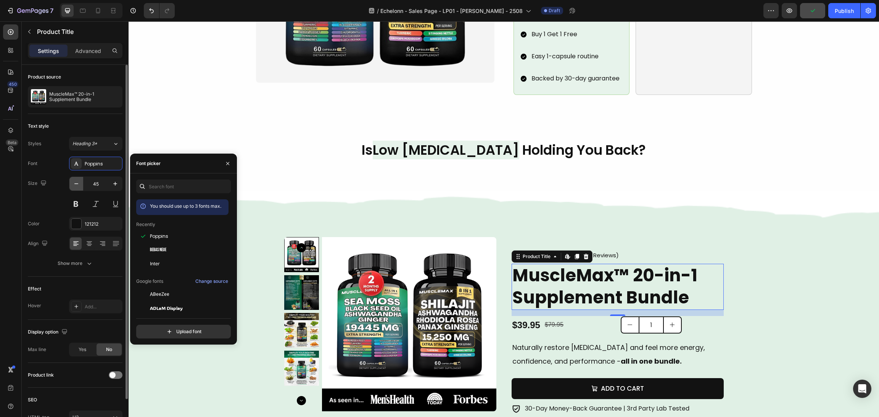
click at [78, 184] on icon "button" at bounding box center [77, 184] width 8 height 8
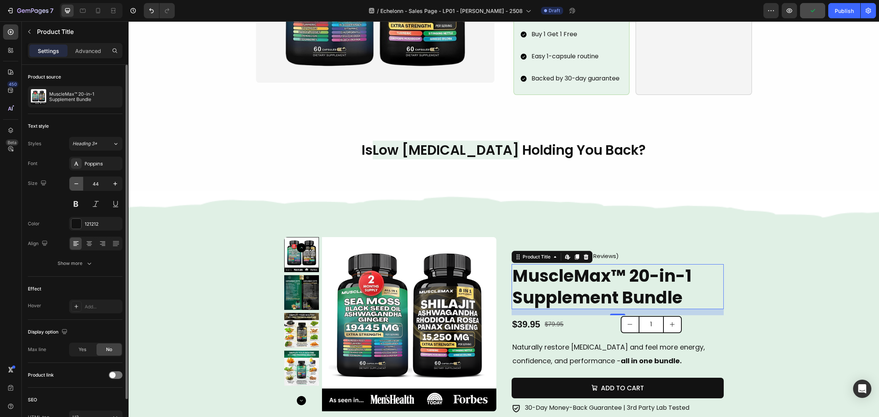
click at [78, 184] on icon "button" at bounding box center [77, 184] width 8 height 8
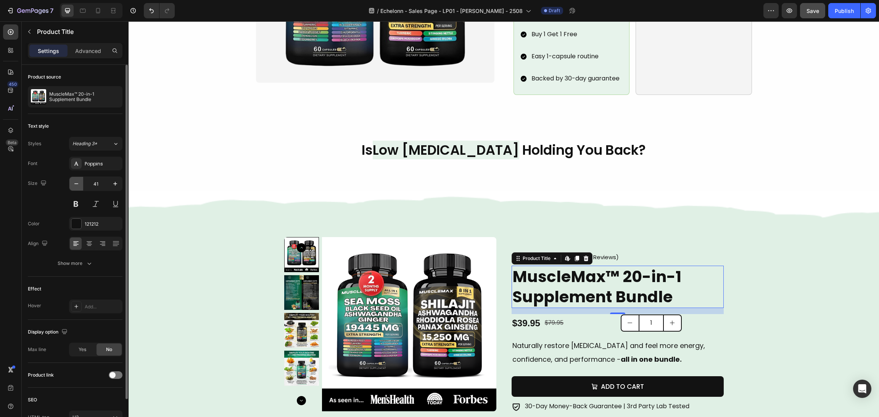
click at [78, 184] on icon "button" at bounding box center [77, 184] width 8 height 8
type input "40"
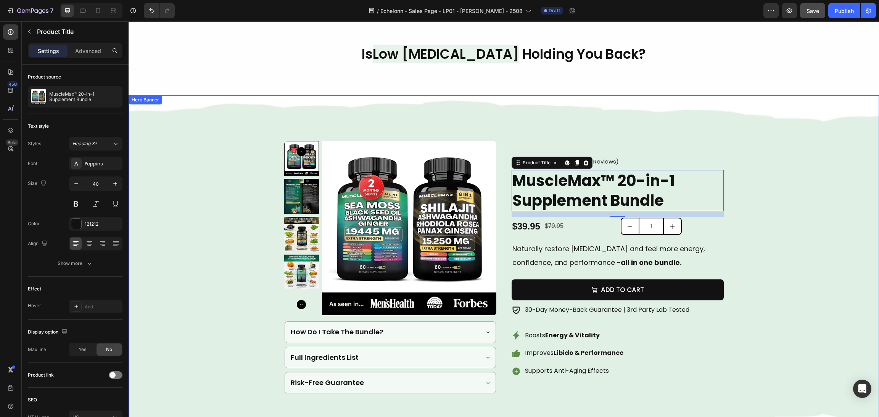
scroll to position [1031, 0]
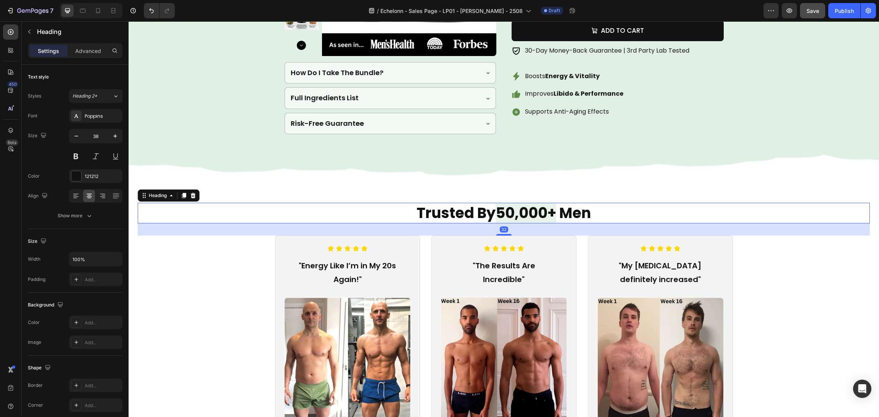
click at [504, 209] on span "50,000+" at bounding box center [526, 213] width 61 height 20
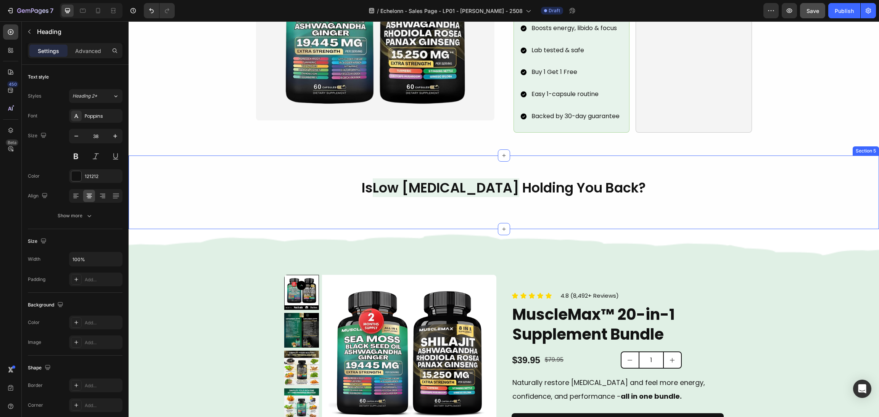
scroll to position [630, 0]
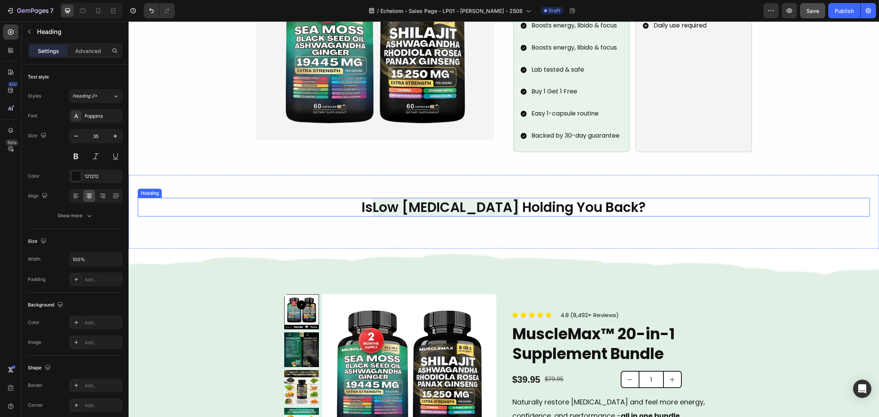
click at [541, 198] on h2 "Is Low Testosterone Holding You Back?" at bounding box center [504, 207] width 732 height 19
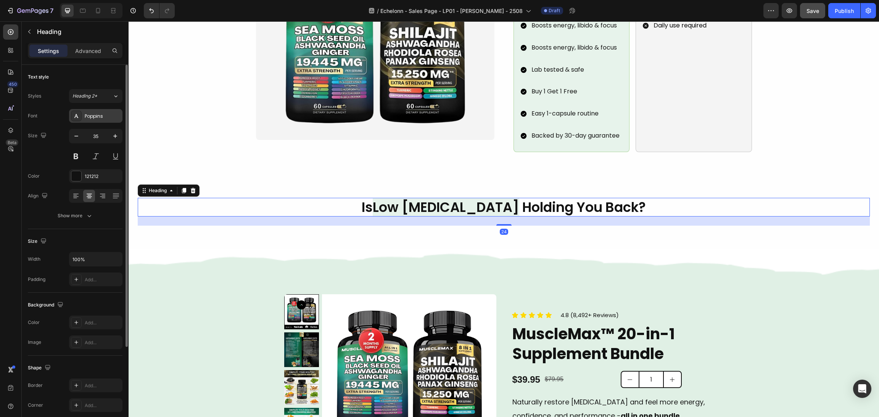
click at [98, 118] on div "Poppins" at bounding box center [103, 116] width 36 height 7
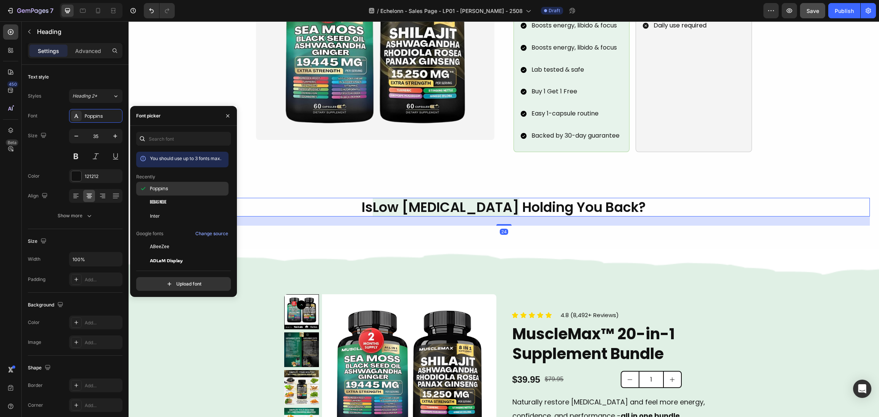
click at [161, 240] on div "Poppins" at bounding box center [182, 247] width 92 height 14
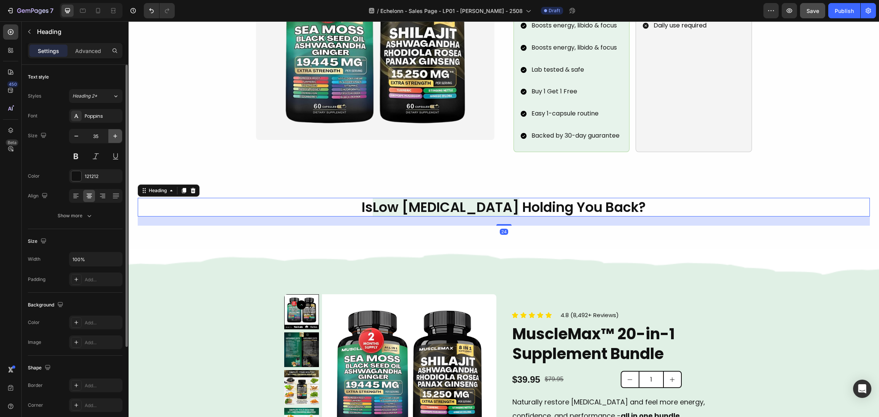
click at [113, 137] on icon "button" at bounding box center [115, 136] width 8 height 8
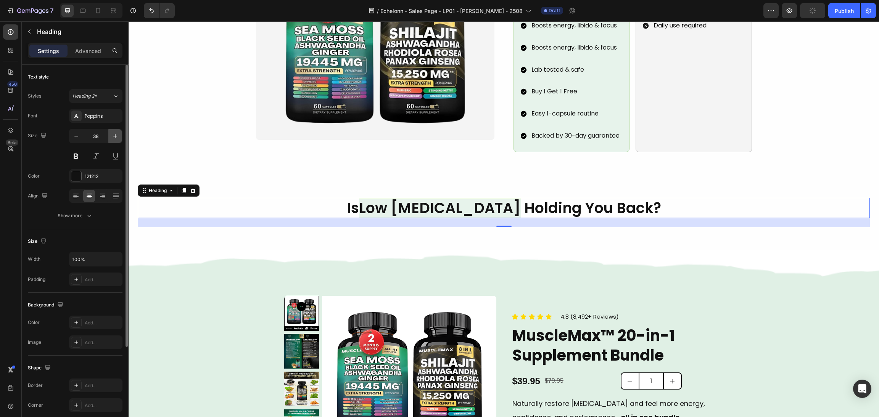
click at [113, 137] on icon "button" at bounding box center [115, 136] width 8 height 8
click at [99, 214] on button "Show more" at bounding box center [75, 216] width 95 height 14
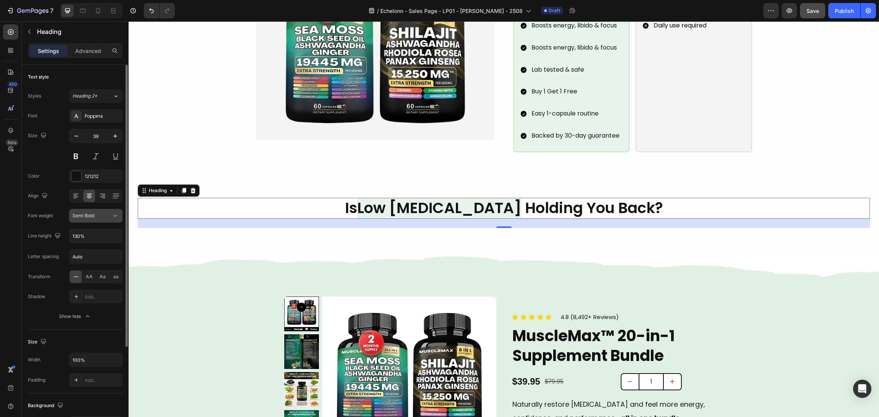
click at [91, 220] on div "Semi Bold" at bounding box center [96, 216] width 47 height 8
drag, startPoint x: 98, startPoint y: 291, endPoint x: 79, endPoint y: 183, distance: 109.6
click at [98, 302] on div "Bold" at bounding box center [87, 309] width 60 height 15
click at [78, 135] on icon "button" at bounding box center [77, 136] width 8 height 8
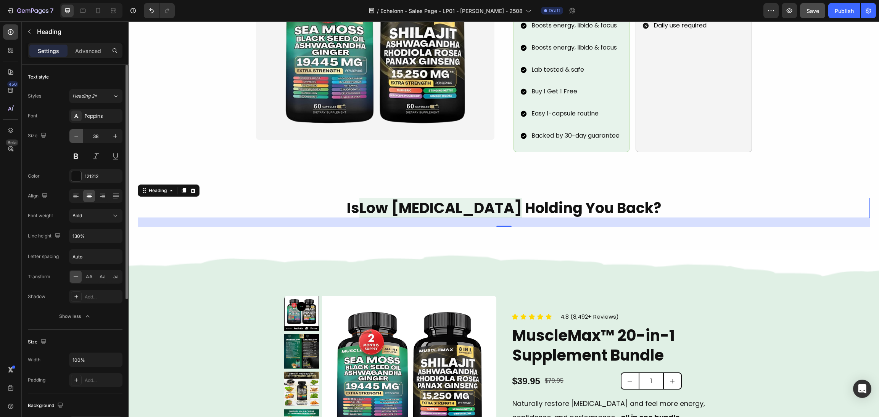
click at [78, 135] on icon "button" at bounding box center [77, 136] width 8 height 8
click at [116, 132] on button "button" at bounding box center [115, 136] width 14 height 14
type input "38"
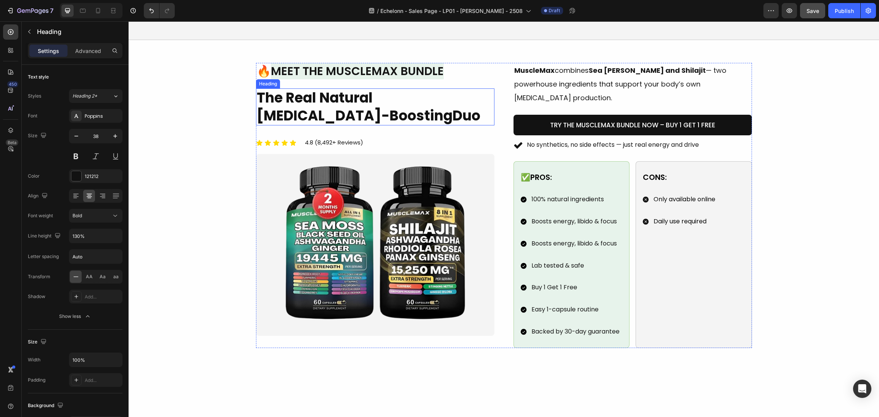
scroll to position [344, 0]
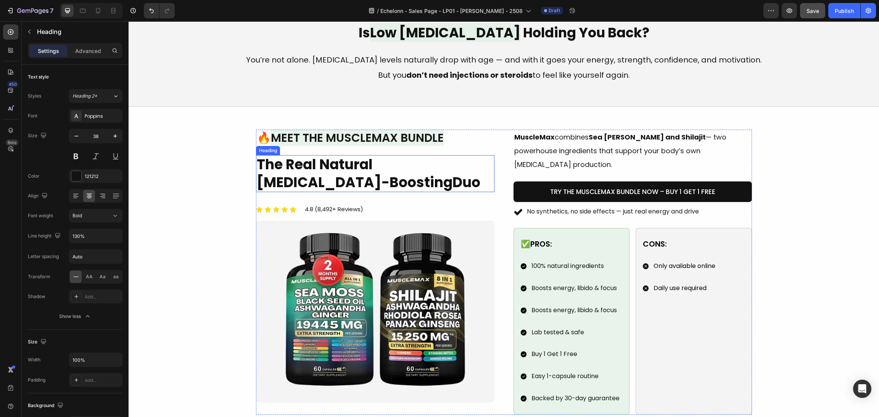
click at [354, 168] on h2 "The Real Natural Testosterone-Boosting Duo" at bounding box center [375, 173] width 238 height 37
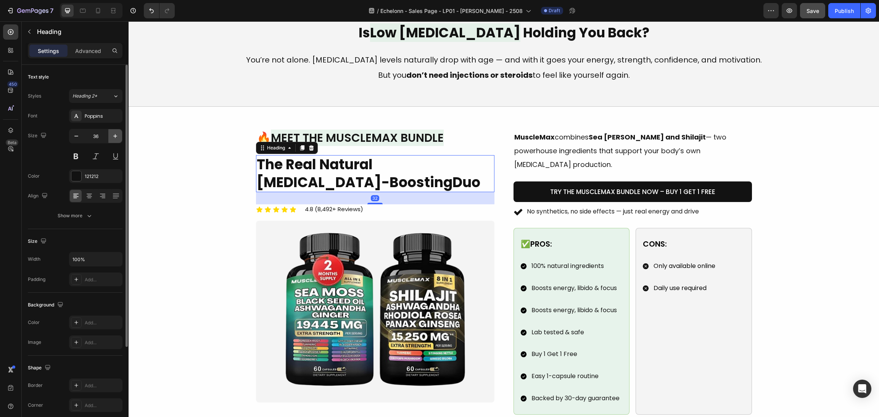
click at [118, 139] on icon "button" at bounding box center [115, 136] width 8 height 8
type input "38"
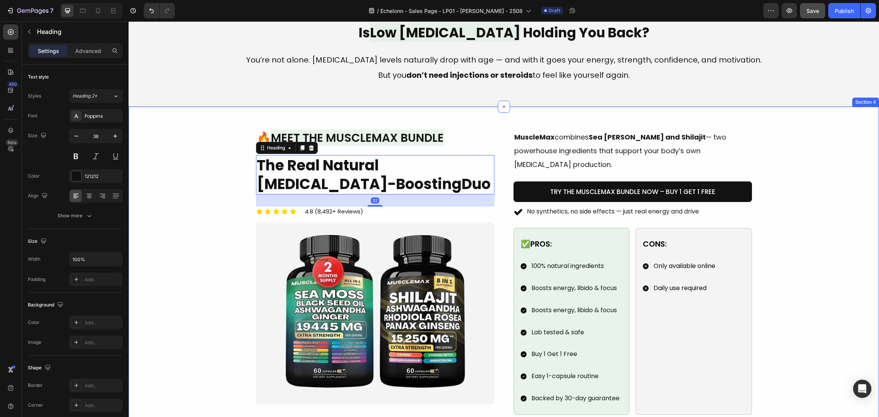
click at [205, 180] on div "Image 🔥 Meet the MuscleMax Bundle Heading The Real Natural Testosterone-Boostin…" at bounding box center [504, 272] width 732 height 285
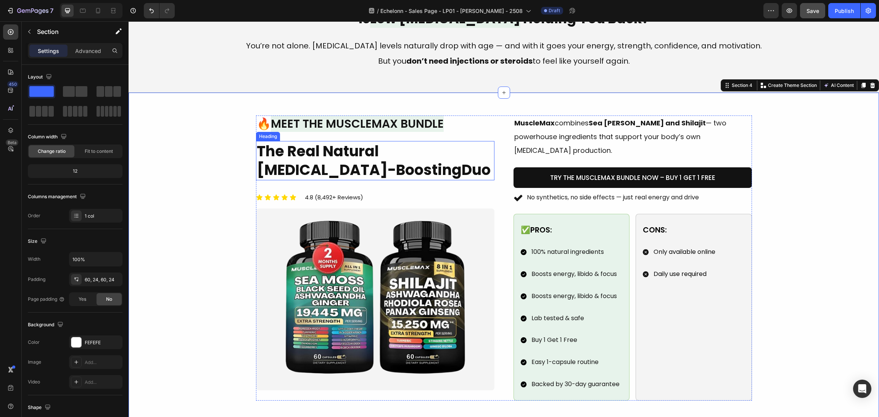
scroll to position [401, 0]
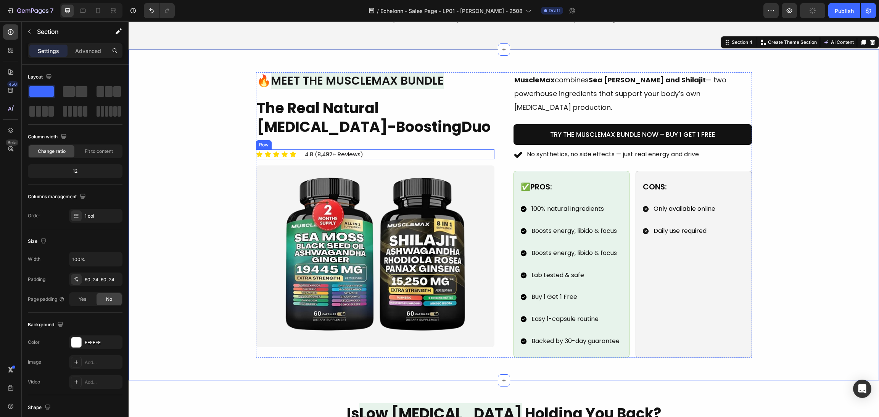
click at [421, 133] on span "Testosterone-Boosting" at bounding box center [359, 127] width 205 height 20
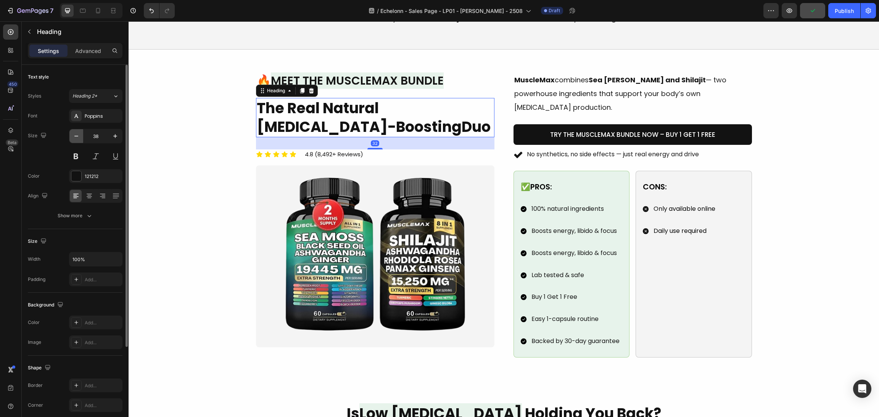
click at [73, 139] on button "button" at bounding box center [76, 136] width 14 height 14
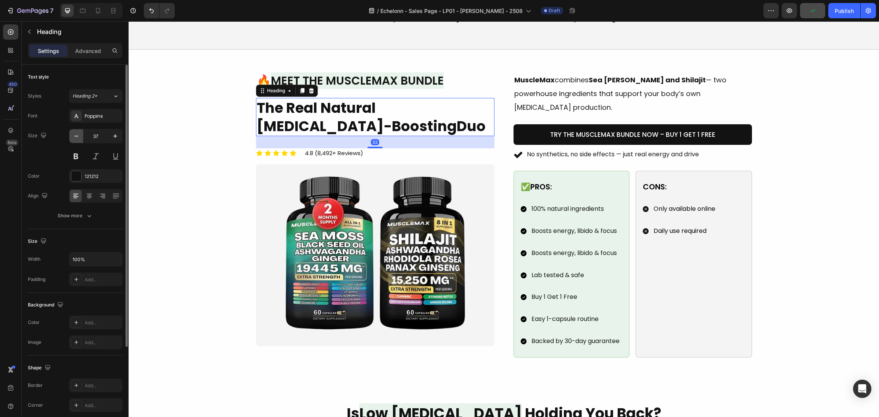
click at [73, 139] on icon "button" at bounding box center [77, 136] width 8 height 8
type input "36"
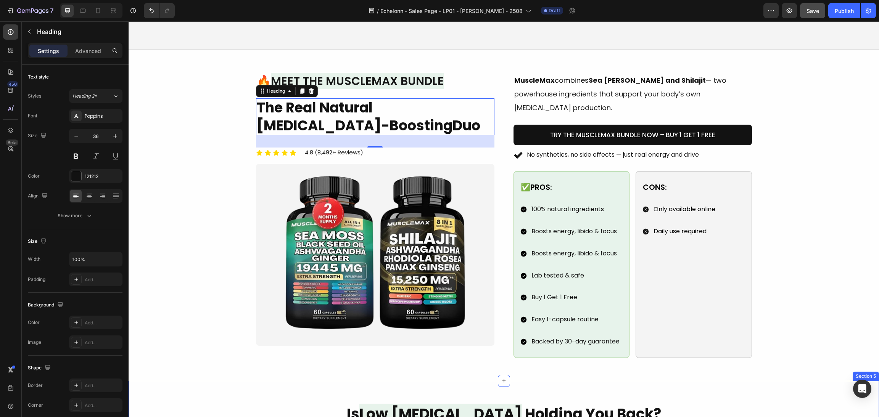
scroll to position [516, 0]
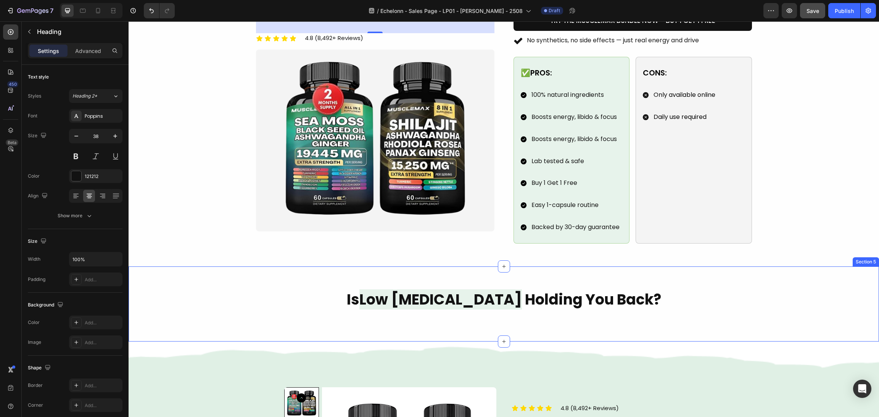
click at [509, 290] on h2 "Is Low Testosterone Holding You Back?" at bounding box center [504, 300] width 732 height 20
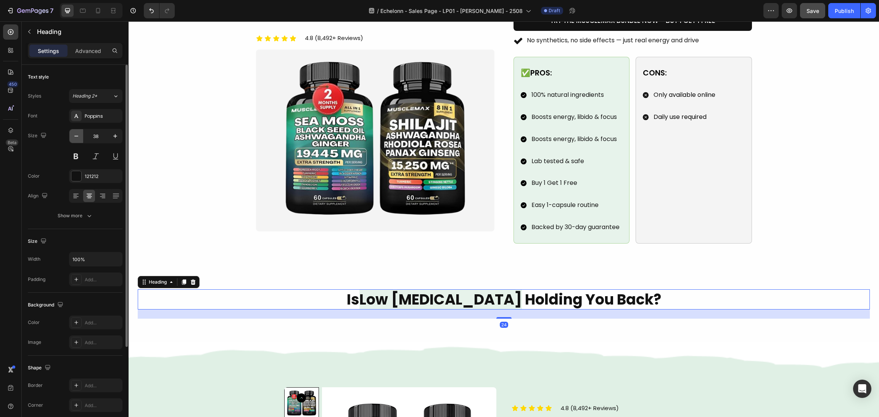
click at [74, 134] on icon "button" at bounding box center [77, 136] width 8 height 8
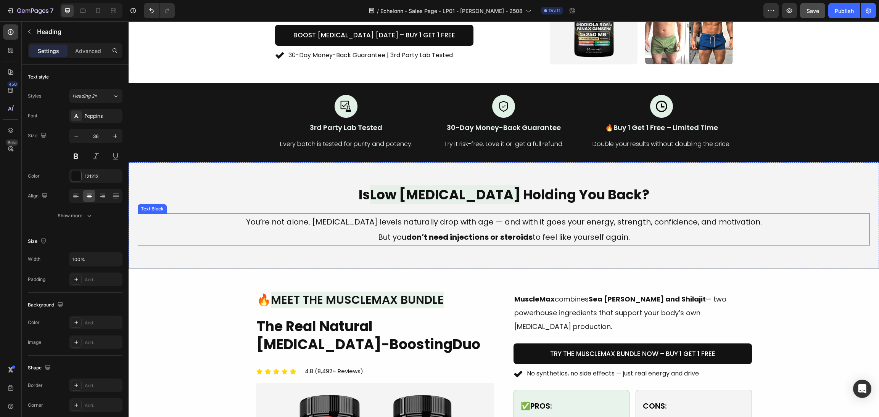
scroll to position [295, 0]
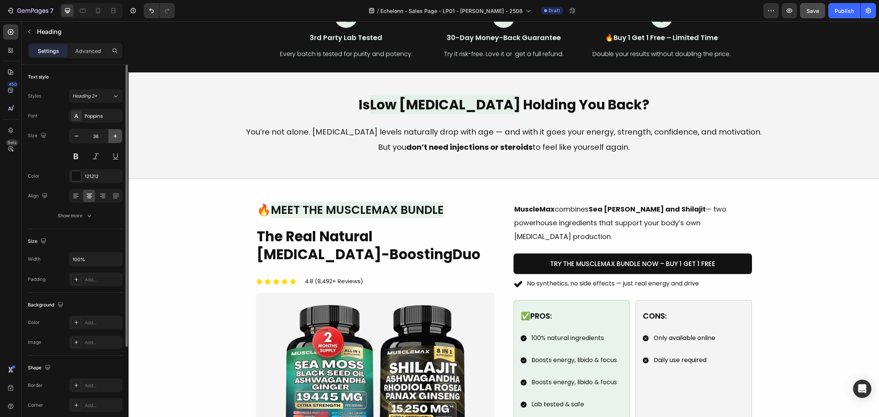
click at [112, 134] on icon "button" at bounding box center [115, 136] width 8 height 8
type input "38"
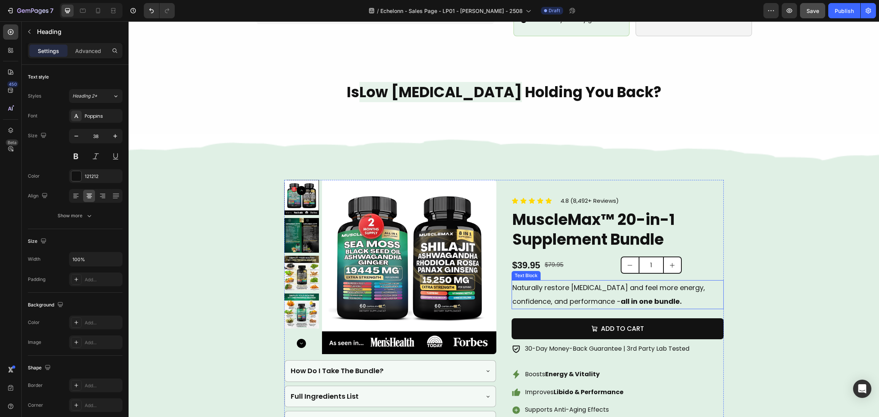
scroll to position [753, 0]
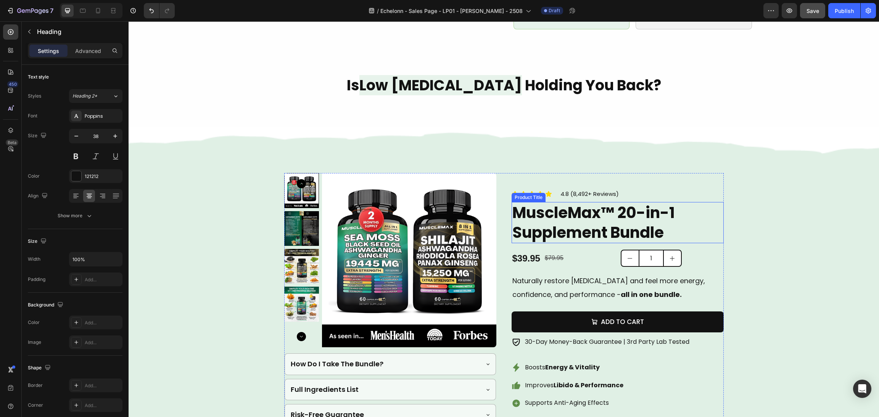
click at [586, 214] on h2 "MuscleMax™ 20-in-1 Supplement Bundle" at bounding box center [618, 222] width 212 height 41
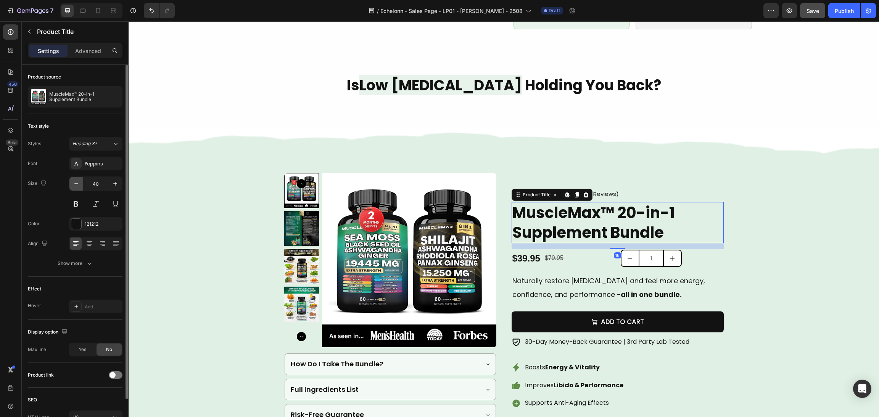
click at [79, 187] on icon "button" at bounding box center [77, 184] width 8 height 8
type input "38"
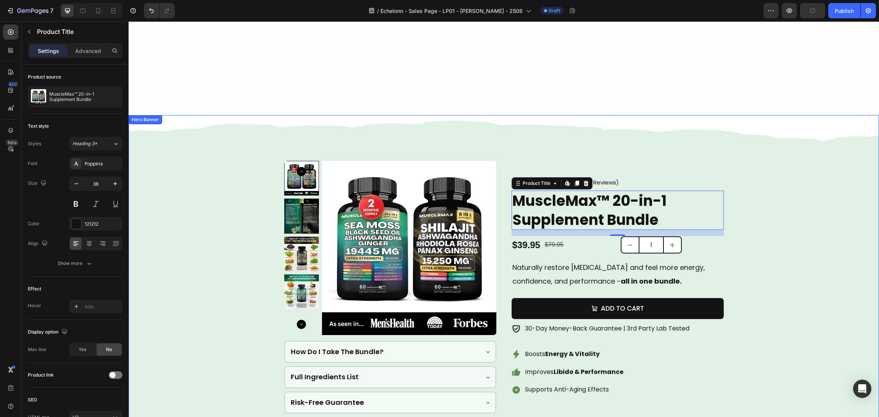
scroll to position [1039, 0]
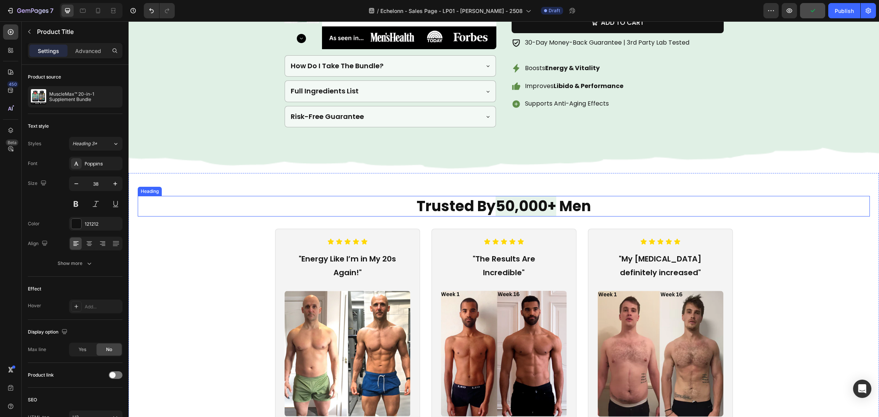
click at [526, 198] on span "50,000+" at bounding box center [526, 206] width 61 height 20
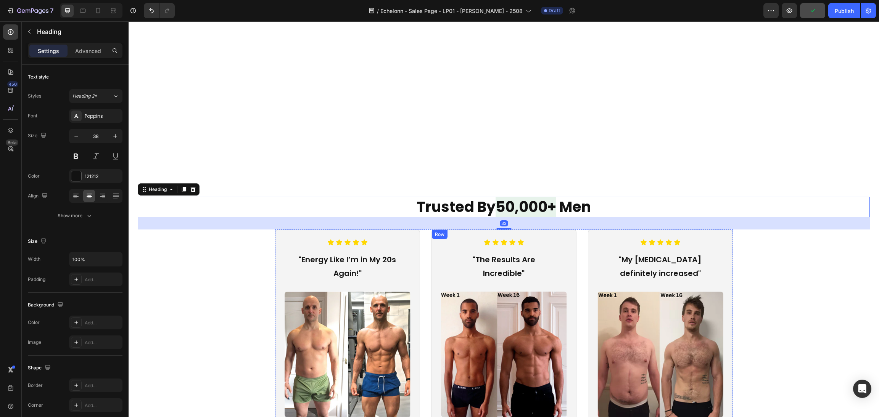
scroll to position [1440, 0]
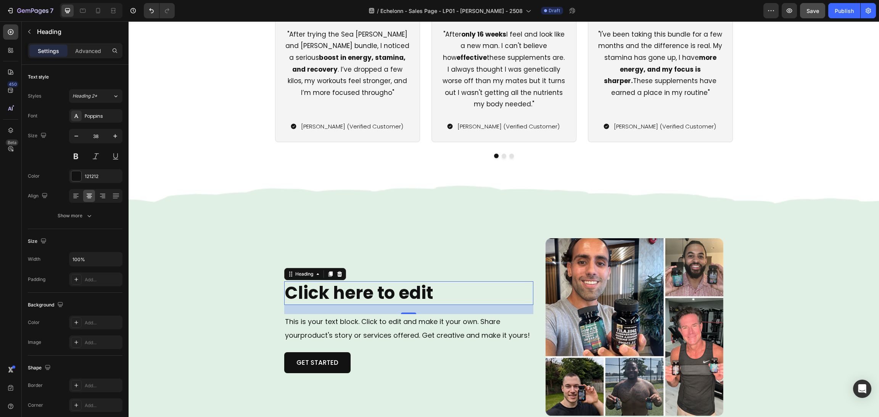
click at [381, 291] on h2 "Click here to edit" at bounding box center [408, 294] width 249 height 24
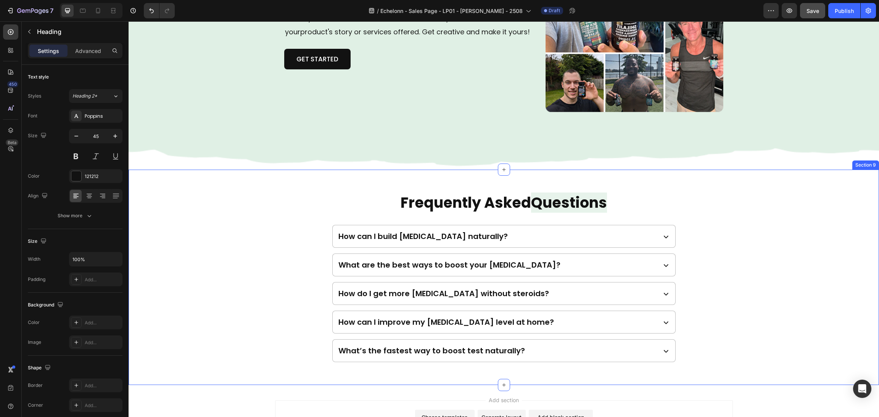
scroll to position [1784, 0]
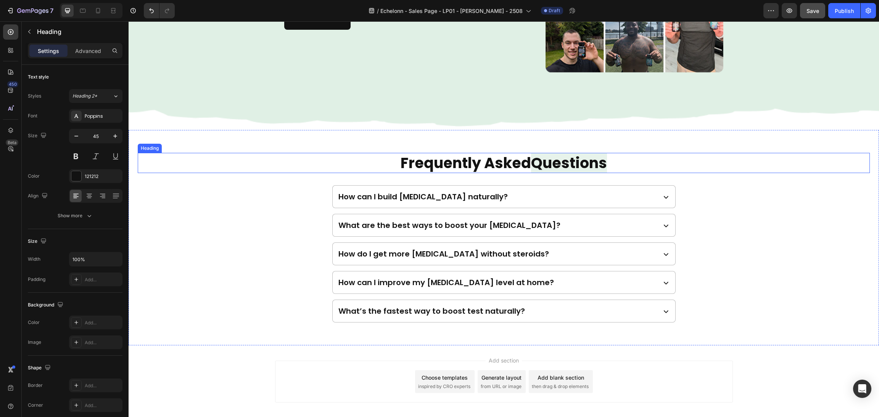
click at [502, 167] on h2 "Frequently Asked Questions" at bounding box center [504, 163] width 732 height 20
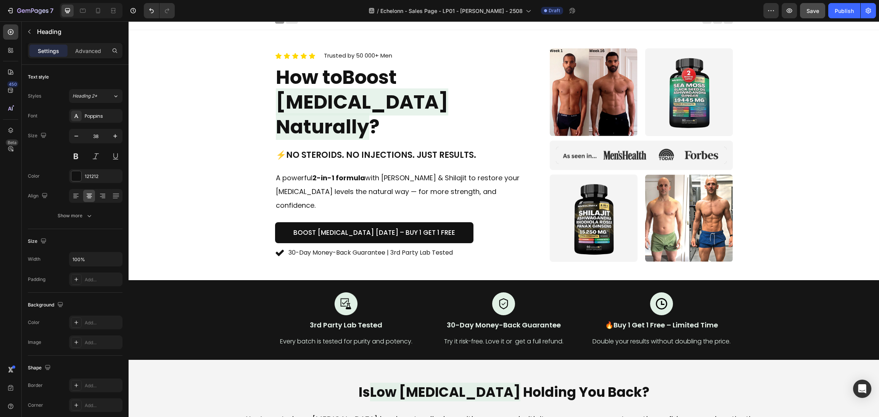
scroll to position [0, 0]
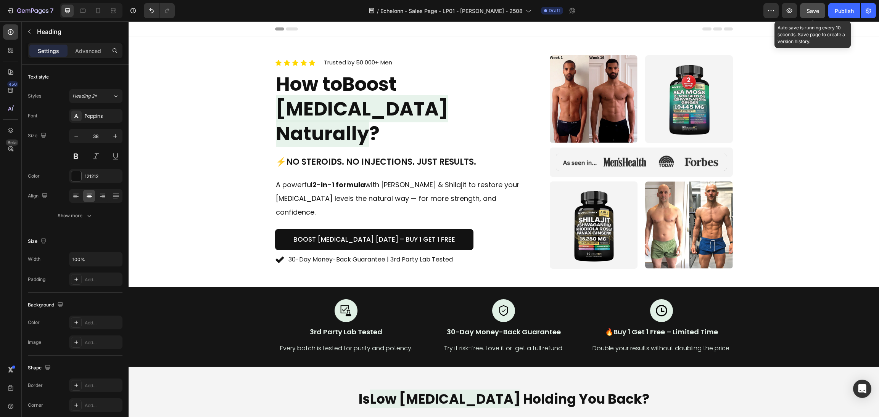
click at [822, 5] on button "Save" at bounding box center [812, 10] width 25 height 15
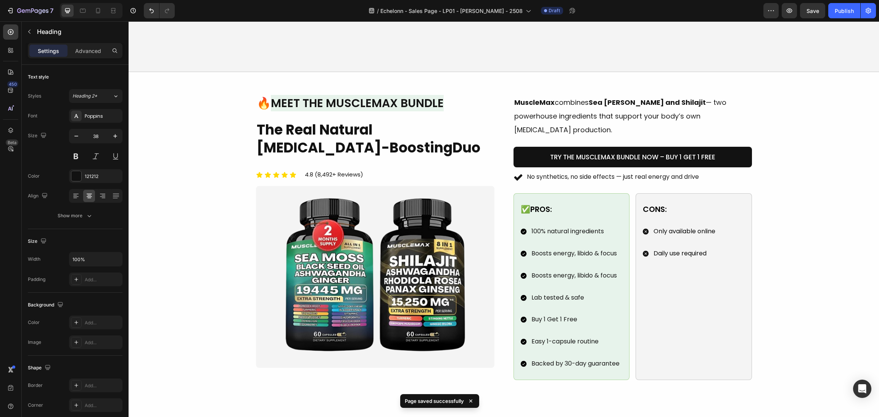
scroll to position [458, 0]
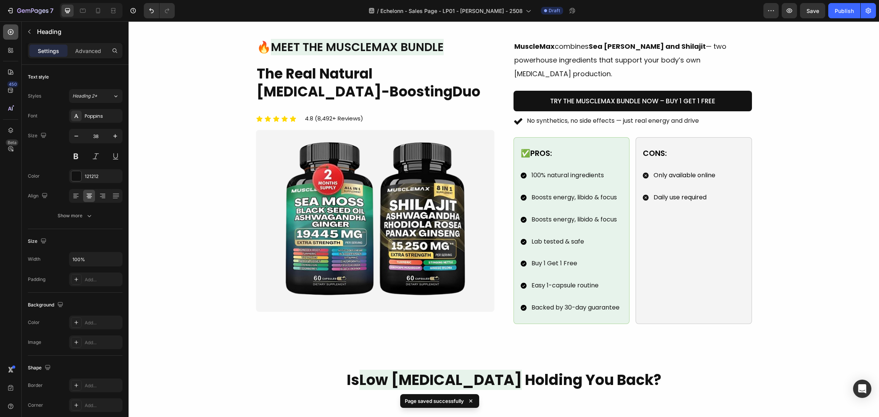
click at [13, 27] on div at bounding box center [10, 31] width 15 height 15
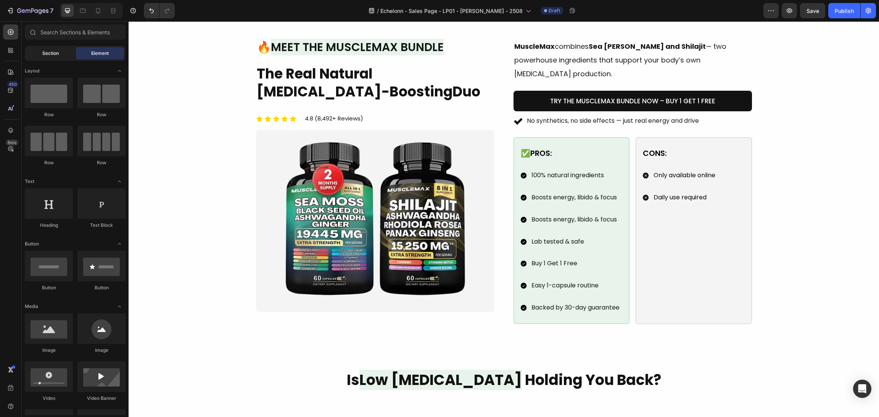
click at [66, 50] on div "Section" at bounding box center [50, 53] width 48 height 12
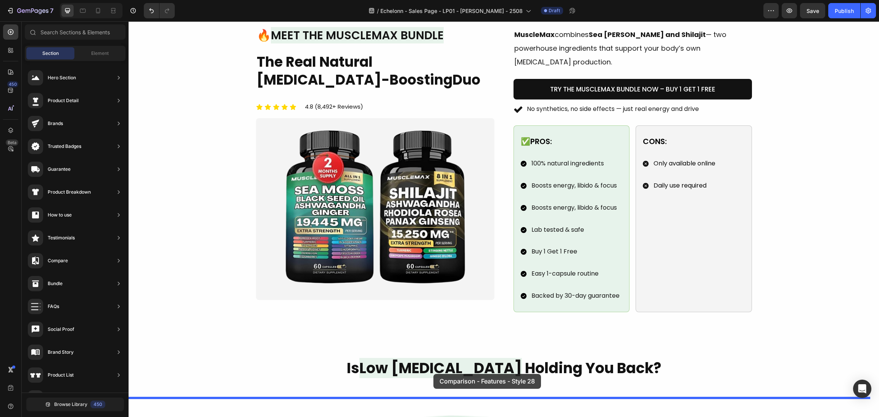
scroll to position [511, 0]
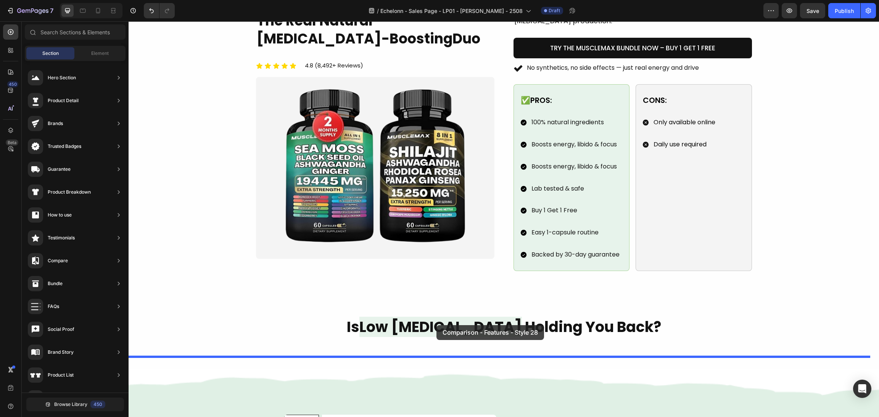
drag, startPoint x: 315, startPoint y: 93, endPoint x: 438, endPoint y: 327, distance: 264.2
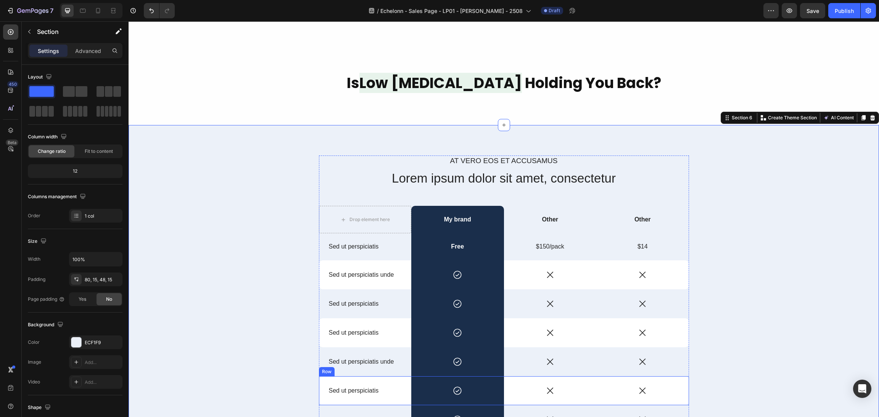
scroll to position [820, 0]
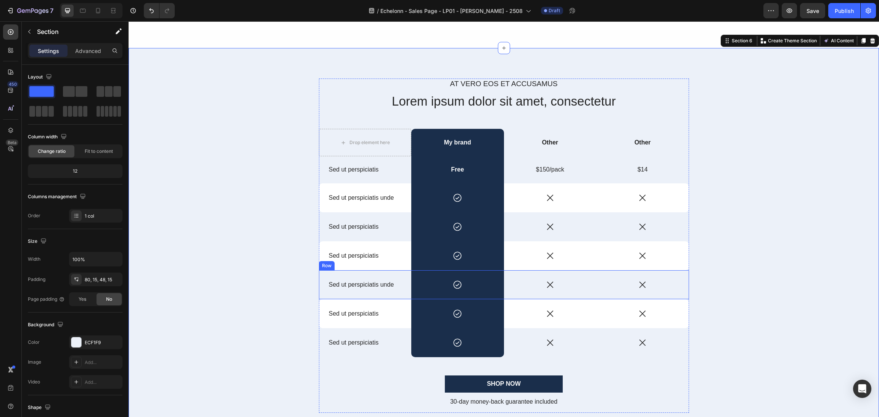
click at [504, 274] on div "Icon" at bounding box center [550, 285] width 93 height 29
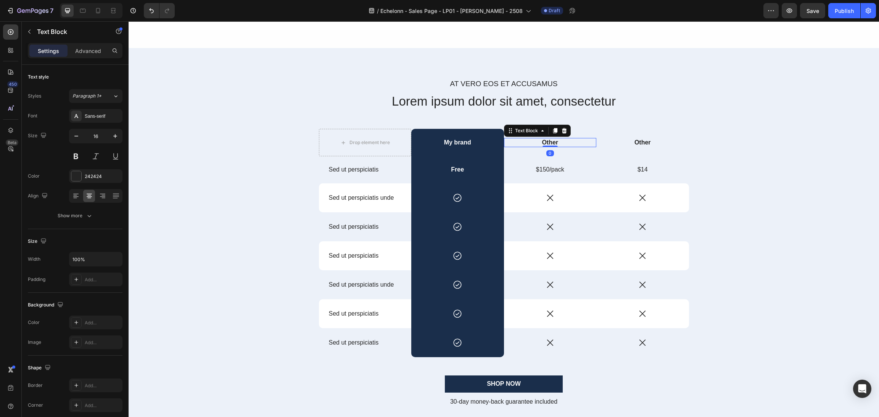
click at [504, 138] on div "Other Text Block 0" at bounding box center [550, 143] width 93 height 10
click at [488, 118] on div "At vero eos et accusamus Text Block Lorem ipsum dolor sit amet, consectetur Hea…" at bounding box center [504, 246] width 370 height 335
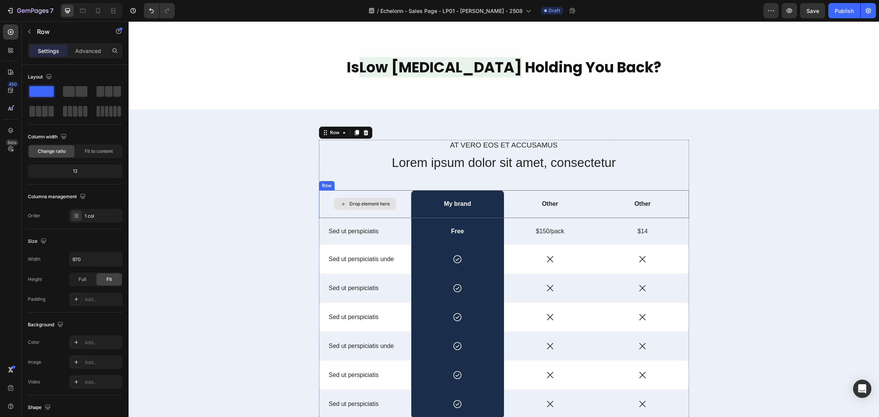
scroll to position [706, 0]
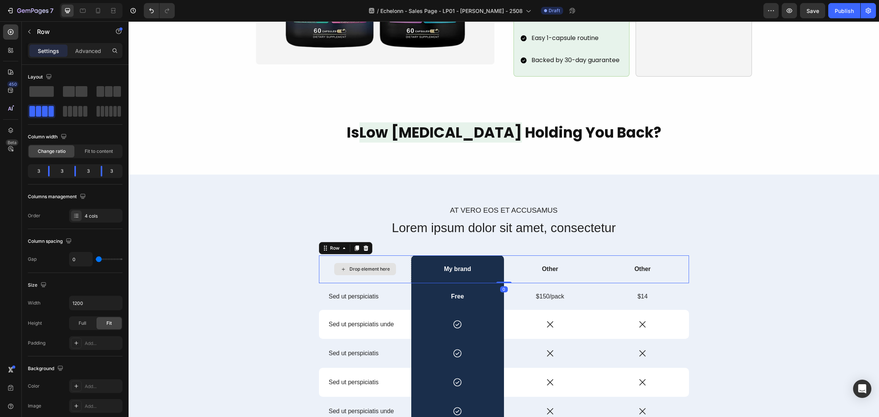
click at [403, 256] on div "Drop element here" at bounding box center [365, 270] width 93 height 28
click at [417, 176] on div "At vero eos et accusamus Text Block Lorem ipsum dolor sit amet, consectetur Hea…" at bounding box center [504, 370] width 751 height 390
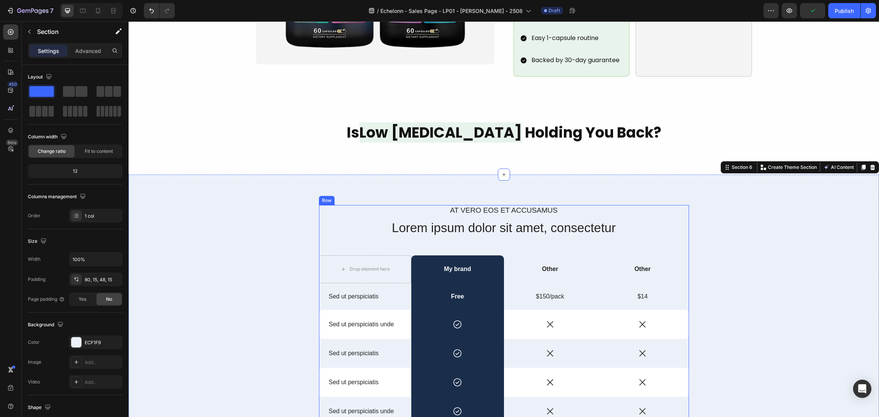
click at [435, 227] on div "At vero eos et accusamus Text Block Lorem ipsum dolor sit amet, consectetur Hea…" at bounding box center [504, 372] width 370 height 335
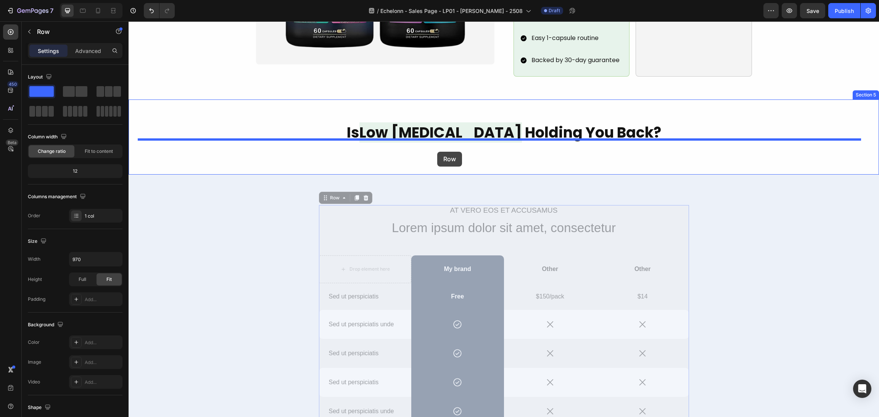
drag, startPoint x: 318, startPoint y: 187, endPoint x: 437, endPoint y: 152, distance: 124.2
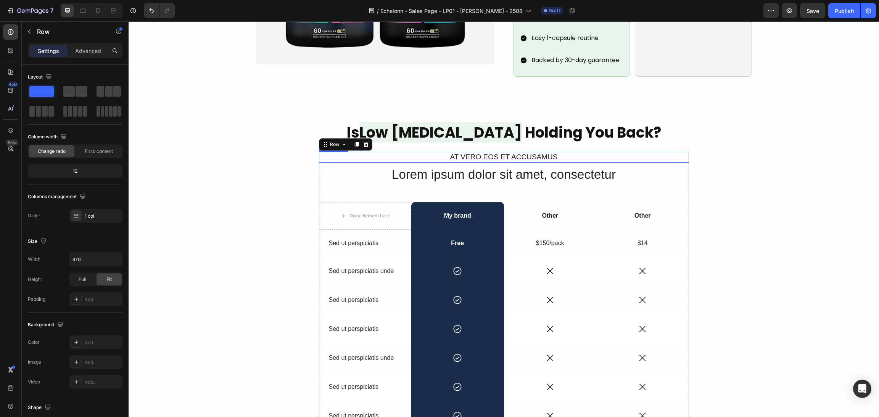
click at [528, 153] on p "At vero eos et accusamus" at bounding box center [504, 158] width 369 height 10
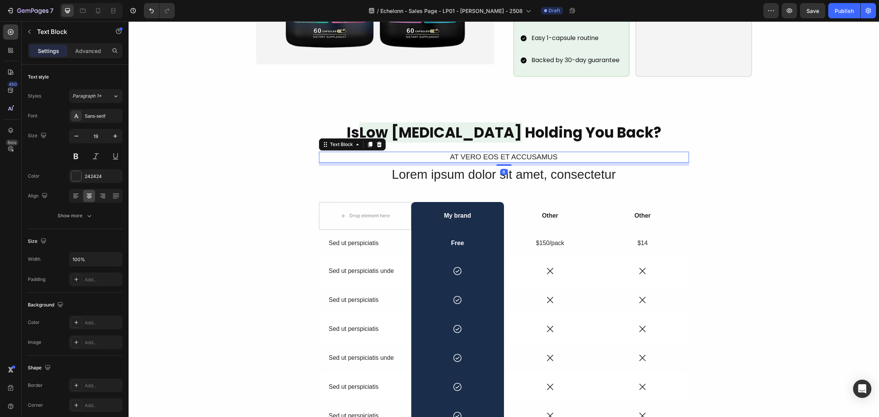
drag, startPoint x: 375, startPoint y: 133, endPoint x: 400, endPoint y: 156, distance: 34.0
click at [376, 142] on icon at bounding box center [379, 145] width 6 height 6
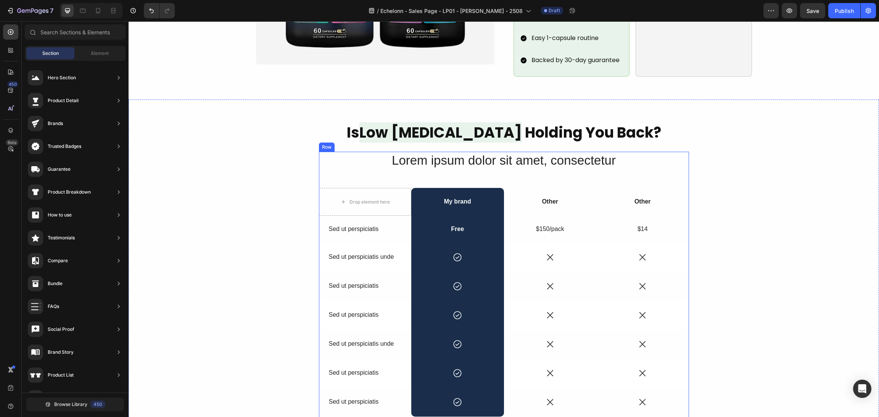
click at [415, 164] on div "Lorem ipsum dolor sit amet, consectetur Heading Drop element here My brand Text…" at bounding box center [504, 312] width 370 height 321
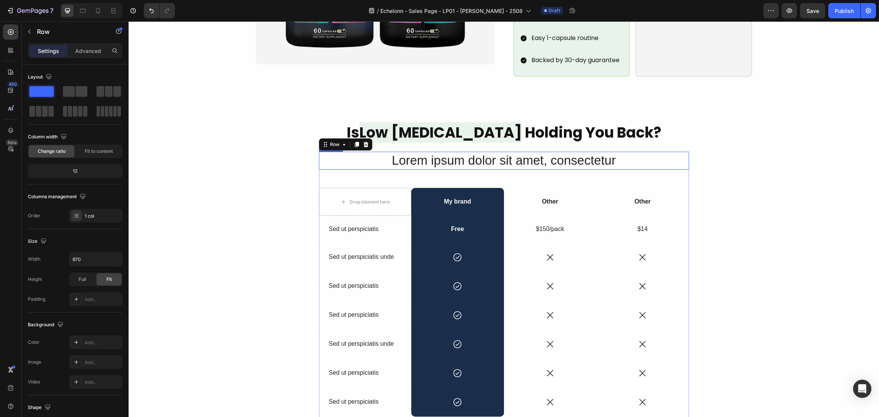
click at [413, 152] on h2 "Lorem ipsum dolor sit amet, consectetur" at bounding box center [504, 161] width 370 height 18
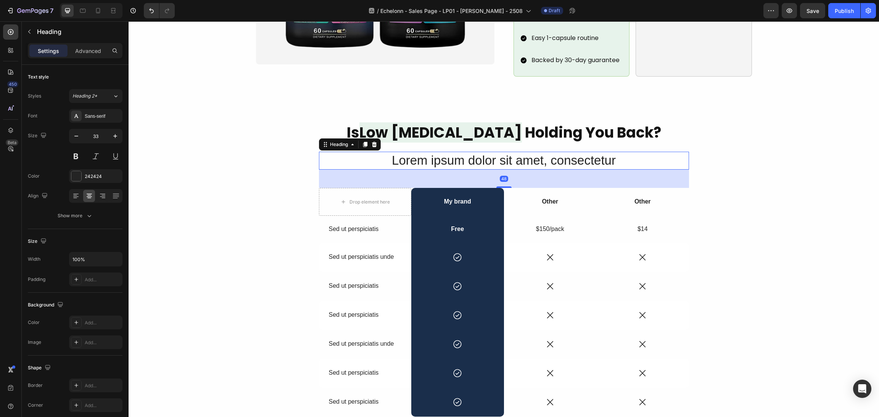
click at [370, 140] on div at bounding box center [374, 144] width 9 height 9
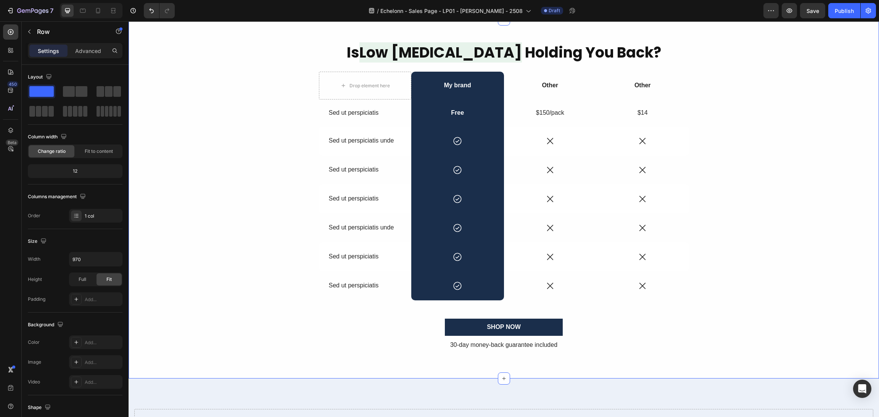
click at [642, 271] on div "Drop element here My brand Text Block Other Text Block Other Text Block Row Sed…" at bounding box center [504, 214] width 370 height 284
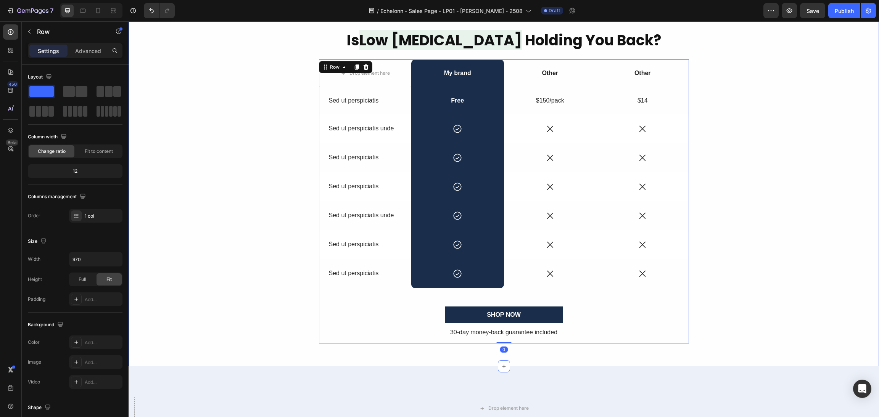
scroll to position [820, 0]
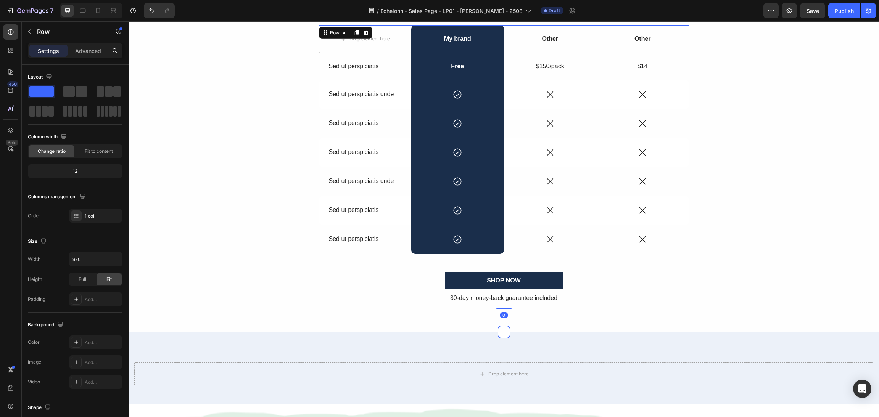
click at [574, 341] on div "Drop element here Section 6" at bounding box center [504, 368] width 751 height 72
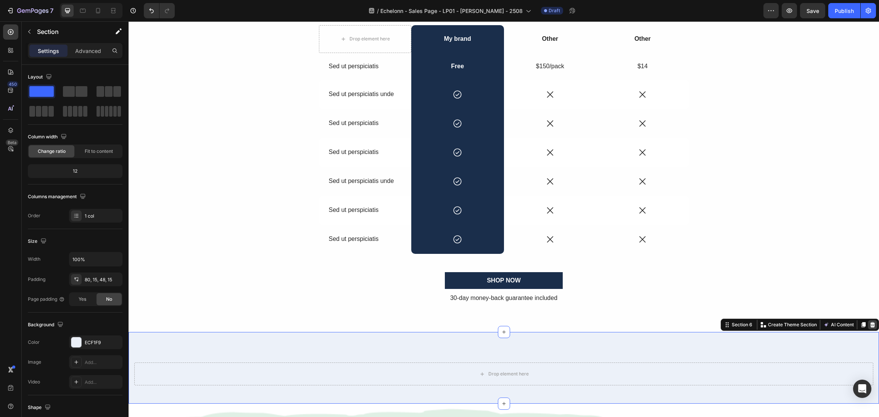
click at [870, 322] on icon at bounding box center [873, 325] width 6 height 6
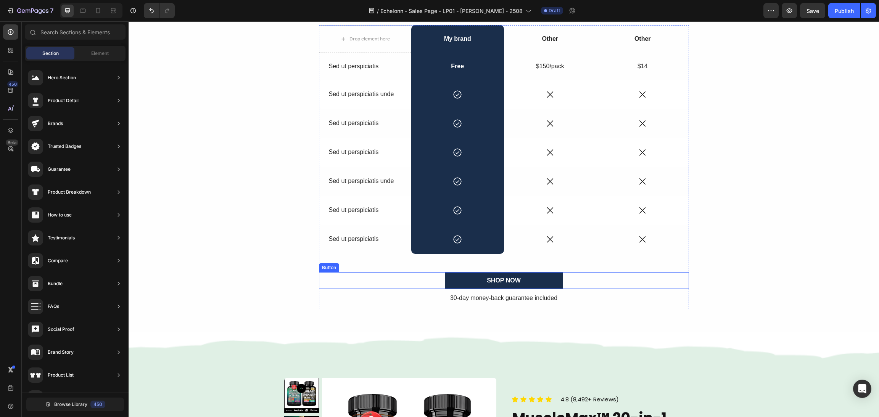
click at [666, 279] on div "SHOP NOW Button" at bounding box center [504, 280] width 370 height 17
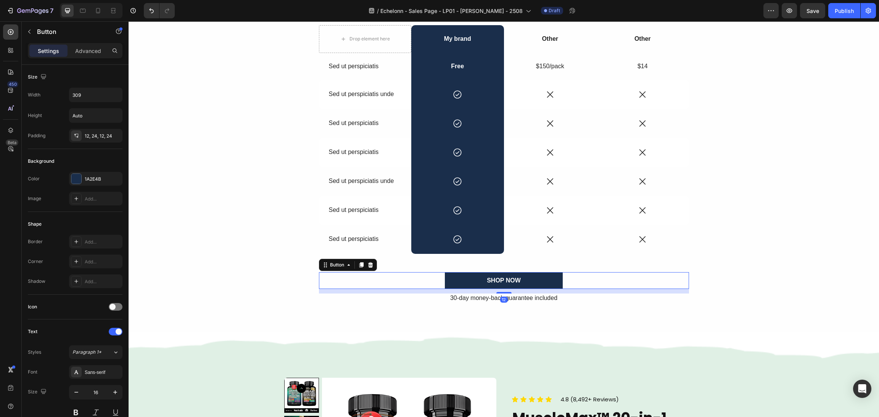
click at [367, 264] on icon at bounding box center [370, 265] width 6 height 6
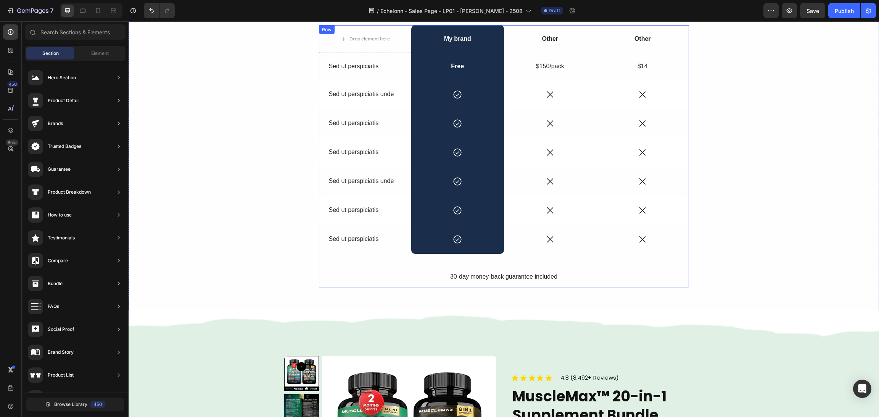
click at [591, 289] on div "Is Low Testosterone Holding You Back? Heading Drop element here My brand Text B…" at bounding box center [504, 142] width 751 height 338
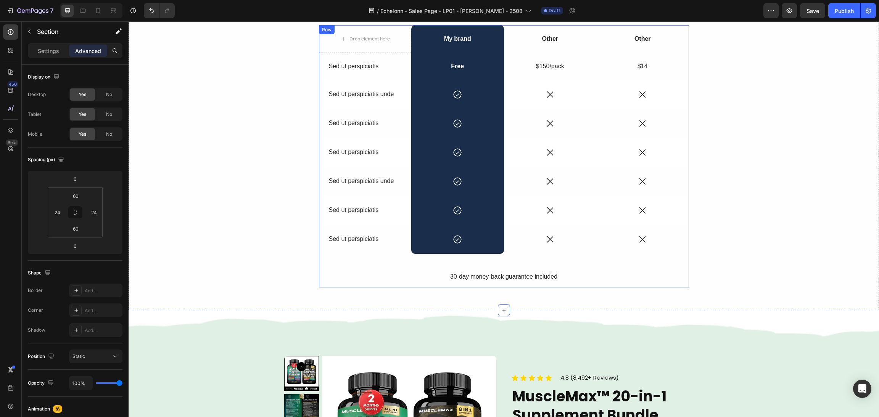
click at [585, 277] on p "30-day money-back guarantee included" at bounding box center [504, 277] width 369 height 8
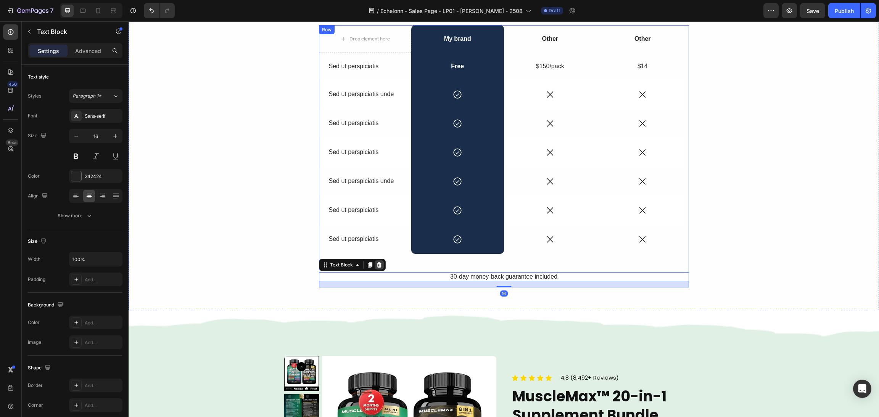
drag, startPoint x: 380, startPoint y: 262, endPoint x: 376, endPoint y: 266, distance: 5.4
click at [376, 266] on div "Text Block" at bounding box center [352, 265] width 67 height 12
click at [377, 266] on icon at bounding box center [379, 264] width 5 height 5
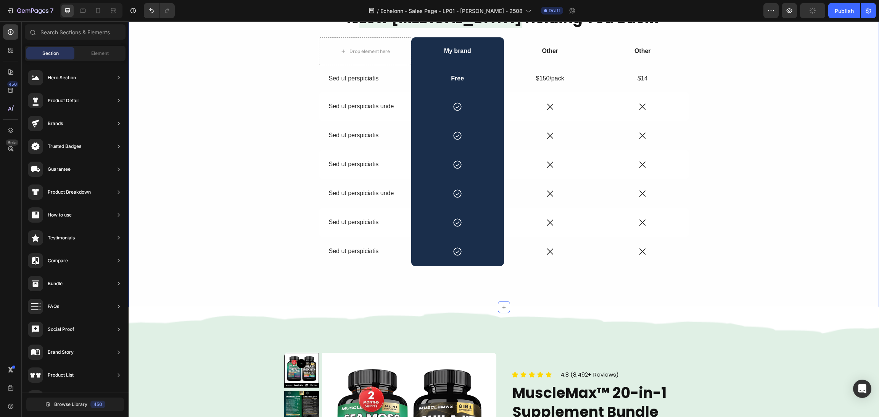
scroll to position [706, 0]
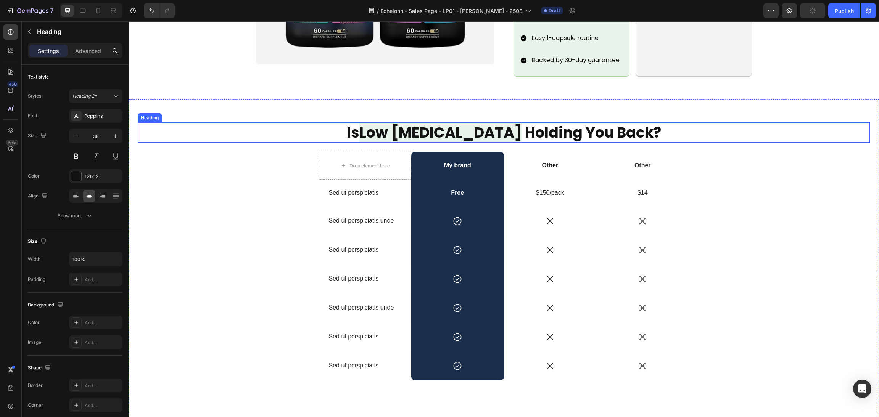
click at [551, 126] on h2 "Is Low Testosterone Holding You Back?" at bounding box center [504, 132] width 732 height 20
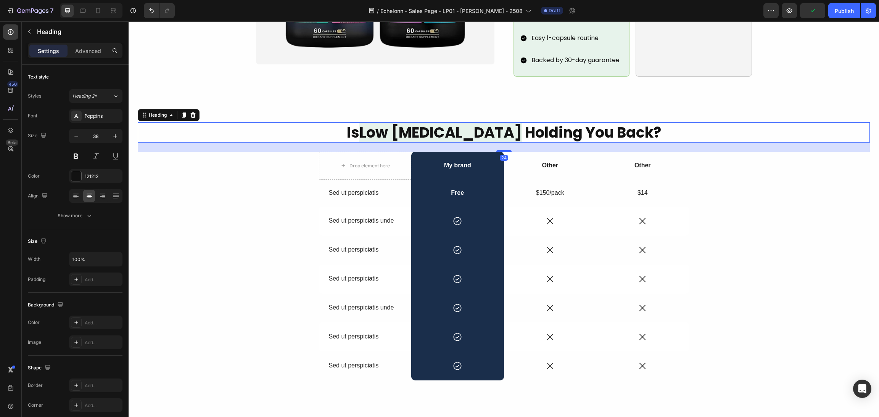
click at [83, 44] on div "Settings Advanced" at bounding box center [75, 50] width 95 height 15
click at [85, 53] on p "Advanced" at bounding box center [88, 51] width 26 height 8
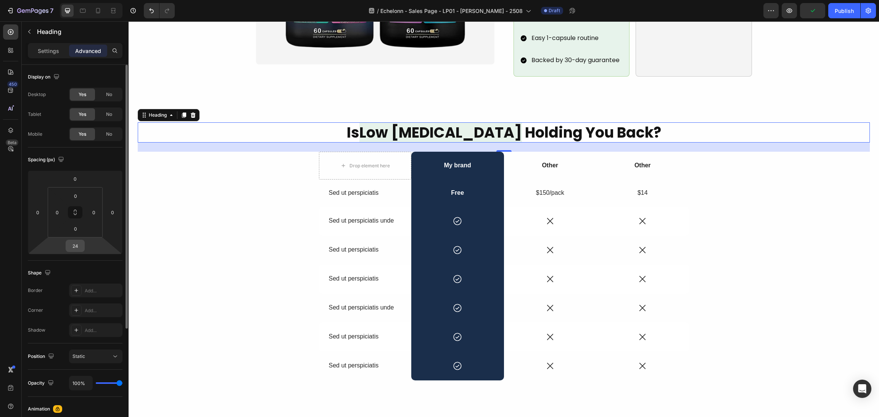
click at [74, 248] on input "24" at bounding box center [75, 245] width 15 height 11
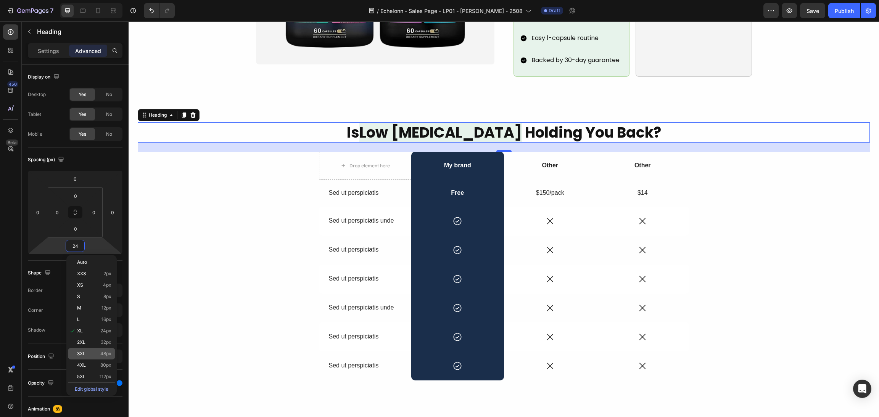
click at [85, 351] on div "3XL 48px" at bounding box center [91, 353] width 47 height 11
type input "48"
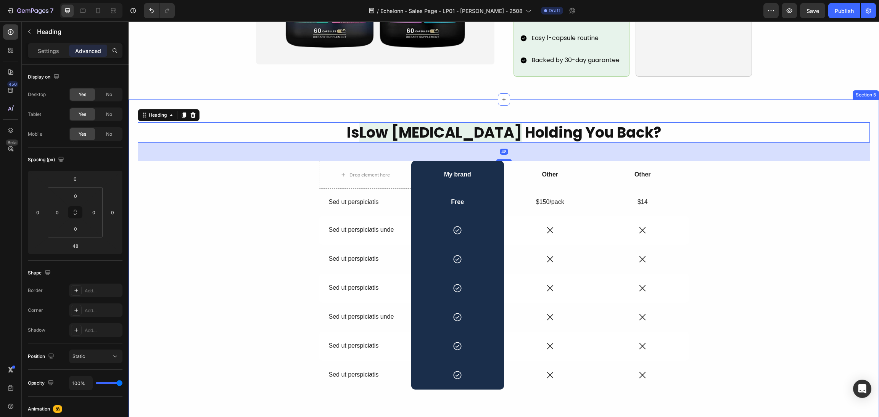
click at [750, 273] on div "Is Low Testosterone Holding You Back? Heading 48 Drop element here My brand Tex…" at bounding box center [504, 265] width 732 height 286
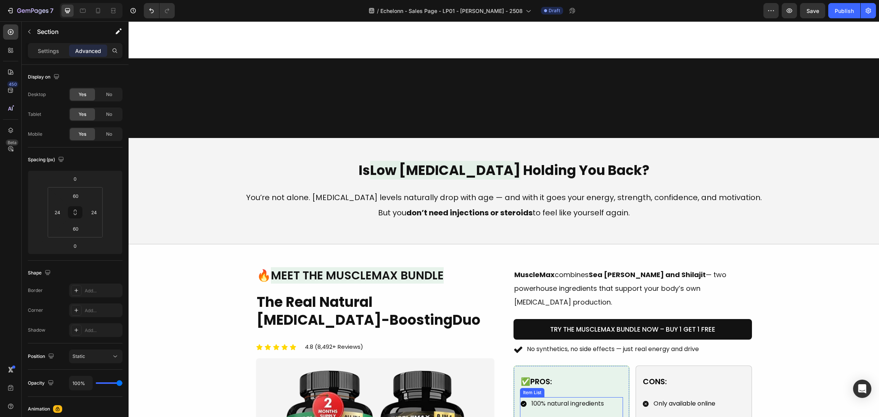
scroll to position [687, 0]
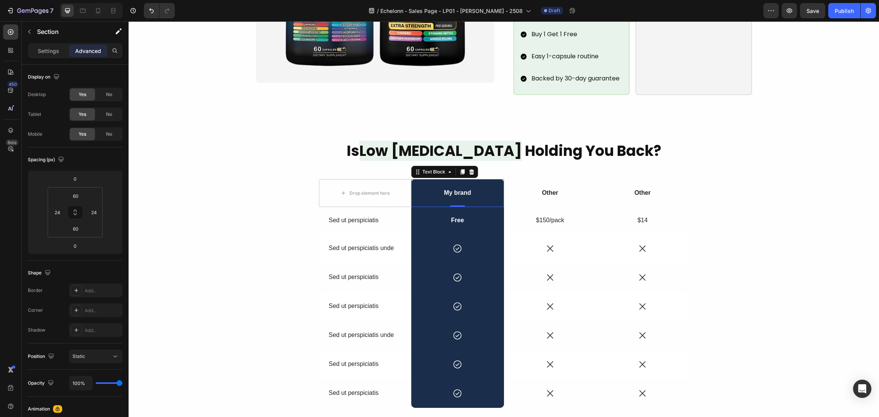
click at [488, 185] on div "My brand" at bounding box center [457, 193] width 93 height 28
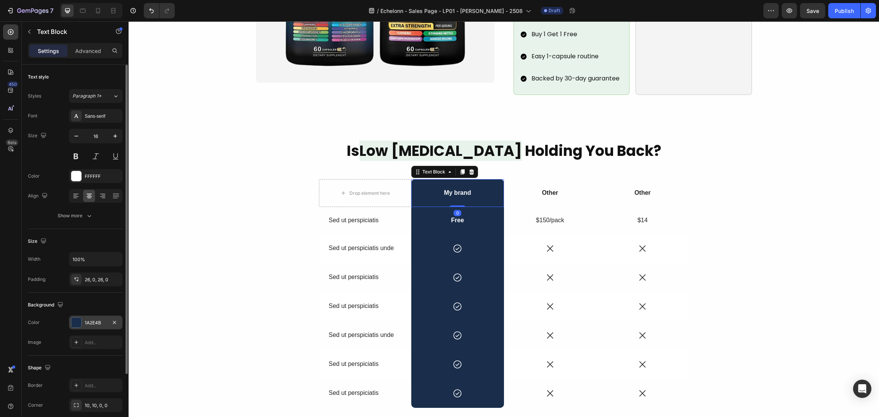
click at [73, 321] on div at bounding box center [76, 323] width 10 height 10
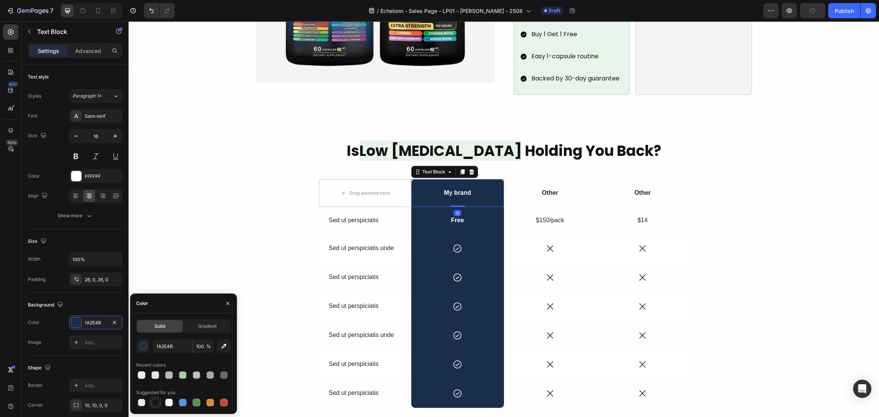
click at [157, 403] on div at bounding box center [155, 403] width 8 height 8
type input "151515"
click at [743, 238] on div "Is Low Testosterone Holding You Back? Heading Drop element here My brand Text B…" at bounding box center [504, 284] width 732 height 286
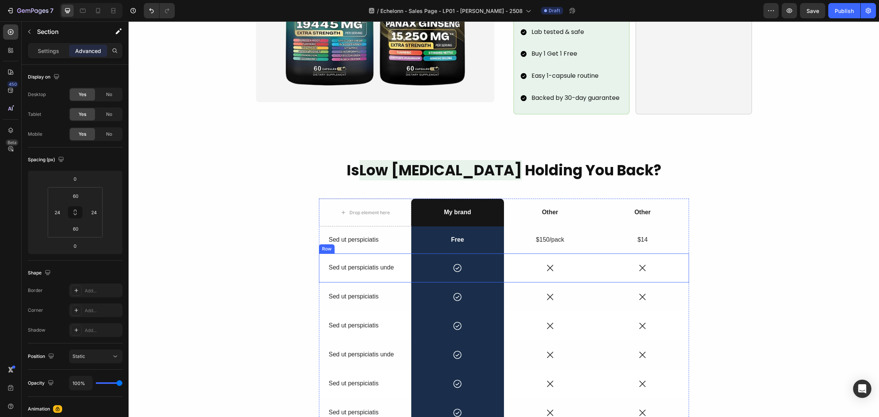
scroll to position [688, 0]
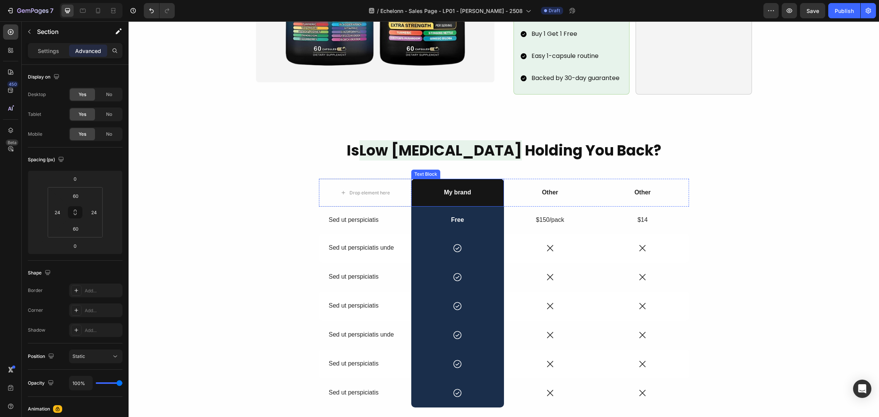
click at [479, 207] on div "Free" at bounding box center [457, 220] width 93 height 27
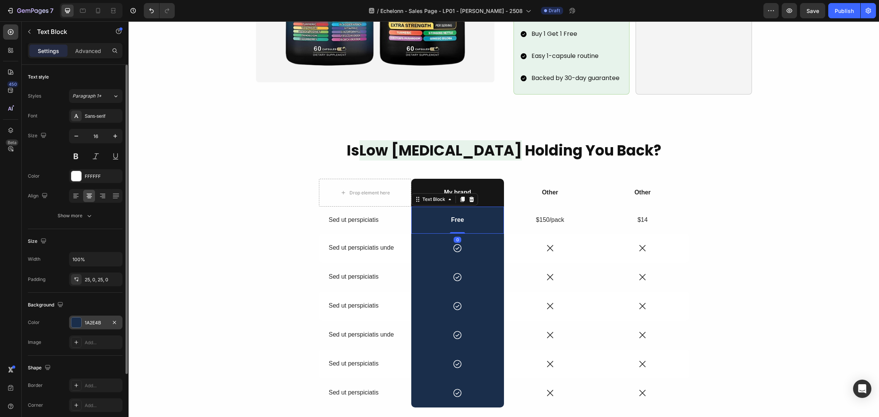
click at [70, 323] on div "1A2E4B" at bounding box center [95, 323] width 53 height 14
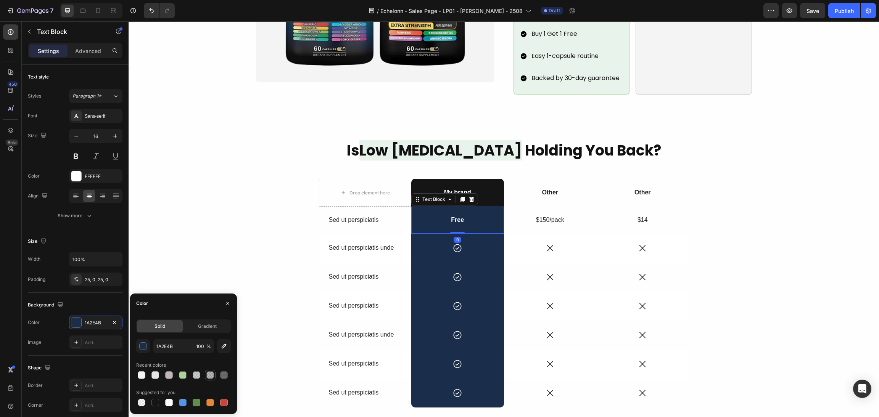
drag, startPoint x: 159, startPoint y: 403, endPoint x: 205, endPoint y: 373, distance: 55.3
click at [159, 403] on div at bounding box center [155, 402] width 9 height 9
type input "151515"
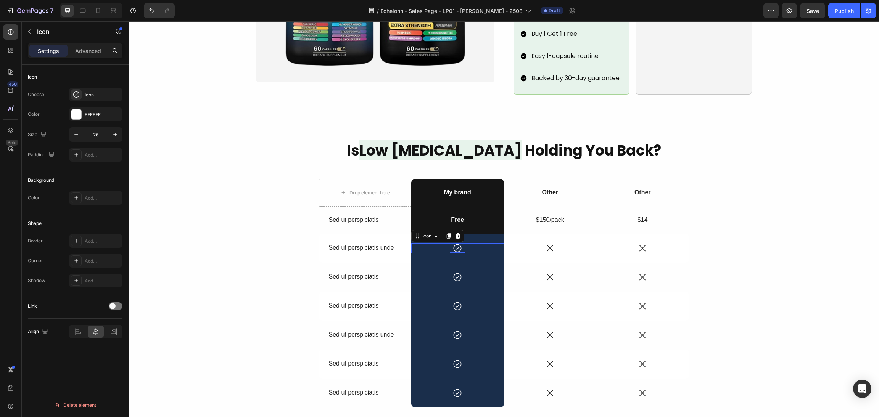
click at [479, 243] on div "Icon 0" at bounding box center [457, 248] width 93 height 10
click at [498, 234] on div "Icon 0 Row" at bounding box center [457, 248] width 93 height 29
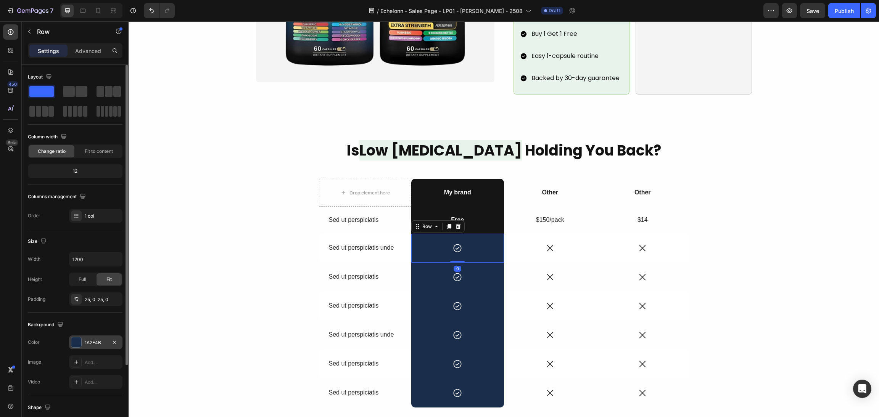
click at [75, 342] on div at bounding box center [76, 343] width 10 height 10
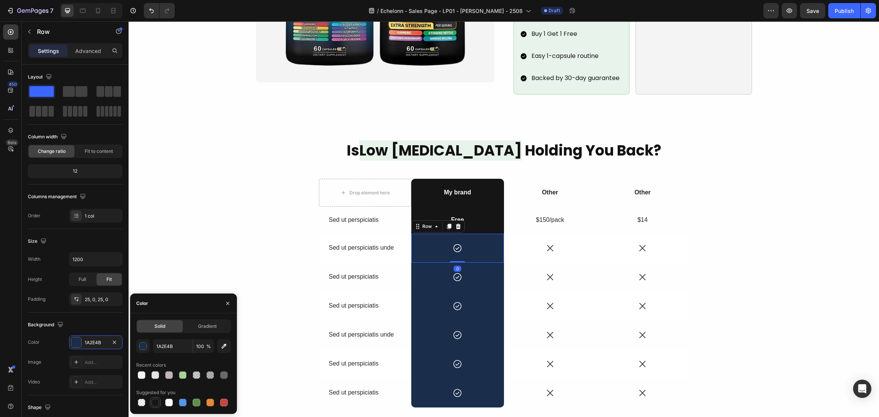
click at [156, 402] on div at bounding box center [155, 403] width 8 height 8
type input "151515"
click at [495, 271] on div "Icon Row 0" at bounding box center [457, 277] width 93 height 29
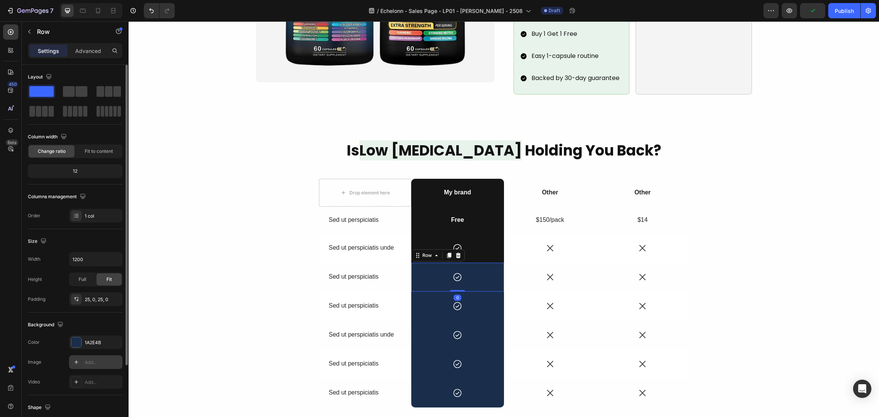
drag, startPoint x: 78, startPoint y: 341, endPoint x: 99, endPoint y: 367, distance: 33.7
click at [77, 341] on div at bounding box center [76, 343] width 10 height 10
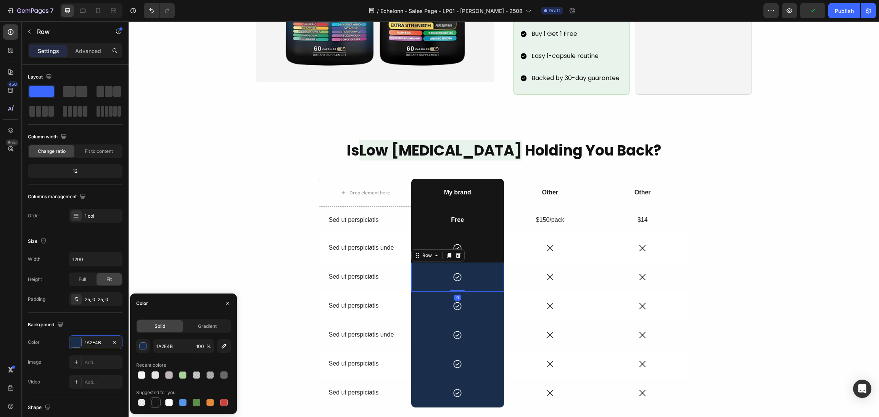
click at [153, 403] on div at bounding box center [155, 402] width 9 height 9
type input "151515"
click at [480, 302] on div "Icon Row" at bounding box center [457, 306] width 93 height 29
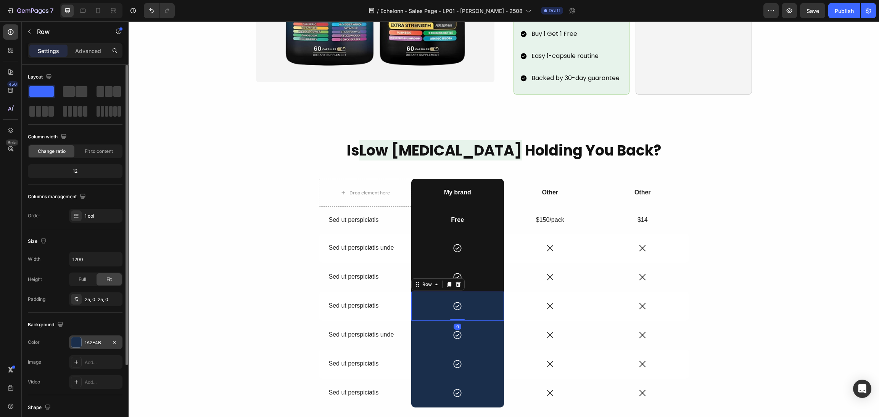
click at [77, 342] on div at bounding box center [76, 343] width 10 height 10
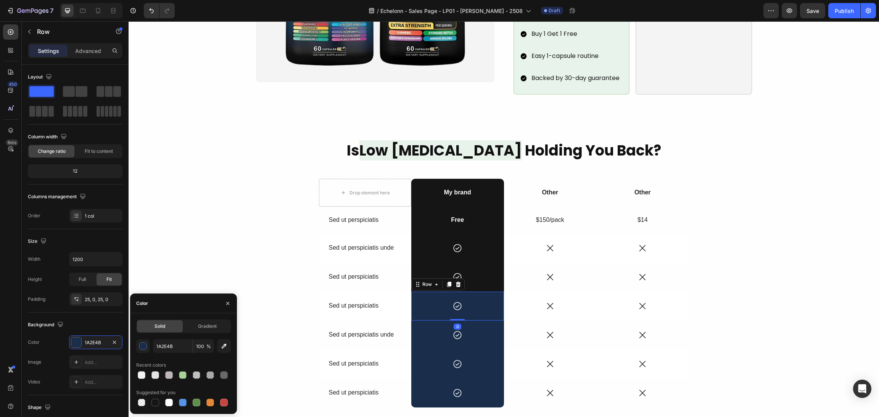
drag, startPoint x: 157, startPoint y: 401, endPoint x: 236, endPoint y: 388, distance: 80.5
click at [158, 401] on div at bounding box center [155, 403] width 8 height 8
type input "151515"
click at [476, 330] on div "Icon" at bounding box center [457, 335] width 93 height 10
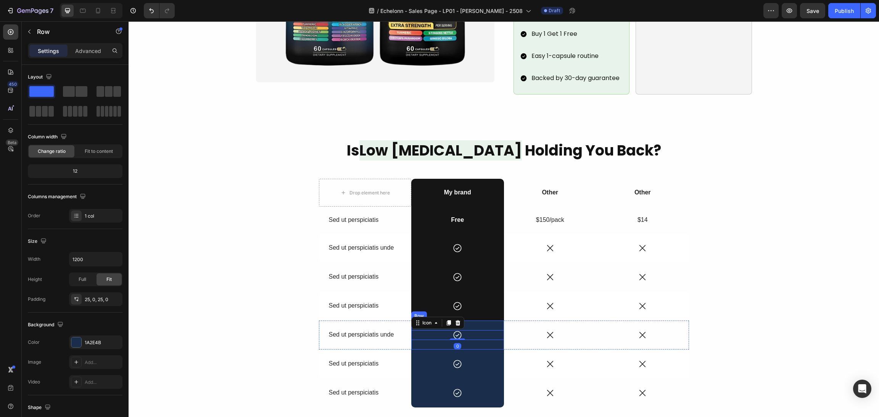
click at [477, 332] on div "Icon 0 Row" at bounding box center [457, 335] width 93 height 29
click at [73, 345] on div at bounding box center [76, 343] width 10 height 10
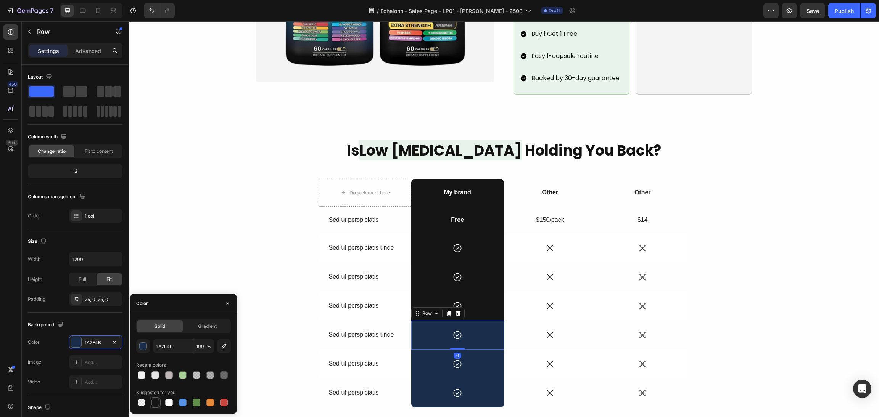
click at [153, 400] on div at bounding box center [155, 403] width 8 height 8
type input "151515"
click at [486, 358] on div "Icon Row" at bounding box center [457, 364] width 93 height 29
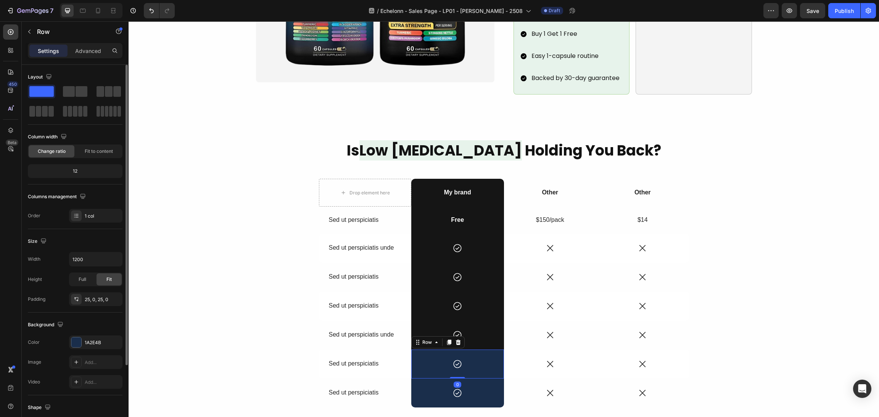
drag, startPoint x: 75, startPoint y: 345, endPoint x: 79, endPoint y: 353, distance: 8.0
click at [76, 345] on div at bounding box center [76, 343] width 10 height 10
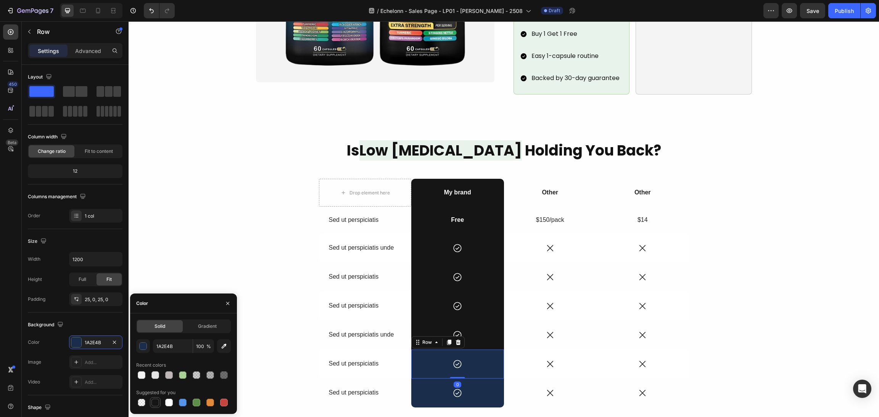
click at [155, 401] on div at bounding box center [155, 403] width 8 height 8
type input "151515"
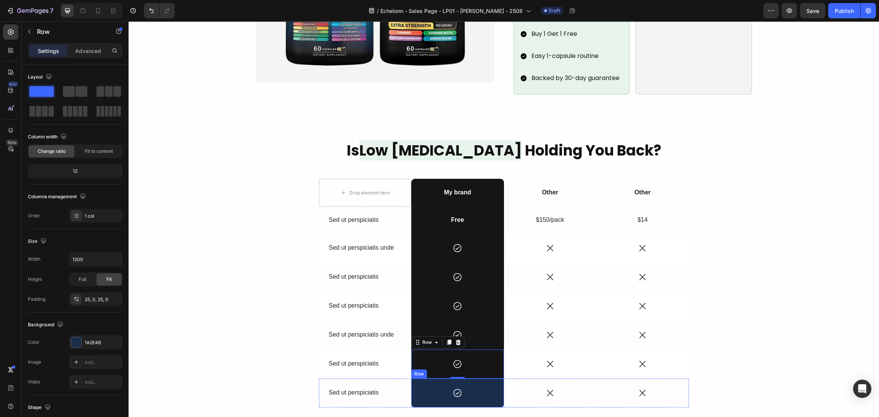
click at [466, 388] on div "Icon Row" at bounding box center [457, 393] width 93 height 29
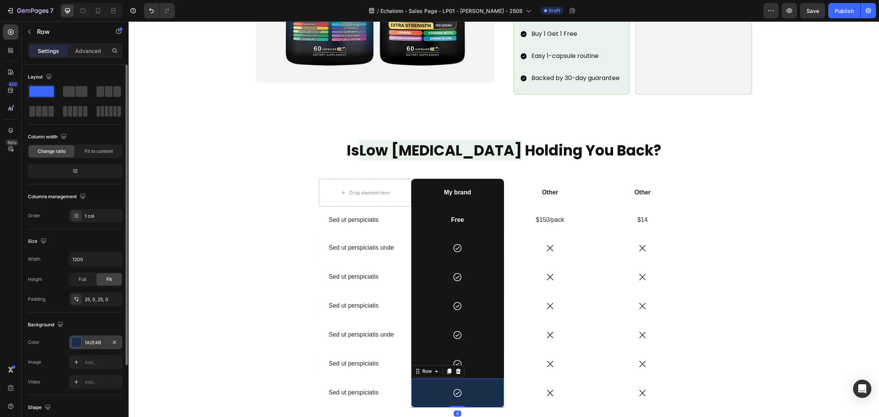
click at [74, 342] on div at bounding box center [76, 343] width 10 height 10
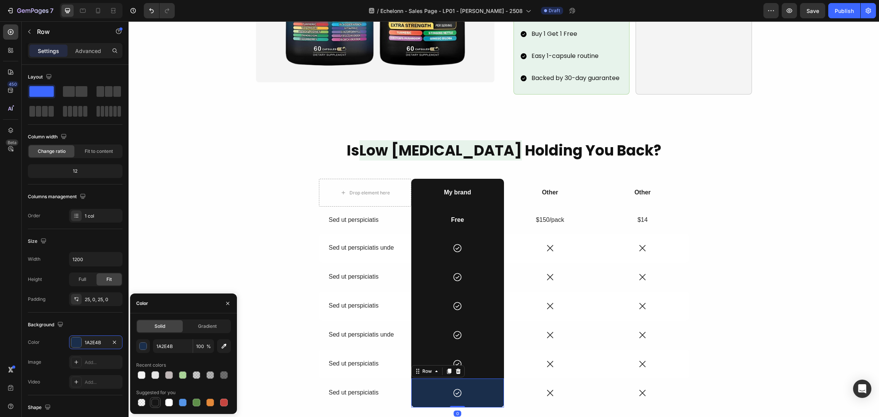
click at [152, 404] on div at bounding box center [155, 403] width 8 height 8
type input "151515"
click at [740, 261] on div "Is Low Testosterone Holding You Back? Heading Drop element here My brand Text B…" at bounding box center [504, 283] width 732 height 286
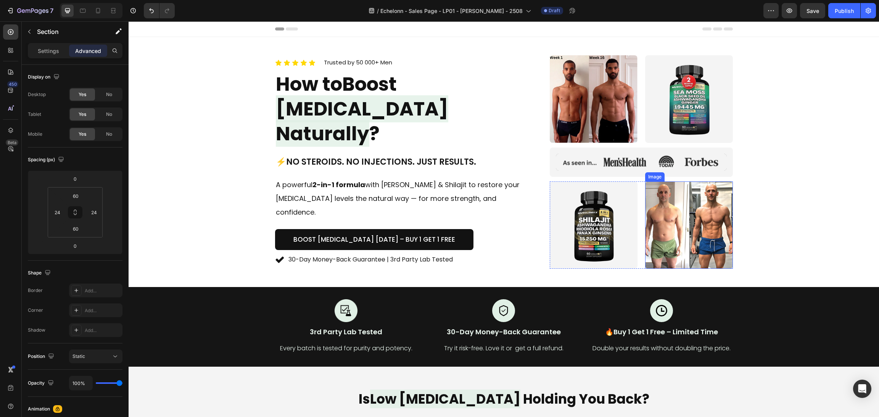
scroll to position [60, 0]
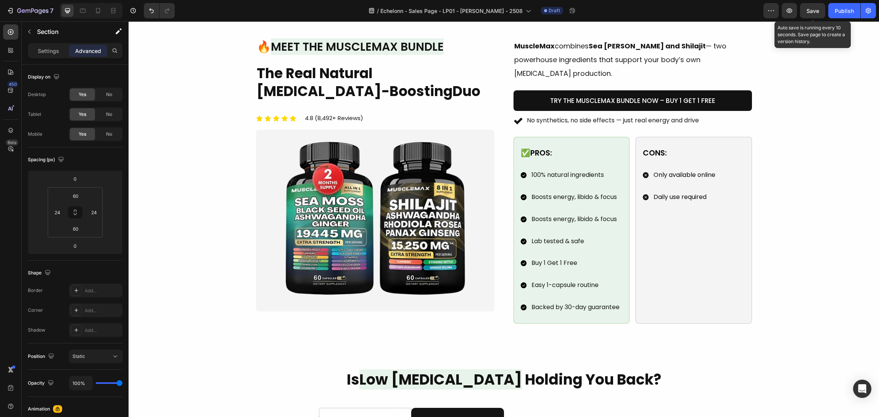
click at [808, 10] on span "Save" at bounding box center [813, 11] width 13 height 6
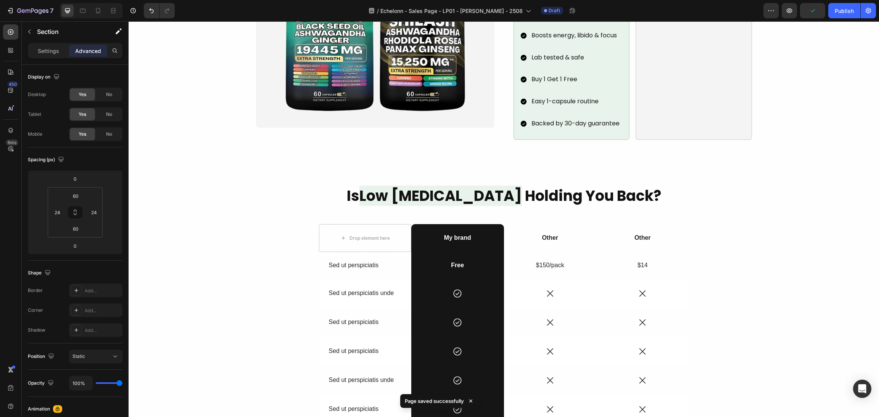
scroll to position [687, 0]
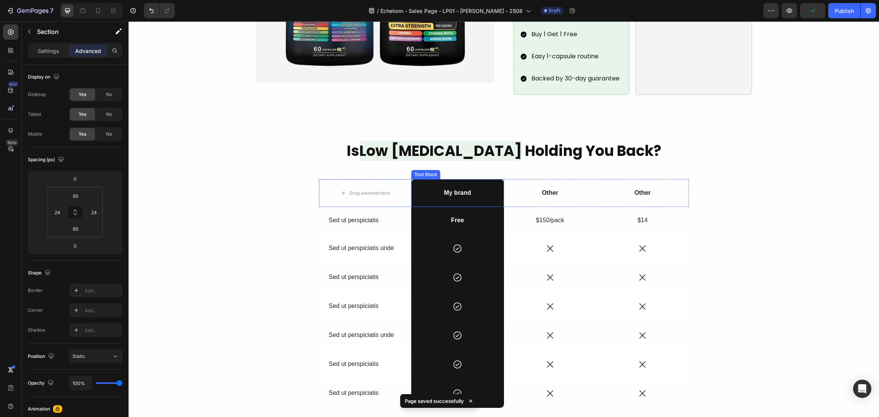
click at [462, 189] on p "My brand" at bounding box center [457, 193] width 91 height 8
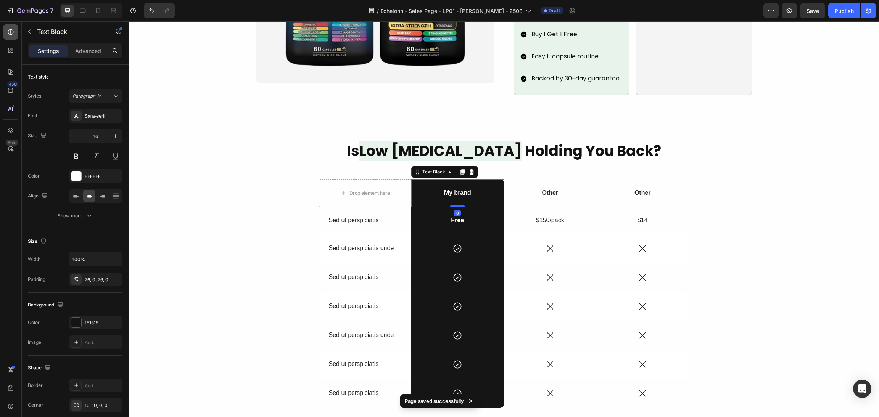
click at [13, 31] on icon at bounding box center [11, 32] width 8 height 8
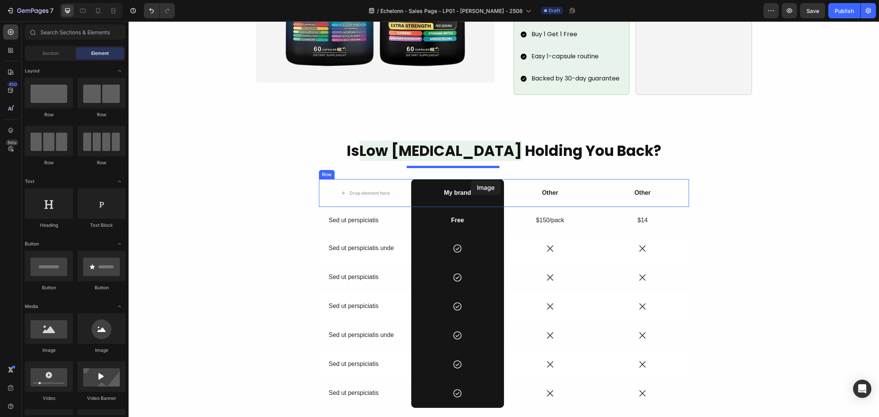
drag, startPoint x: 176, startPoint y: 344, endPoint x: 471, endPoint y: 180, distance: 337.2
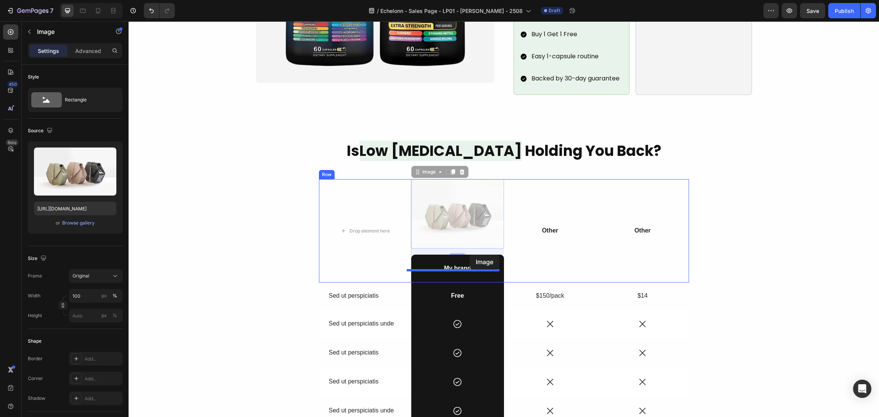
drag, startPoint x: 415, startPoint y: 160, endPoint x: 470, endPoint y: 255, distance: 109.4
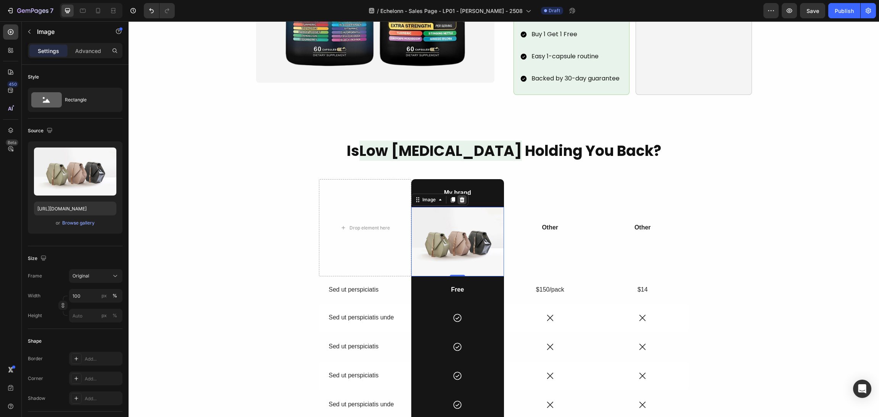
click at [461, 195] on div at bounding box center [462, 199] width 9 height 9
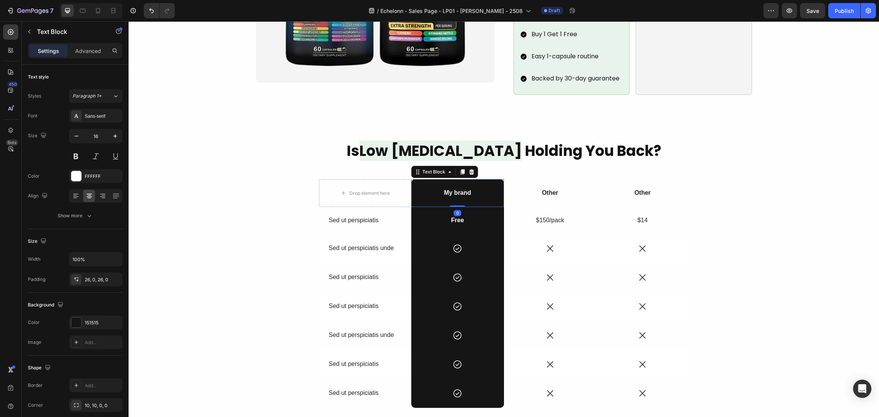
click at [459, 189] on p "My brand" at bounding box center [457, 193] width 91 height 8
click at [461, 189] on p "My brand" at bounding box center [457, 193] width 91 height 8
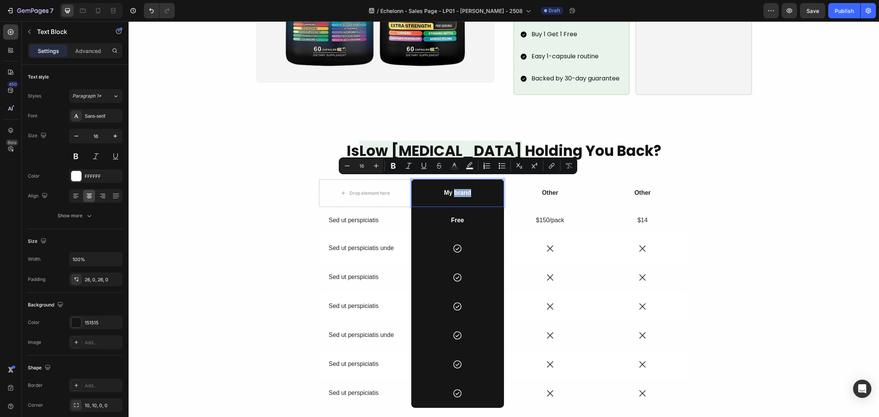
click at [459, 189] on p "My brand" at bounding box center [457, 193] width 91 height 8
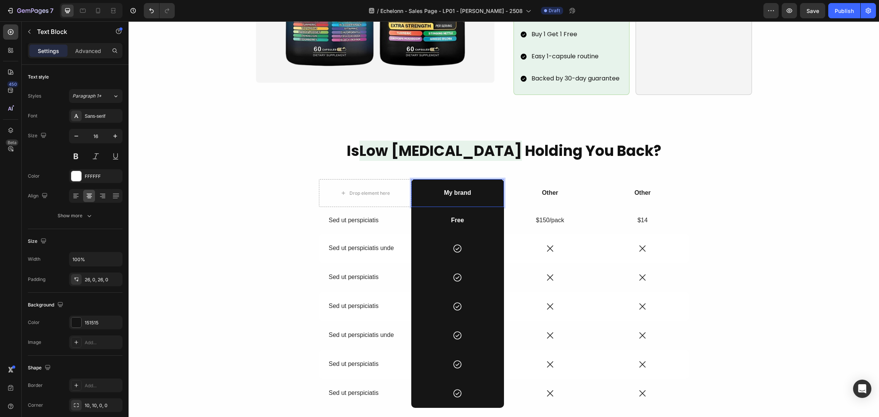
click at [466, 189] on p "My brand" at bounding box center [457, 193] width 91 height 8
drag, startPoint x: 485, startPoint y: 180, endPoint x: 415, endPoint y: 182, distance: 69.9
click at [415, 189] on p "My brand" at bounding box center [457, 193] width 91 height 8
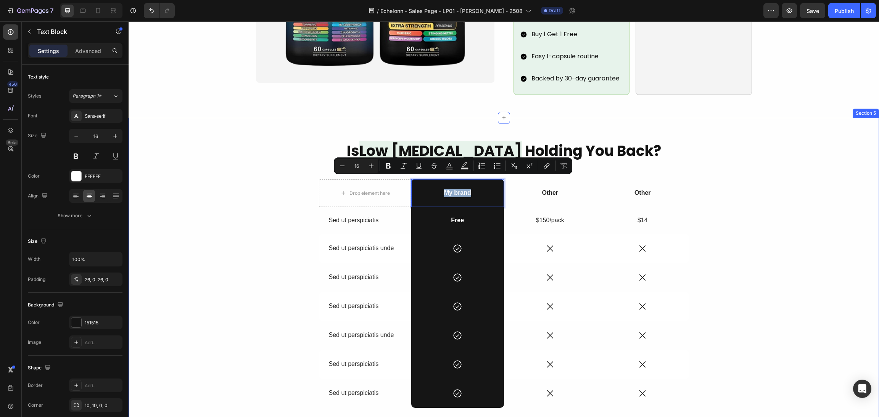
click at [791, 173] on div "Is Low Testosterone Holding You Back? Heading Drop element here My brand Text B…" at bounding box center [504, 284] width 732 height 286
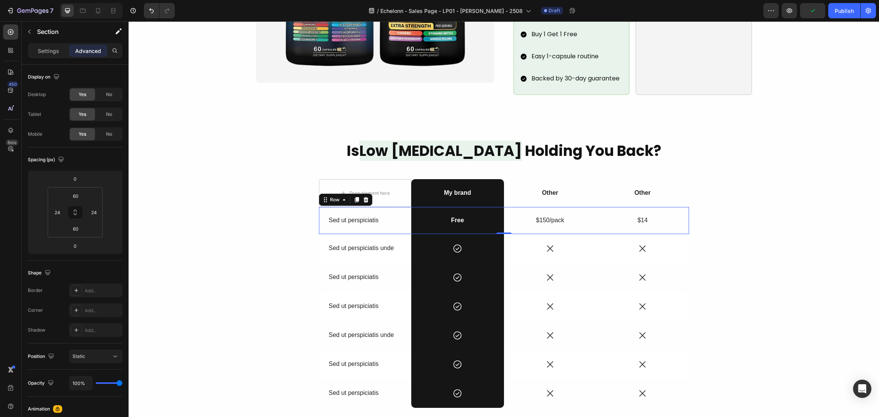
click at [575, 218] on div "$150/pack Text Block" at bounding box center [550, 220] width 93 height 27
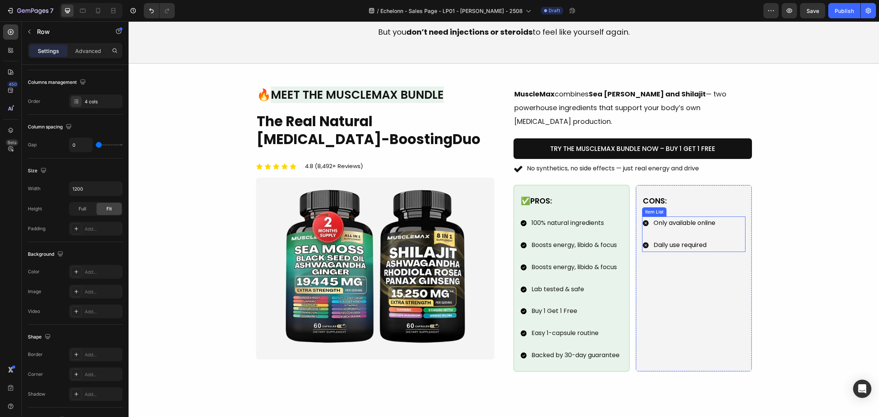
scroll to position [630, 0]
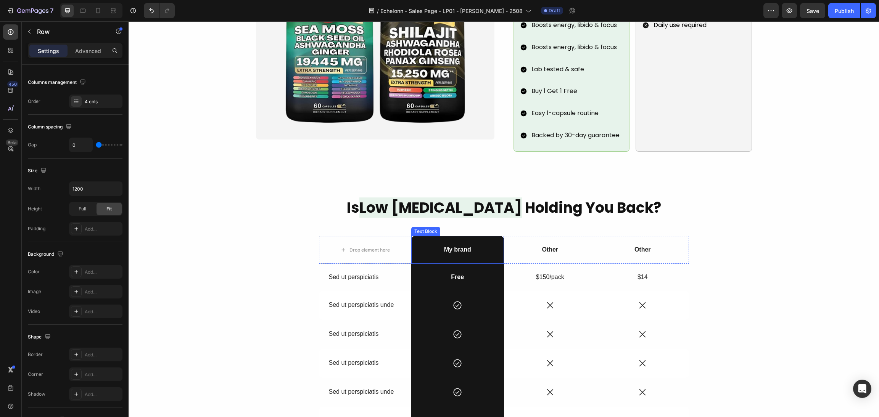
click at [502, 214] on div "Is Low Testosterone Holding You Back? Heading Drop element here My brand Text B…" at bounding box center [504, 341] width 732 height 286
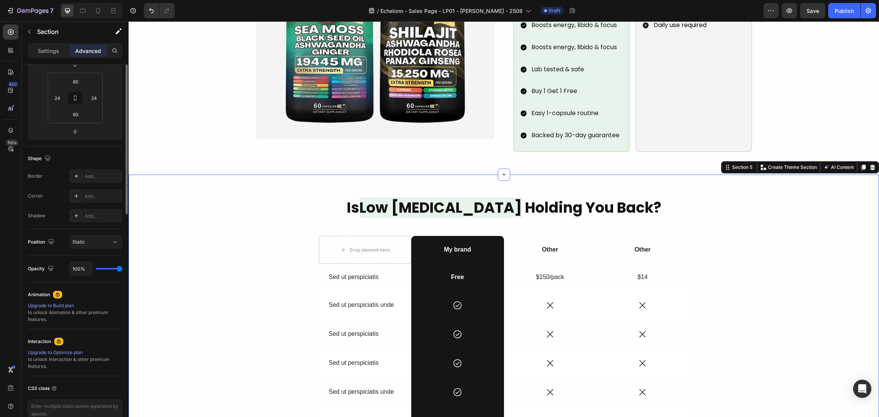
scroll to position [0, 0]
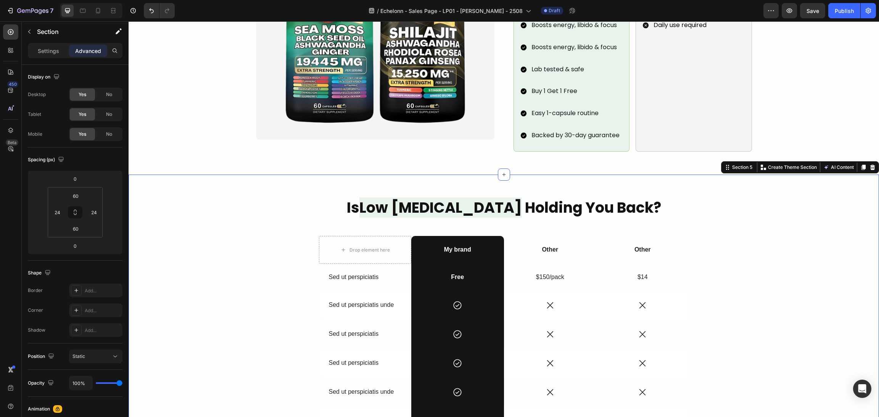
click at [504, 218] on div "Is Low Testosterone Holding You Back? Heading Drop element here My brand Text B…" at bounding box center [504, 341] width 732 height 286
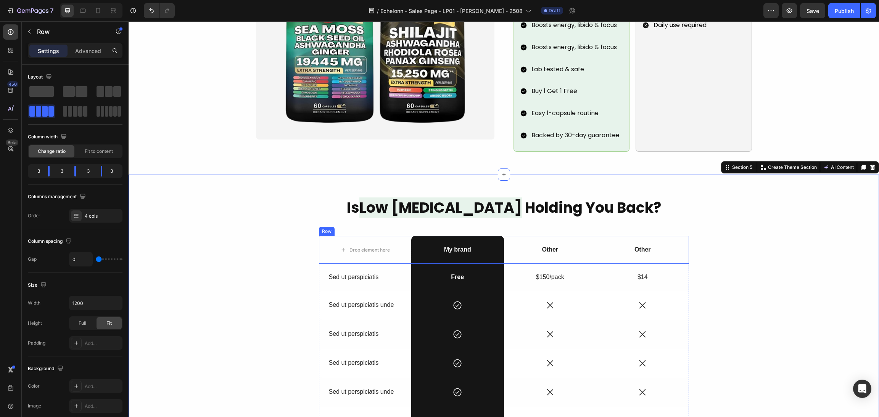
click at [504, 236] on div "Other Text Block" at bounding box center [550, 250] width 93 height 28
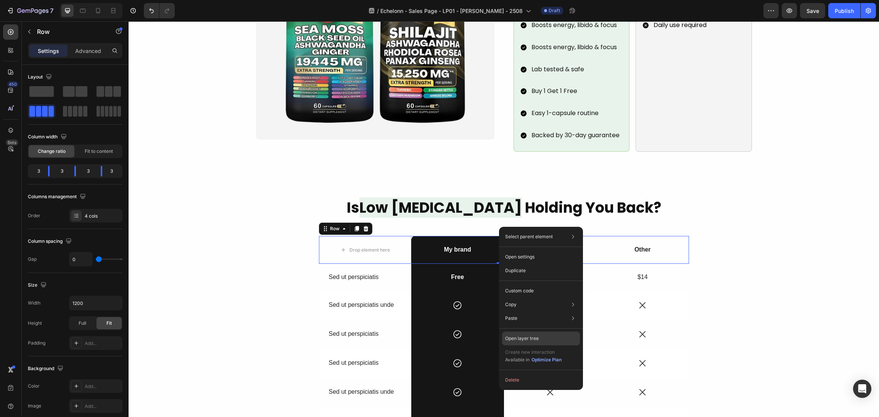
click at [533, 332] on div "Open layer tree" at bounding box center [541, 339] width 78 height 14
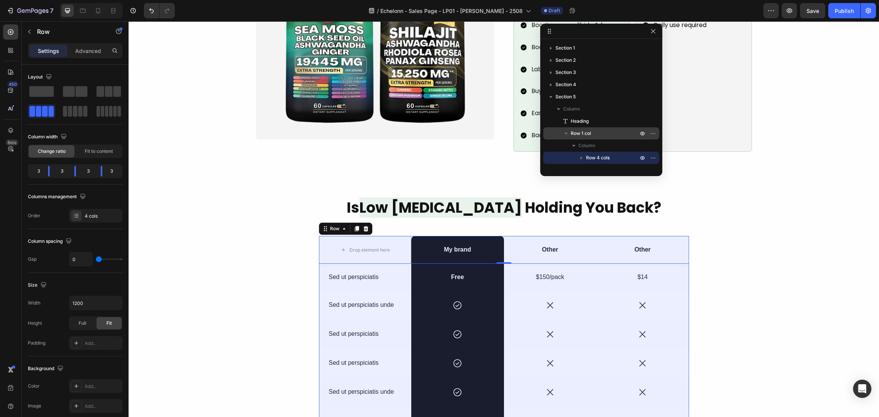
click at [616, 132] on p "Row 1 col" at bounding box center [605, 134] width 69 height 8
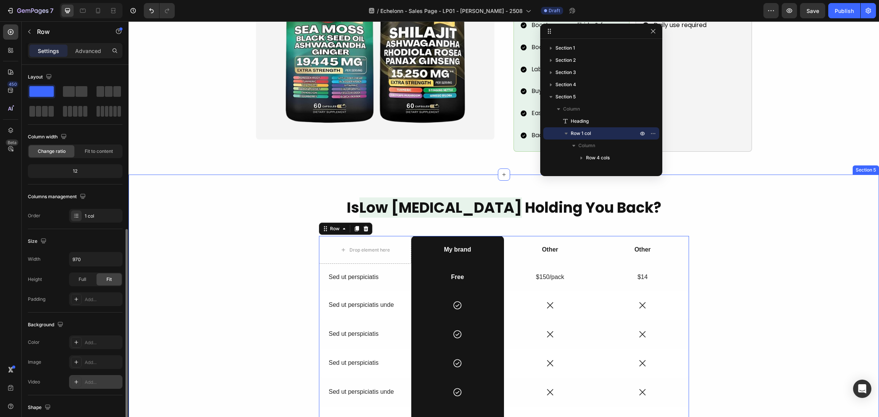
scroll to position [91, 0]
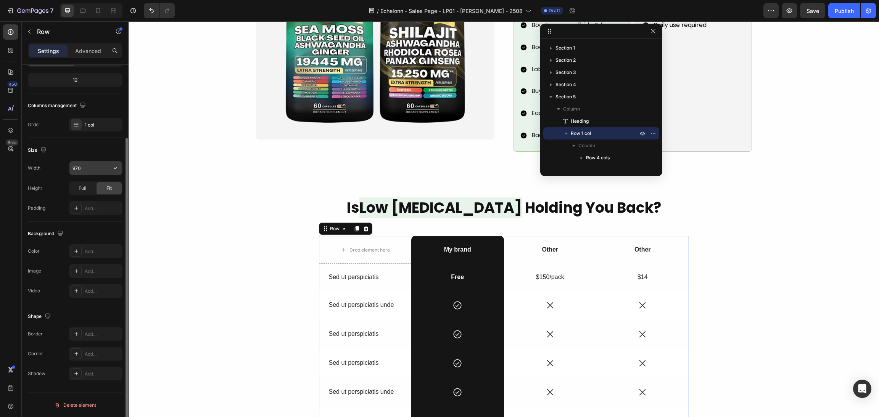
click at [89, 168] on input "970" at bounding box center [95, 168] width 53 height 14
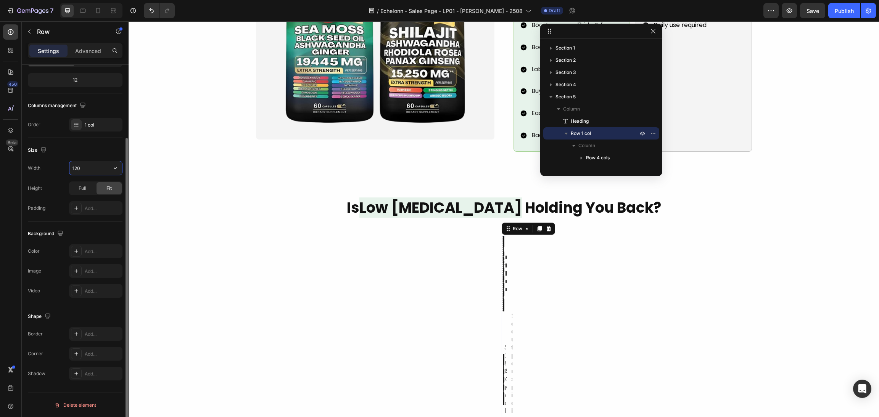
type input "1200"
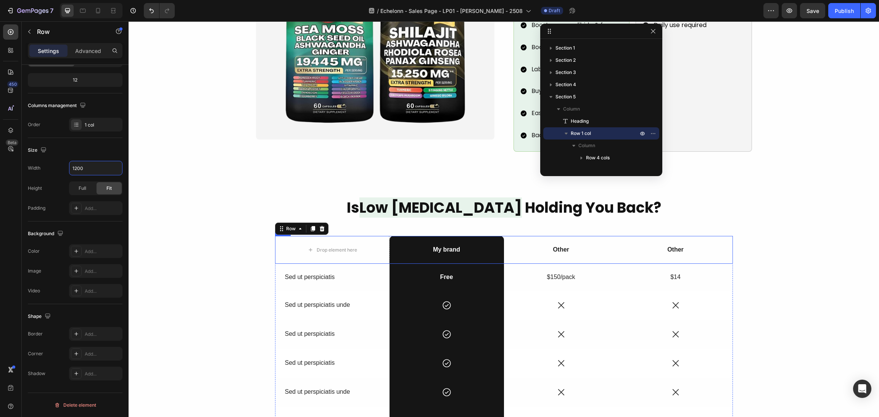
click at [702, 236] on div "Other Text Block" at bounding box center [676, 250] width 114 height 28
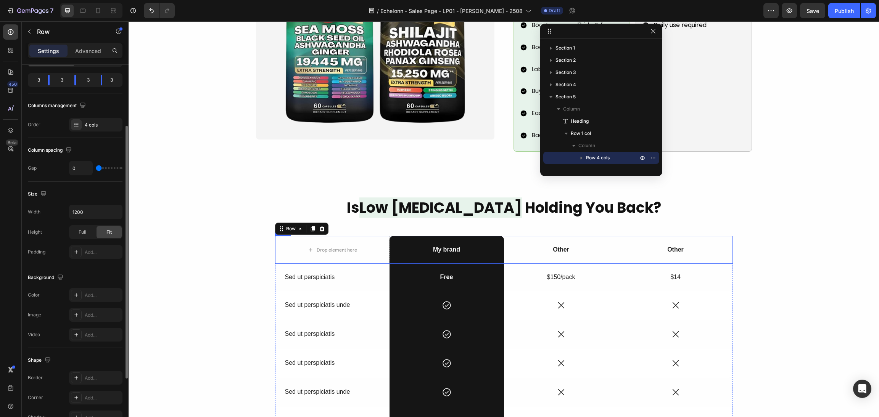
scroll to position [91, 0]
click at [761, 237] on div "Is Low Testosterone Holding You Back? Heading Drop element here My brand Text B…" at bounding box center [504, 341] width 732 height 286
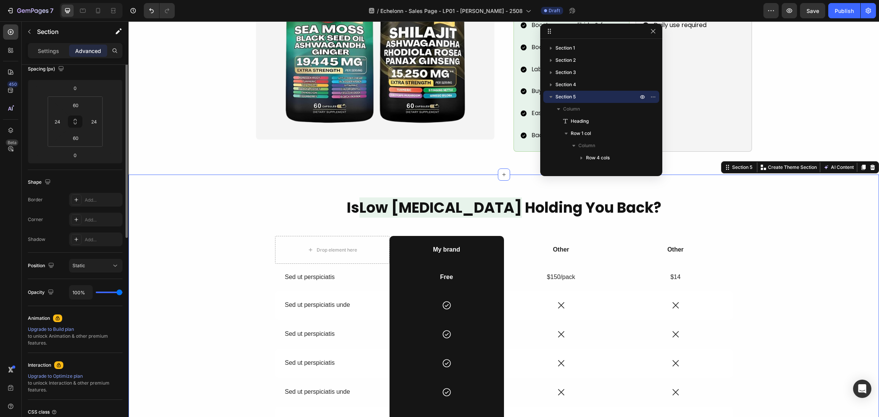
scroll to position [0, 0]
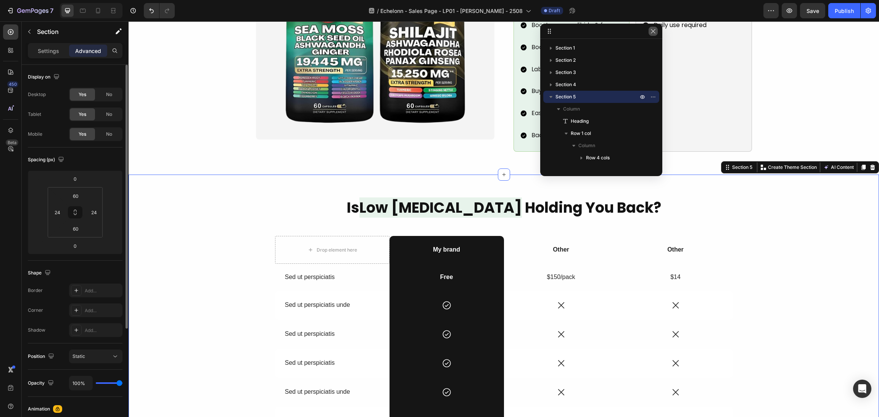
click at [651, 32] on icon "button" at bounding box center [653, 31] width 6 height 6
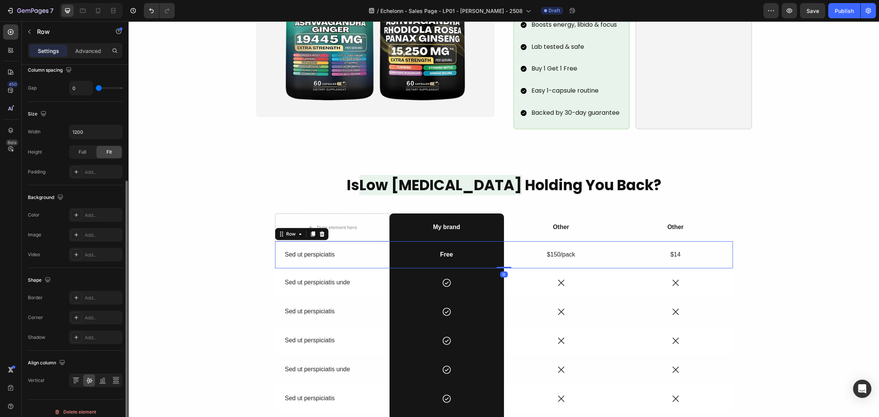
scroll to position [178, 0]
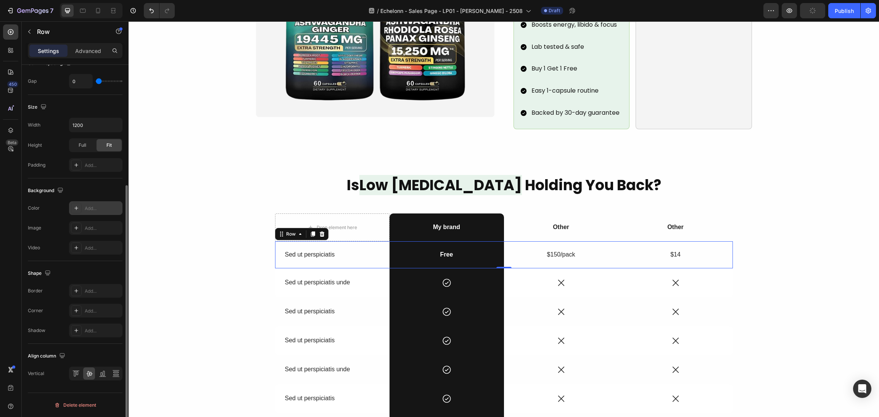
click at [74, 210] on icon at bounding box center [76, 208] width 6 height 6
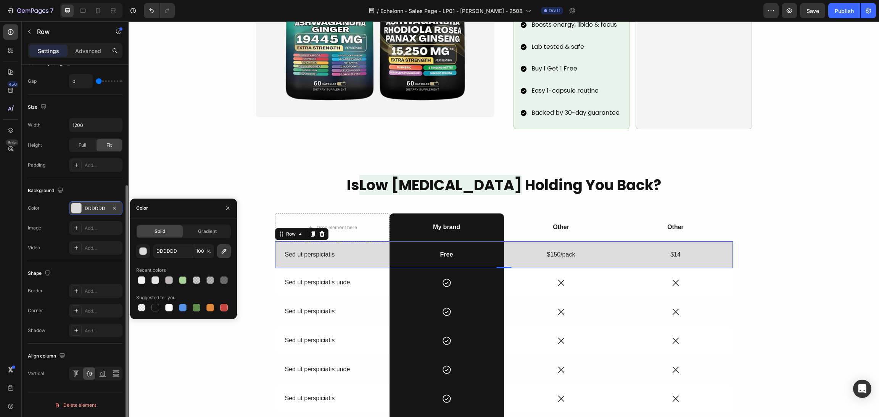
click at [224, 248] on icon "button" at bounding box center [224, 252] width 8 height 8
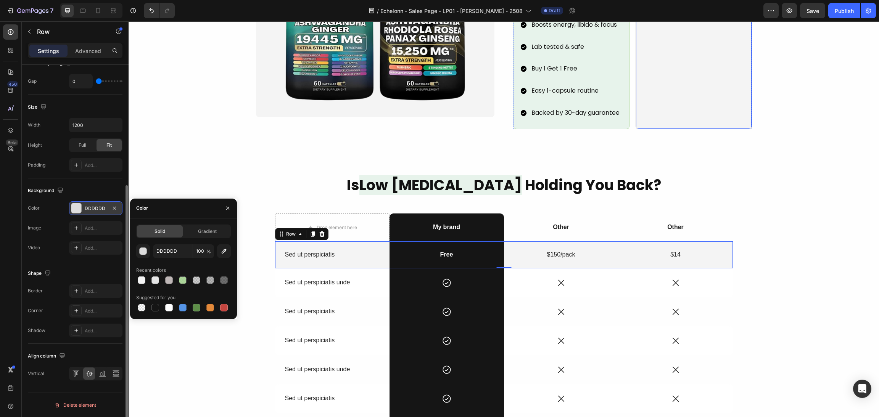
type input "F4F4F4"
click at [169, 252] on input "F4F4F4" at bounding box center [173, 252] width 40 height 14
click at [814, 254] on div "Is Low Testosterone Holding You Back? Heading Drop element here My brand Text B…" at bounding box center [504, 318] width 732 height 286
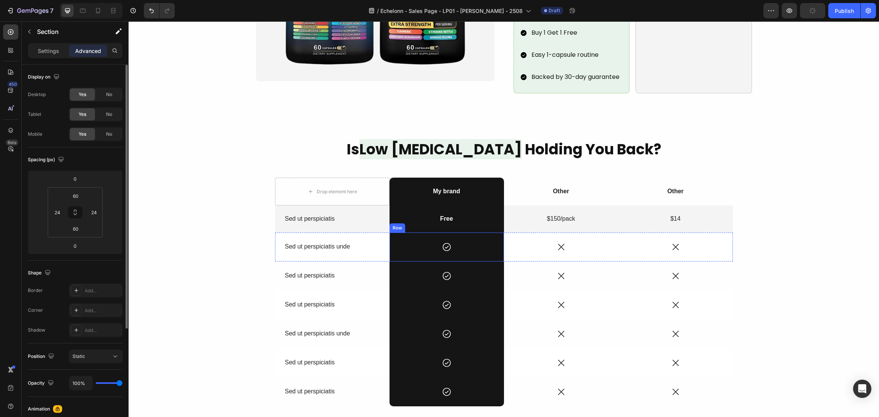
scroll to position [720, 0]
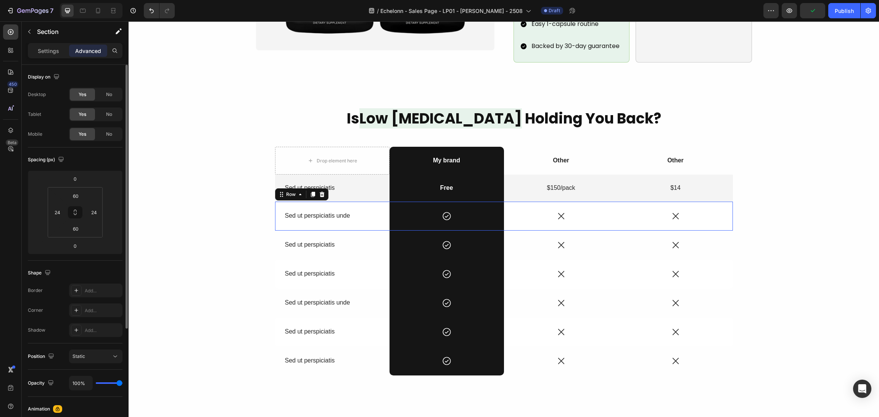
click at [379, 212] on div "Sed ut perspiciatis unde Text Block" at bounding box center [332, 216] width 114 height 29
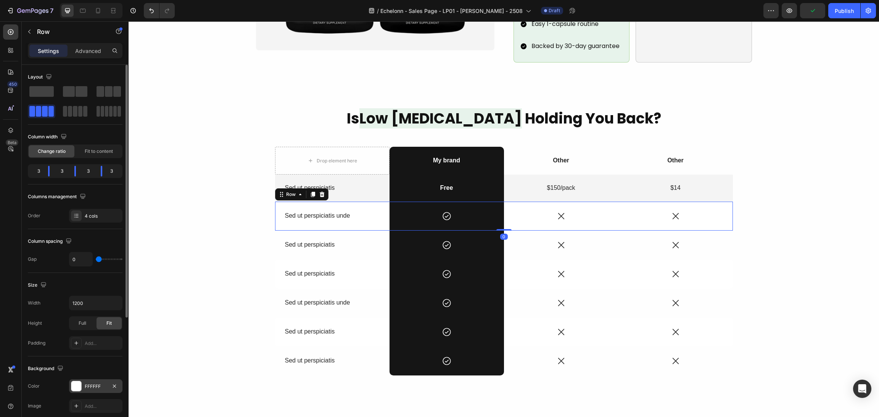
click at [74, 386] on div at bounding box center [76, 387] width 10 height 10
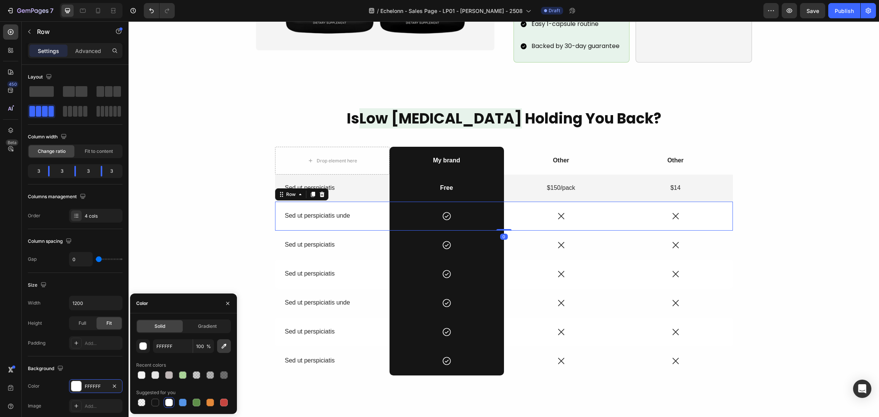
click at [220, 348] on icon "button" at bounding box center [224, 347] width 8 height 8
type input "F4F4F4"
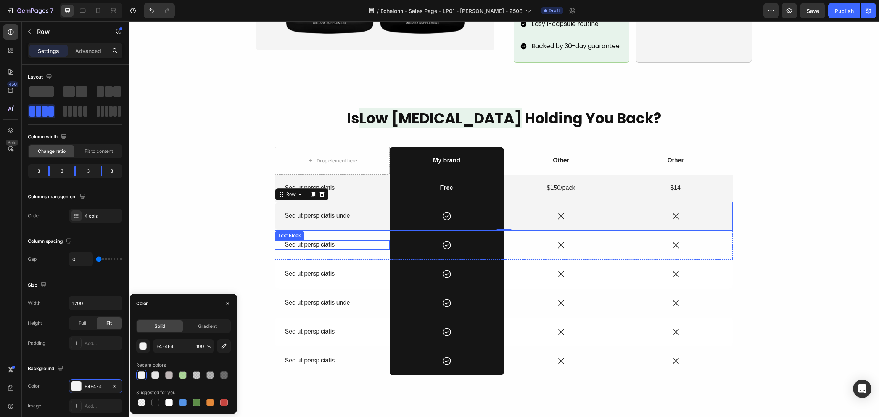
click at [380, 240] on div "Sed ut perspiciatis Text Block" at bounding box center [332, 245] width 114 height 10
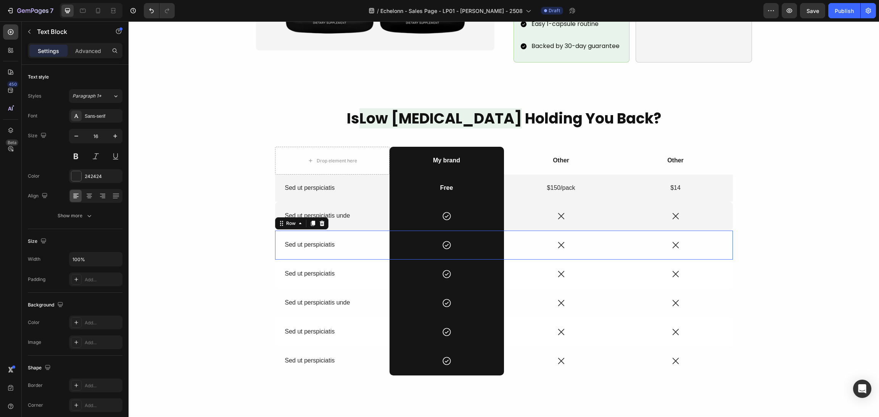
click at [379, 245] on div "Sed ut perspiciatis Text Block" at bounding box center [332, 245] width 114 height 29
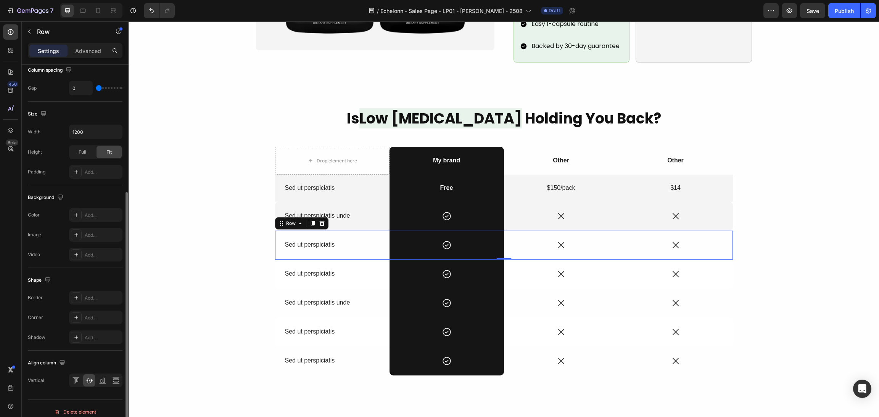
scroll to position [178, 0]
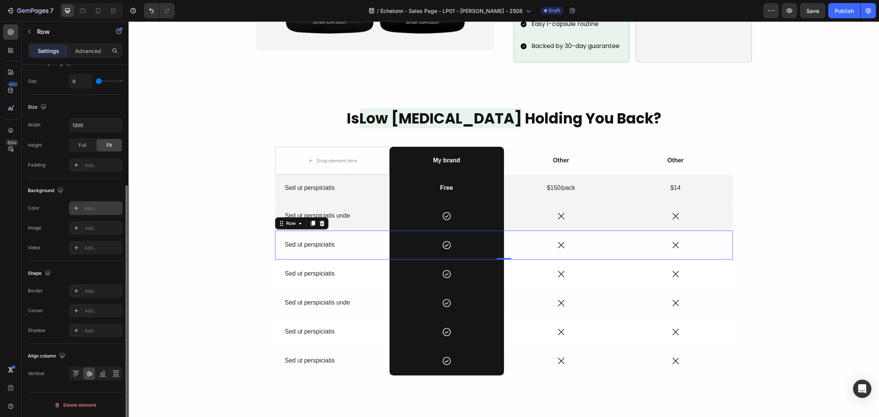
click at [81, 206] on div at bounding box center [76, 208] width 11 height 11
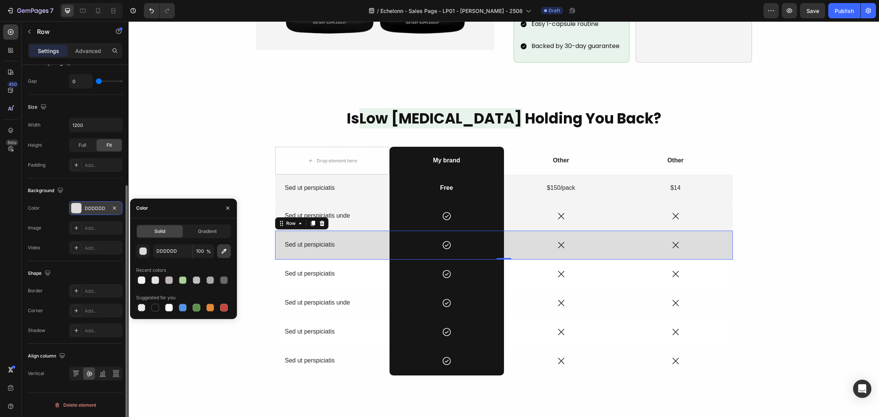
click at [223, 253] on icon "button" at bounding box center [224, 251] width 5 height 5
type input "F4F4F4"
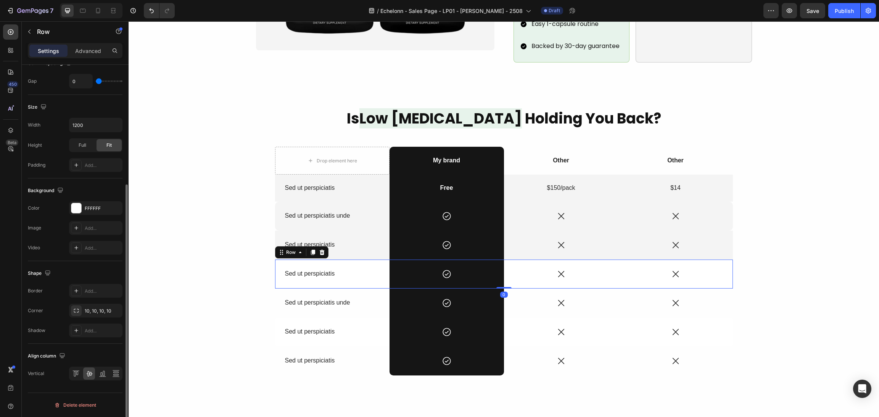
scroll to position [178, 0]
click at [349, 273] on div "Sed ut perspiciatis Text Block" at bounding box center [332, 274] width 114 height 29
click at [75, 209] on div at bounding box center [76, 209] width 10 height 10
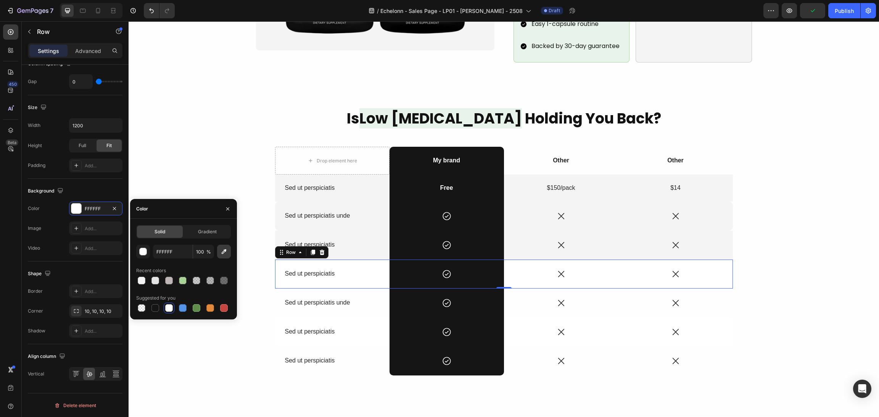
click at [226, 253] on icon "button" at bounding box center [224, 252] width 8 height 8
type input "F4F4F4"
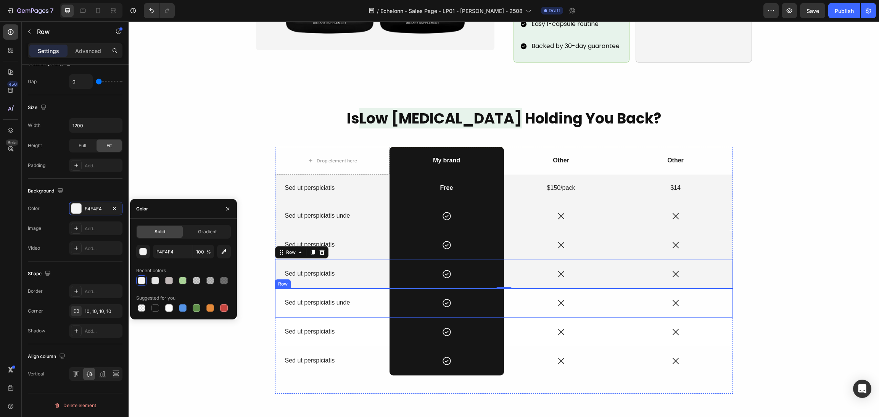
click at [369, 299] on p "Sed ut perspiciatis unde" at bounding box center [332, 303] width 95 height 8
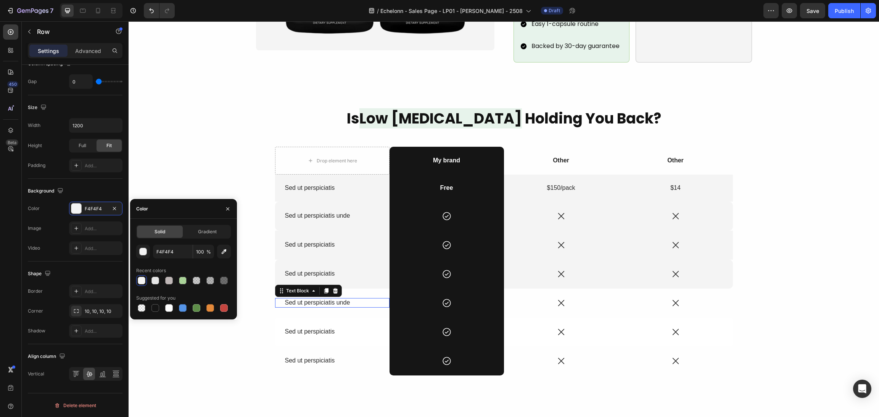
scroll to position [0, 0]
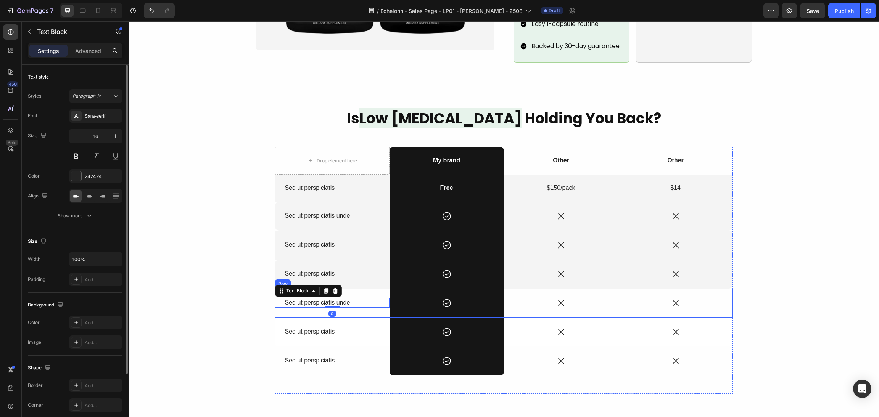
click at [374, 300] on div "Sed ut perspiciatis unde Text Block 0" at bounding box center [332, 303] width 114 height 29
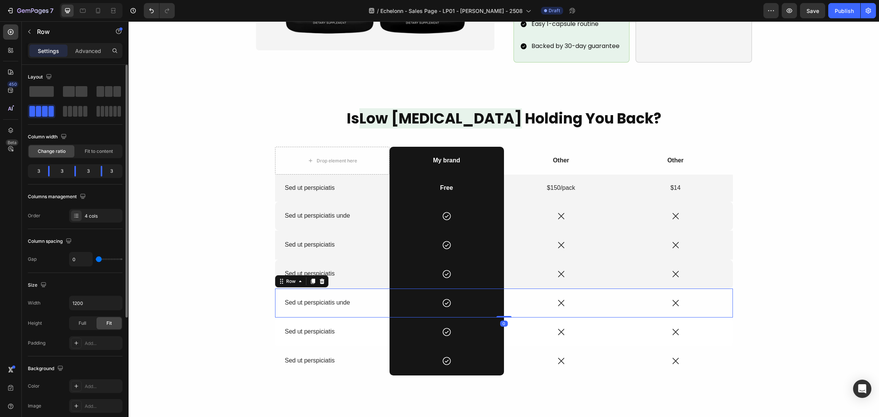
scroll to position [178, 0]
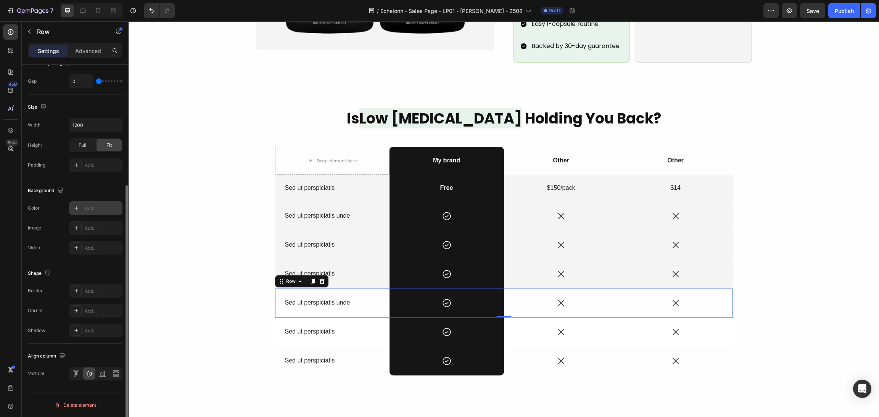
click at [75, 206] on icon at bounding box center [76, 208] width 6 height 6
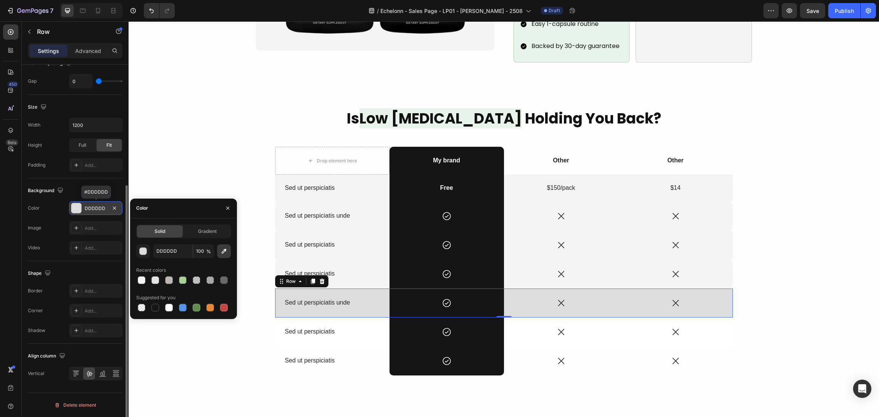
click at [223, 256] on button "button" at bounding box center [224, 252] width 14 height 14
type input "F4F4F4"
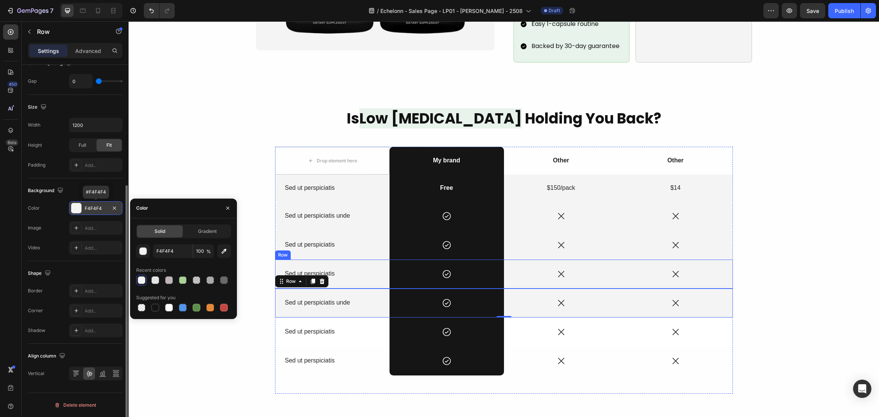
click at [843, 238] on div "Is Low Testosterone Holding You Back? Heading Drop element here My brand Text B…" at bounding box center [504, 251] width 732 height 286
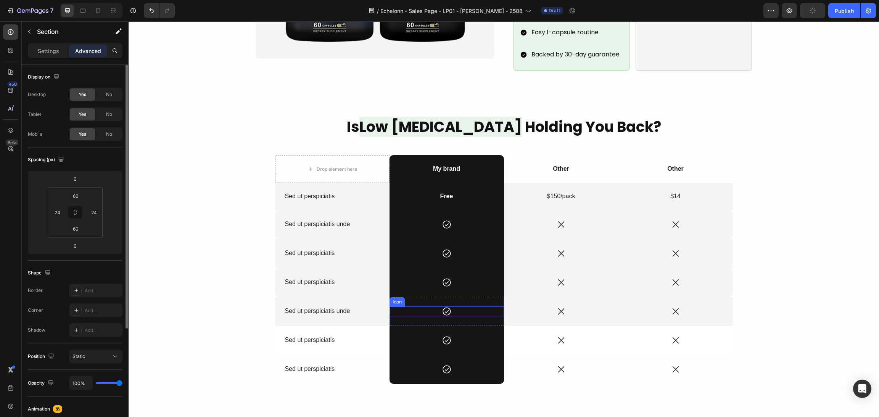
scroll to position [720, 0]
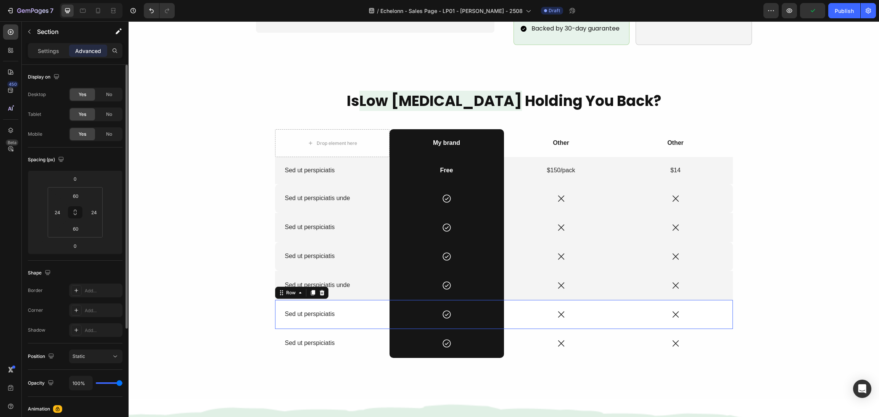
click at [380, 313] on div "Sed ut perspiciatis Text Block" at bounding box center [332, 314] width 114 height 29
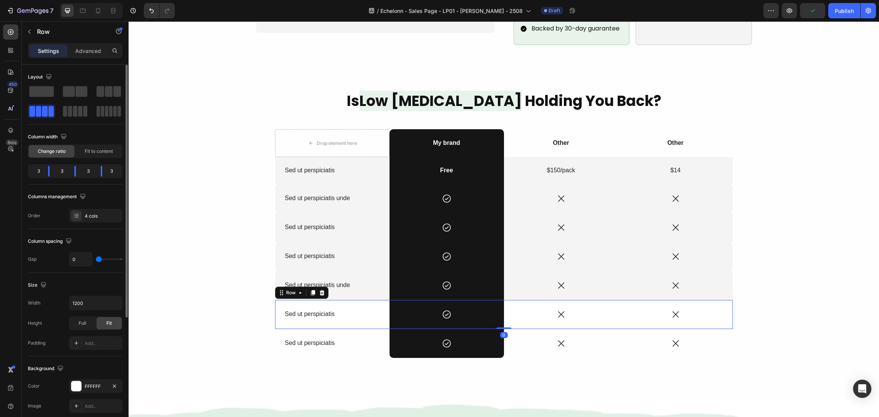
click at [69, 393] on div "FFFFFF" at bounding box center [95, 387] width 53 height 14
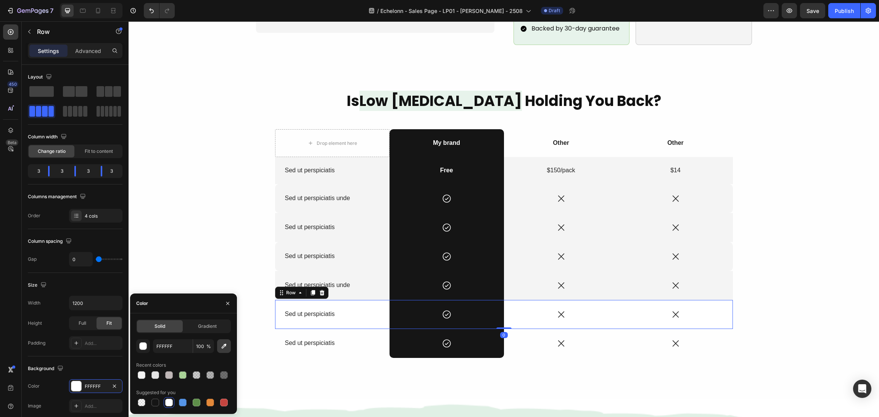
click at [221, 350] on button "button" at bounding box center [224, 347] width 14 height 14
type input "F4F4F4"
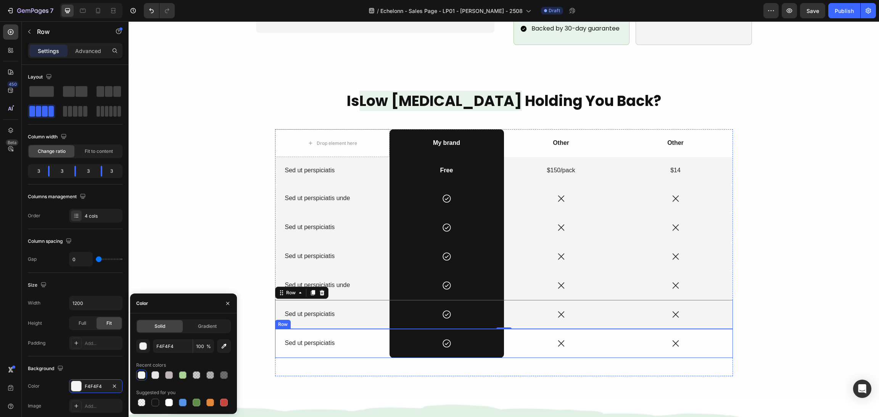
click at [368, 344] on div "Sed ut perspiciatis Text Block" at bounding box center [332, 343] width 114 height 29
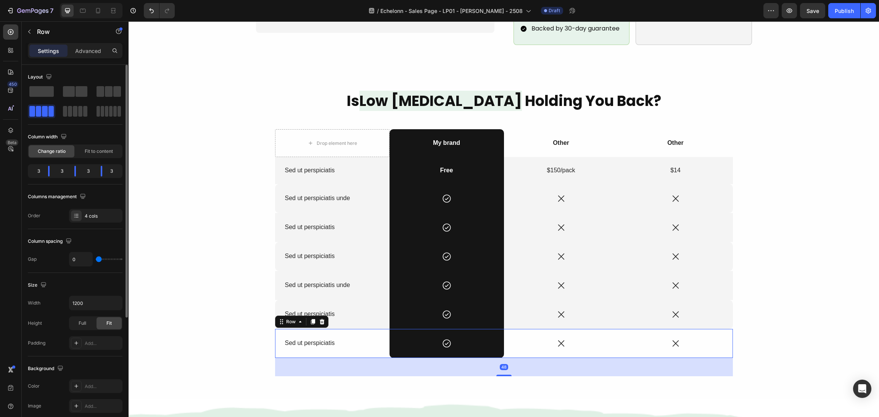
scroll to position [178, 0]
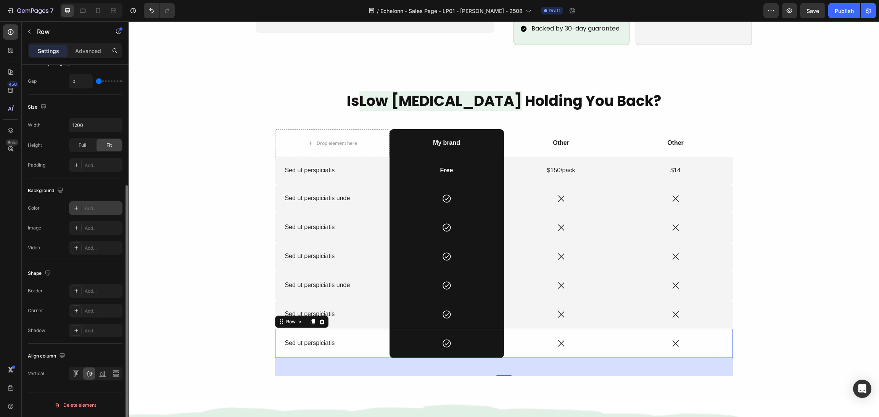
click at [74, 210] on icon at bounding box center [76, 208] width 6 height 6
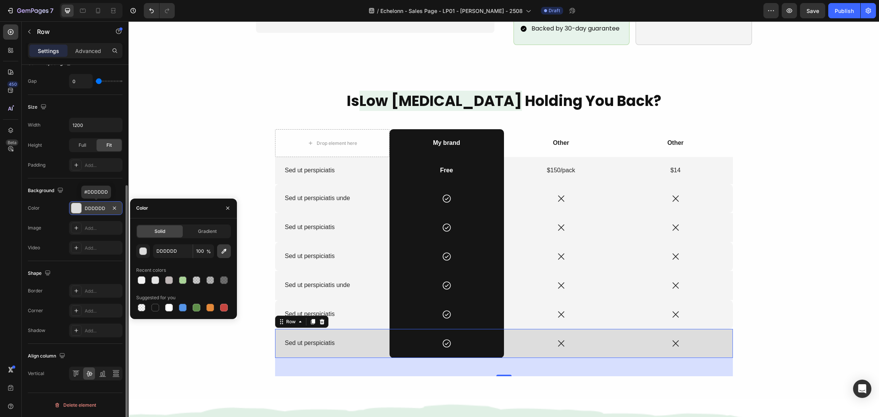
click at [220, 250] on icon "button" at bounding box center [224, 252] width 8 height 8
type input "F4F4F4"
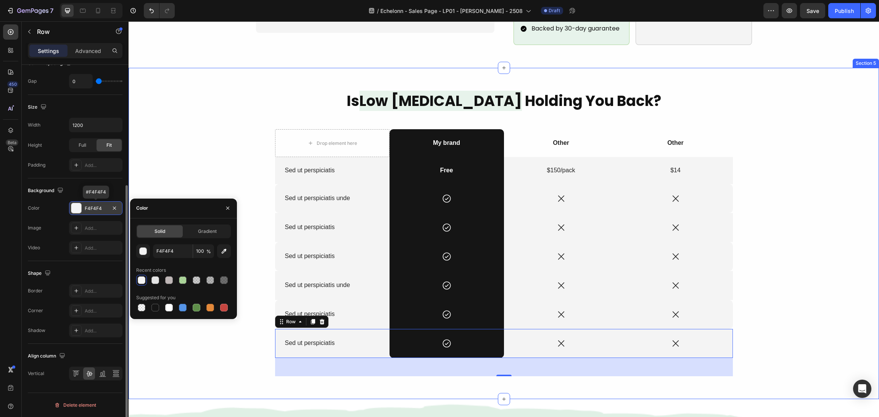
click at [781, 274] on div "Is Low Testosterone Holding You Back? Heading Drop element here My brand Text B…" at bounding box center [504, 234] width 732 height 286
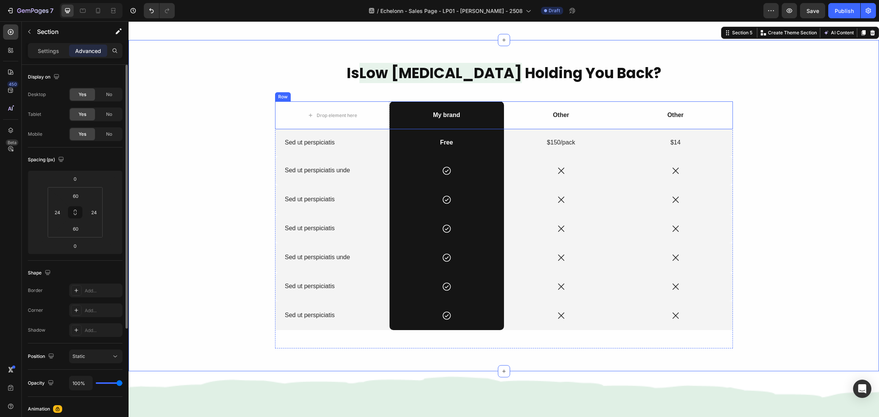
scroll to position [720, 0]
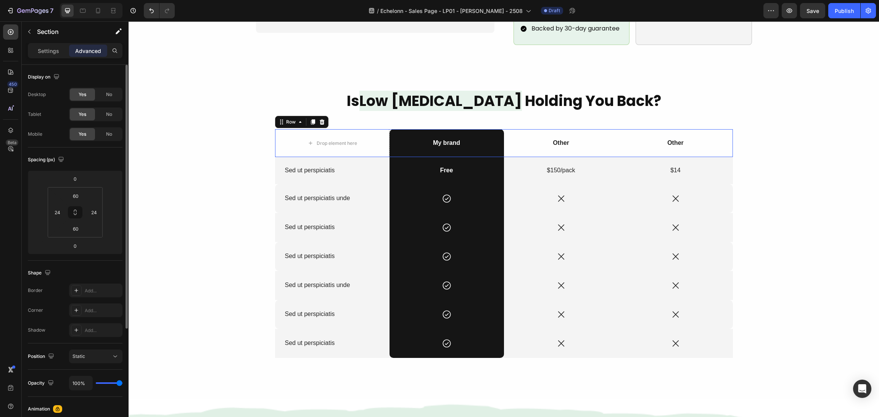
click at [509, 140] on div "Other Text Block" at bounding box center [561, 143] width 114 height 28
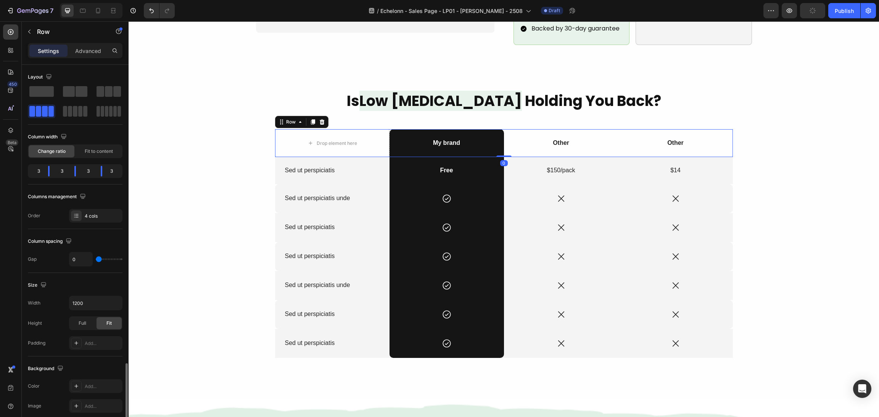
scroll to position [178, 0]
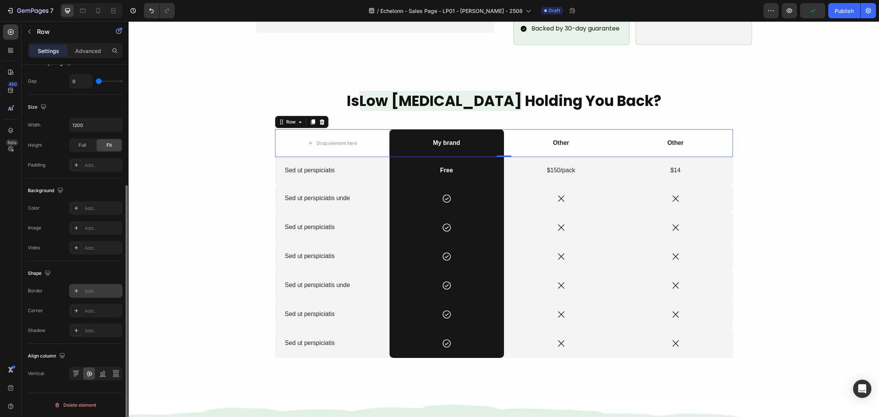
click at [75, 290] on icon at bounding box center [76, 291] width 6 height 6
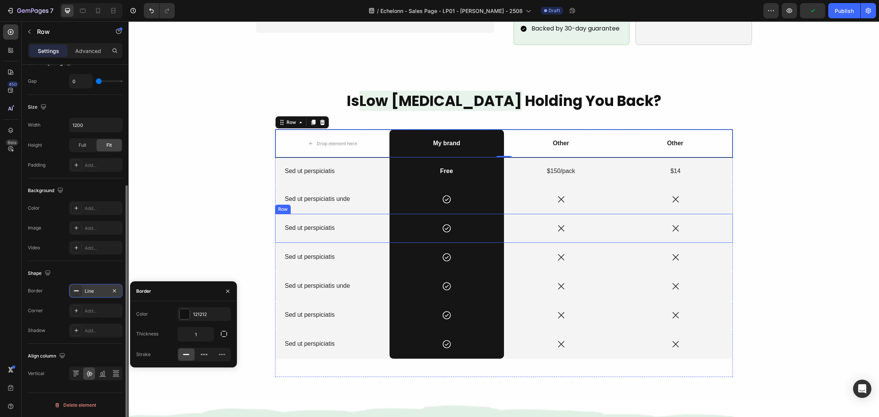
click at [759, 220] on div "Is Low Testosterone Holding You Back? Heading Drop element here My brand Text B…" at bounding box center [504, 234] width 732 height 287
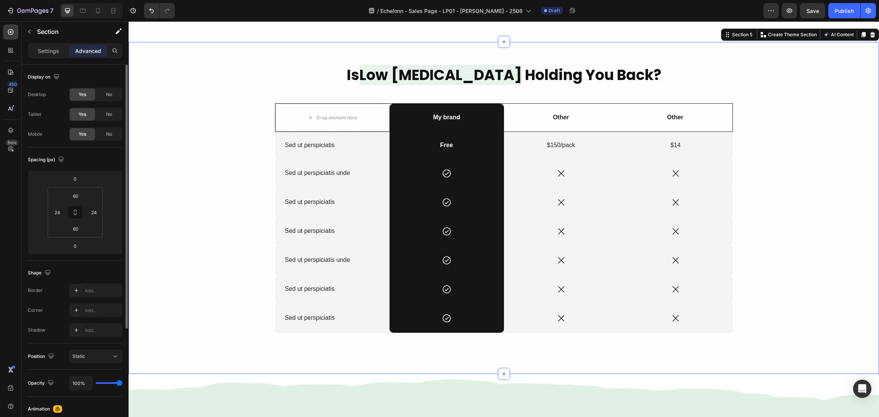
scroll to position [720, 0]
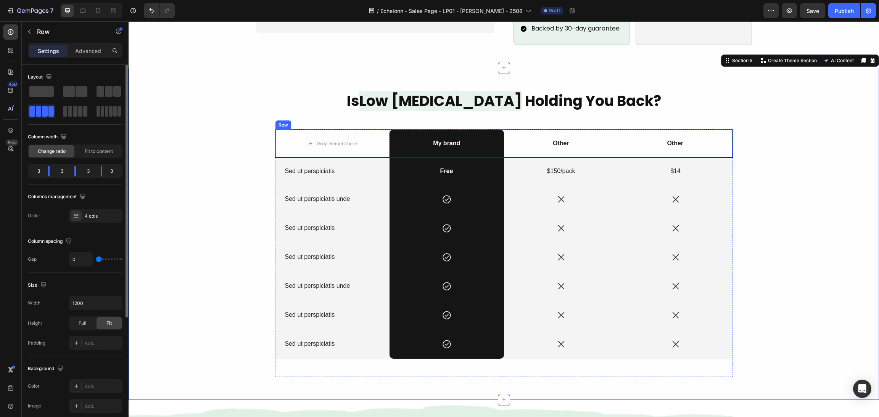
click at [507, 144] on div "Other Text Block" at bounding box center [561, 144] width 114 height 28
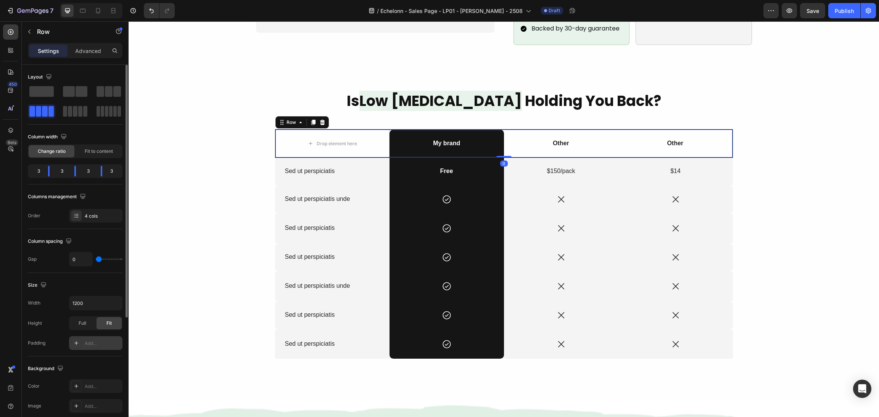
scroll to position [171, 0]
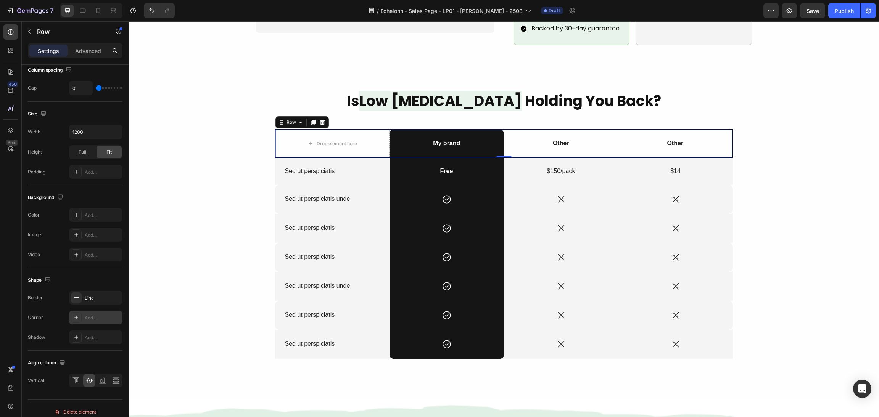
click at [72, 314] on div at bounding box center [76, 318] width 11 height 11
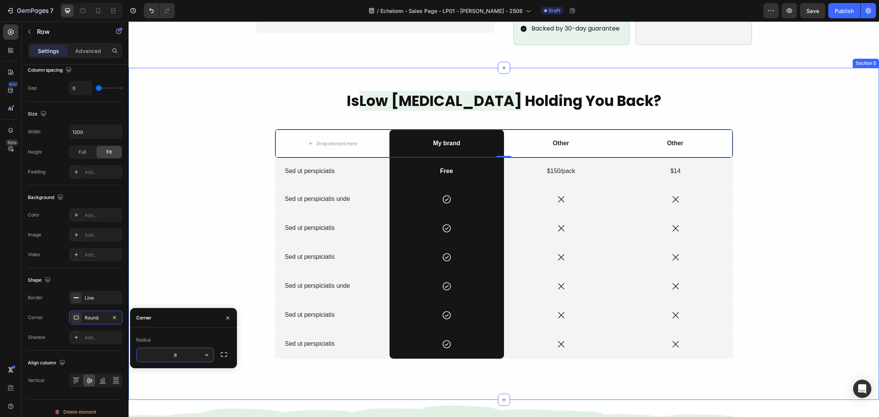
click at [205, 262] on div "Is Low Testosterone Holding You Back? Heading Drop element here My brand Text B…" at bounding box center [504, 234] width 732 height 287
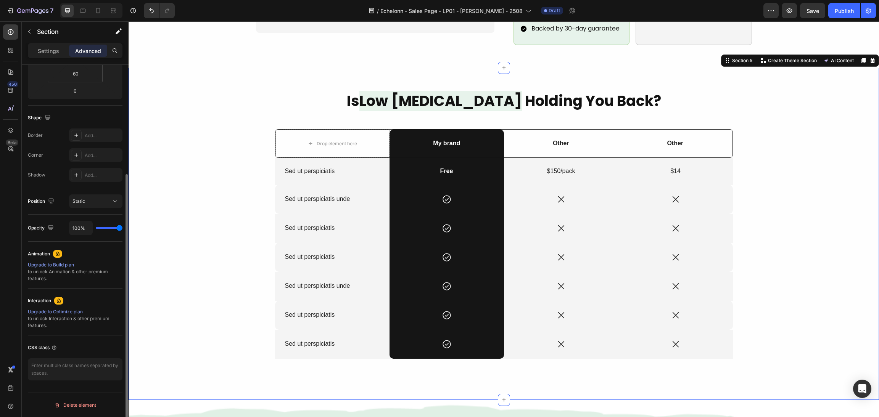
scroll to position [0, 0]
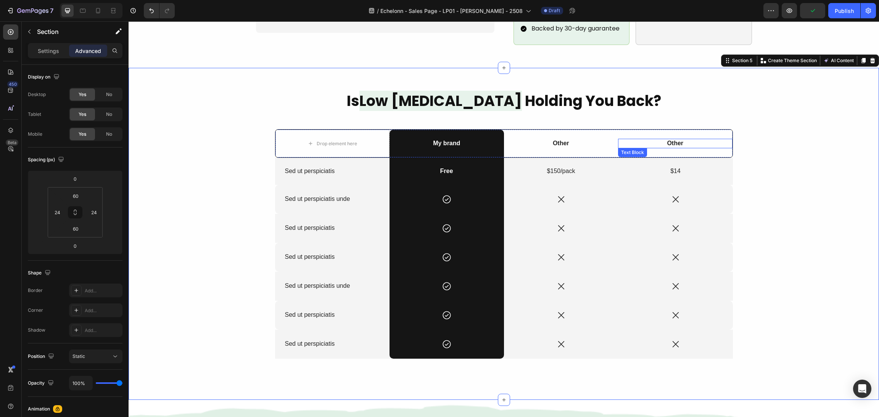
click at [727, 139] on div "Other" at bounding box center [675, 144] width 114 height 10
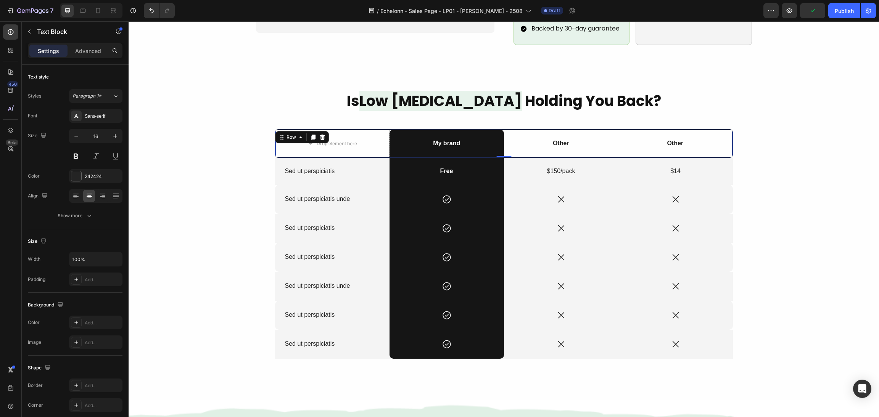
click at [724, 130] on div "Other Text Block" at bounding box center [675, 144] width 114 height 28
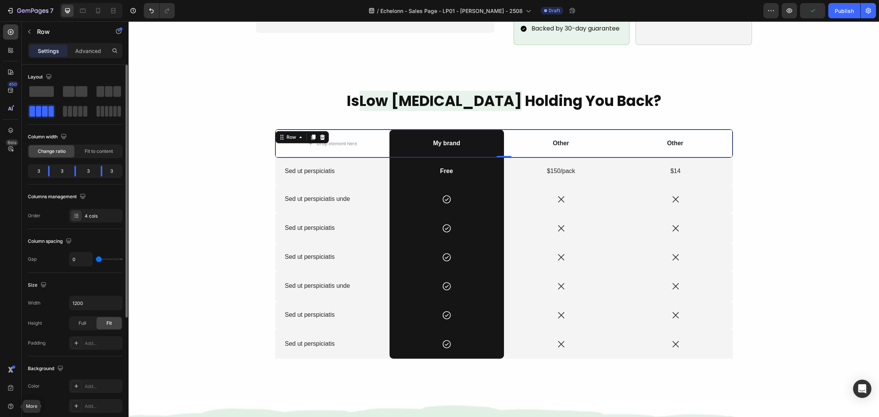
scroll to position [171, 0]
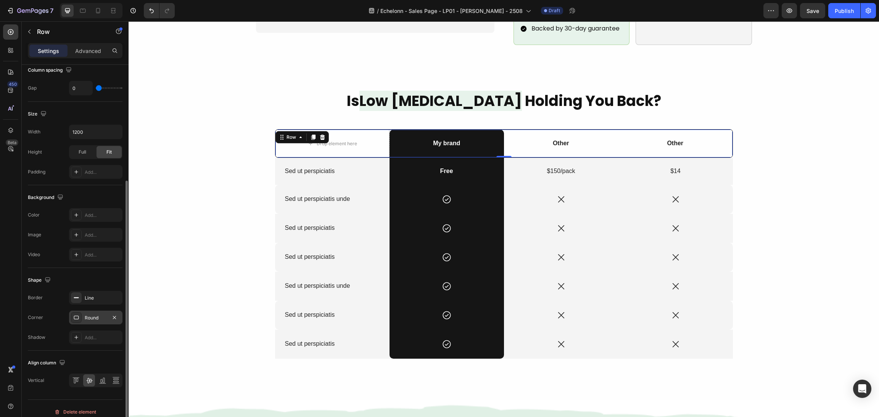
click at [97, 313] on div "Round" at bounding box center [95, 318] width 53 height 14
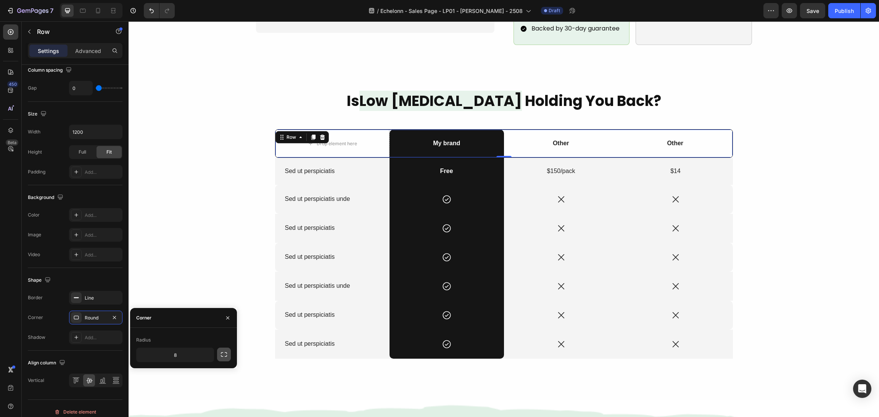
click at [223, 355] on icon "button" at bounding box center [224, 355] width 8 height 8
click at [157, 371] on input "8" at bounding box center [155, 373] width 37 height 14
type input "0"
click at [207, 373] on input "8" at bounding box center [195, 373] width 37 height 14
type input "0"
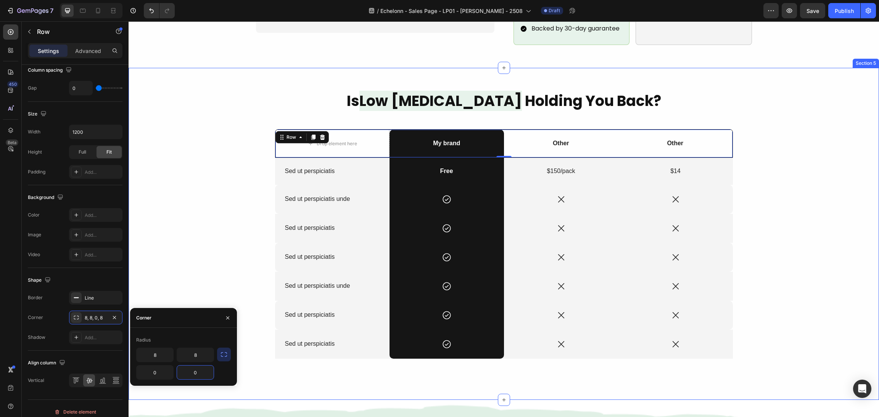
click at [755, 218] on div "Is Low Testosterone Holding You Back? Heading Drop element here My brand Text B…" at bounding box center [504, 234] width 732 height 287
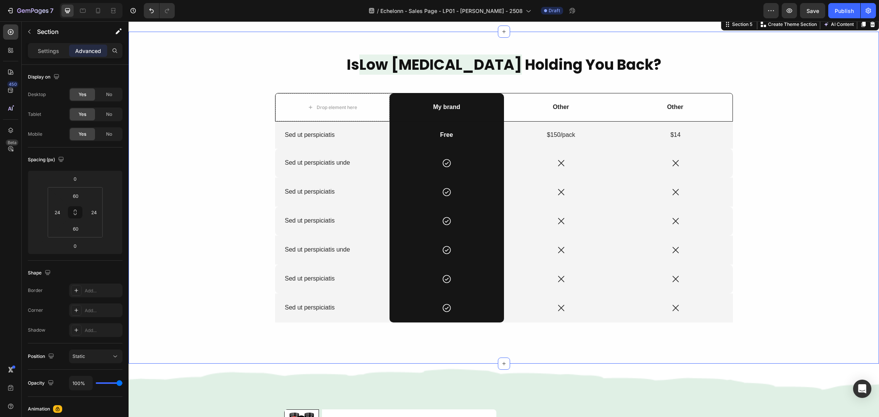
scroll to position [720, 0]
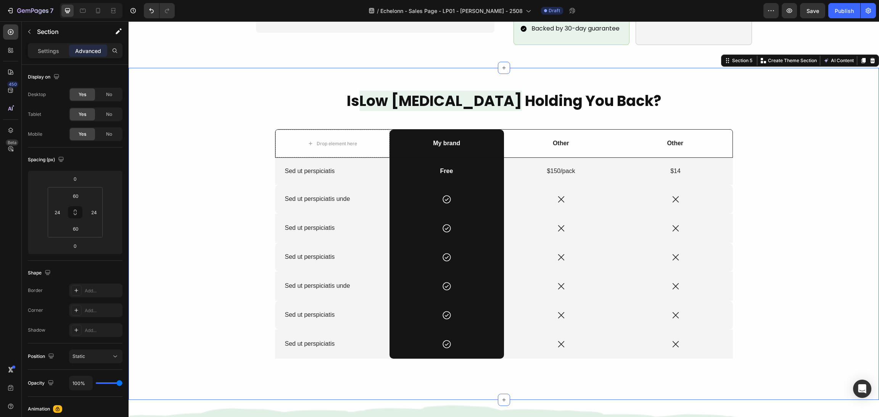
click at [764, 212] on div "Is Low Testosterone Holding You Back? Heading Drop element here My brand Text B…" at bounding box center [504, 234] width 732 height 287
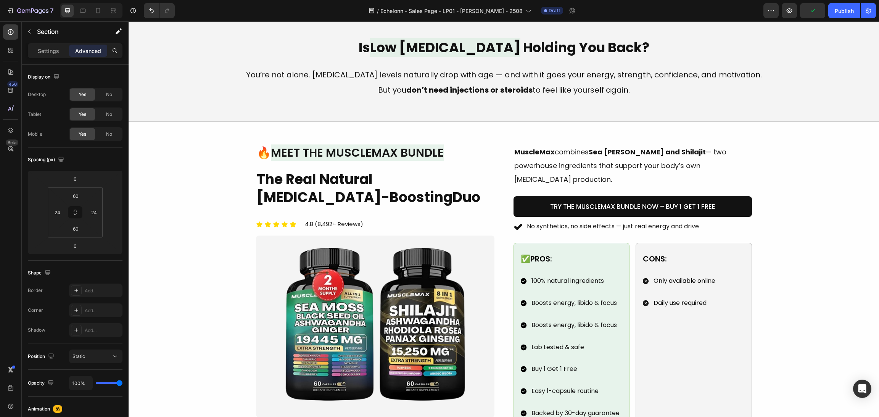
scroll to position [581, 0]
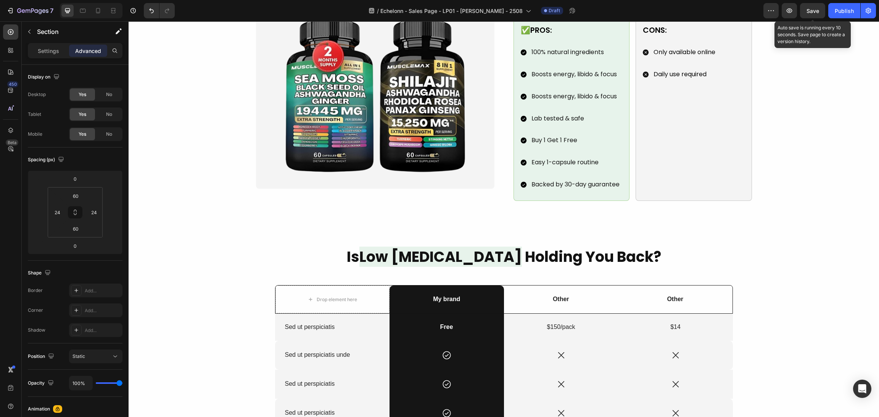
click at [807, 10] on span "Save" at bounding box center [813, 11] width 13 height 6
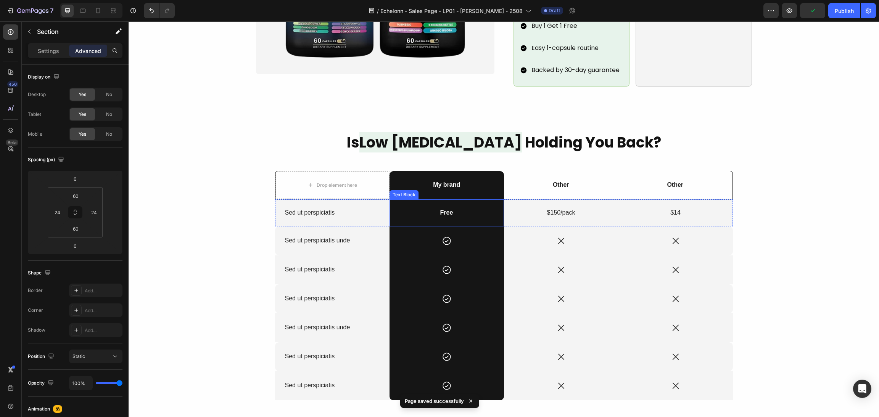
scroll to position [753, 0]
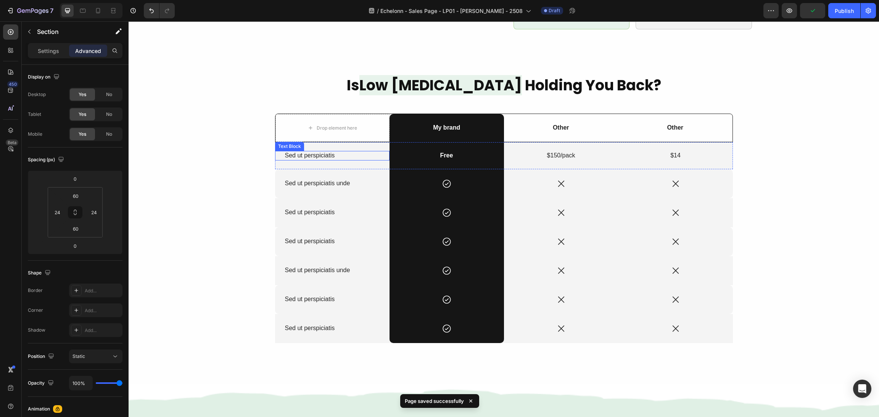
click at [317, 152] on p "Sed ut perspiciatis" at bounding box center [332, 156] width 95 height 8
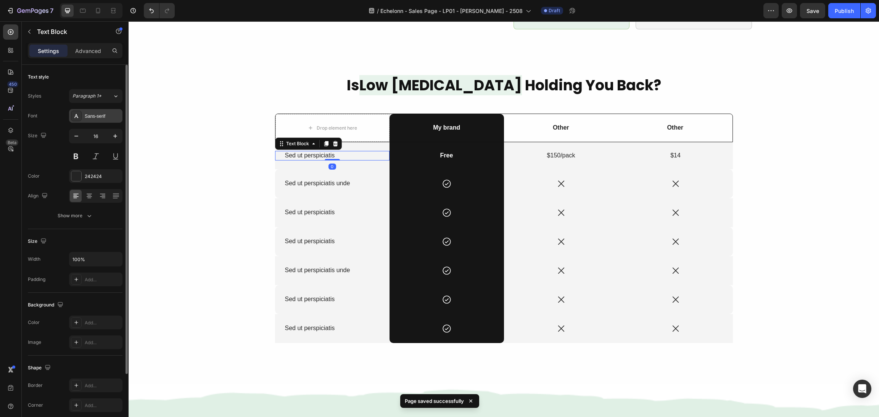
click at [100, 118] on div "Sans-serif" at bounding box center [103, 116] width 36 height 7
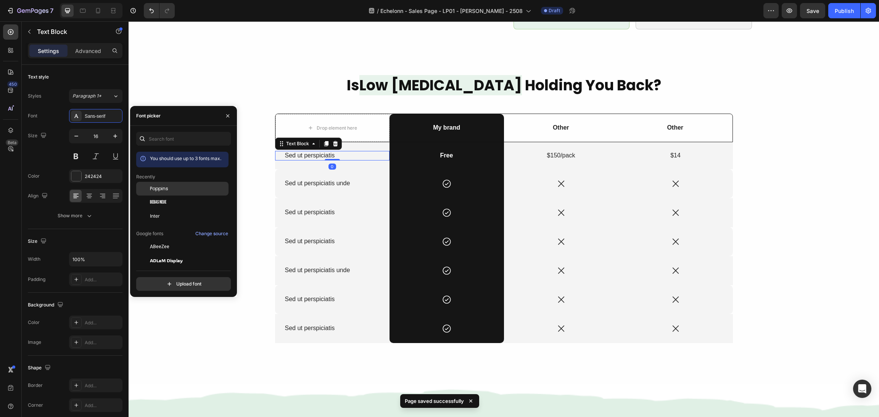
click at [154, 190] on span "Poppins" at bounding box center [159, 188] width 18 height 7
click at [110, 139] on button "button" at bounding box center [115, 136] width 14 height 14
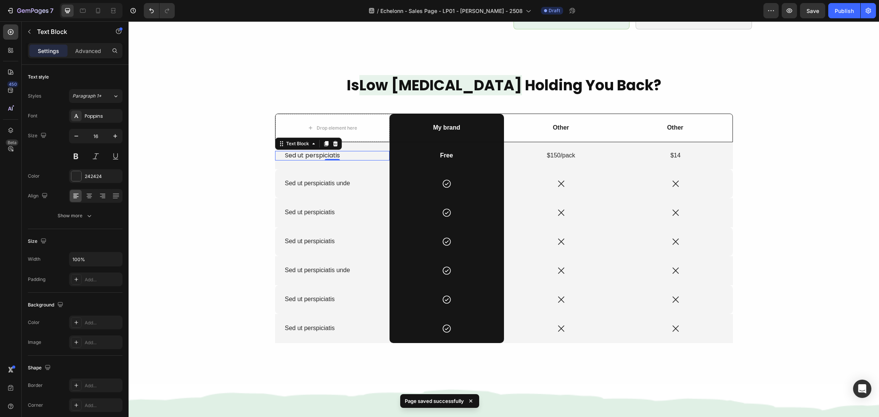
type input "17"
click at [196, 148] on div "Is Low Testosterone Holding You Back? Heading Drop element here My brand Text B…" at bounding box center [504, 218] width 732 height 287
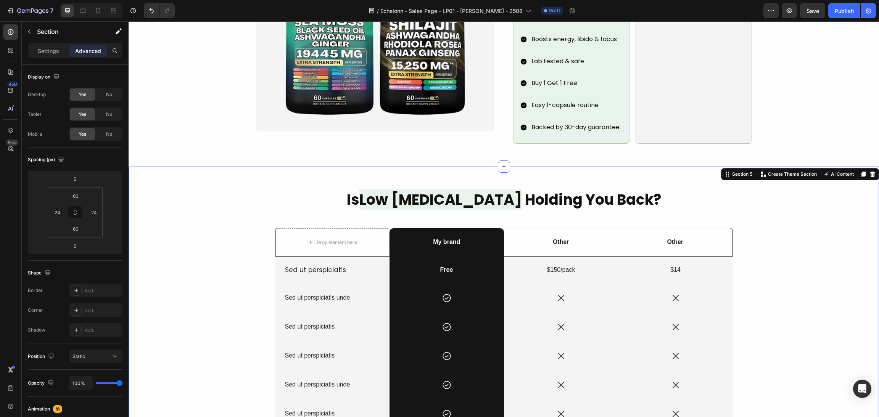
click at [804, 248] on div "Is Low Testosterone Holding You Back? Heading Drop element here My brand Text B…" at bounding box center [504, 333] width 732 height 287
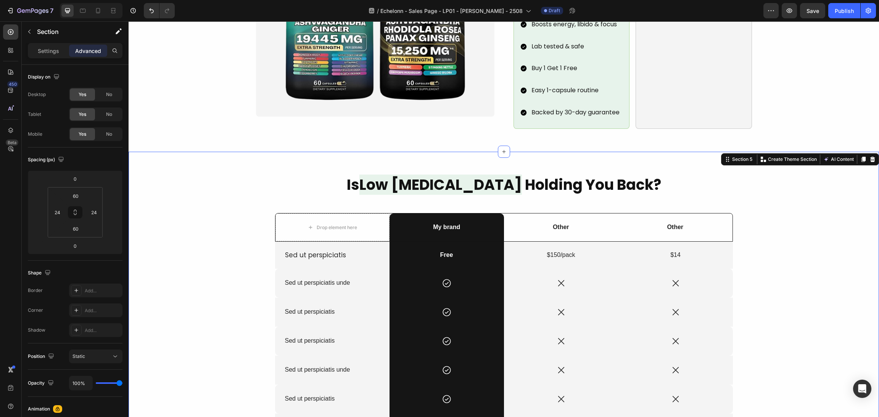
scroll to position [696, 0]
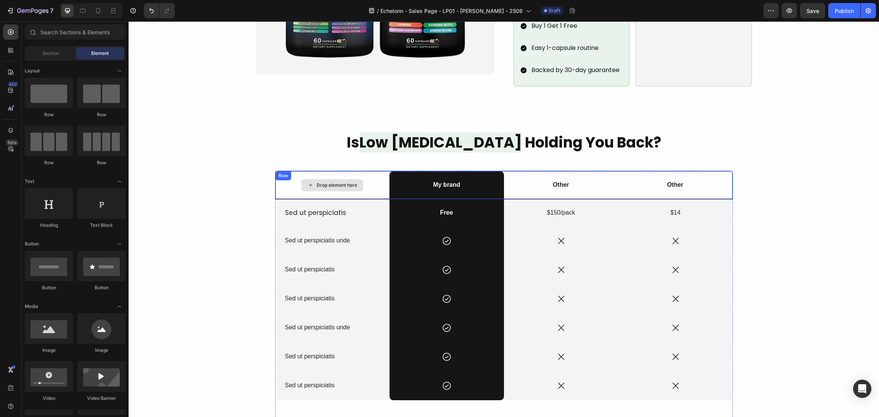
click at [342, 182] on div "Drop element here" at bounding box center [337, 185] width 40 height 6
drag, startPoint x: 192, startPoint y: 353, endPoint x: 329, endPoint y: 171, distance: 228.2
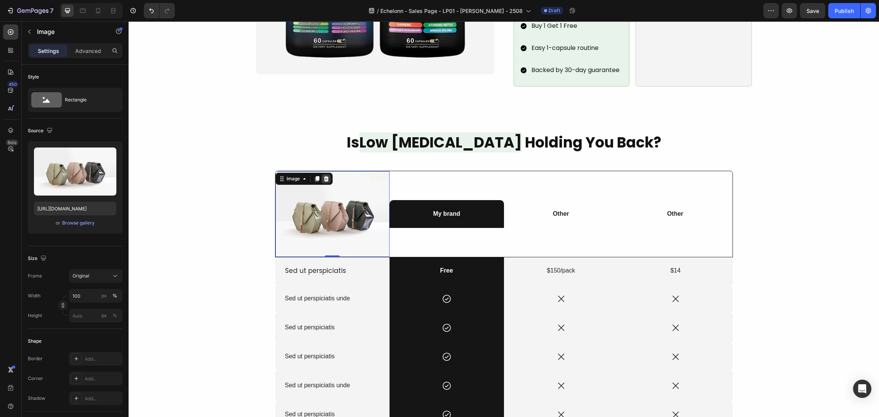
click at [324, 176] on icon at bounding box center [326, 178] width 5 height 5
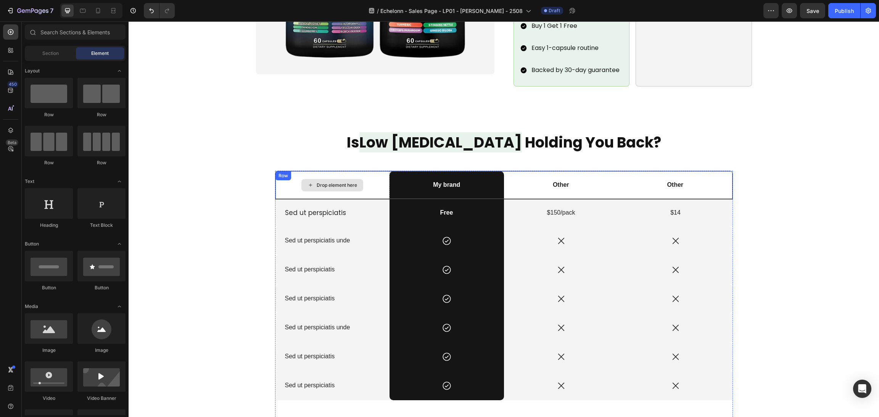
click at [440, 171] on div "My brand Text Block" at bounding box center [447, 185] width 114 height 28
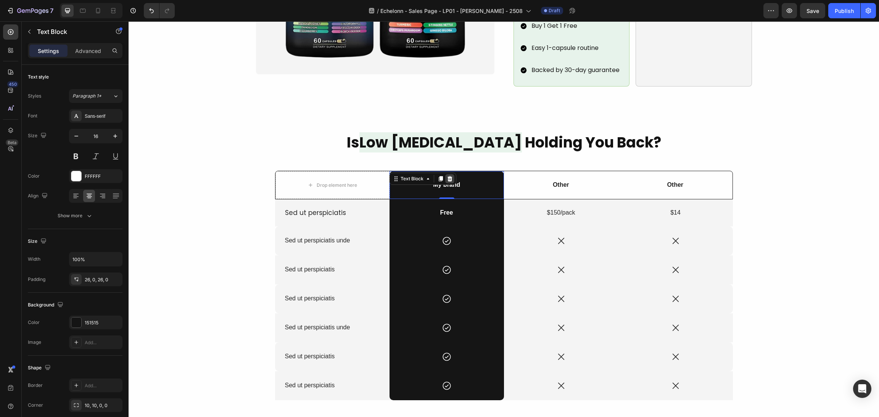
click at [448, 176] on icon at bounding box center [450, 178] width 5 height 5
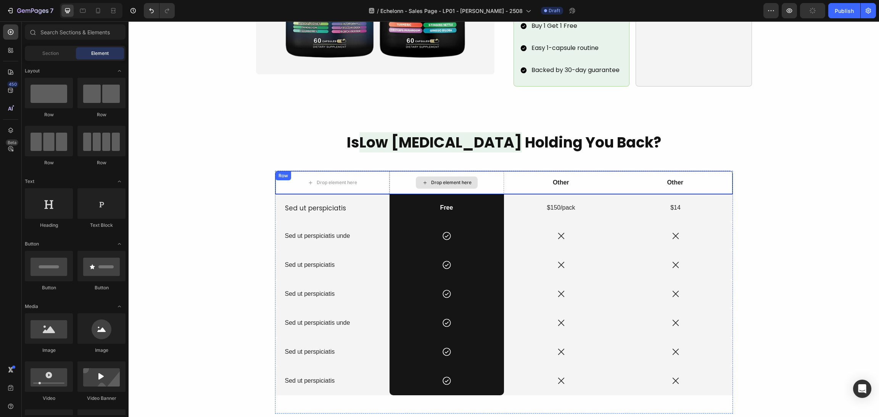
click at [439, 180] on div "Drop element here" at bounding box center [451, 183] width 40 height 6
click at [16, 40] on div "450 Beta" at bounding box center [10, 193] width 15 height 338
drag, startPoint x: 196, startPoint y: 355, endPoint x: 454, endPoint y: 178, distance: 312.4
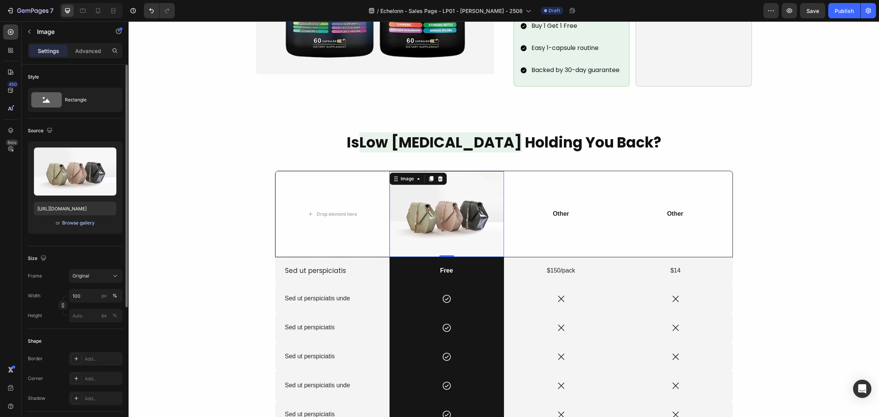
click at [76, 225] on div "Browse gallery" at bounding box center [78, 223] width 32 height 7
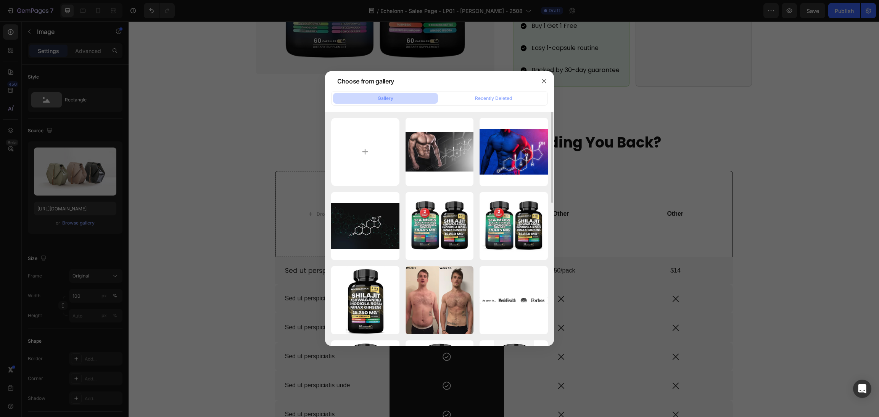
scroll to position [286, 0]
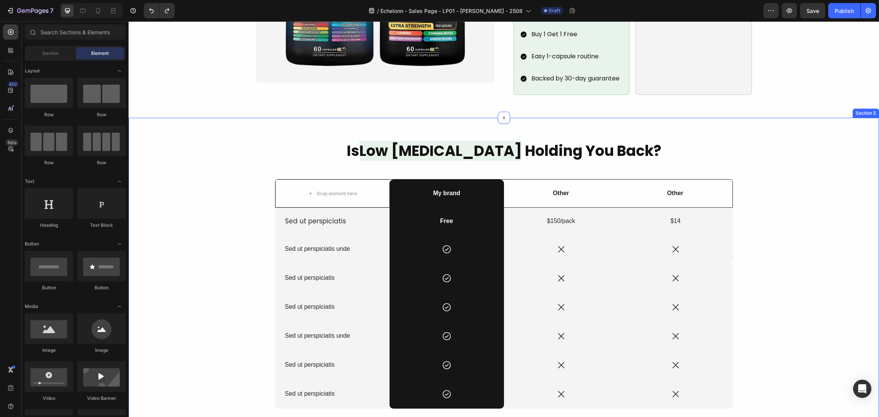
click at [802, 200] on div "Is Low [MEDICAL_DATA] Holding You Back? Heading Drop element here My brand Text…" at bounding box center [504, 284] width 732 height 287
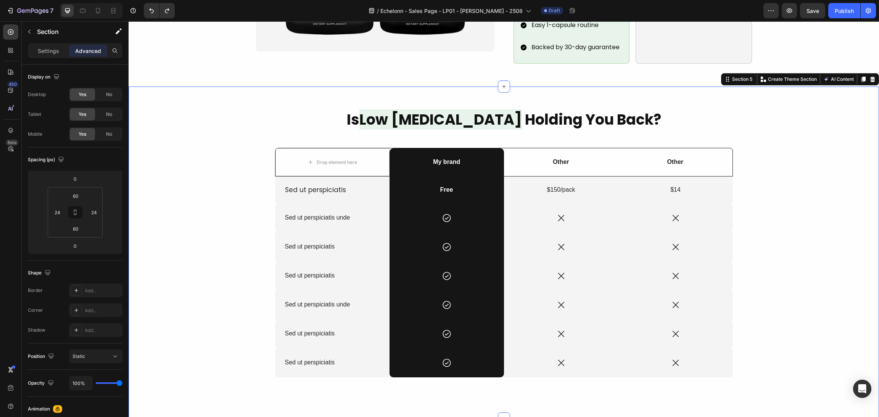
scroll to position [744, 0]
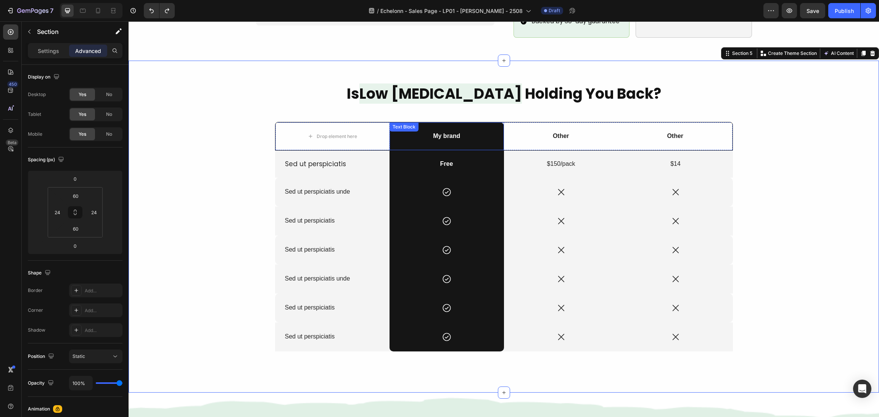
click at [453, 132] on p "My brand" at bounding box center [446, 136] width 113 height 8
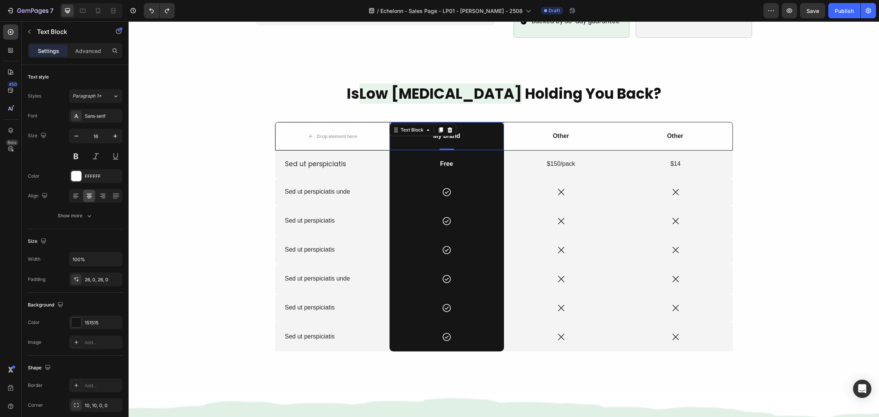
click at [453, 132] on p "My brand" at bounding box center [446, 136] width 113 height 8
click at [456, 132] on p "My brand" at bounding box center [446, 136] width 113 height 8
click at [458, 132] on p "My brand" at bounding box center [446, 136] width 113 height 8
drag, startPoint x: 462, startPoint y: 123, endPoint x: 419, endPoint y: 124, distance: 42.7
click at [409, 132] on p "My brand" at bounding box center [446, 136] width 113 height 8
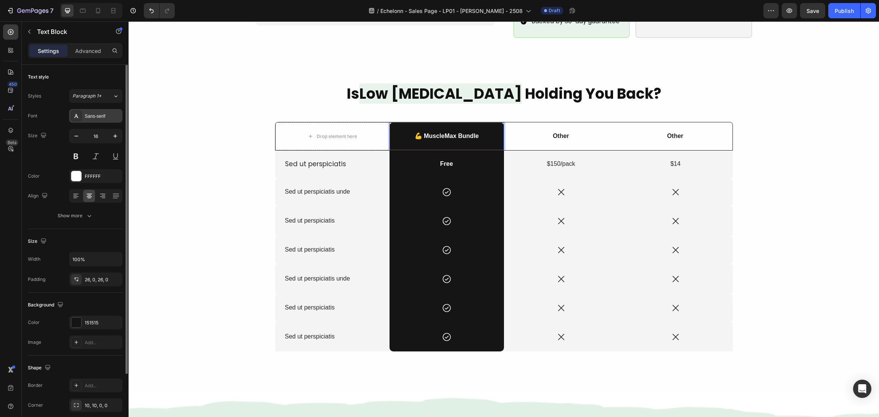
click at [95, 112] on div "Sans-serif" at bounding box center [95, 116] width 53 height 14
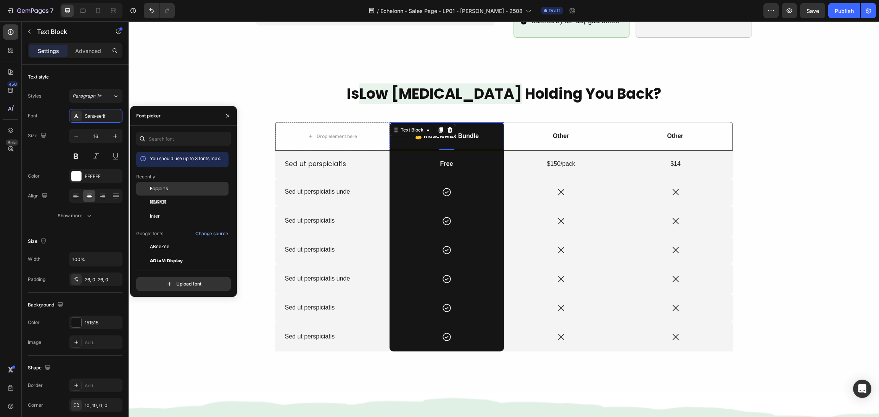
click at [159, 191] on span "Poppins" at bounding box center [159, 188] width 18 height 7
click at [111, 144] on div "16" at bounding box center [95, 146] width 53 height 34
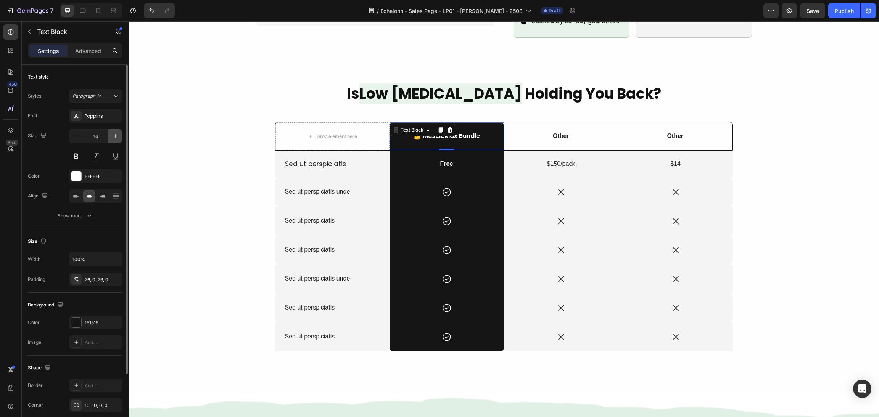
click at [113, 138] on icon "button" at bounding box center [115, 136] width 8 height 8
type input "19"
click at [97, 204] on div "Font Poppins Size 19 Color FFFFFF Align Show more" at bounding box center [75, 166] width 95 height 114
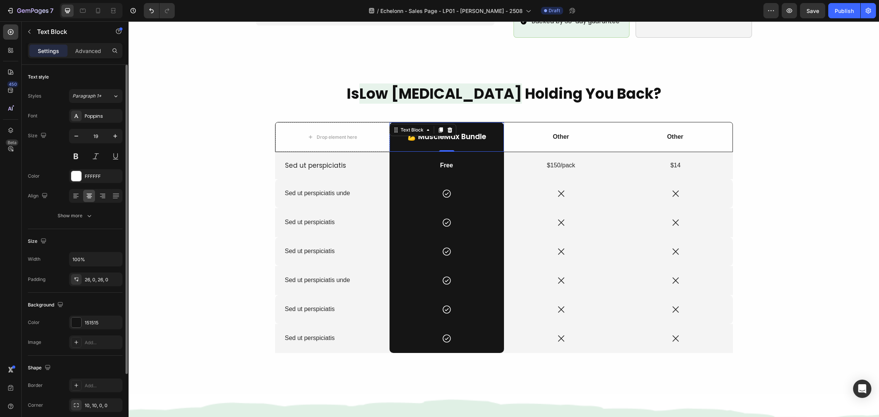
drag, startPoint x: 97, startPoint y: 218, endPoint x: 97, endPoint y: 226, distance: 7.3
click at [97, 218] on button "Show more" at bounding box center [75, 216] width 95 height 14
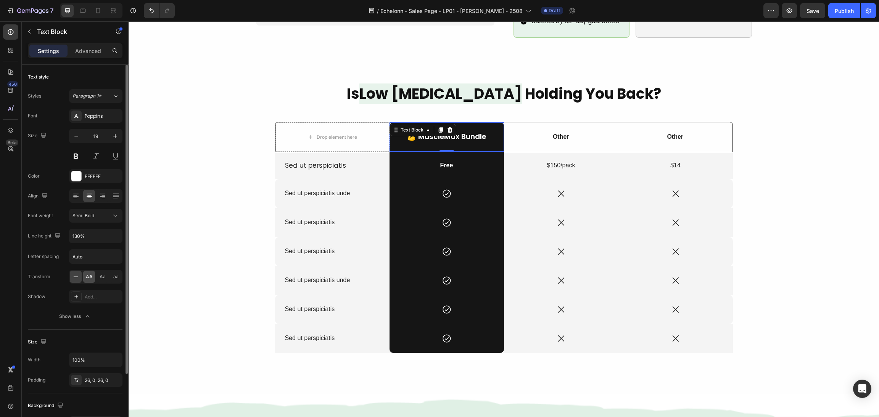
click at [87, 276] on span "AA" at bounding box center [89, 277] width 7 height 7
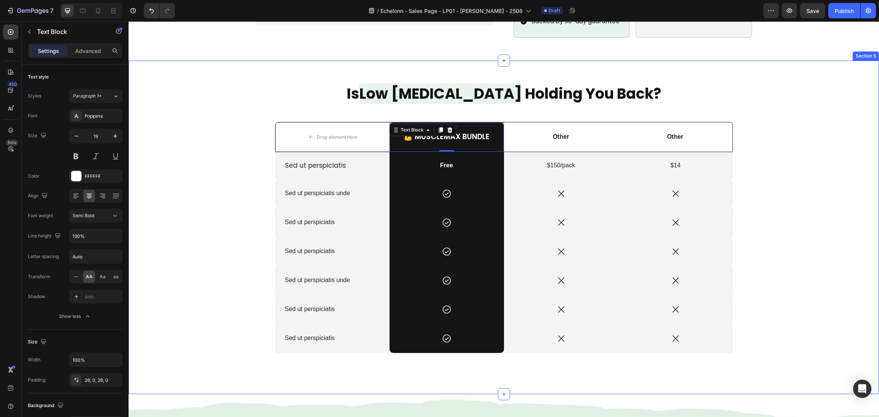
drag, startPoint x: 790, startPoint y: 238, endPoint x: 789, endPoint y: 232, distance: 5.8
click at [790, 238] on div "Is Low [MEDICAL_DATA] Holding You Back? Heading Drop element here 💪 MuscleMax B…" at bounding box center [504, 228] width 732 height 288
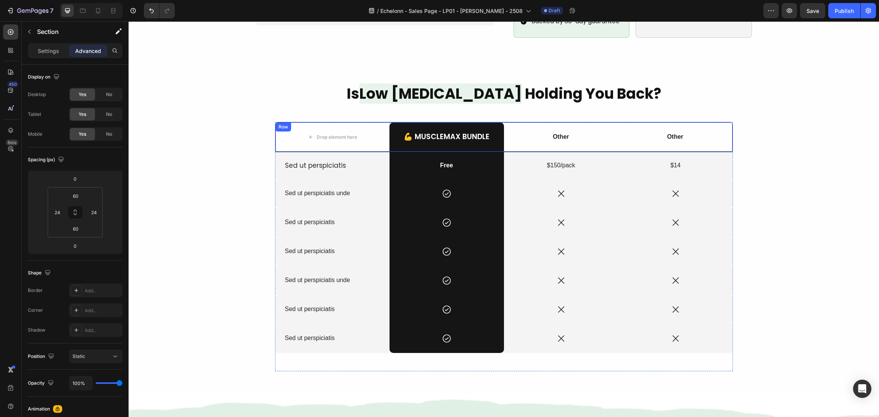
click at [555, 122] on div "Other Text Block" at bounding box center [561, 136] width 114 height 29
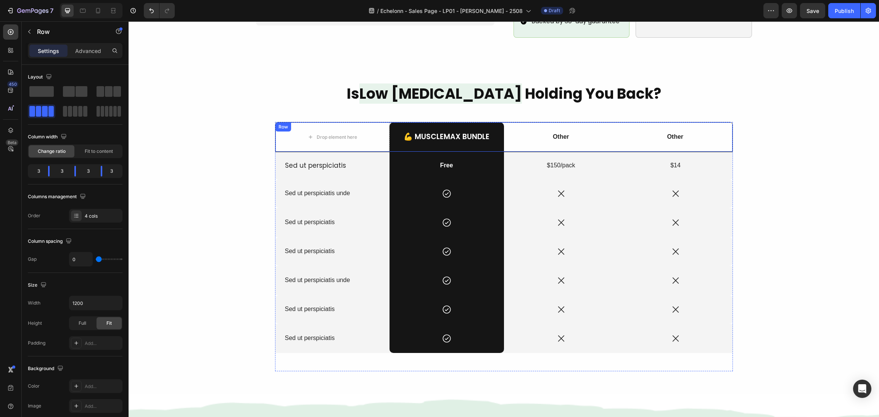
click at [559, 133] on p "Other" at bounding box center [561, 137] width 113 height 8
click at [560, 133] on p "Other" at bounding box center [561, 137] width 113 height 8
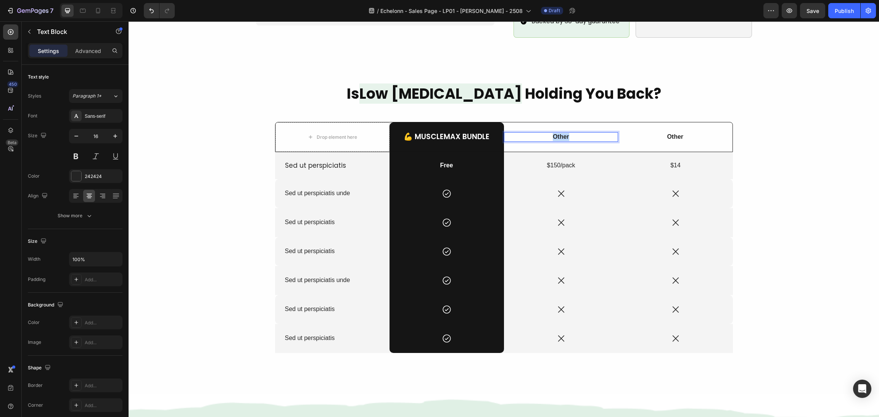
click at [572, 133] on p "Other" at bounding box center [561, 137] width 113 height 8
drag, startPoint x: 581, startPoint y: 124, endPoint x: 539, endPoint y: 122, distance: 42.0
click at [539, 133] on p "Other" at bounding box center [561, 137] width 113 height 8
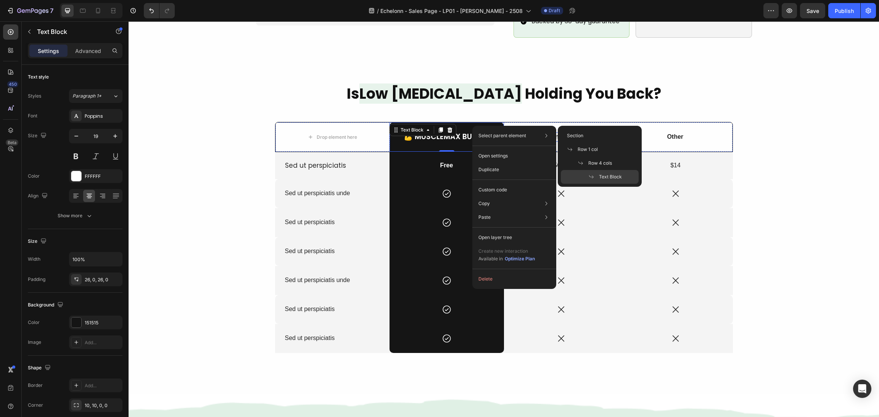
click at [578, 122] on div "TRT Injections Text Block" at bounding box center [561, 136] width 114 height 29
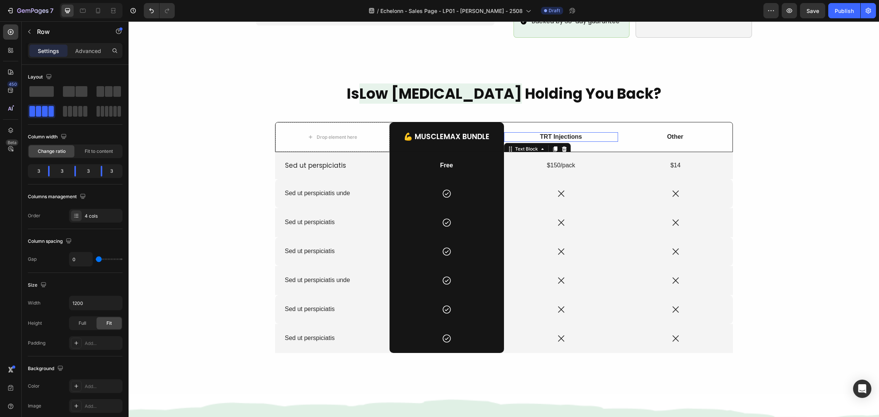
click at [604, 133] on p "TRT Injections" at bounding box center [561, 137] width 113 height 8
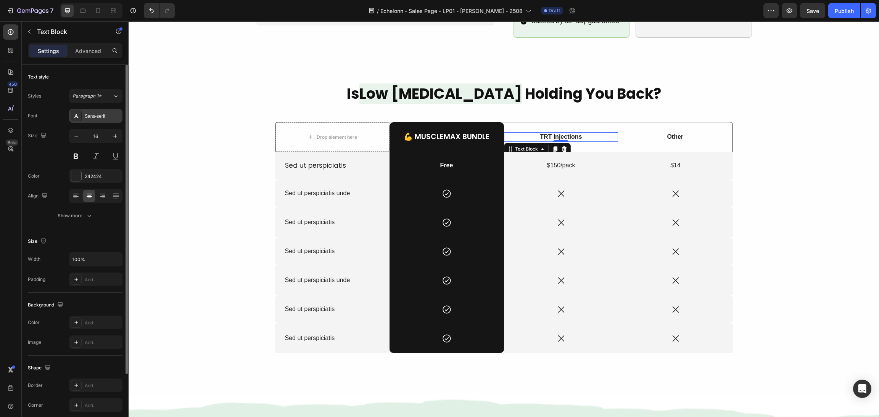
click at [102, 116] on div "Sans-serif" at bounding box center [103, 116] width 36 height 7
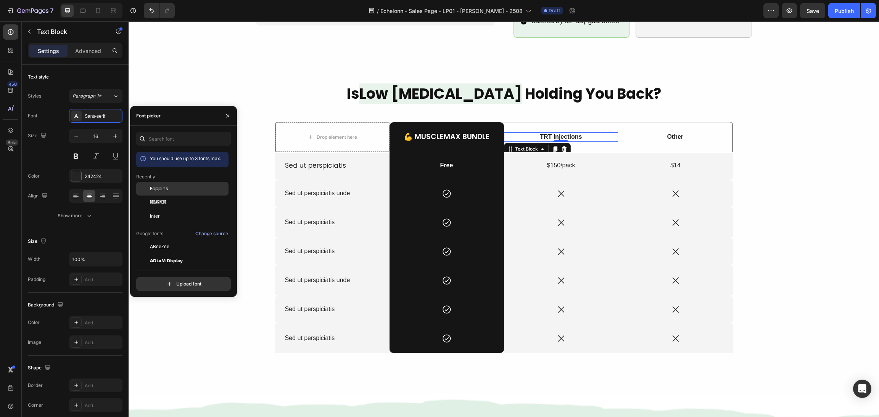
click at [175, 187] on div "Poppins" at bounding box center [188, 188] width 77 height 7
click at [72, 173] on div at bounding box center [76, 176] width 10 height 10
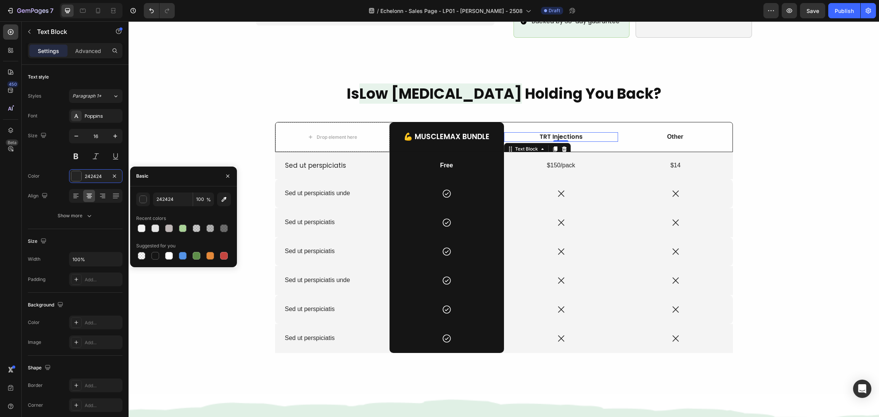
click at [155, 256] on div at bounding box center [155, 256] width 8 height 8
type input "151515"
click at [115, 138] on icon "button" at bounding box center [115, 136] width 8 height 8
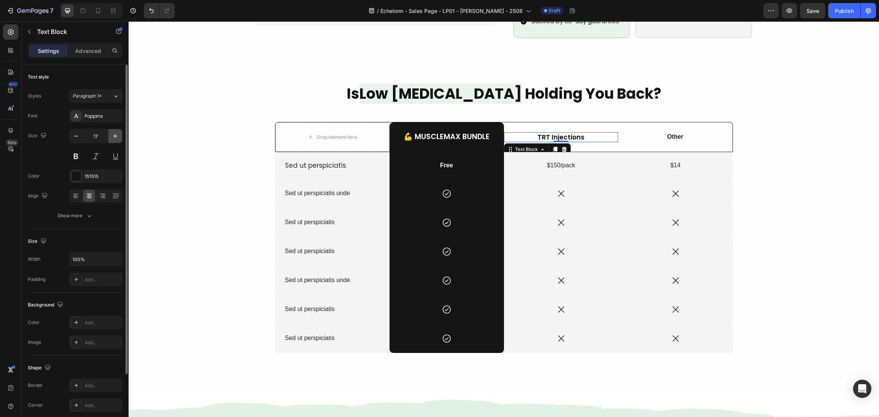
click at [115, 138] on icon "button" at bounding box center [115, 136] width 8 height 8
type input "18"
click at [106, 221] on button "Show more" at bounding box center [75, 216] width 95 height 14
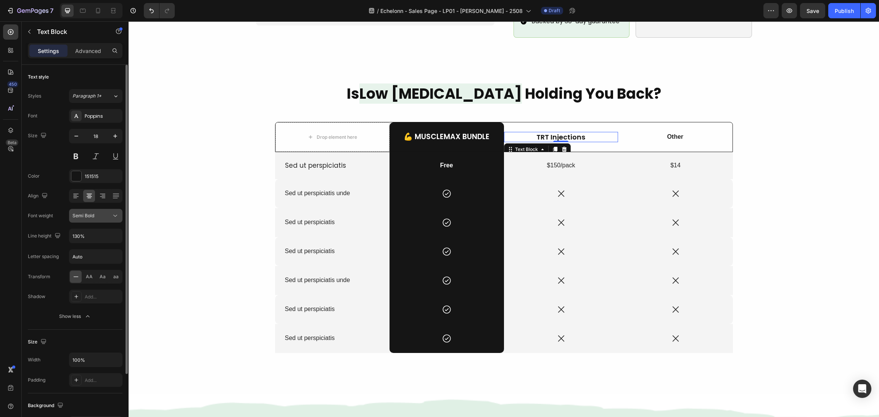
click at [106, 218] on div "Semi Bold" at bounding box center [92, 216] width 39 height 7
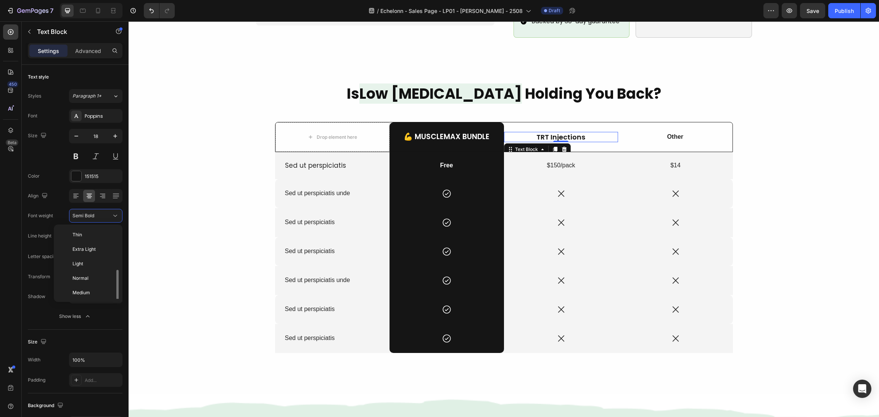
scroll to position [27, 0]
click at [93, 265] on p "Medium" at bounding box center [93, 265] width 40 height 7
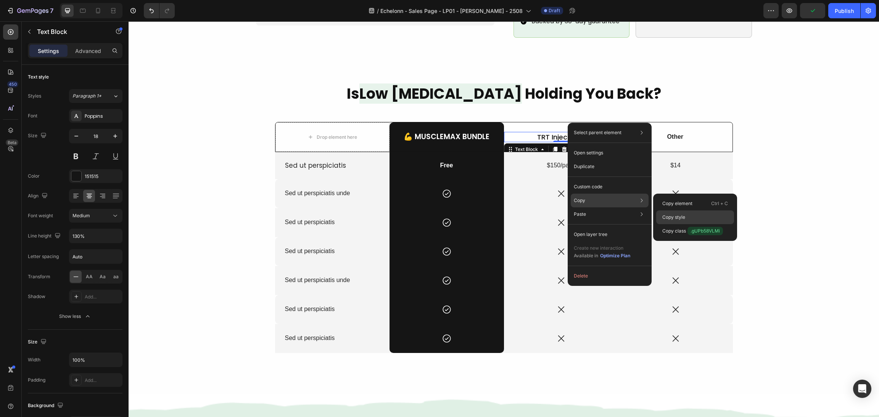
drag, startPoint x: 669, startPoint y: 211, endPoint x: 553, endPoint y: 110, distance: 154.4
click at [669, 224] on div "Copy style" at bounding box center [695, 231] width 78 height 14
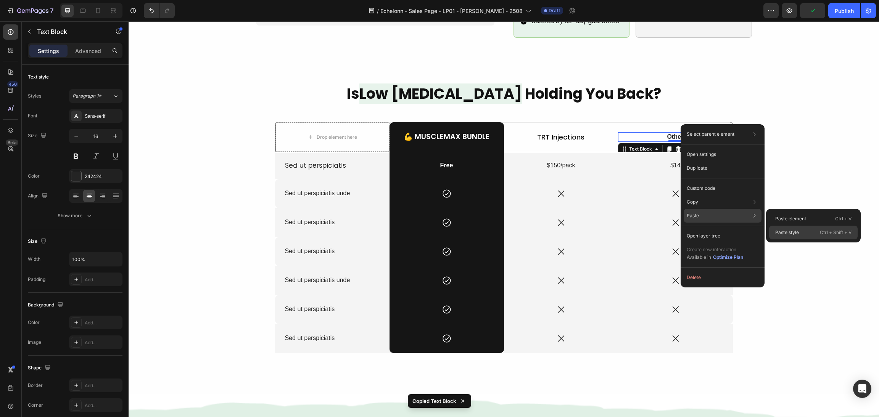
click at [789, 231] on p "Paste style" at bounding box center [787, 232] width 24 height 7
type input "18"
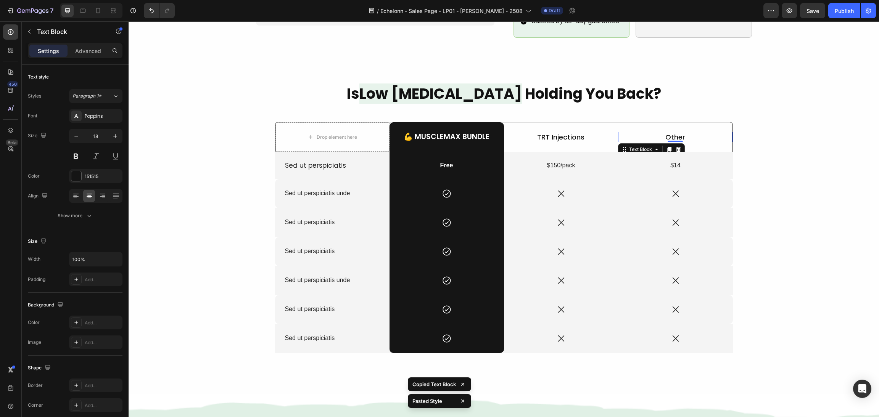
click at [796, 200] on div "Is Low [MEDICAL_DATA] Holding You Back? Heading Drop element here 💪 MuscleMax B…" at bounding box center [504, 228] width 732 height 288
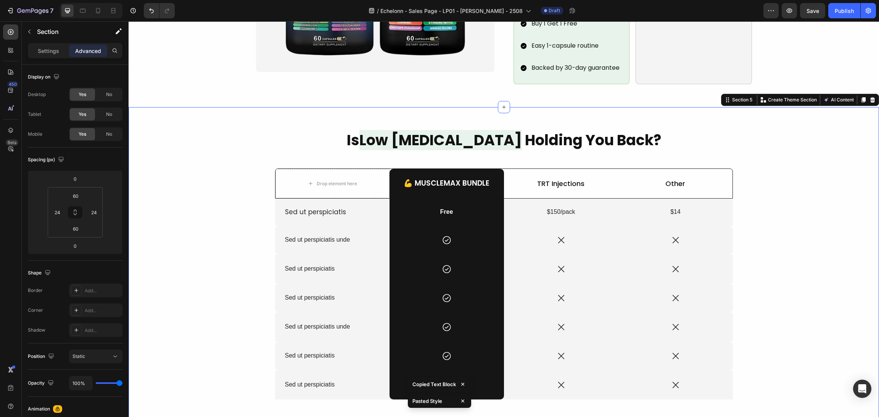
scroll to position [687, 0]
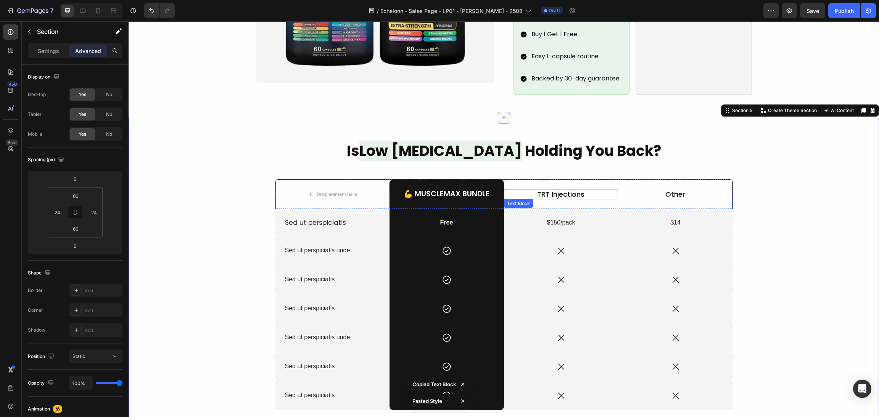
click at [580, 190] on p "TRT Injections" at bounding box center [561, 194] width 113 height 9
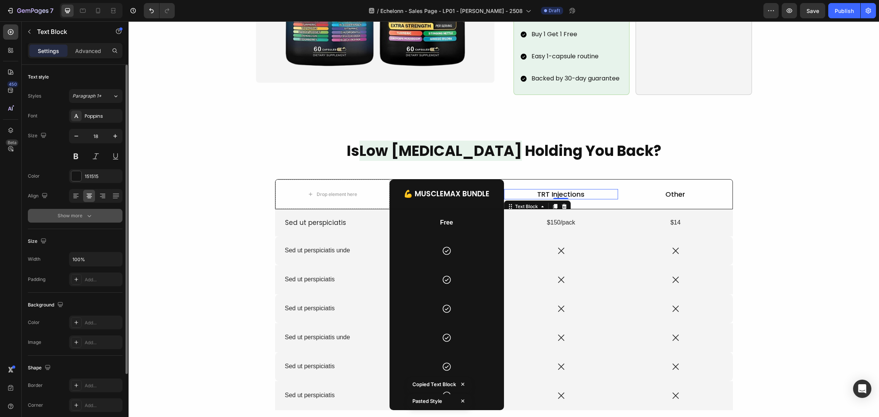
click at [86, 213] on icon "button" at bounding box center [89, 216] width 8 height 8
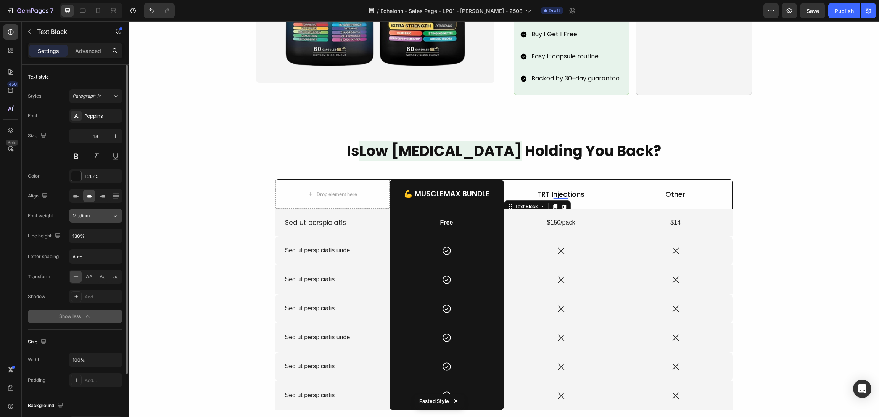
click at [87, 218] on span "Medium" at bounding box center [82, 216] width 18 height 6
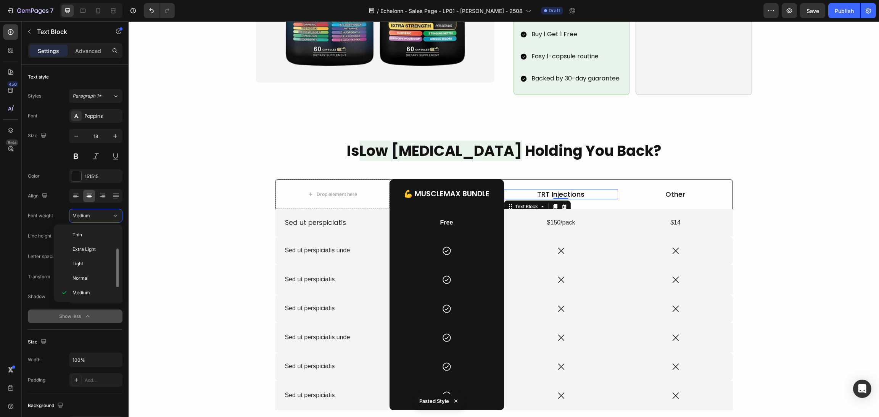
scroll to position [14, 0]
click at [95, 294] on p "Semi Bold" at bounding box center [93, 293] width 40 height 7
click at [662, 190] on p "Other" at bounding box center [675, 194] width 113 height 9
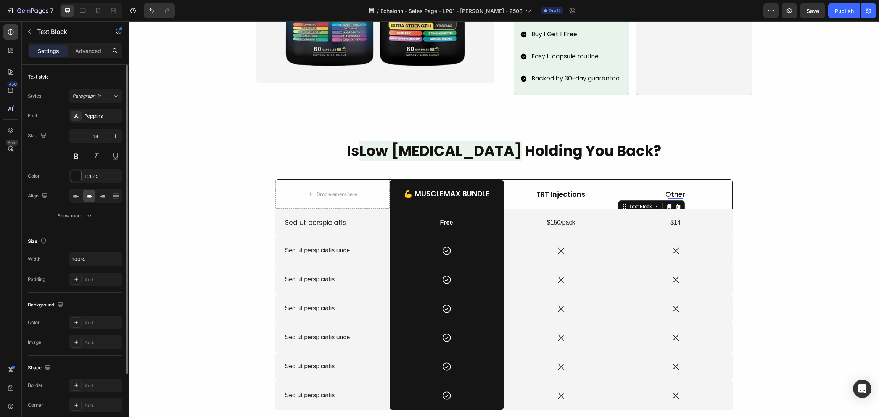
click at [92, 200] on div at bounding box center [89, 196] width 12 height 12
click at [93, 212] on button "Show more" at bounding box center [75, 216] width 95 height 14
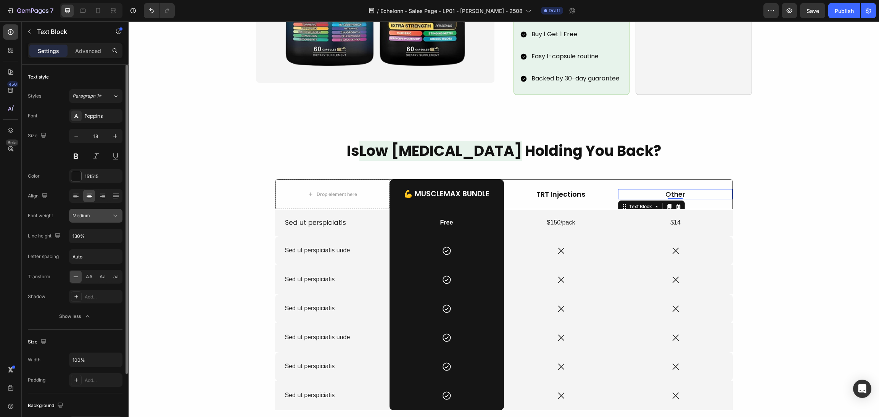
click at [91, 219] on div "Medium" at bounding box center [92, 216] width 39 height 7
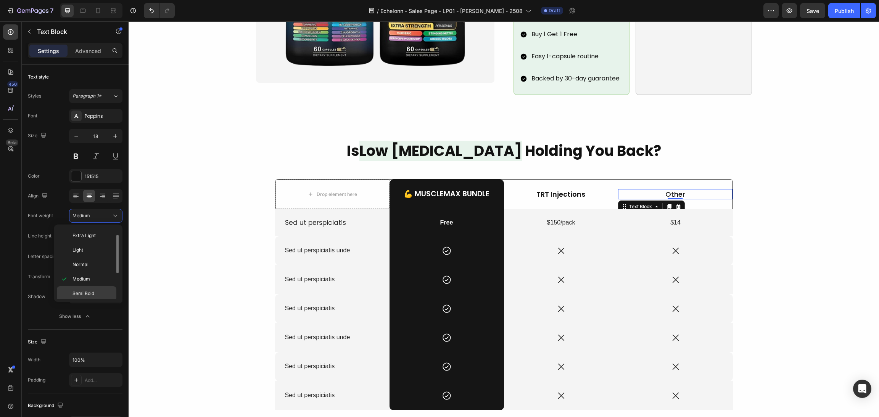
click at [91, 293] on span "Semi Bold" at bounding box center [84, 293] width 22 height 7
click at [111, 140] on button "button" at bounding box center [115, 136] width 14 height 14
click at [111, 140] on icon "button" at bounding box center [115, 136] width 8 height 8
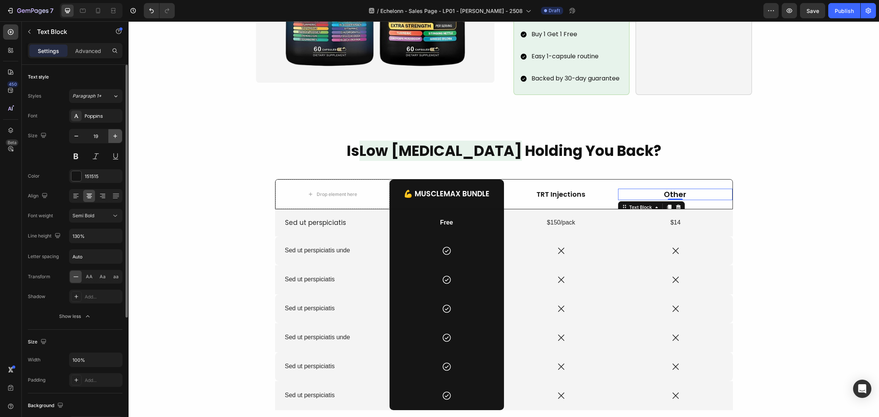
type input "20"
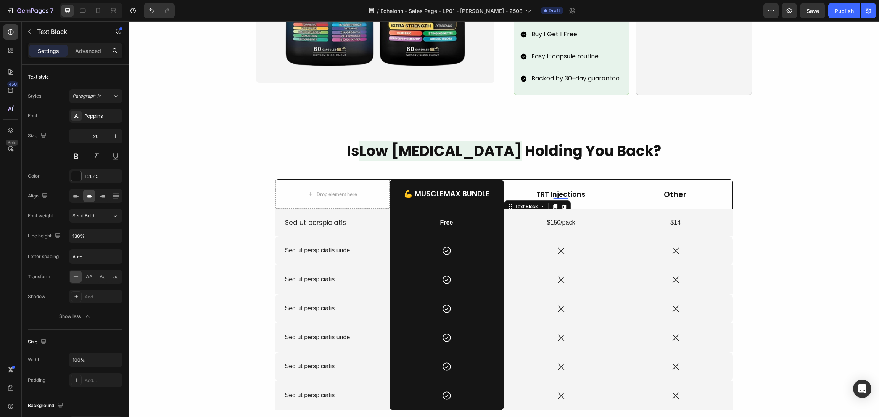
click at [603, 190] on p "TRT Injections" at bounding box center [561, 194] width 113 height 9
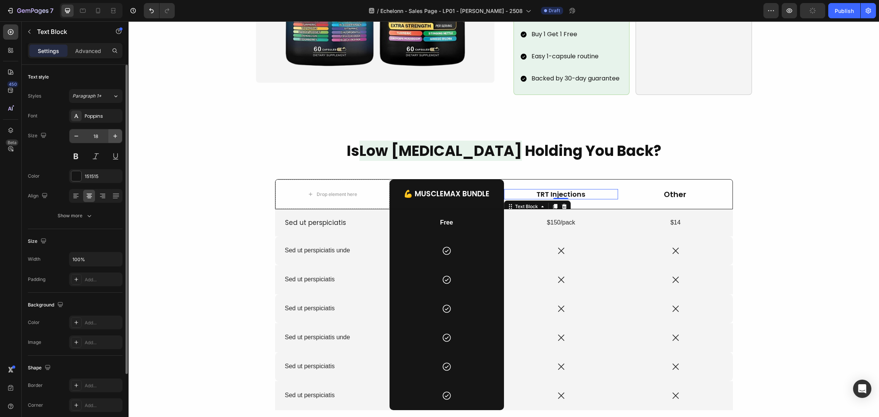
click at [121, 137] on button "button" at bounding box center [115, 136] width 14 height 14
type input "21"
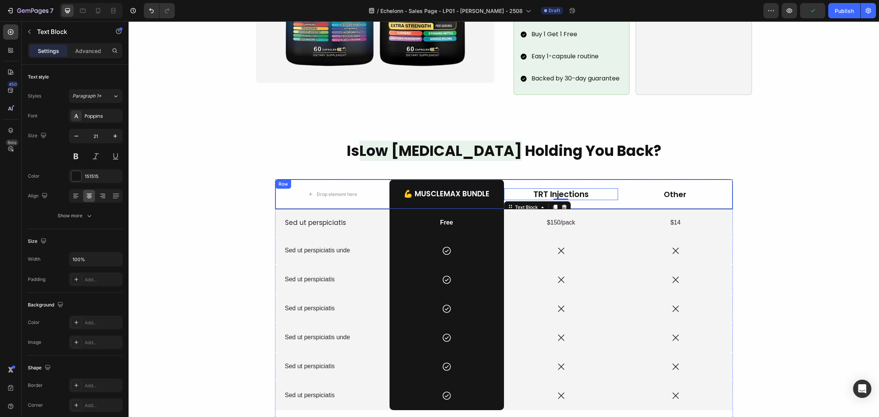
click at [654, 189] on div "Other Text Block" at bounding box center [675, 194] width 114 height 29
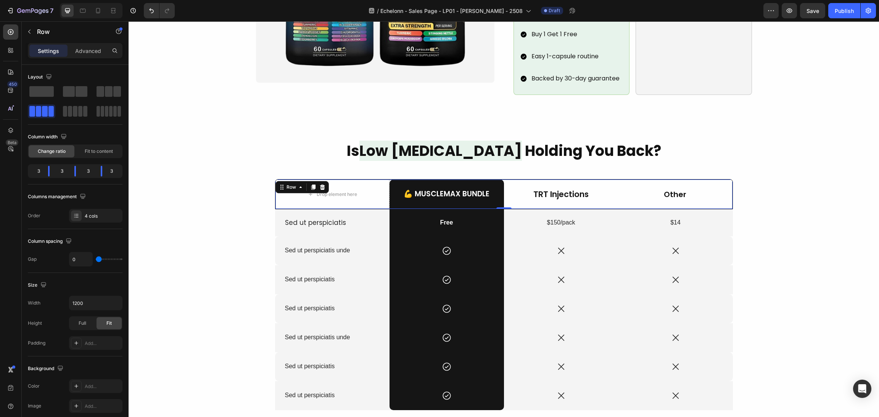
click at [658, 190] on p "Other" at bounding box center [675, 195] width 113 height 10
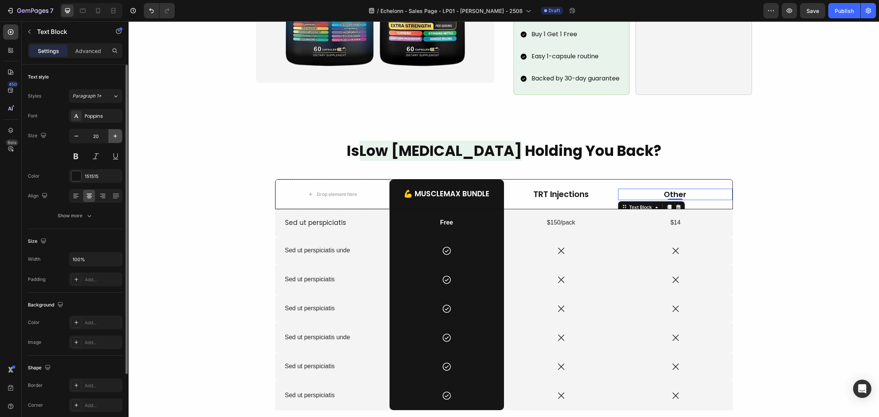
click at [118, 135] on icon "button" at bounding box center [115, 136] width 8 height 8
type input "21"
click at [775, 243] on div "Is Low [MEDICAL_DATA] Holding You Back? Heading Drop element here 💪 MuscleMax B…" at bounding box center [504, 285] width 732 height 288
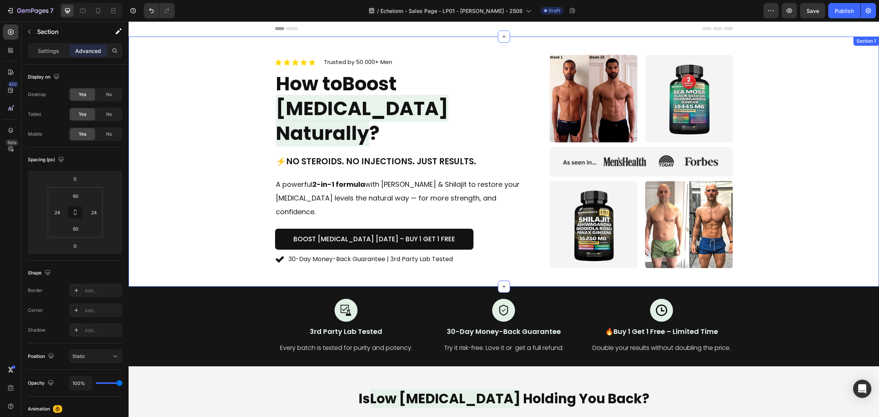
scroll to position [0, 0]
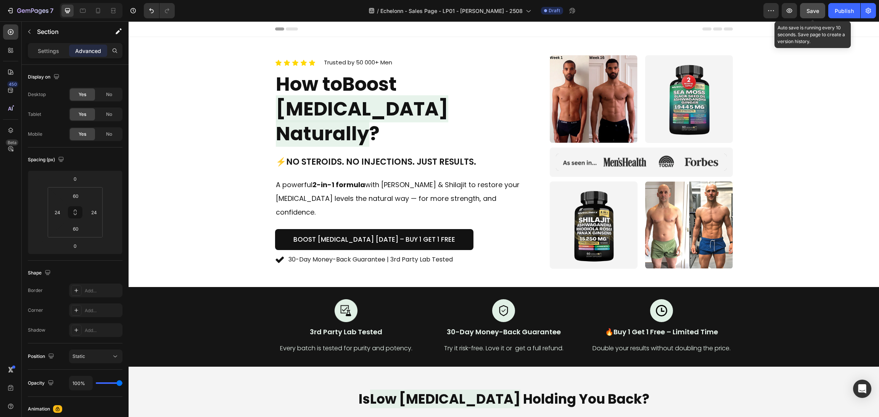
click at [807, 14] on div "Save" at bounding box center [813, 11] width 13 height 8
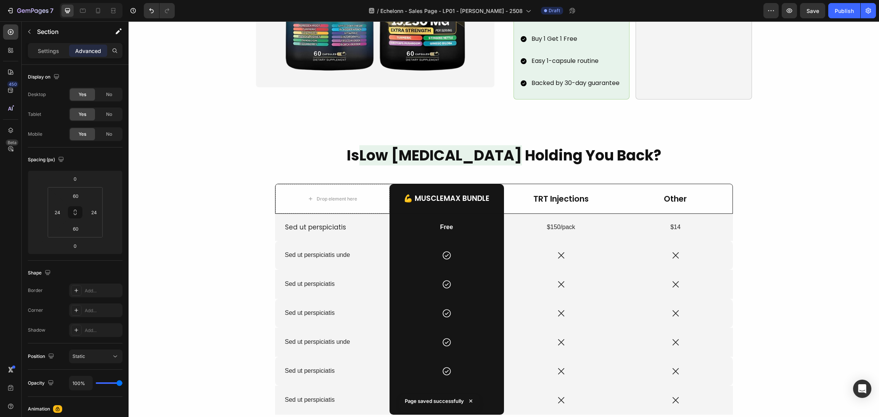
scroll to position [744, 0]
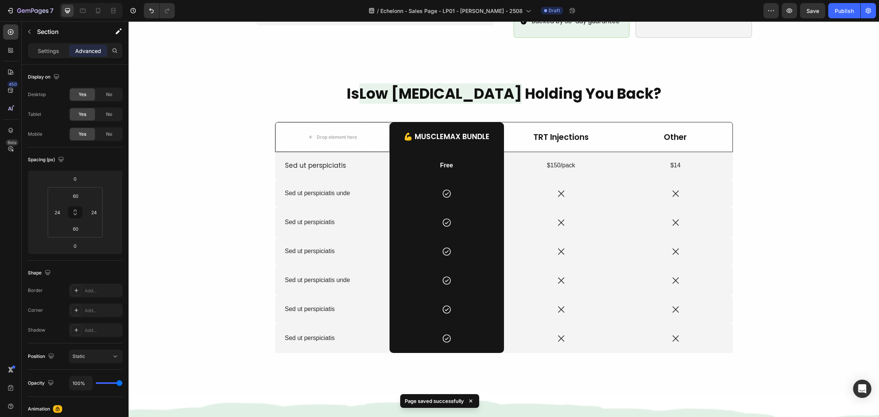
click at [749, 205] on div "Is Low [MEDICAL_DATA] Holding You Back? Heading Drop element here 💪 MuscleMax B…" at bounding box center [504, 228] width 732 height 288
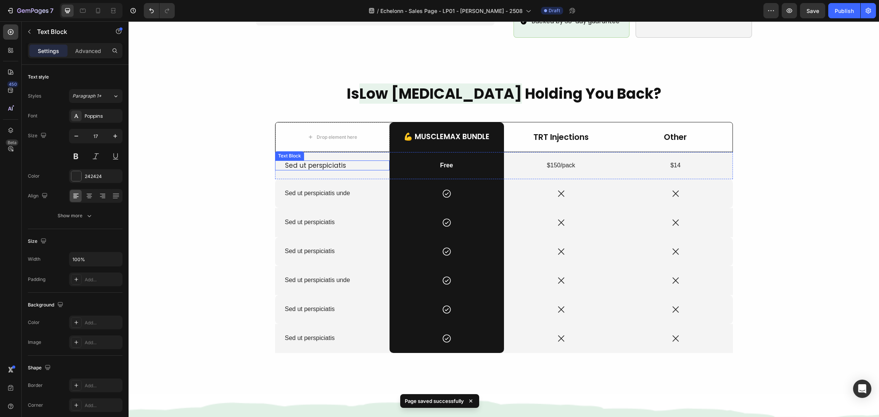
click at [337, 161] on div "Sed ut perspiciatis" at bounding box center [332, 166] width 96 height 10
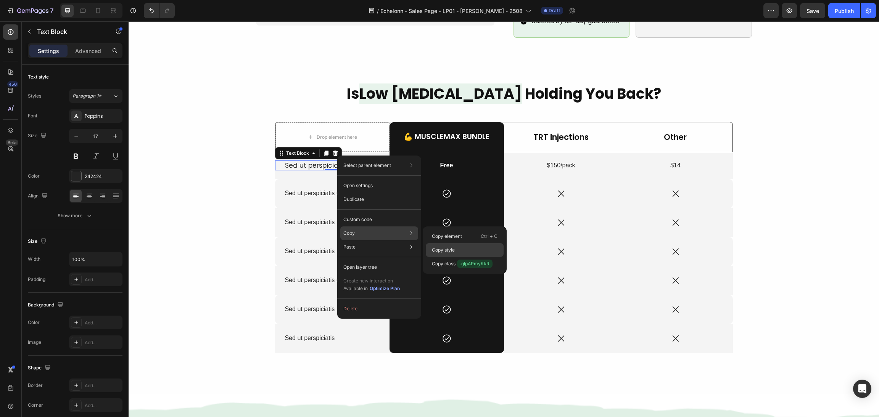
click at [461, 257] on div "Copy style" at bounding box center [465, 264] width 78 height 14
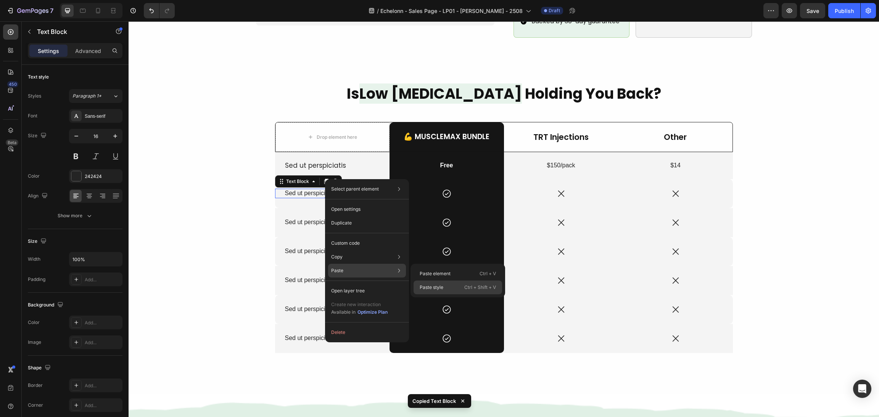
drag, startPoint x: 484, startPoint y: 288, endPoint x: 195, endPoint y: 198, distance: 302.9
click at [484, 288] on p "Ctrl + Shift + V" at bounding box center [480, 288] width 32 height 8
type input "17"
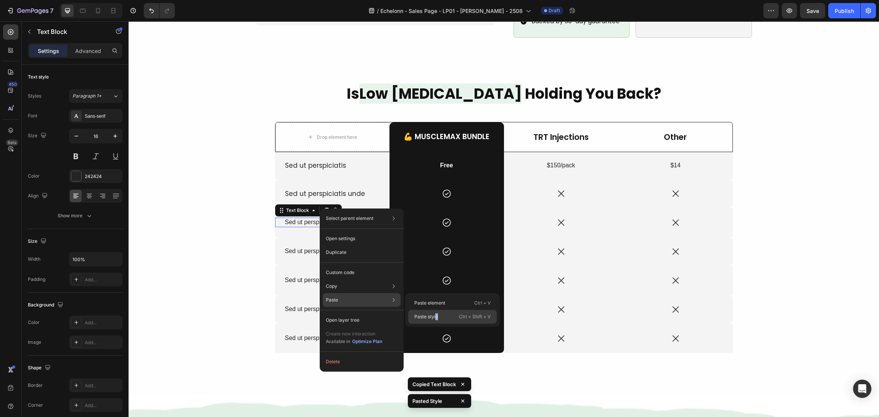
click at [436, 319] on p "Paste style" at bounding box center [426, 317] width 24 height 7
type input "17"
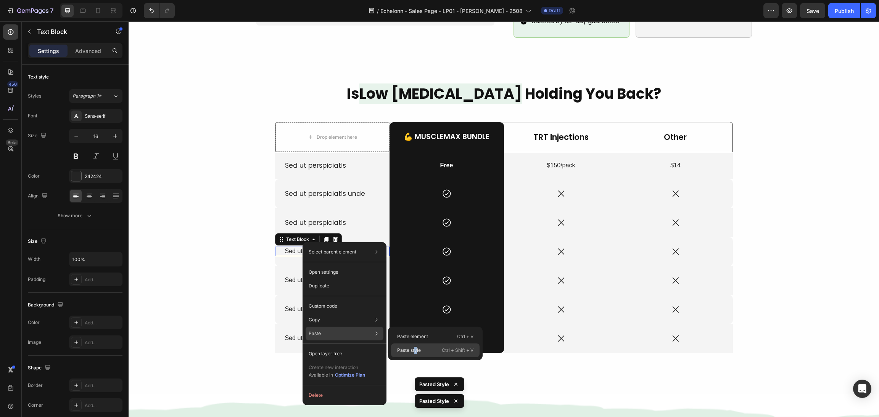
click at [416, 350] on p "Paste style" at bounding box center [409, 350] width 24 height 7
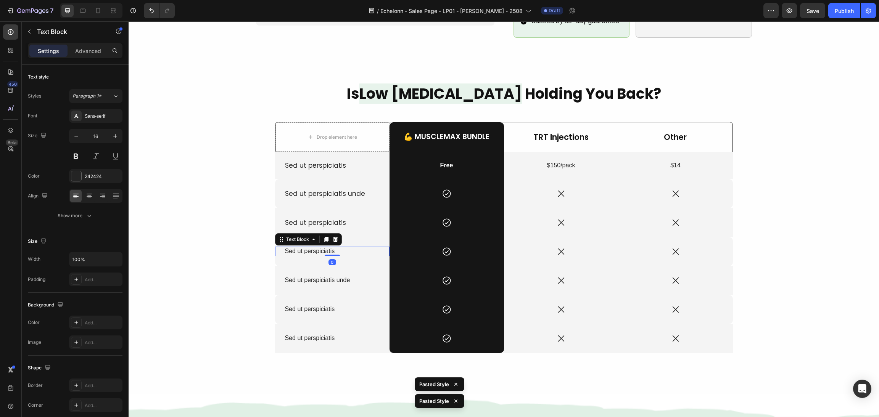
type input "17"
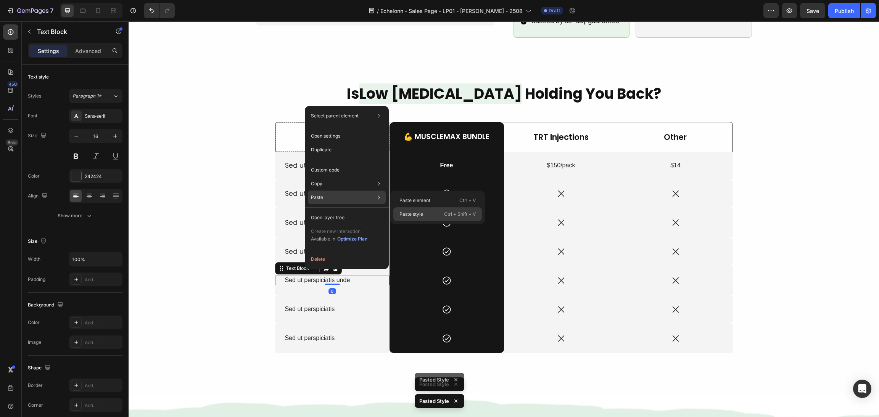
click at [419, 209] on div "Paste style Ctrl + Shift + V" at bounding box center [437, 215] width 89 height 14
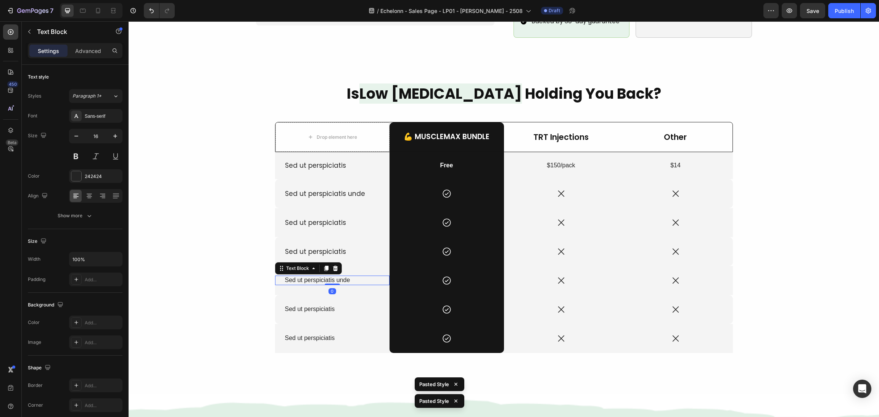
type input "17"
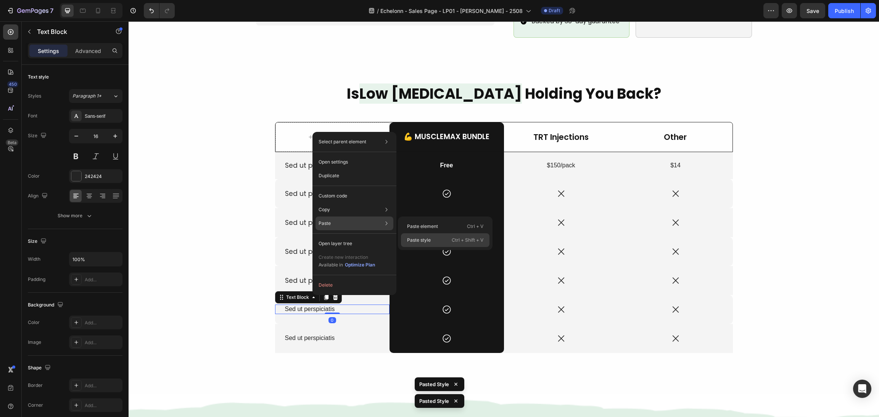
click at [429, 238] on p "Paste style" at bounding box center [419, 240] width 24 height 7
type input "17"
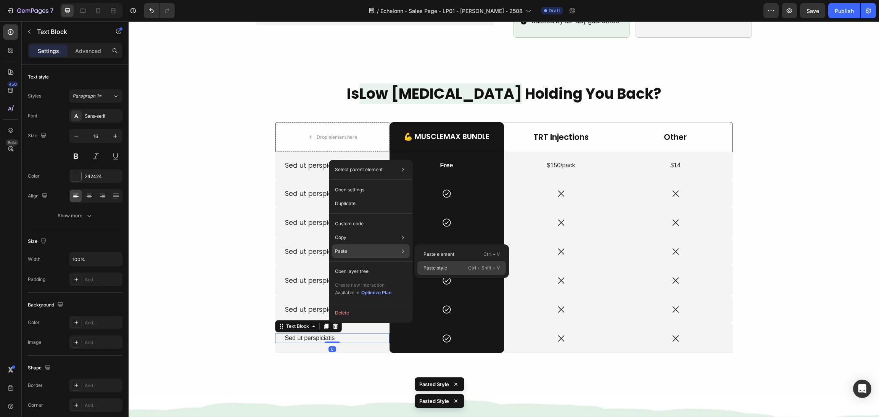
click at [426, 265] on p "Paste style" at bounding box center [436, 268] width 24 height 7
type input "17"
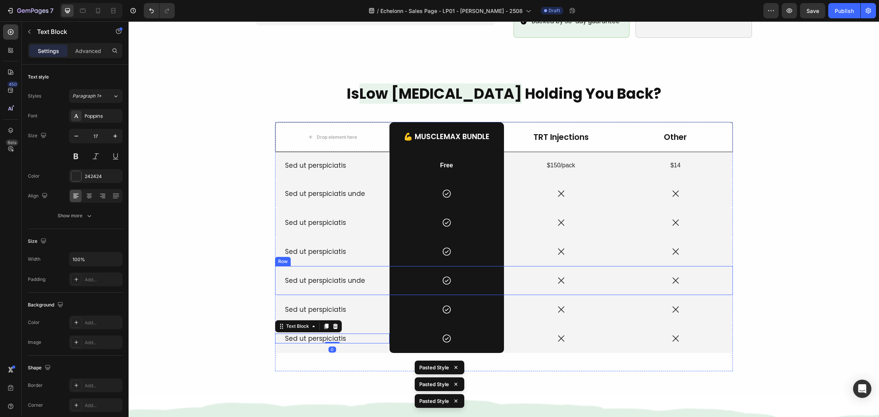
click at [707, 251] on div "Icon" at bounding box center [676, 251] width 114 height 29
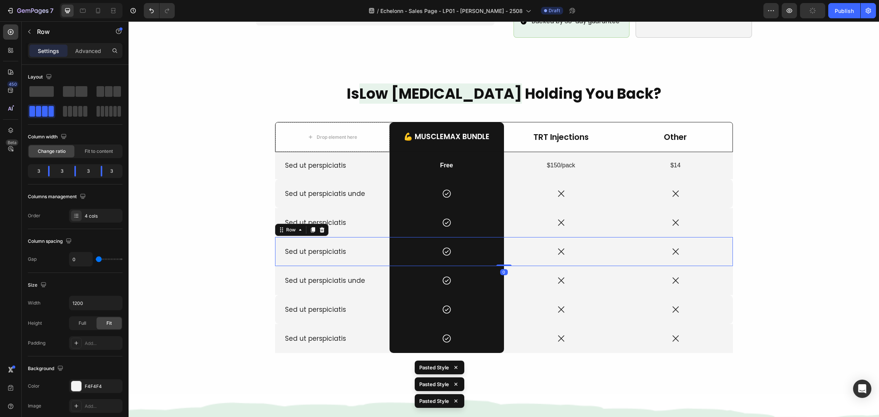
click at [746, 254] on div "Is Low [MEDICAL_DATA] Holding You Back? Heading Drop element here 💪 MuscleMax B…" at bounding box center [504, 228] width 732 height 288
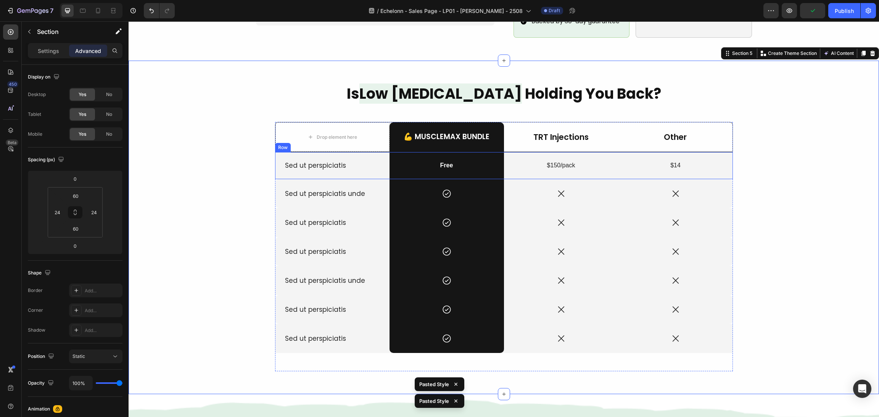
drag, startPoint x: 379, startPoint y: 142, endPoint x: 376, endPoint y: 136, distance: 6.7
click at [379, 152] on div "Sed ut perspiciatis Text Block" at bounding box center [332, 165] width 114 height 27
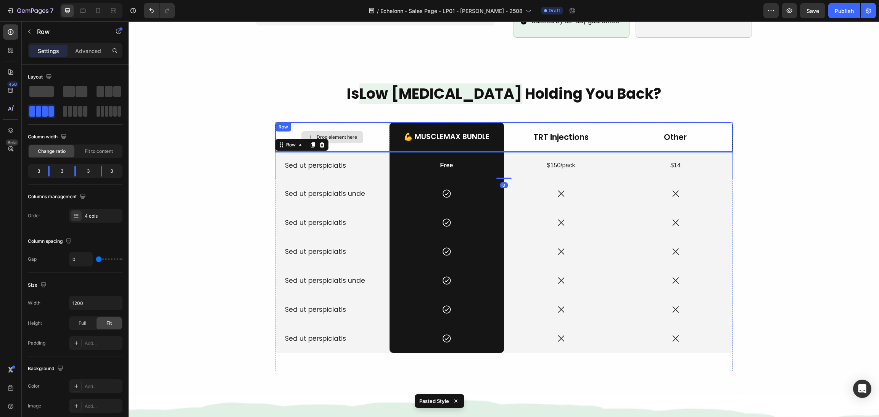
click at [375, 129] on div "Drop element here" at bounding box center [333, 136] width 114 height 29
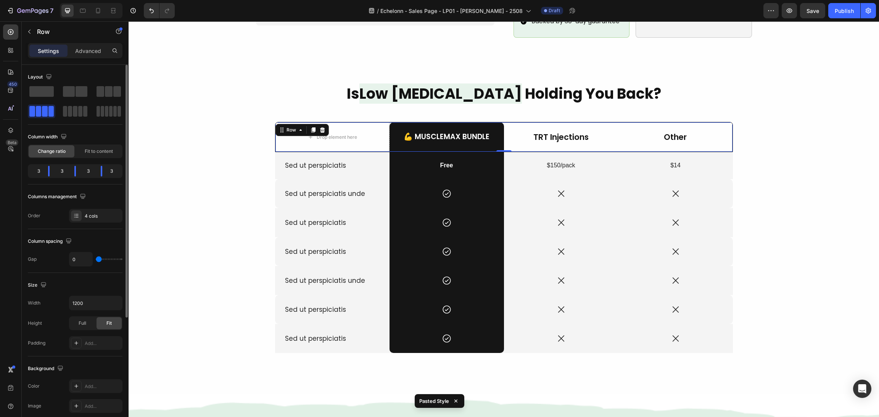
scroll to position [114, 0]
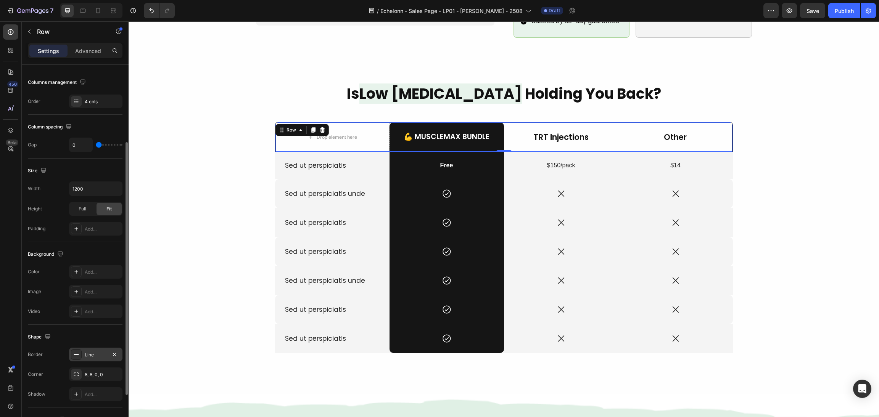
click at [76, 353] on icon at bounding box center [76, 355] width 6 height 6
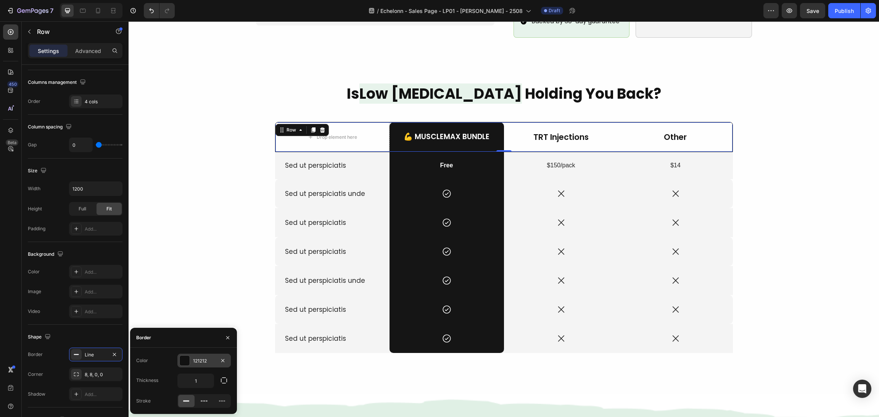
click at [180, 359] on div at bounding box center [185, 361] width 10 height 10
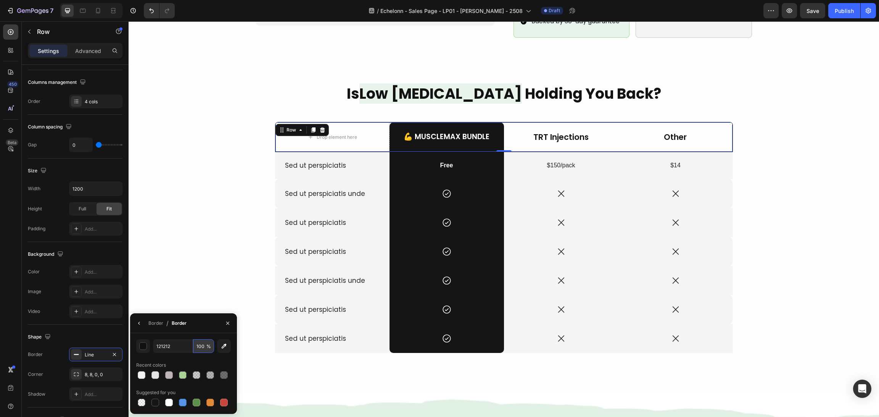
click at [205, 349] on input "100" at bounding box center [203, 347] width 21 height 14
type input "30"
click at [797, 177] on div "Is Low [MEDICAL_DATA] Holding You Back? Heading Drop element here 💪 MuscleMax B…" at bounding box center [504, 228] width 732 height 288
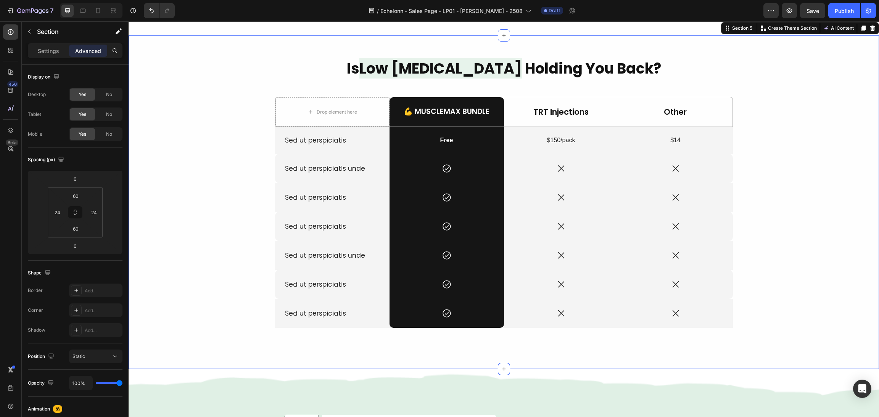
scroll to position [744, 0]
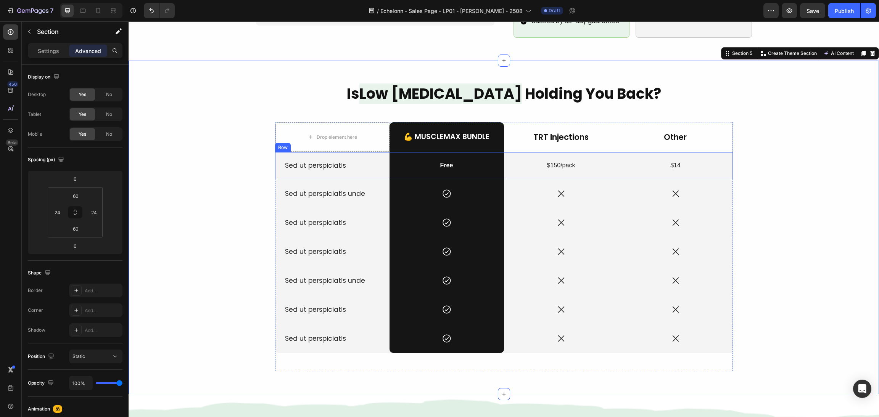
click at [372, 161] on div "Sed ut perspiciatis Text Block" at bounding box center [332, 165] width 114 height 27
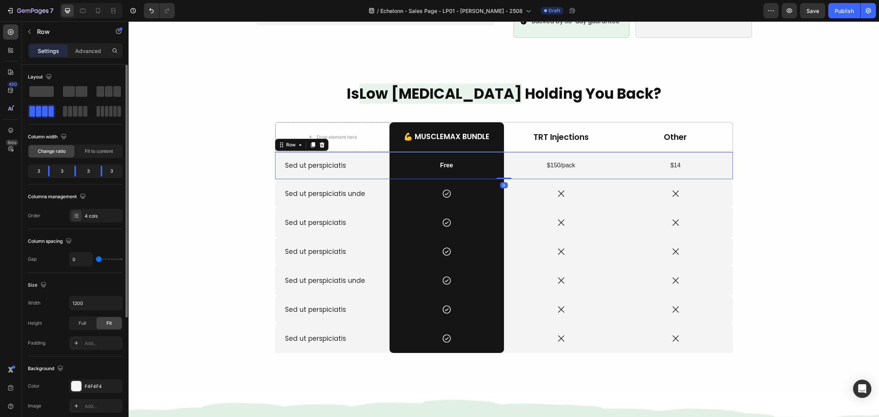
scroll to position [114, 0]
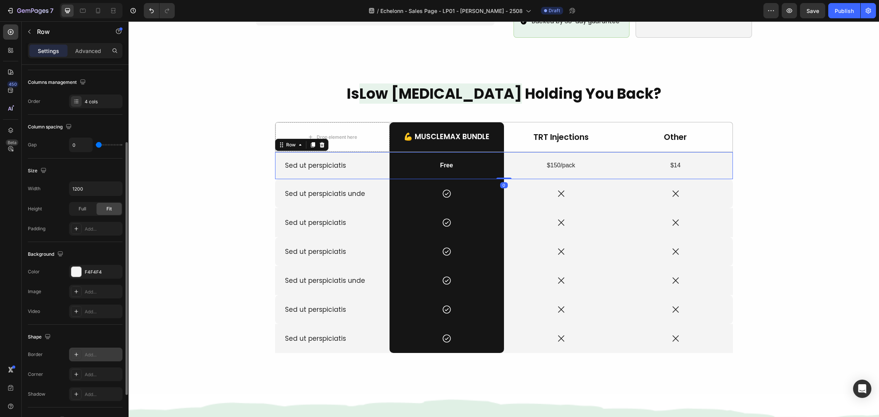
click at [69, 353] on div "Add..." at bounding box center [95, 355] width 53 height 14
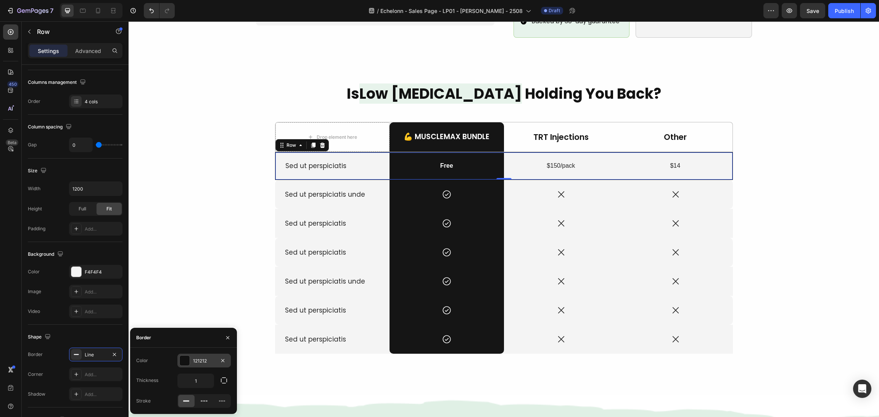
click at [178, 359] on div "121212" at bounding box center [203, 361] width 53 height 14
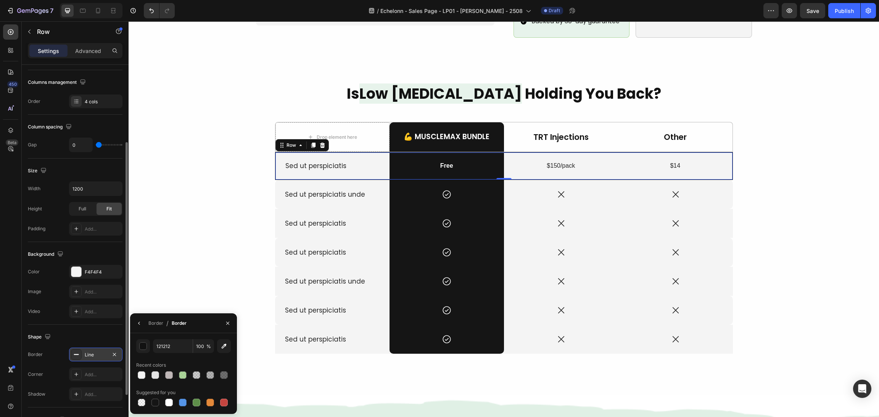
click at [75, 353] on icon at bounding box center [76, 355] width 6 height 6
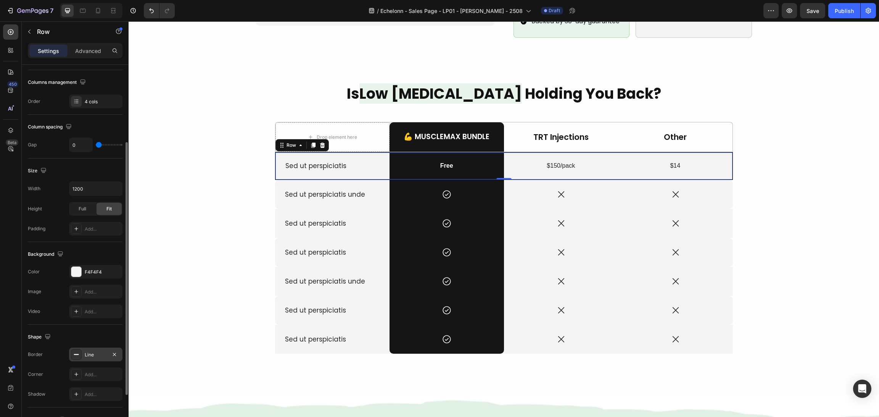
click at [76, 354] on icon at bounding box center [76, 355] width 6 height 6
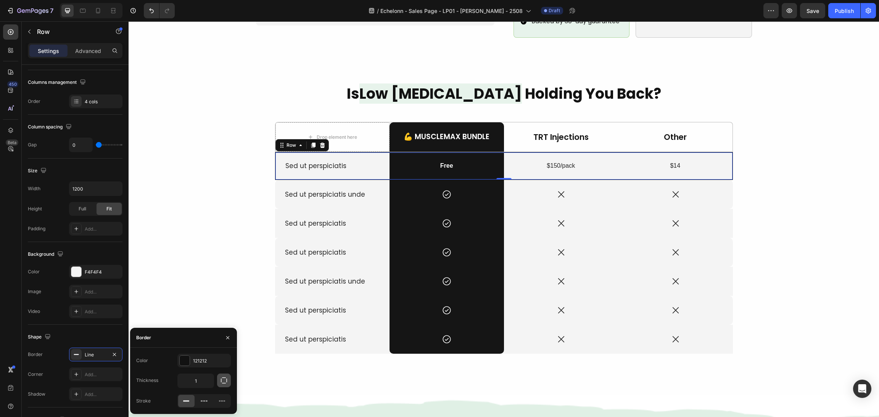
click at [222, 382] on icon "button" at bounding box center [224, 381] width 8 height 8
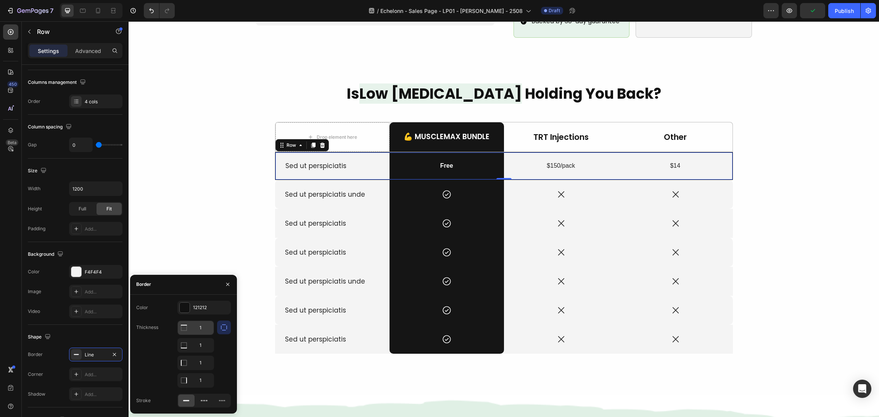
click at [202, 327] on input "1" at bounding box center [196, 328] width 36 height 14
type input "0"
click at [201, 341] on input "1" at bounding box center [196, 346] width 36 height 14
click at [226, 282] on icon "button" at bounding box center [228, 285] width 6 height 6
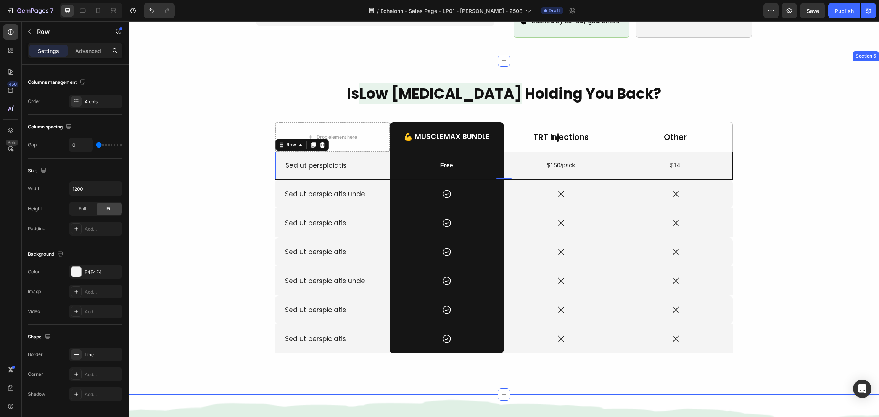
click at [778, 245] on div "Is Low [MEDICAL_DATA] Holding You Back? Heading Drop element here 💪 MuscleMax B…" at bounding box center [504, 228] width 732 height 288
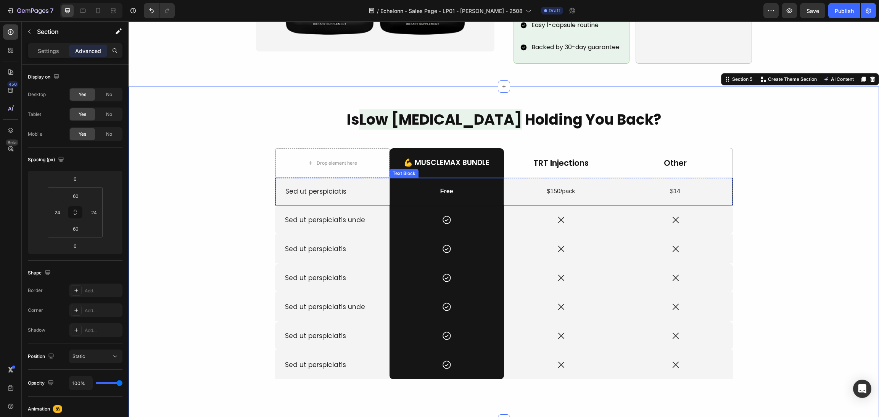
scroll to position [744, 0]
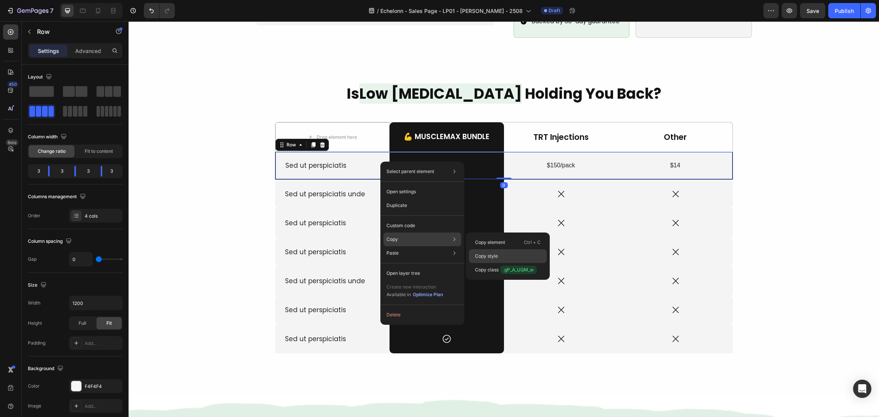
click at [498, 257] on p "Copy style" at bounding box center [486, 256] width 23 height 7
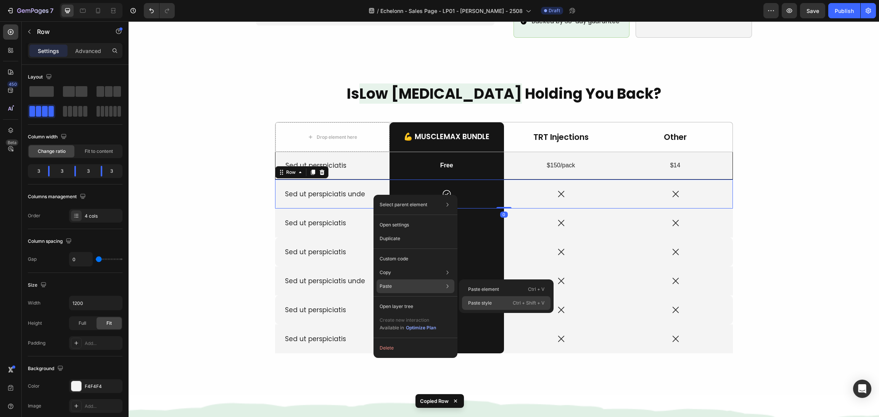
click at [485, 301] on p "Paste style" at bounding box center [480, 303] width 24 height 7
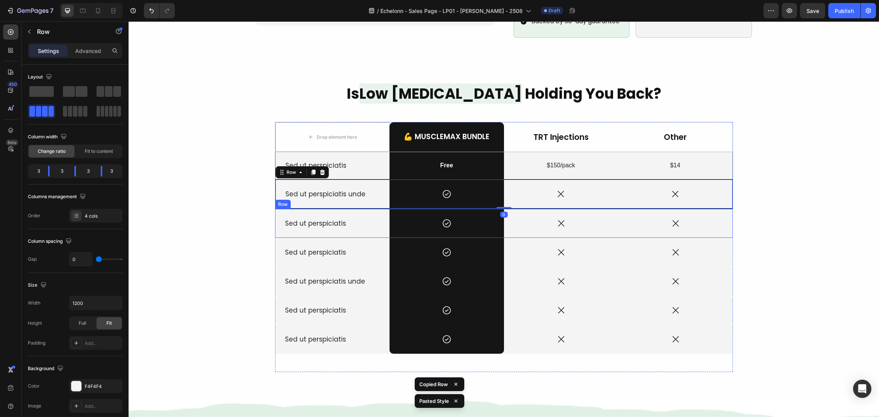
click at [372, 219] on p "Sed ut perspiciatis" at bounding box center [332, 223] width 95 height 8
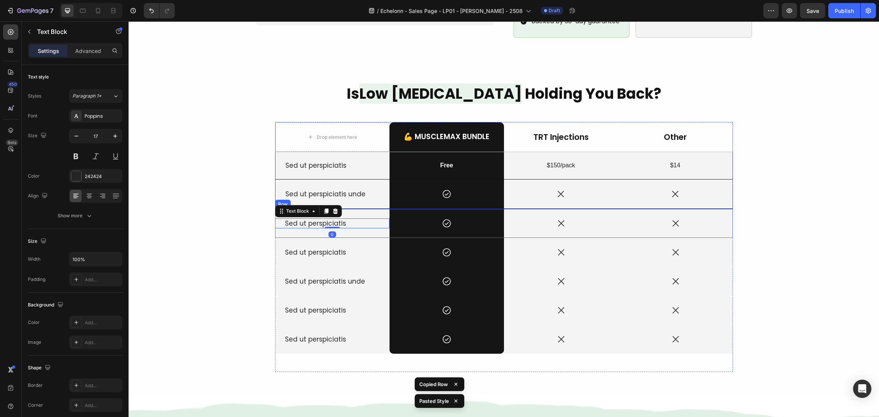
click at [378, 222] on div "Sed ut perspiciatis Text Block 0" at bounding box center [332, 223] width 114 height 29
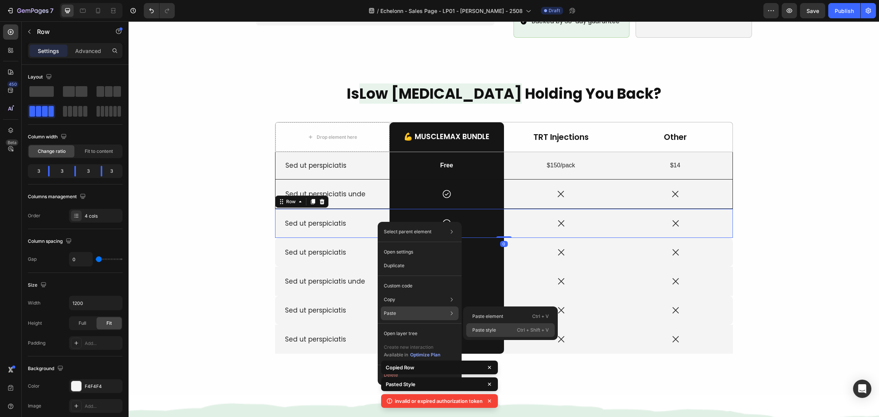
drag, startPoint x: 515, startPoint y: 329, endPoint x: 280, endPoint y: 229, distance: 255.4
click at [515, 329] on div "Paste style Ctrl + Shift + V" at bounding box center [510, 331] width 89 height 14
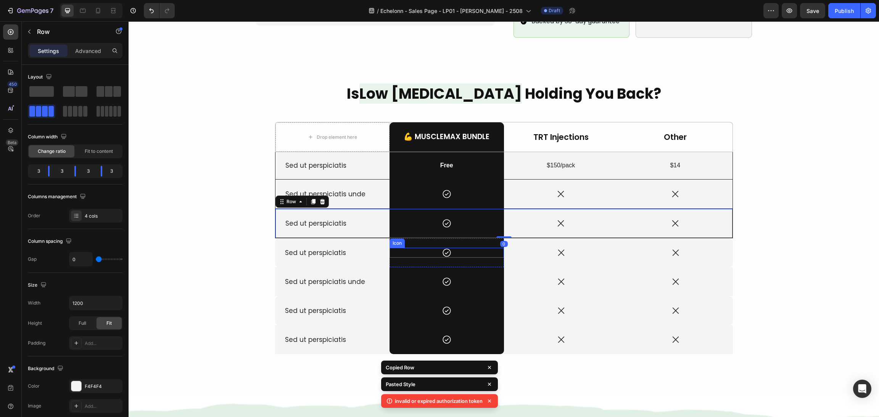
click at [372, 249] on p "Sed ut perspiciatis" at bounding box center [332, 253] width 95 height 8
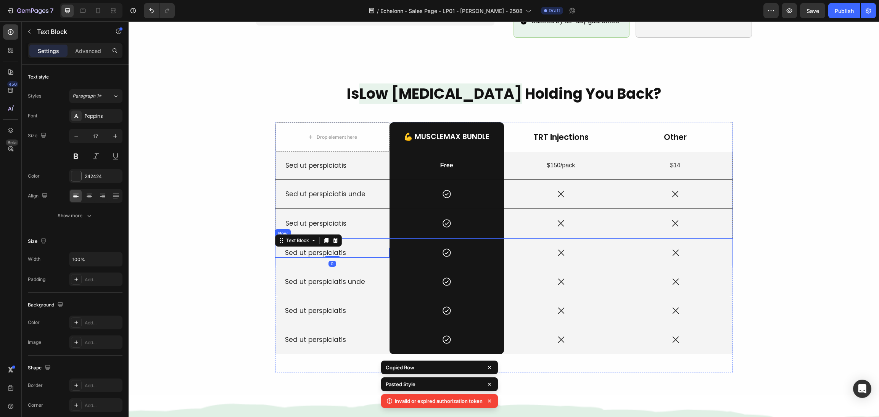
click at [376, 249] on div "Sed ut perspiciatis Text Block 0" at bounding box center [332, 252] width 114 height 29
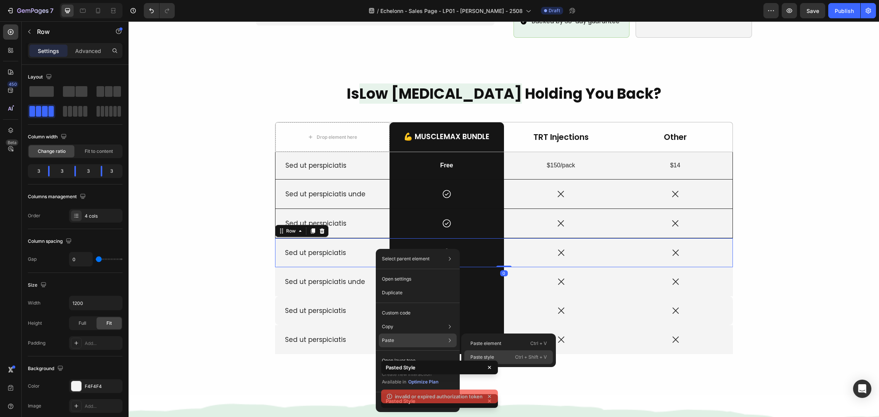
drag, startPoint x: 482, startPoint y: 355, endPoint x: 298, endPoint y: 304, distance: 190.6
click at [482, 355] on p "Paste style" at bounding box center [483, 357] width 24 height 7
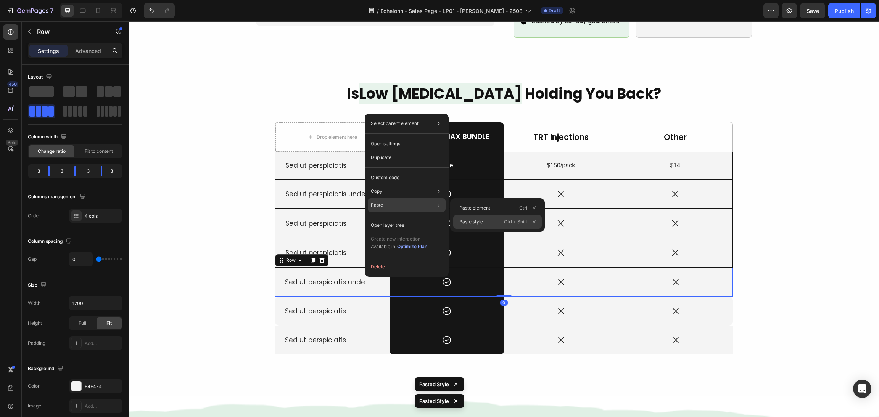
click at [467, 219] on p "Paste style" at bounding box center [471, 222] width 24 height 7
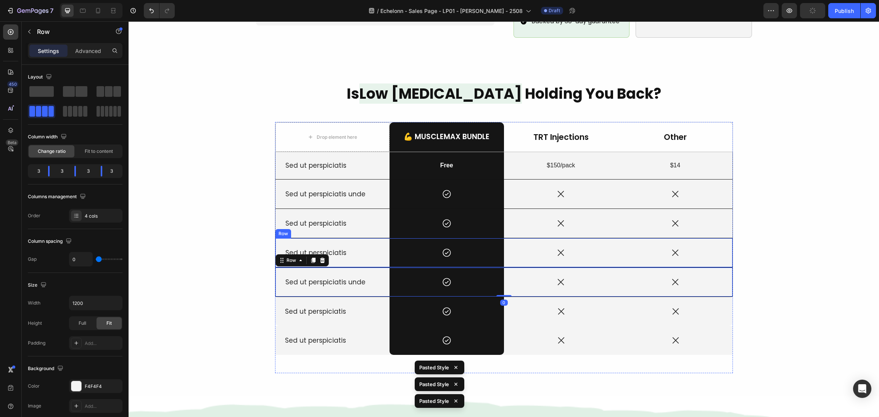
click at [746, 229] on div "Is Low [MEDICAL_DATA] Holding You Back? Heading Drop element here 💪 MuscleMax B…" at bounding box center [504, 229] width 732 height 290
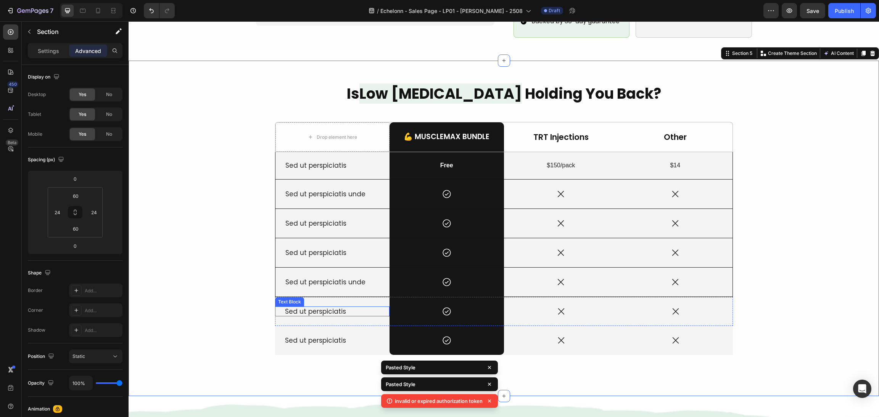
click at [376, 307] on div "Sed ut perspiciatis Text Block" at bounding box center [332, 312] width 114 height 10
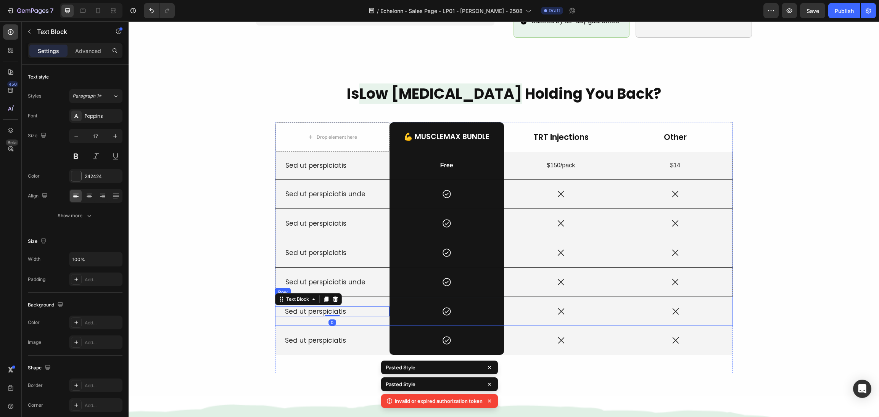
click at [376, 309] on div "Sed ut perspiciatis Text Block 0" at bounding box center [332, 311] width 114 height 29
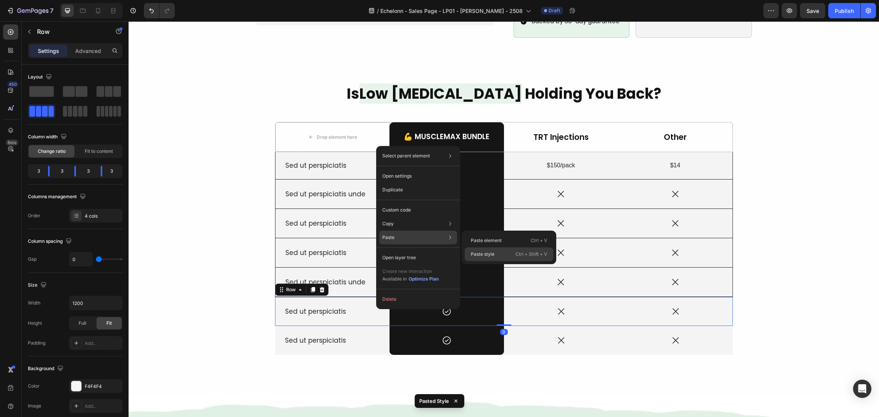
click at [474, 253] on p "Paste style" at bounding box center [483, 254] width 24 height 7
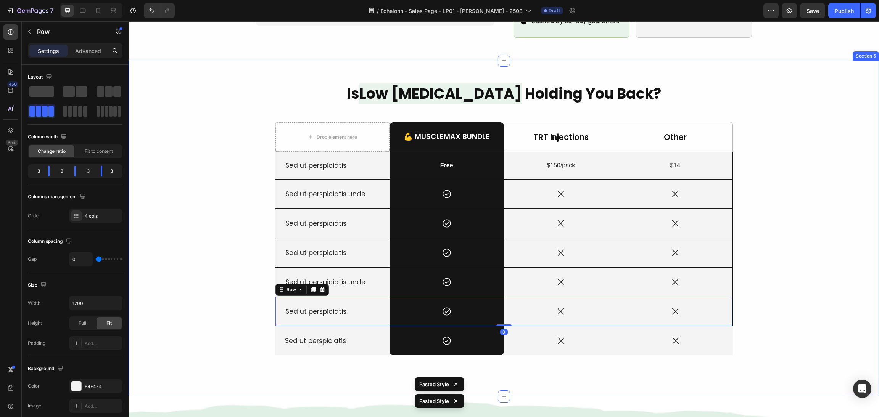
click at [772, 256] on div "Is Low [MEDICAL_DATA] Holding You Back? Heading Drop element here 💪 MuscleMax B…" at bounding box center [504, 229] width 732 height 290
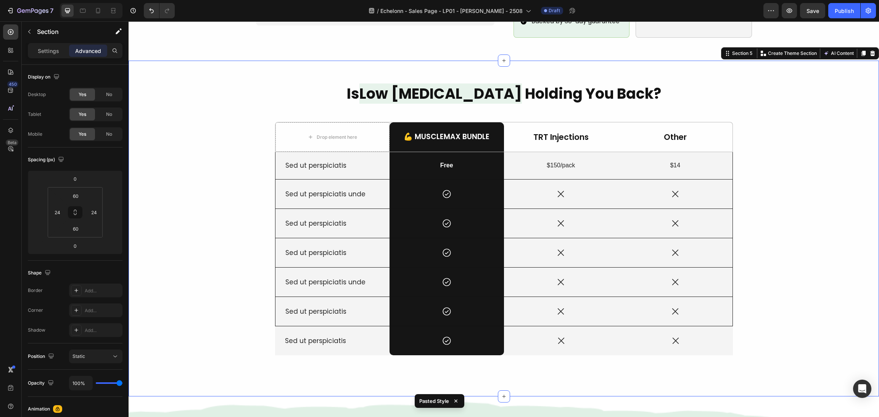
click at [770, 254] on div "Is Low [MEDICAL_DATA] Holding You Back? Heading Drop element here 💪 MuscleMax B…" at bounding box center [504, 229] width 732 height 290
click at [629, 339] on div "Icon" at bounding box center [676, 341] width 114 height 29
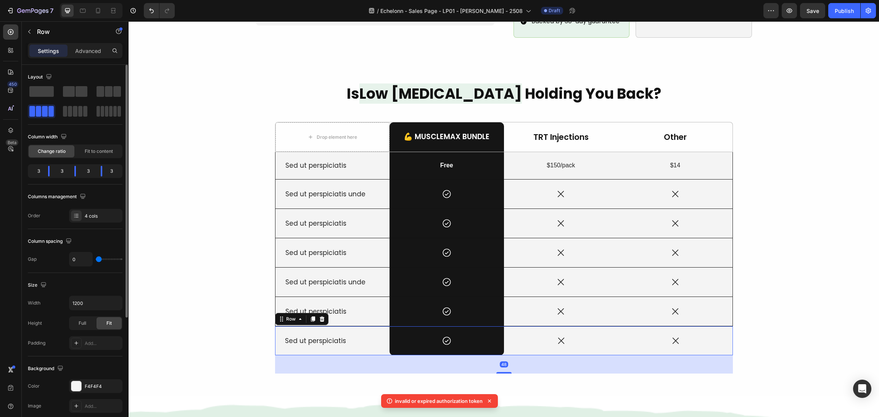
scroll to position [57, 0]
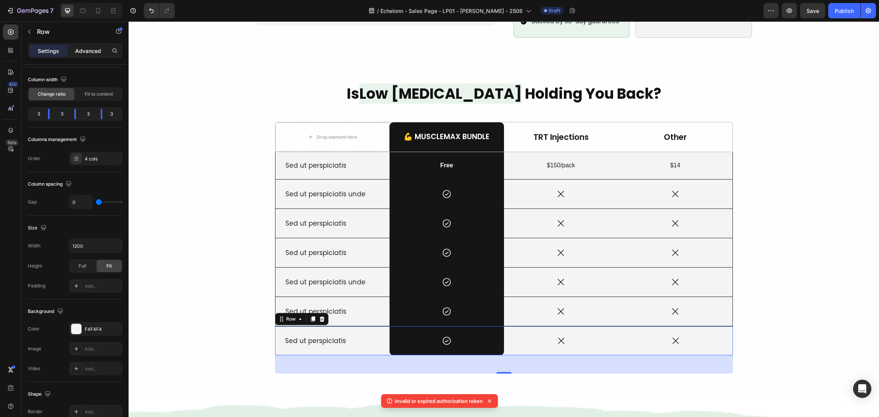
click at [88, 49] on p "Advanced" at bounding box center [88, 51] width 26 height 8
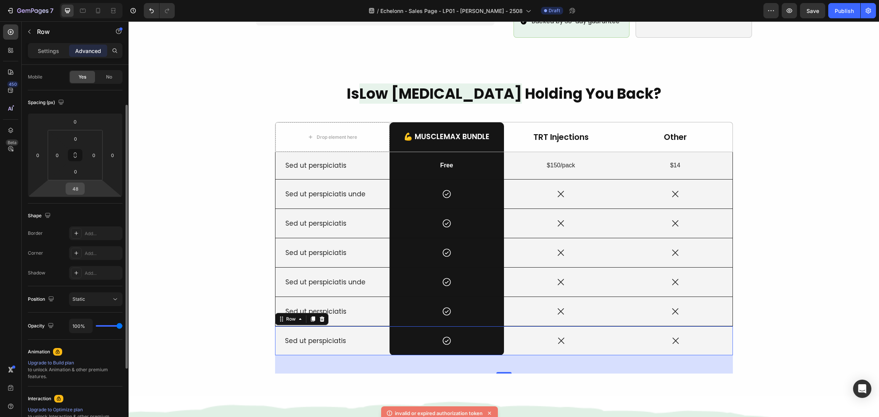
click at [74, 190] on input "48" at bounding box center [75, 188] width 15 height 11
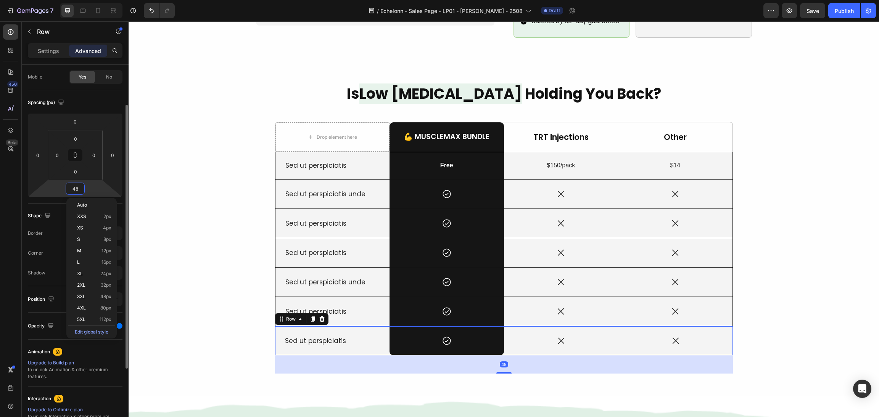
type input "0"
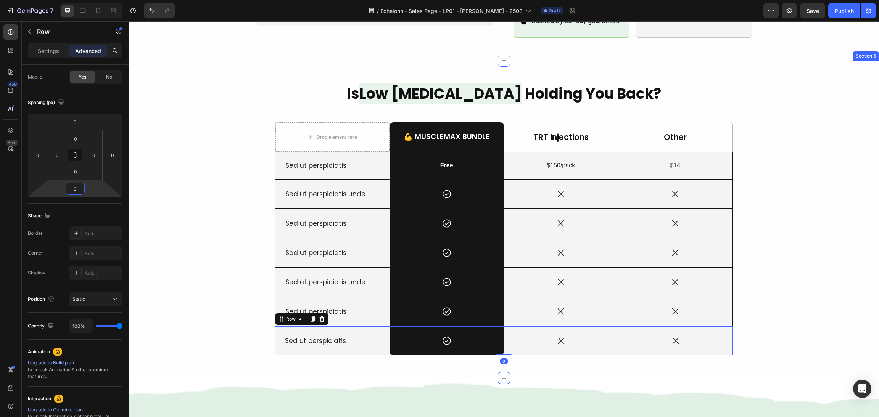
click at [823, 198] on div "Is Low [MEDICAL_DATA] Holding You Back? Heading Drop element here 💪 MuscleMax B…" at bounding box center [504, 220] width 732 height 272
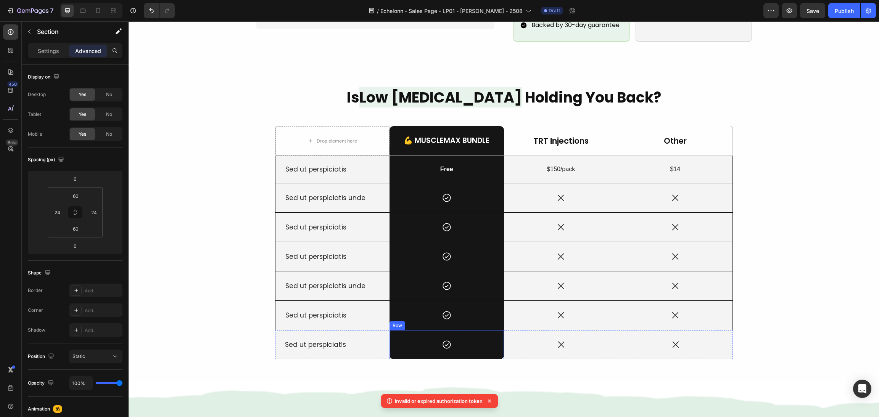
scroll to position [753, 0]
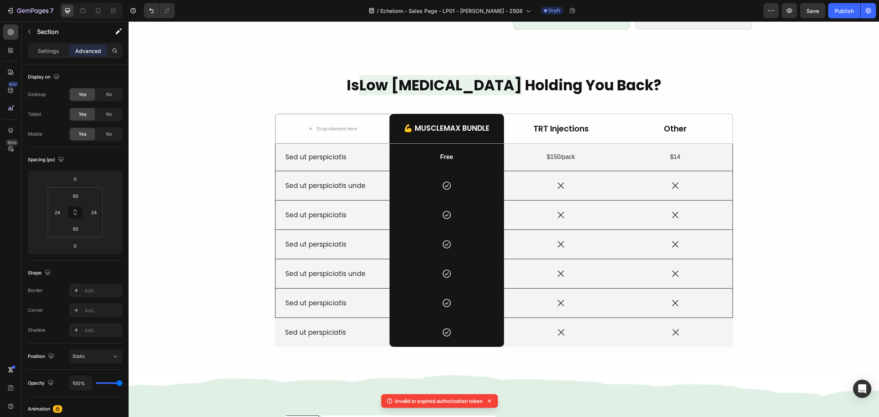
click at [374, 328] on div "Sed ut perspiciatis Text Block" at bounding box center [332, 332] width 114 height 29
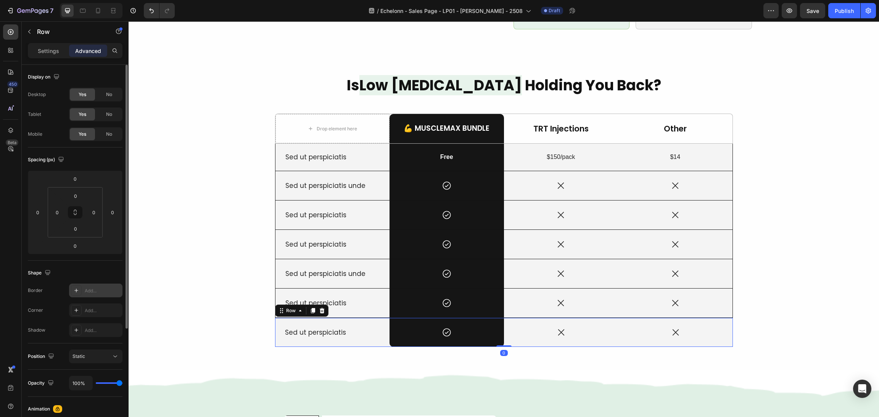
click at [72, 290] on div at bounding box center [76, 290] width 11 height 11
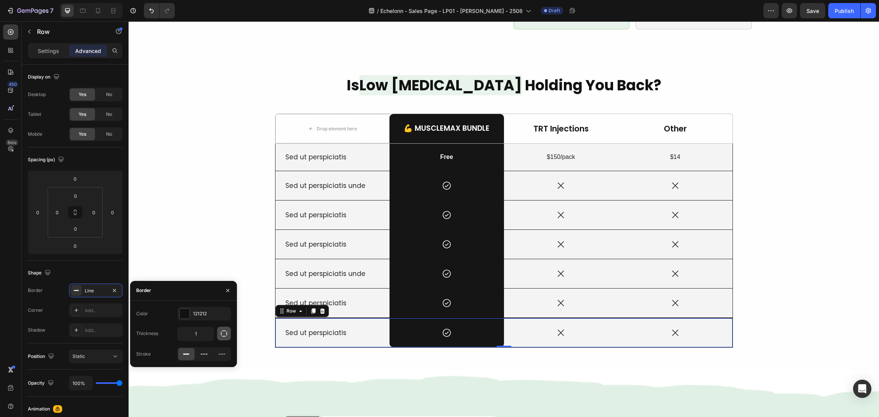
click at [230, 332] on button "button" at bounding box center [224, 334] width 14 height 14
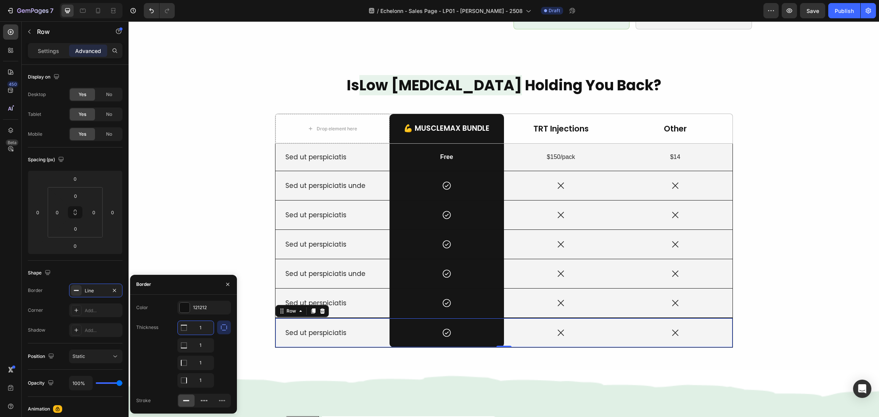
click at [202, 327] on input "1" at bounding box center [196, 328] width 36 height 14
type input "0"
click at [225, 258] on div "Is Low [MEDICAL_DATA] Holding You Back? Heading Drop element here 💪 MuscleMax B…" at bounding box center [504, 211] width 732 height 272
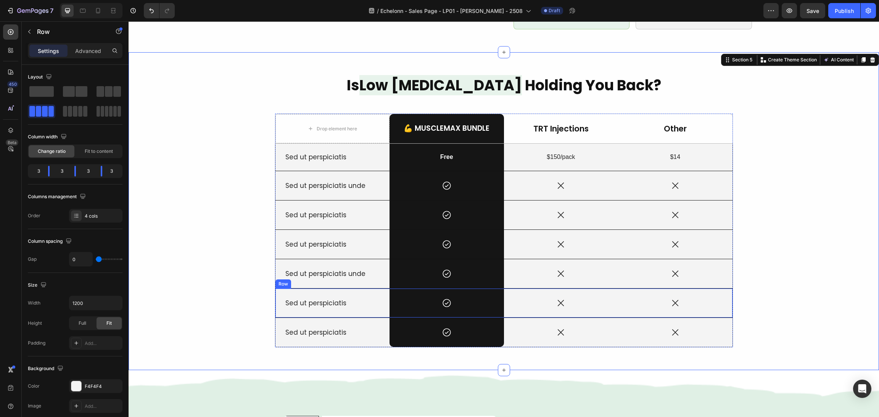
click at [374, 304] on div "Sed ut perspiciatis Text Block" at bounding box center [333, 303] width 114 height 29
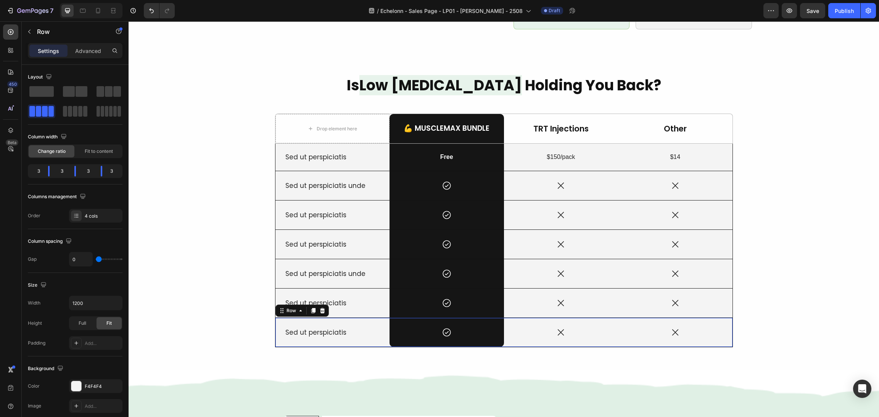
click at [289, 333] on div "Sed ut perspiciatis Text Block" at bounding box center [333, 332] width 114 height 29
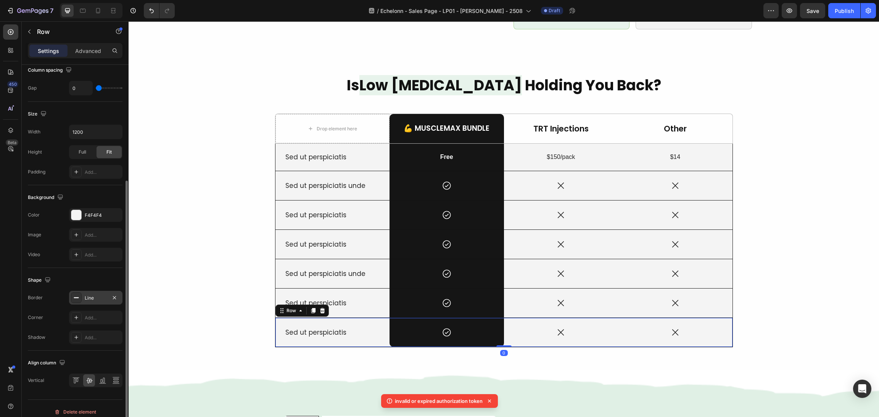
click at [74, 295] on icon at bounding box center [76, 298] width 6 height 6
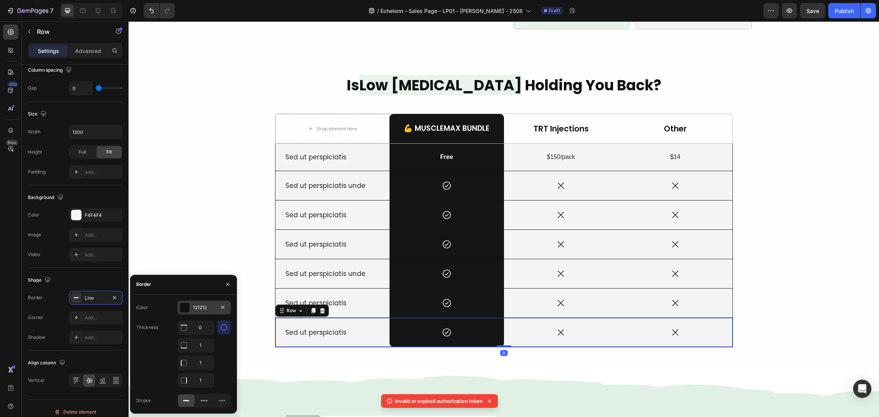
click at [180, 310] on div at bounding box center [185, 308] width 10 height 10
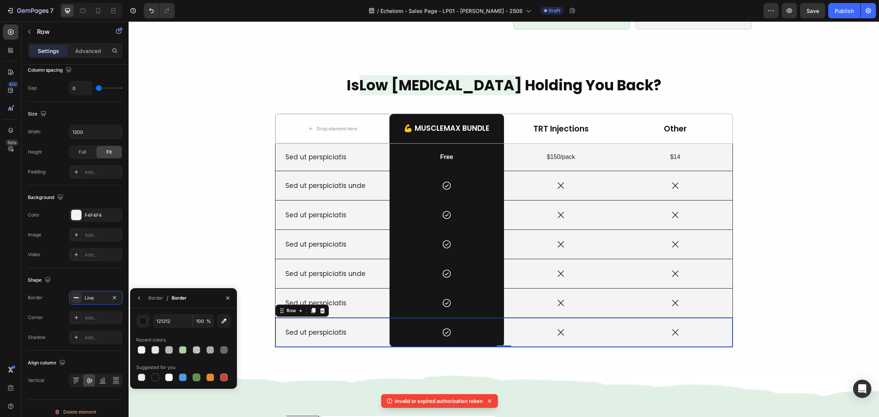
click at [207, 319] on span "%" at bounding box center [208, 321] width 5 height 7
click at [204, 319] on input "100" at bounding box center [203, 321] width 21 height 14
type input "30"
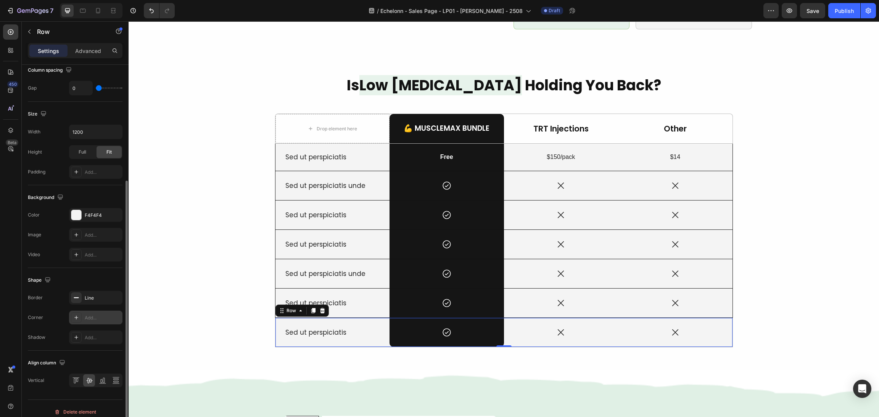
click at [83, 316] on div "Add..." at bounding box center [95, 318] width 53 height 14
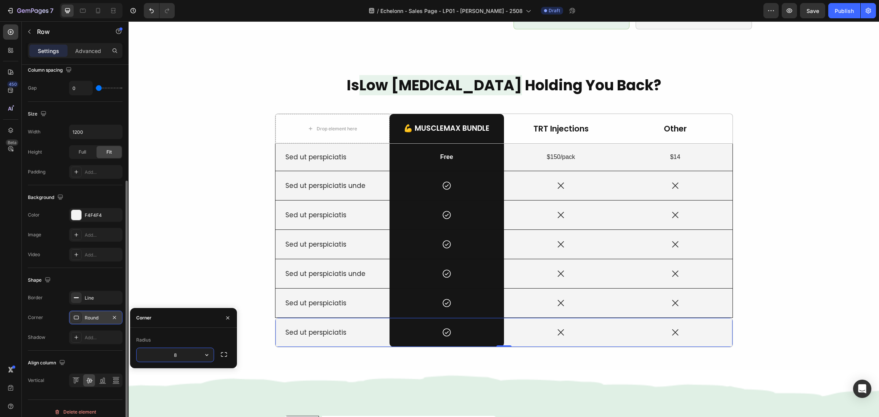
click at [77, 314] on div at bounding box center [76, 318] width 11 height 11
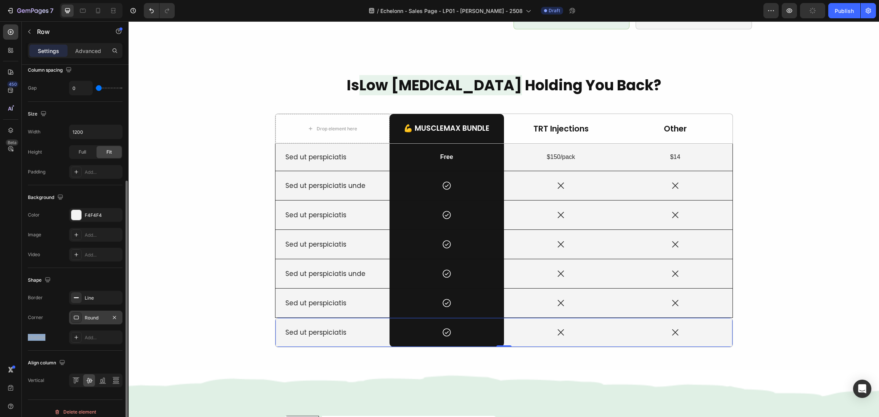
click at [77, 315] on icon at bounding box center [76, 318] width 6 height 6
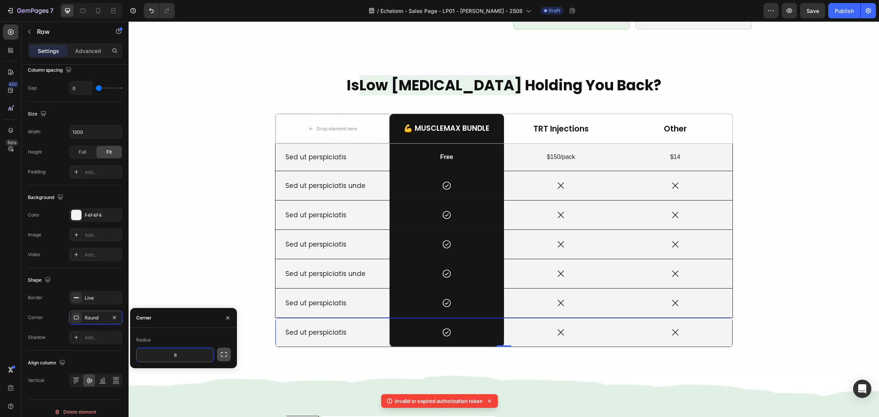
click at [218, 351] on button "button" at bounding box center [224, 355] width 14 height 14
click at [162, 355] on input "8" at bounding box center [155, 355] width 37 height 14
type input "0"
click at [193, 356] on input "8" at bounding box center [195, 355] width 37 height 14
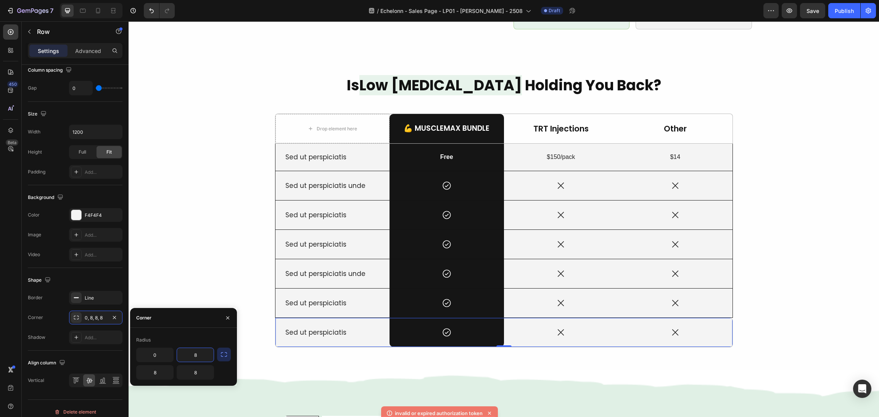
type input "0"
click at [207, 272] on div "Is Low [MEDICAL_DATA] Holding You Back? Heading Drop element here 💪 MuscleMax B…" at bounding box center [504, 211] width 732 height 272
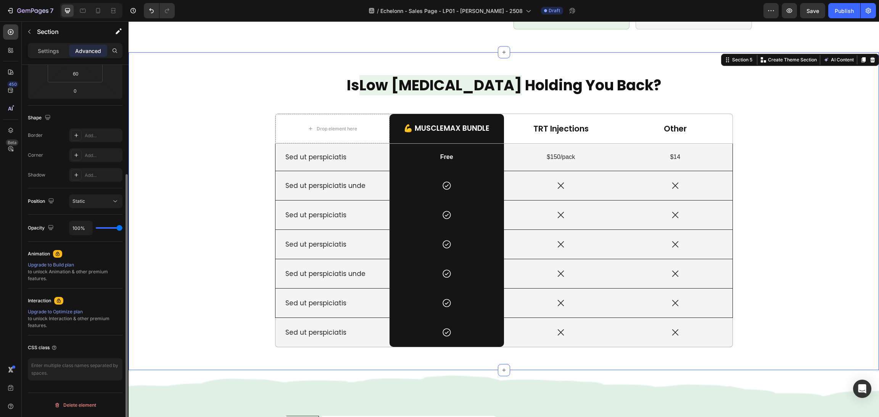
scroll to position [0, 0]
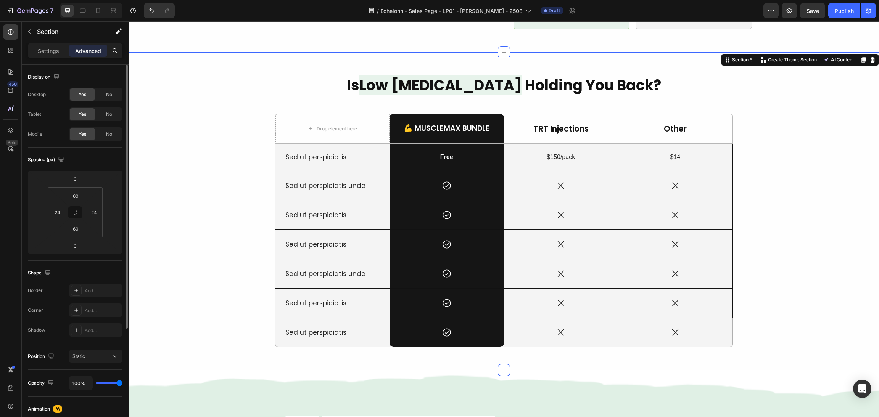
click at [802, 239] on div "Is Low [MEDICAL_DATA] Holding You Back? Heading Drop element here 💪 MuscleMax B…" at bounding box center [504, 211] width 732 height 272
click at [724, 276] on div "Sed ut perspiciatis unde Text Block Icon Row Icon Icon Row" at bounding box center [504, 273] width 458 height 29
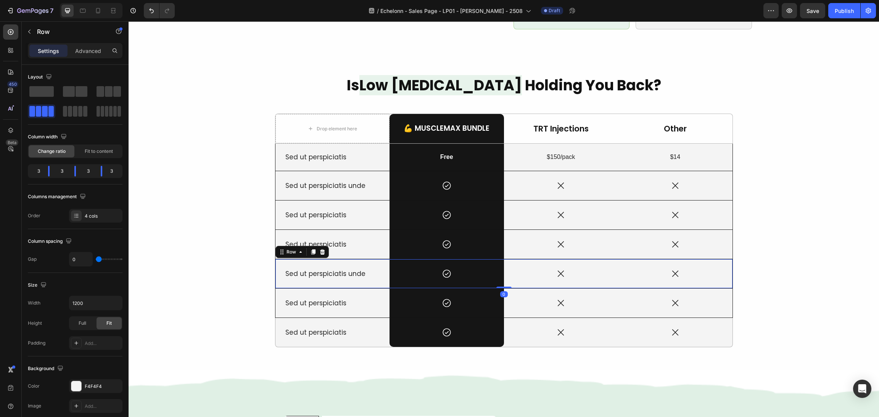
click at [773, 253] on div "Is Low [MEDICAL_DATA] Holding You Back? Heading Drop element here 💪 MuscleMax B…" at bounding box center [504, 211] width 732 height 272
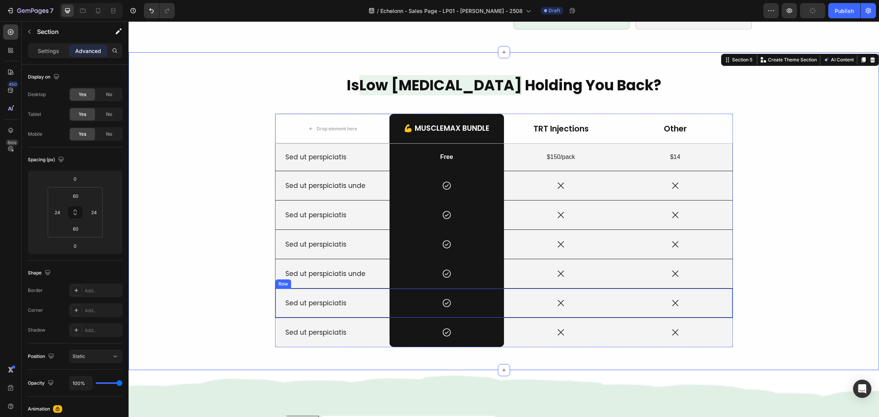
click at [365, 303] on div "Sed ut perspiciatis Text Block" at bounding box center [333, 303] width 114 height 29
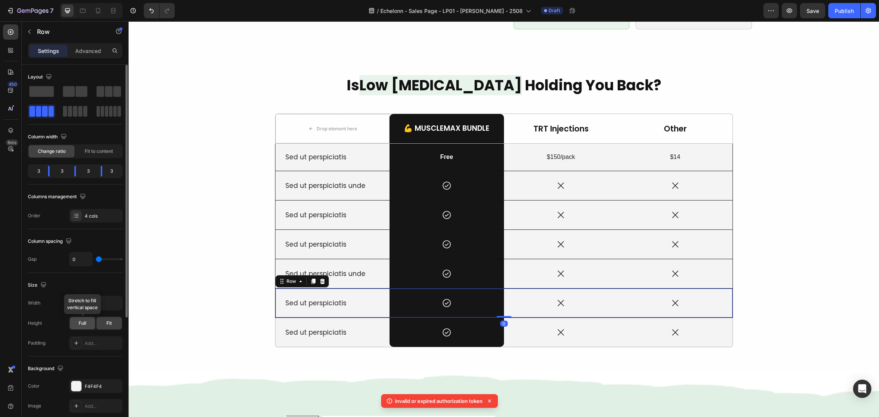
scroll to position [171, 0]
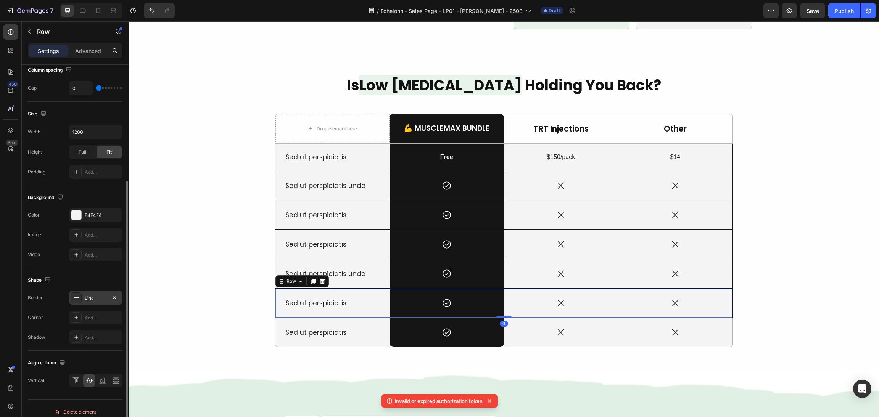
click at [73, 296] on div at bounding box center [76, 298] width 11 height 11
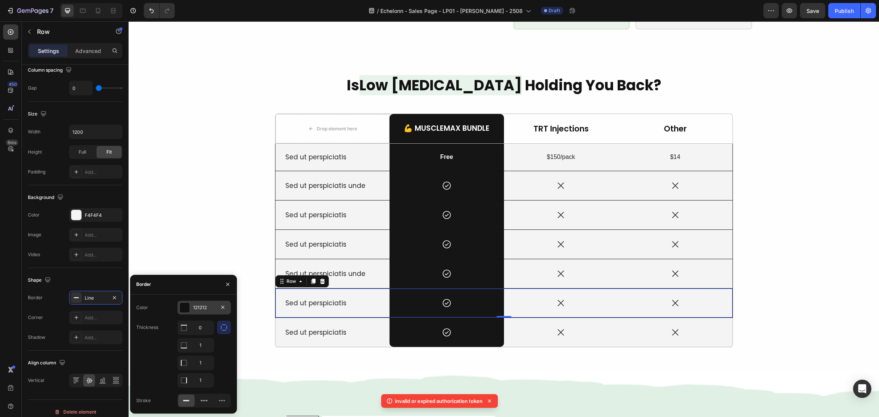
click at [184, 302] on div "121212" at bounding box center [203, 308] width 53 height 14
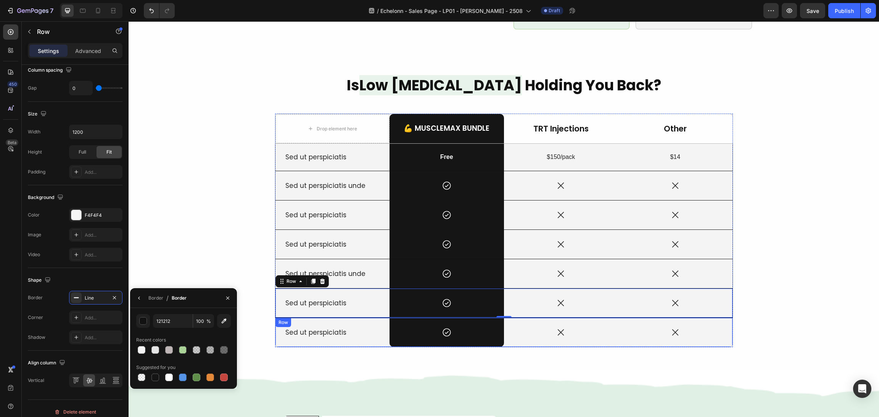
click at [322, 328] on div "Sed ut perspiciatis Text Block" at bounding box center [333, 332] width 114 height 29
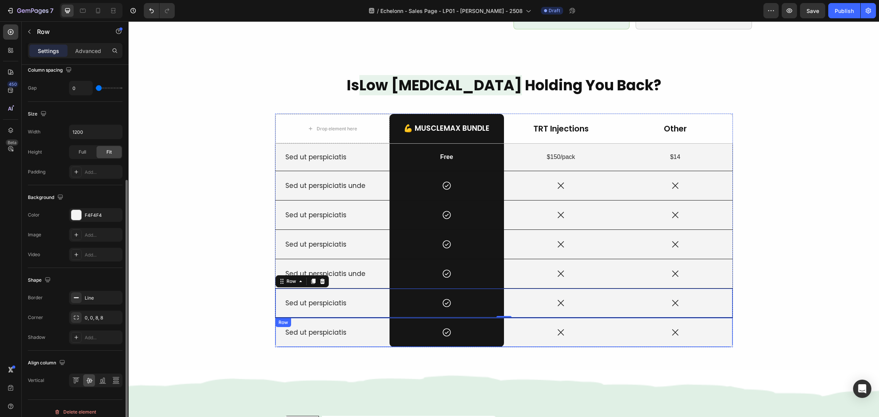
scroll to position [171, 0]
click at [76, 298] on rect at bounding box center [76, 298] width 5 height 1
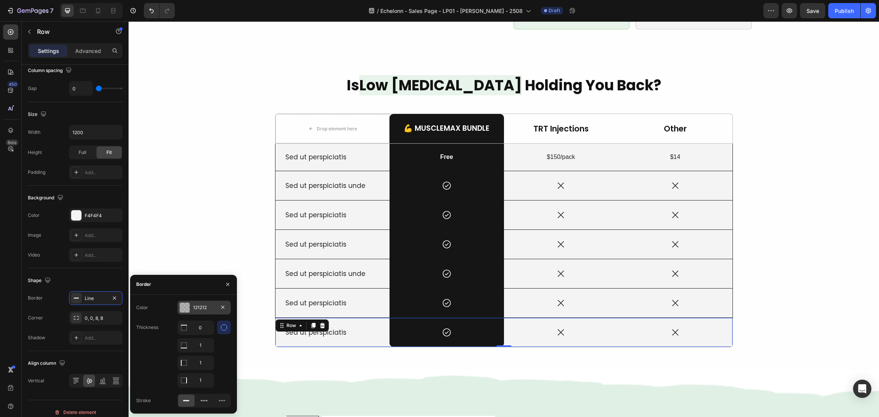
click at [184, 309] on div at bounding box center [185, 308] width 10 height 10
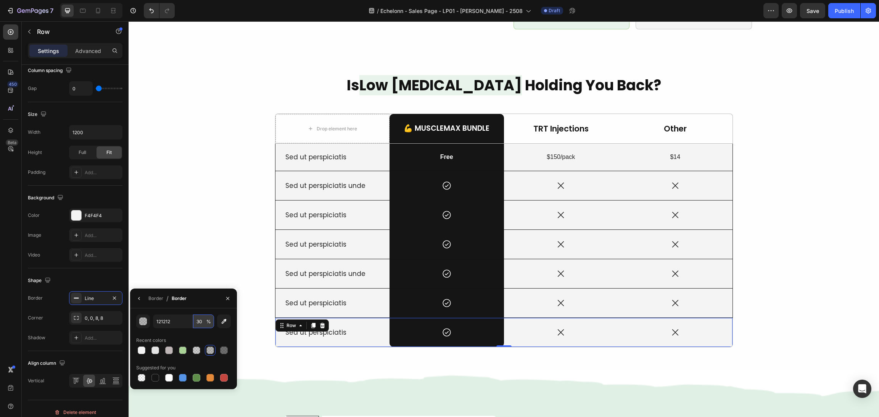
click at [203, 323] on input "30" at bounding box center [203, 322] width 21 height 14
type input "100"
click at [776, 226] on div "Is Low [MEDICAL_DATA] Holding You Back? Heading Drop element here 💪 MuscleMax B…" at bounding box center [504, 211] width 732 height 272
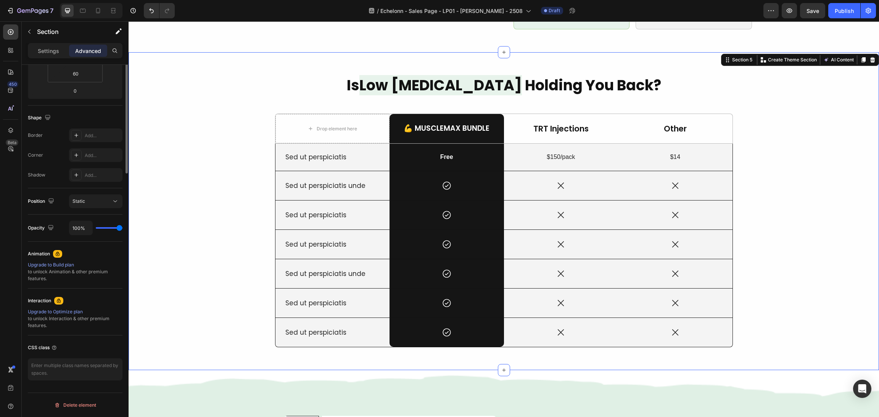
scroll to position [0, 0]
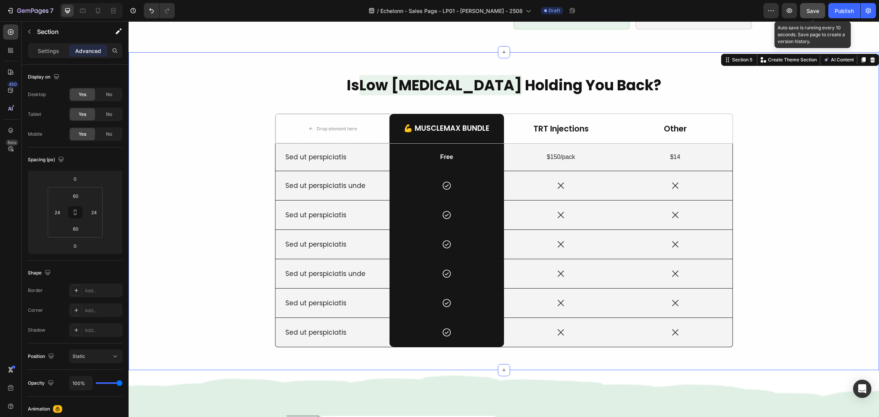
click at [808, 14] on div "Save" at bounding box center [813, 11] width 13 height 8
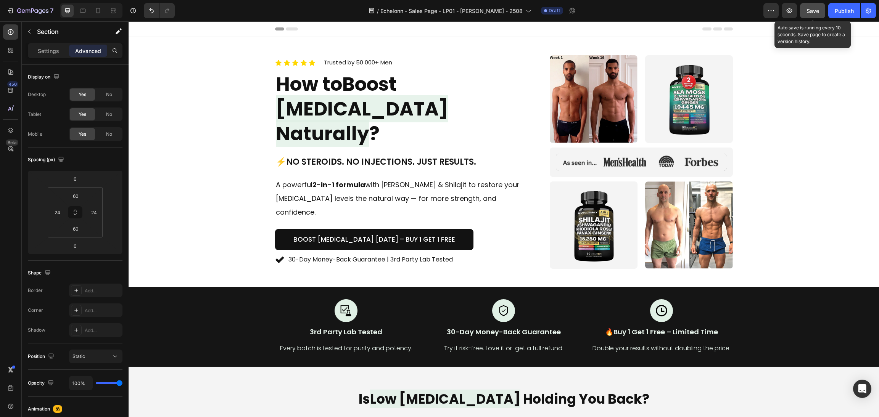
click at [809, 8] on span "Save" at bounding box center [813, 11] width 13 height 6
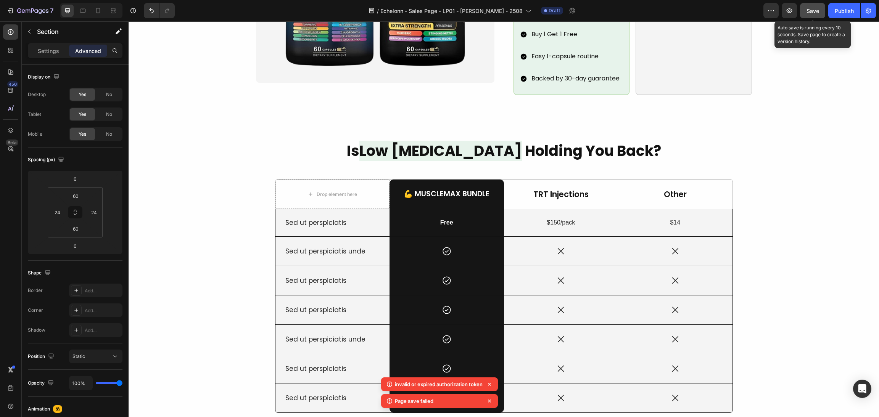
scroll to position [744, 0]
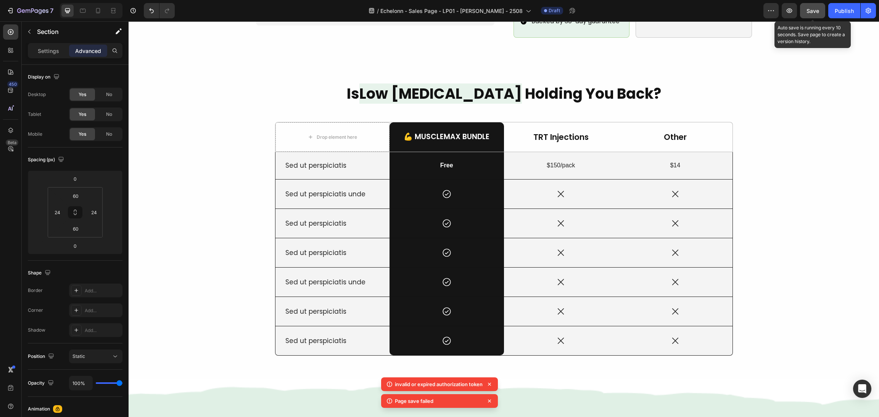
click at [817, 12] on span "Save" at bounding box center [813, 11] width 13 height 6
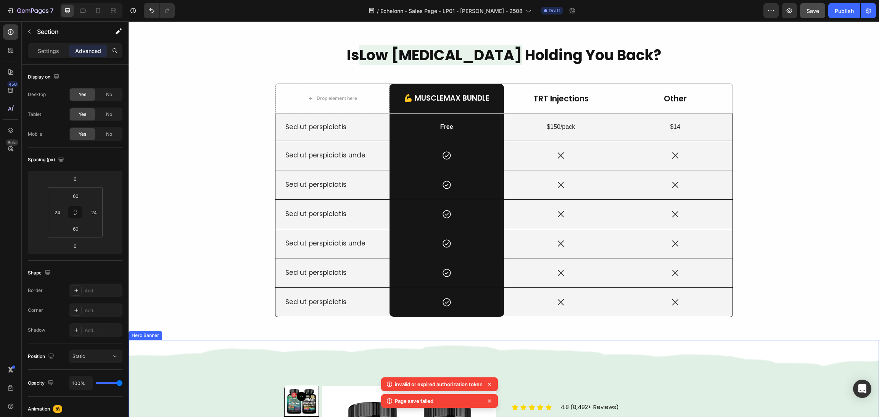
click at [786, 249] on div "Is Low [MEDICAL_DATA] Holding You Back? Heading Drop element here 💪 MuscleMax B…" at bounding box center [504, 181] width 732 height 272
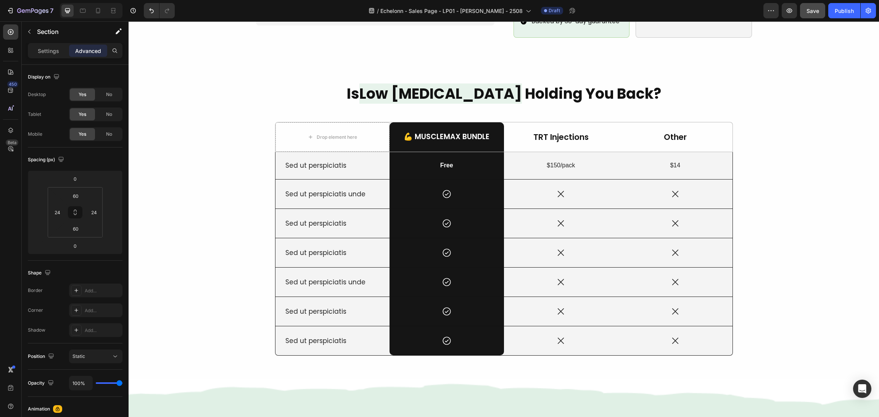
click at [809, 3] on button "Save" at bounding box center [812, 10] width 25 height 15
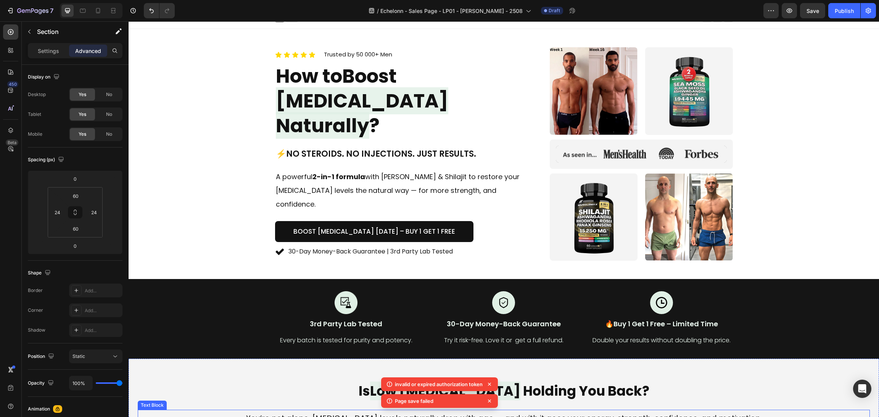
scroll to position [0, 0]
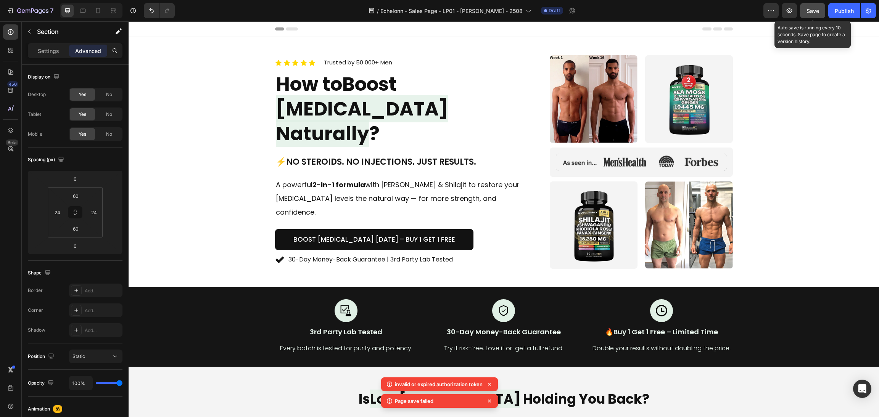
click at [801, 6] on button "Save" at bounding box center [812, 10] width 25 height 15
click at [815, 12] on span "Save" at bounding box center [813, 11] width 13 height 6
click at [796, 10] on button "button" at bounding box center [789, 10] width 15 height 15
click at [789, 11] on icon "button" at bounding box center [790, 11] width 8 height 8
click at [814, 6] on button "Save" at bounding box center [812, 10] width 25 height 15
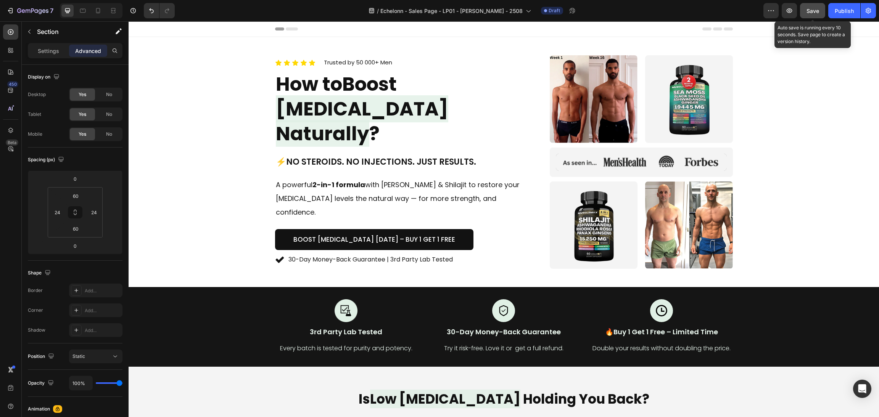
click at [803, 12] on button "Save" at bounding box center [812, 10] width 25 height 15
